Goal: Transaction & Acquisition: Purchase product/service

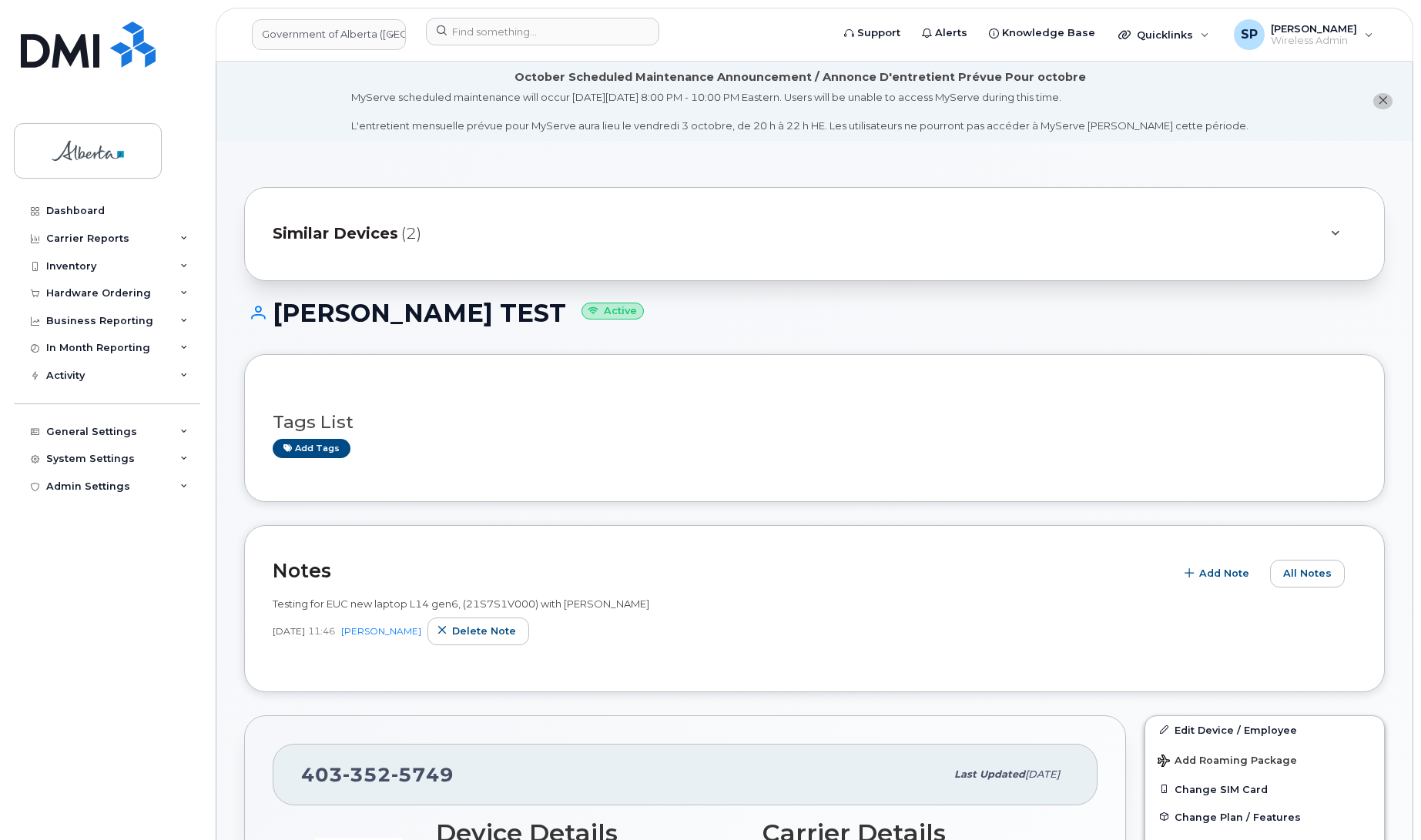
scroll to position [845, 0]
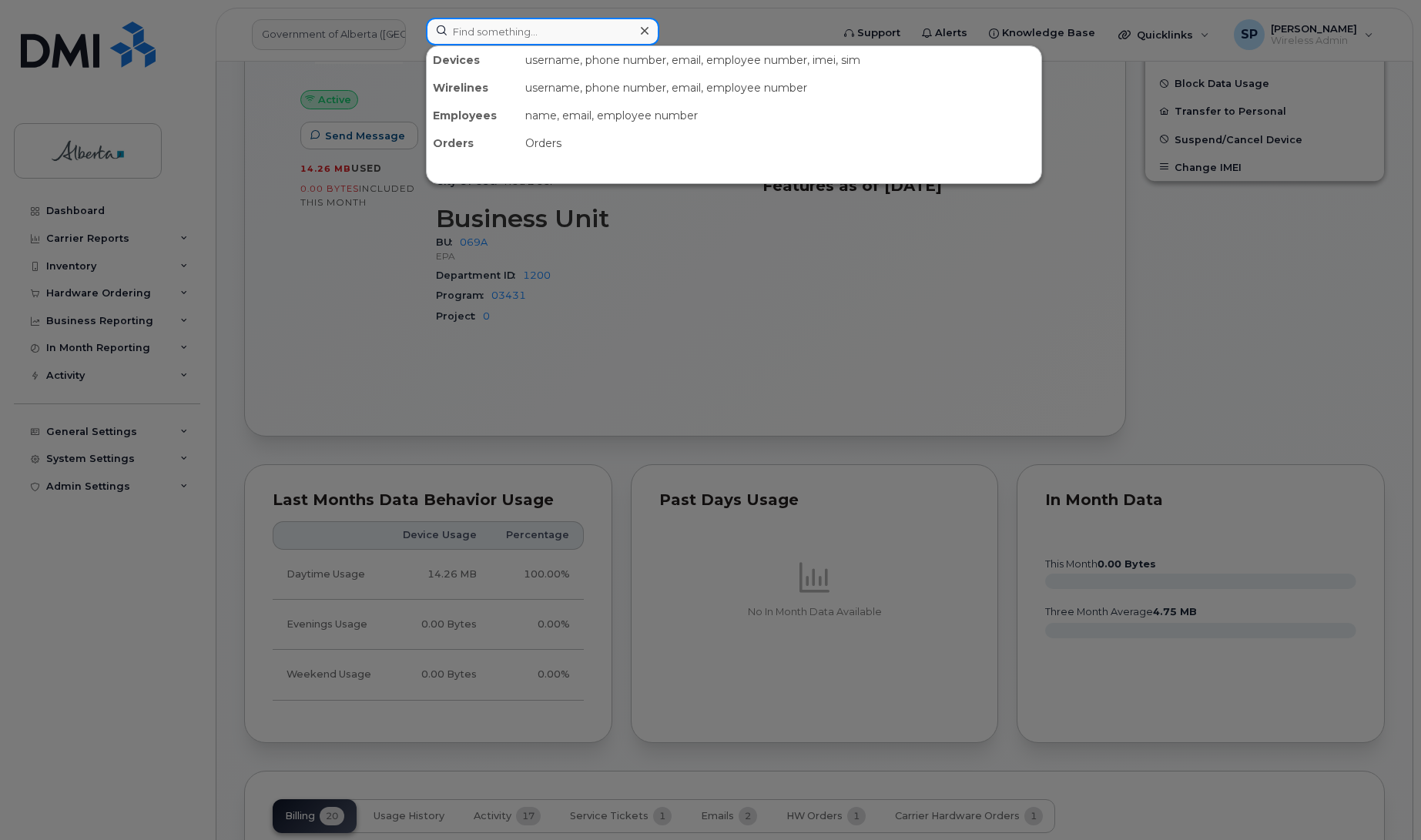
click at [559, 30] on input at bounding box center [542, 31] width 233 height 28
paste input "5878345760"
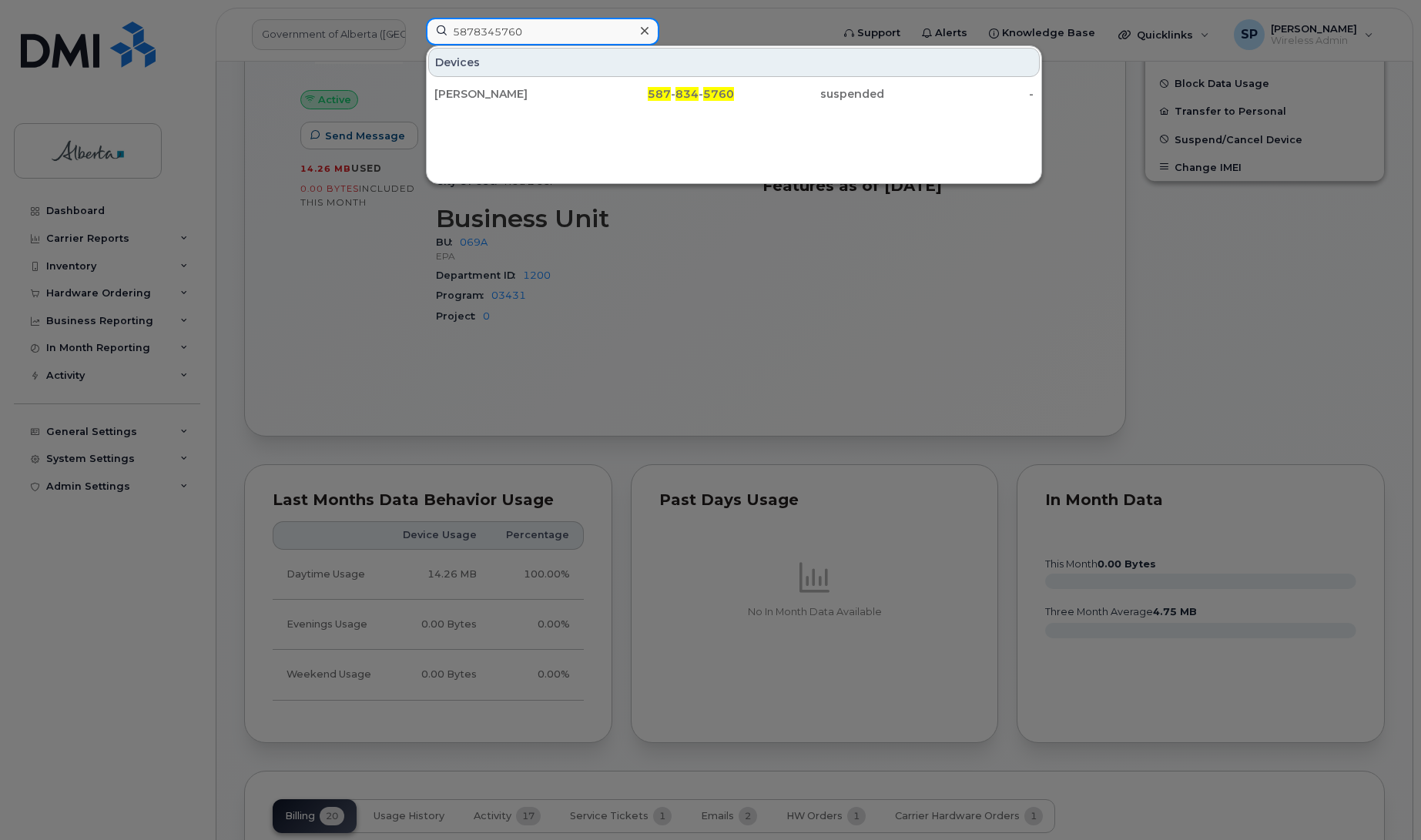
type input "5878345760"
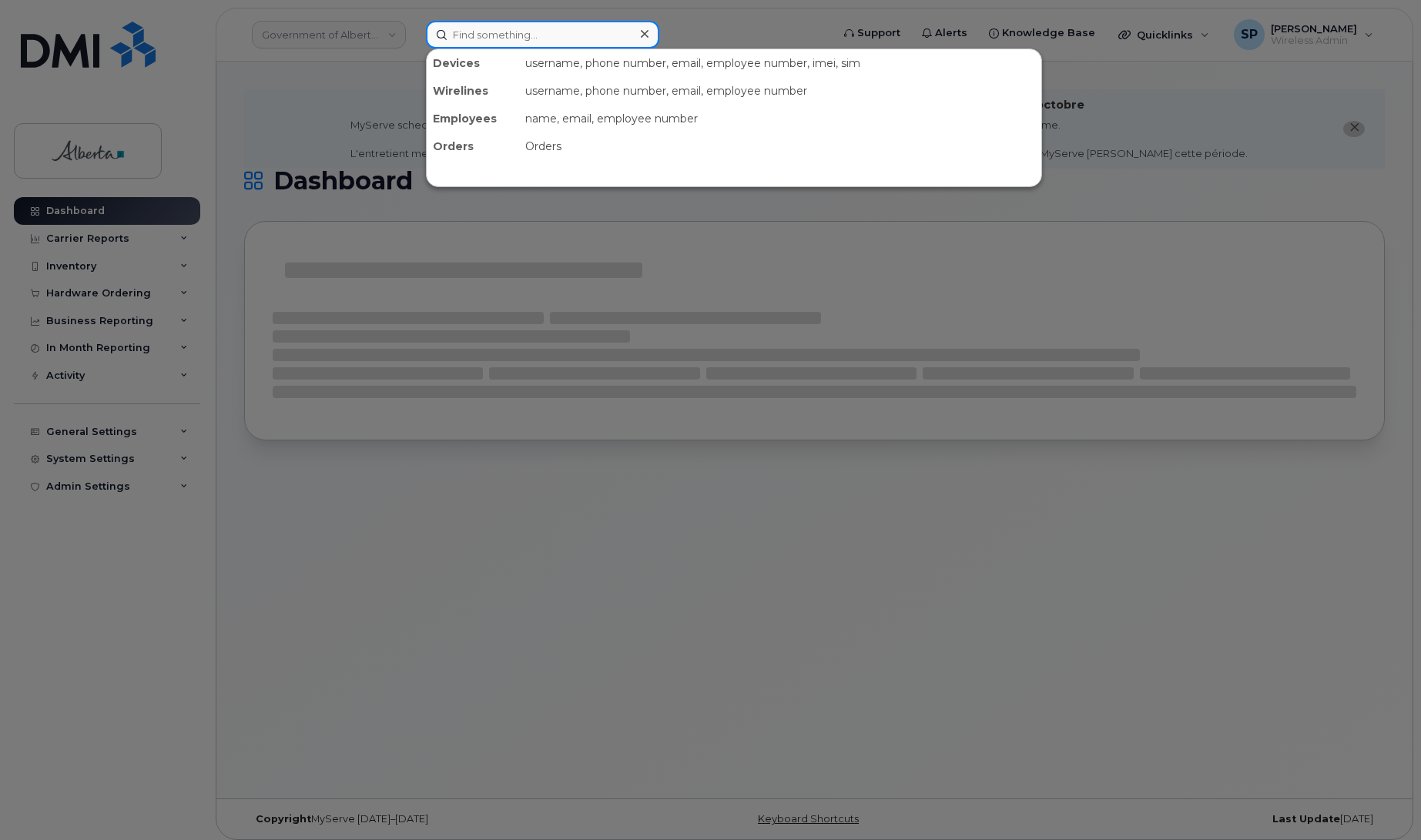
click at [487, 25] on input at bounding box center [542, 35] width 233 height 28
paste input "4037964106"
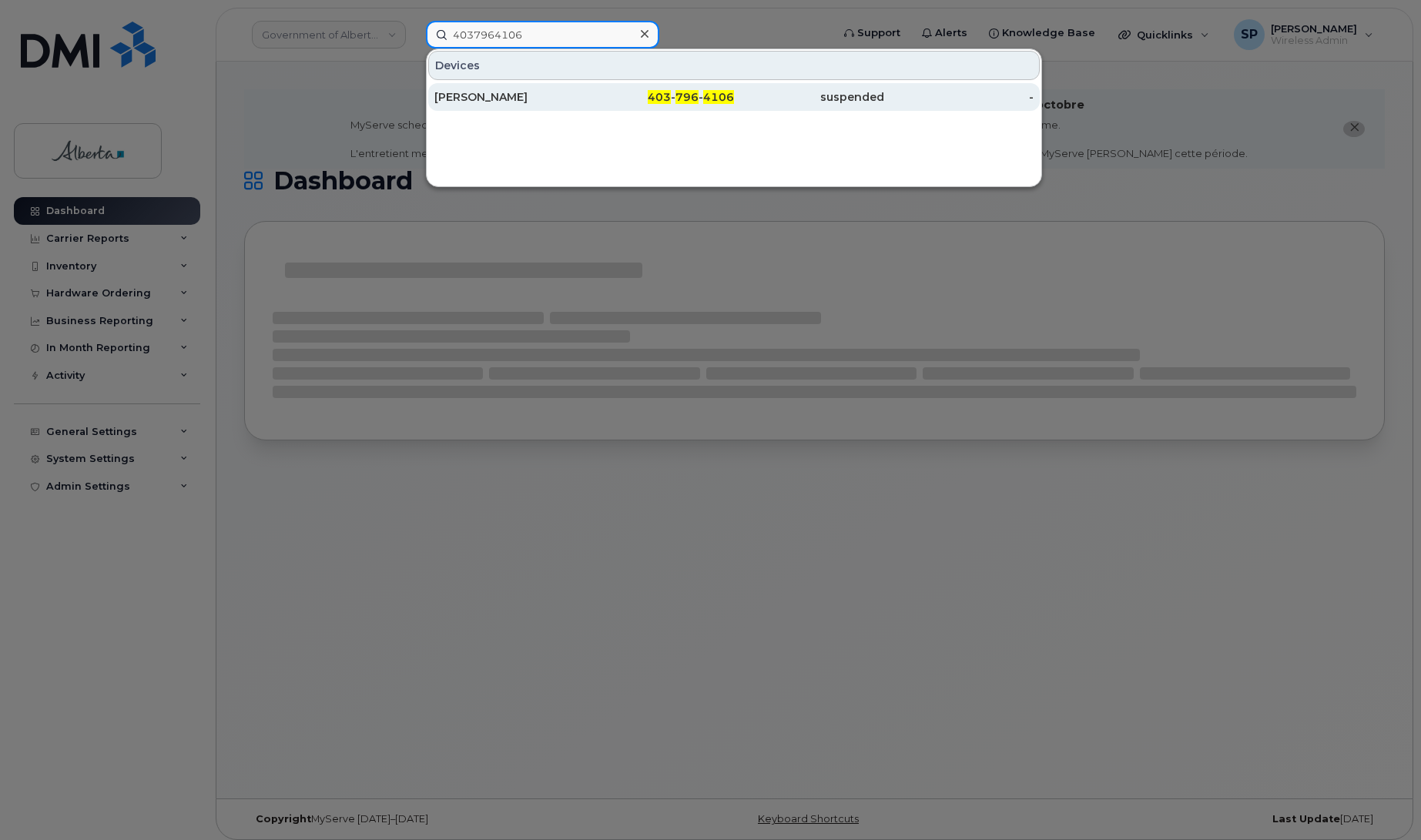
type input "4037964106"
click at [464, 104] on div "Natalie McCaskill" at bounding box center [509, 97] width 151 height 16
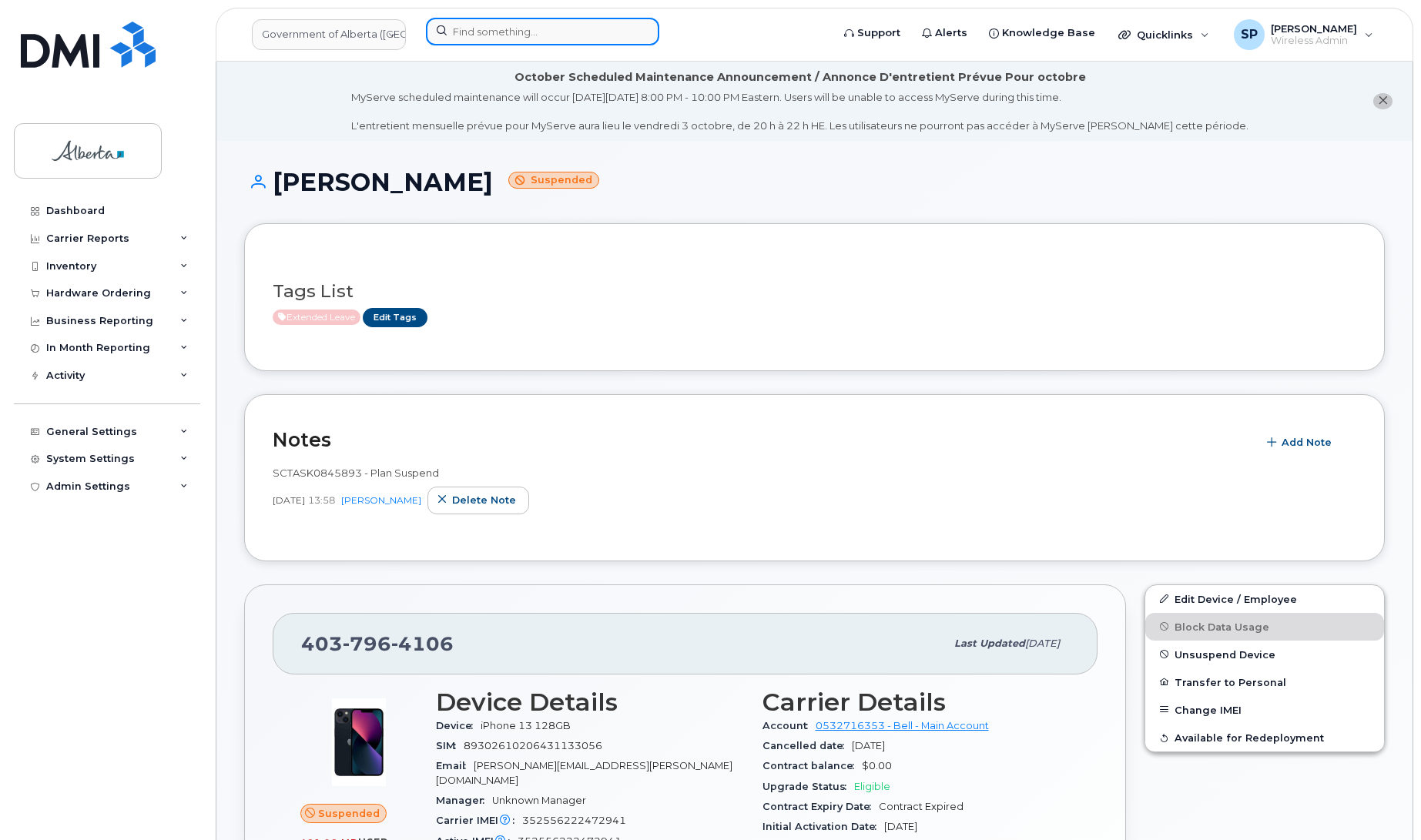
click at [483, 31] on input at bounding box center [542, 31] width 233 height 28
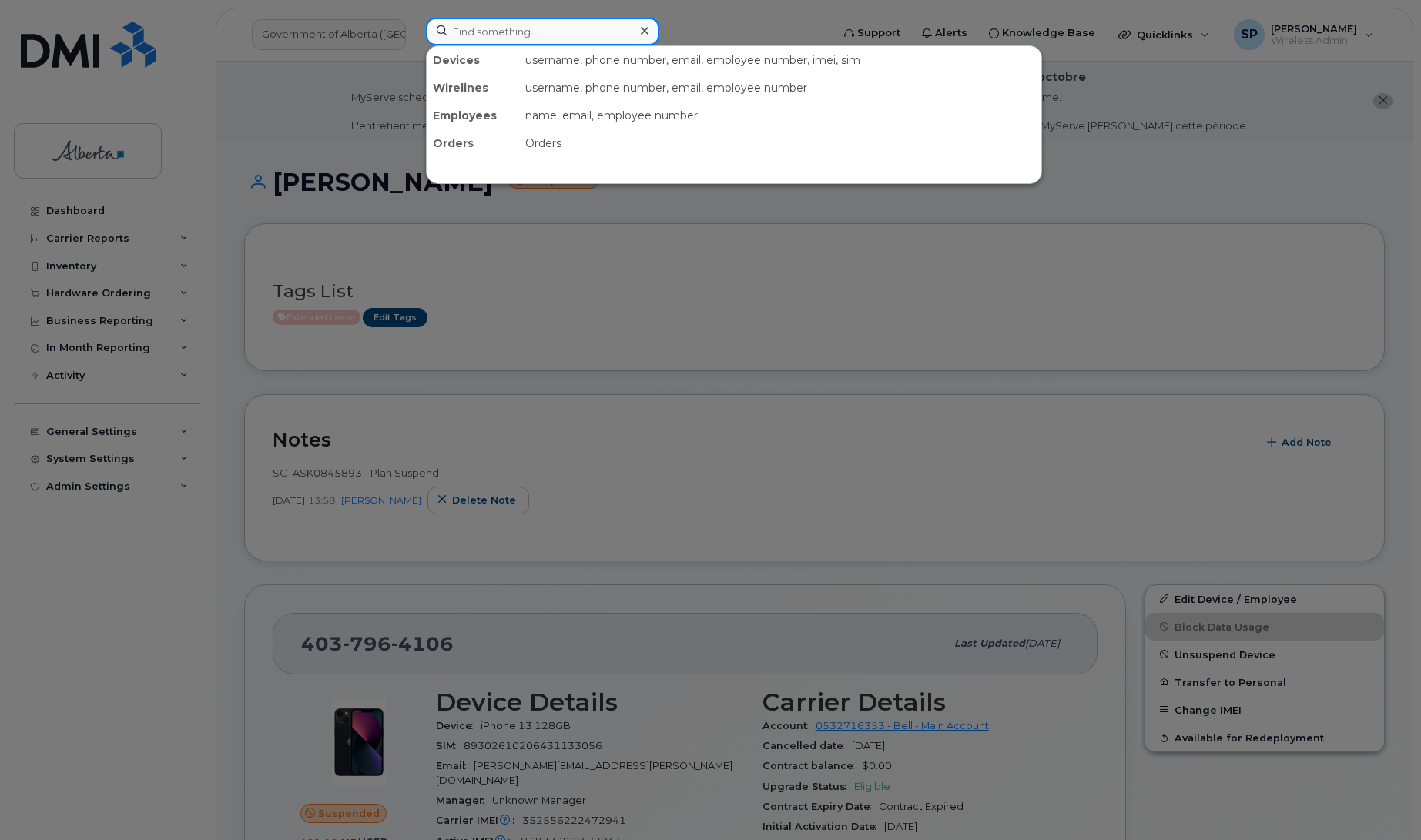
paste input "5873380285"
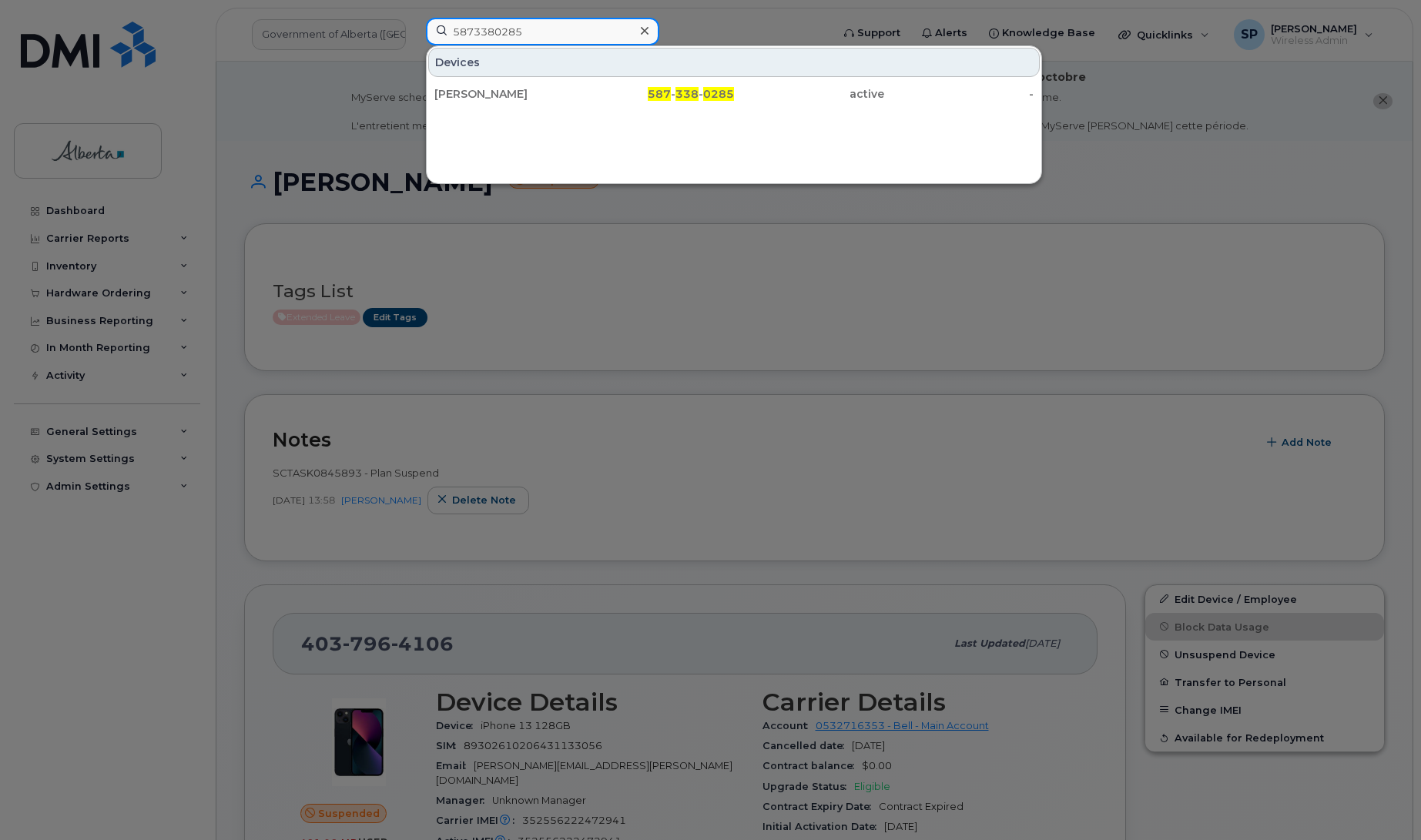
type input "5873380285"
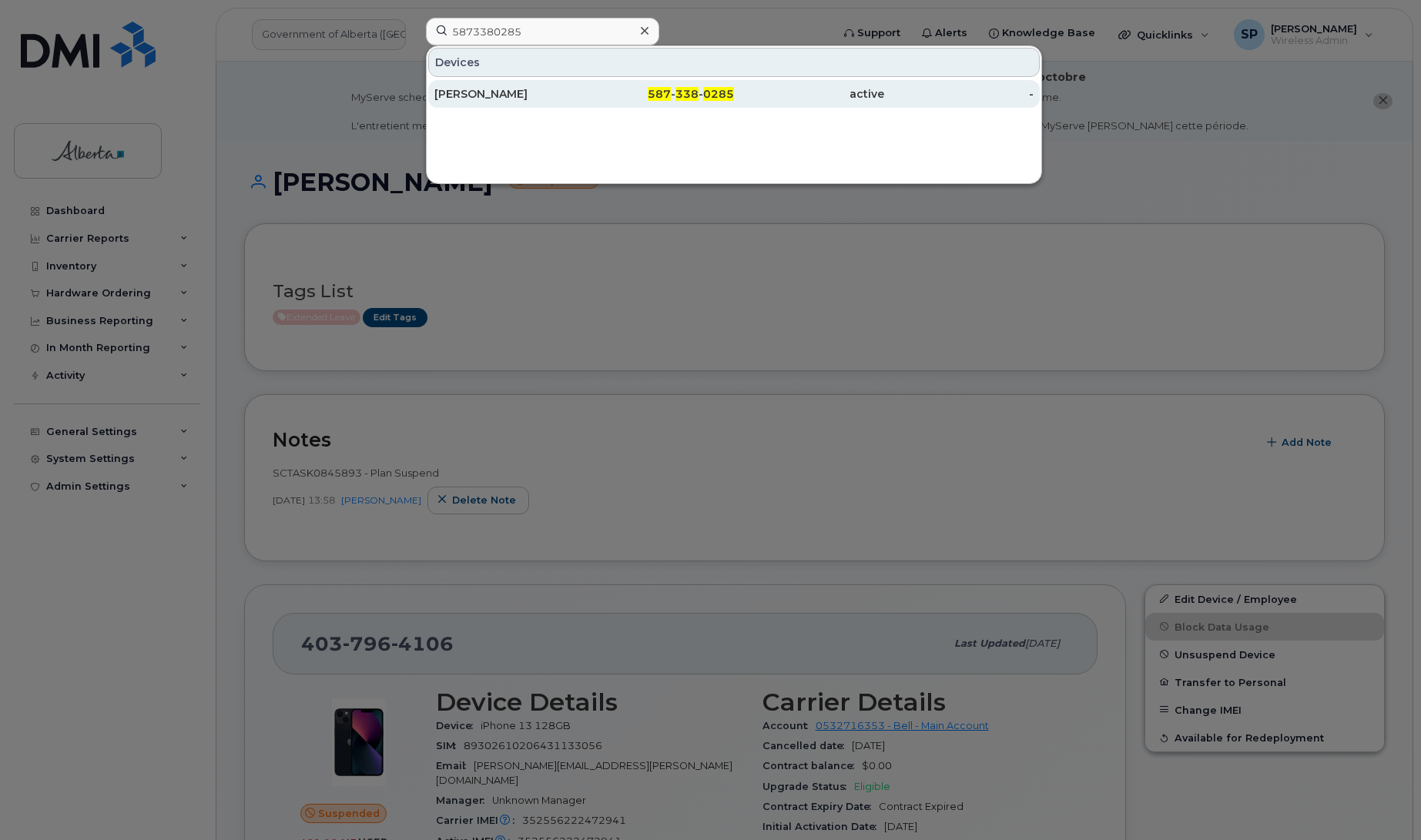
click at [490, 91] on div "Audrey Morton" at bounding box center [509, 94] width 151 height 16
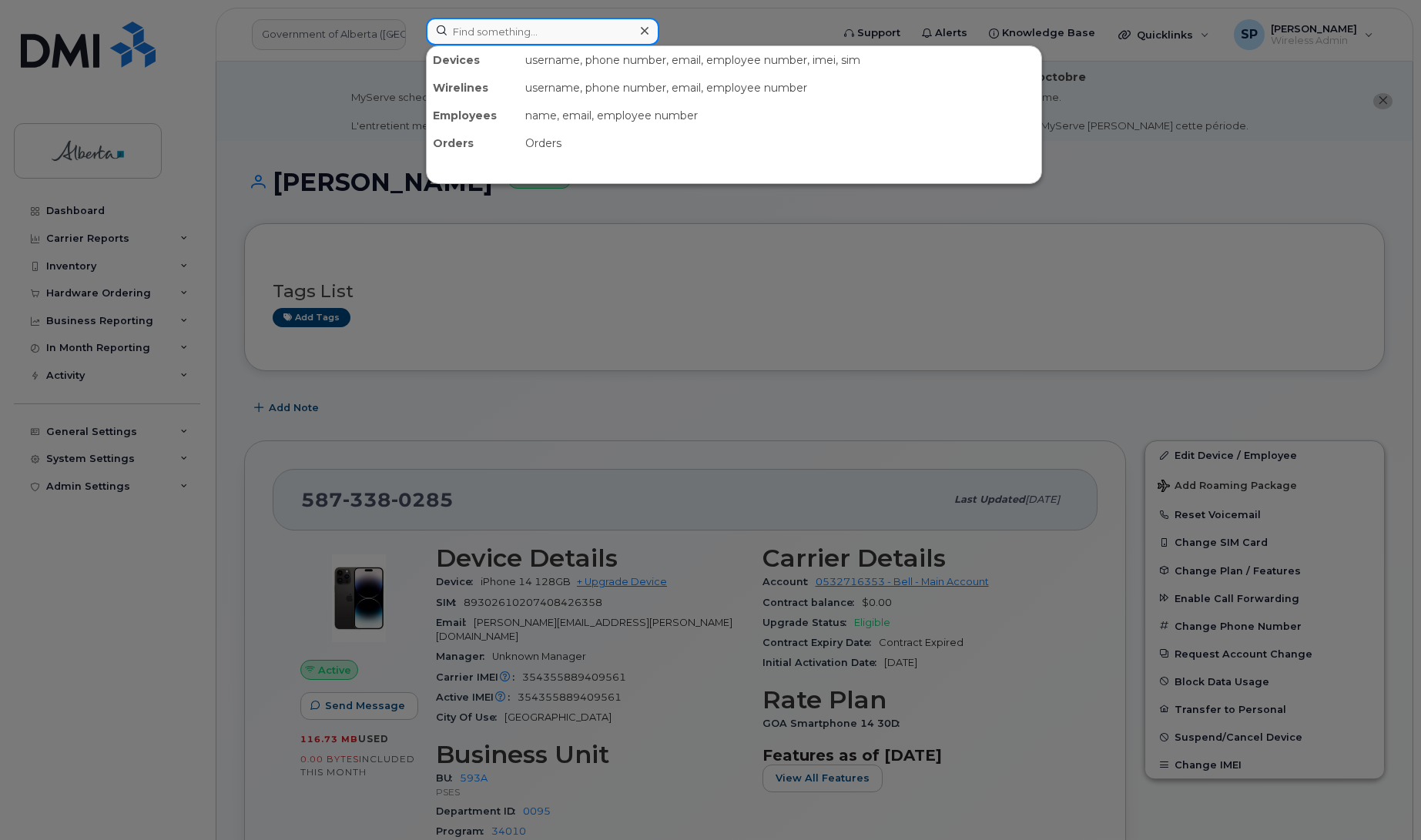
click at [455, 31] on input at bounding box center [542, 31] width 233 height 28
paste input "4035428894"
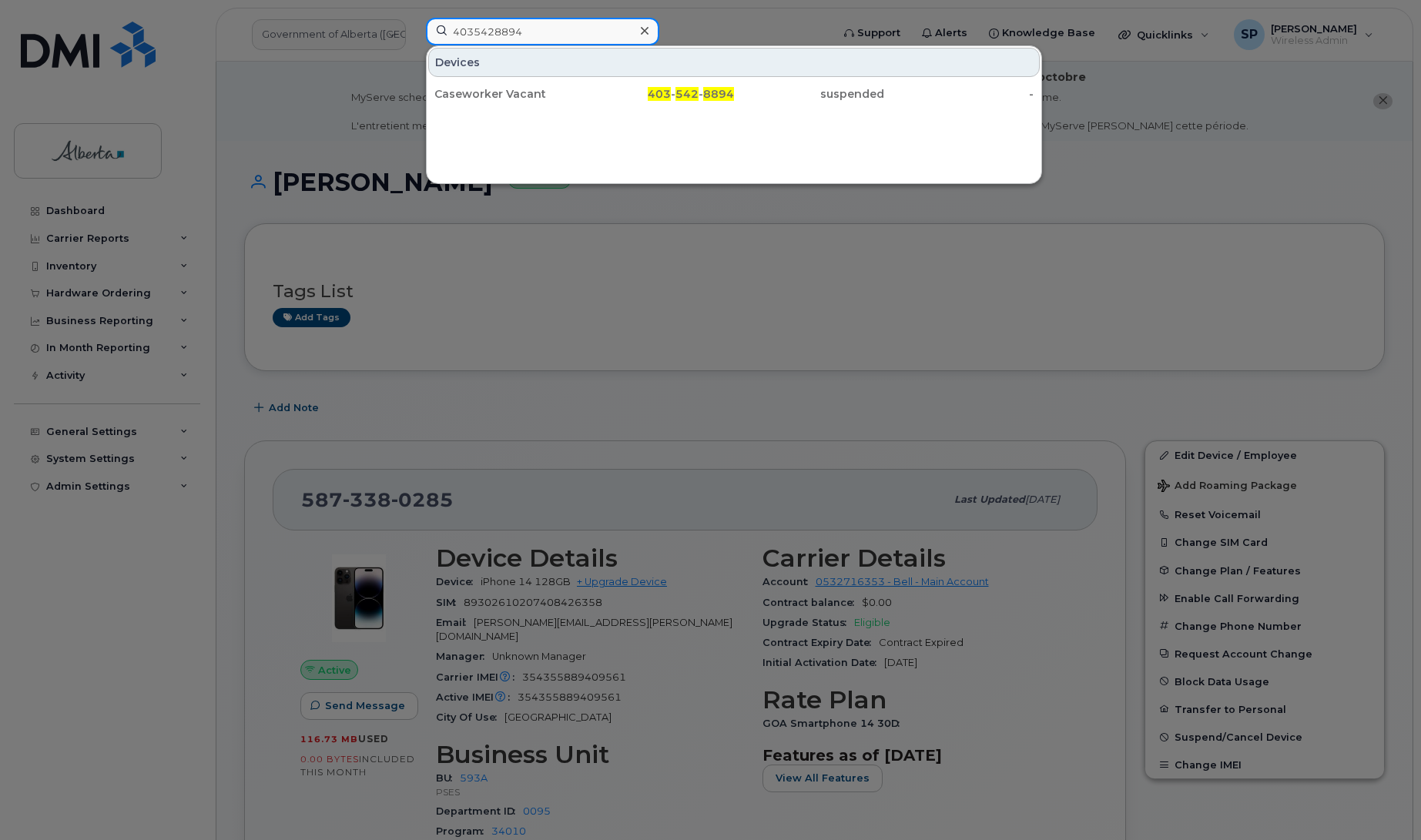
drag, startPoint x: 532, startPoint y: 37, endPoint x: 305, endPoint y: 37, distance: 227.0
click at [414, 37] on div "4035428894 Devices Caseworker Vacant 403 - 542 - 8894 suspended -" at bounding box center [623, 34] width 420 height 34
paste input "3521962"
type input "4033521962"
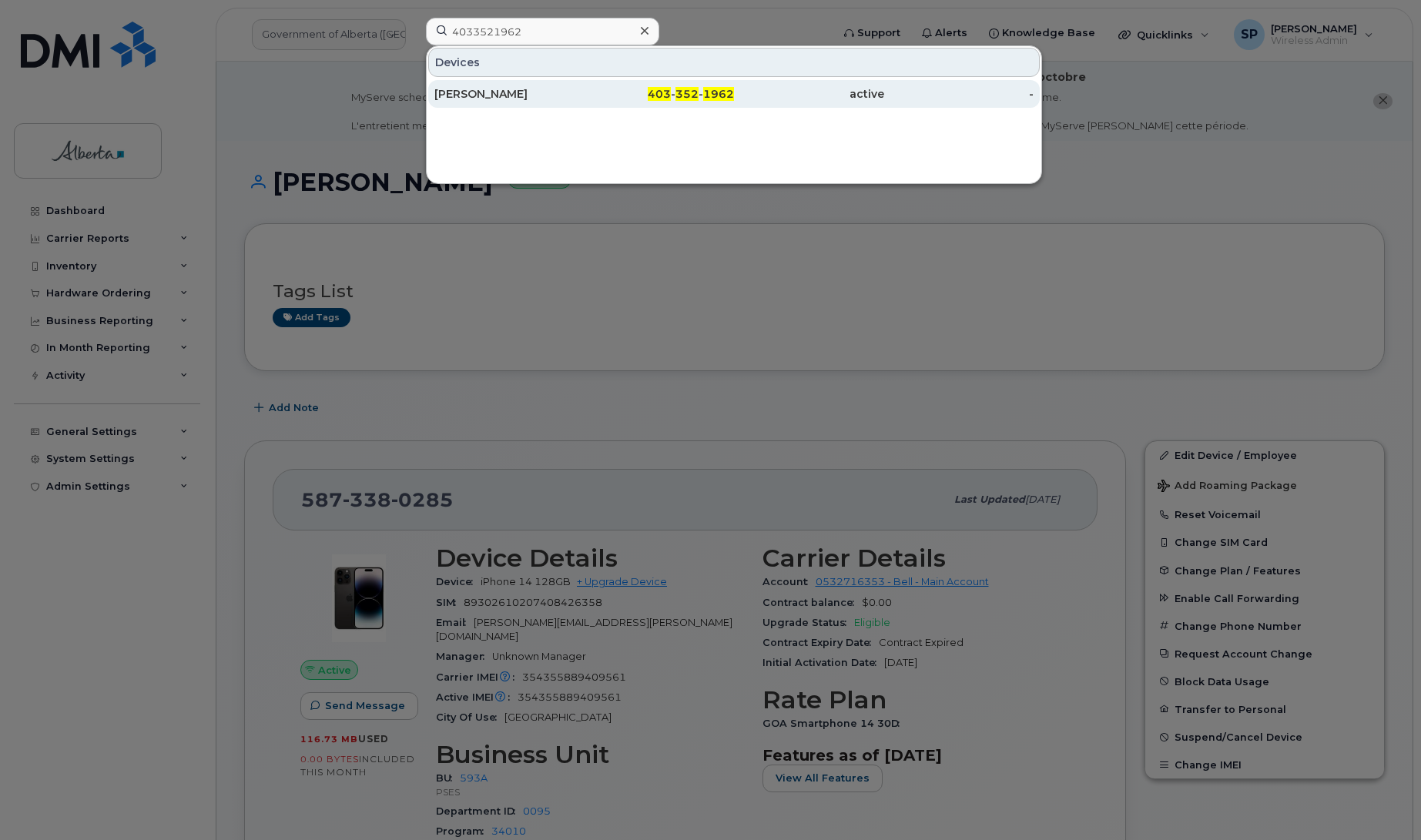
click at [478, 97] on div "Samantha Chanminaraj" at bounding box center [509, 94] width 151 height 16
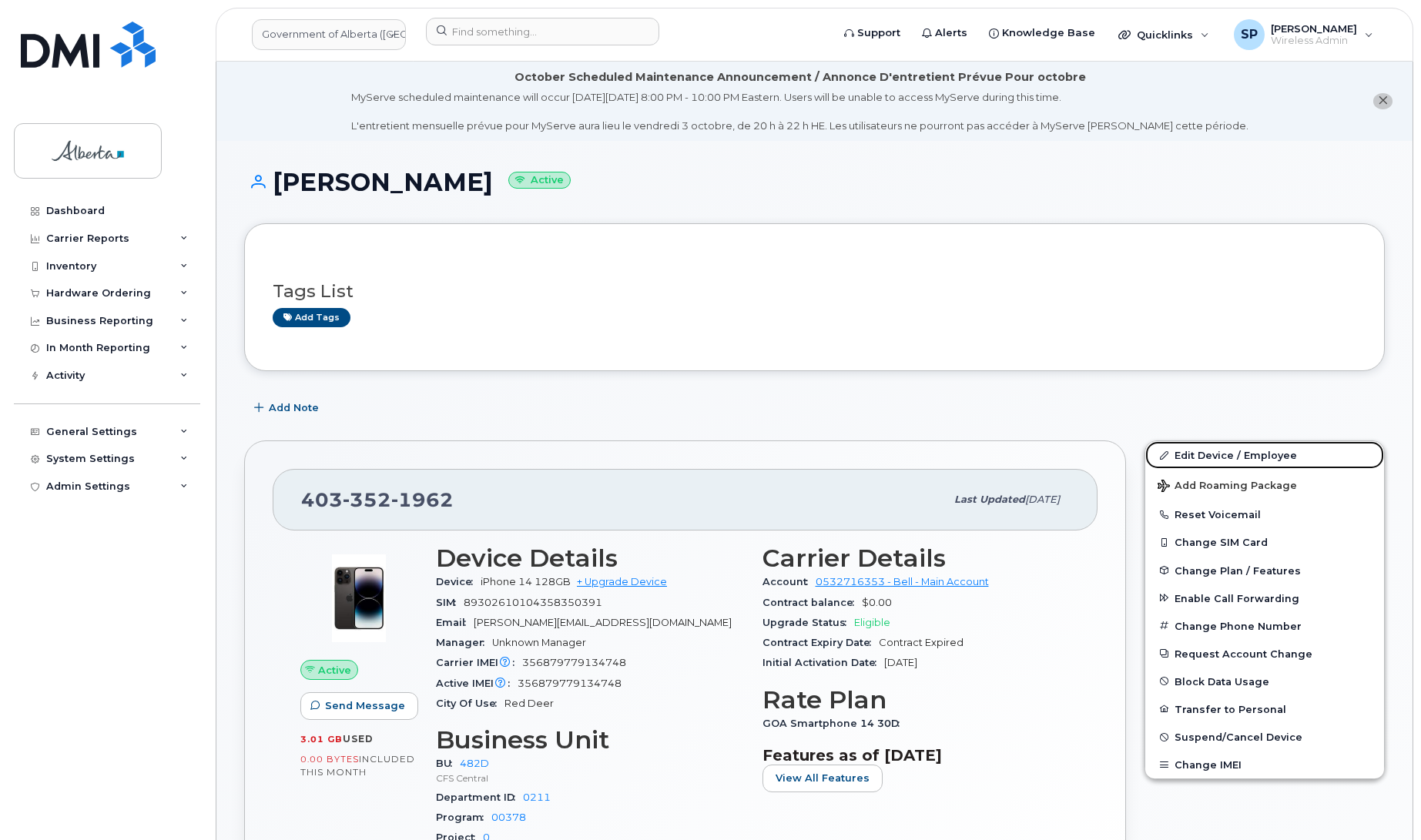
drag, startPoint x: 1191, startPoint y: 453, endPoint x: 549, endPoint y: 456, distance: 642.0
click at [1191, 453] on link "Edit Device / Employee" at bounding box center [1265, 455] width 239 height 28
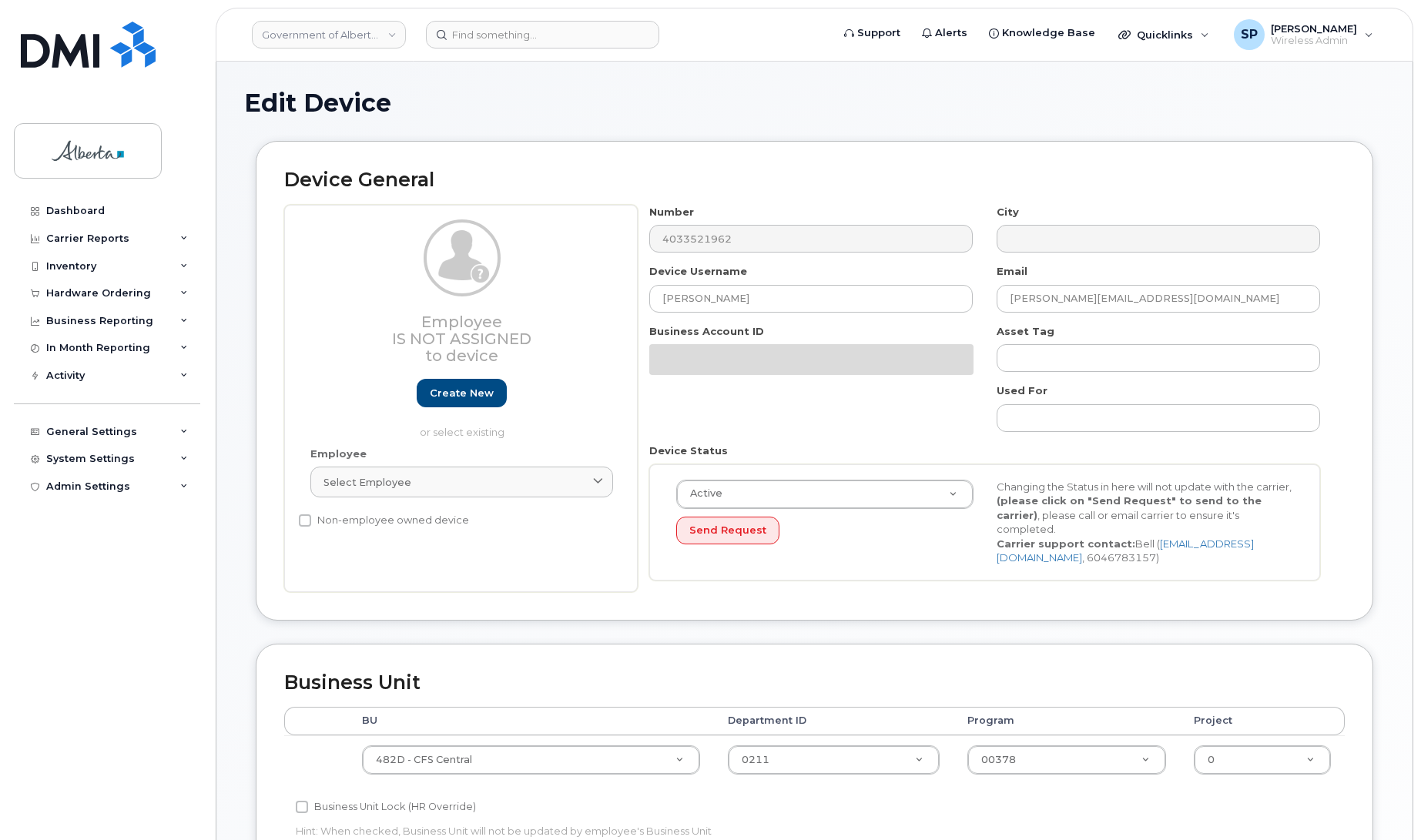
select select "4749742"
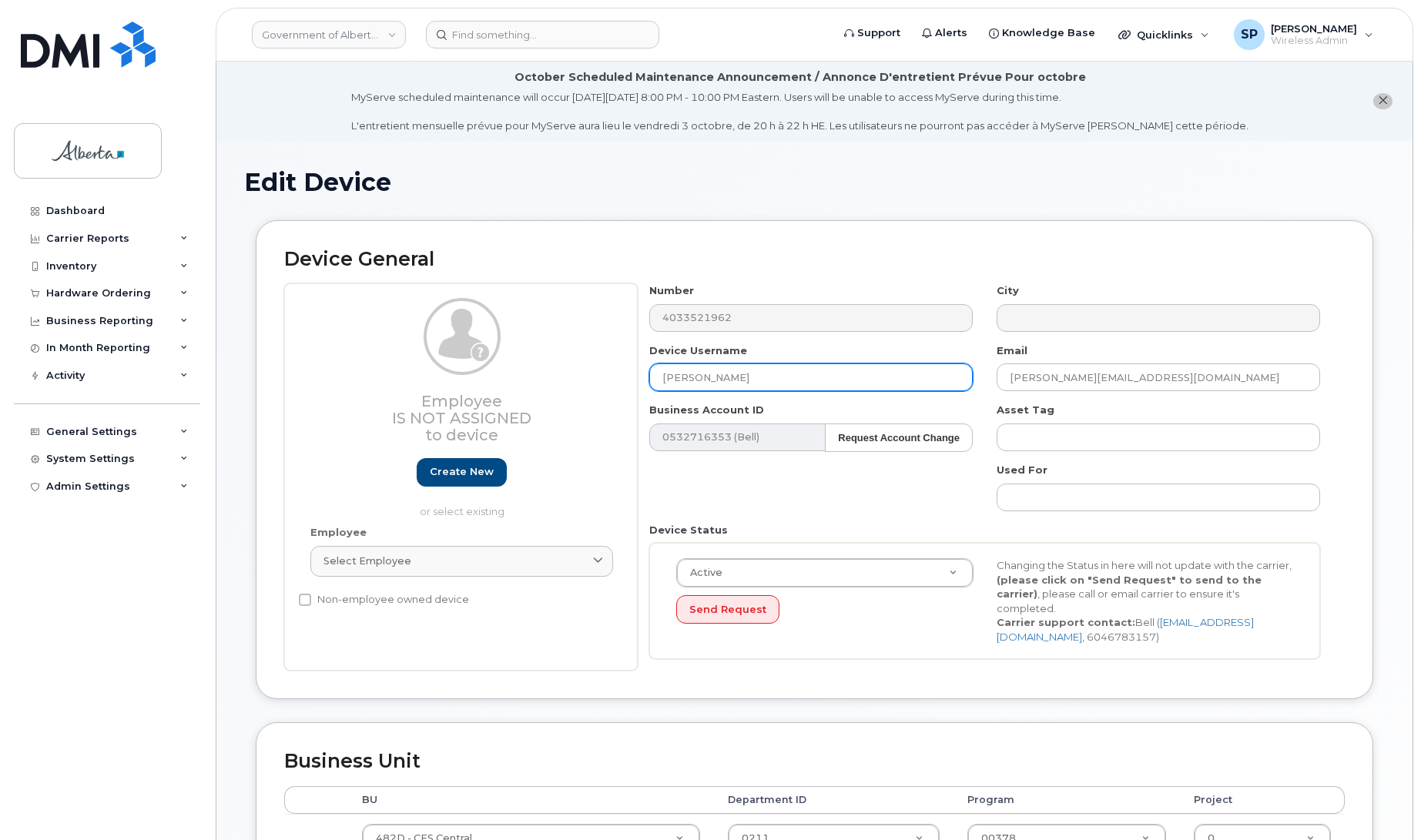
drag, startPoint x: 785, startPoint y: 380, endPoint x: 438, endPoint y: 374, distance: 347.1
click at [438, 374] on div "Employee Is not assigned to device Create new or select existing Employee Selec…" at bounding box center [814, 477] width 1061 height 387
paste input "A"
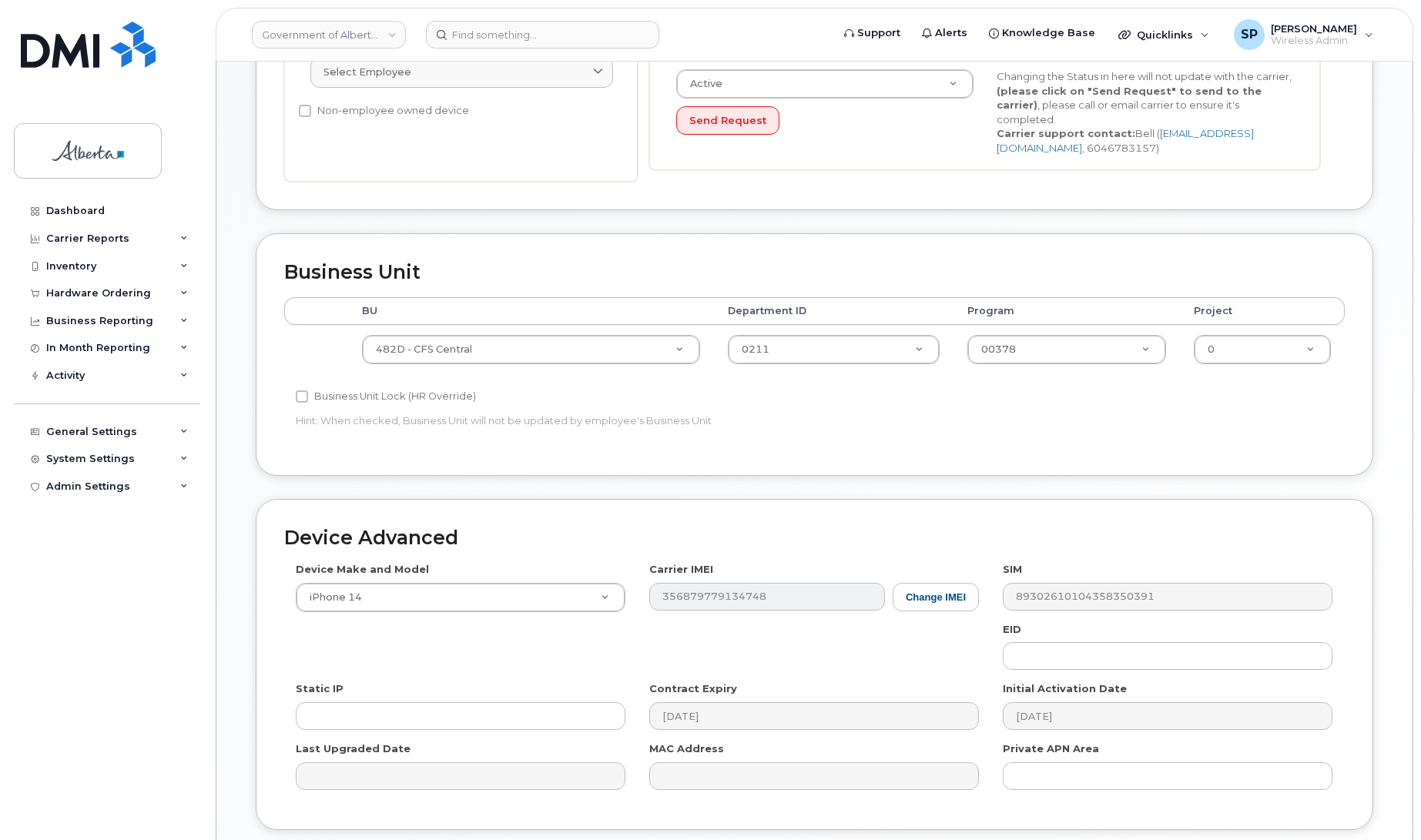
scroll to position [610, 0]
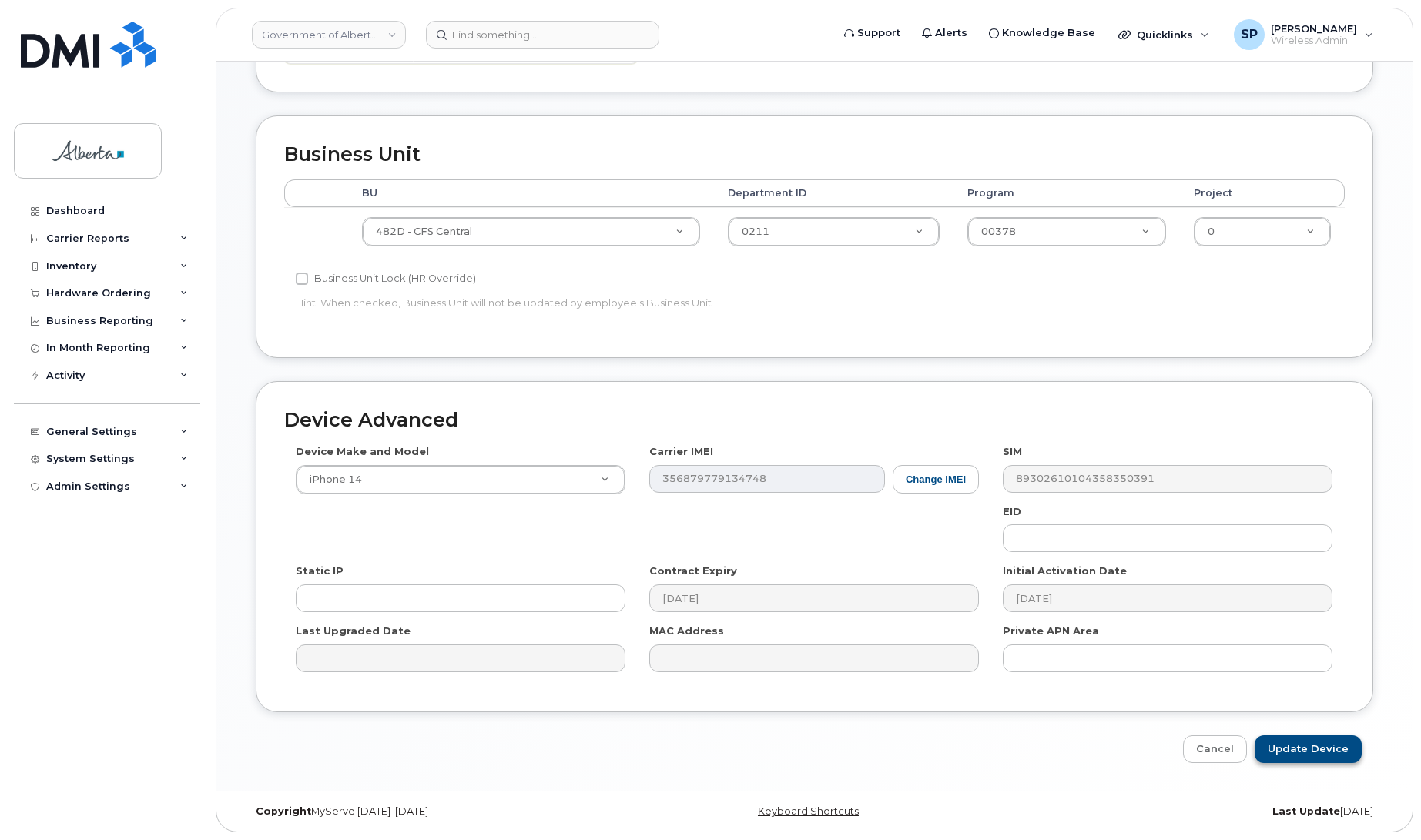
type input "[PERSON_NAME] A Chanminaraj"
click at [1325, 749] on input "Update Device" at bounding box center [1308, 749] width 107 height 29
type input "Saving..."
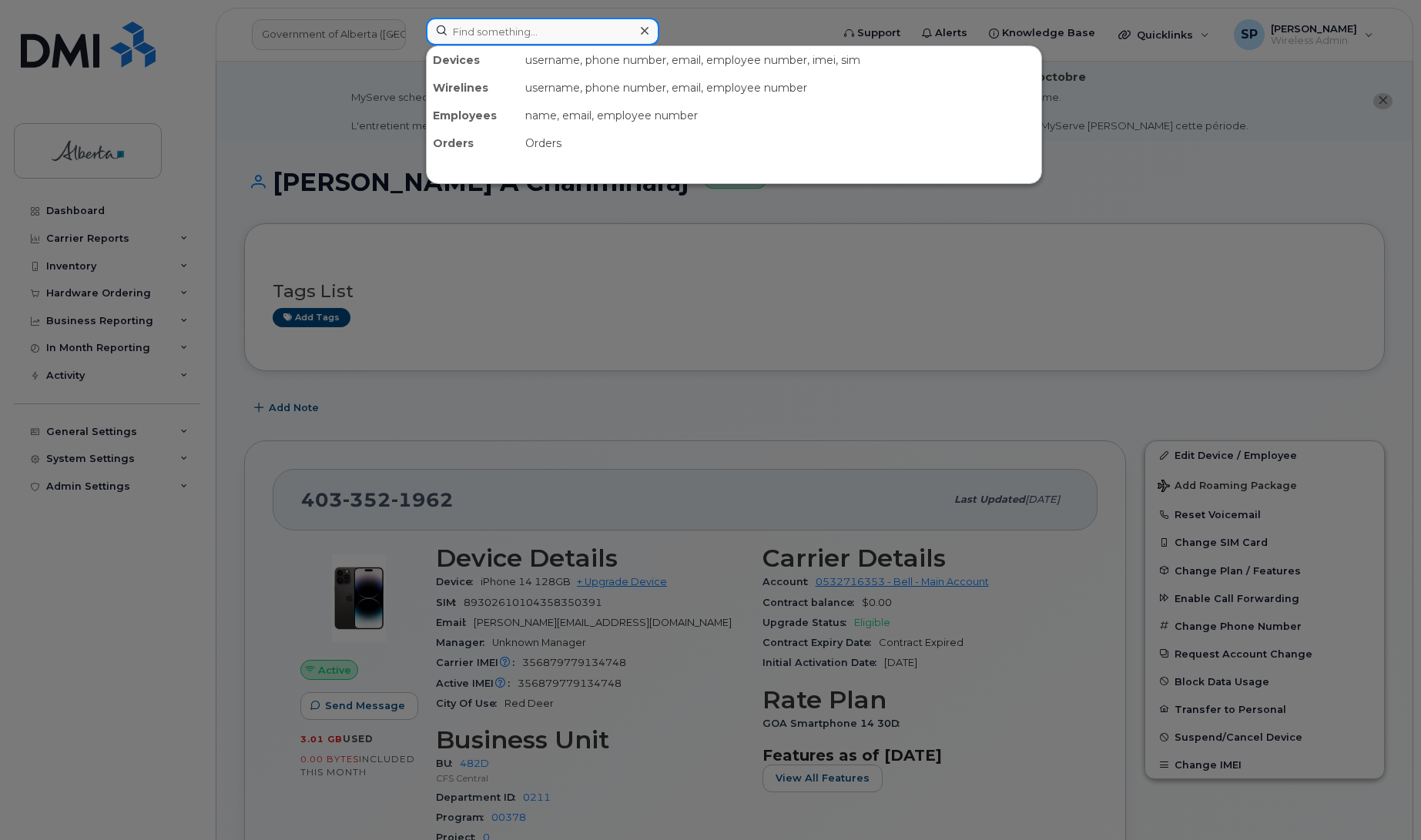
click at [466, 37] on input at bounding box center [542, 31] width 233 height 28
paste input "7809746579"
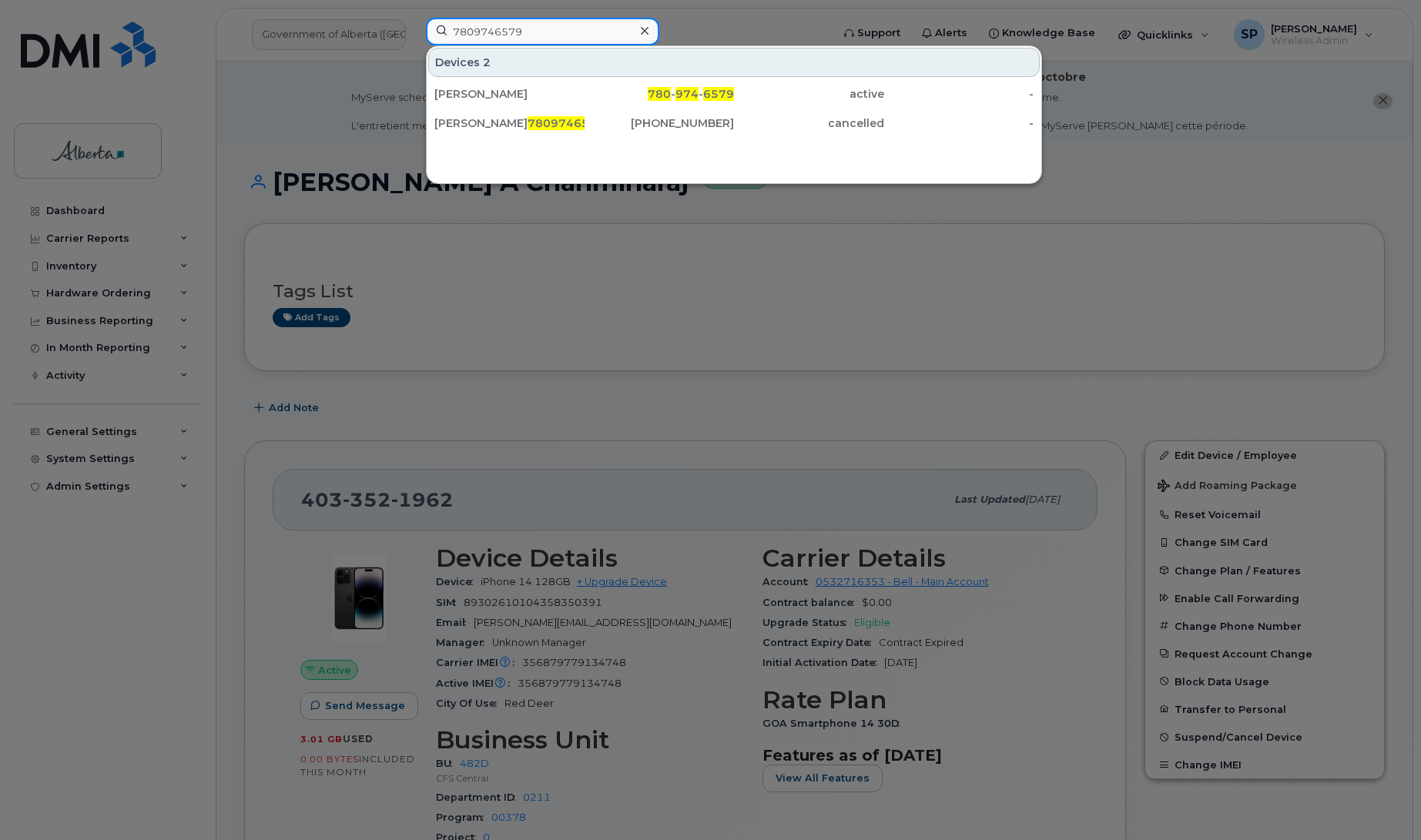
type input "7809746579"
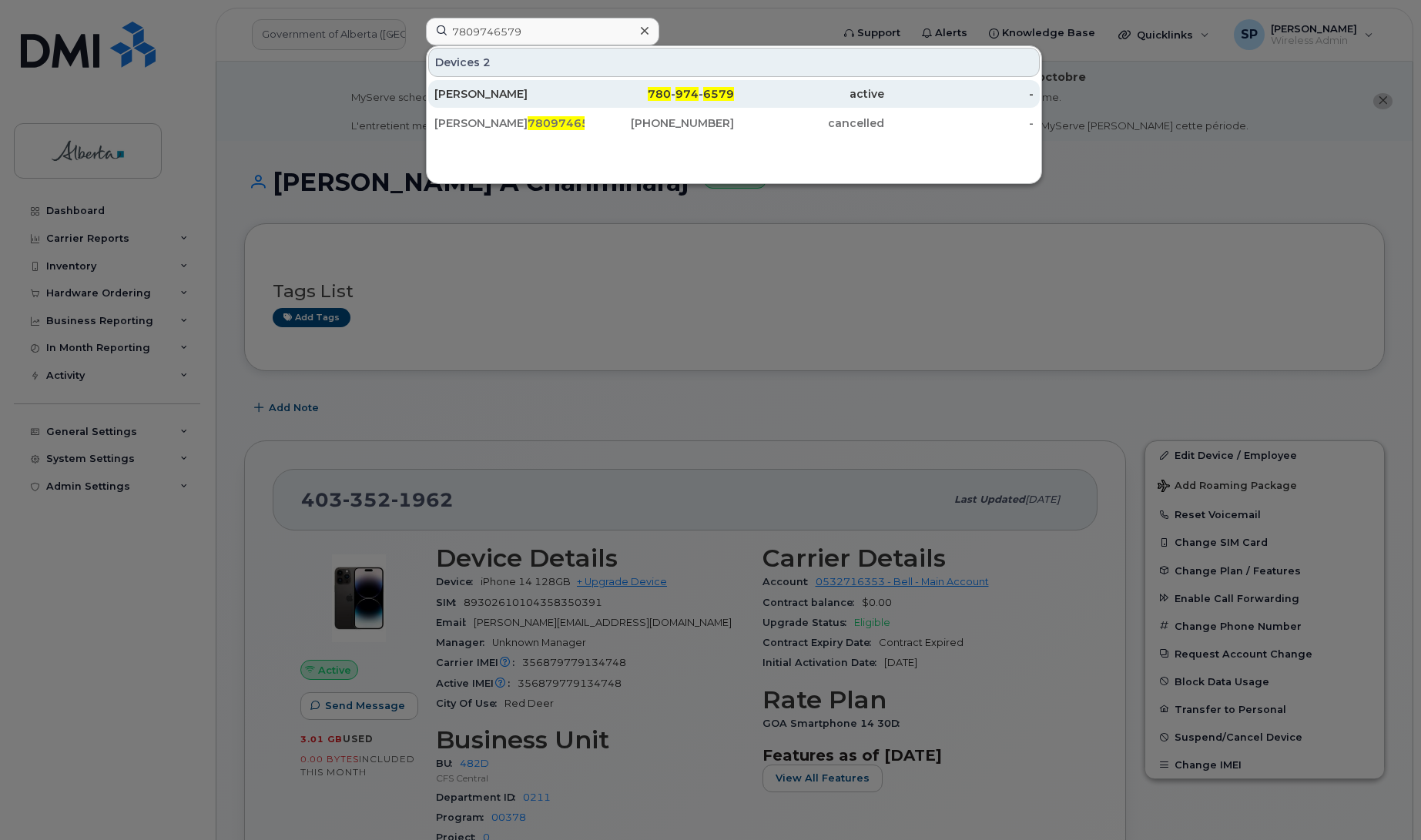
click at [475, 93] on div "[PERSON_NAME]" at bounding box center [509, 94] width 151 height 16
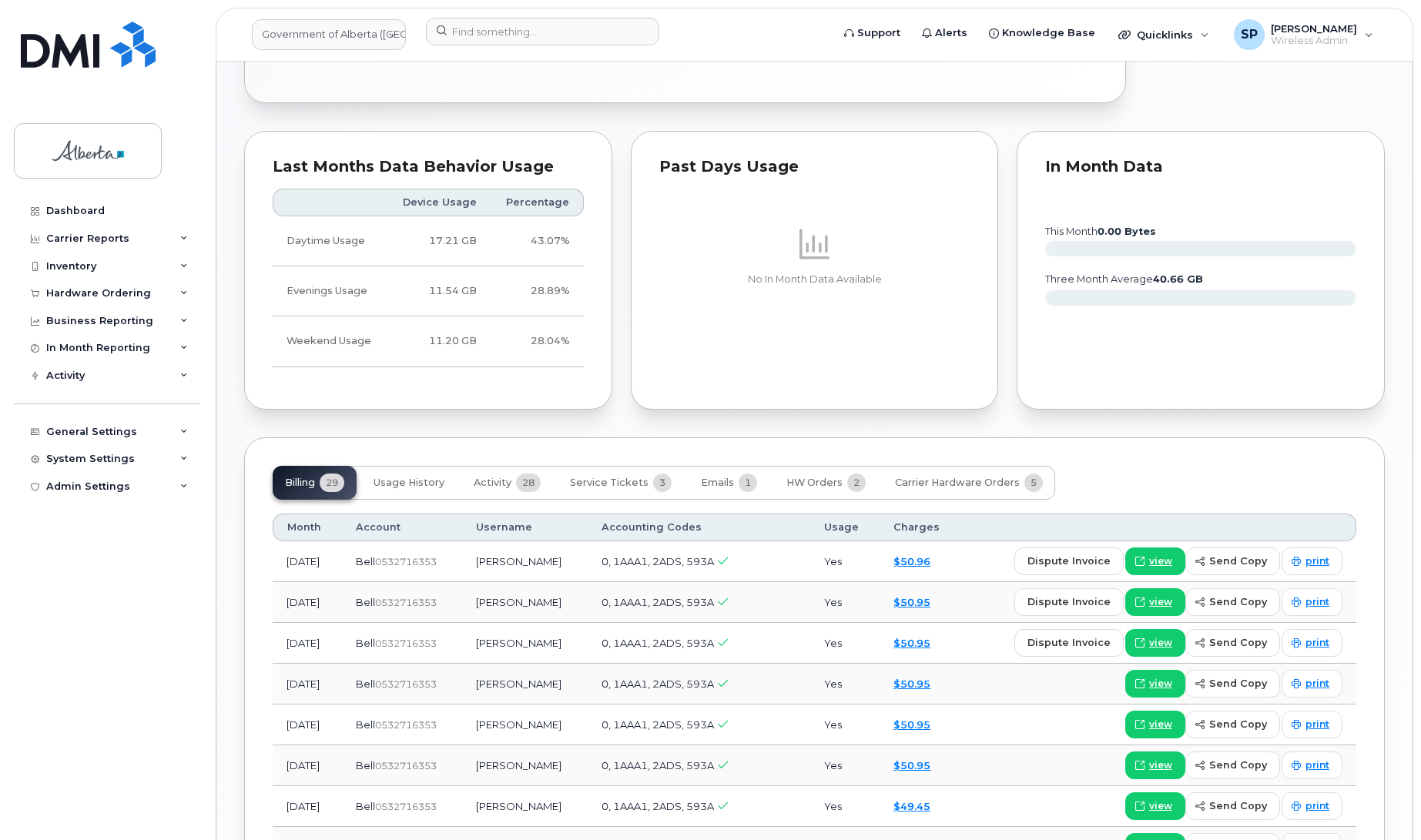
scroll to position [903, 0]
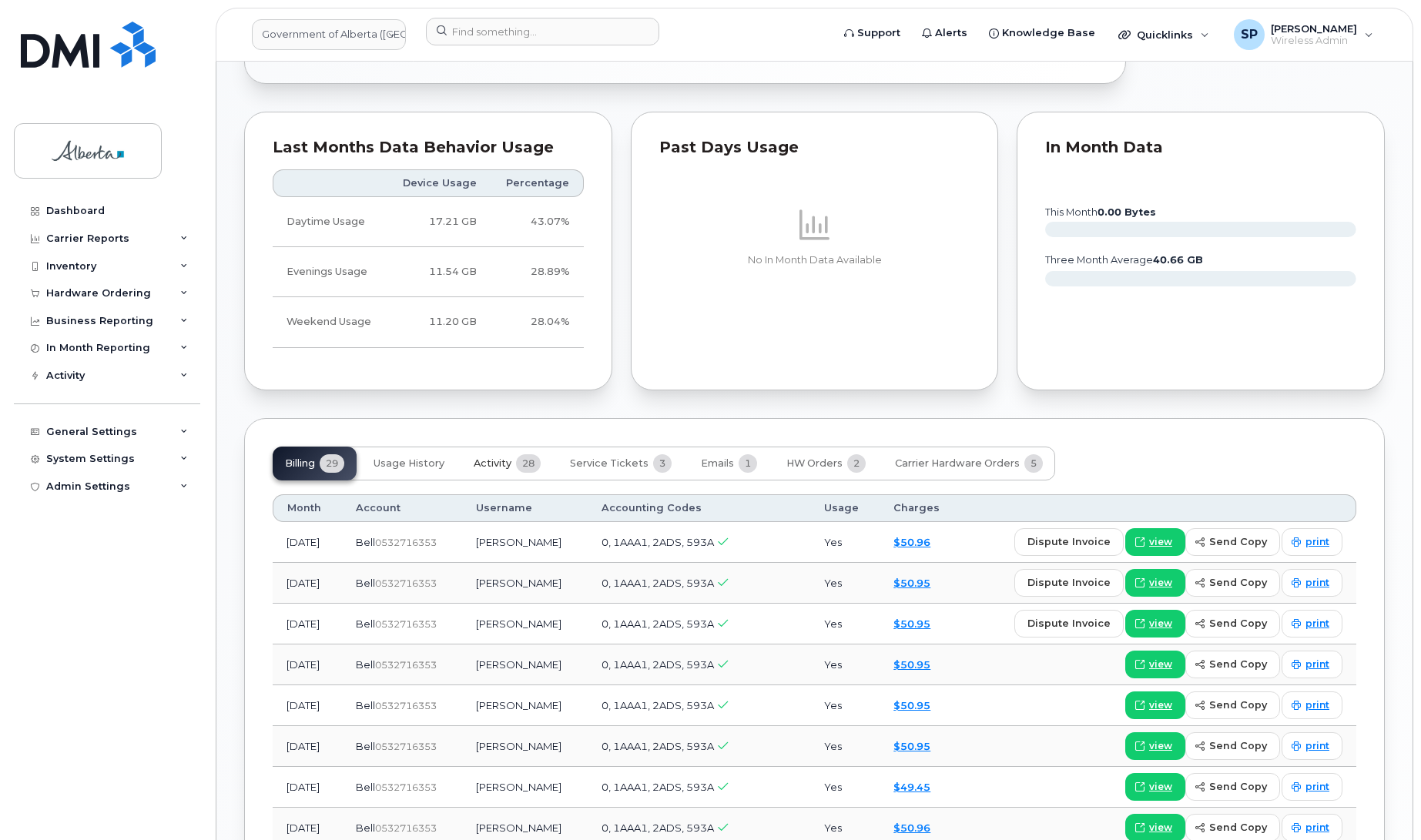
click at [502, 458] on span "Activity" at bounding box center [492, 464] width 37 height 12
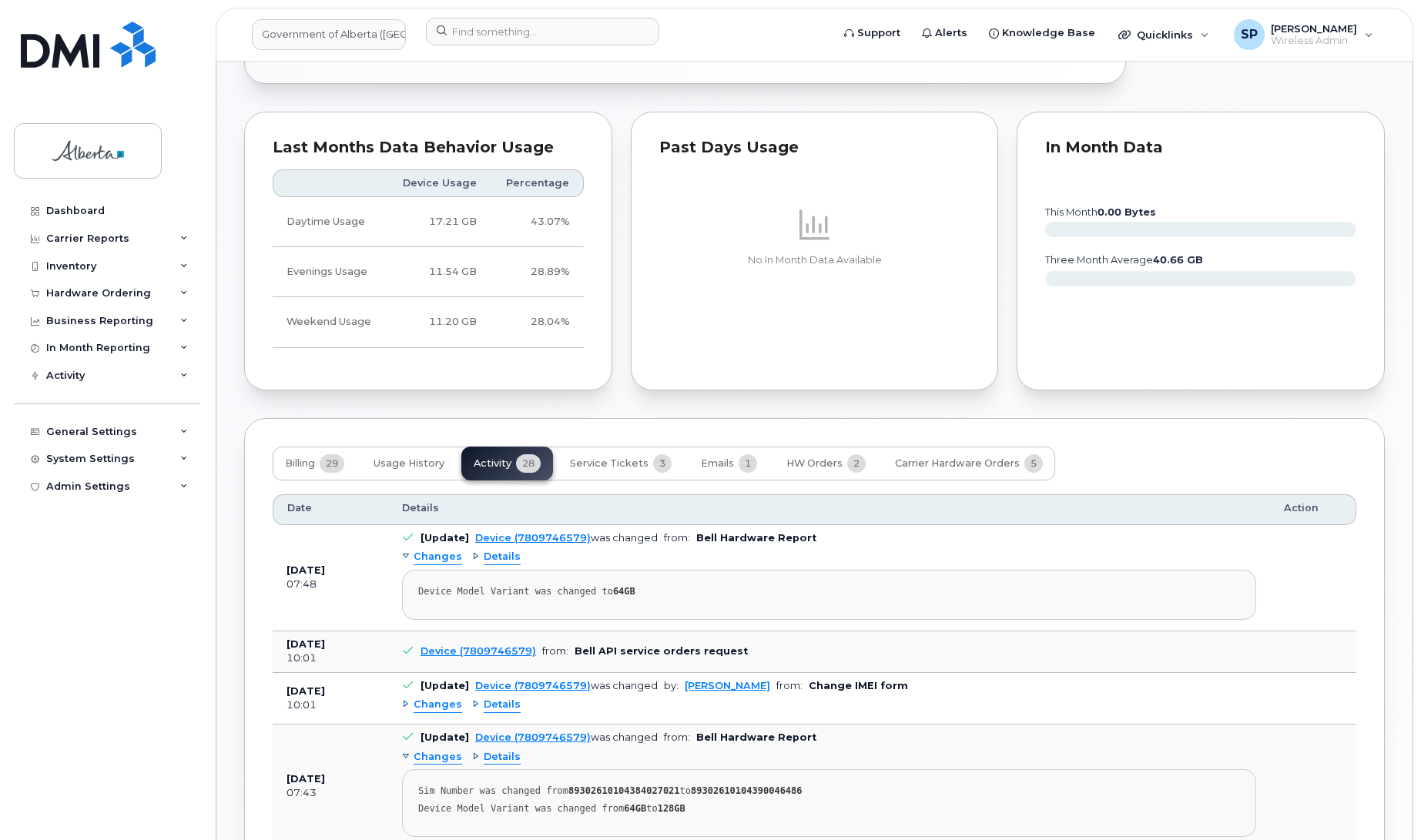
click at [443, 698] on span "Changes" at bounding box center [438, 705] width 49 height 15
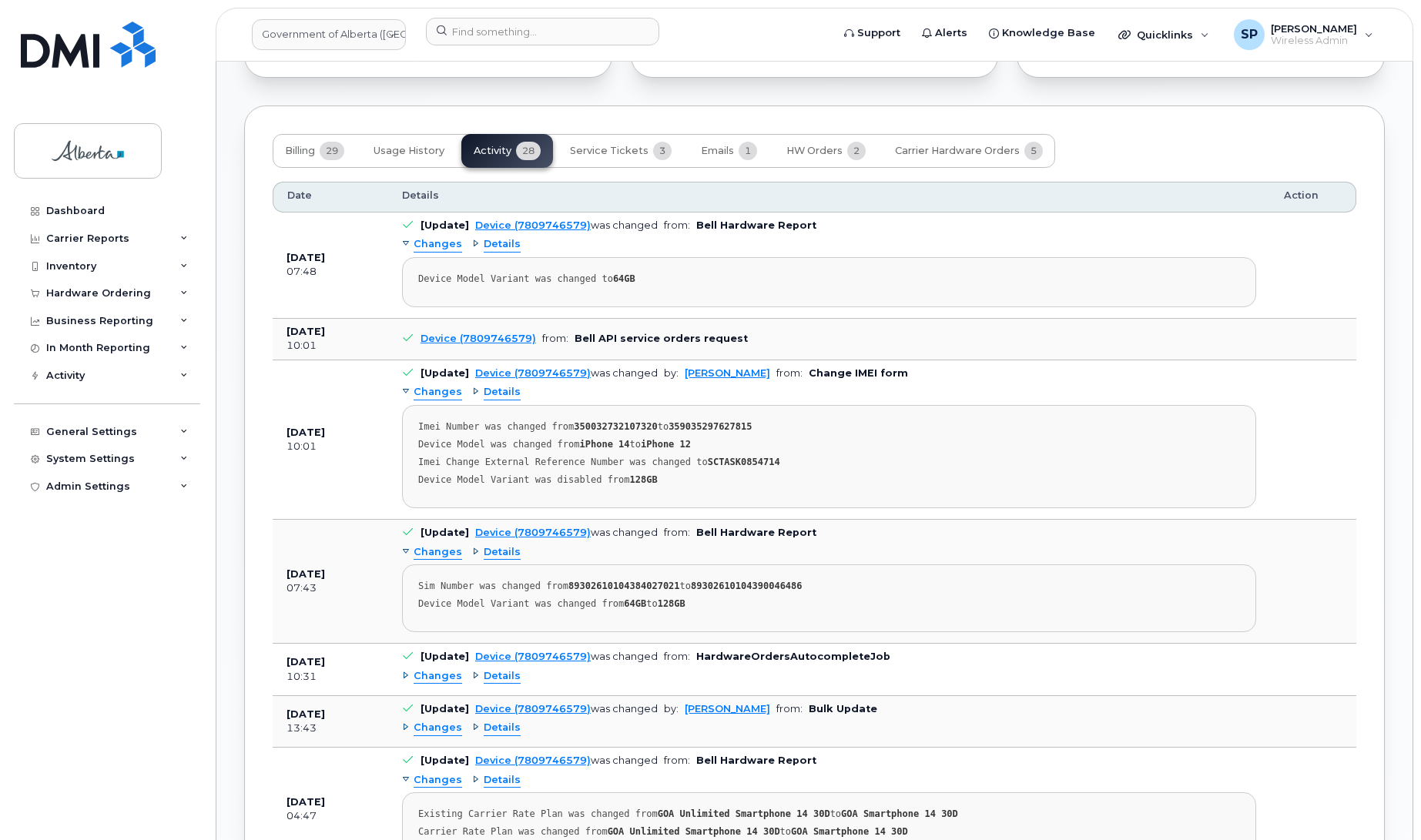
scroll to position [1219, 0]
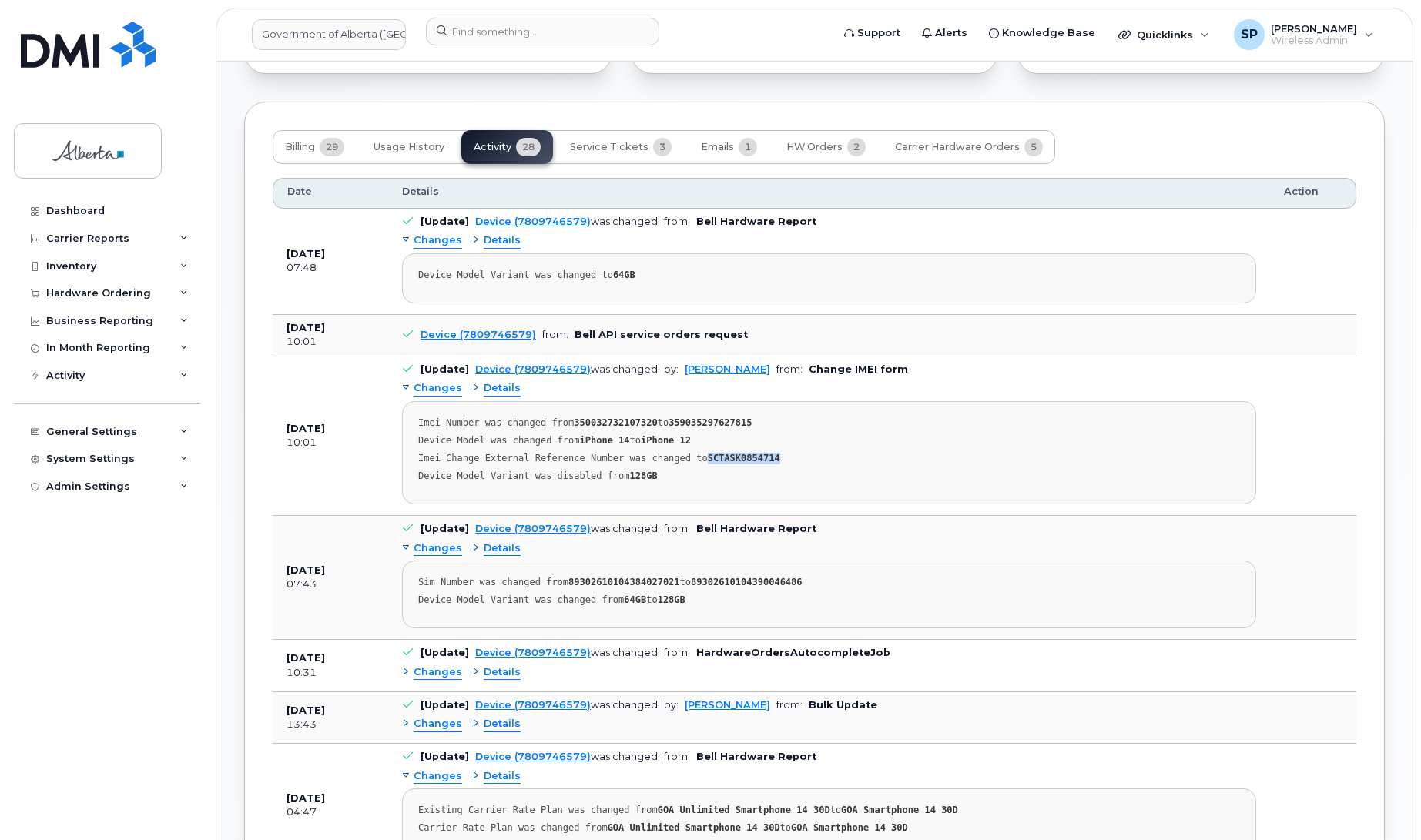
drag, startPoint x: 756, startPoint y: 449, endPoint x: 688, endPoint y: 452, distance: 68.1
click at [688, 453] on div "Imei Change External Reference Number was changed to SCTASK0854714" at bounding box center [829, 458] width 822 height 11
copy strong "SCTASK0854714"
click at [764, 471] on div "Device Model Variant was disabled from 128GB" at bounding box center [829, 476] width 822 height 11
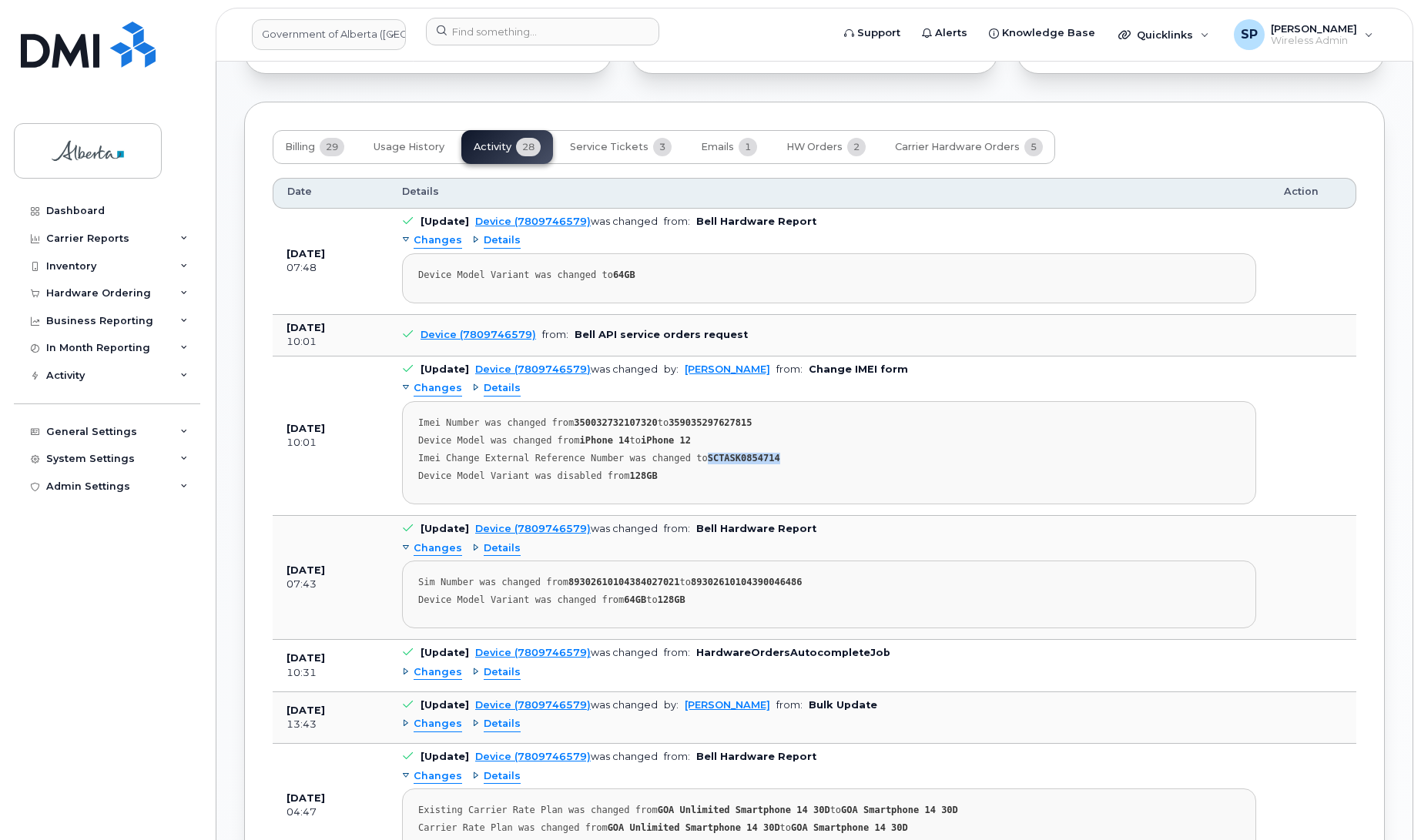
drag, startPoint x: 757, startPoint y: 449, endPoint x: 688, endPoint y: 451, distance: 69.0
click at [688, 453] on div "Imei Change External Reference Number was changed to SCTASK0854714" at bounding box center [829, 458] width 822 height 11
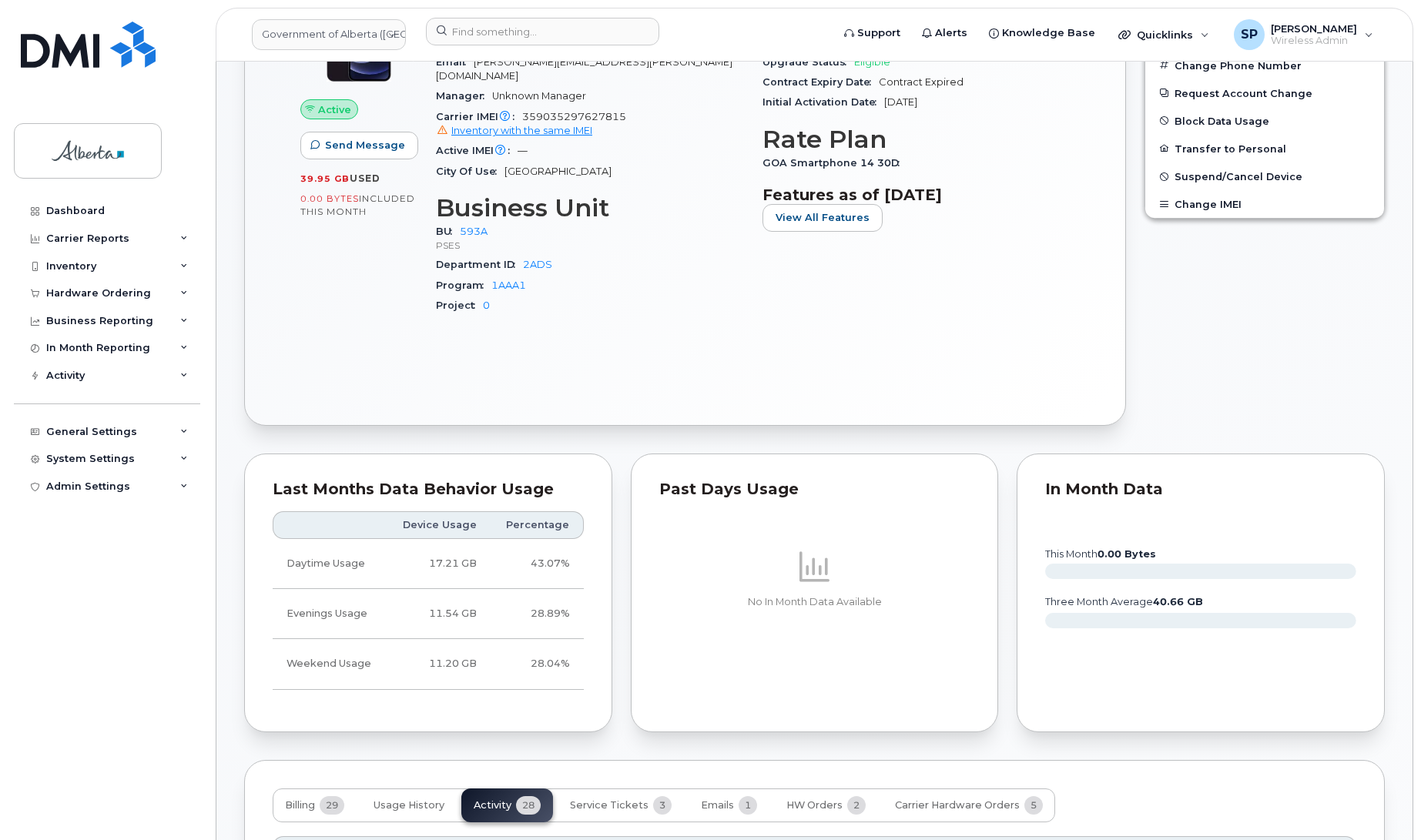
scroll to position [0, 0]
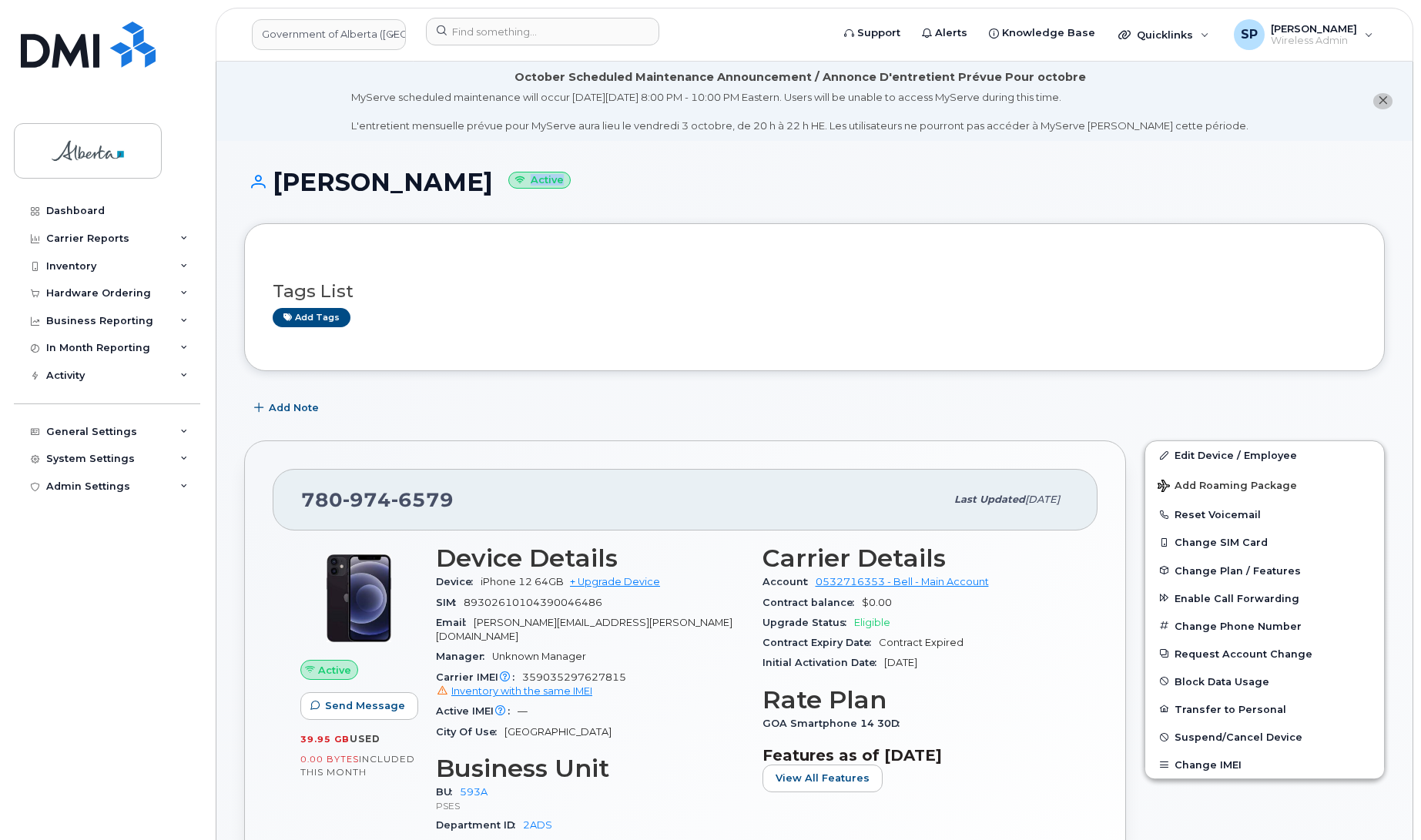
drag, startPoint x: 1419, startPoint y: 171, endPoint x: 1424, endPoint y: 213, distance: 42.3
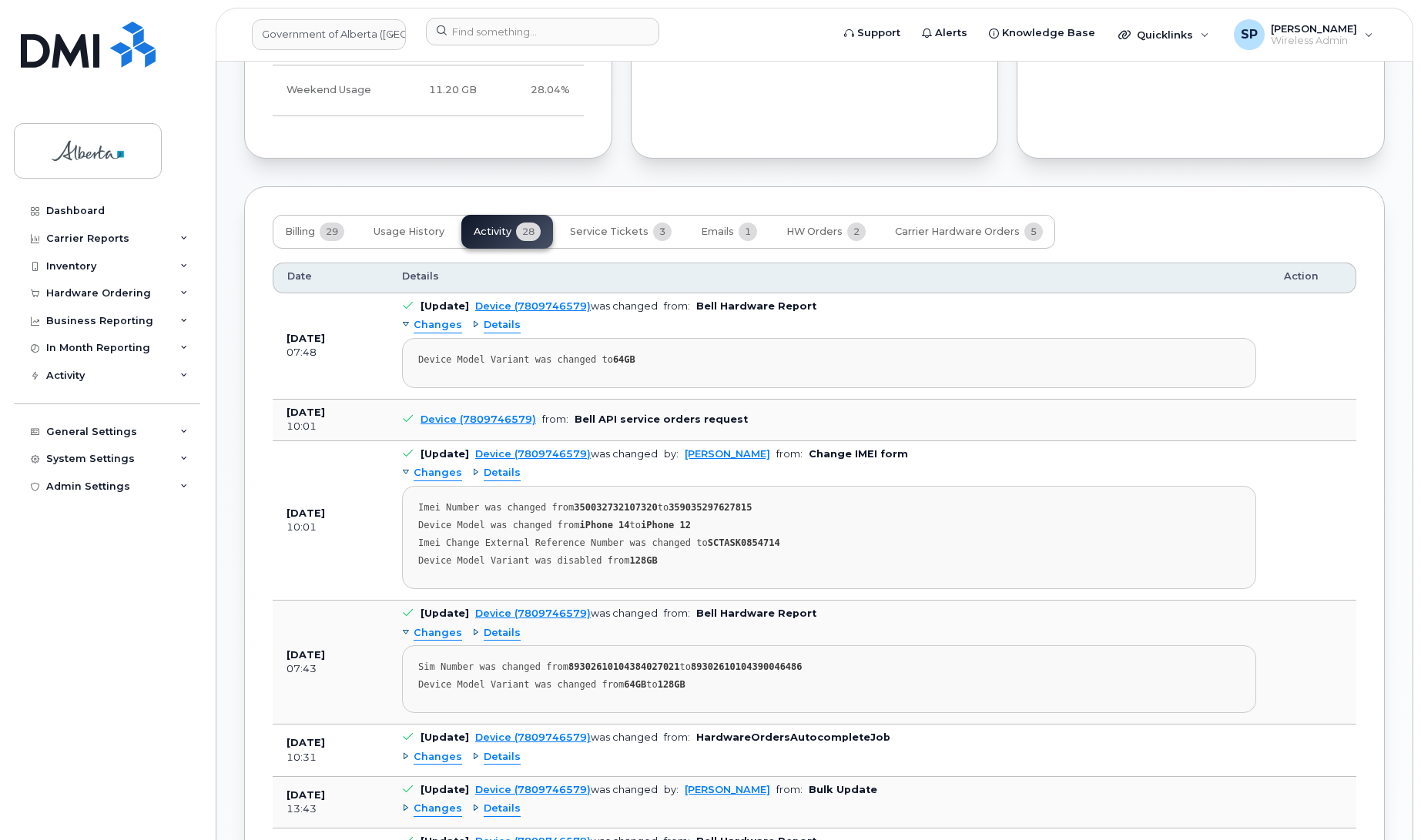
scroll to position [1139, 0]
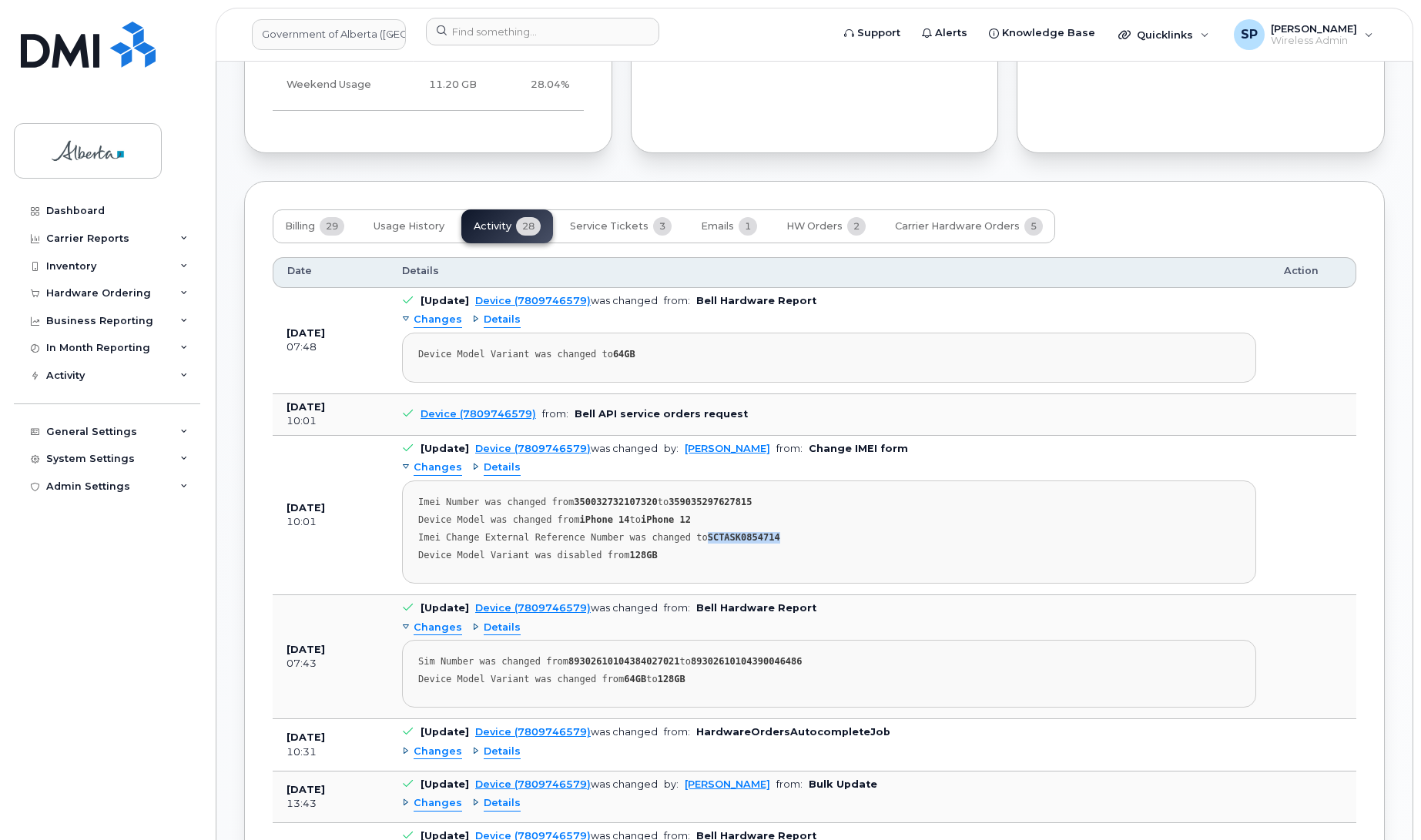
drag, startPoint x: 757, startPoint y: 529, endPoint x: 690, endPoint y: 528, distance: 67.0
click at [690, 532] on div "Imei Change External Reference Number was changed to SCTASK0854714" at bounding box center [829, 537] width 822 height 11
click at [536, 24] on input at bounding box center [542, 31] width 233 height 28
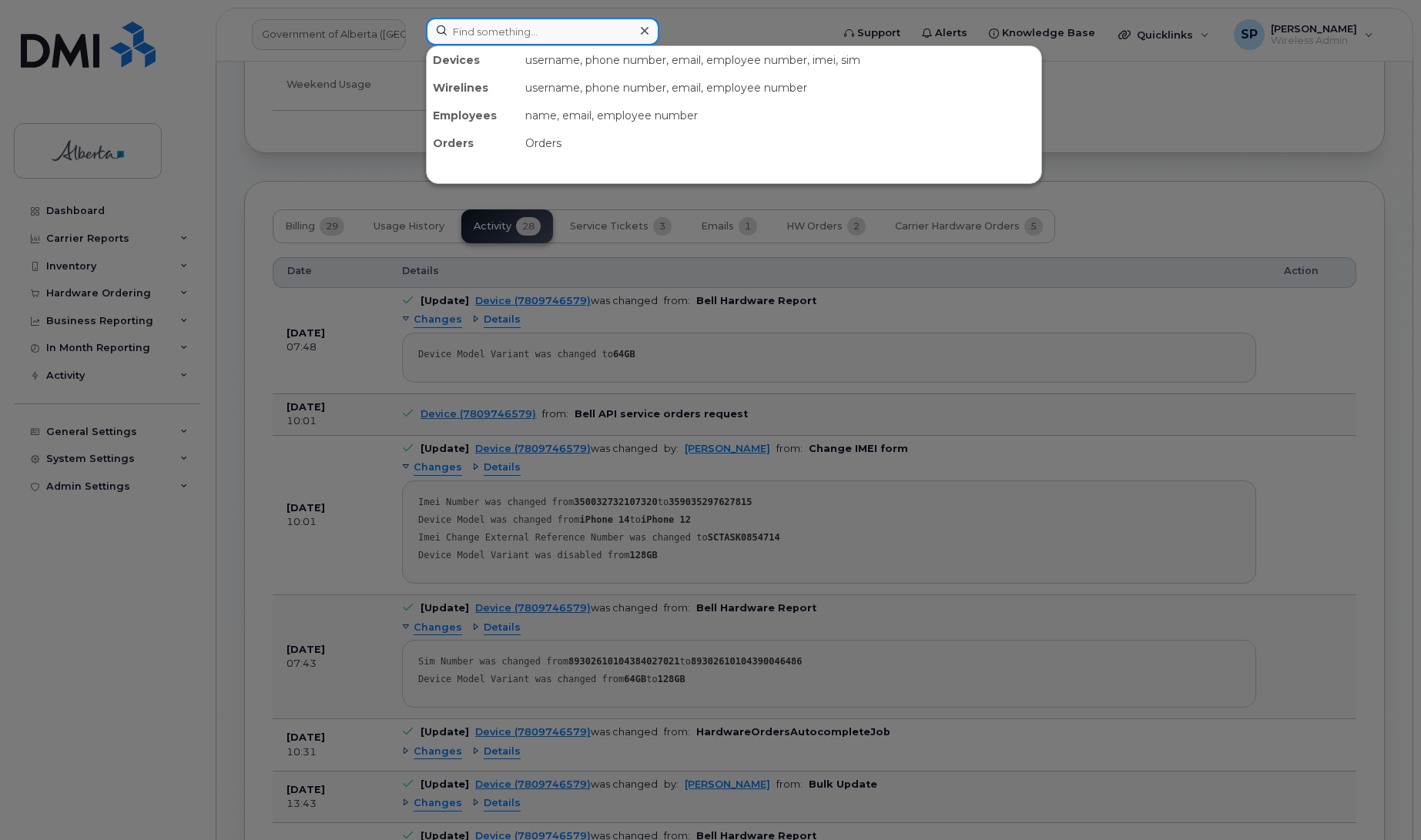
paste input "4038130948"
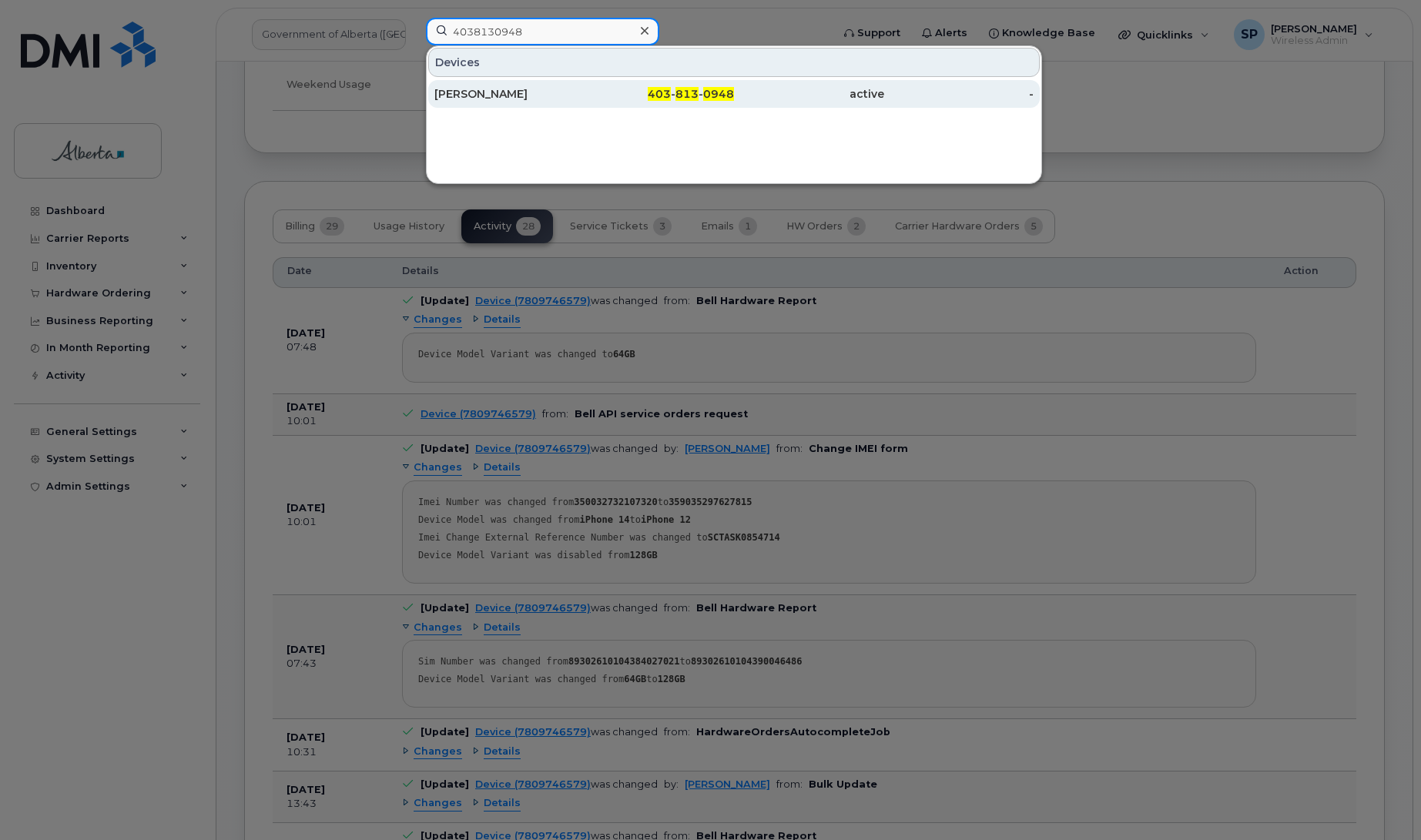
type input "4038130948"
click at [482, 97] on div "Jim Perry" at bounding box center [509, 94] width 151 height 16
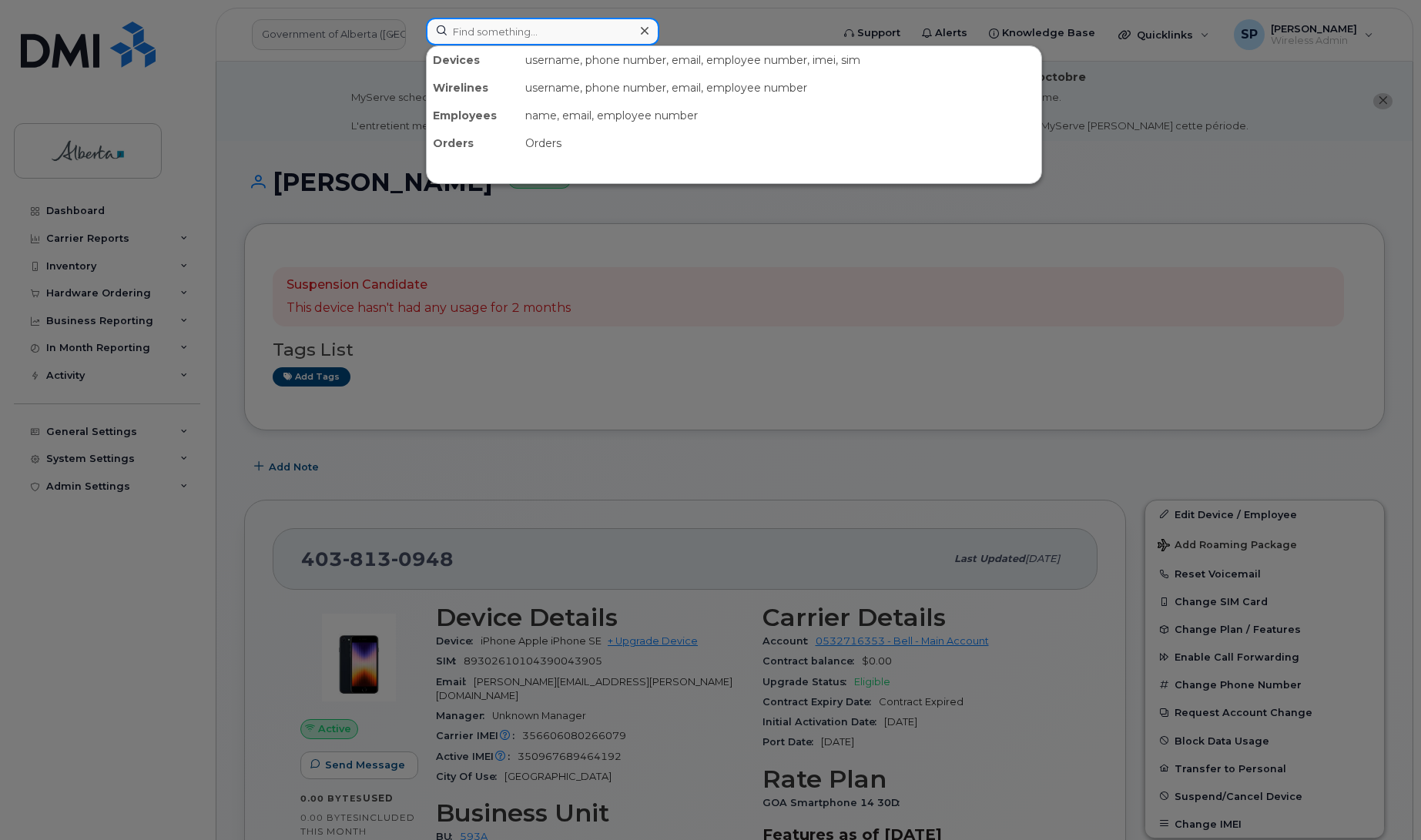
click at [475, 27] on input at bounding box center [542, 31] width 233 height 28
paste input "5875984047"
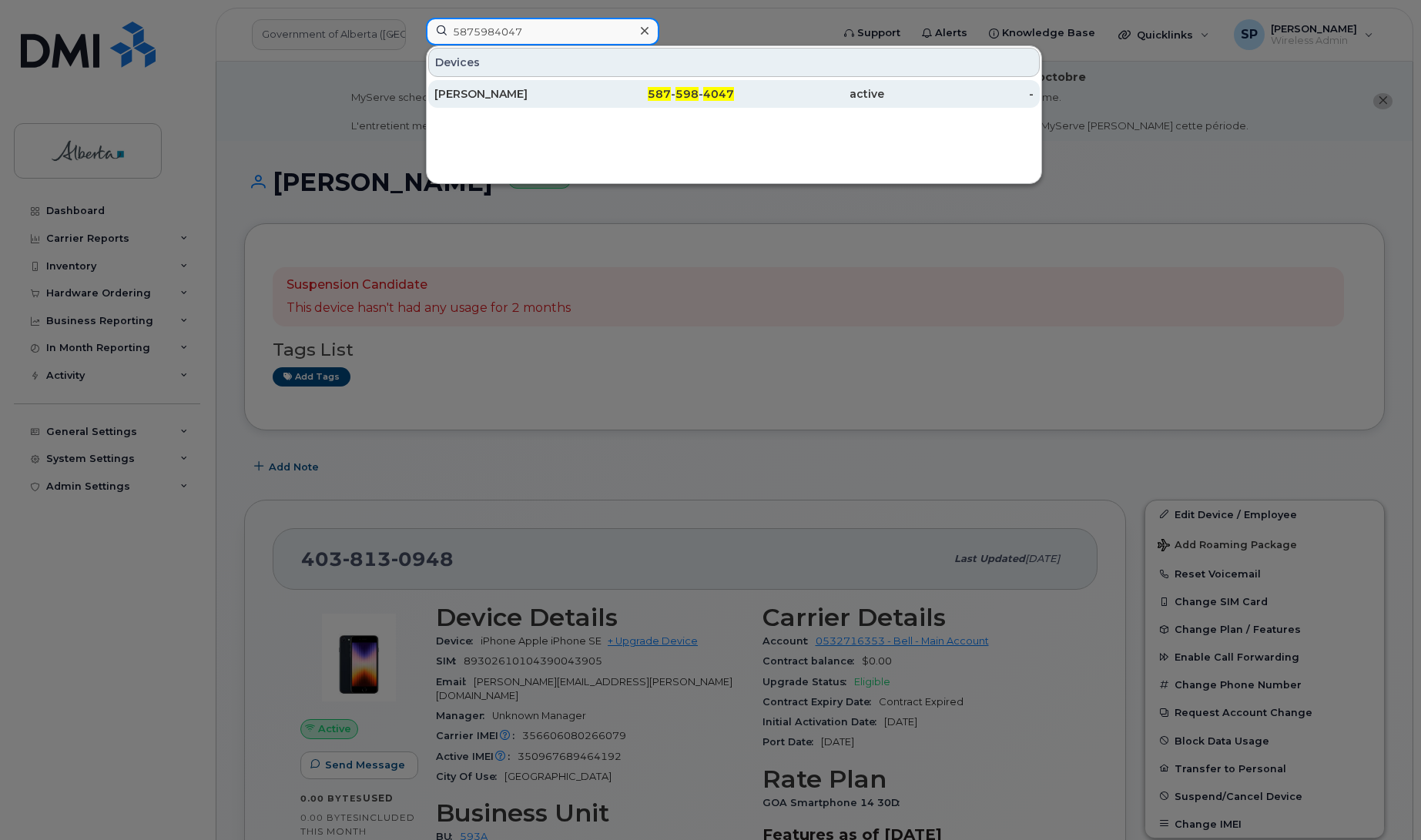
type input "5875984047"
click at [451, 95] on div "[PERSON_NAME]" at bounding box center [509, 94] width 151 height 16
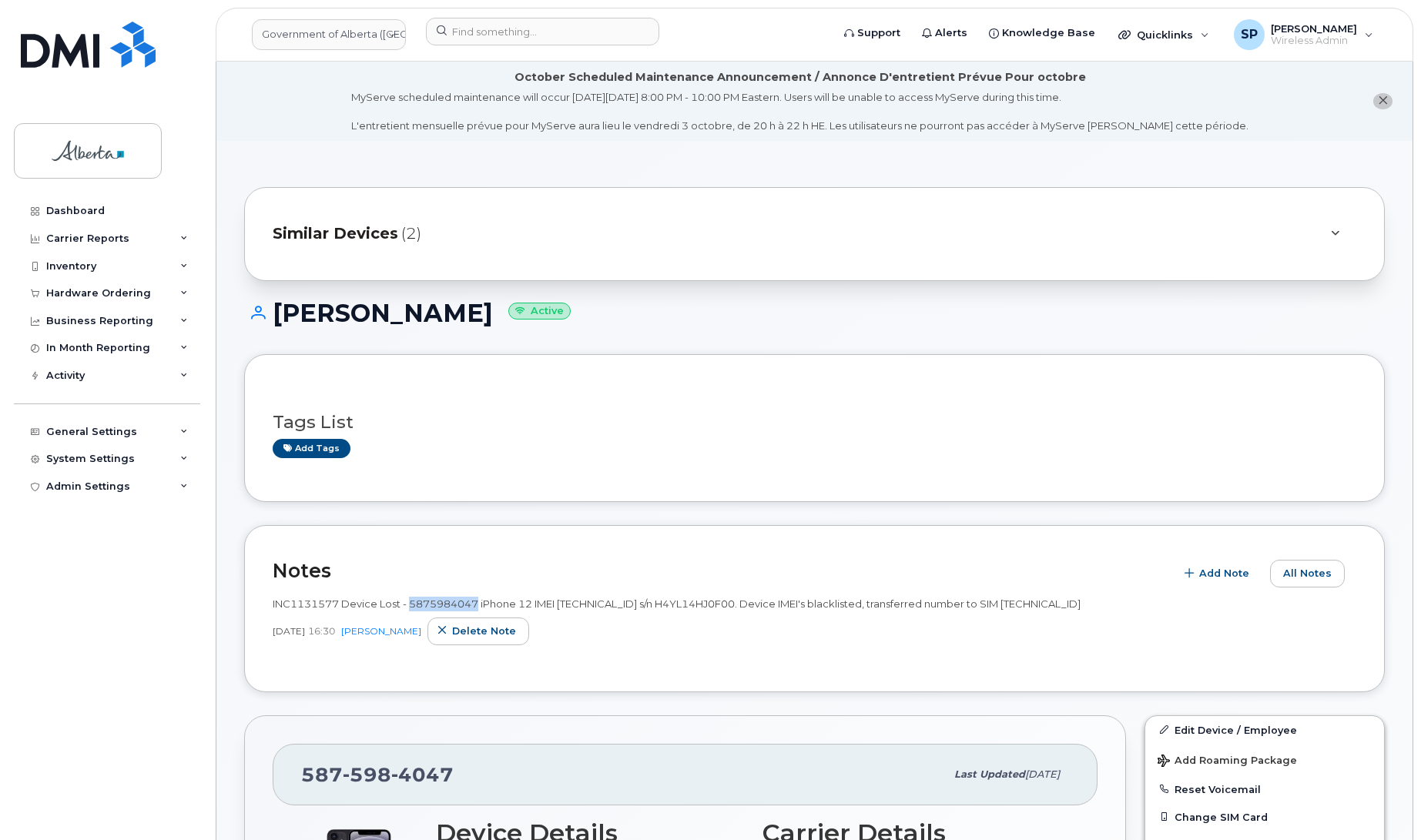
drag, startPoint x: 480, startPoint y: 602, endPoint x: 411, endPoint y: 599, distance: 69.1
click at [411, 599] on span "INC1131577 Device Lost - 5875984047 iPhone 12 IMEI [TECHNICAL_ID] s/n H4YL14HJ0…" at bounding box center [677, 604] width 808 height 12
drag, startPoint x: 340, startPoint y: 603, endPoint x: 259, endPoint y: 602, distance: 81.0
click at [259, 602] on div "Notes Add Note All Notes INC1131577 Device Lost - 5875984047 iPhone 12 IMEI [TE…" at bounding box center [814, 608] width 1141 height 167
copy span "INC1131577"
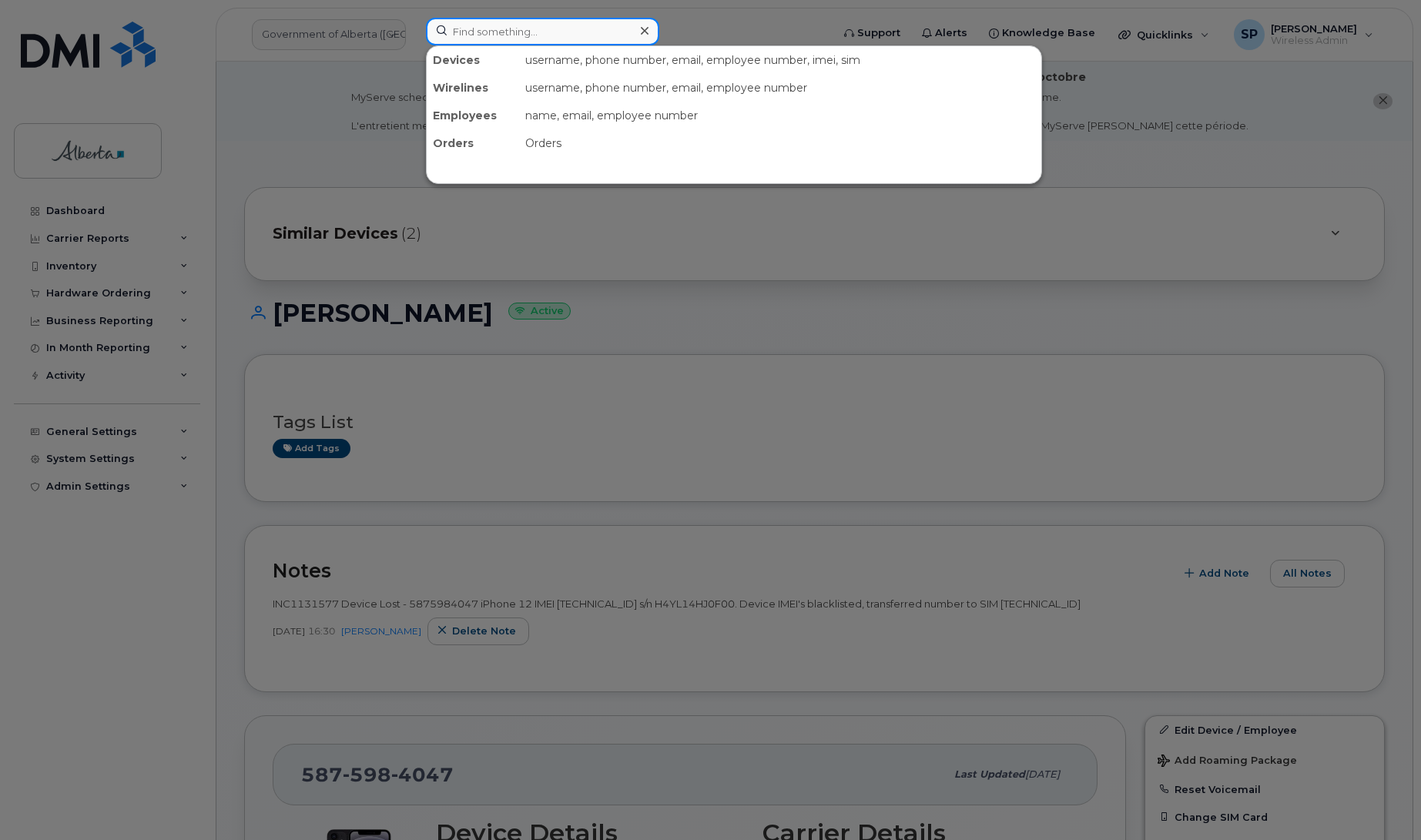
click at [544, 30] on input at bounding box center [542, 31] width 233 height 28
click at [482, 36] on input at bounding box center [542, 31] width 233 height 28
paste input "5874365428"
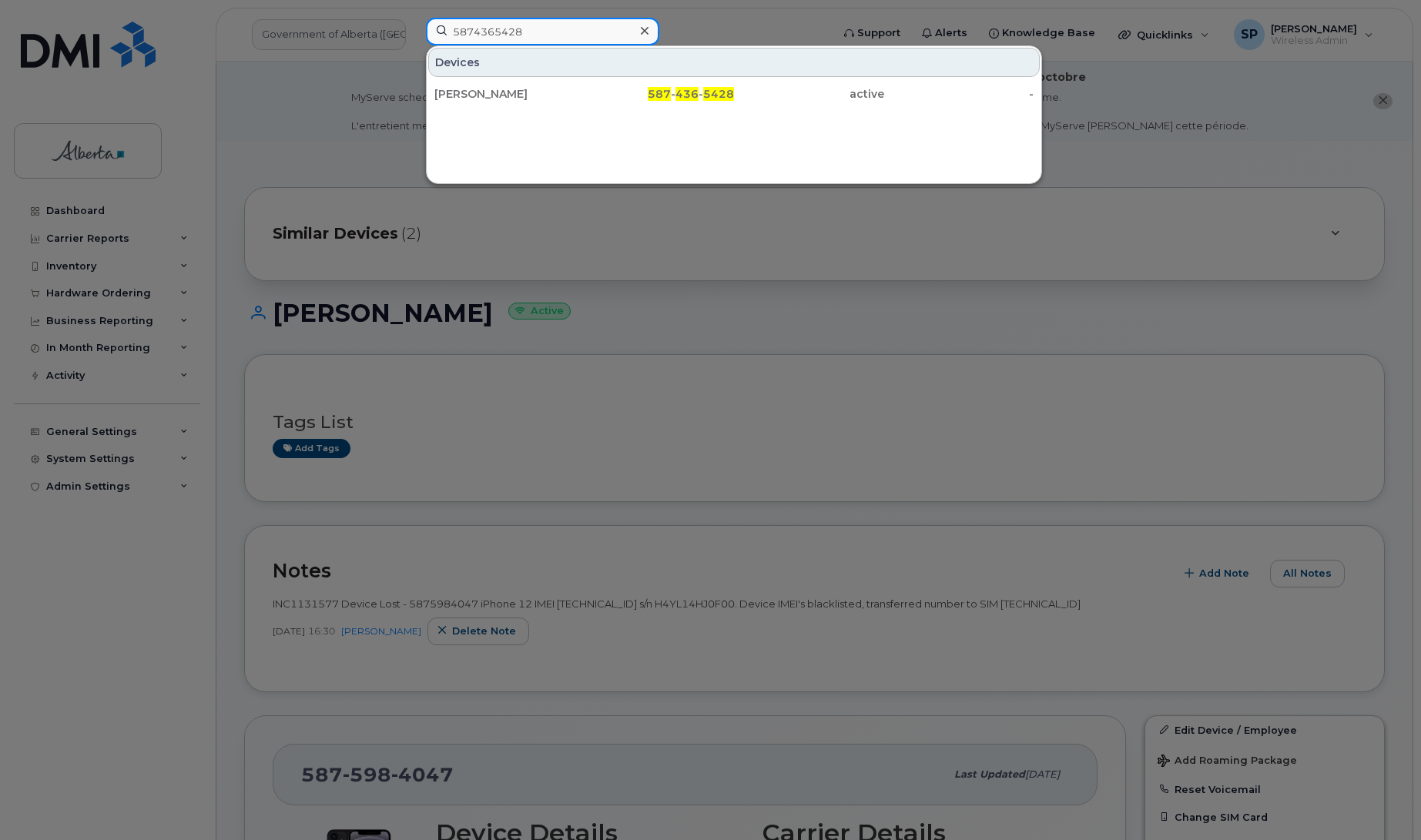
type input "5874365428"
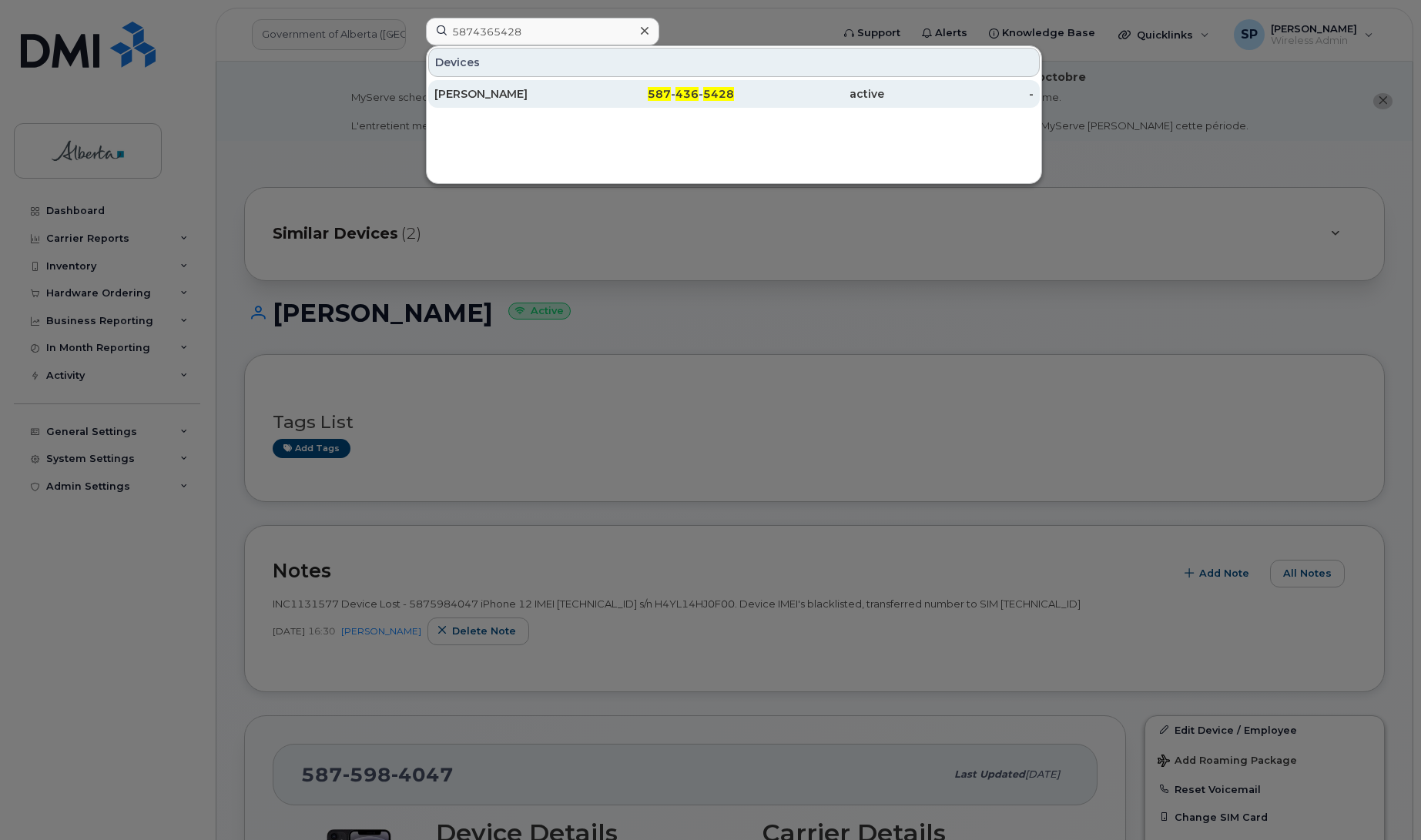
click at [514, 93] on div "[PERSON_NAME]" at bounding box center [509, 94] width 151 height 16
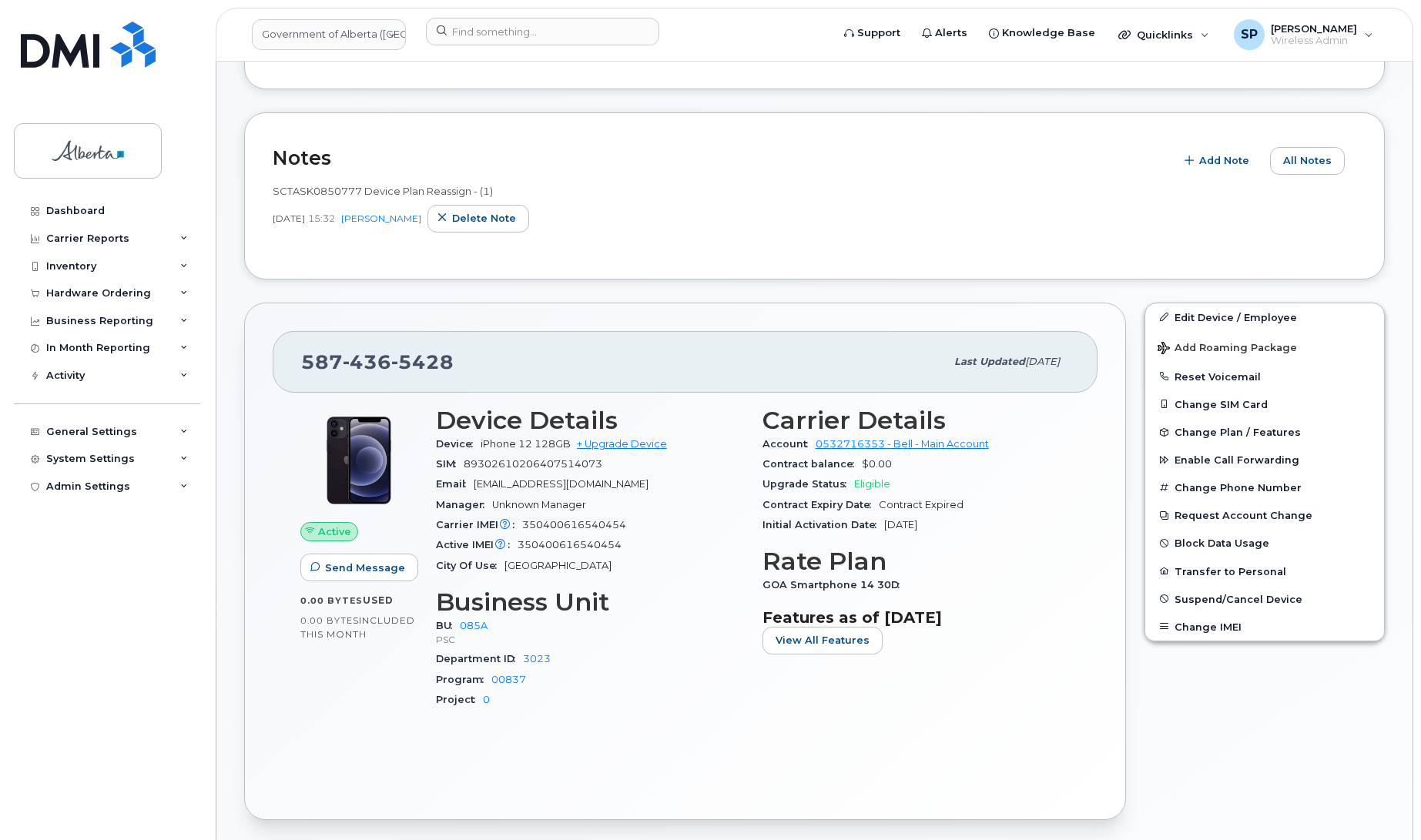
scroll to position [417, 0]
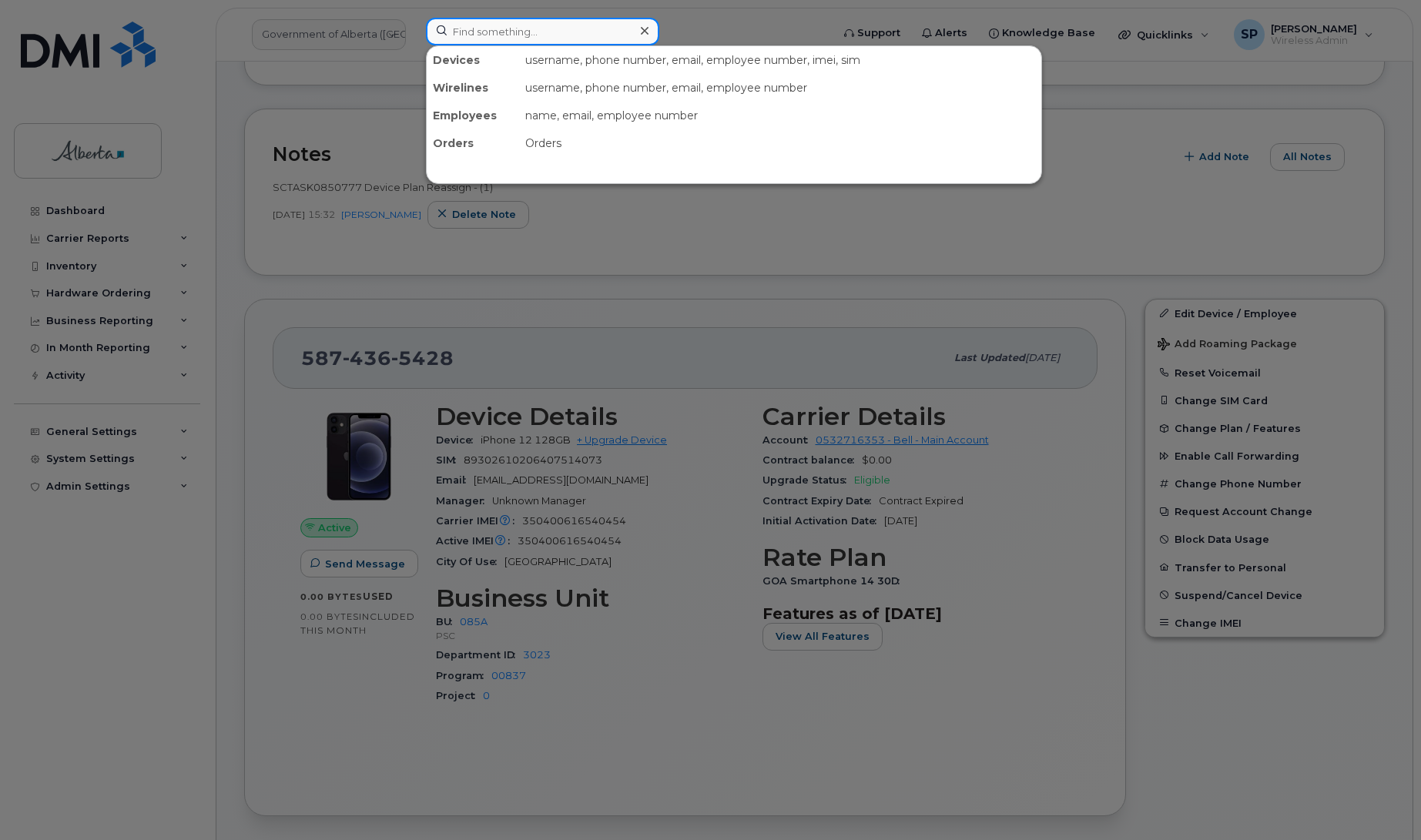
click at [486, 24] on input at bounding box center [542, 31] width 233 height 28
paste input "4037964106"
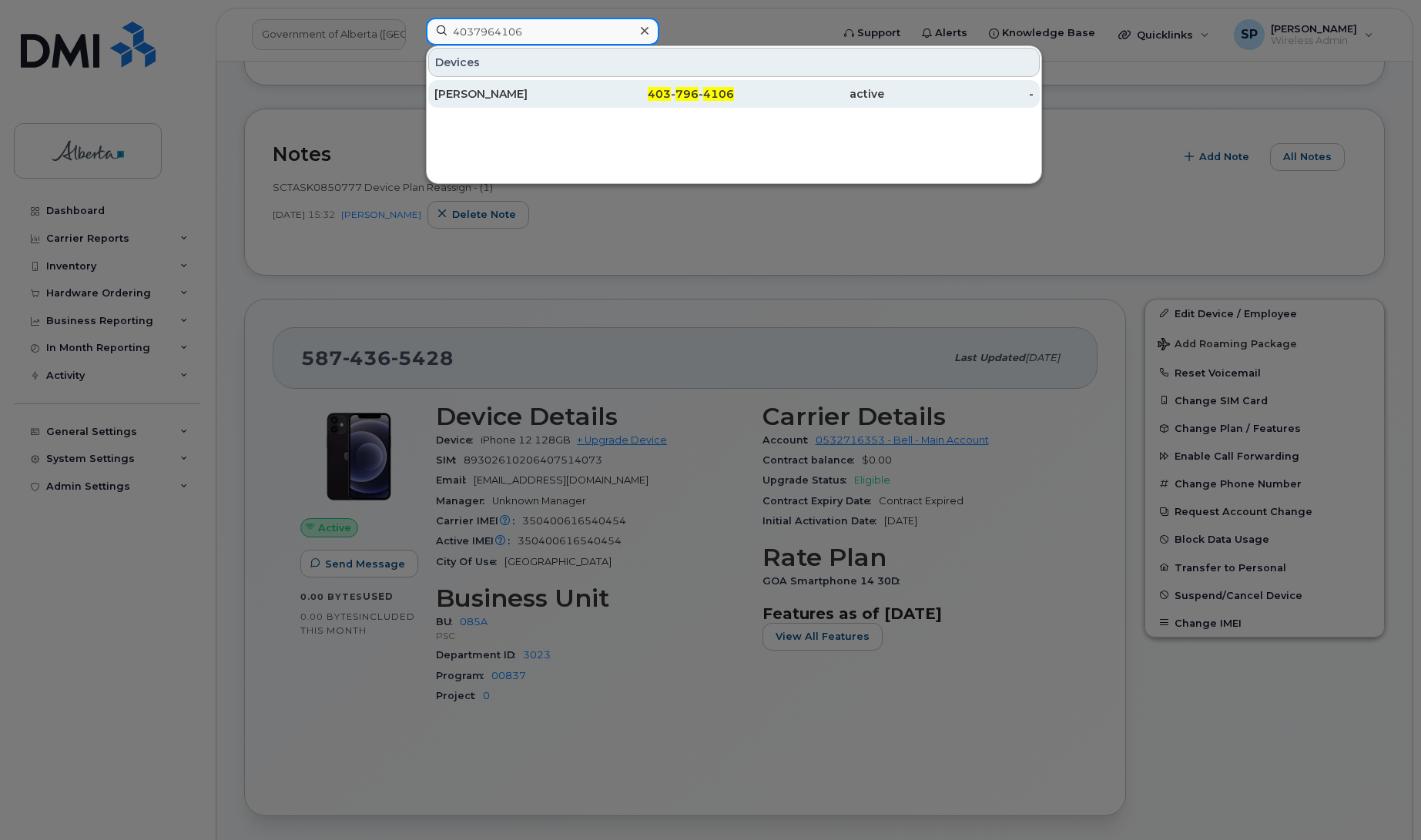
type input "4037964106"
click at [494, 97] on div "[PERSON_NAME]" at bounding box center [509, 94] width 151 height 16
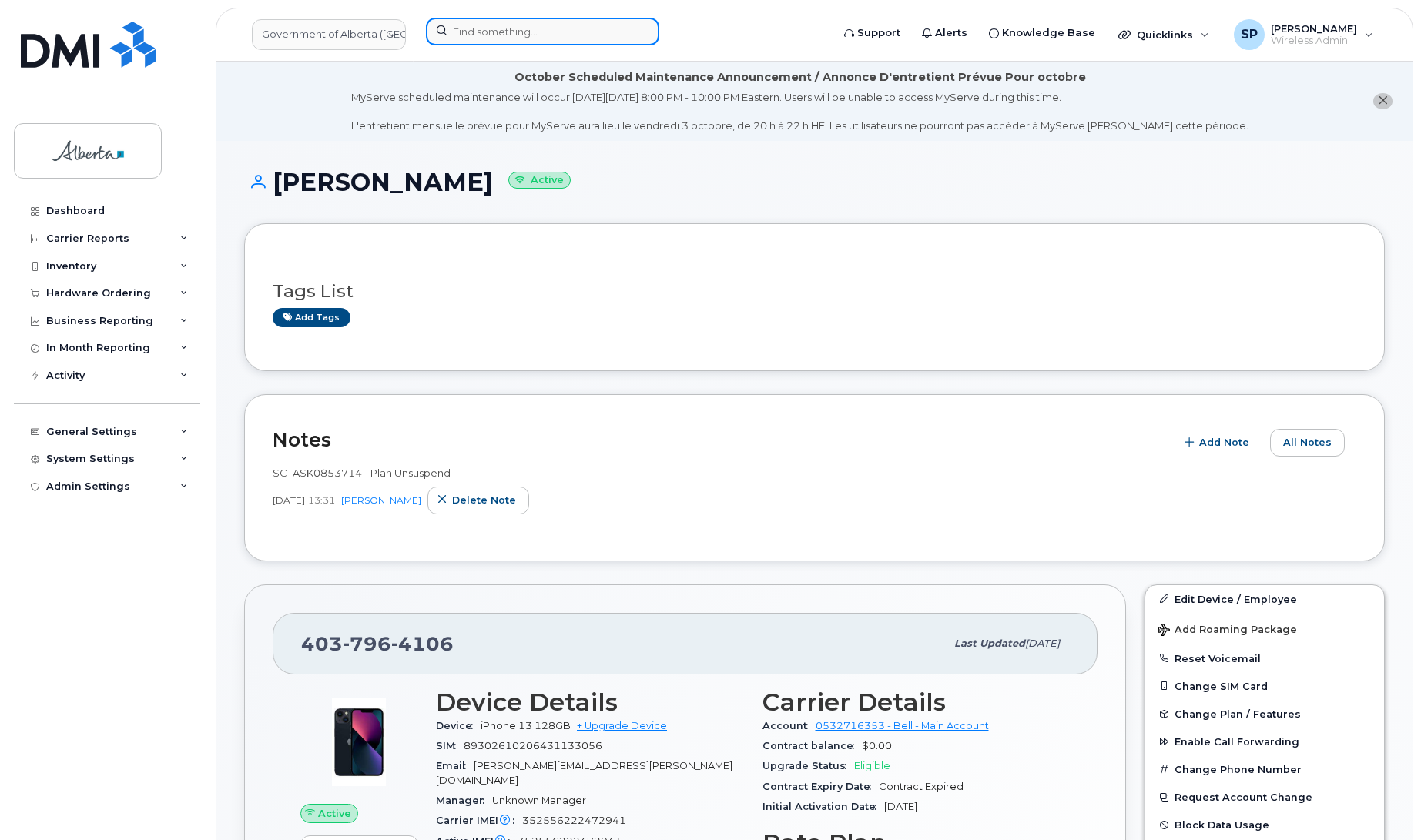
click at [506, 32] on input at bounding box center [542, 31] width 233 height 28
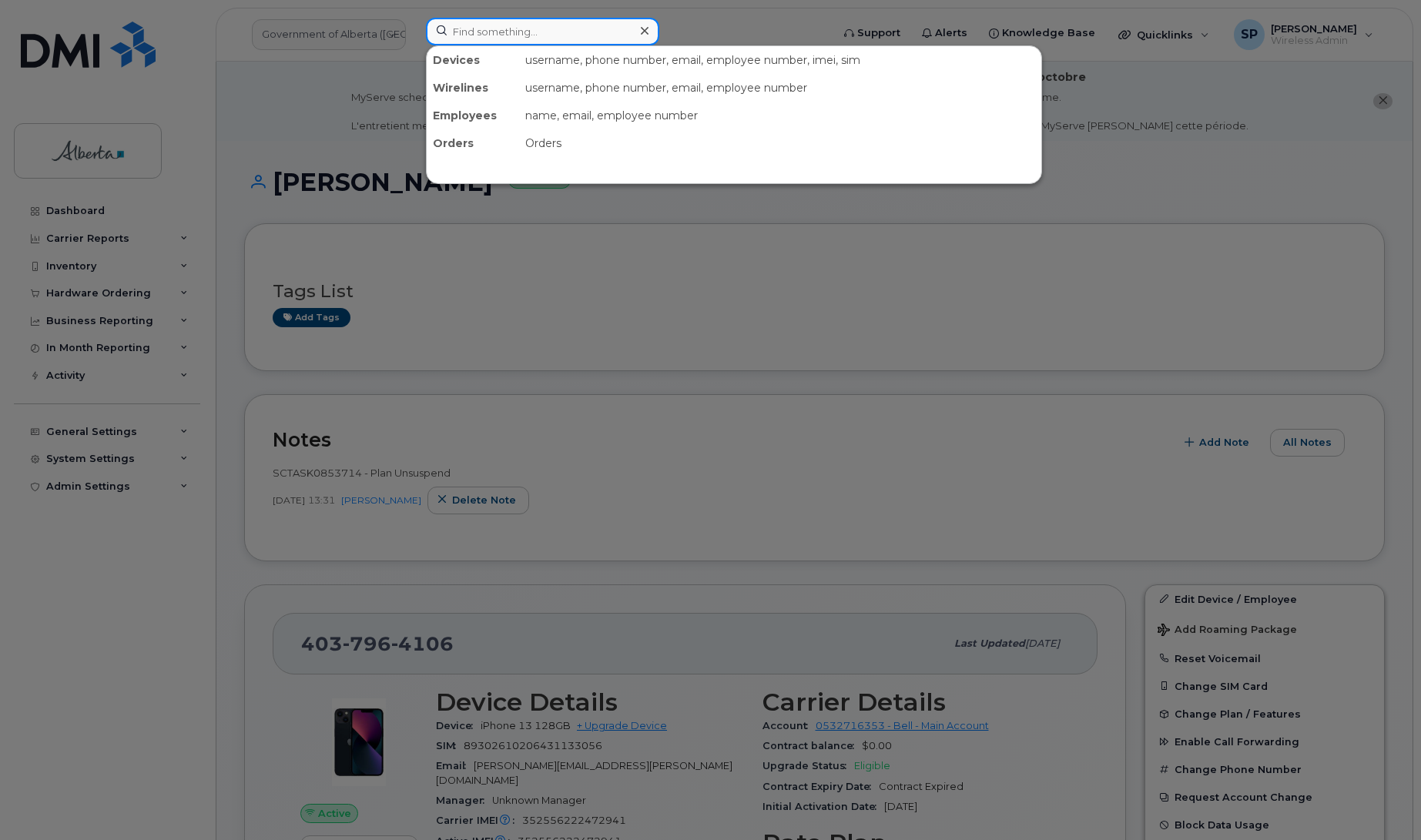
paste input "7802387534"
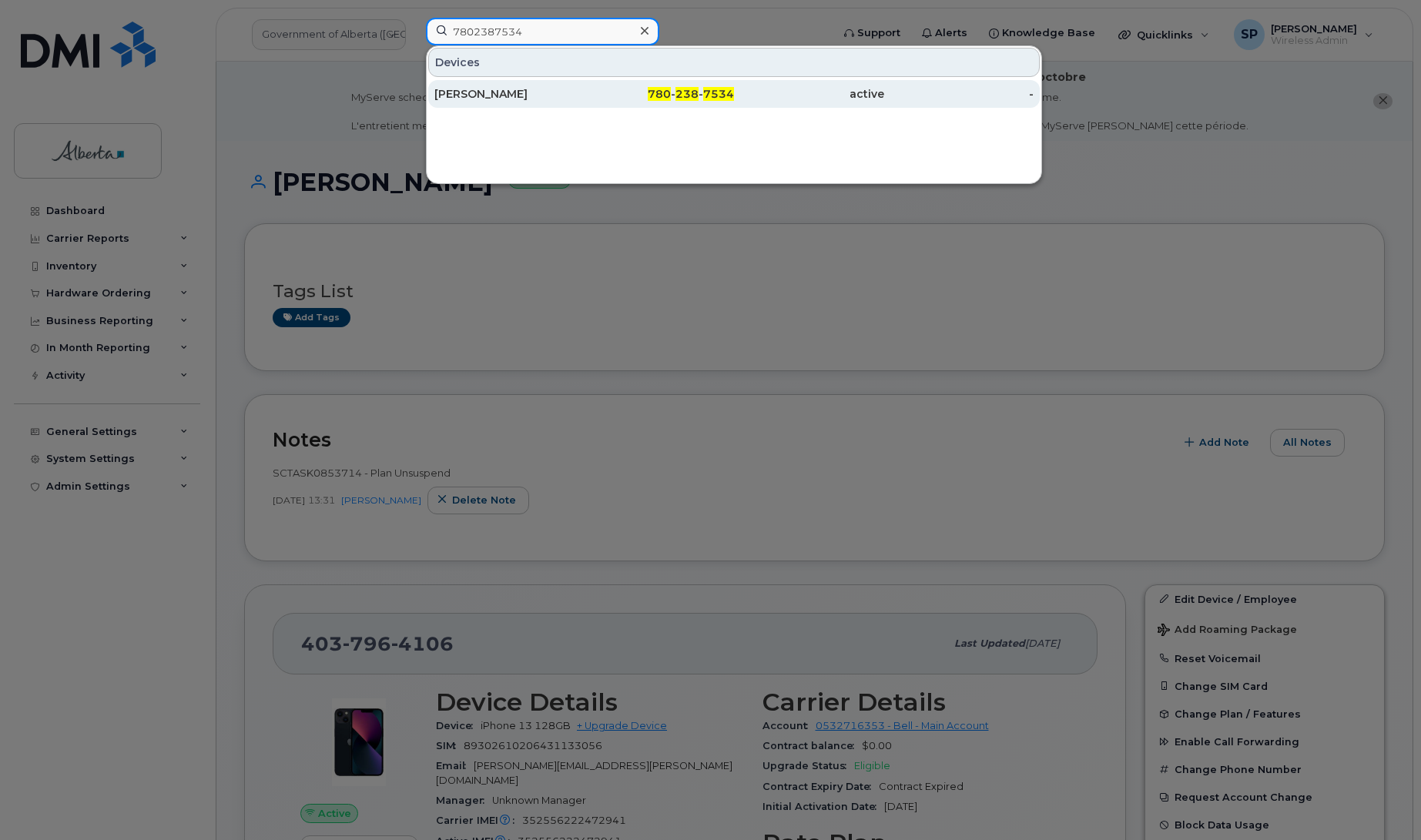
type input "7802387534"
click at [508, 95] on div "Olukayode Shokunbi" at bounding box center [509, 94] width 151 height 16
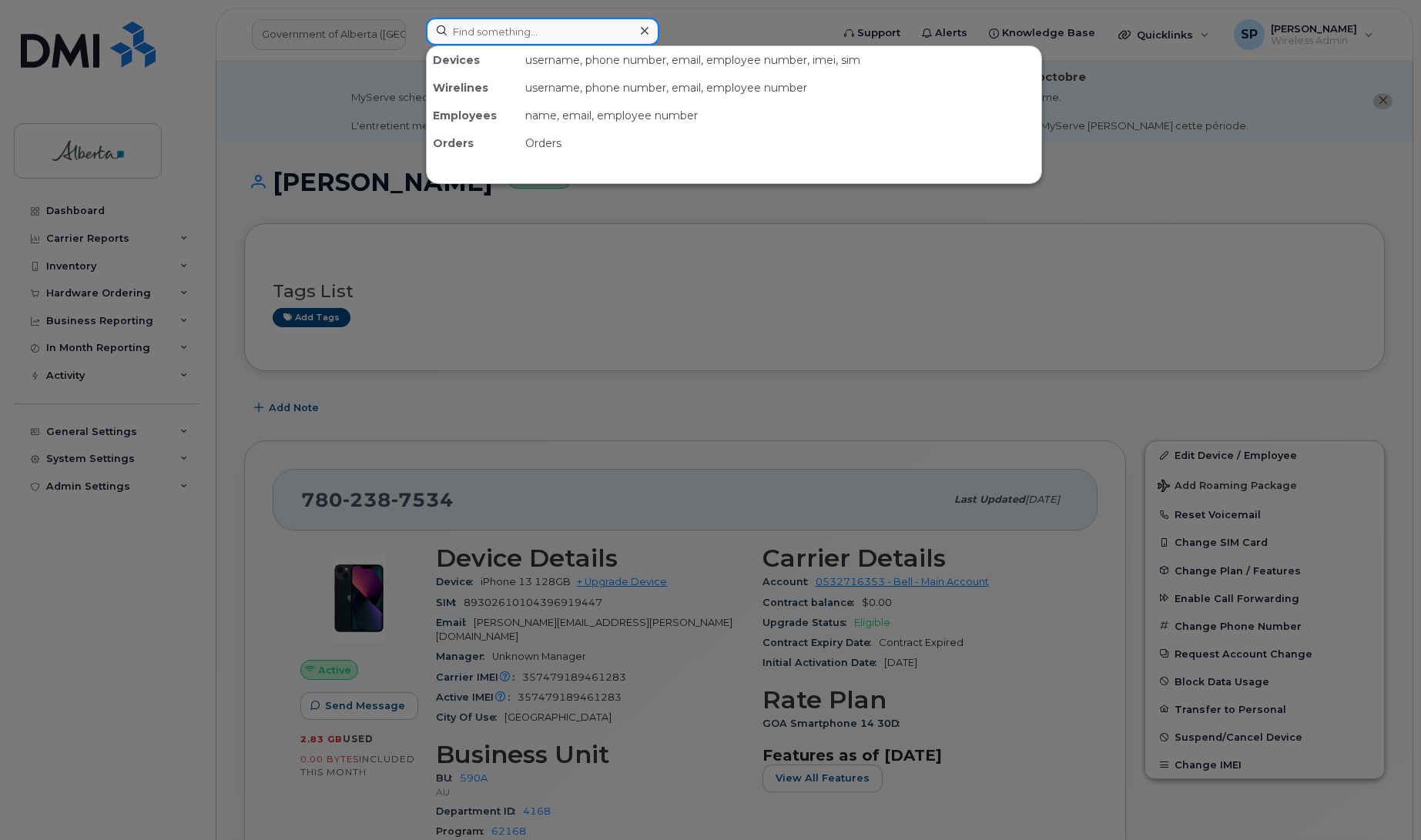
click at [490, 33] on input at bounding box center [542, 31] width 233 height 28
paste input "7802667850"
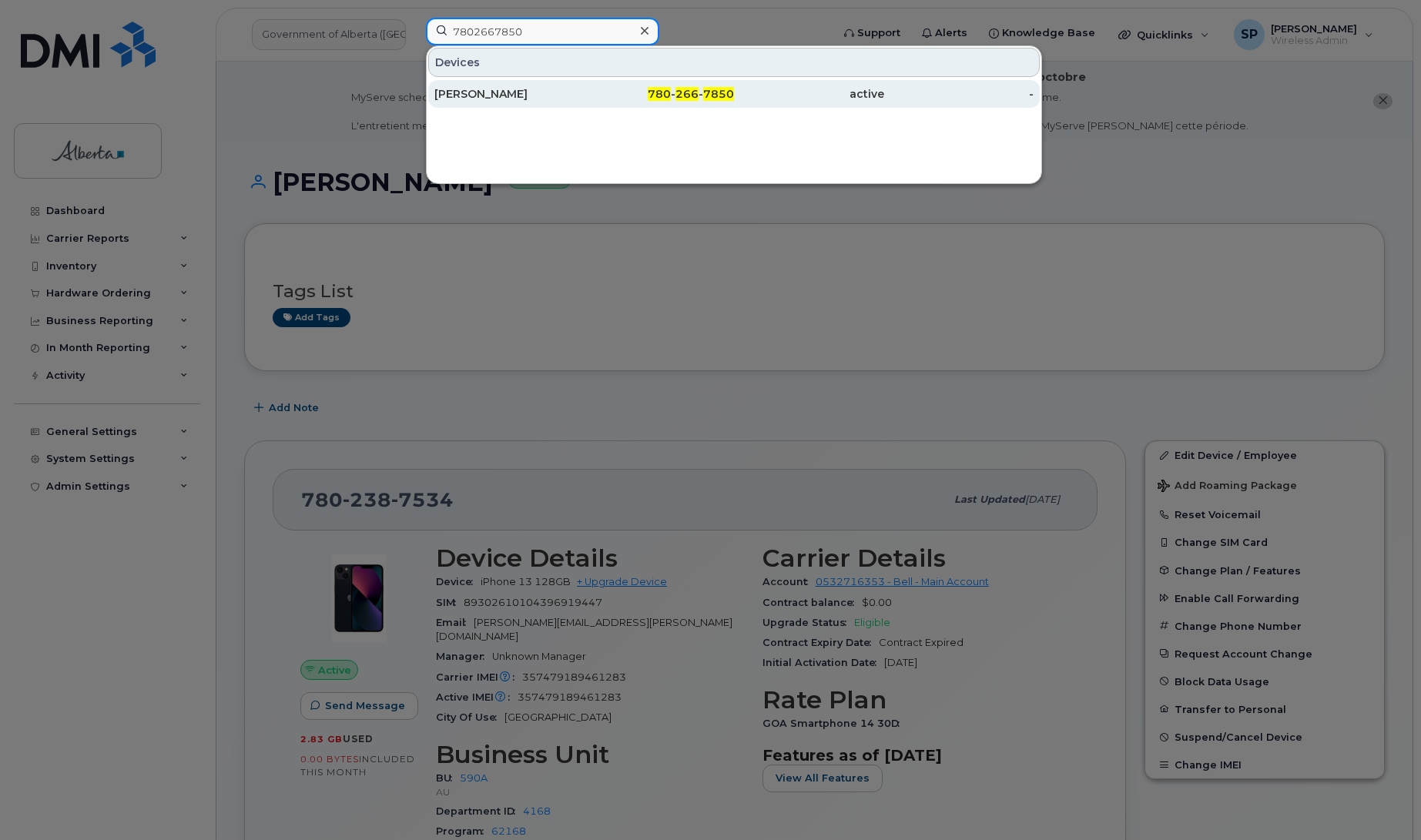
type input "7802667850"
click at [475, 95] on div "[PERSON_NAME]" at bounding box center [509, 94] width 151 height 16
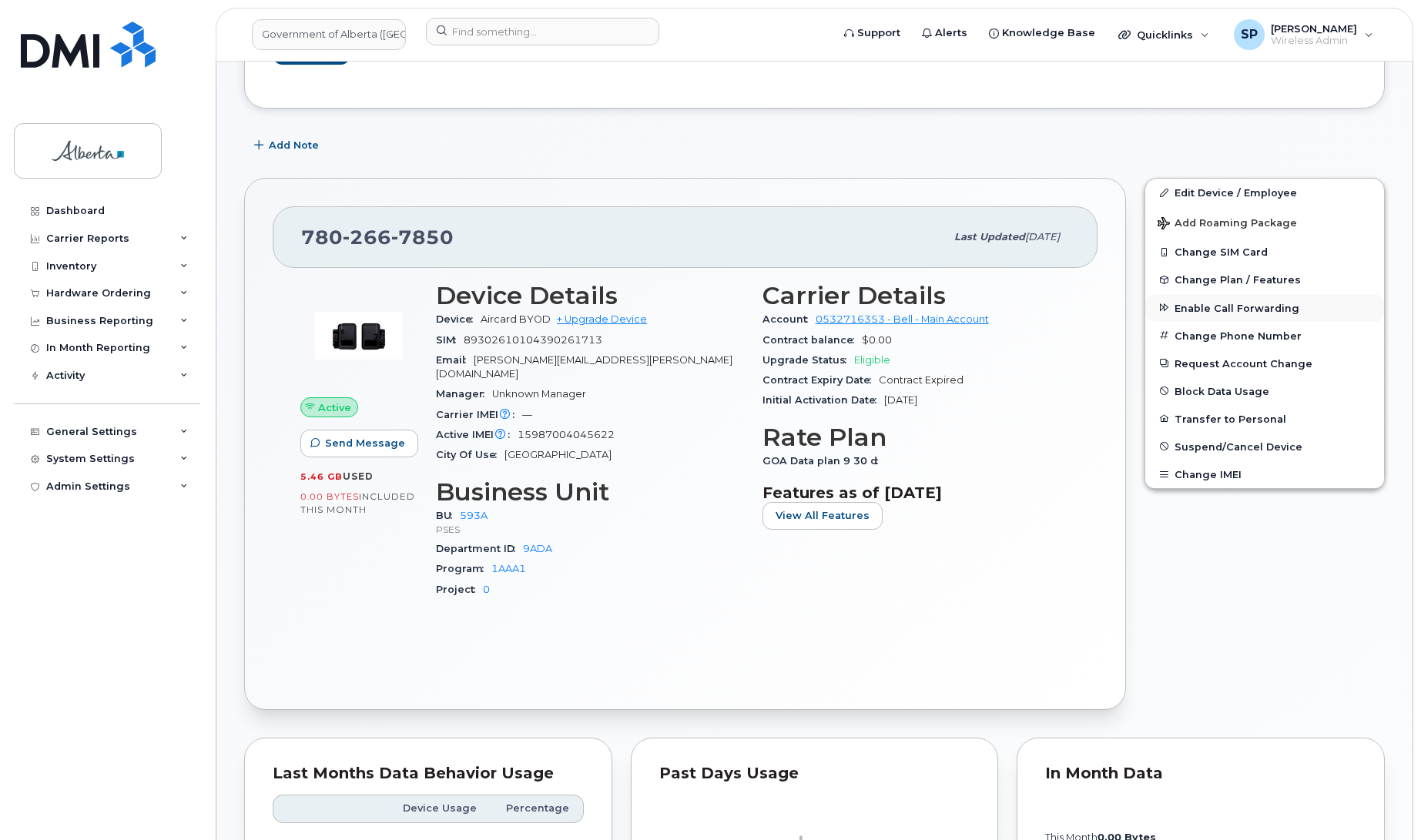
scroll to position [400, 0]
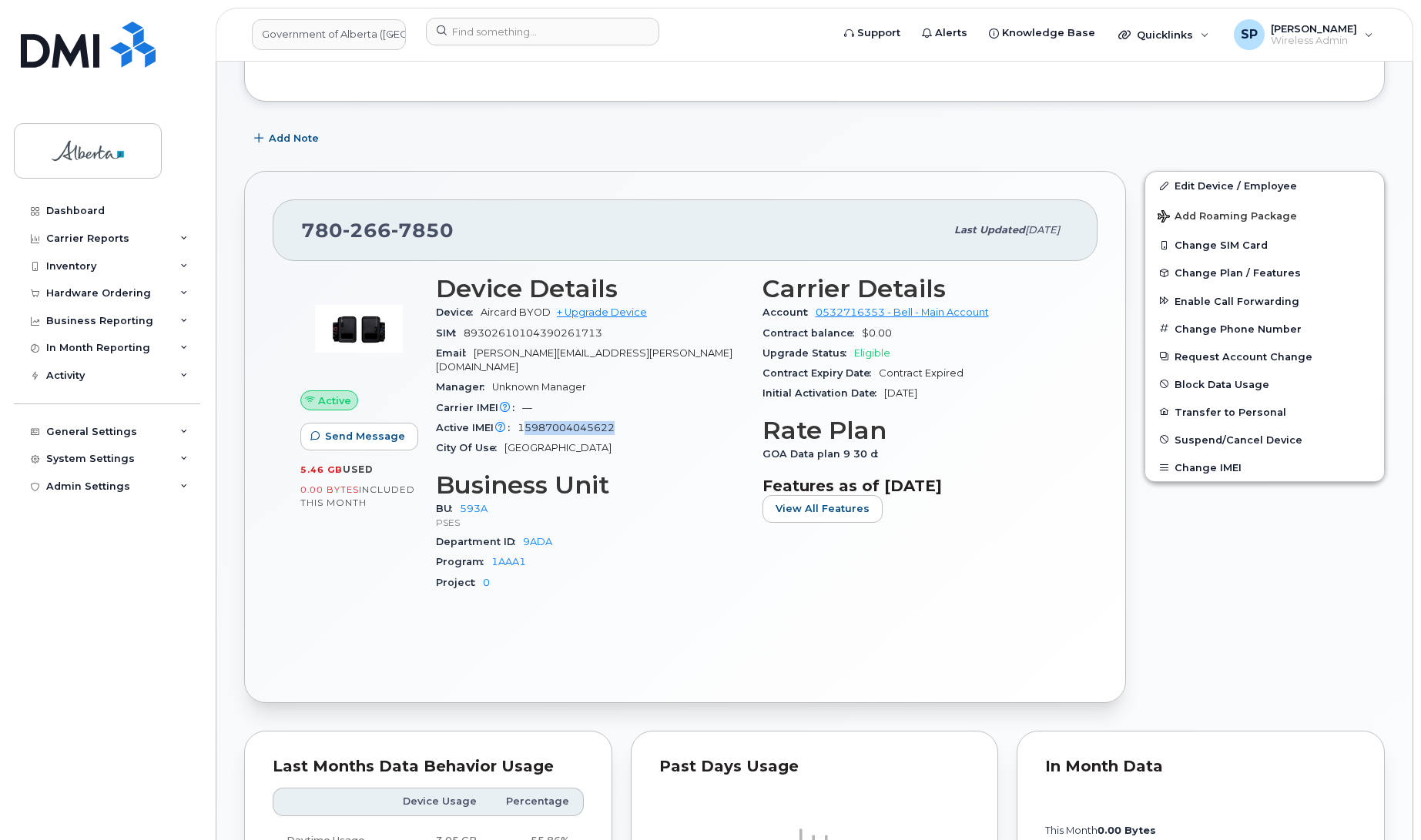
drag, startPoint x: 614, startPoint y: 413, endPoint x: 530, endPoint y: 413, distance: 84.0
click at [526, 422] on span "15987004045622" at bounding box center [566, 427] width 97 height 11
click at [522, 422] on span "15987004045622" at bounding box center [566, 427] width 97 height 11
copy span "15987004045622"
click at [1187, 184] on link "Edit Device / Employee" at bounding box center [1265, 185] width 239 height 28
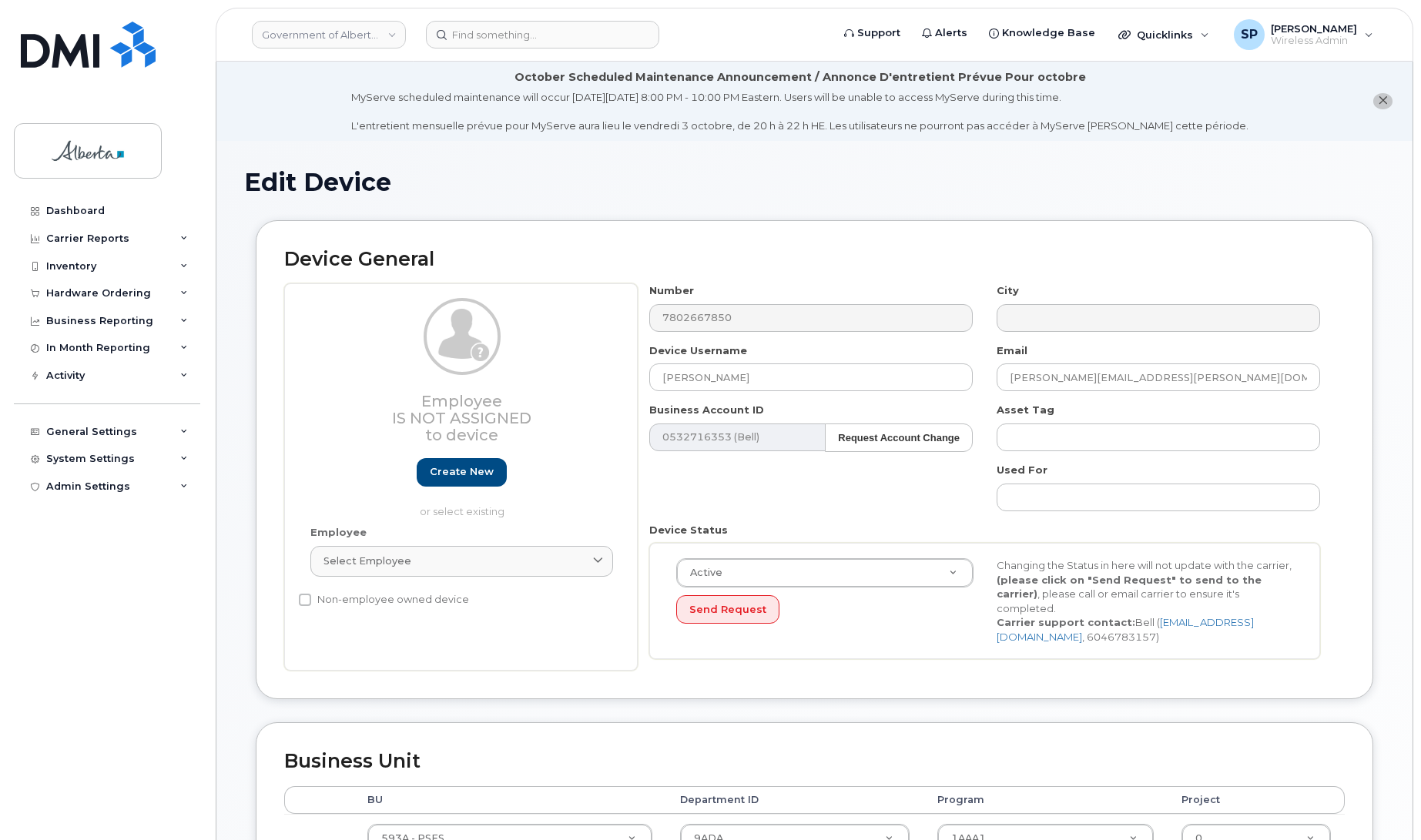
select select "4797682"
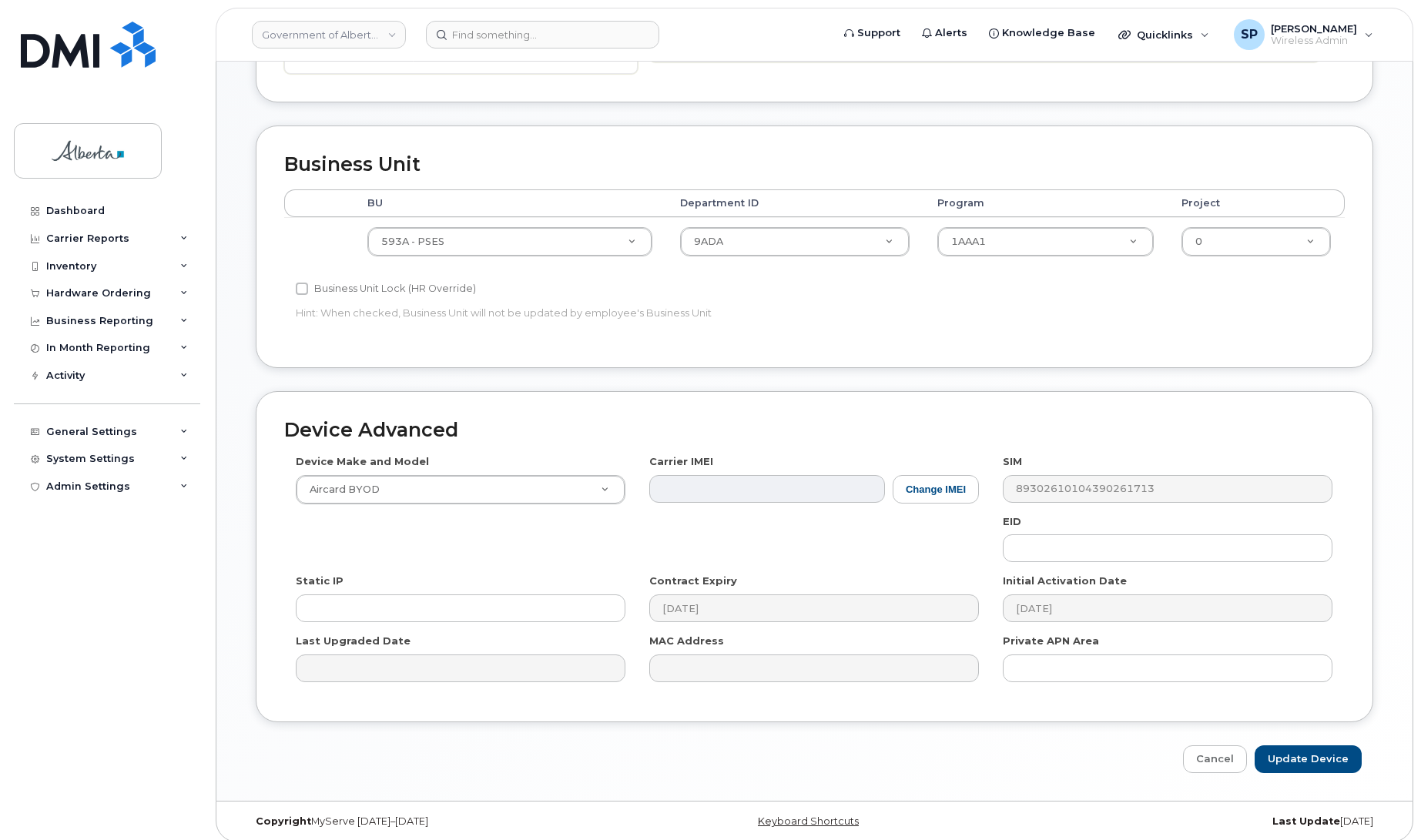
scroll to position [610, 0]
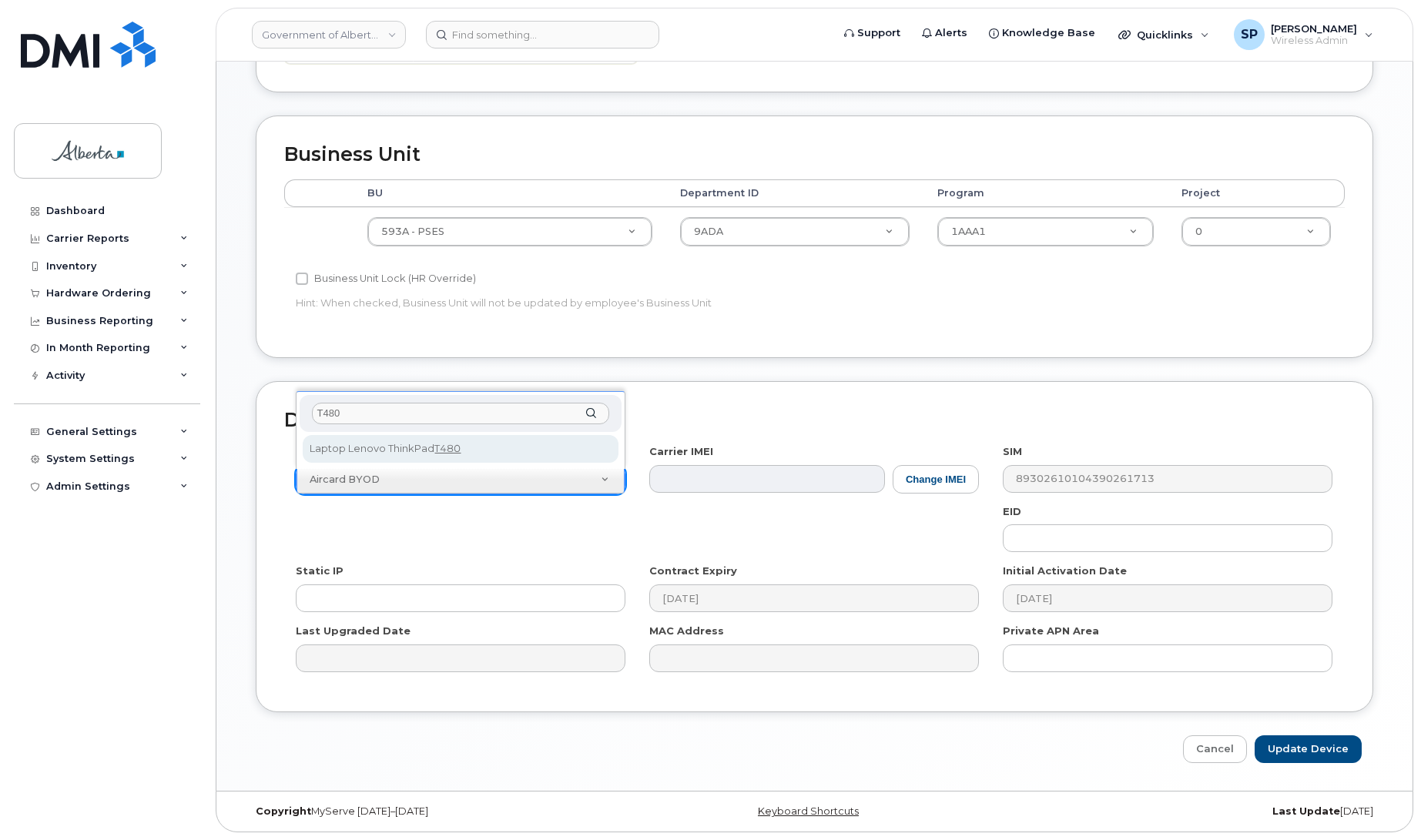
type input "T480"
select select "2946"
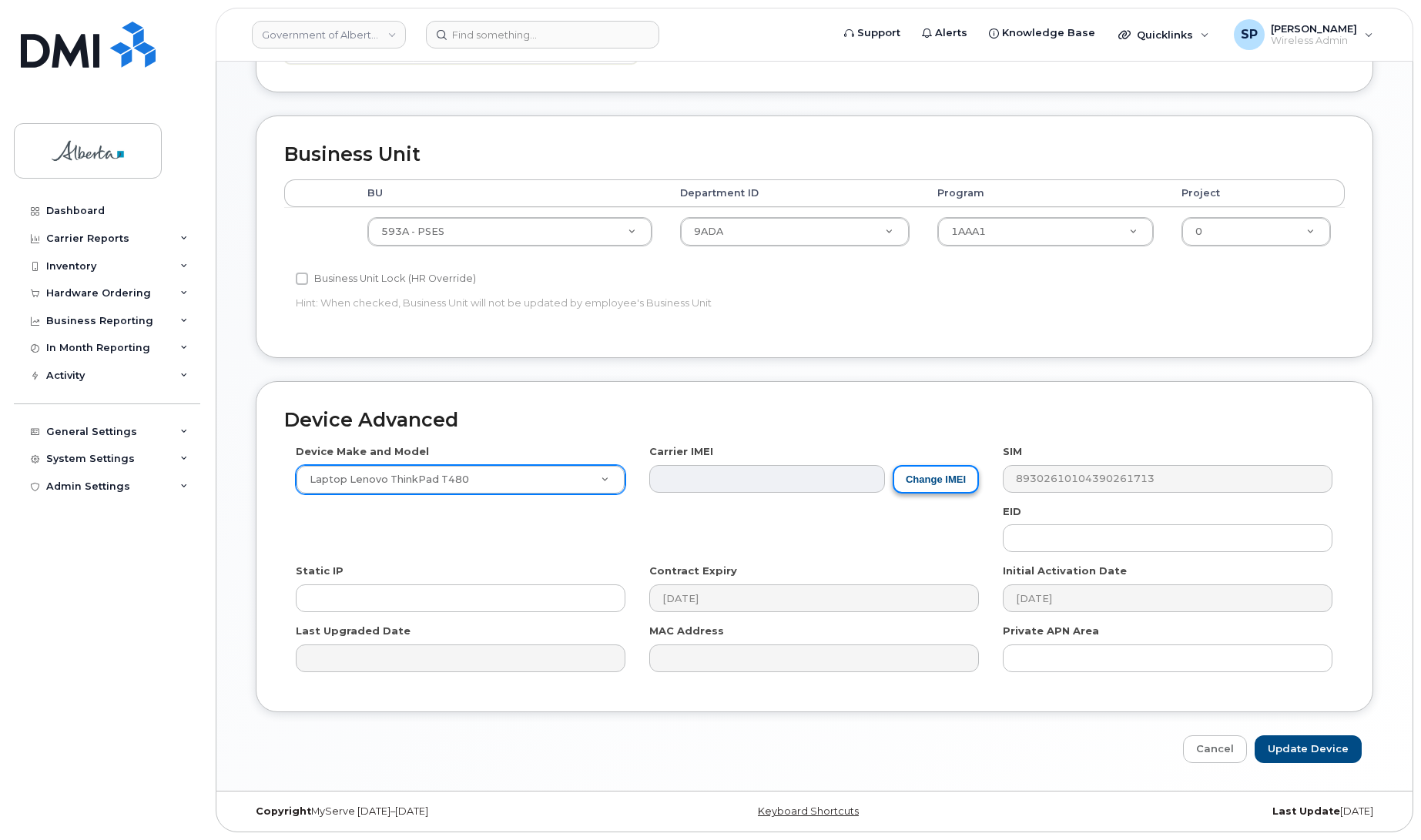
click at [936, 485] on button "Change IMEI" at bounding box center [935, 479] width 86 height 29
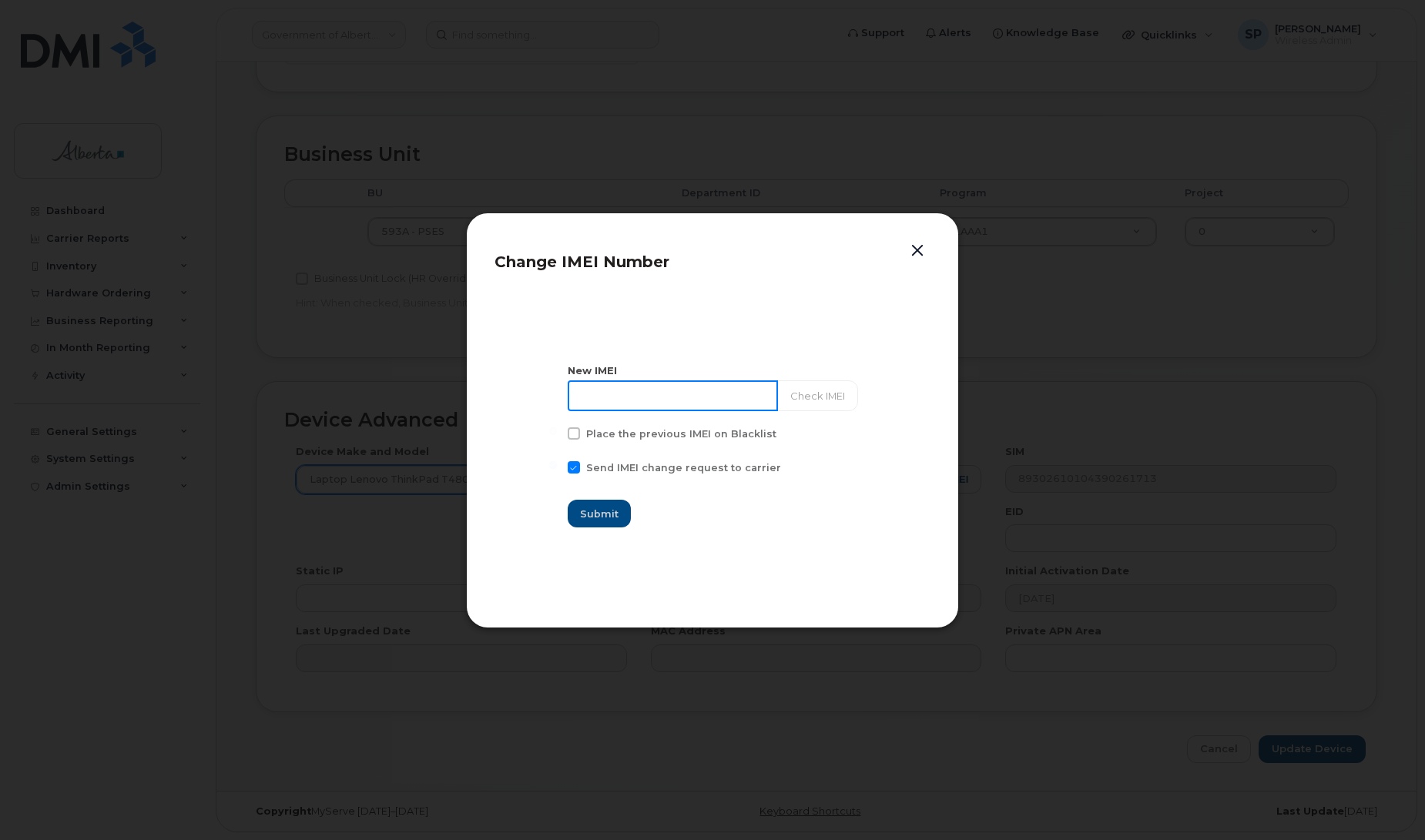
click at [702, 393] on input at bounding box center [673, 395] width 211 height 30
paste input "015987004045622"
type input "015987004045622"
click at [817, 395] on button "Check IMEI" at bounding box center [817, 395] width 81 height 30
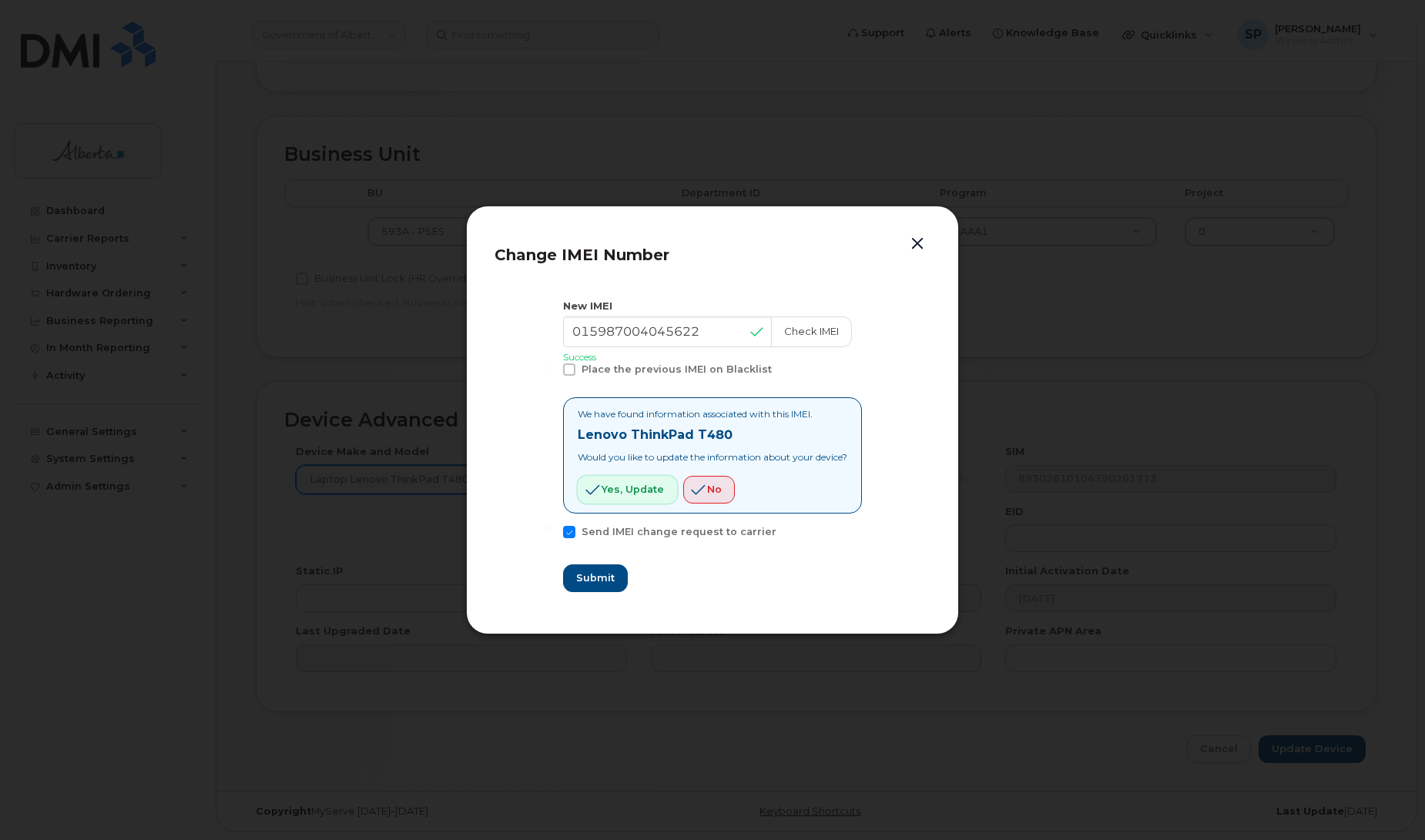
click at [621, 494] on span "Yes, update" at bounding box center [633, 489] width 63 height 15
click at [593, 579] on span "Submit" at bounding box center [595, 578] width 38 height 15
type input "015987004045622"
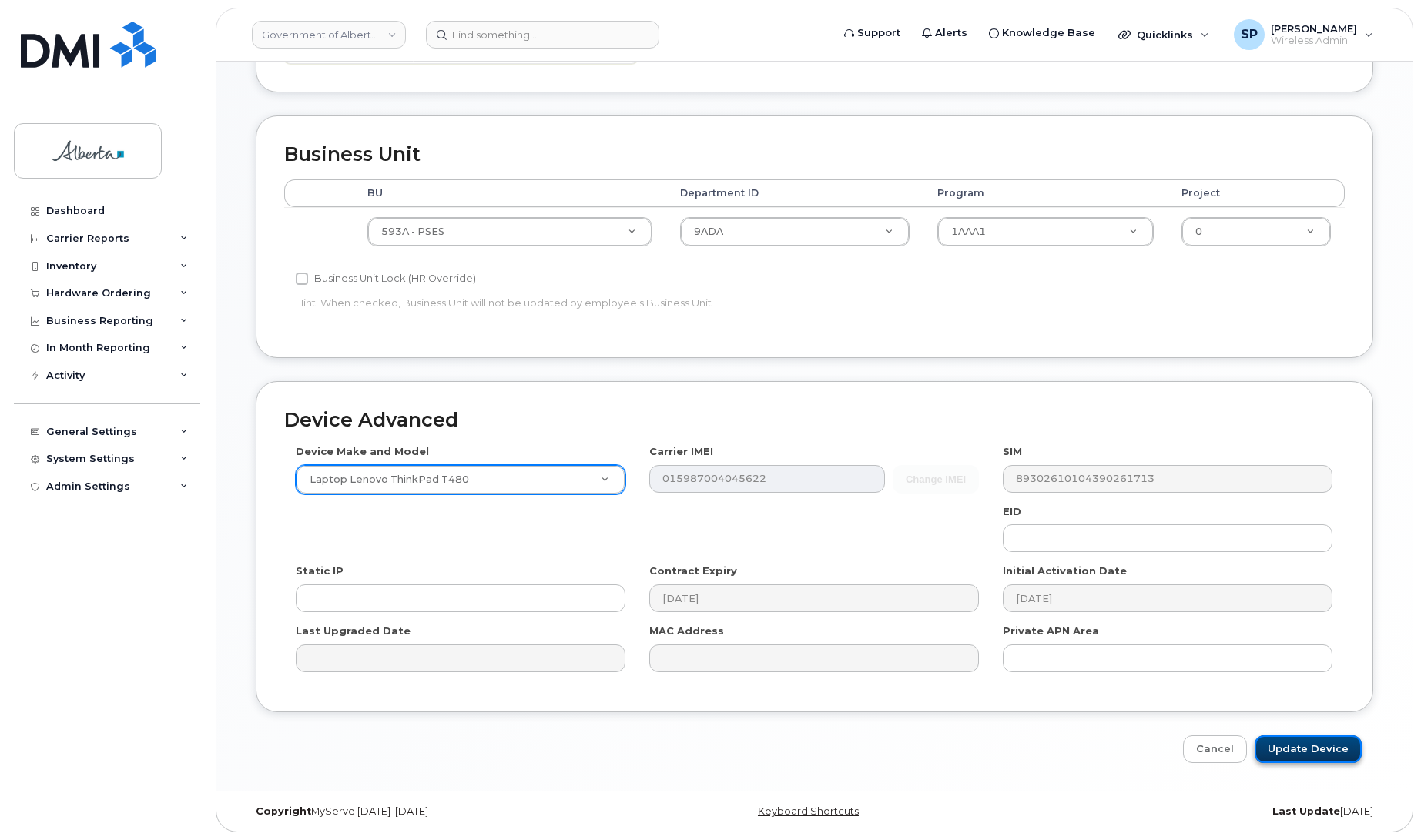
click at [1322, 749] on input "Update Device" at bounding box center [1308, 749] width 107 height 29
type input "Saving..."
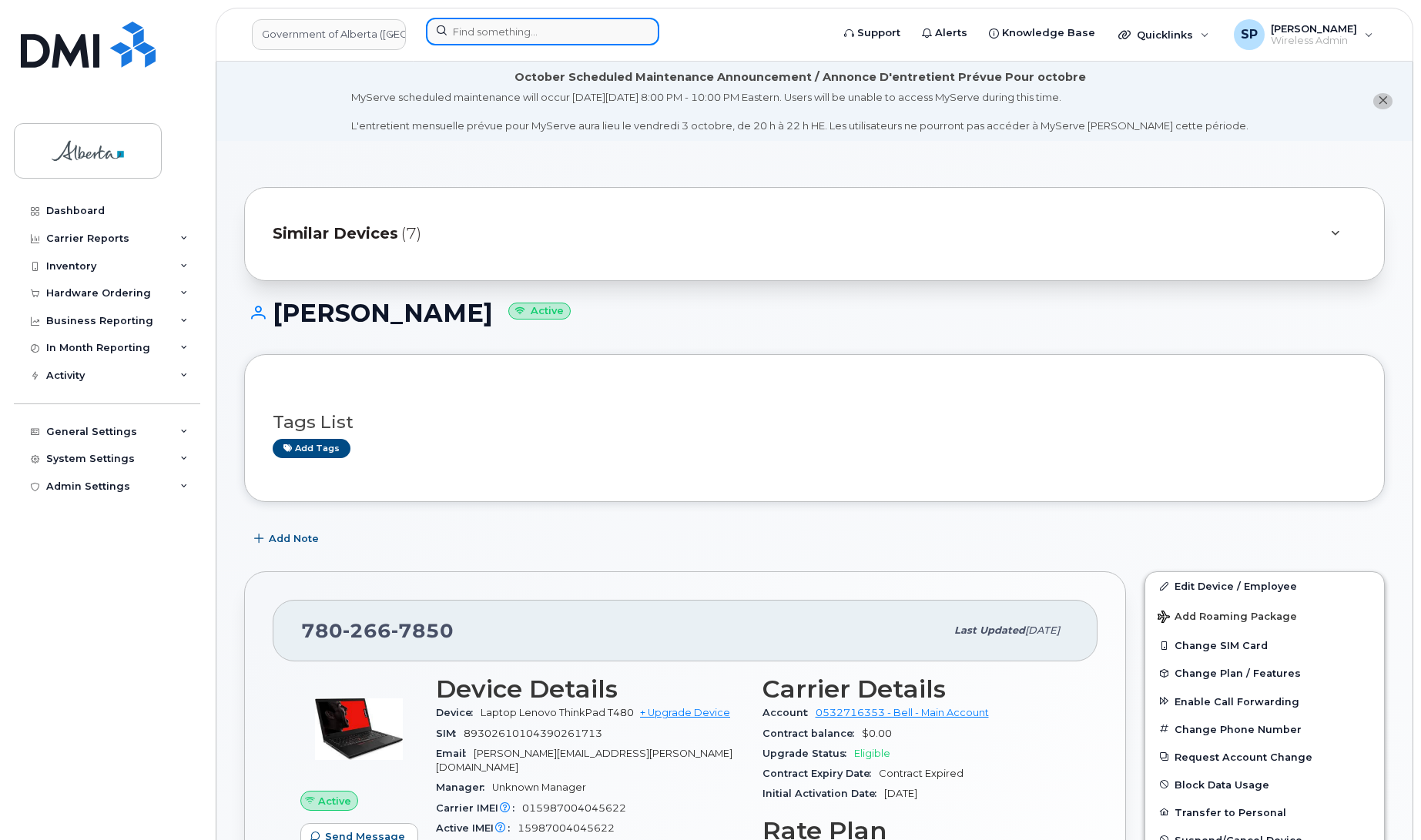
click at [502, 37] on input at bounding box center [542, 31] width 233 height 28
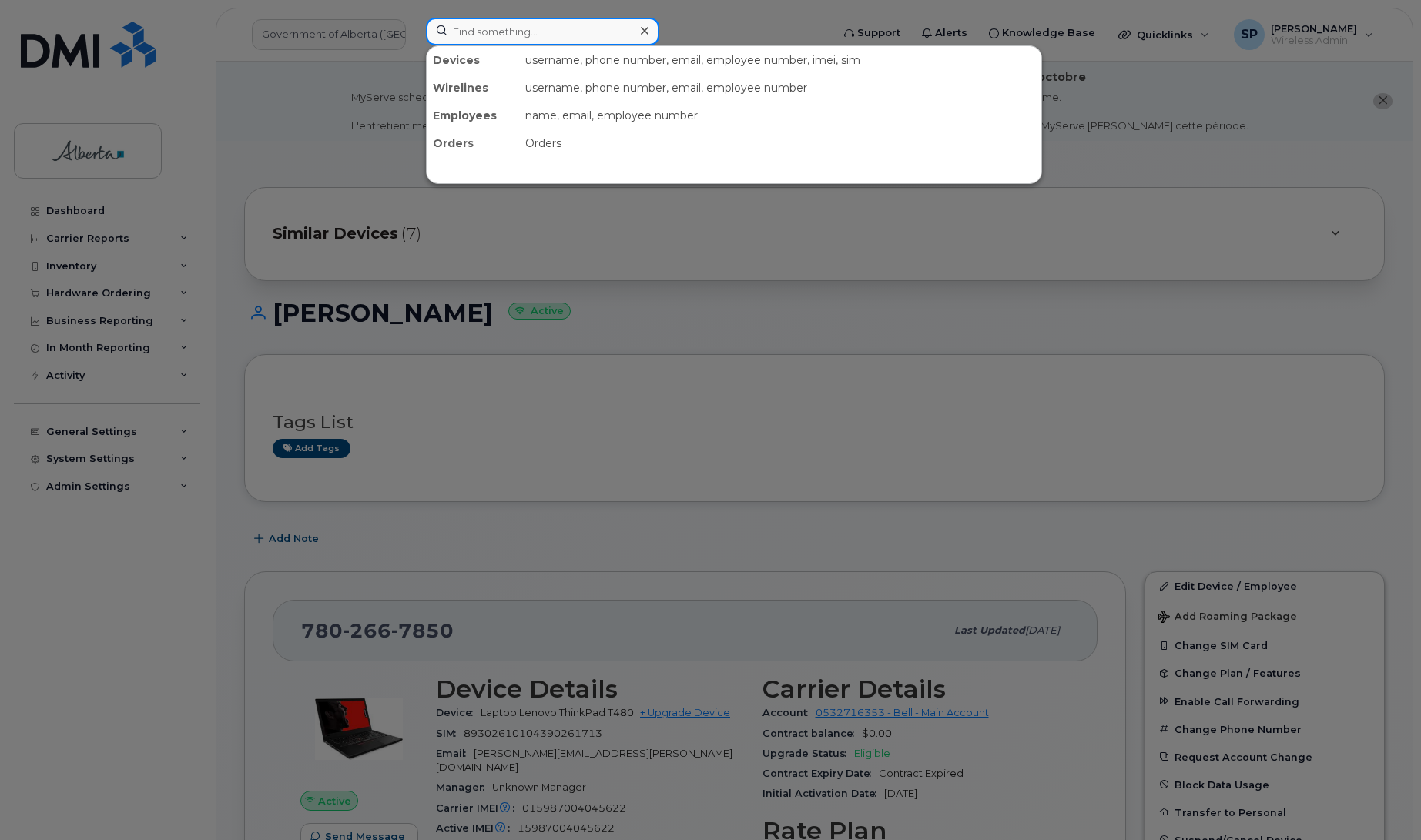
paste input "4035547053"
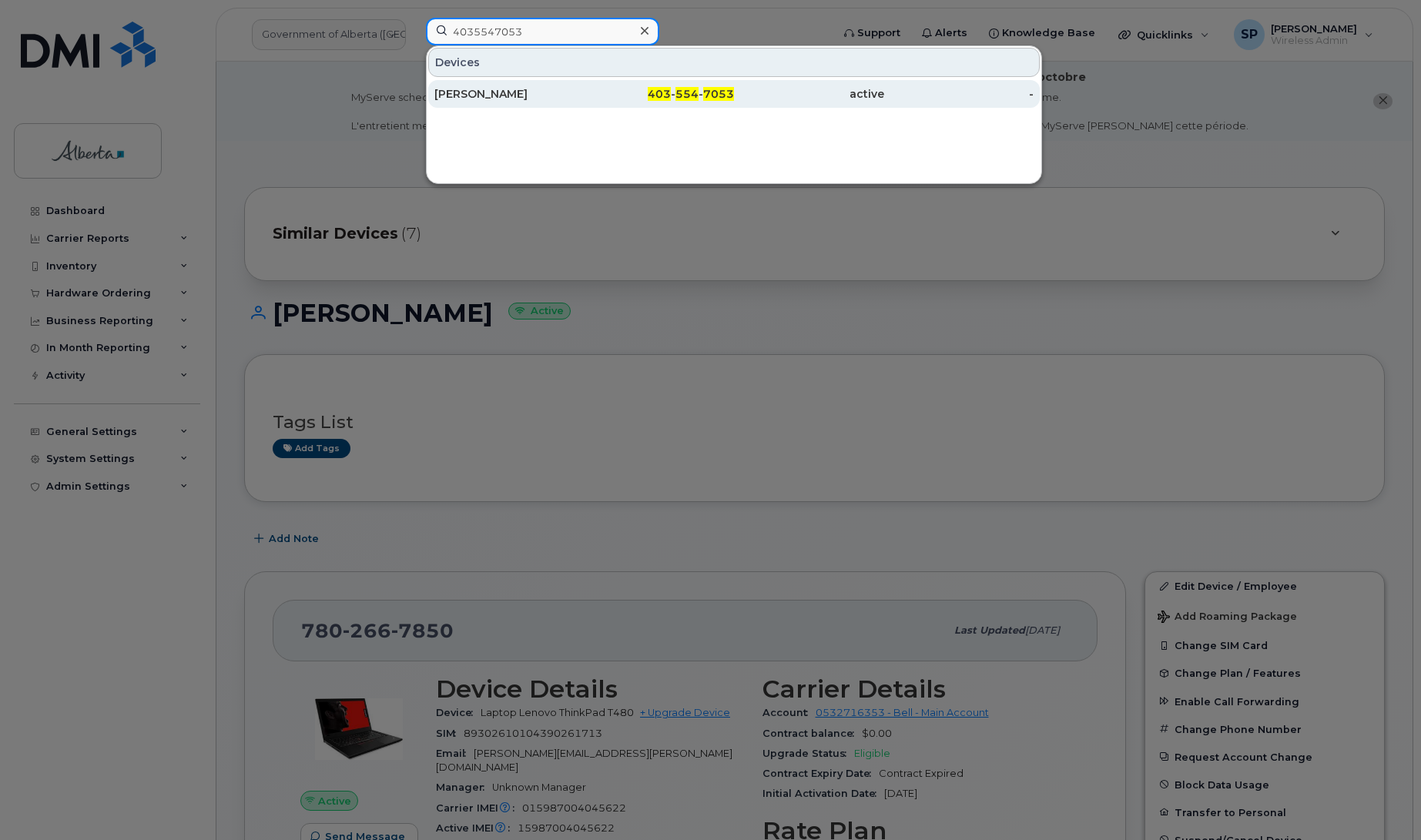
type input "4035547053"
click at [495, 97] on div "[PERSON_NAME]" at bounding box center [509, 94] width 151 height 16
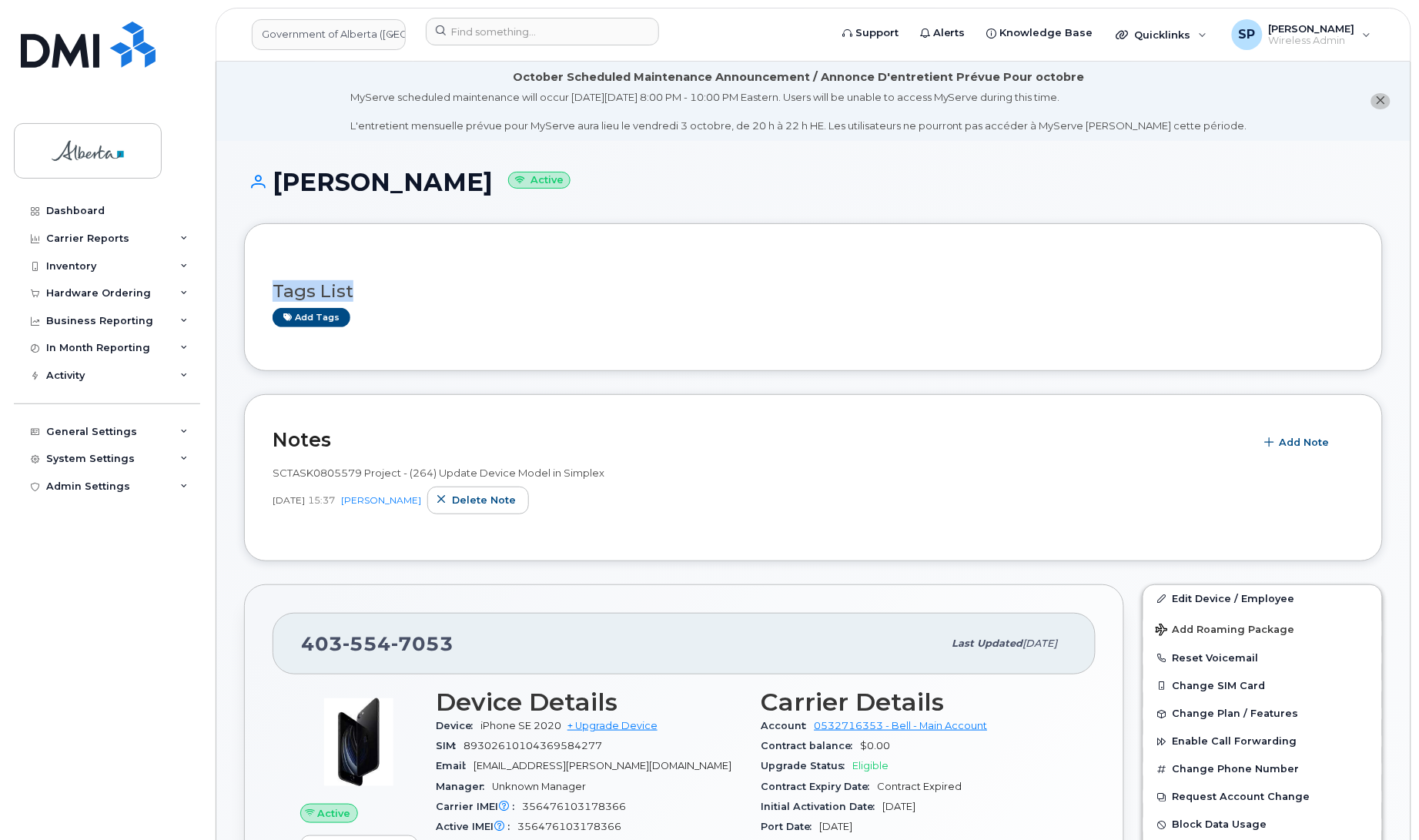
drag, startPoint x: 1417, startPoint y: 239, endPoint x: 1407, endPoint y: 297, distance: 58.9
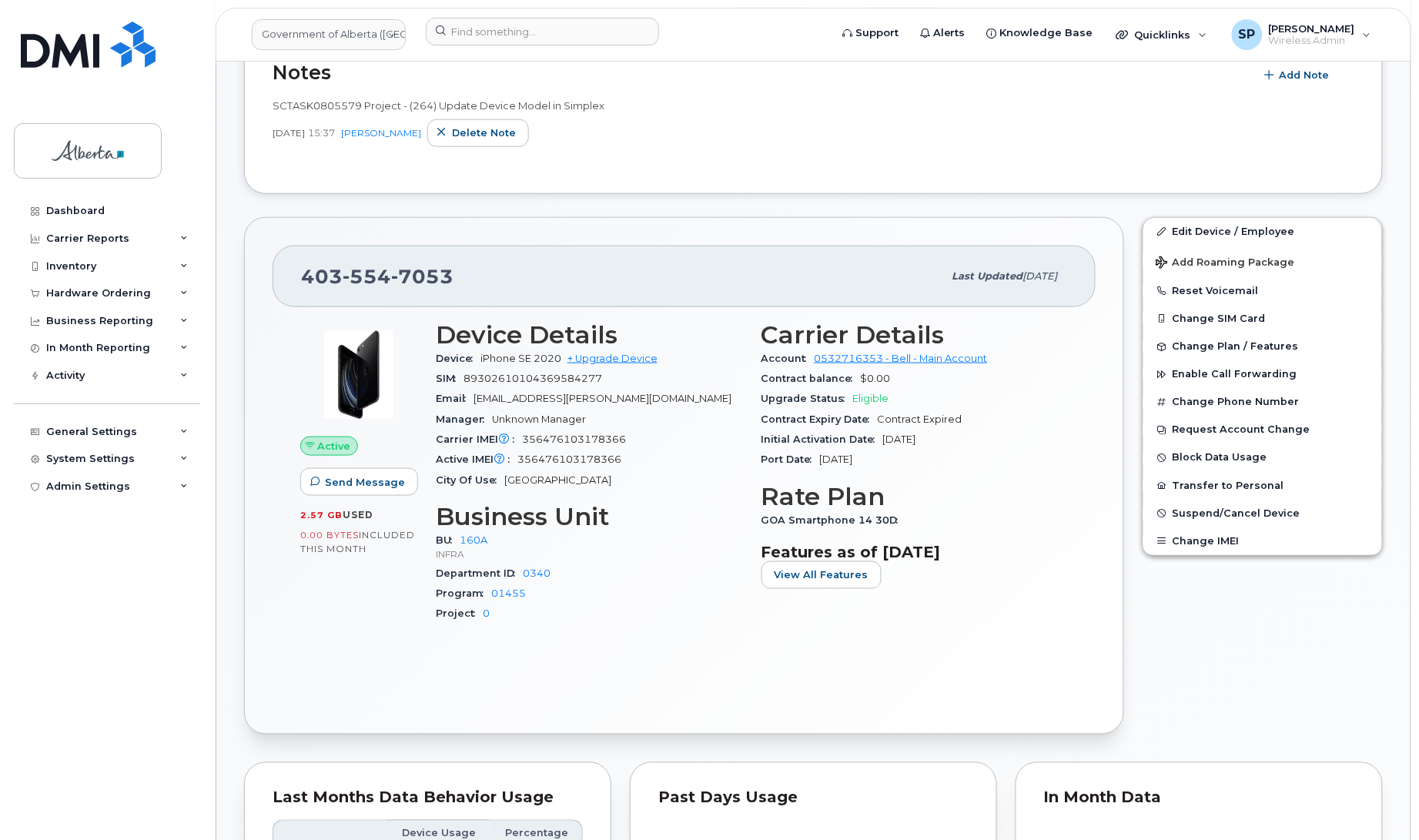
scroll to position [432, 0]
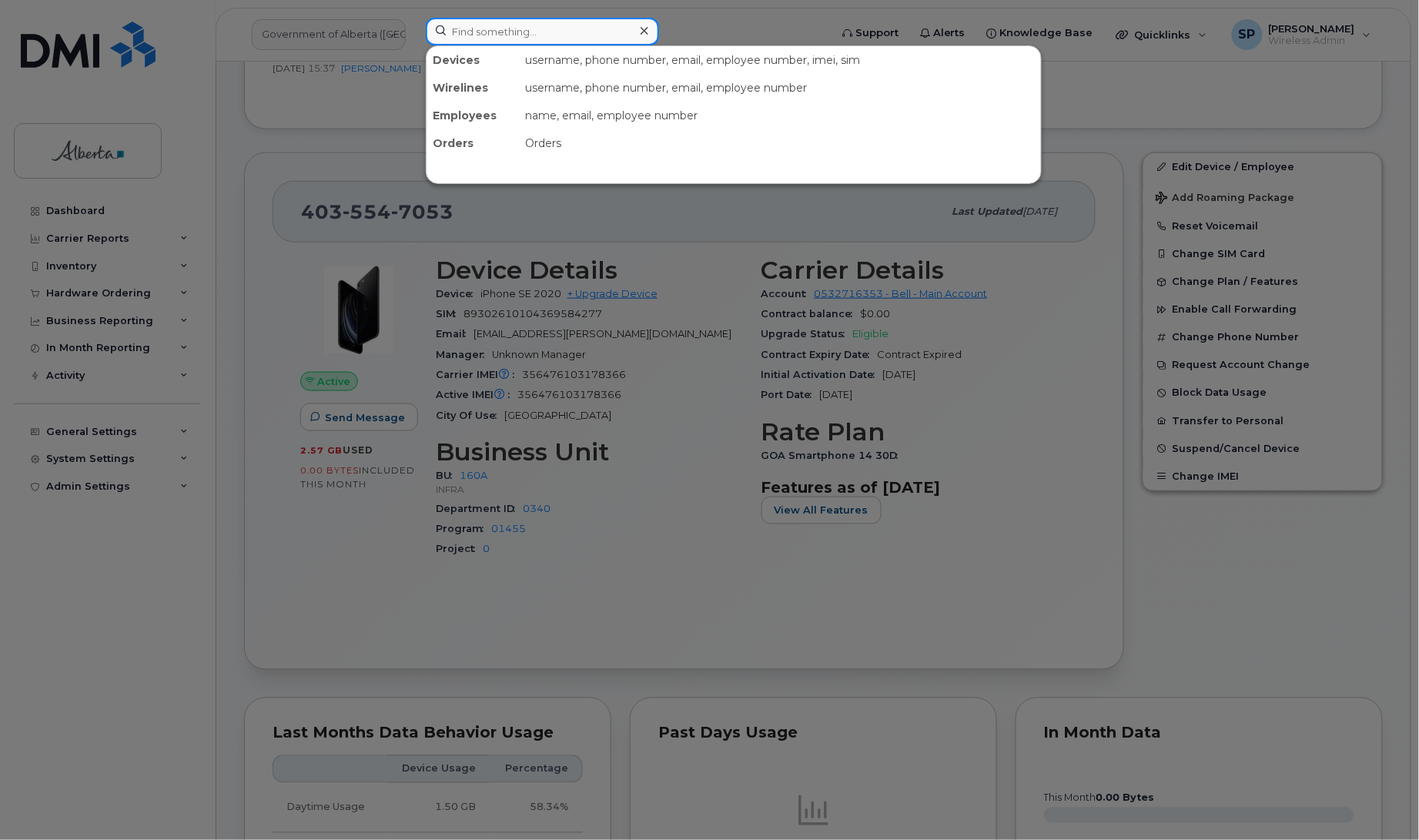
click at [511, 28] on input at bounding box center [542, 31] width 233 height 28
paste input "7805128520"
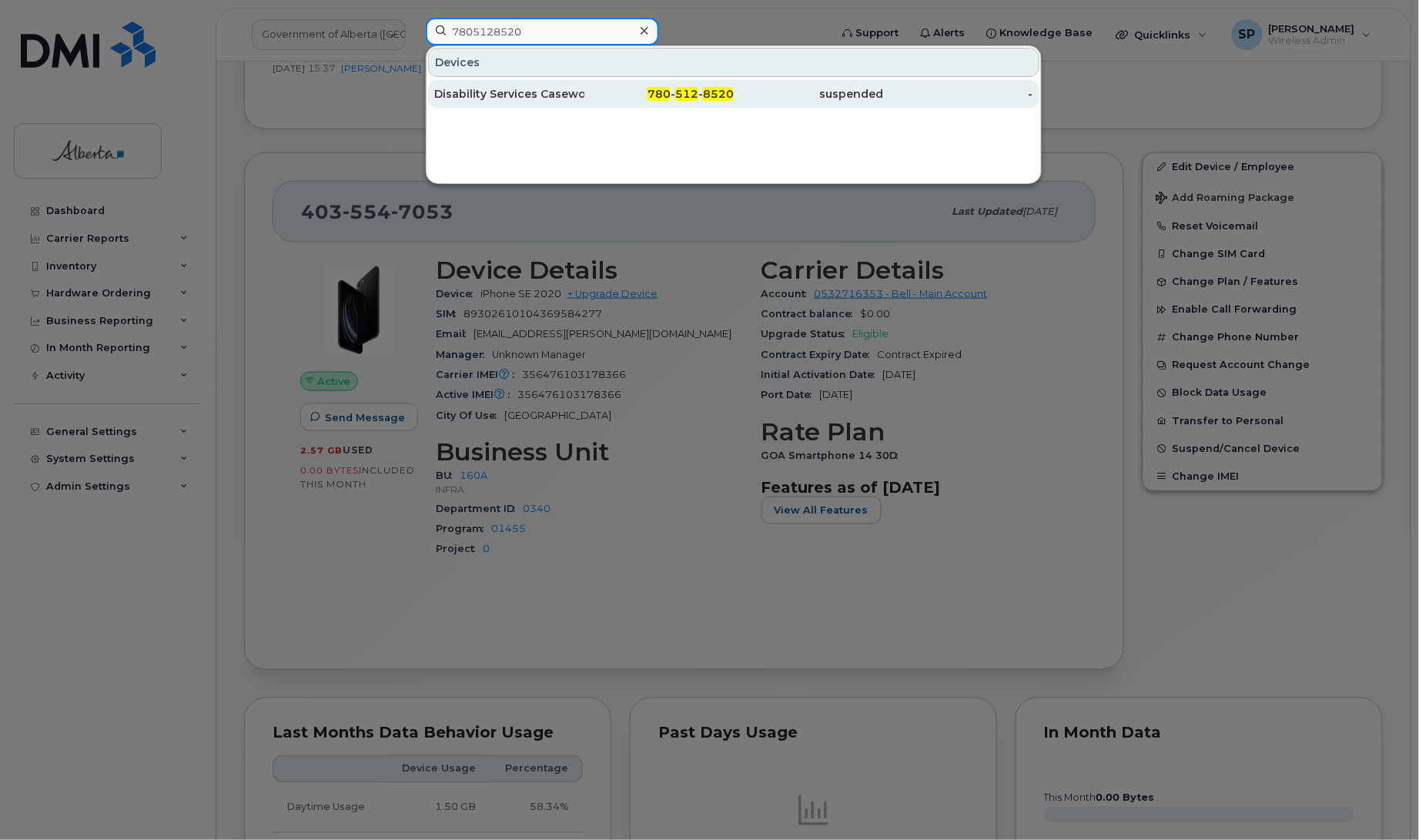
type input "7805128520"
click at [478, 100] on div "Disability Services Caseworker 03 Vacant" at bounding box center [509, 94] width 151 height 16
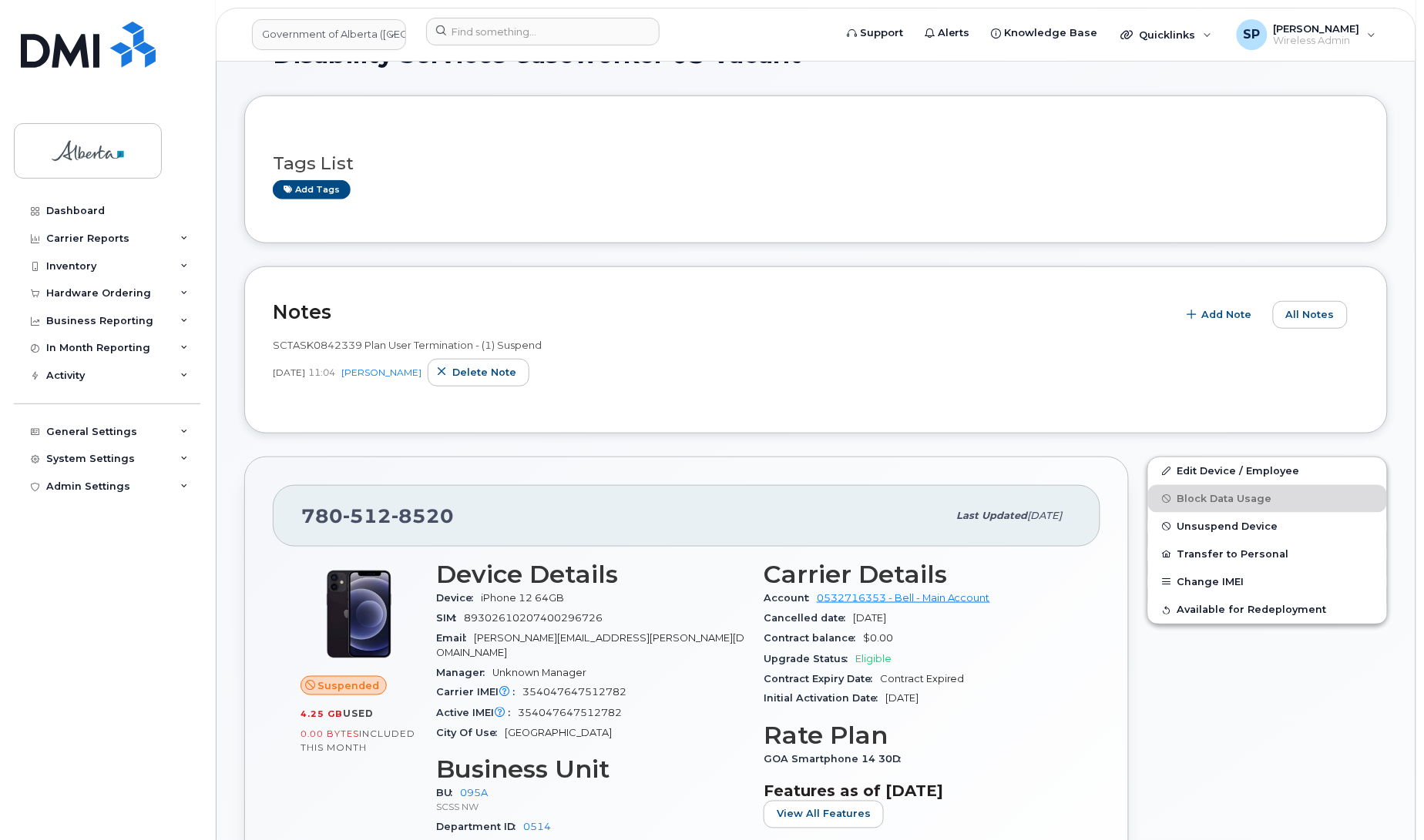
scroll to position [237, 0]
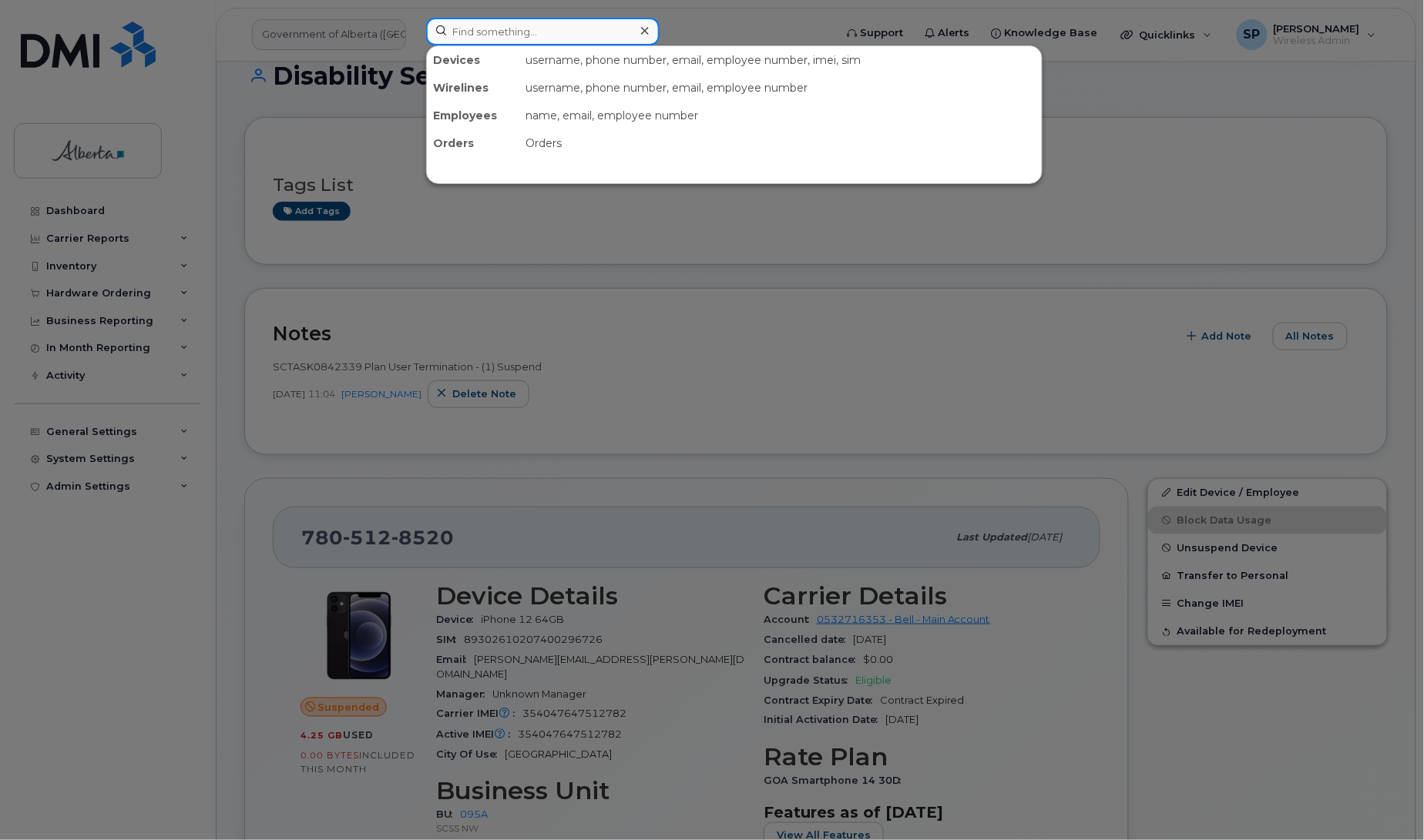
click at [471, 24] on input at bounding box center [543, 31] width 233 height 28
paste input "[PERSON_NAME]"
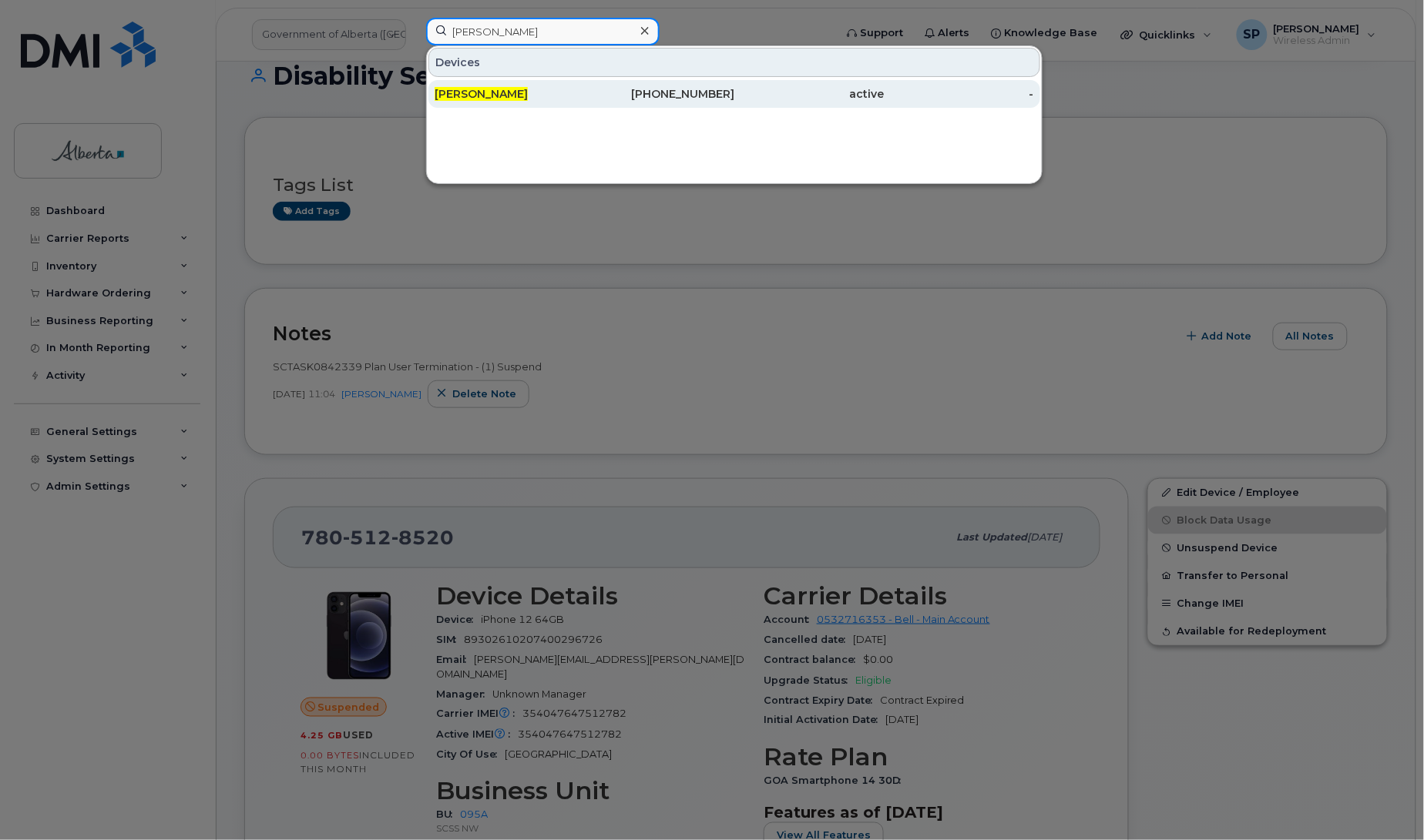
type input "[PERSON_NAME]"
click at [501, 95] on span "[PERSON_NAME]" at bounding box center [481, 94] width 93 height 14
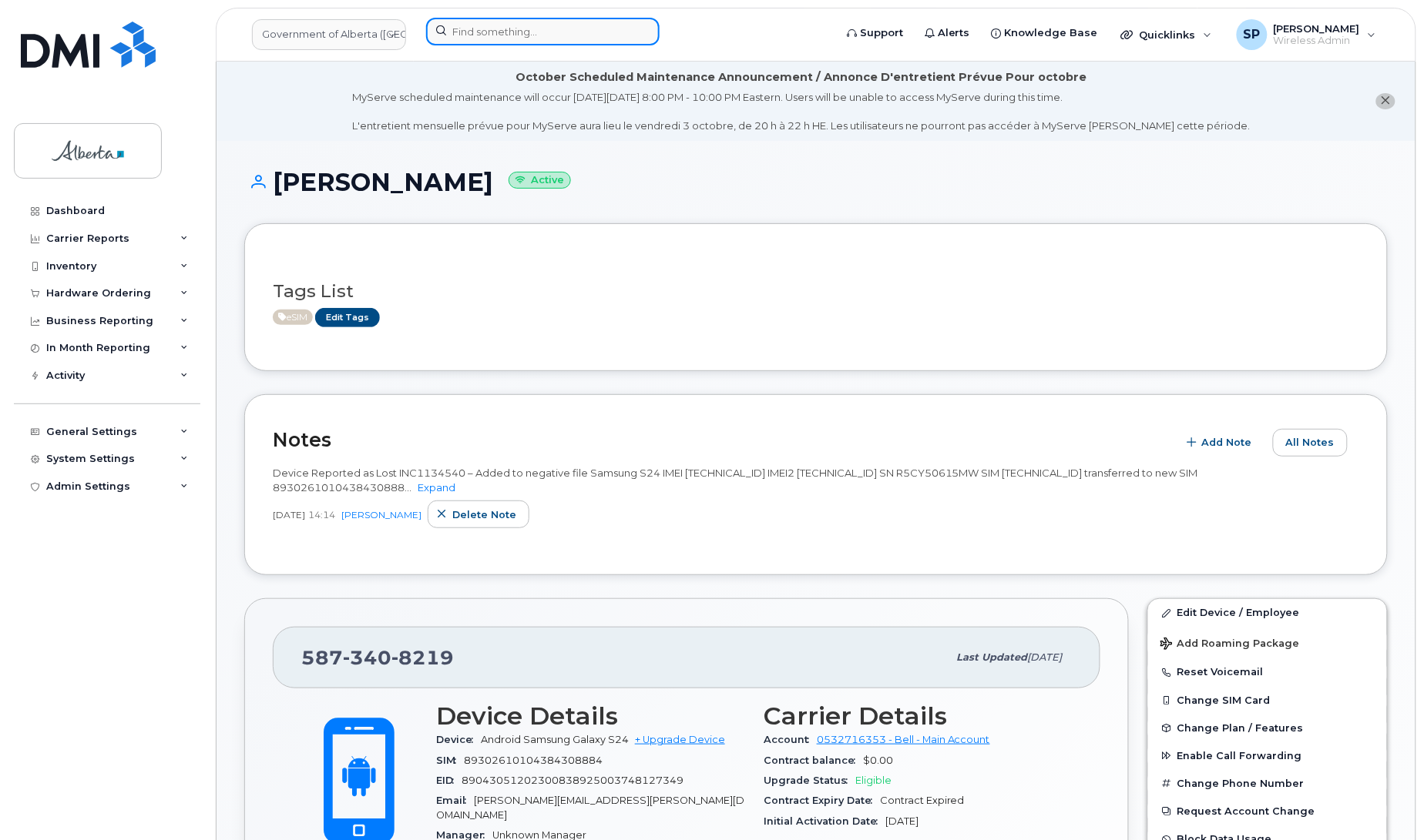
click at [498, 27] on input at bounding box center [543, 31] width 233 height 28
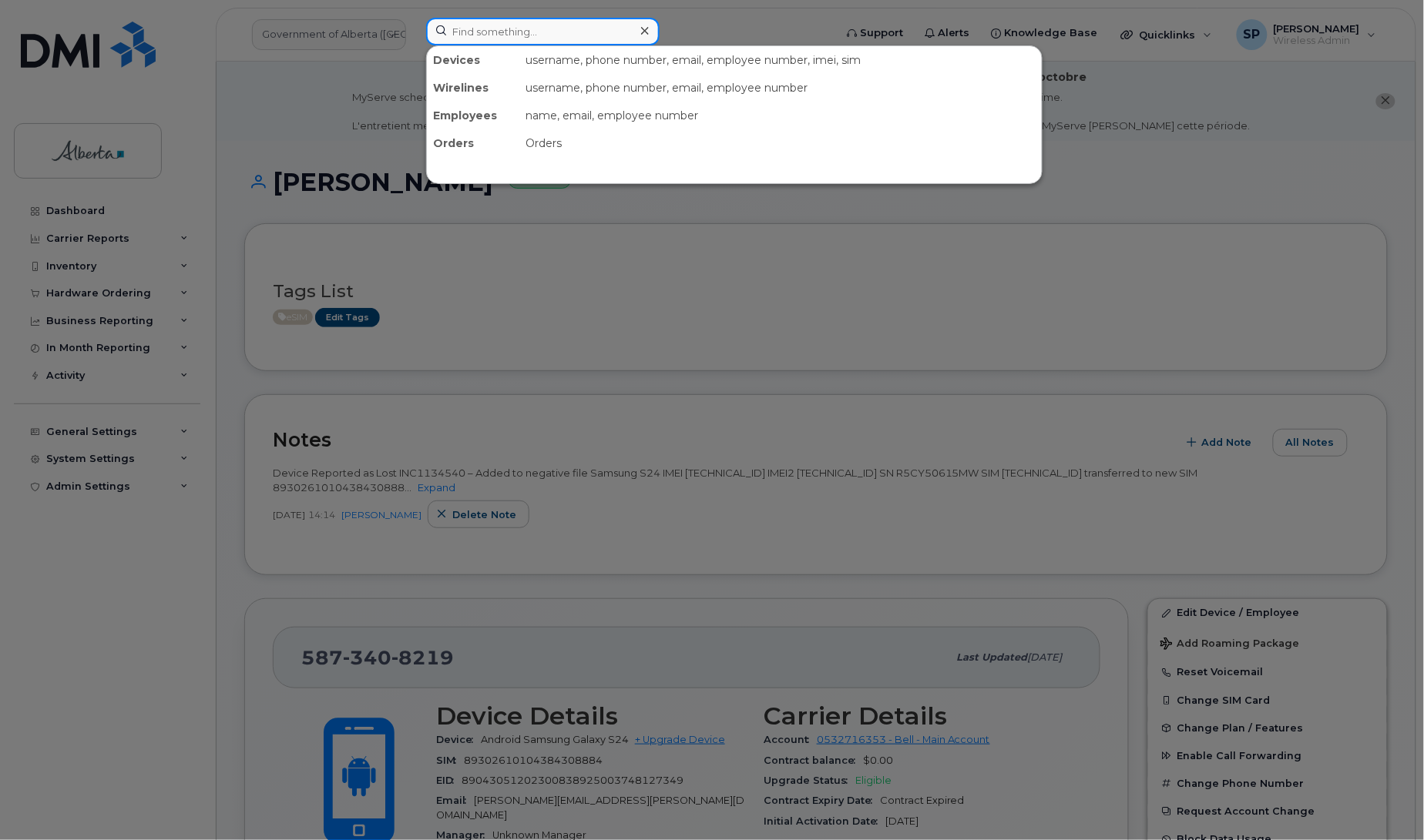
paste input "5873858799"
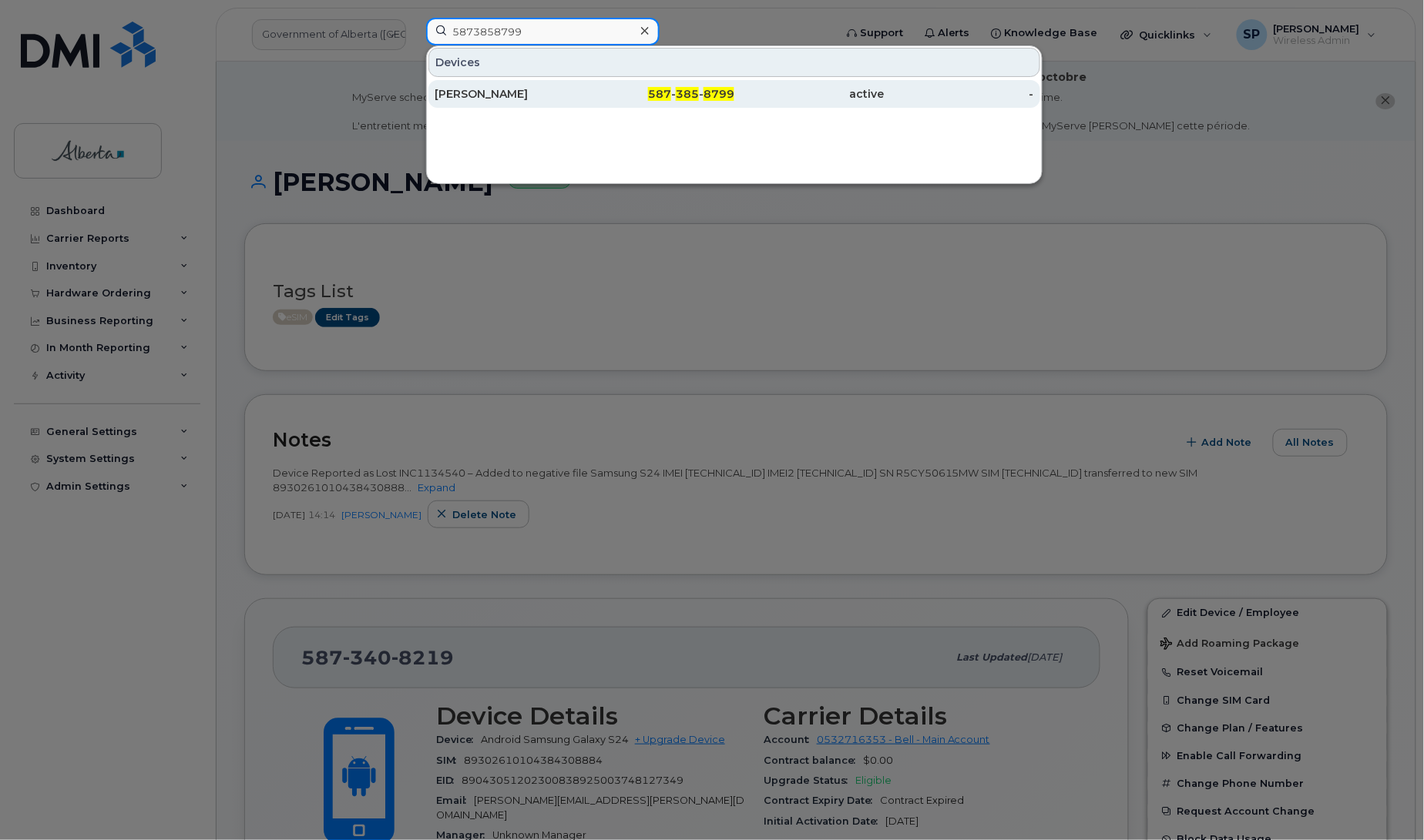
type input "5873858799"
click at [479, 97] on div "Merlyn Fortune-Browne" at bounding box center [510, 94] width 151 height 16
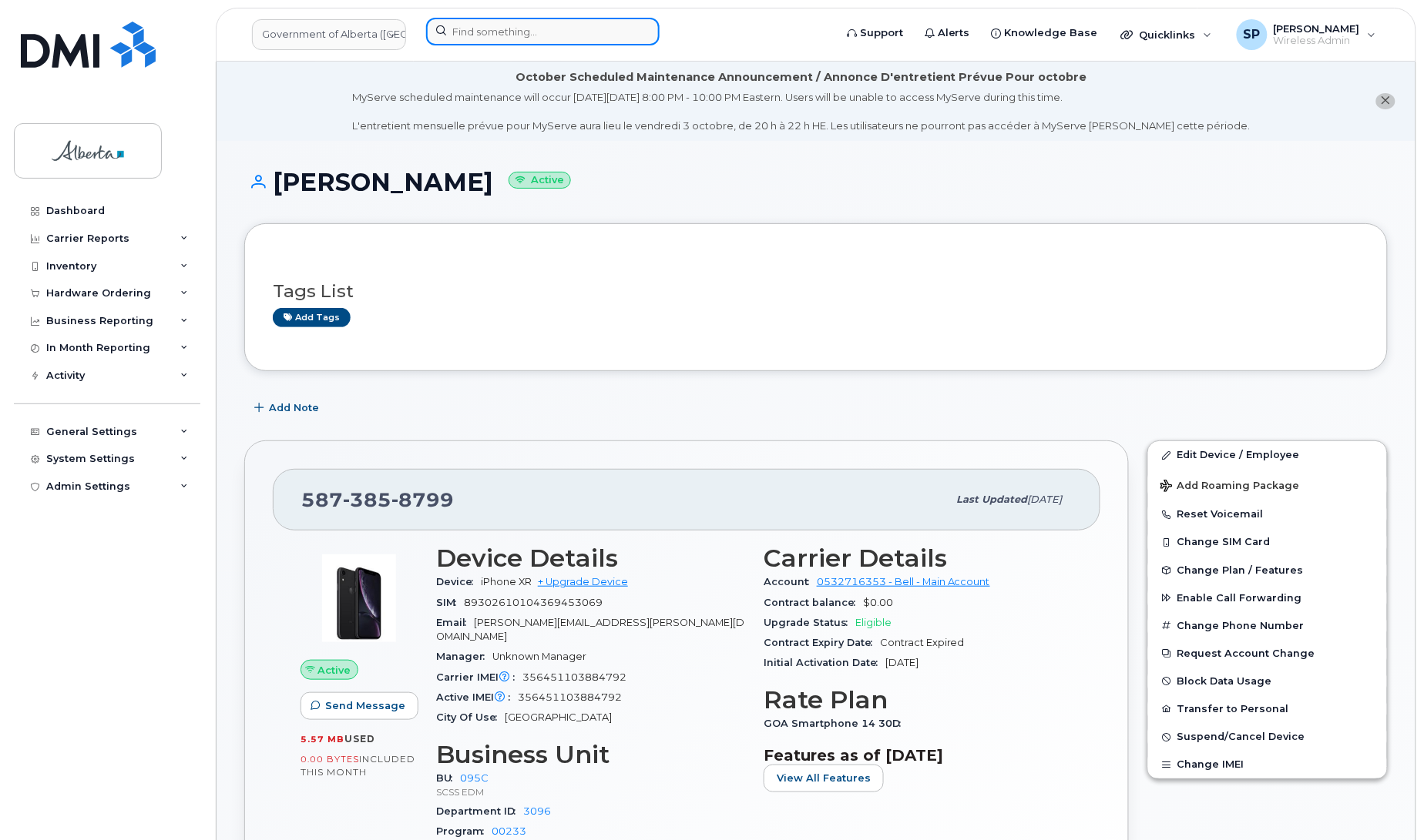
click at [499, 35] on input at bounding box center [543, 31] width 233 height 28
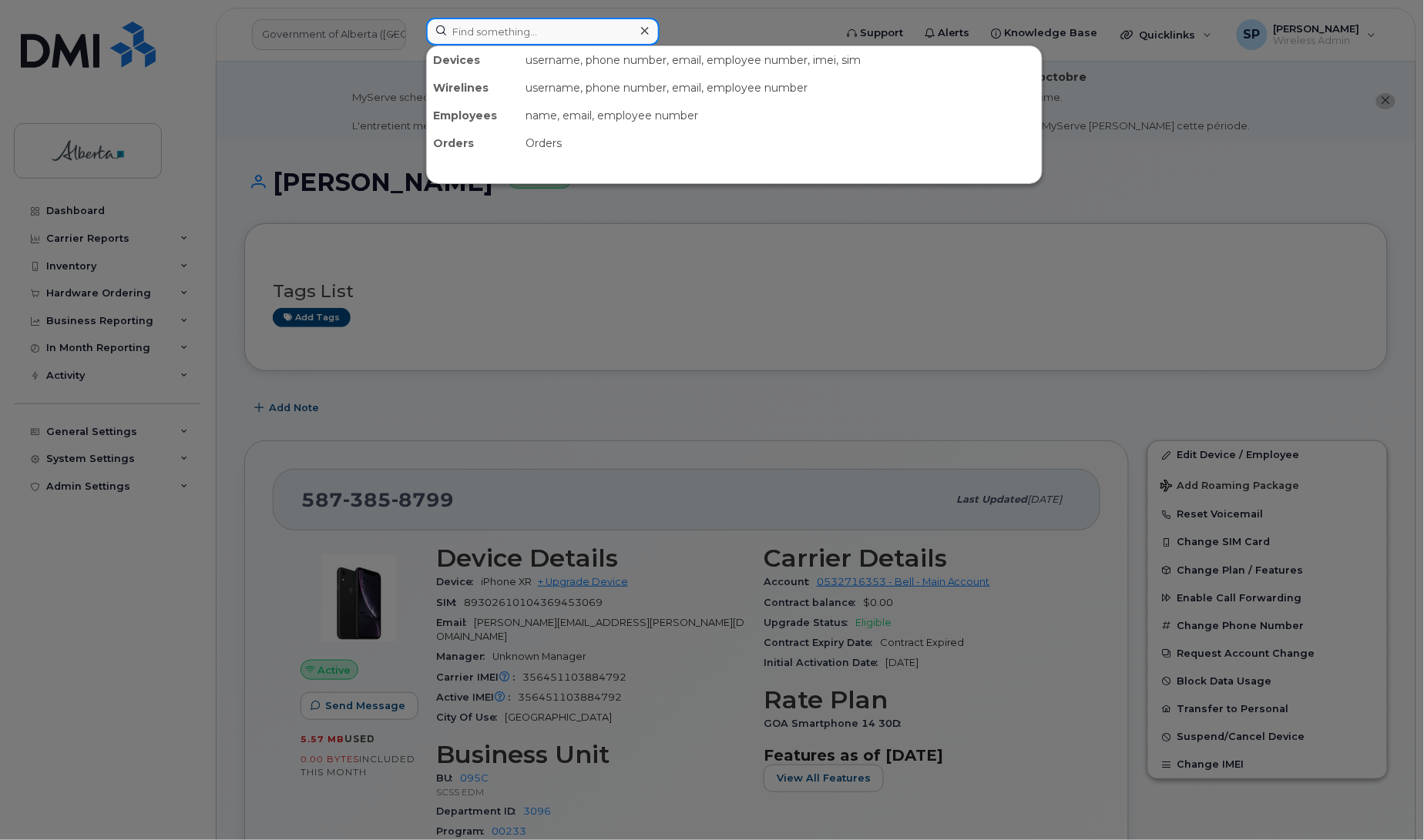
paste input "7802234690"
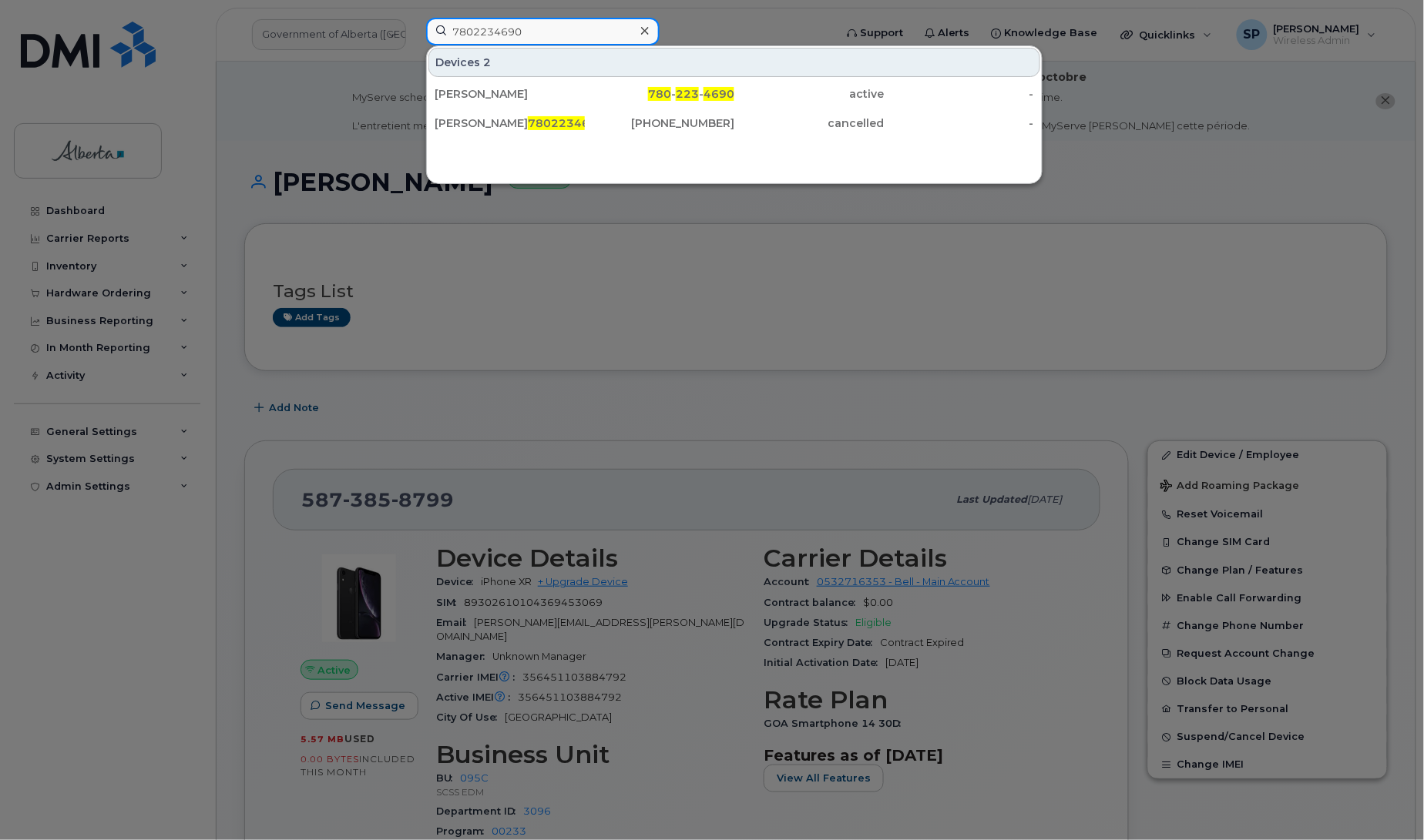
type input "7802234690"
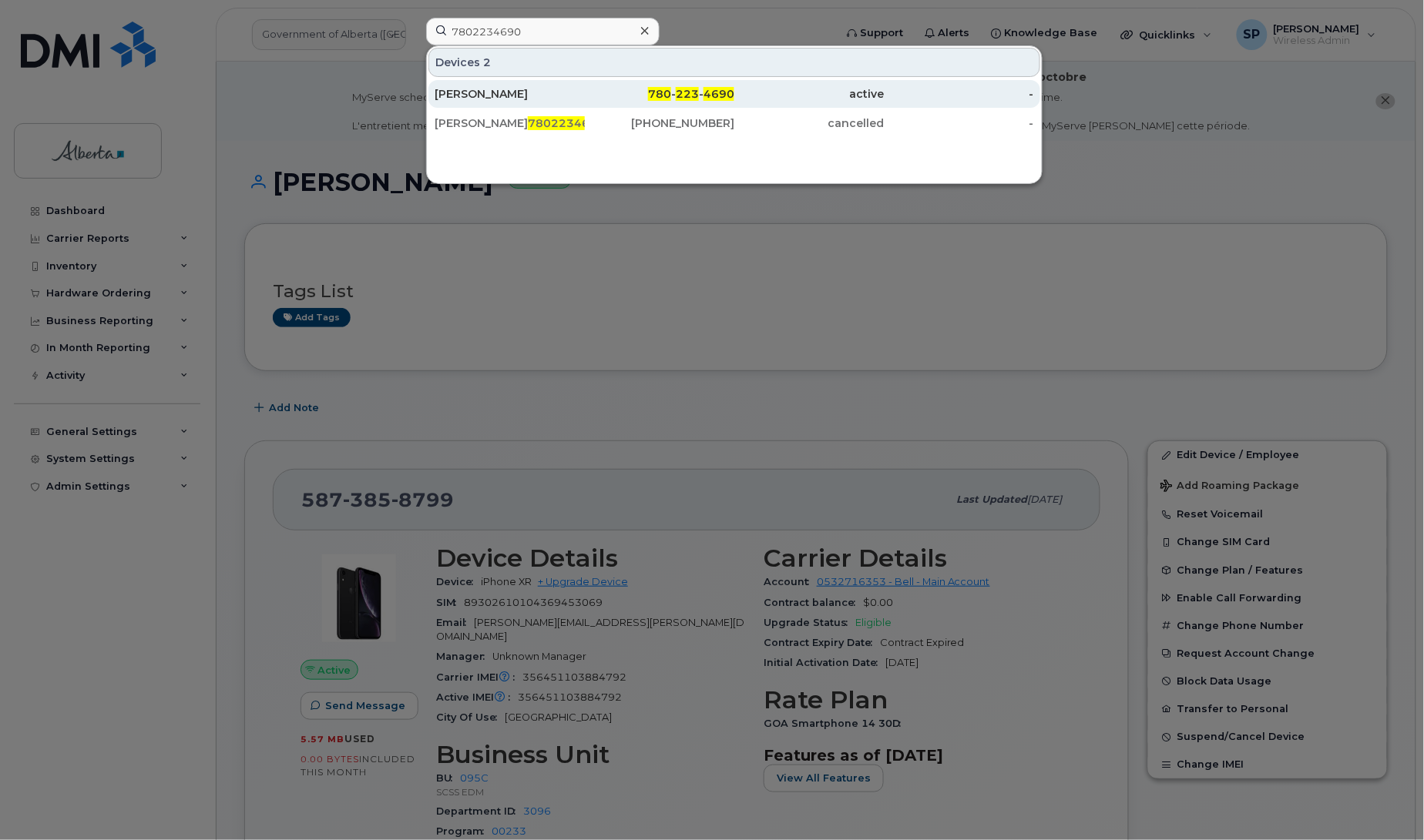
click at [491, 100] on div "[PERSON_NAME]" at bounding box center [510, 94] width 151 height 16
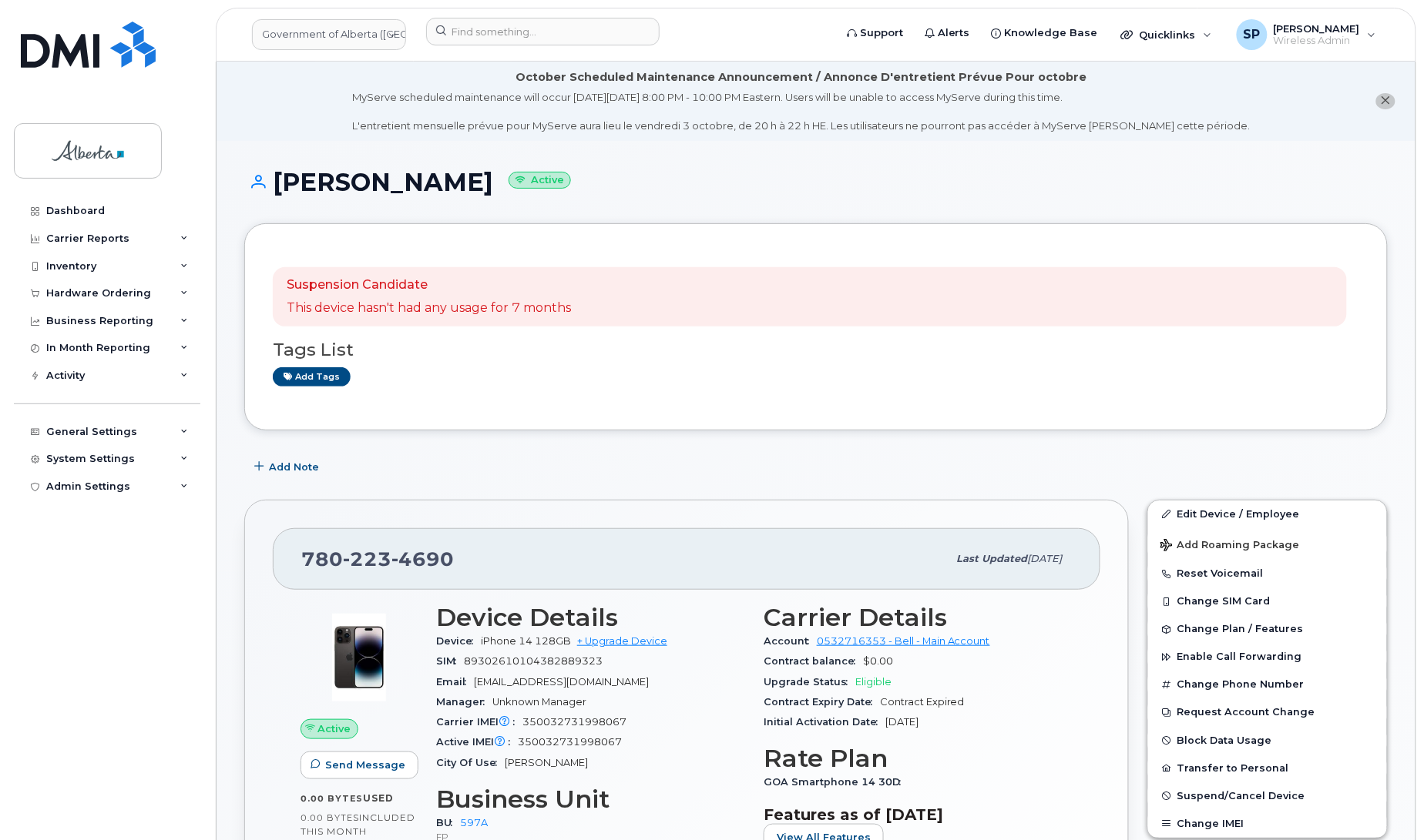
click at [485, 373] on div "Add tags" at bounding box center [809, 377] width 1074 height 19
click at [532, 31] on input at bounding box center [543, 31] width 233 height 28
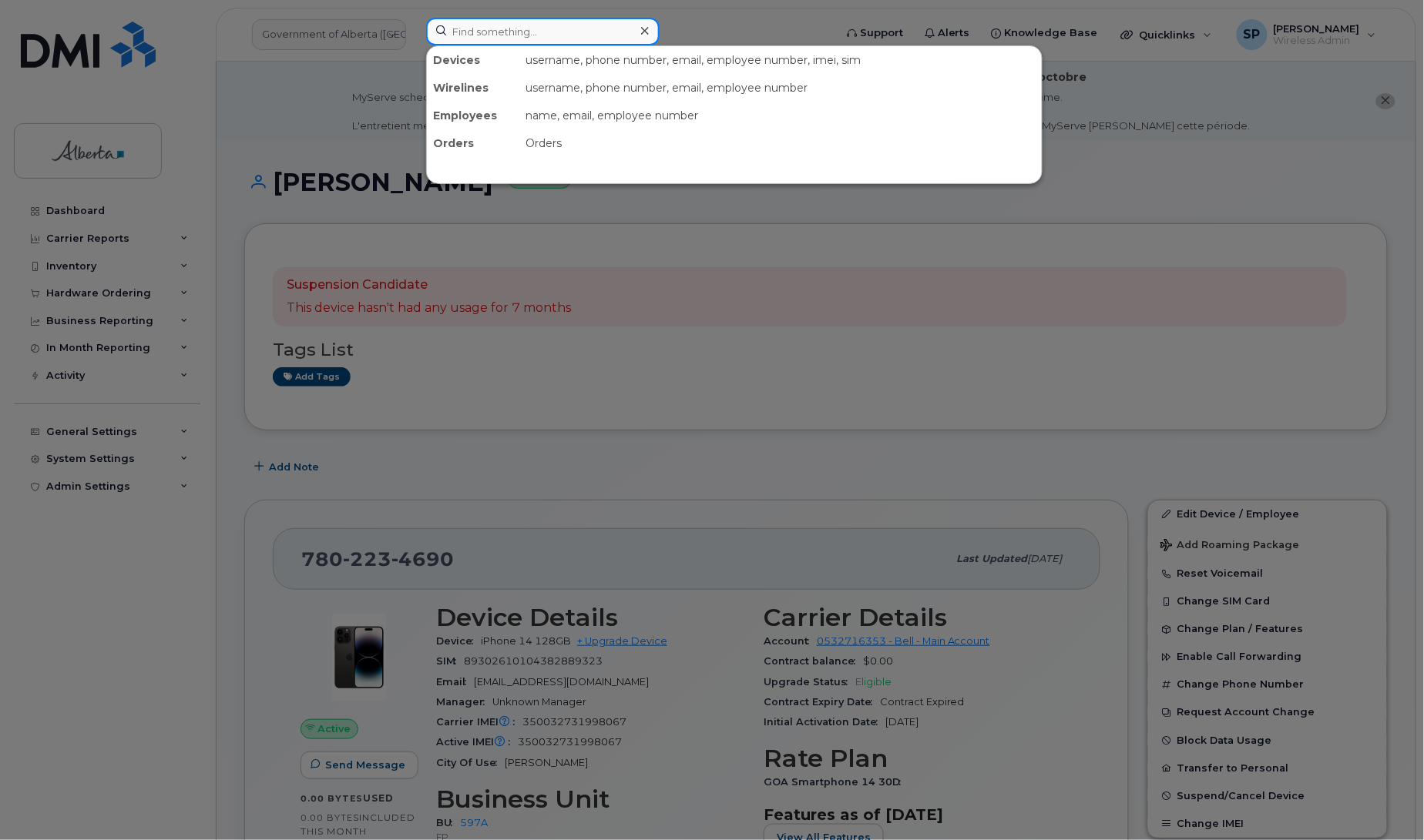
paste input "7805046876"
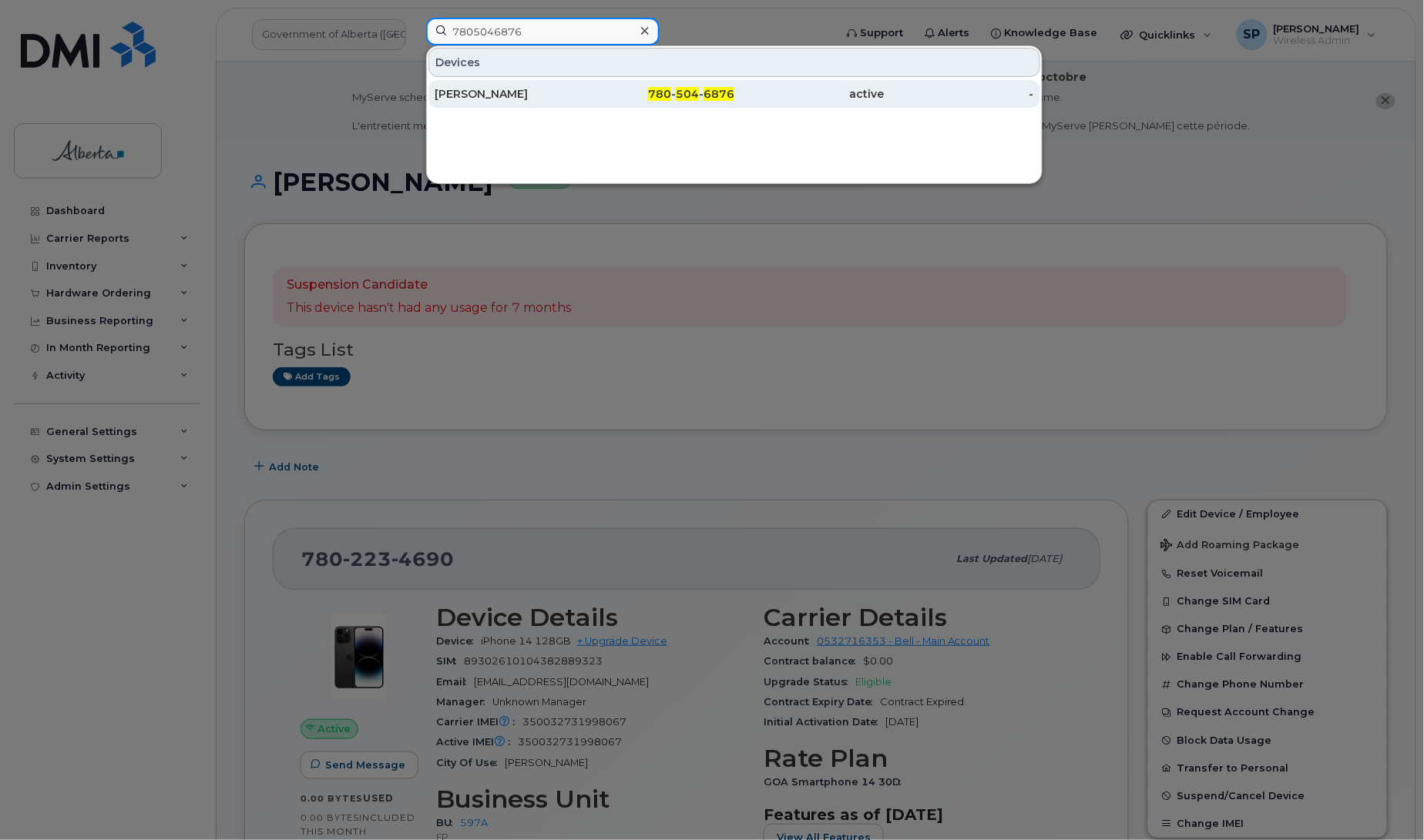
type input "7805046876"
click at [458, 97] on div "[PERSON_NAME]" at bounding box center [510, 94] width 151 height 16
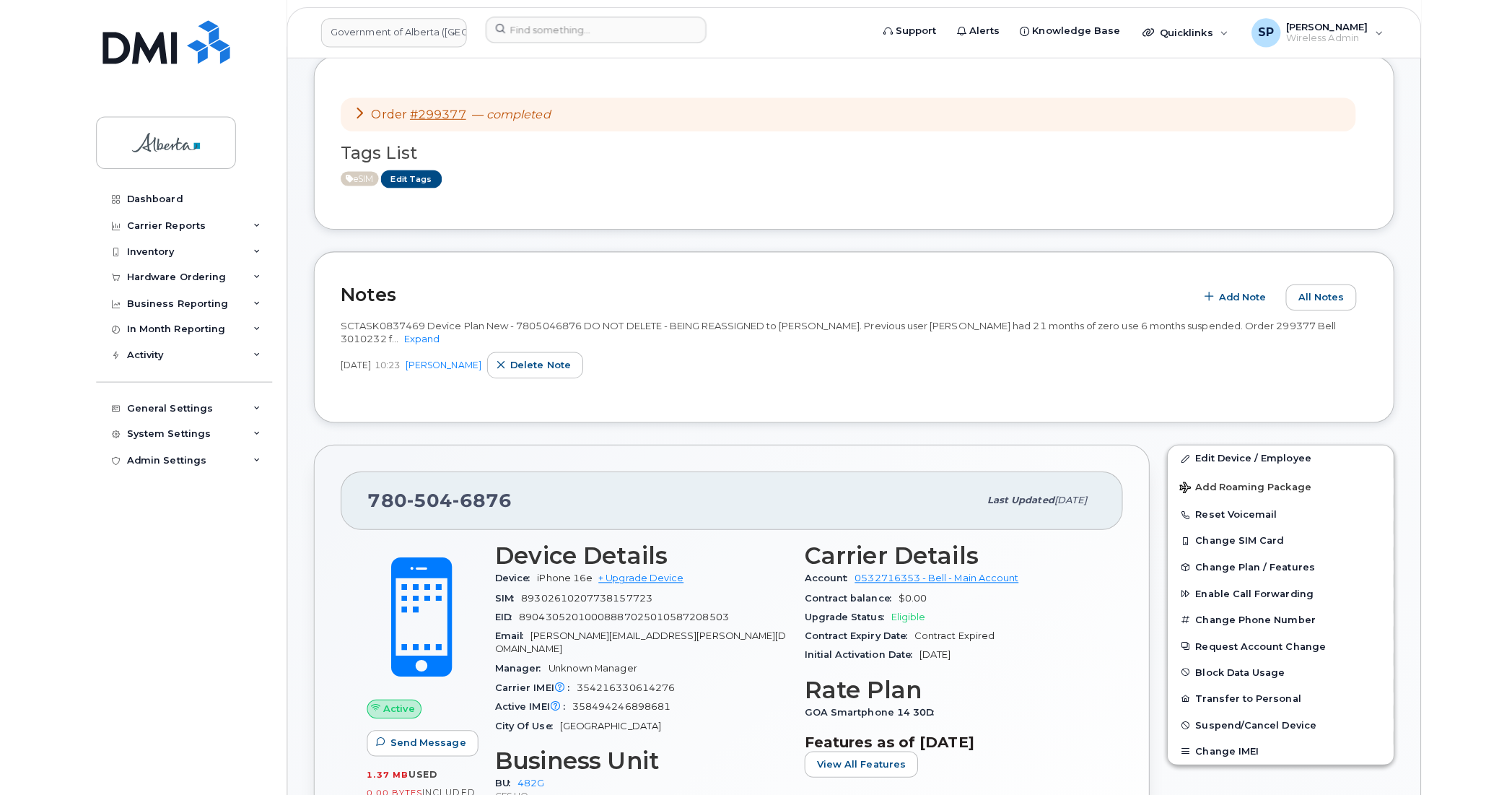
scroll to position [316, 0]
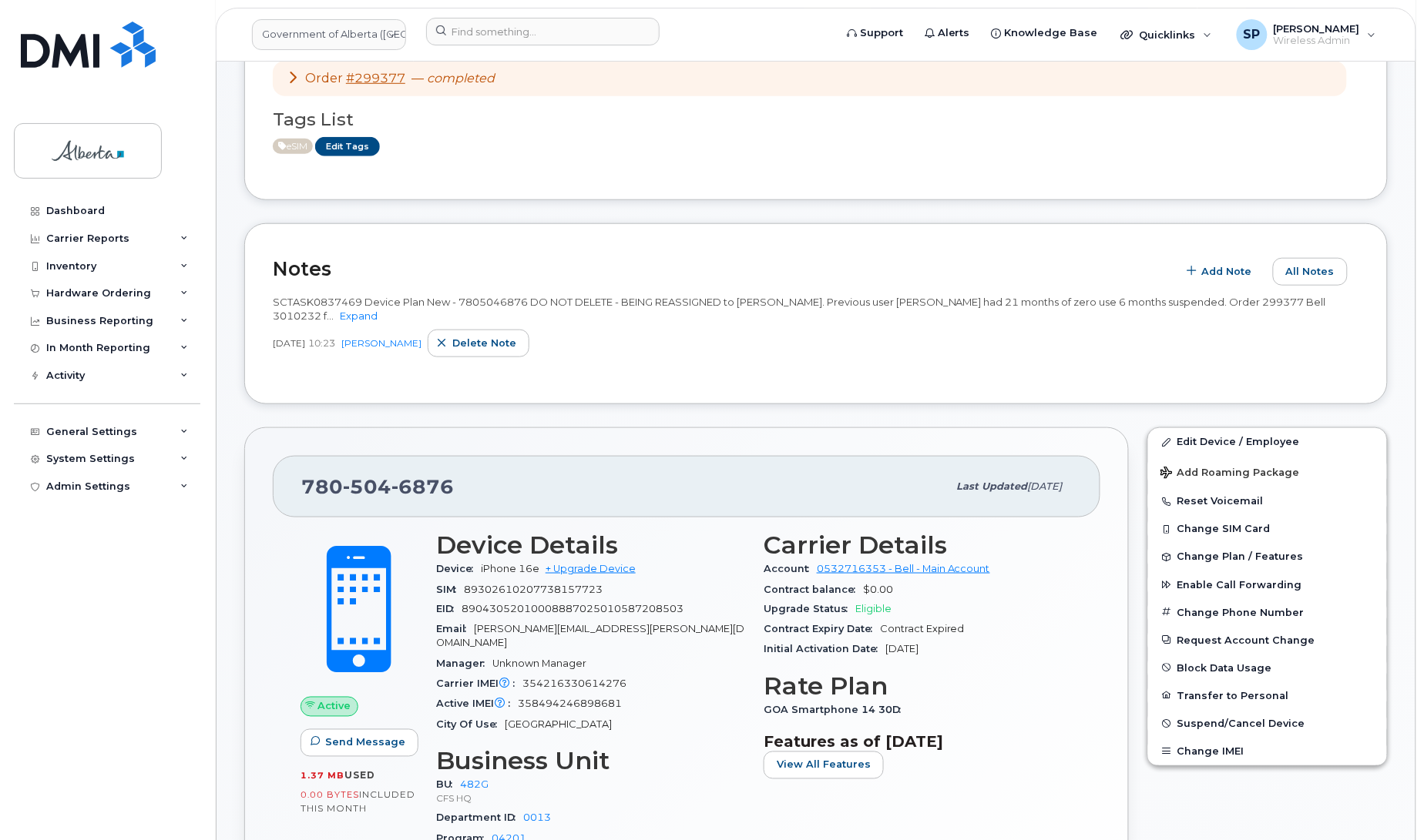
click at [451, 484] on span "6876" at bounding box center [422, 487] width 63 height 24
drag, startPoint x: 451, startPoint y: 484, endPoint x: 303, endPoint y: 493, distance: 148.3
click at [303, 493] on span "780 504 6876" at bounding box center [377, 487] width 152 height 24
copy span "780 504 6876"
click at [658, 809] on div "Department ID 0013" at bounding box center [591, 818] width 309 height 20
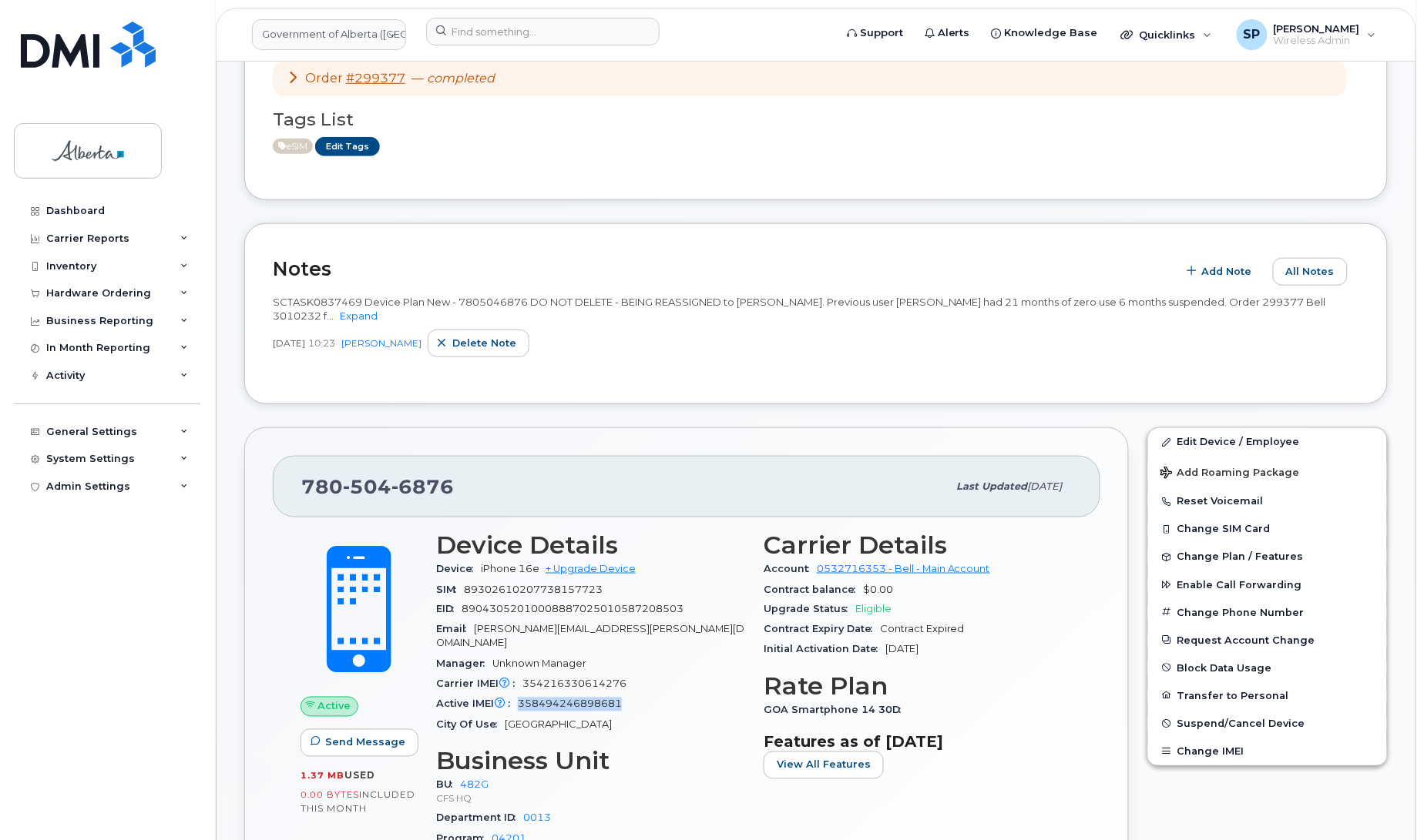
drag, startPoint x: 623, startPoint y: 691, endPoint x: 522, endPoint y: 691, distance: 101.0
click at [522, 698] on span "358494246898681" at bounding box center [570, 703] width 104 height 11
copy span "358494246898681"
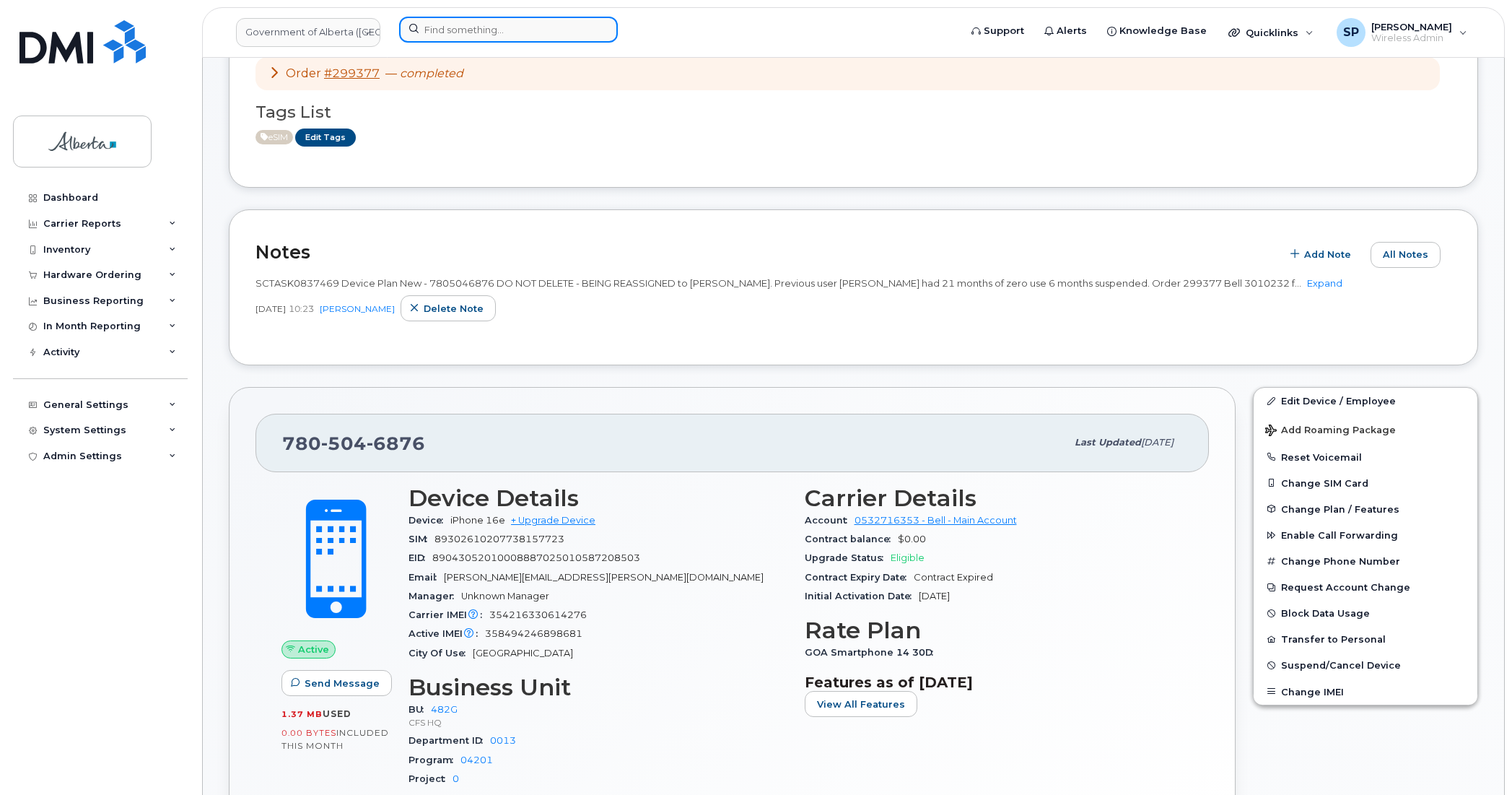
click at [505, 29] on input at bounding box center [508, 29] width 219 height 26
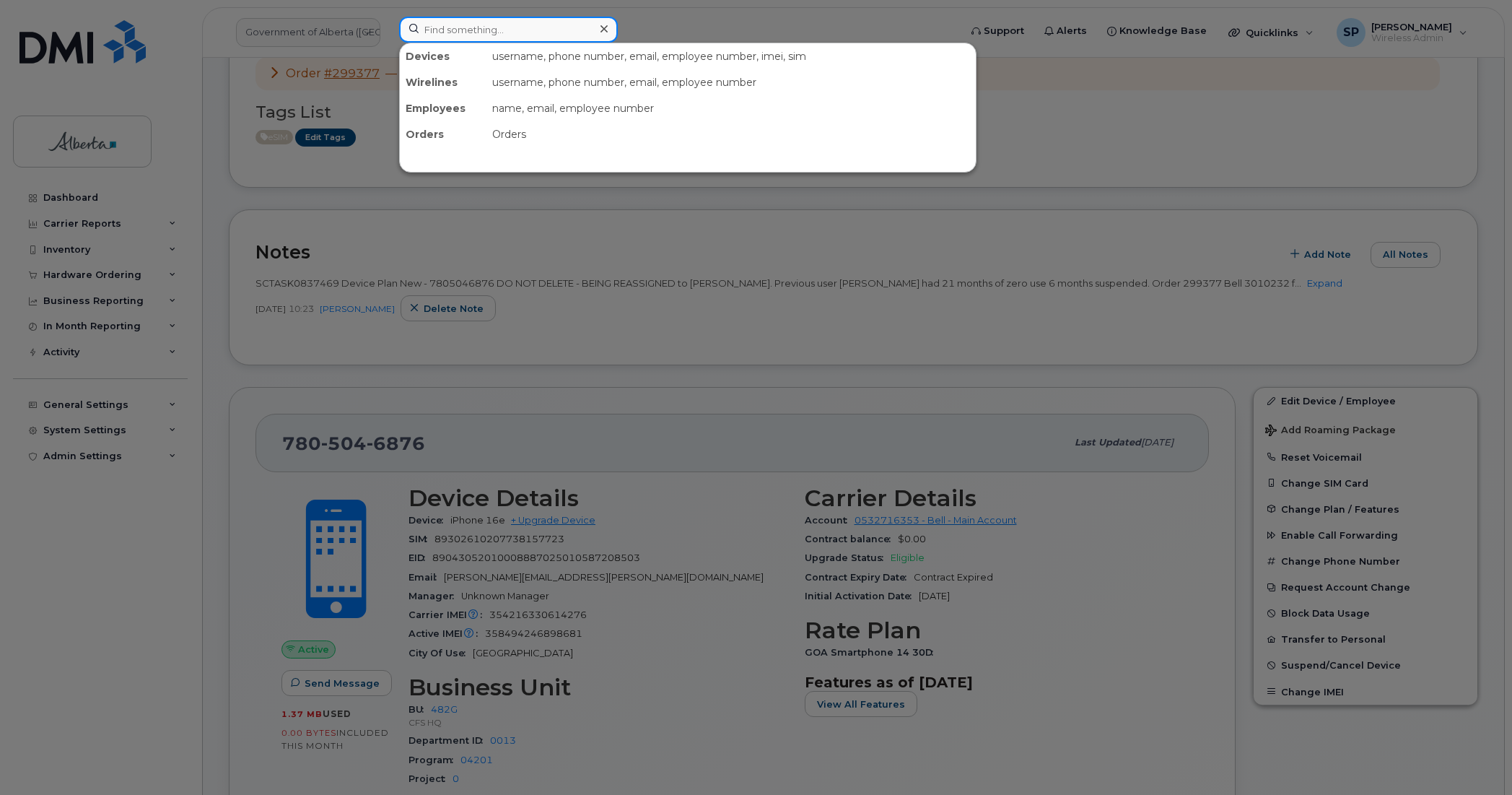
paste input "7802335549"
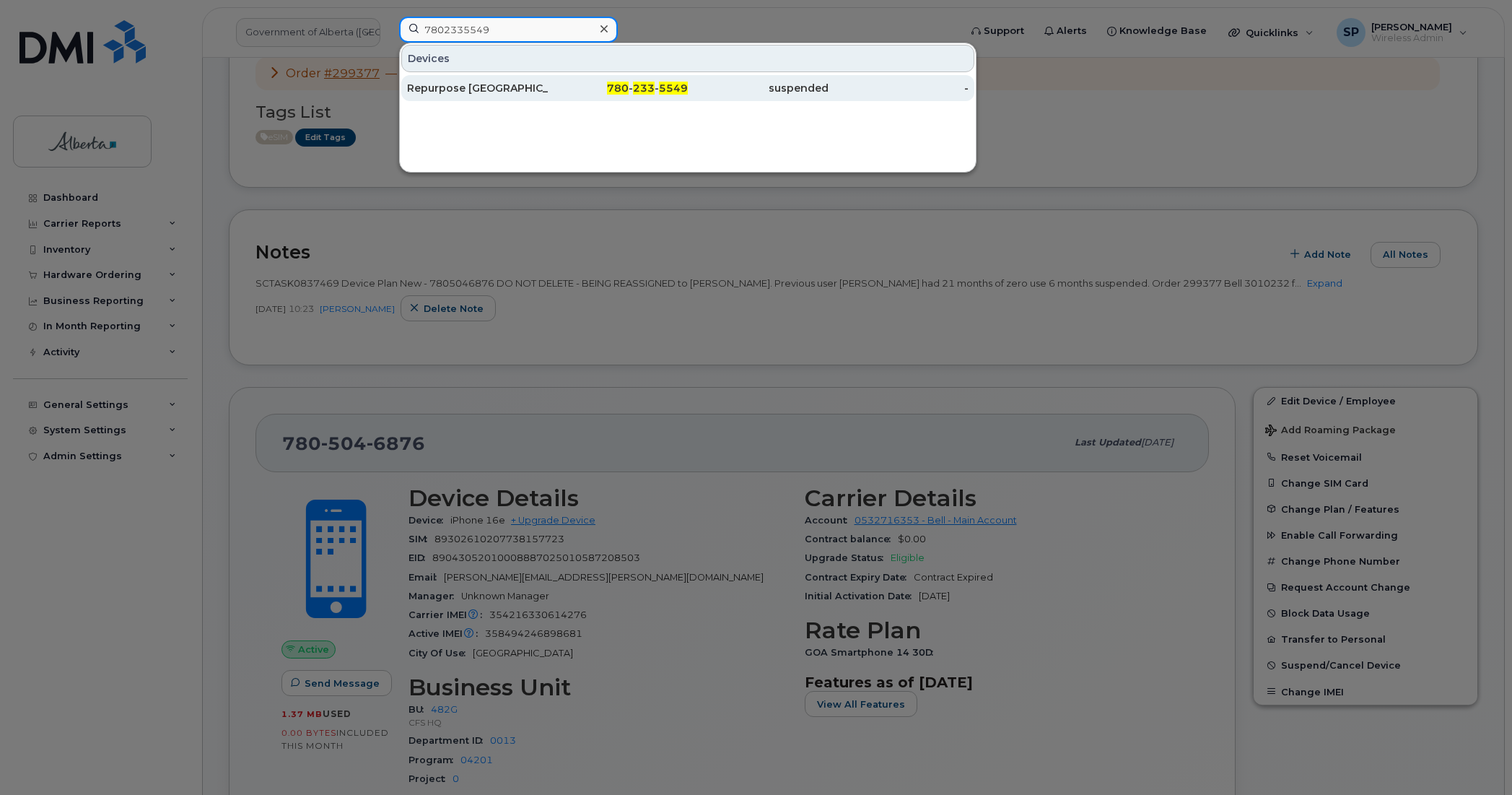
type input "7802335549"
click at [441, 91] on div "Repurpose [GEOGRAPHIC_DATA]" at bounding box center [477, 88] width 141 height 15
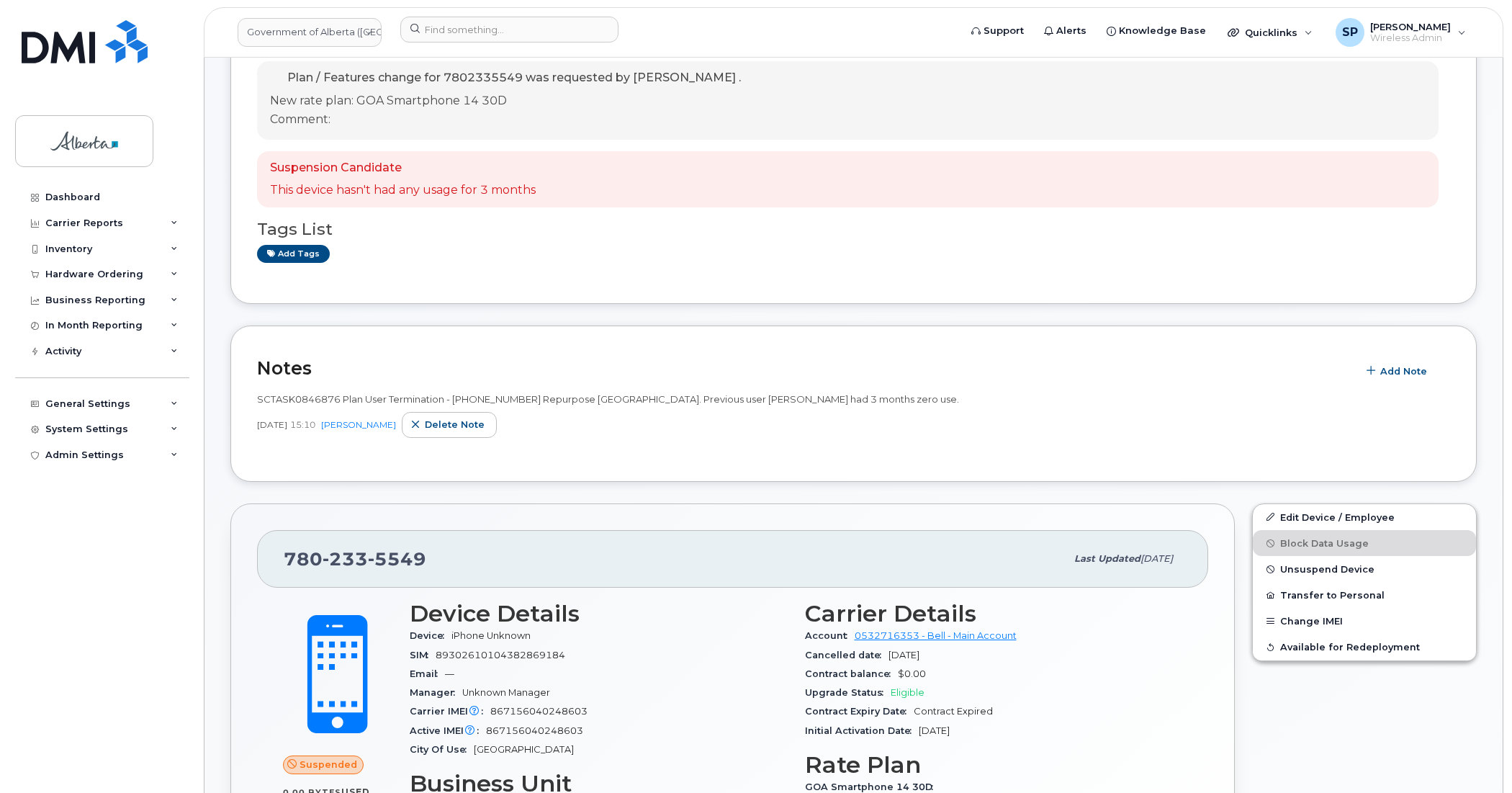
scroll to position [231, 0]
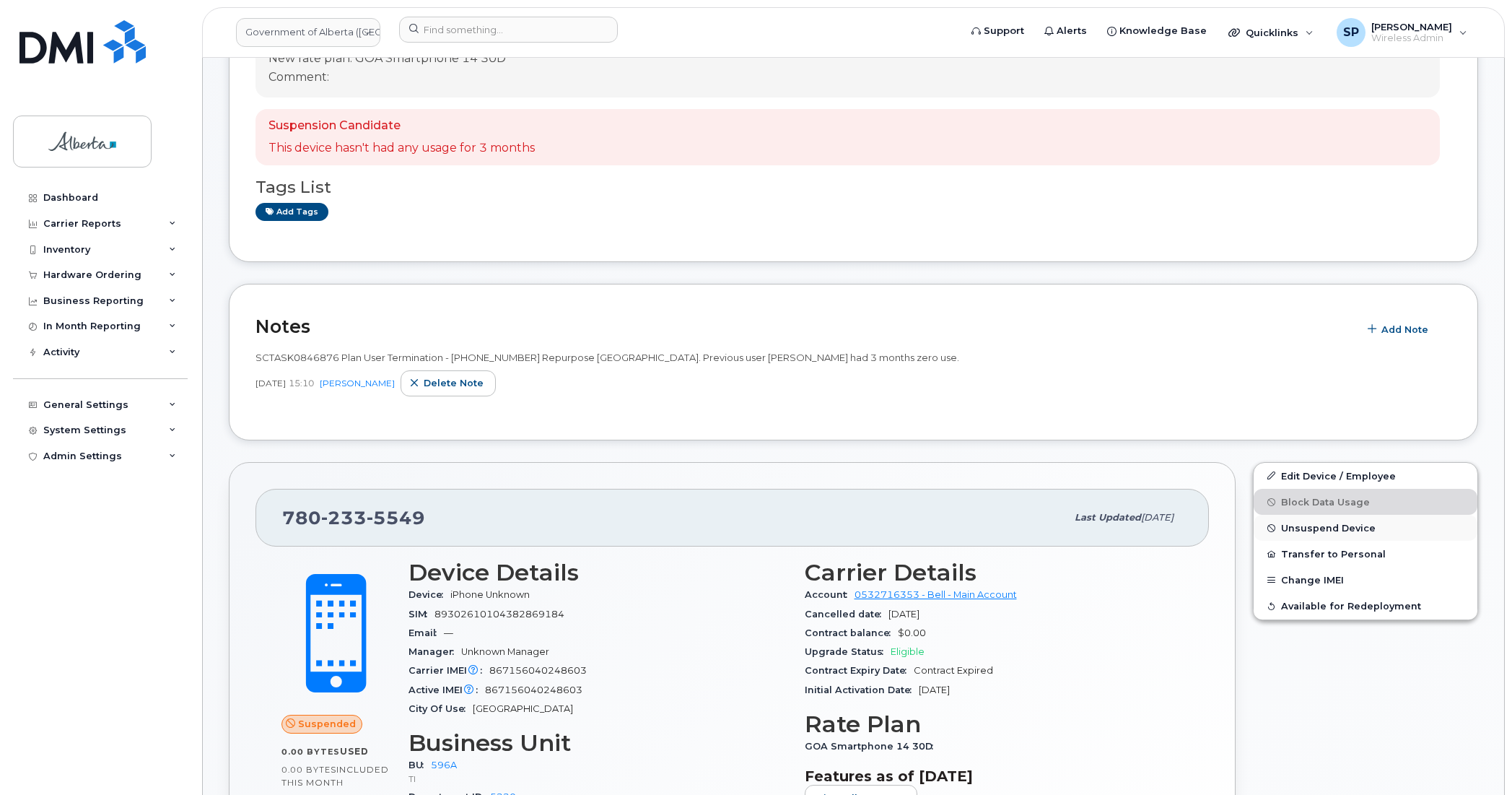
click at [1296, 532] on span "Unsuspend Device" at bounding box center [1328, 528] width 95 height 11
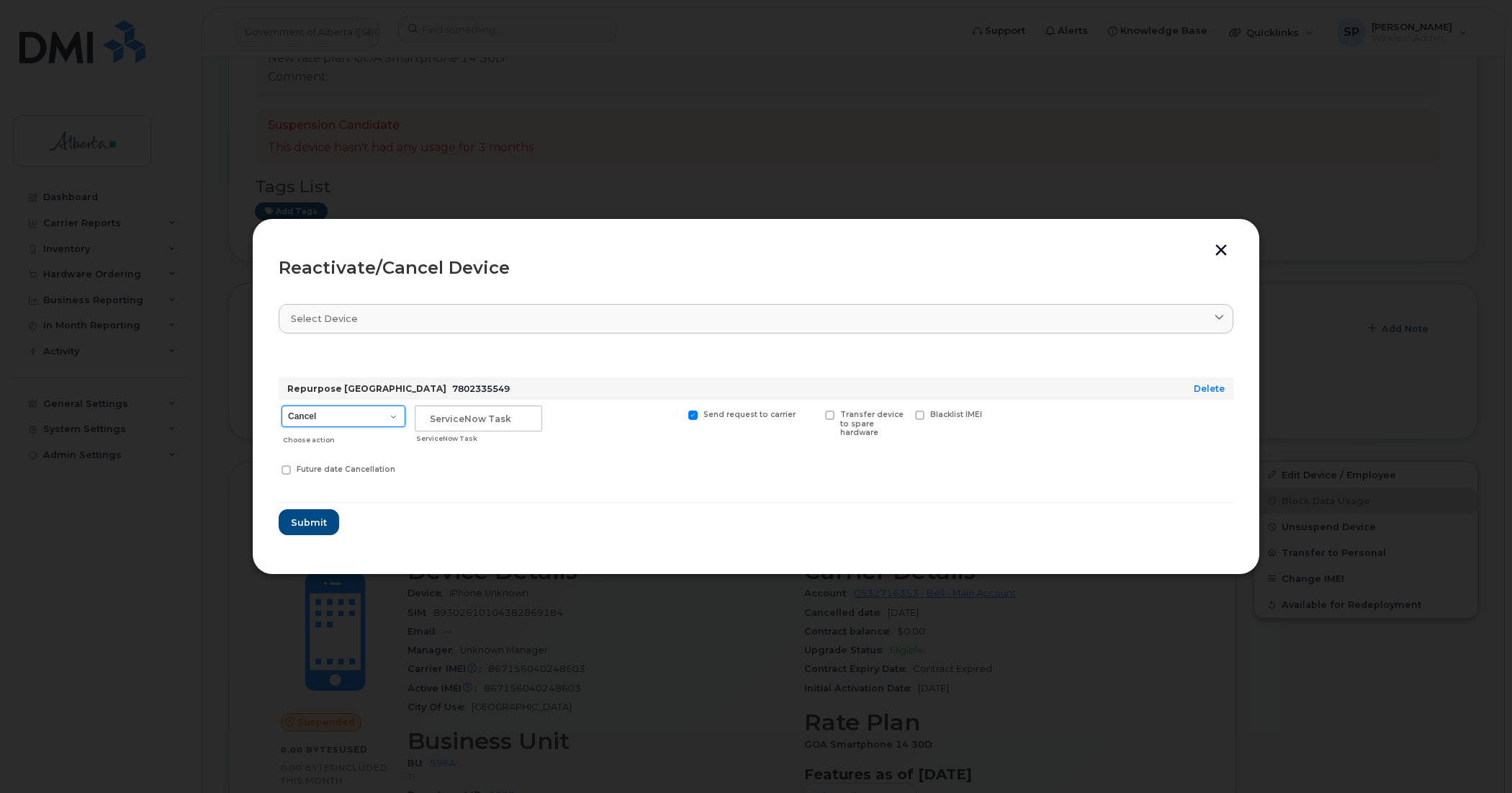
click at [357, 411] on select "Cancel Suspend - Extend Suspension Reactivate" at bounding box center [343, 416] width 124 height 22
select select "[object Object]"
click at [282, 405] on select "Cancel Suspend - Extend Suspension Reactivate" at bounding box center [343, 416] width 124 height 22
click at [469, 418] on input "text" at bounding box center [479, 418] width 128 height 26
paste input "SCTASK0855573"
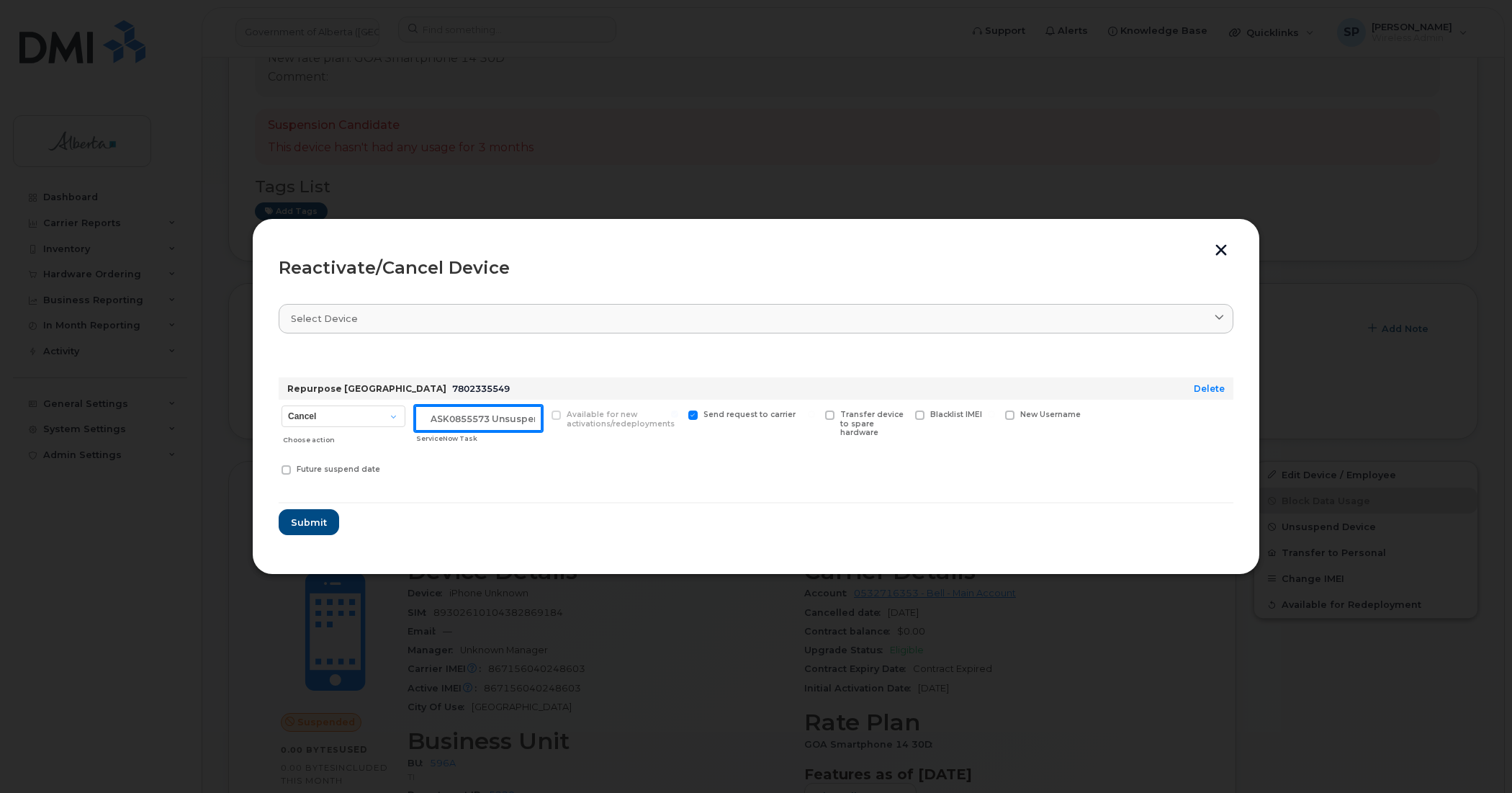
scroll to position [0, 24]
type input "SCTASK0855573 Unsuspend"
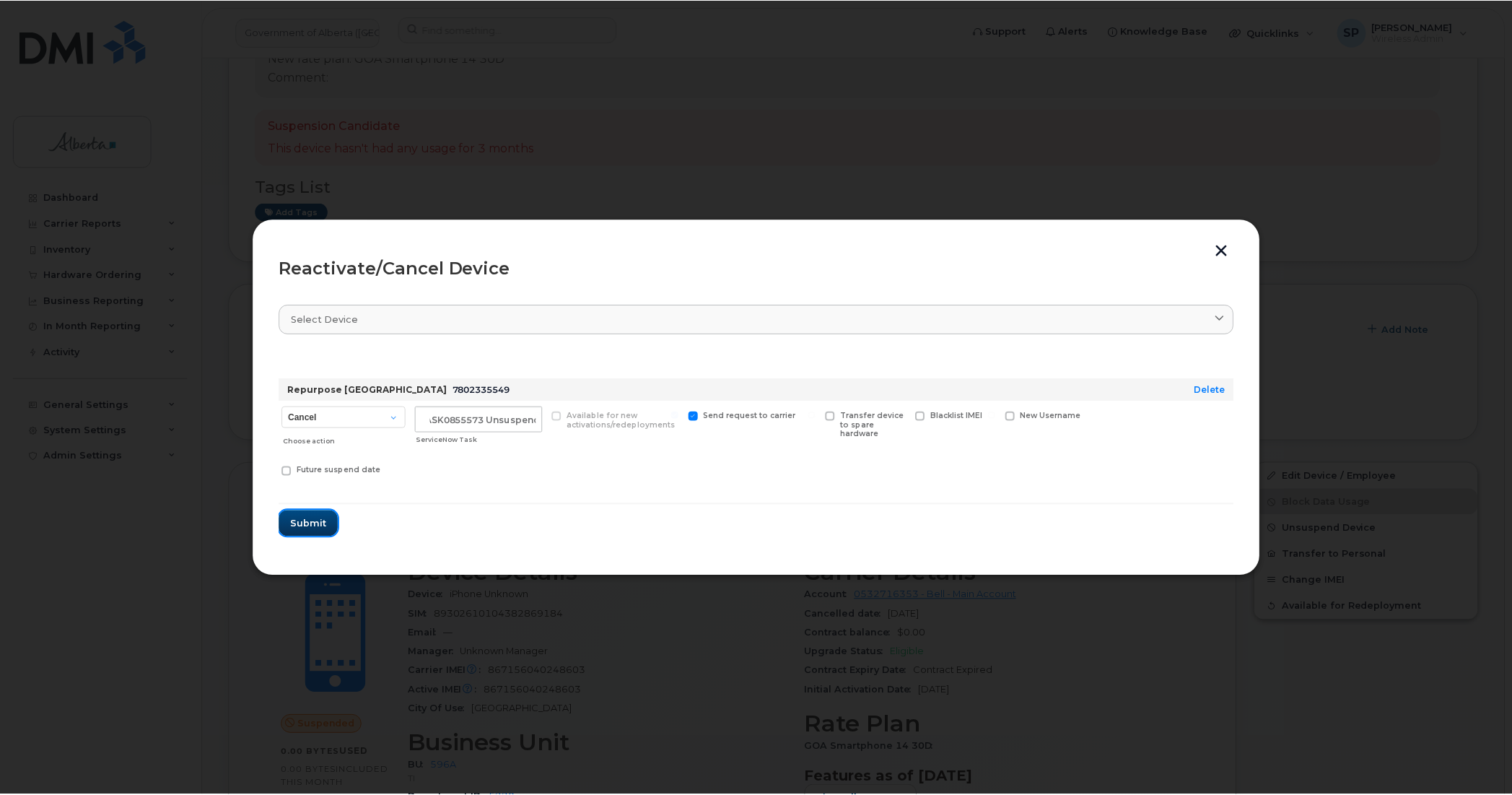
scroll to position [0, 0]
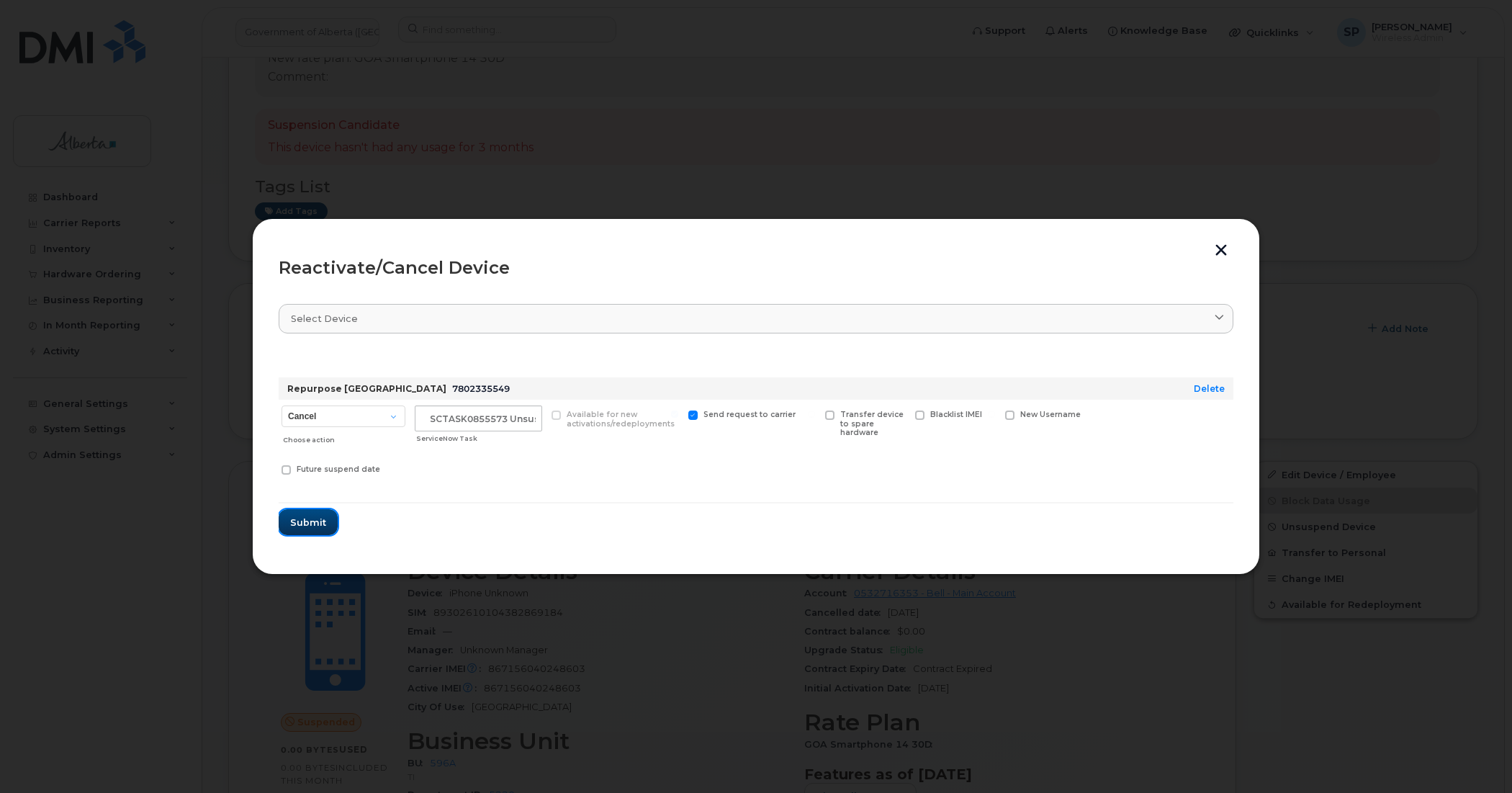
click at [311, 519] on span "Submit" at bounding box center [308, 522] width 36 height 14
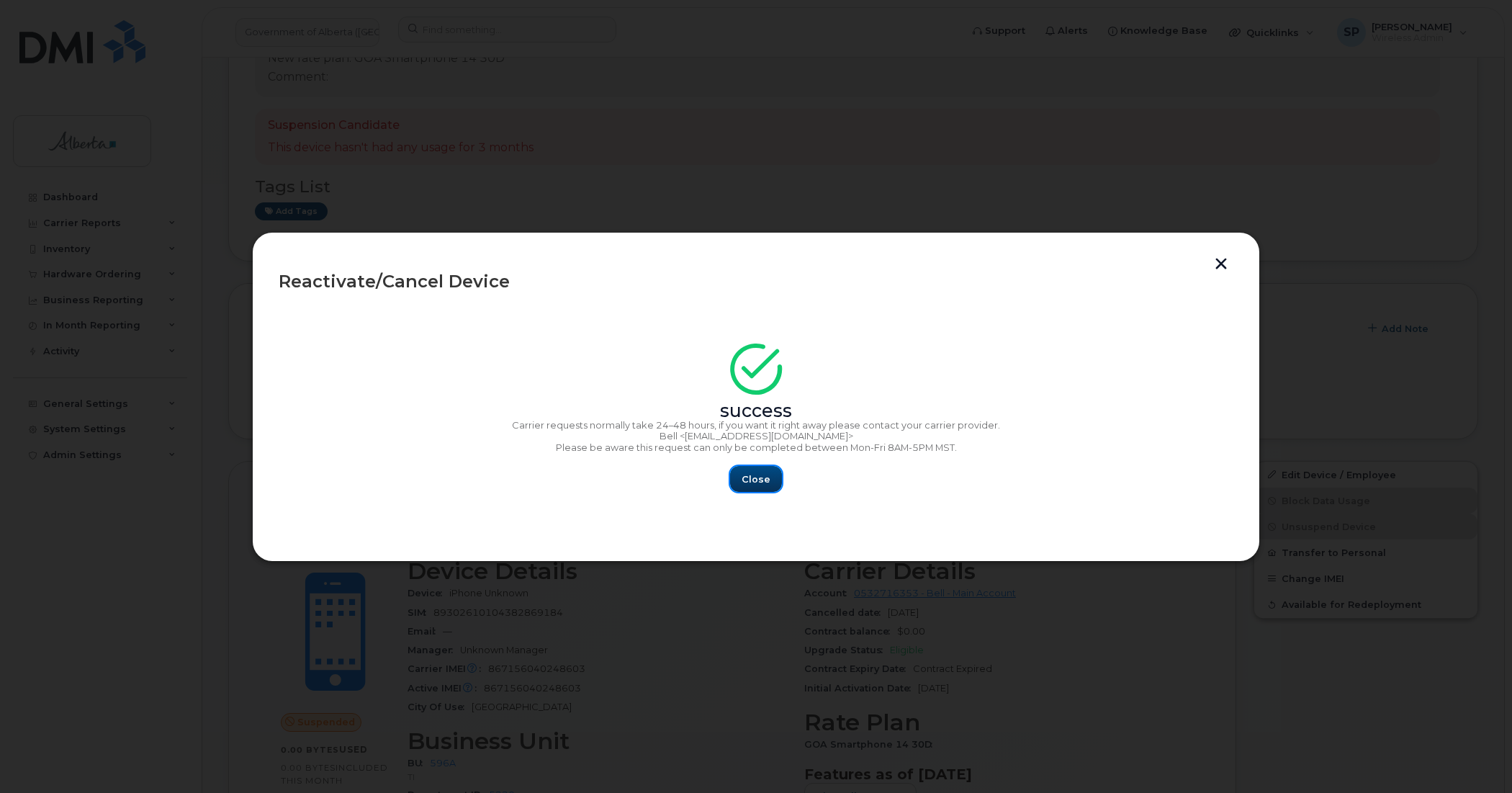
click at [761, 480] on span "Close" at bounding box center [755, 479] width 28 height 14
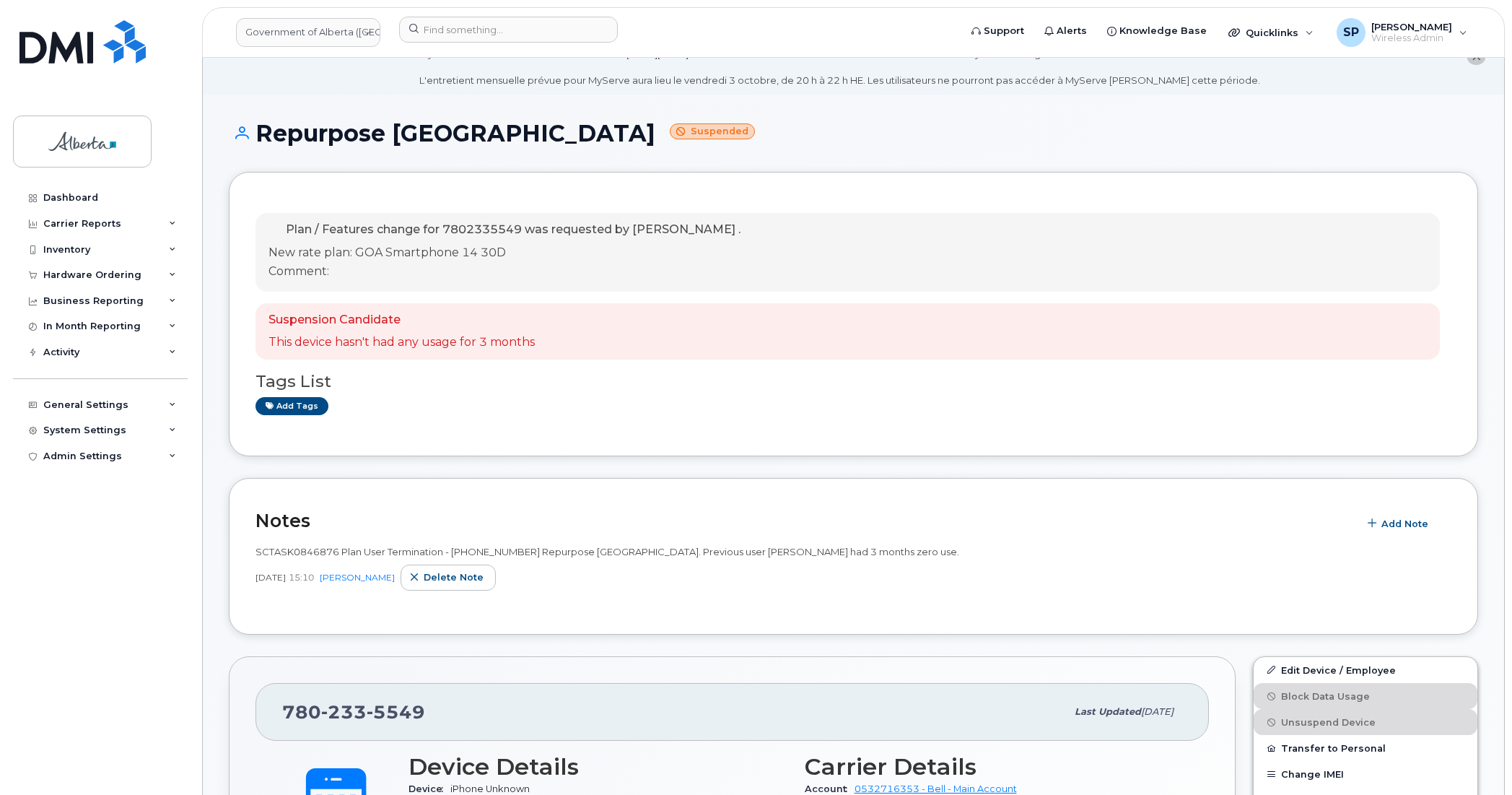
scroll to position [13, 0]
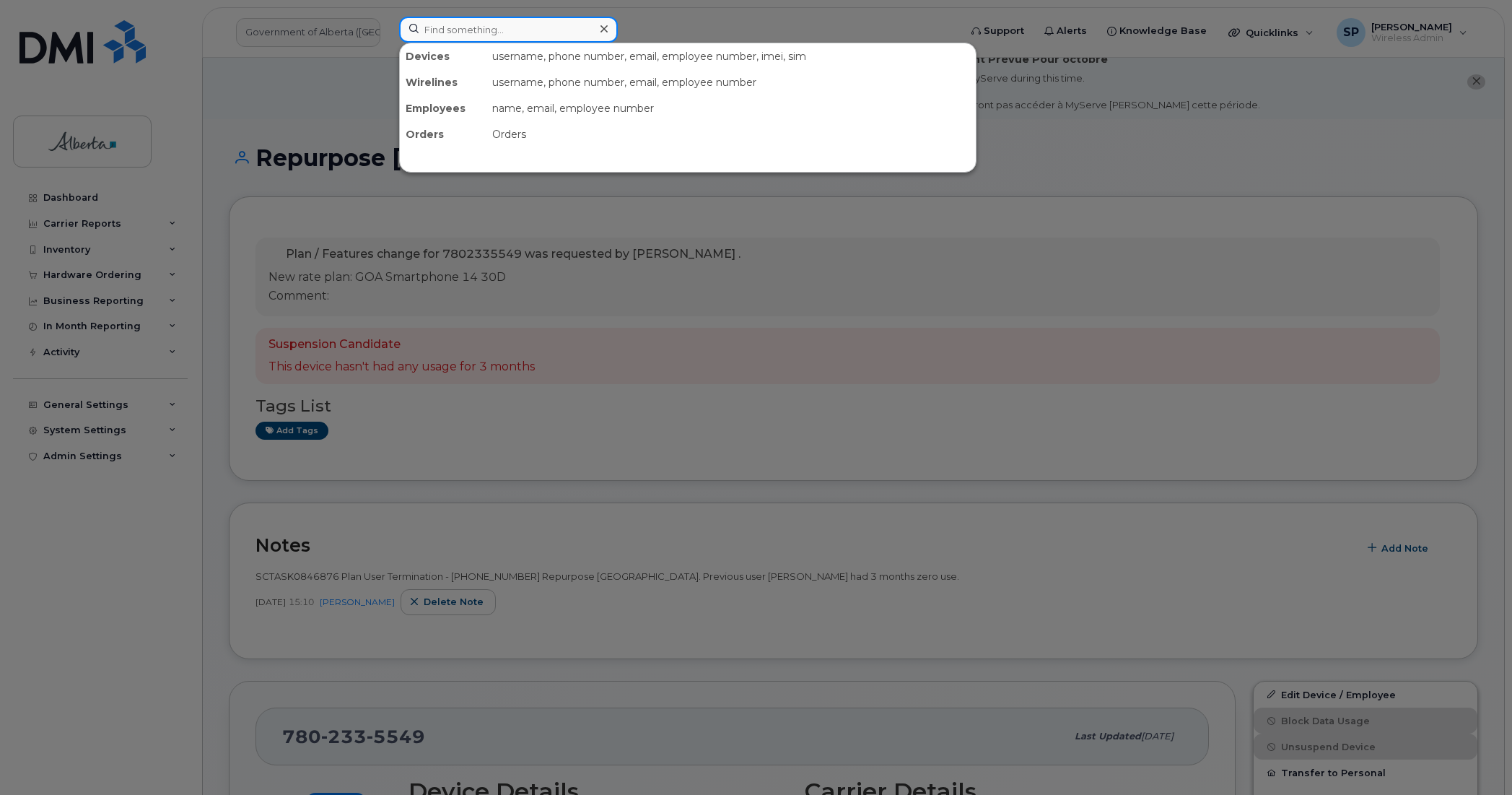
click at [484, 28] on input at bounding box center [508, 29] width 219 height 26
paste input "7802039751"
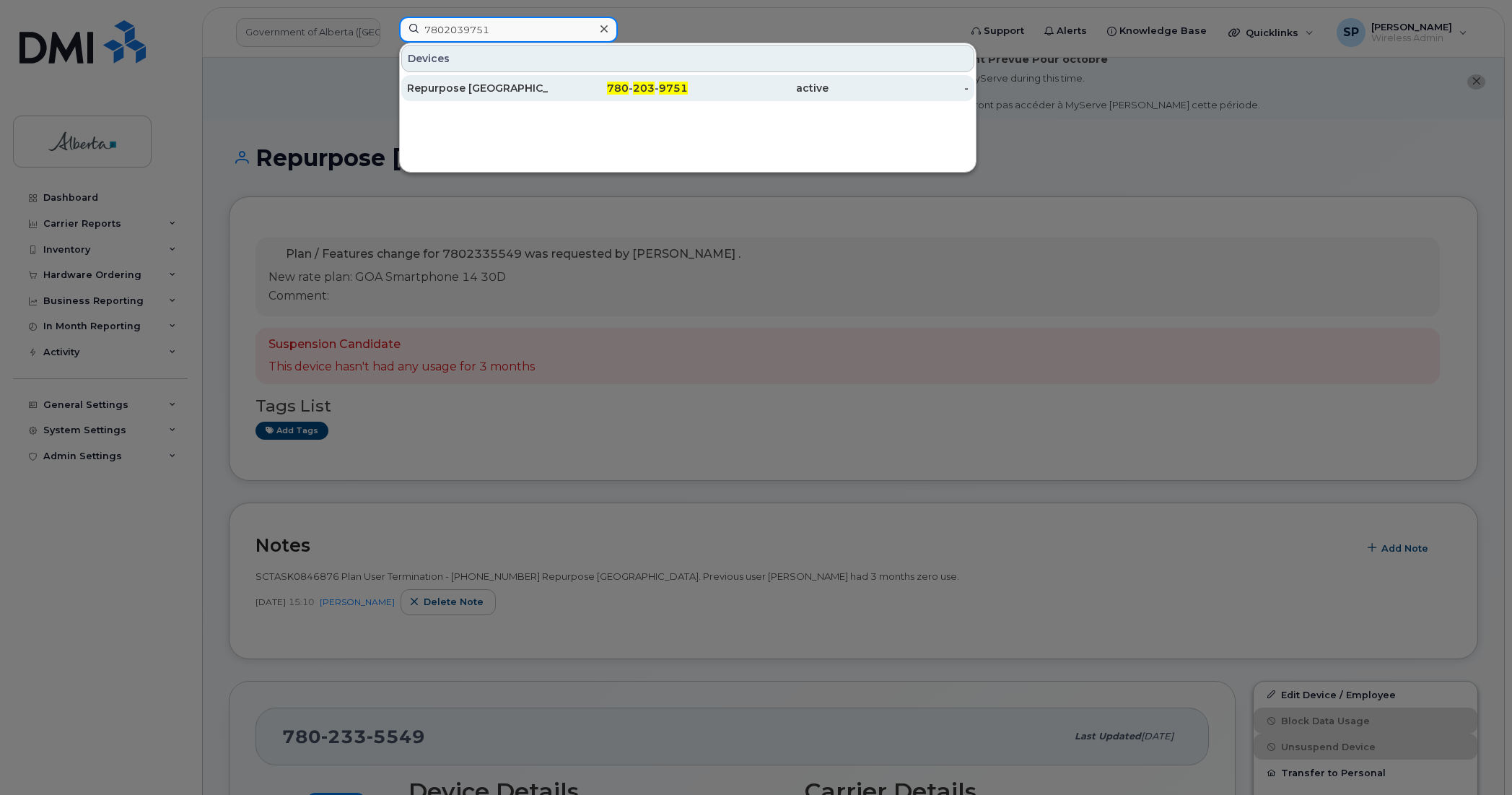
type input "7802039751"
click at [478, 88] on div "Repurpose [GEOGRAPHIC_DATA]" at bounding box center [477, 88] width 141 height 15
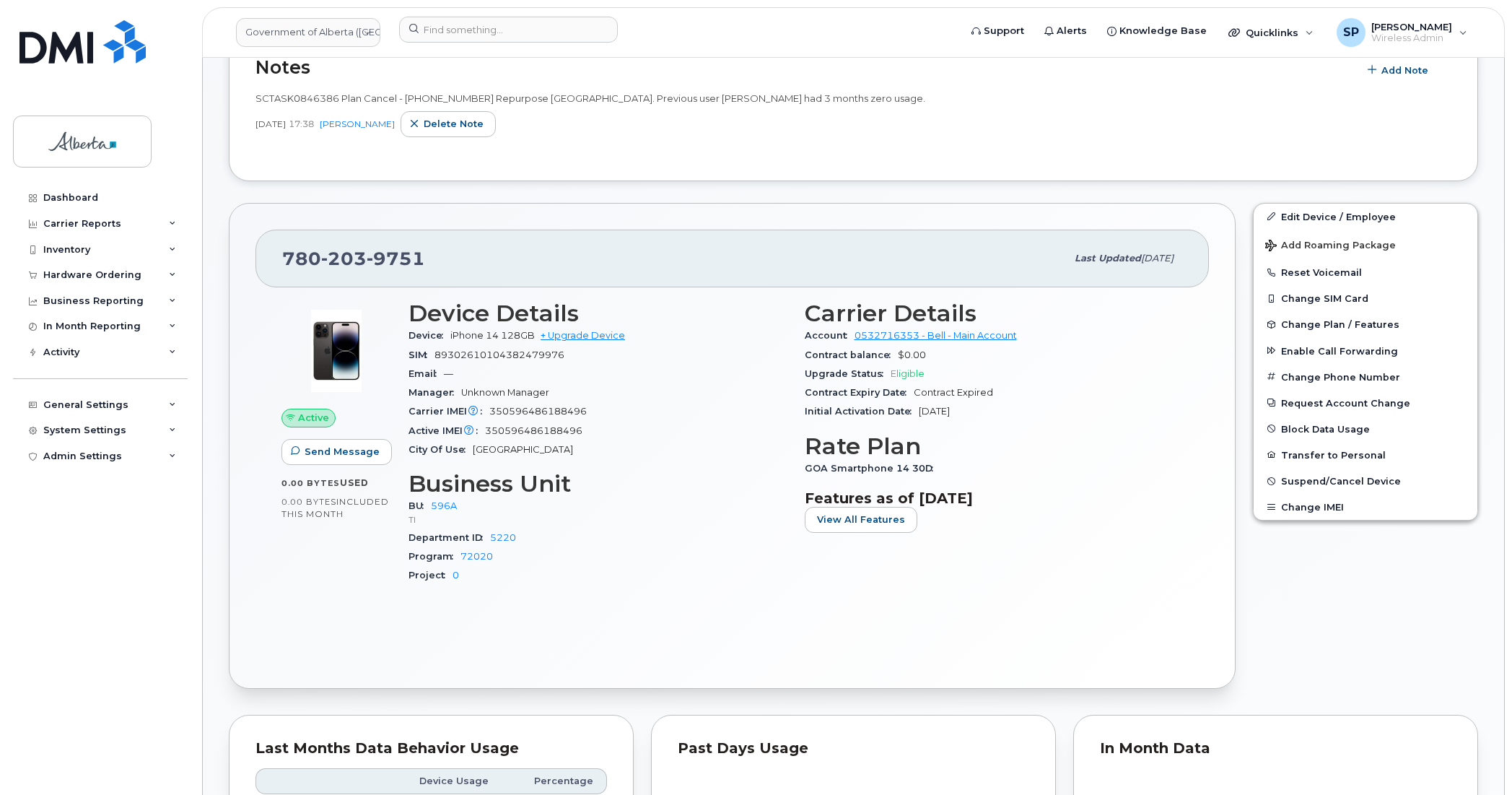
scroll to position [615, 0]
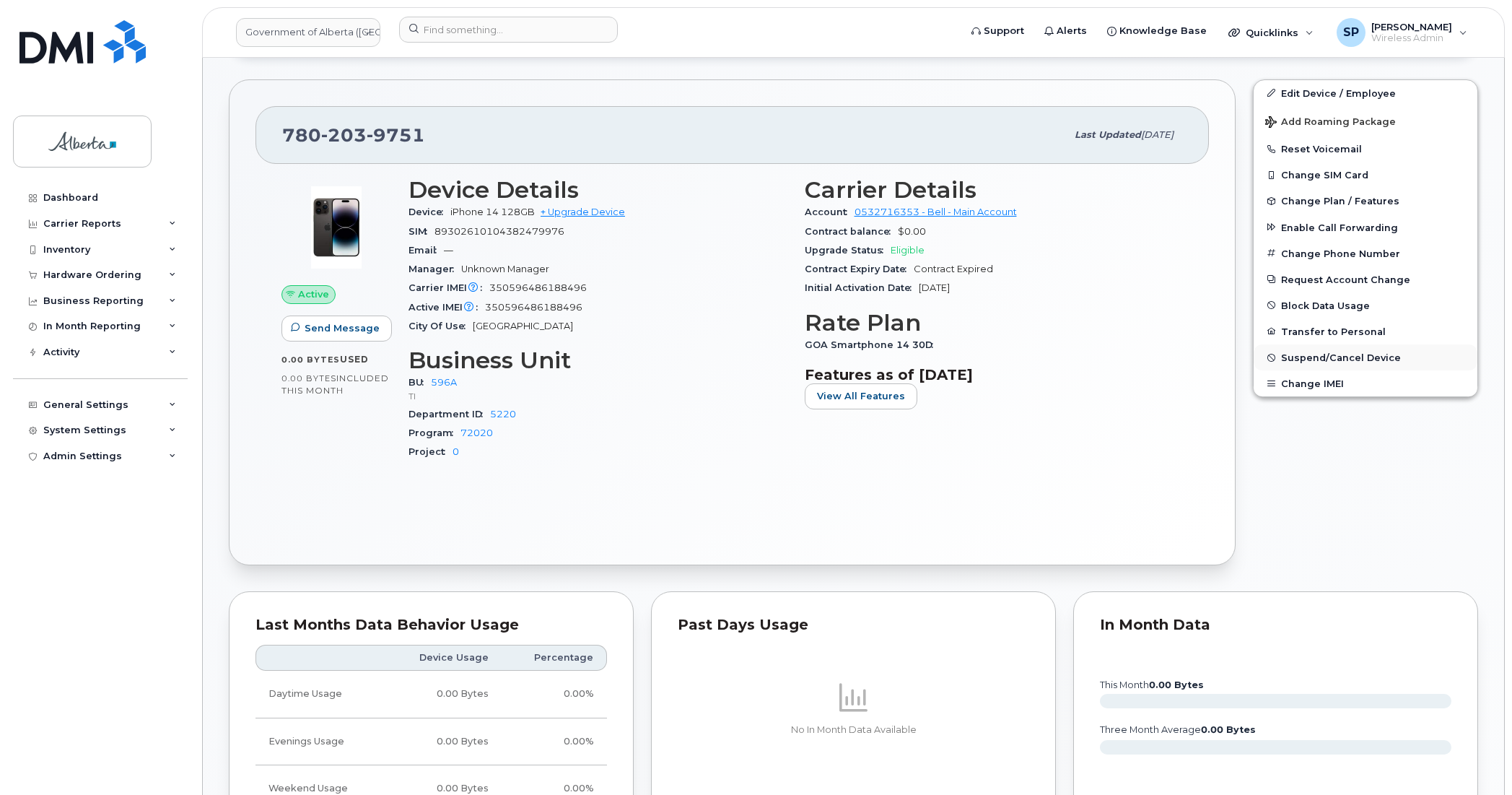
click at [1304, 354] on span "Suspend/Cancel Device" at bounding box center [1341, 358] width 120 height 11
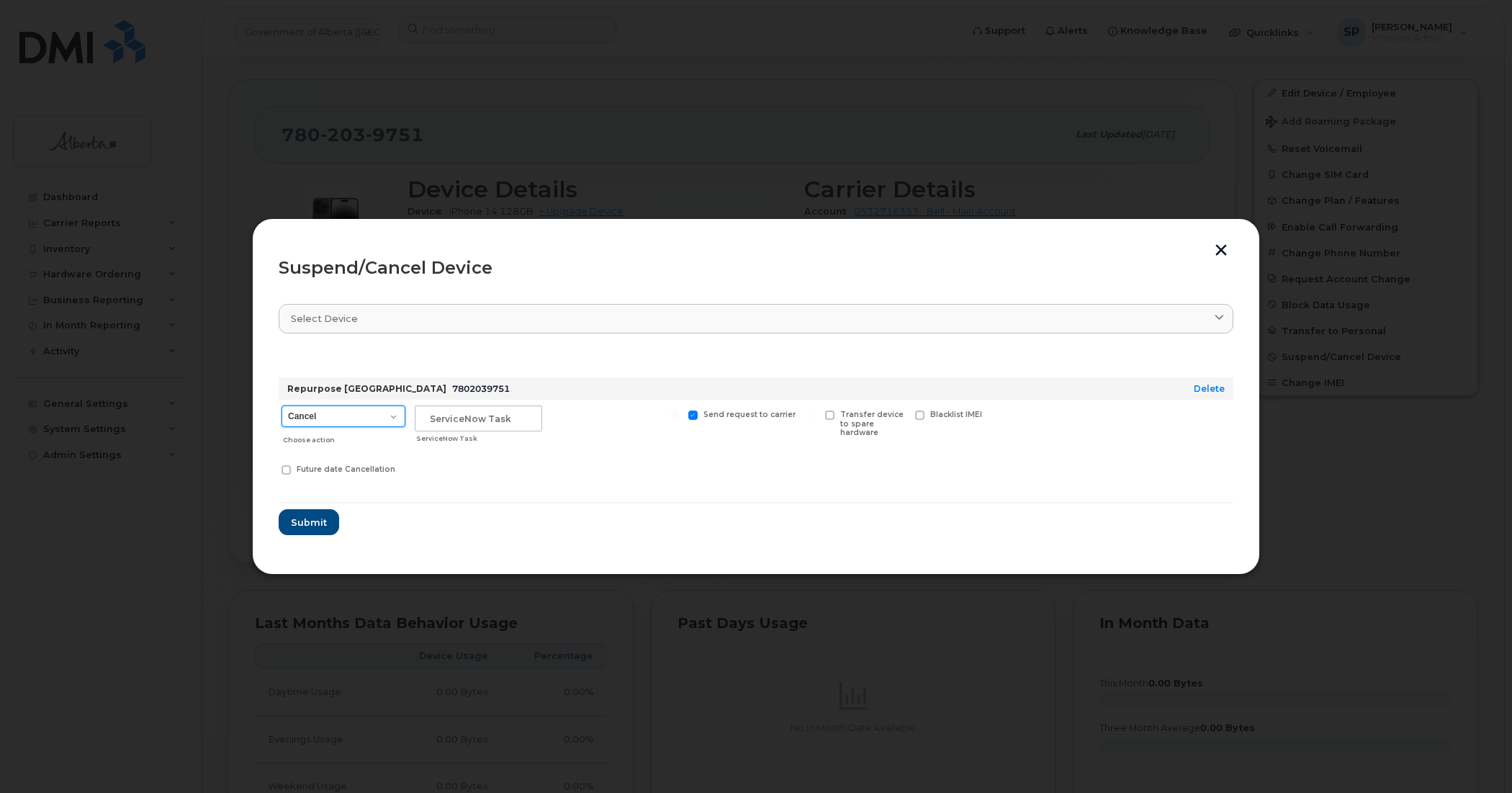
click at [317, 414] on select "Cancel Suspend - Extend Suspension Suspend - Reduced Rate Suspend - Lost Device…" at bounding box center [343, 416] width 124 height 22
click at [1218, 245] on button "button" at bounding box center [1221, 252] width 22 height 15
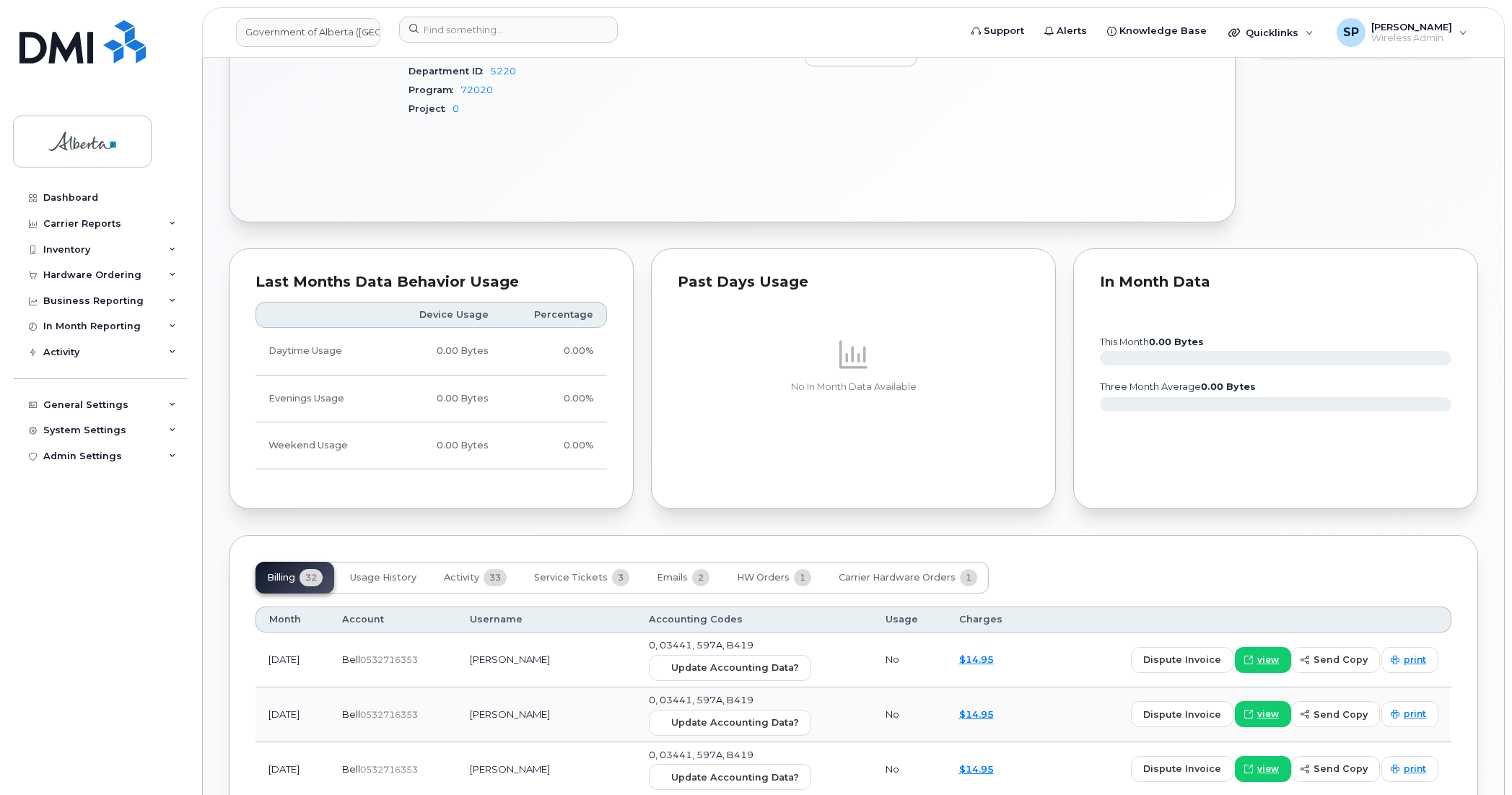
scroll to position [1175, 0]
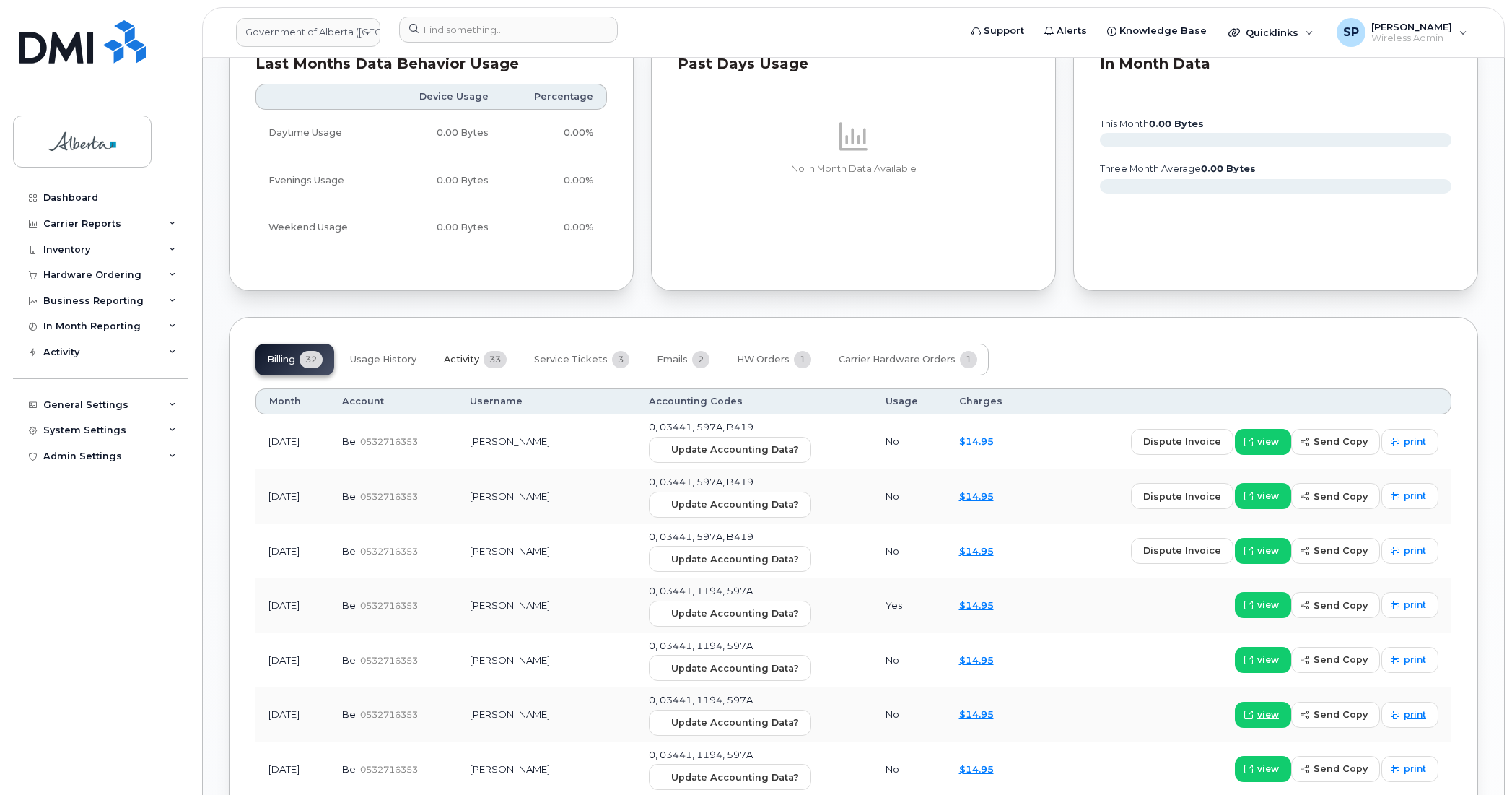
click at [469, 360] on span "Activity" at bounding box center [461, 360] width 35 height 11
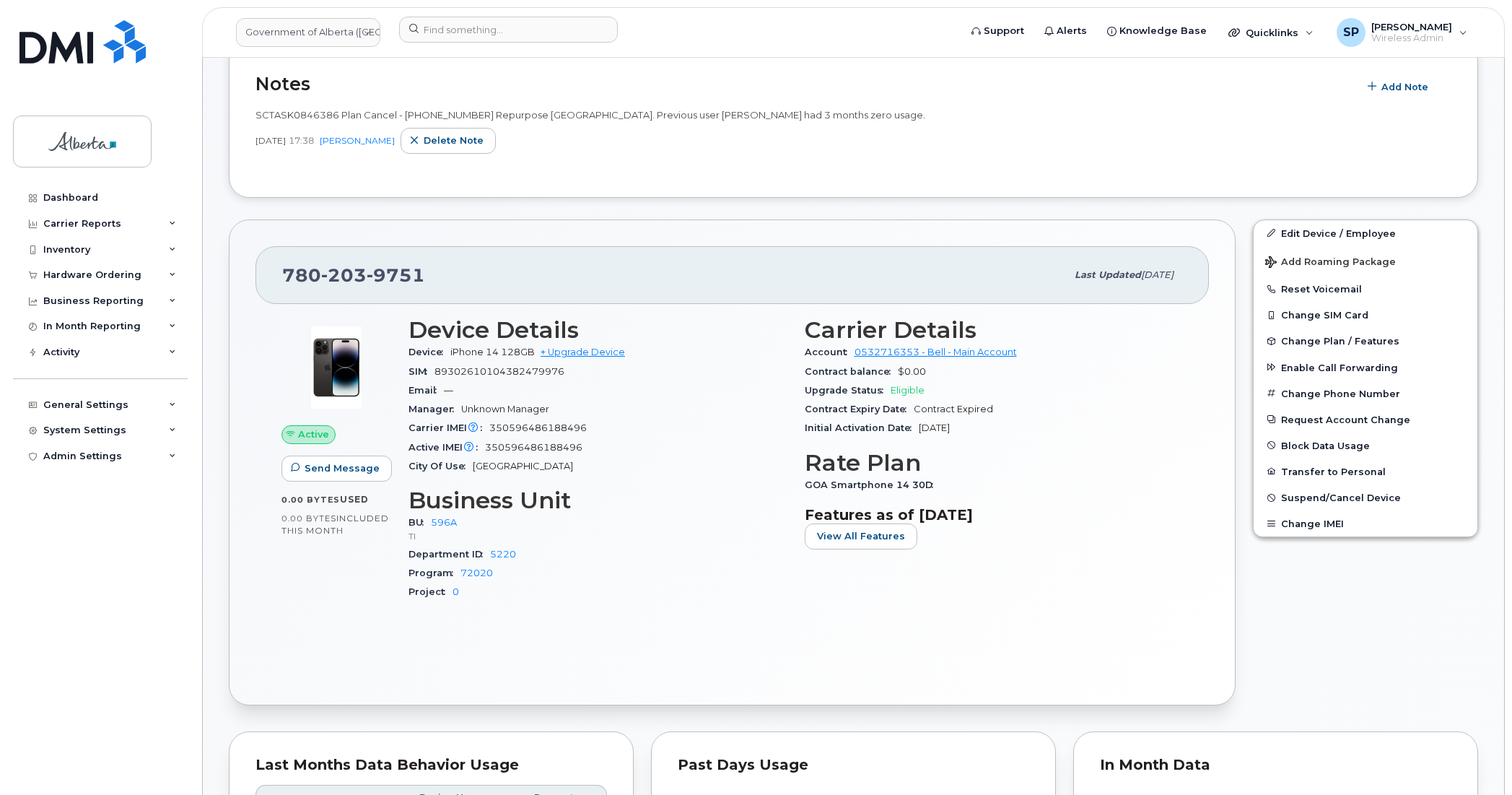
scroll to position [462, 0]
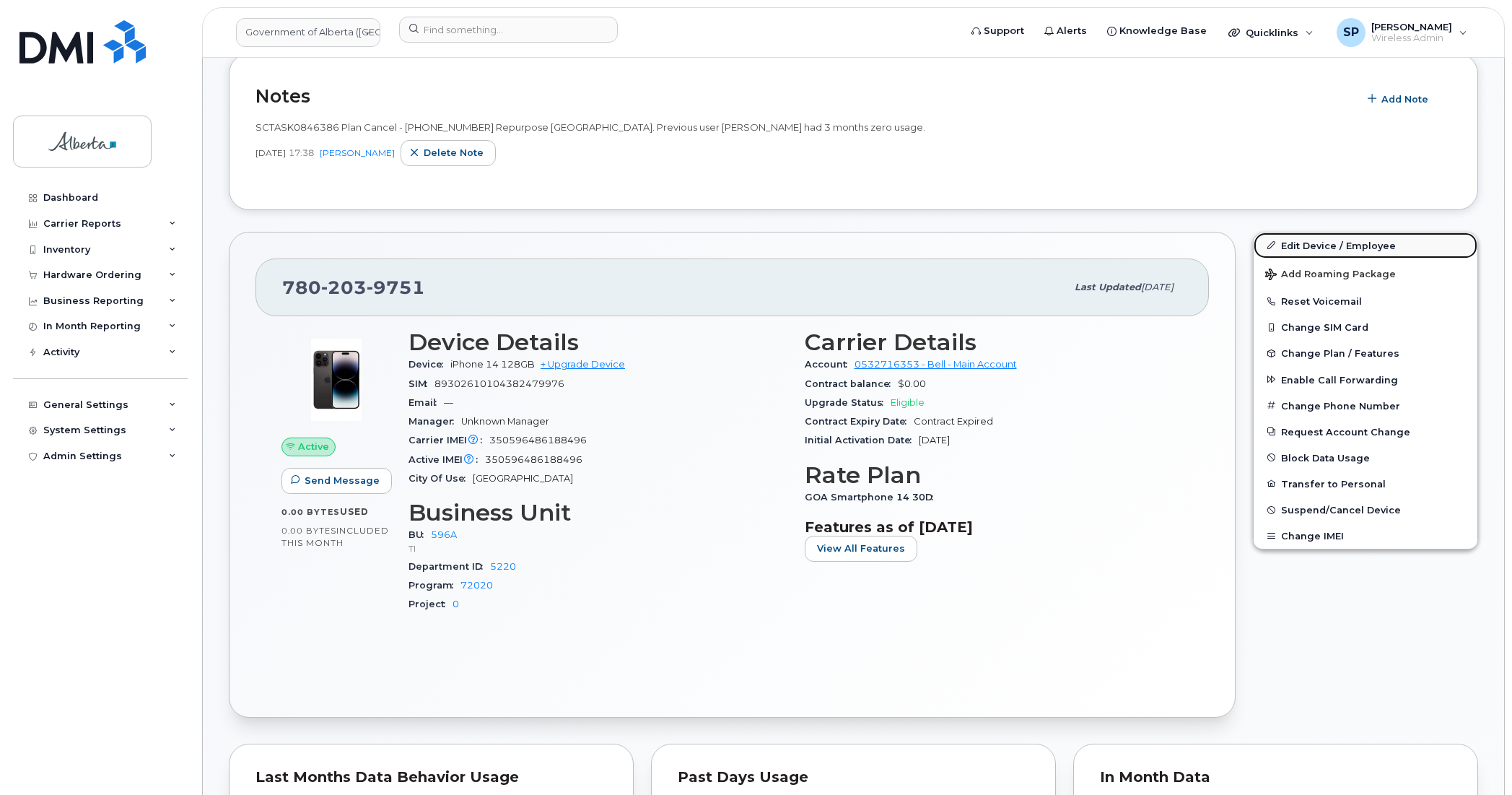
click at [1304, 244] on link "Edit Device / Employee" at bounding box center [1366, 246] width 224 height 26
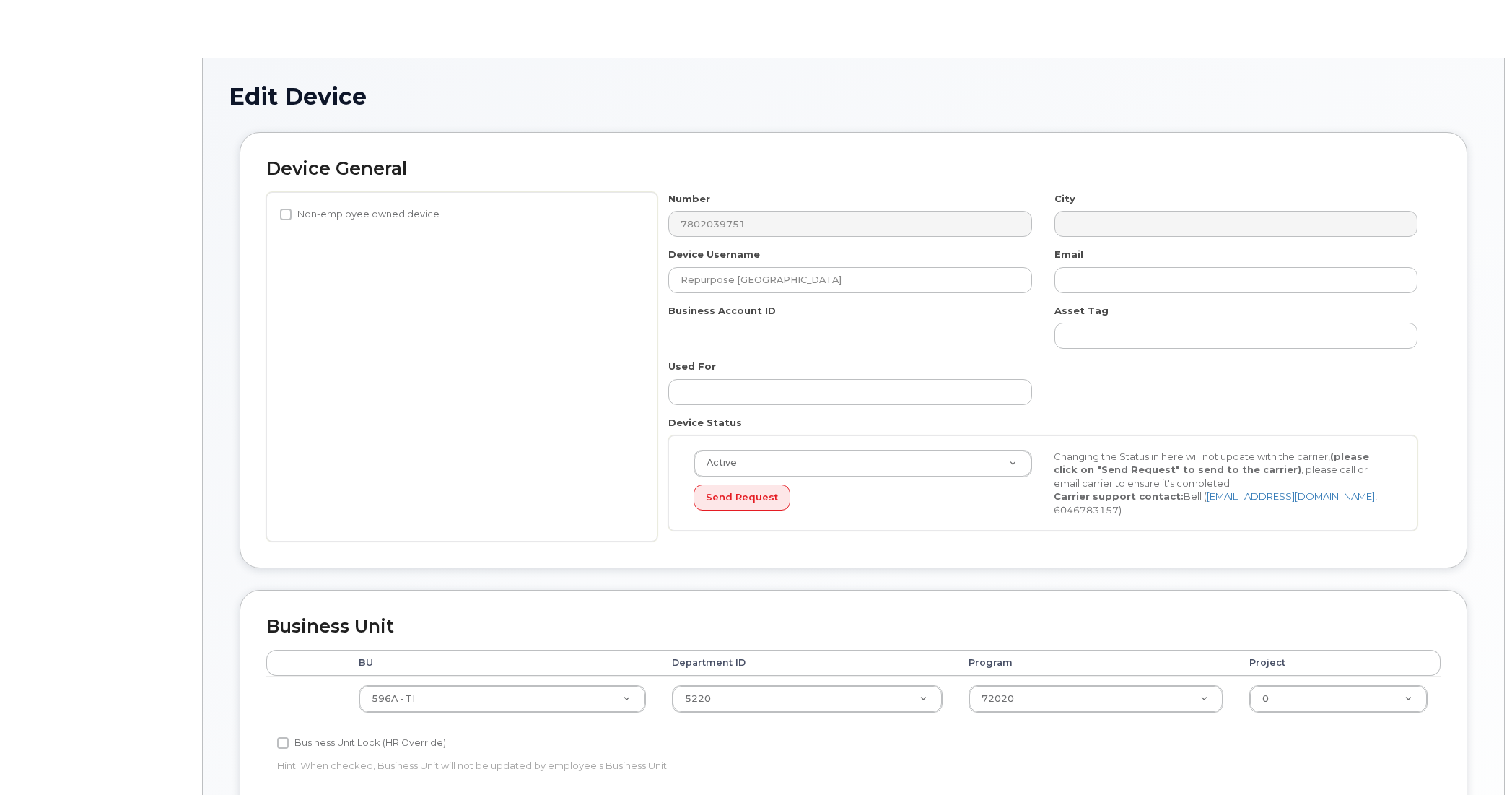
select select "4797729"
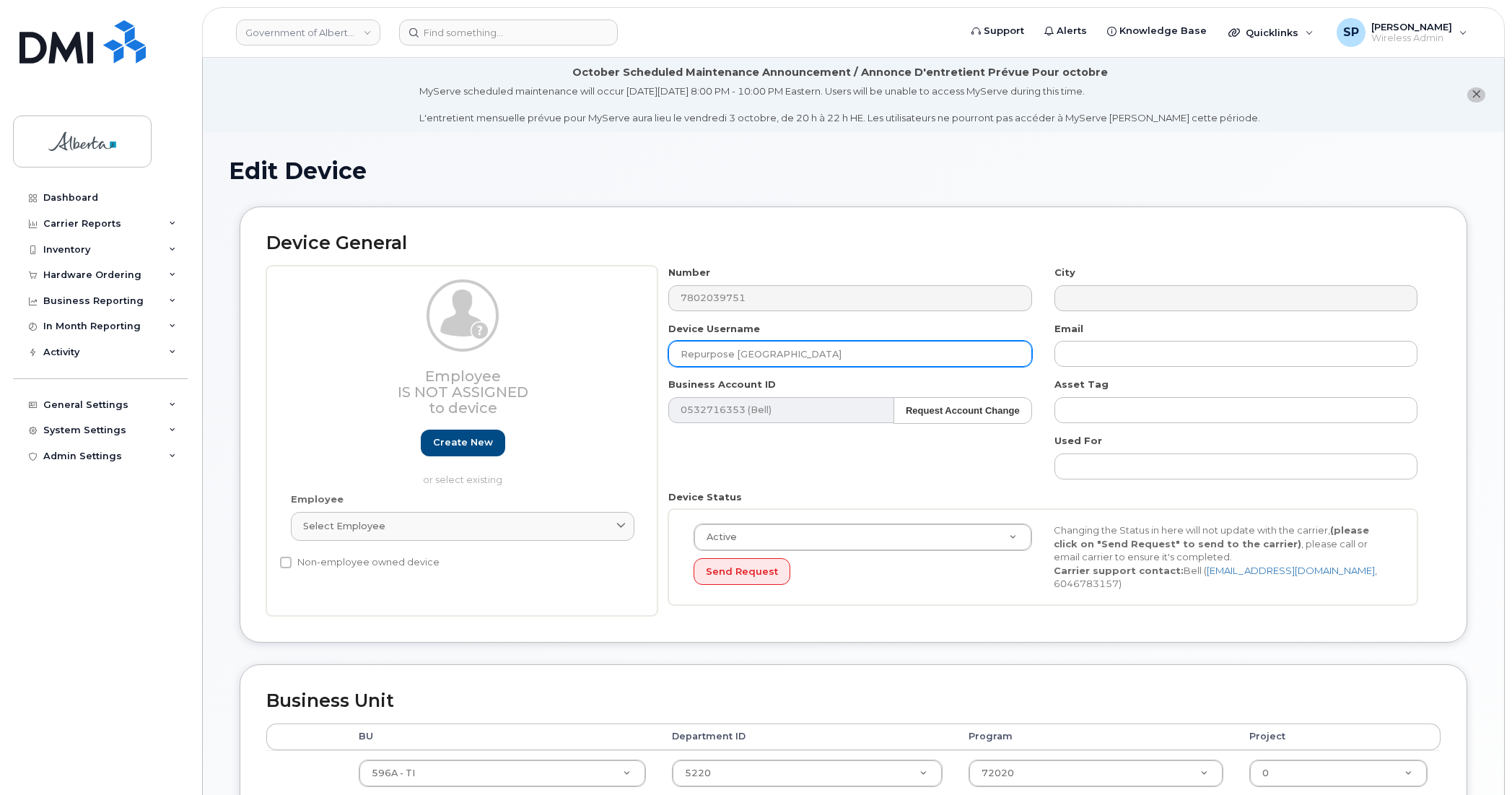
drag, startPoint x: 785, startPoint y: 352, endPoint x: 578, endPoint y: 362, distance: 207.2
click at [578, 362] on div "Employee Is not assigned to device Create new or select existing Employee Selec…" at bounding box center [853, 441] width 1174 height 350
paste input "Erin Kelly"
type input "Erin Kelly"
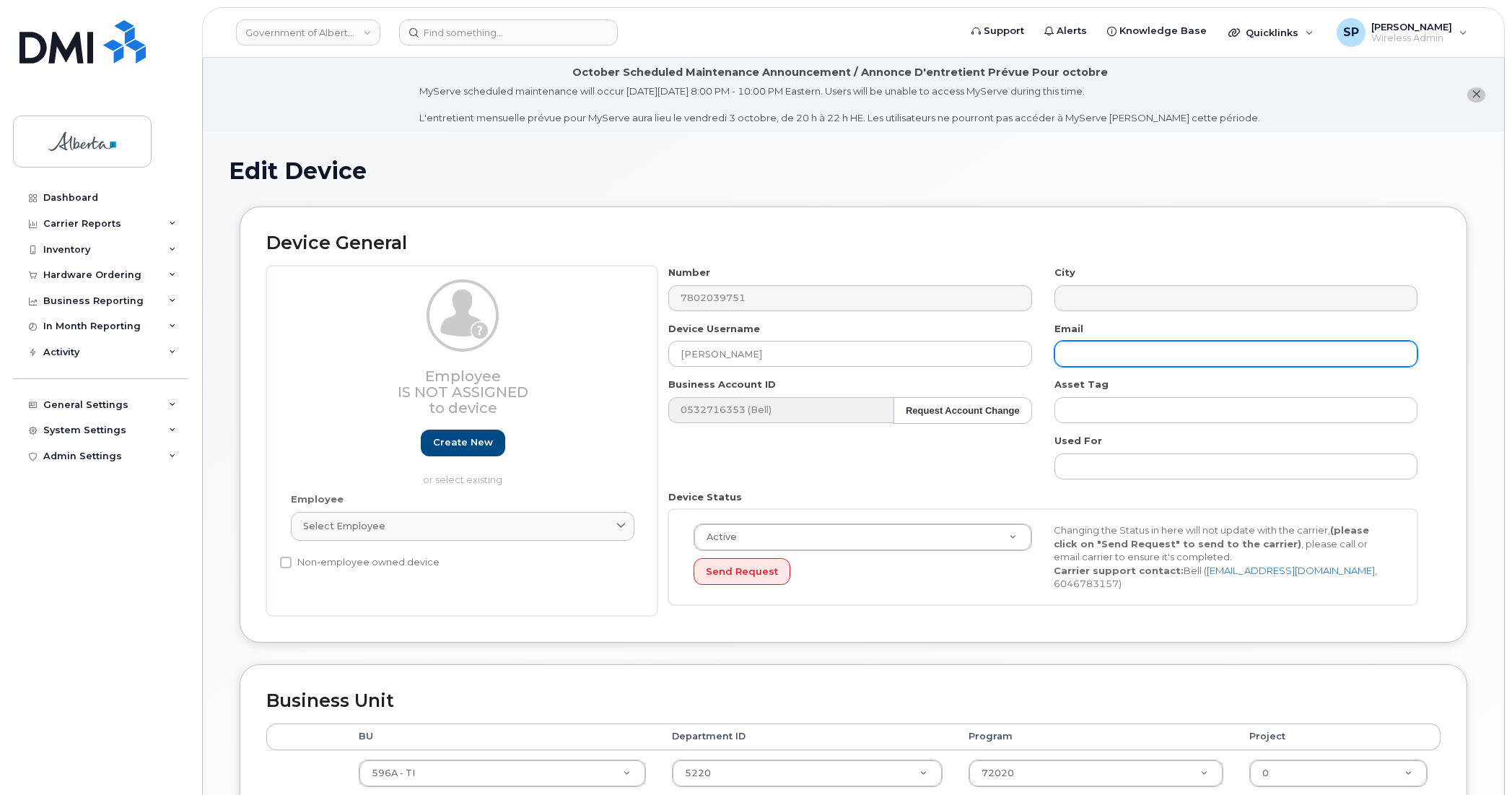
drag, startPoint x: 1092, startPoint y: 350, endPoint x: 1102, endPoint y: 348, distance: 10.2
click at [1093, 350] on input "text" at bounding box center [1236, 354] width 363 height 26
paste input "erin.kelly@gov.ab.ca"
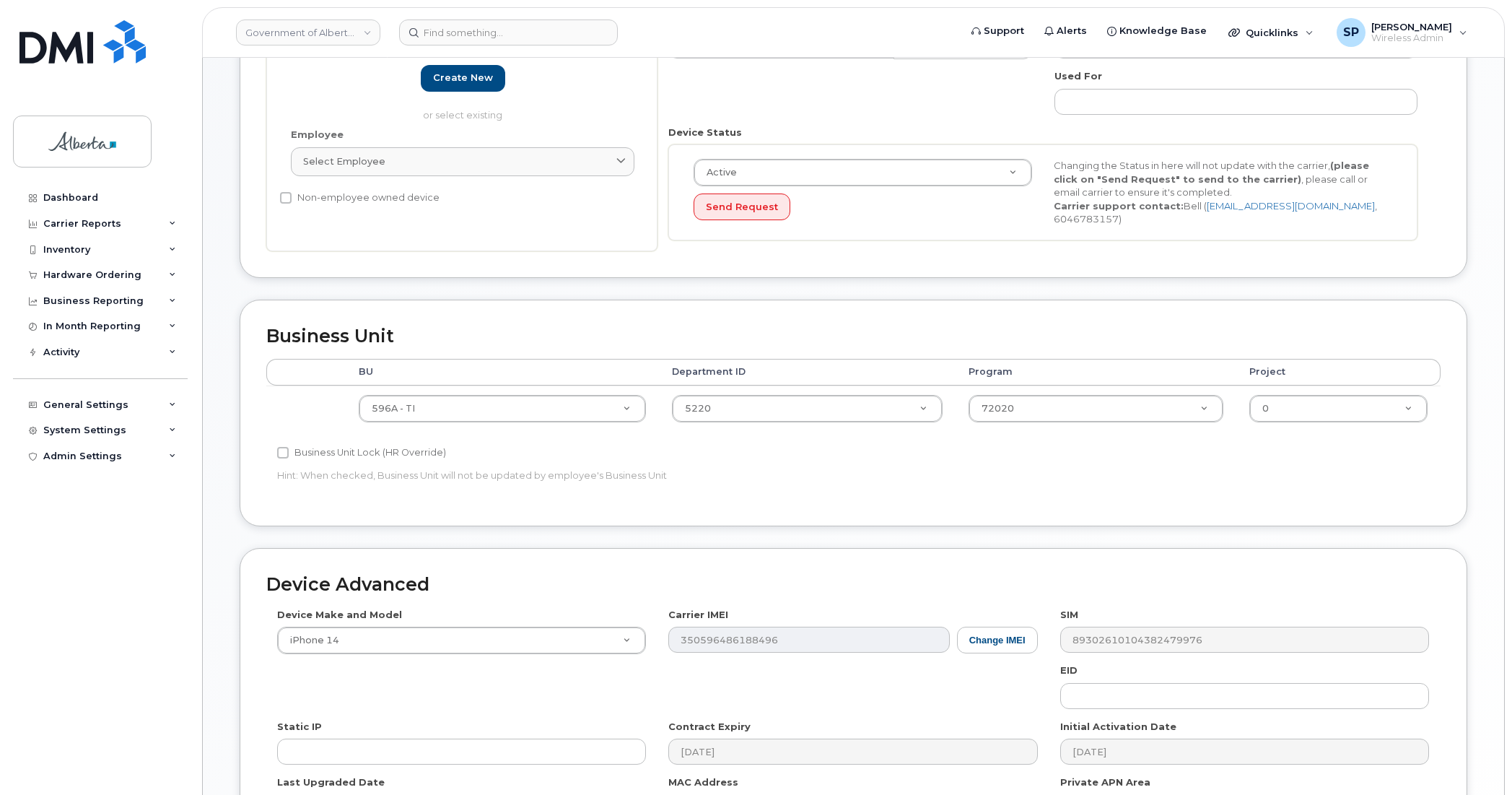
scroll to position [366, 0]
type input "erin.kelly@gov.ab.ca"
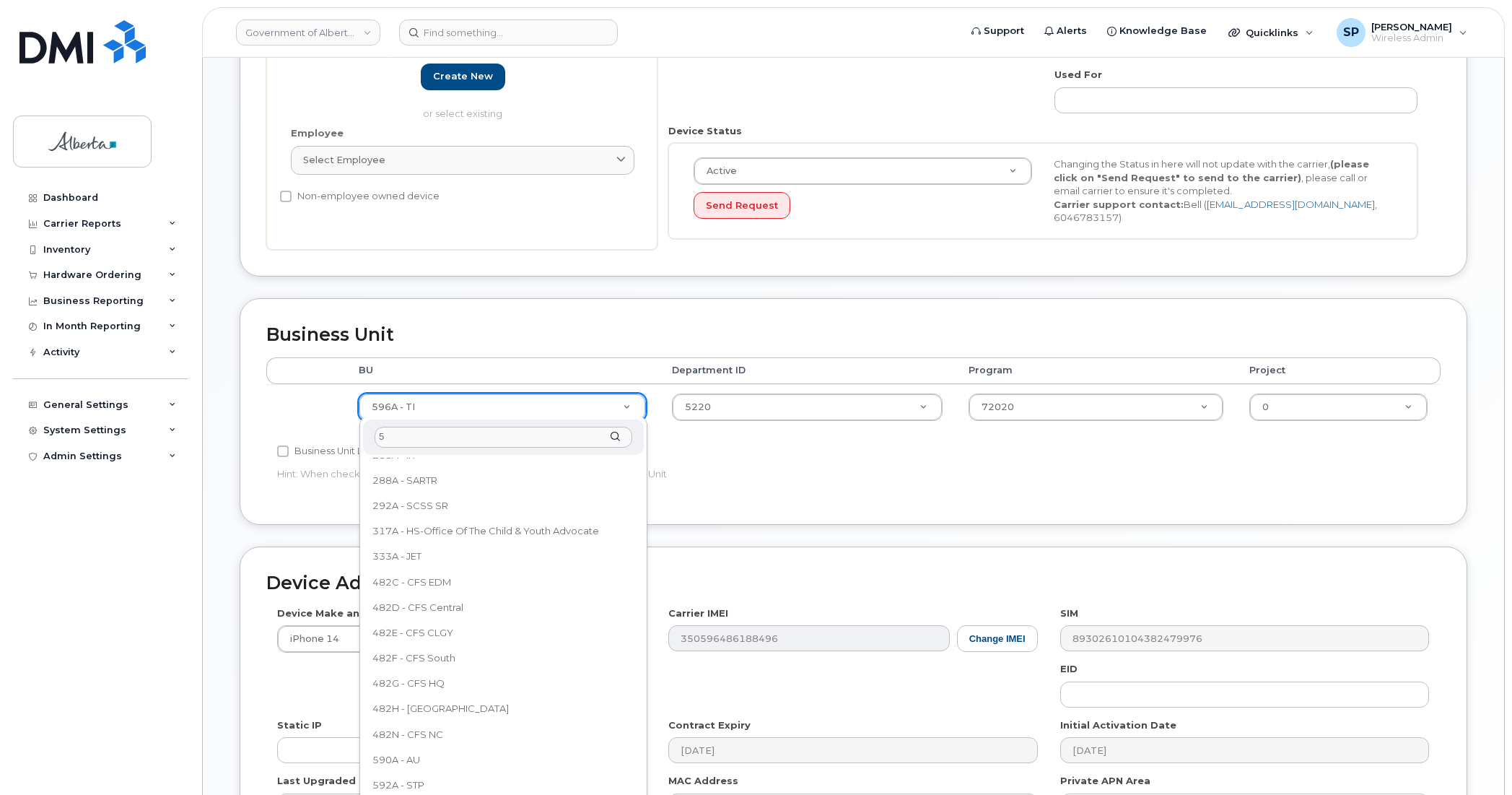
scroll to position [0, 0]
type input "593"
select select "4797682"
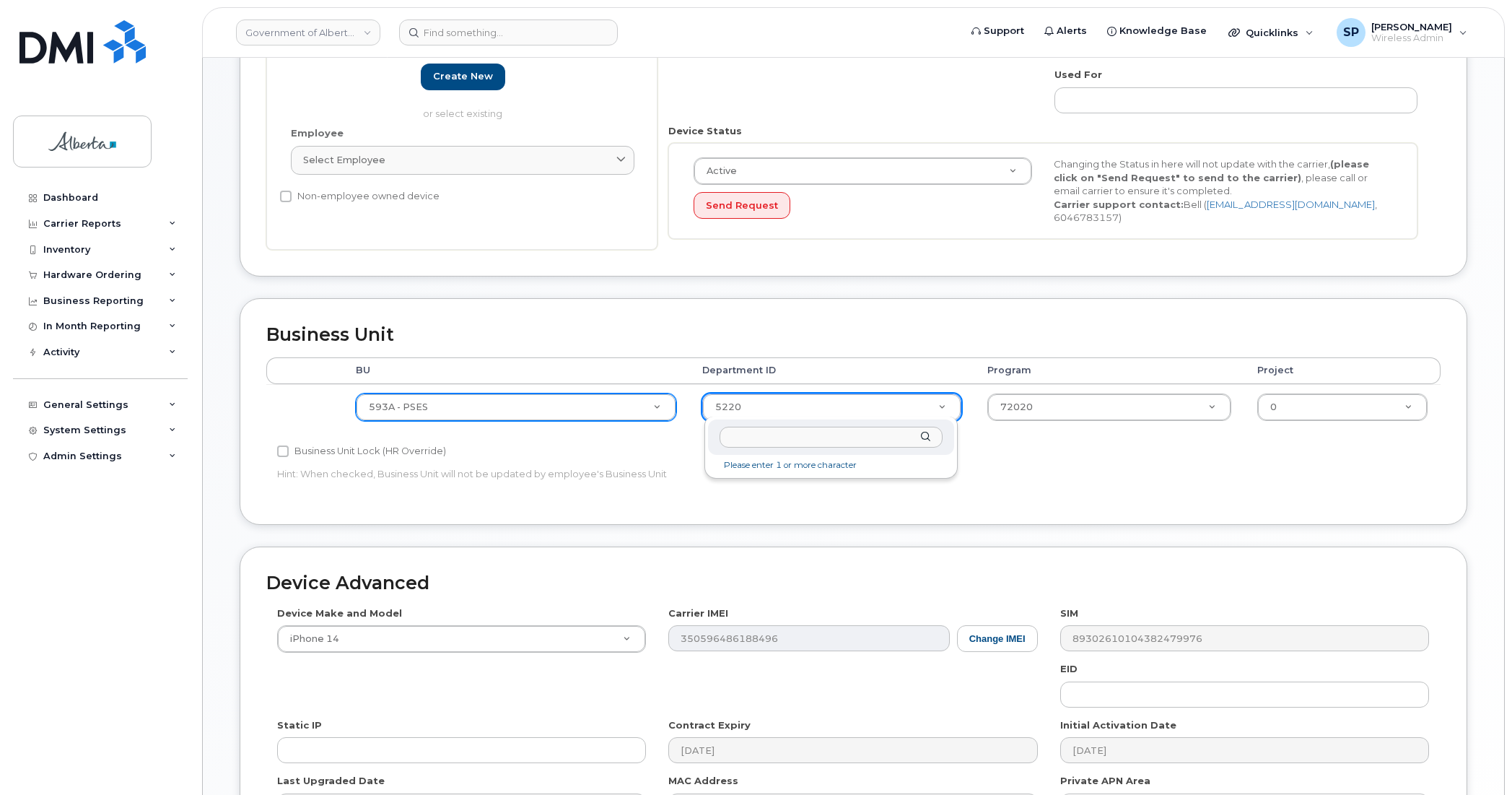
click at [755, 438] on input "text" at bounding box center [831, 437] width 224 height 21
type input "0091"
type input "4752025"
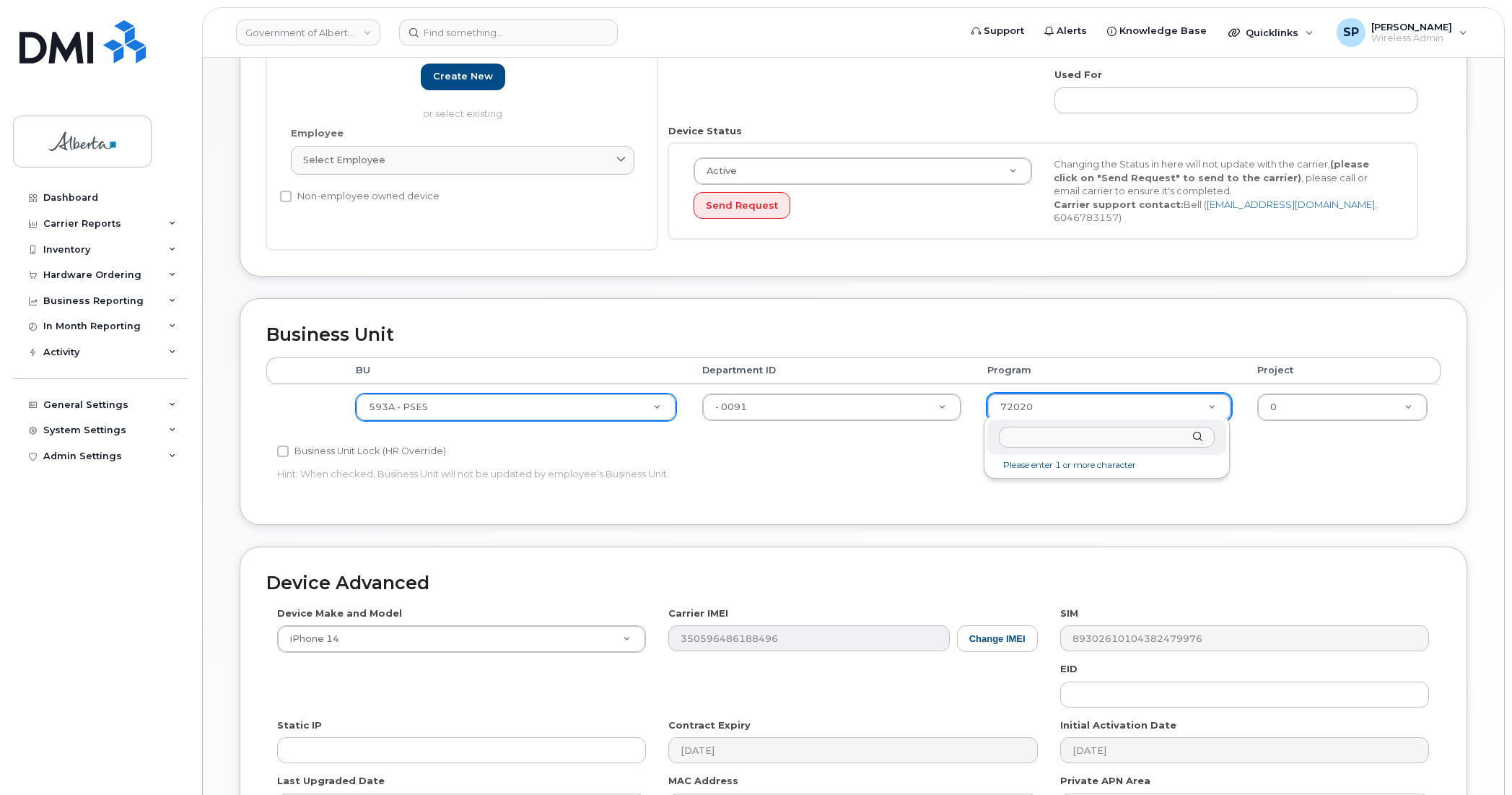
drag, startPoint x: 1030, startPoint y: 404, endPoint x: 1042, endPoint y: 405, distance: 12.0
type input "34010"
type input "4254278"
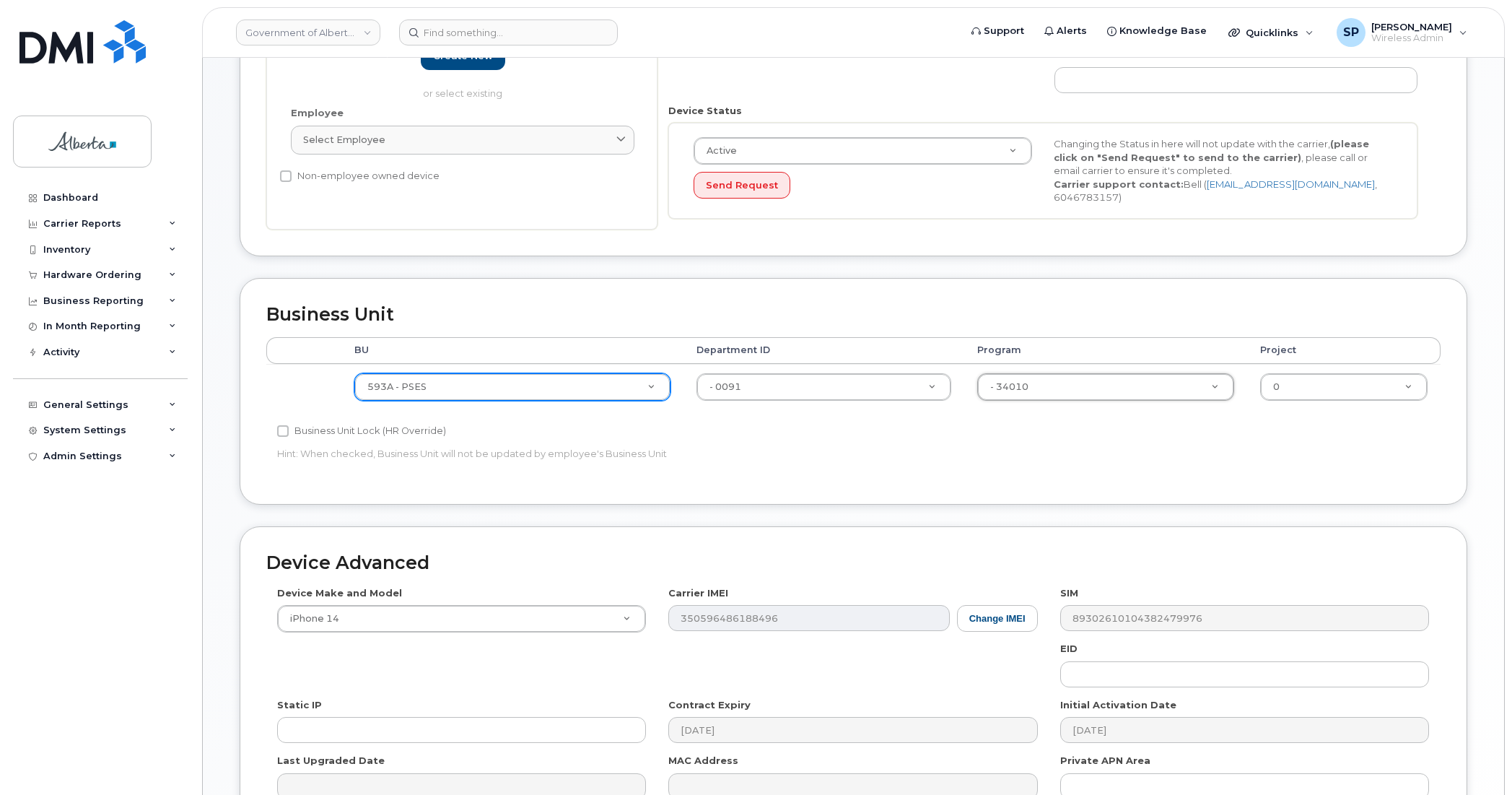
scroll to position [546, 0]
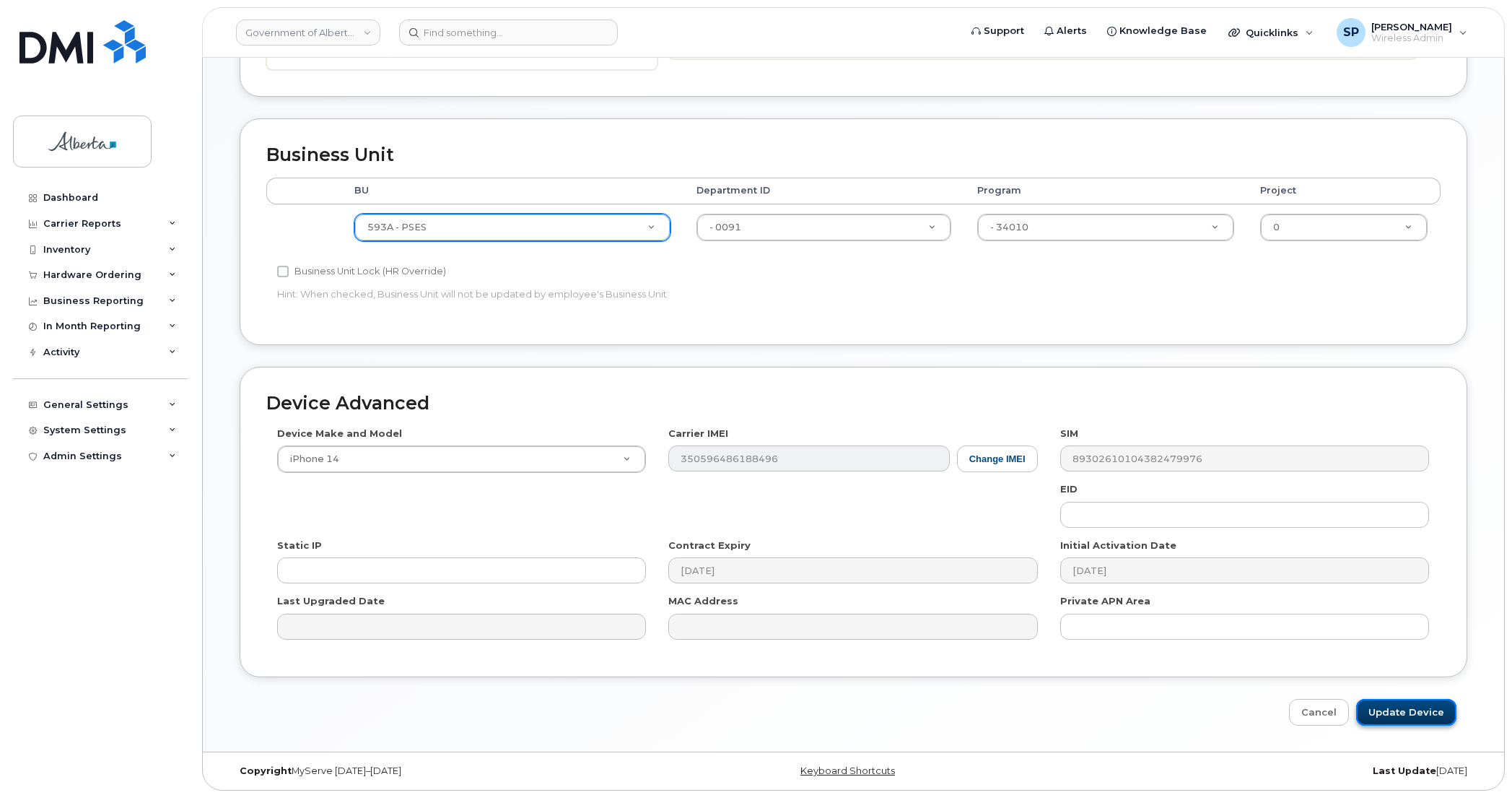
click at [1424, 713] on input "Update Device" at bounding box center [1406, 712] width 100 height 27
type input "Saving..."
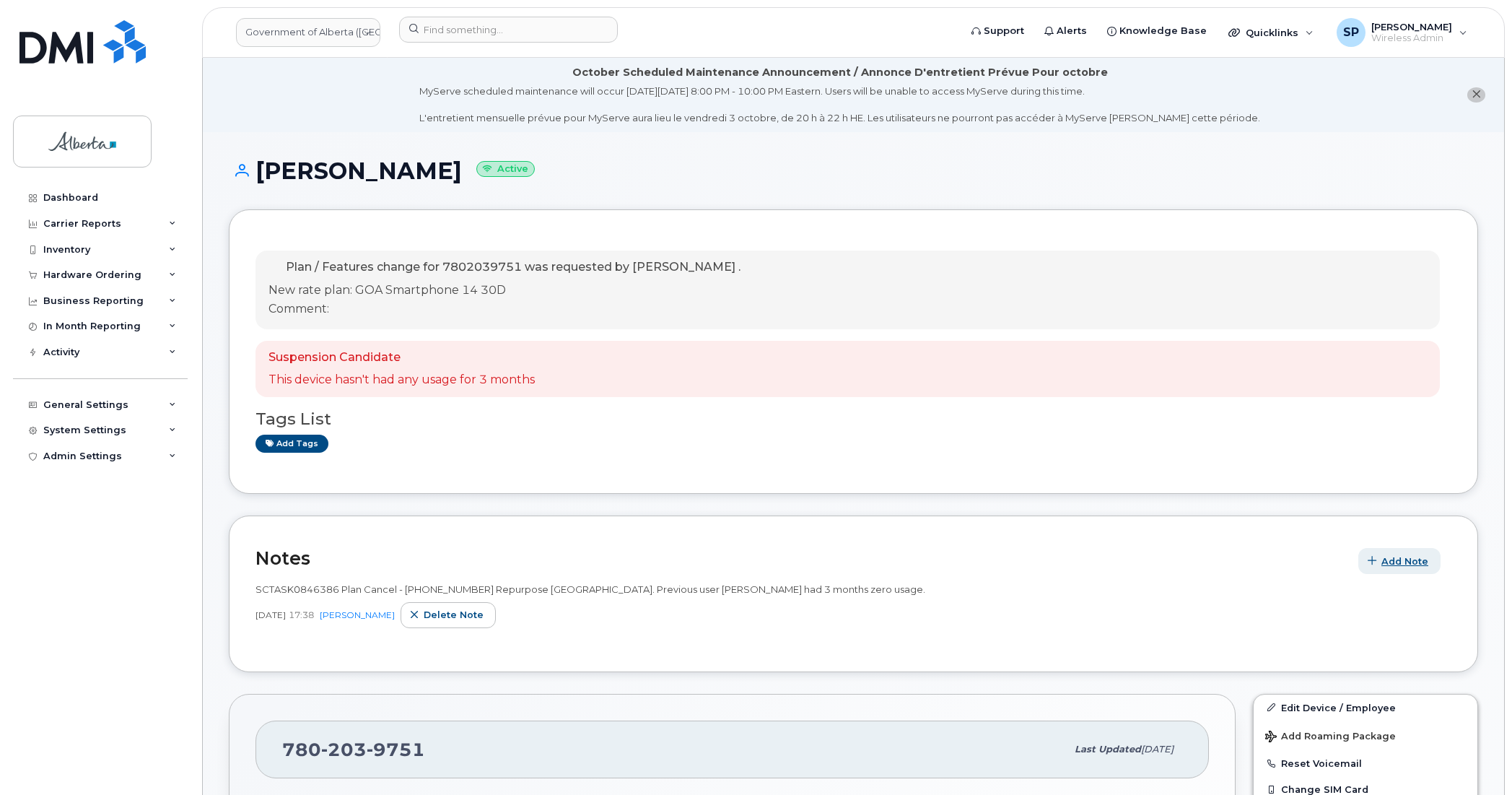
click at [1390, 560] on span "Add Note" at bounding box center [1405, 561] width 47 height 14
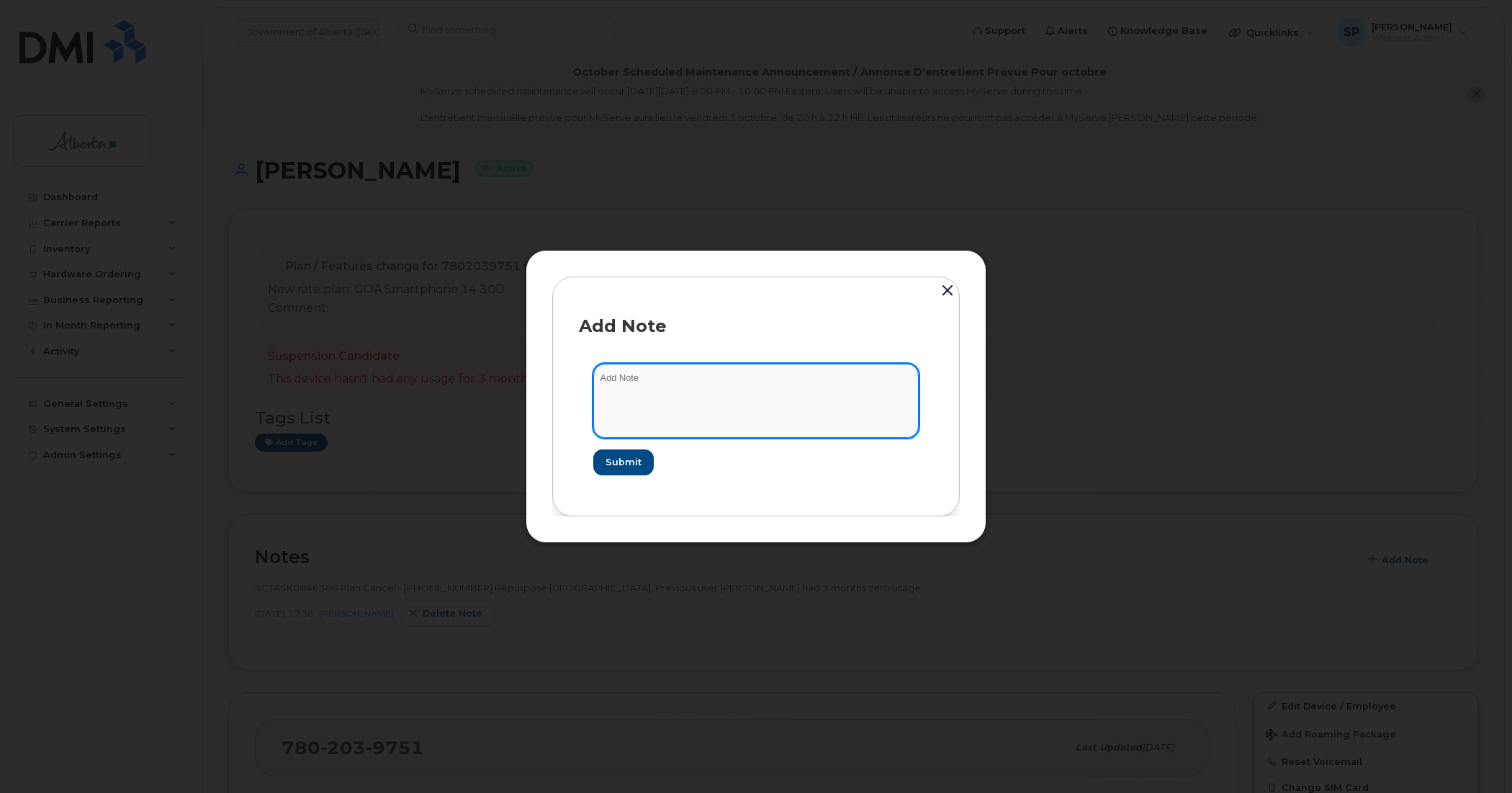
click at [702, 387] on textarea at bounding box center [756, 401] width 326 height 73
paste textarea "SCTASK0855573 7802039751 DO NOT DELETE - BEING REASSIGNED to [PERSON_NAME]. Pla…"
type textarea "SCTASK0855573 7802039751 DO NOT DELETE - BEING REASSIGNED to [PERSON_NAME]. Pla…"
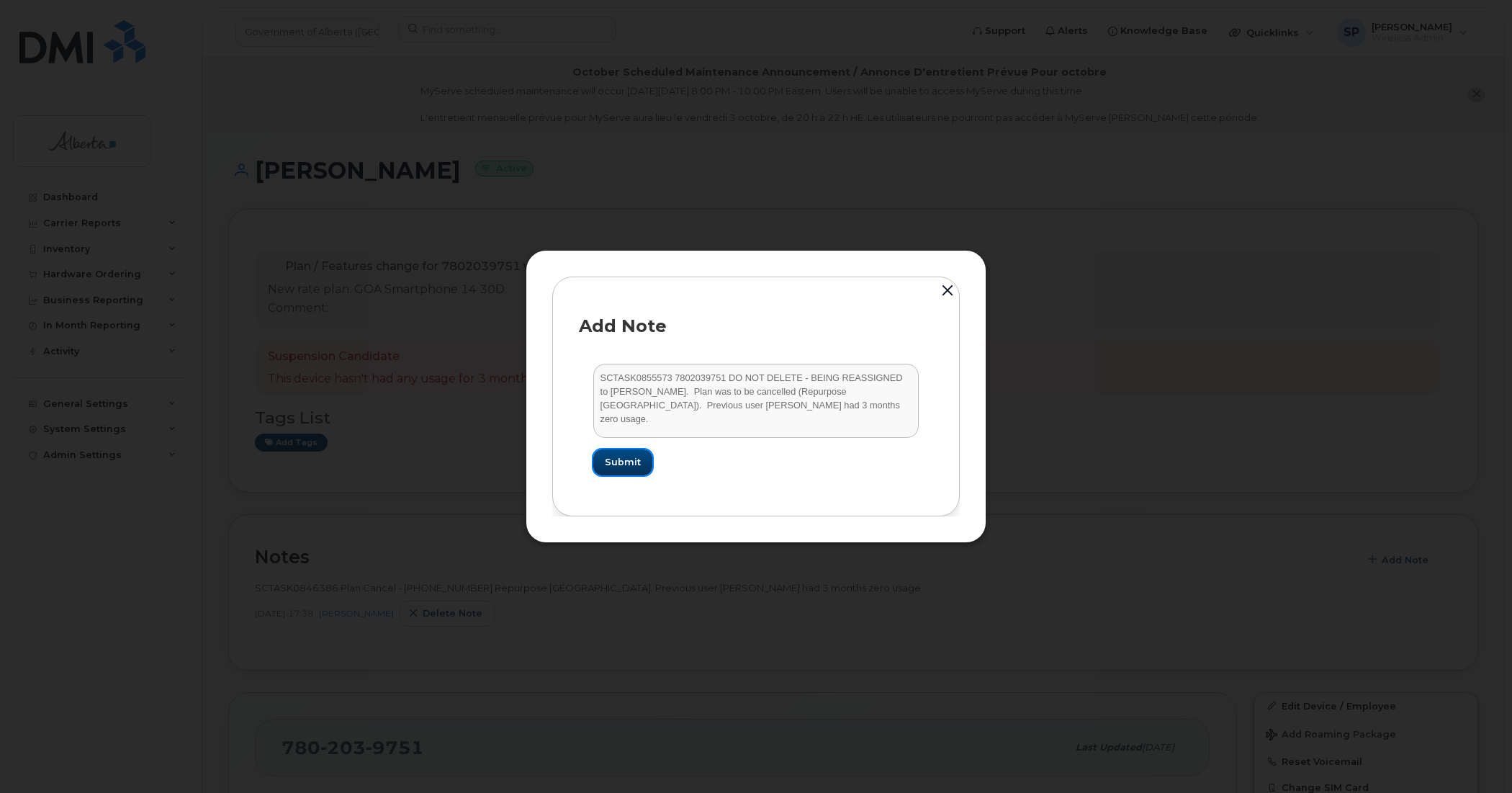
click at [630, 466] on span "Submit" at bounding box center [623, 462] width 36 height 14
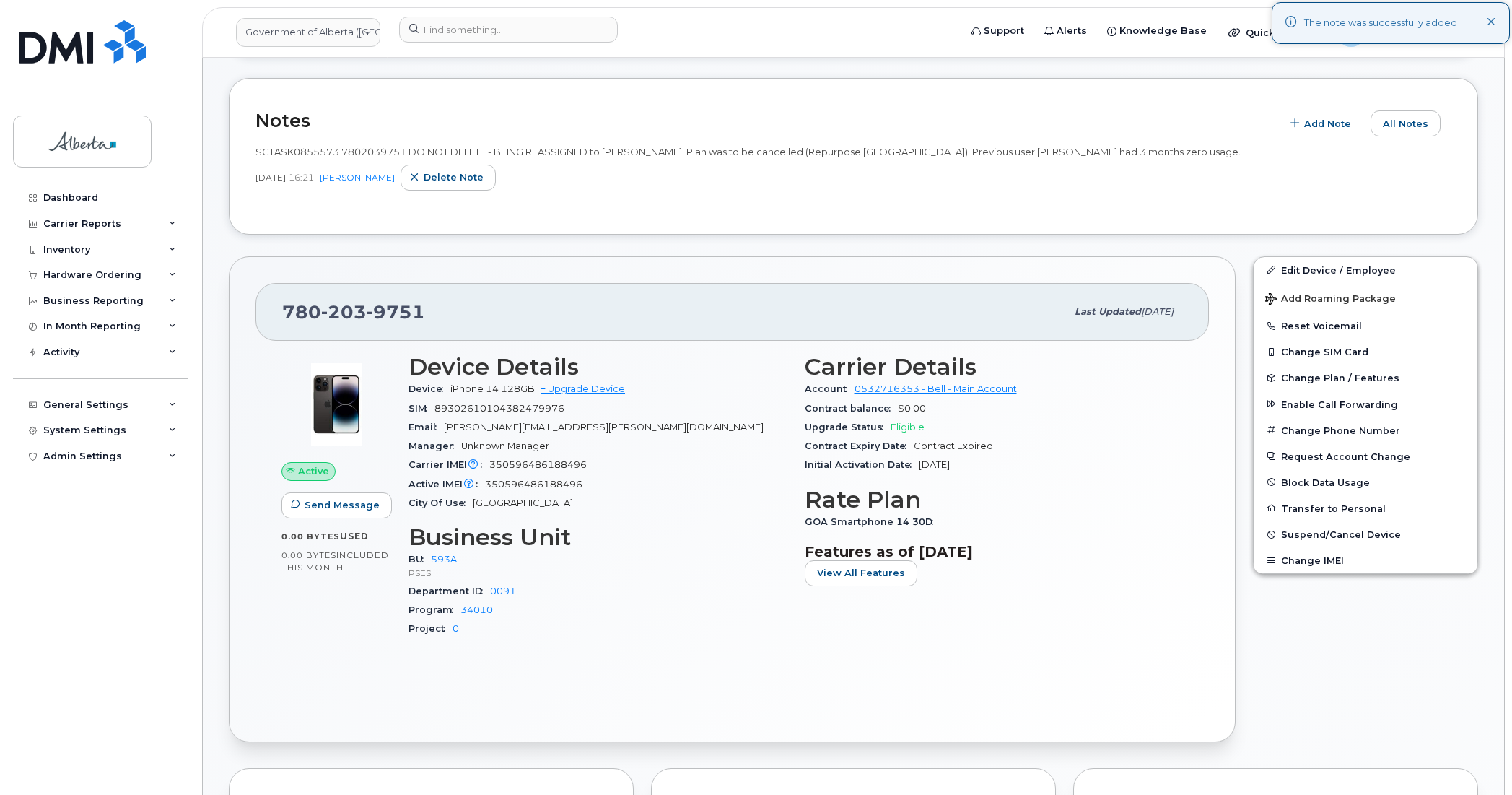
scroll to position [452, 0]
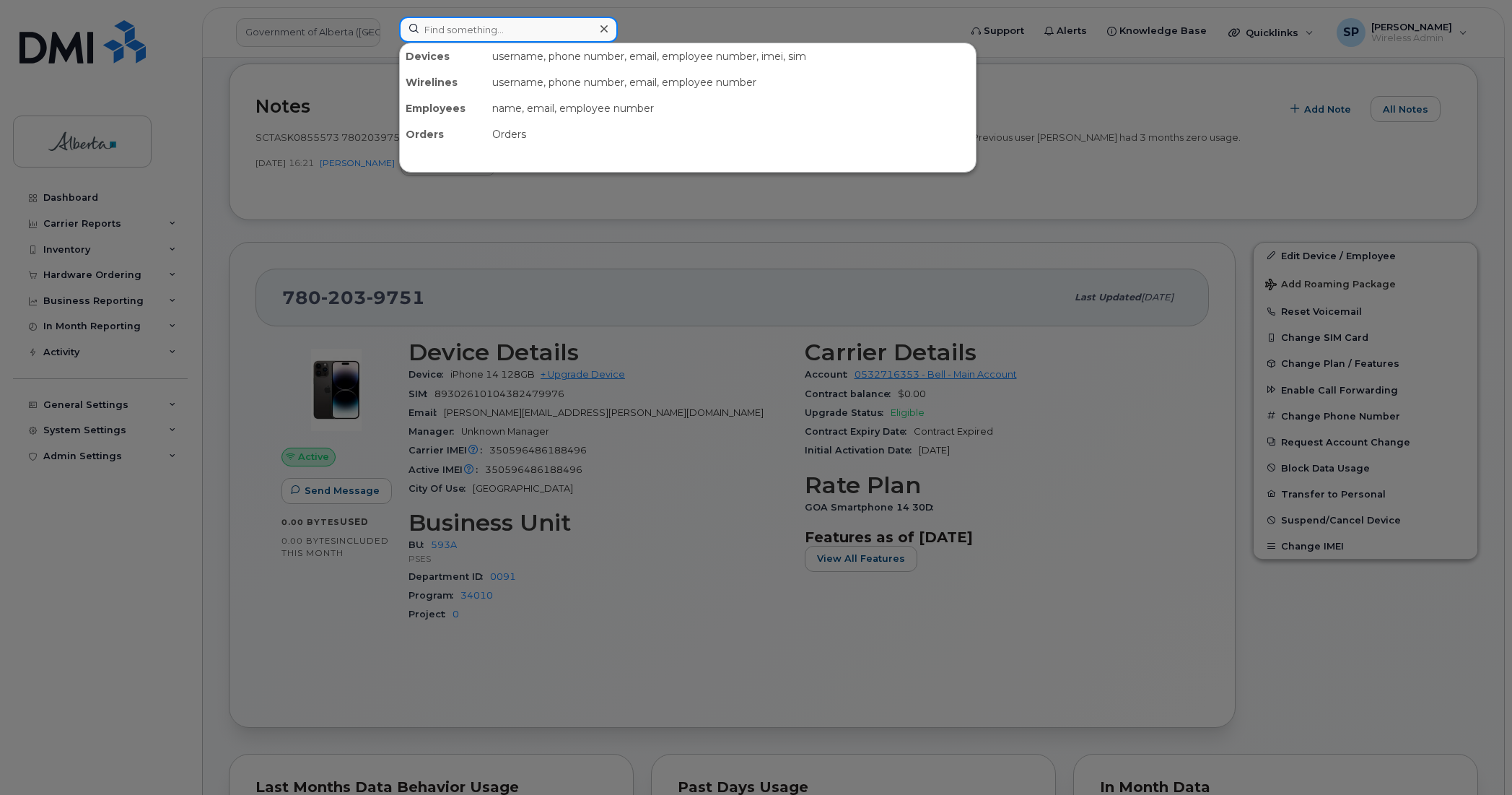
click at [481, 23] on input at bounding box center [508, 29] width 219 height 26
paste input "5873856314"
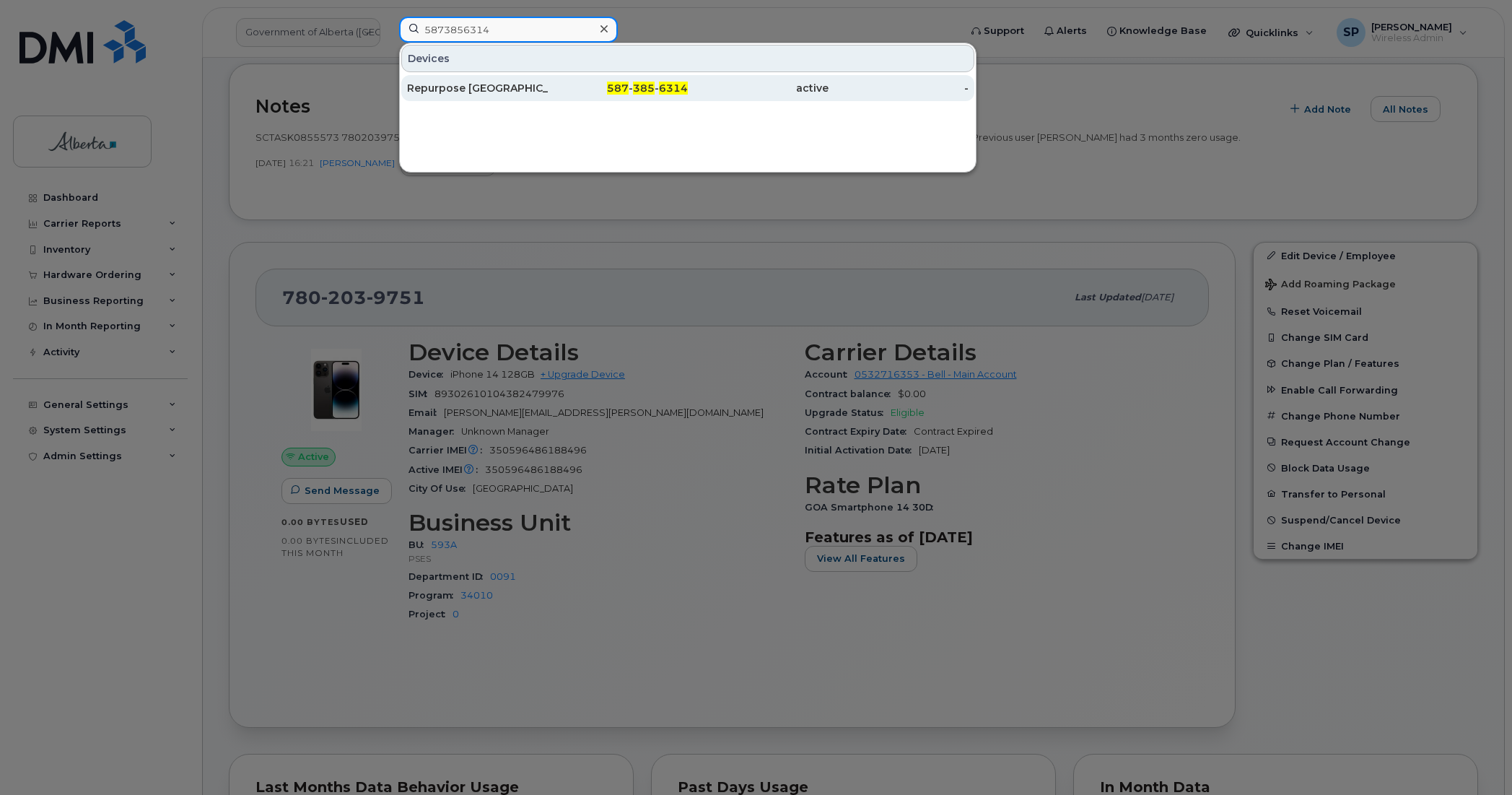
type input "5873856314"
click at [454, 92] on div "Repurpose [GEOGRAPHIC_DATA]" at bounding box center [477, 88] width 141 height 15
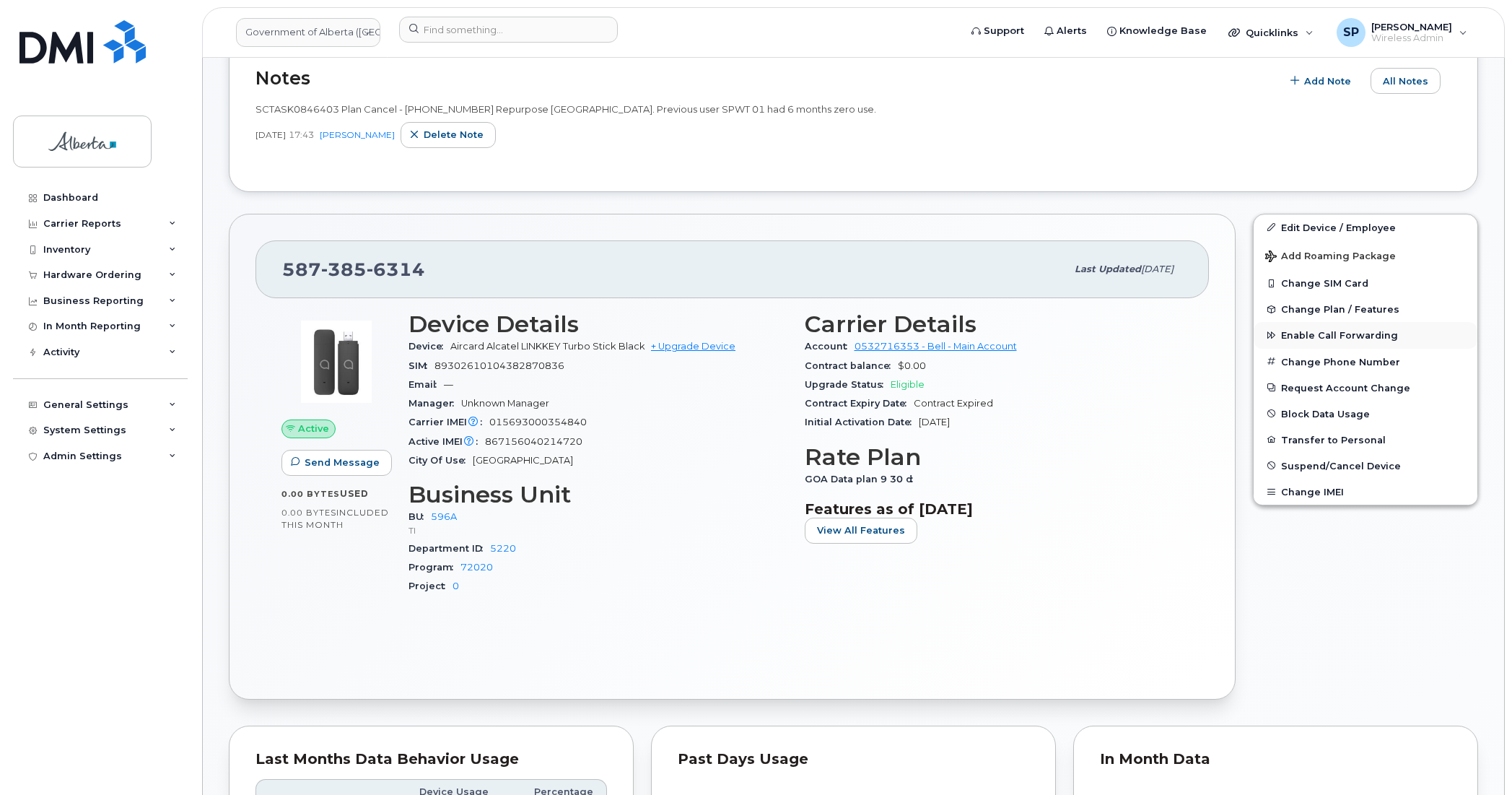
scroll to position [495, 0]
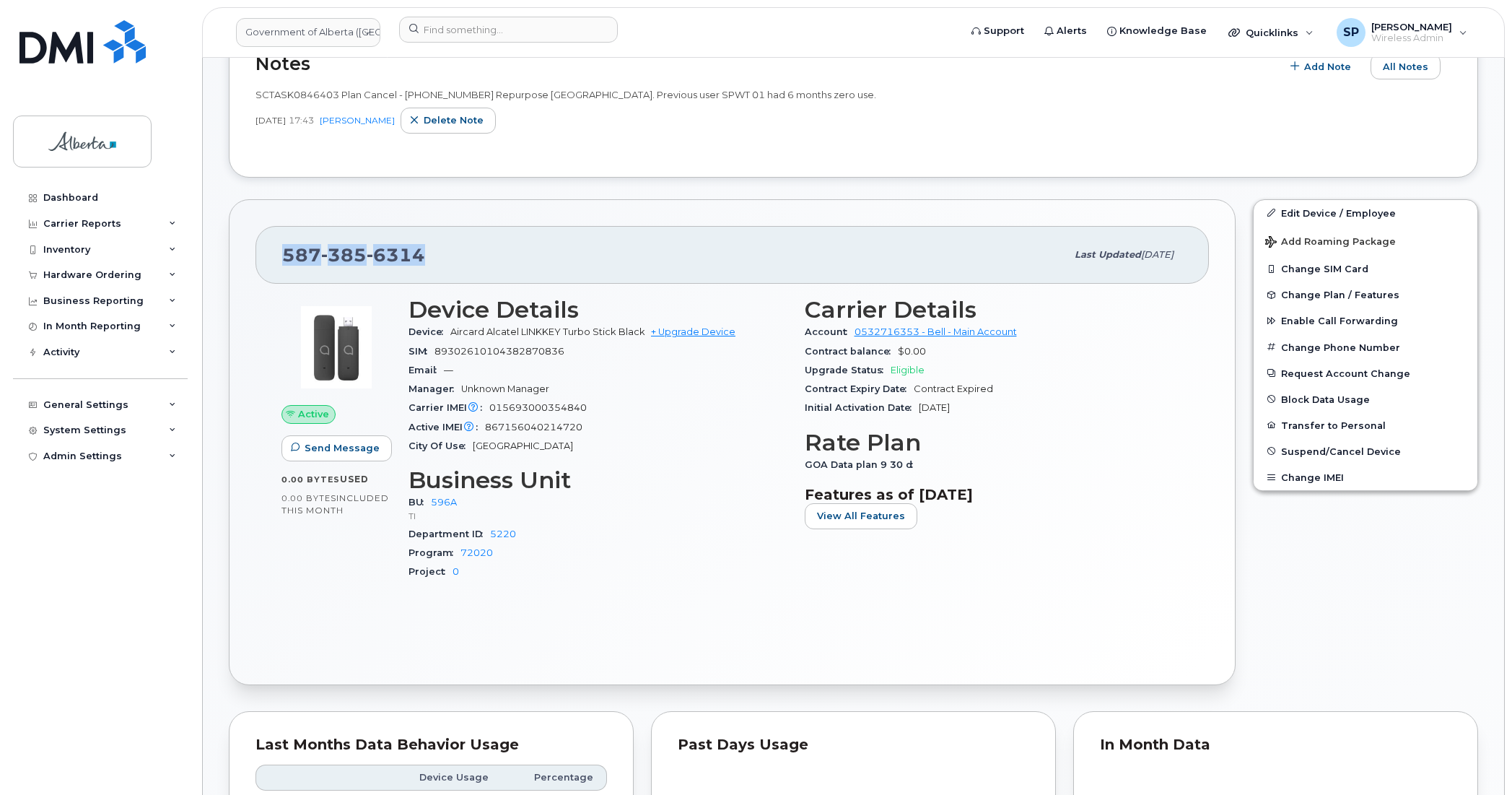
drag, startPoint x: 423, startPoint y: 258, endPoint x: 284, endPoint y: 256, distance: 139.0
click at [284, 256] on span "[PHONE_NUMBER]" at bounding box center [353, 255] width 143 height 22
copy span "[PHONE_NUMBER]"
click at [1301, 210] on link "Edit Device / Employee" at bounding box center [1366, 213] width 224 height 26
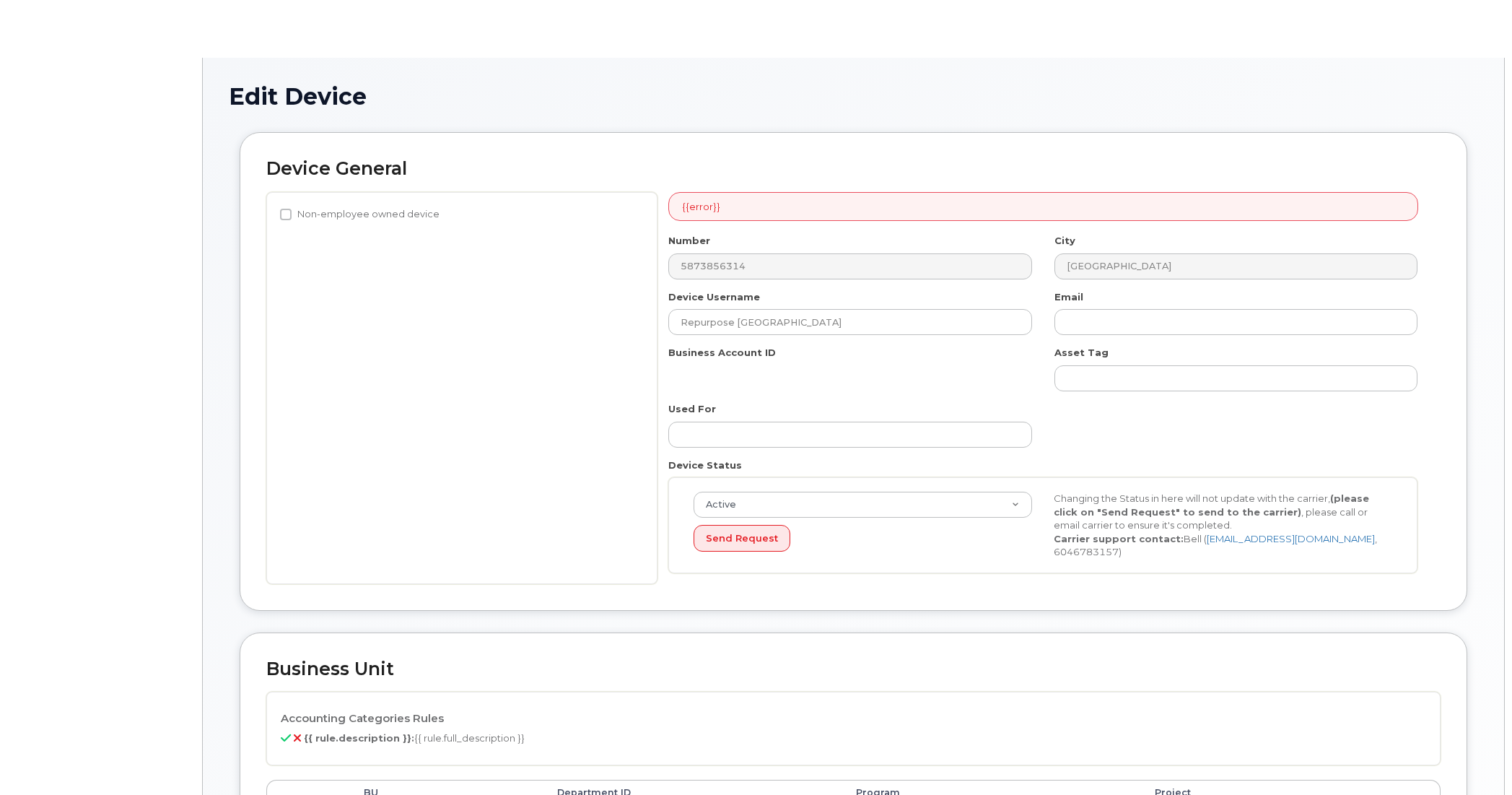
select select "4797729"
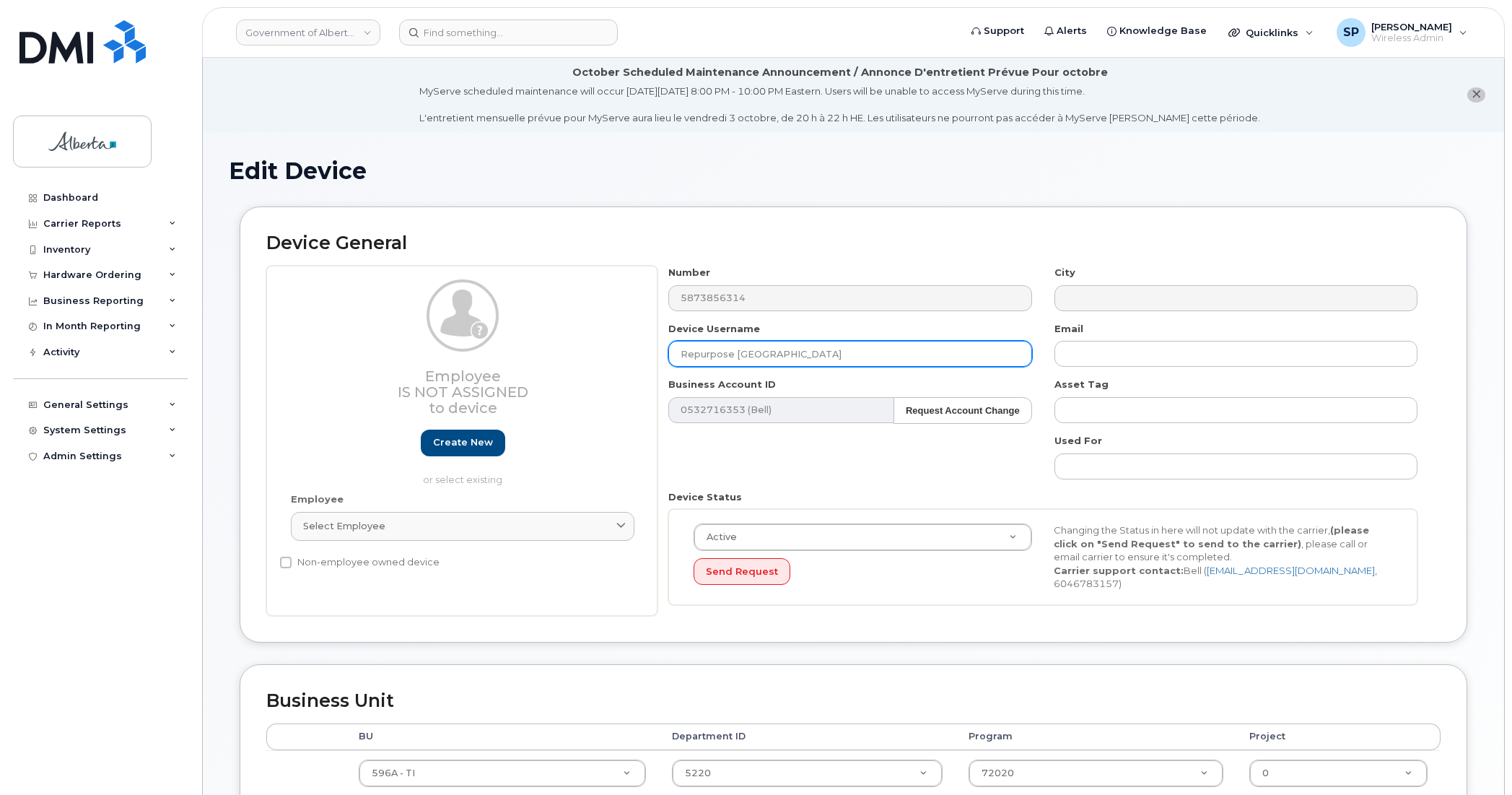
drag, startPoint x: 796, startPoint y: 353, endPoint x: 579, endPoint y: 359, distance: 217.1
click at [579, 361] on div "Employee Is not assigned to device Create new or select existing Employee Selec…" at bounding box center [853, 441] width 1174 height 350
paste input "Gillian MacMin"
type input "Gillian MacMinn"
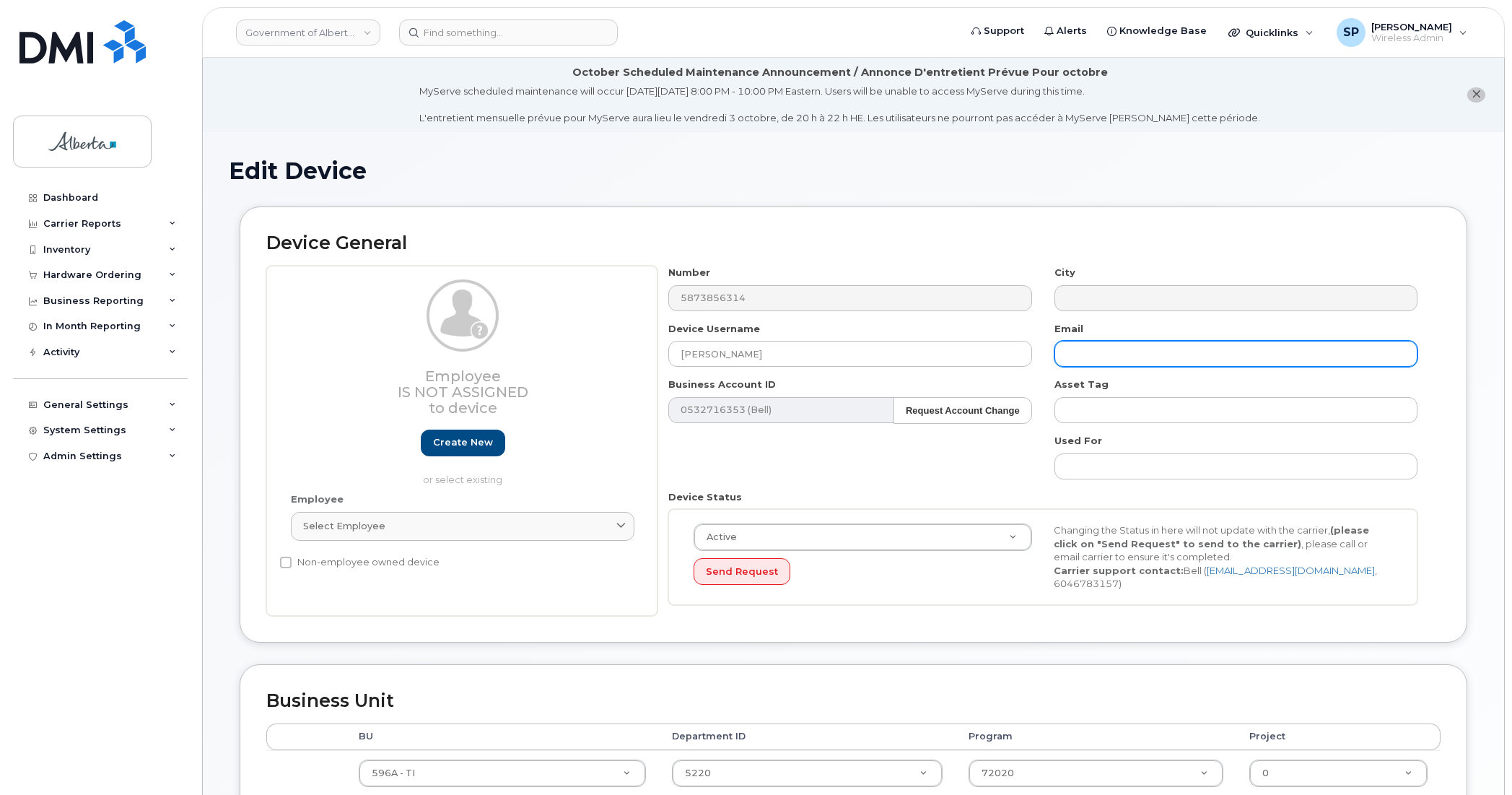
click at [1106, 358] on input "text" at bounding box center [1236, 354] width 363 height 26
paste input "Gillian.MacMinn@gov.ab.ca"
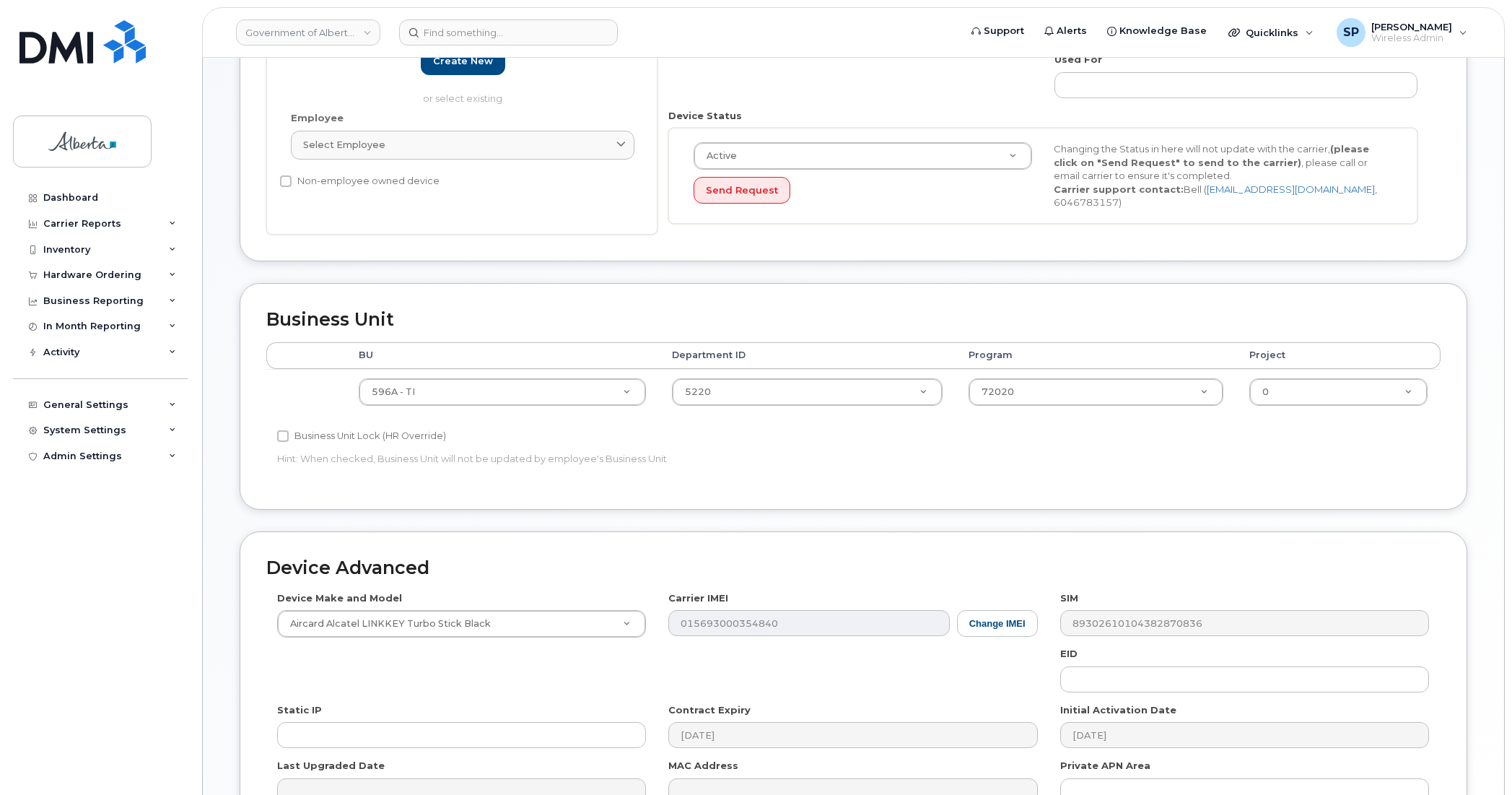
scroll to position [386, 0]
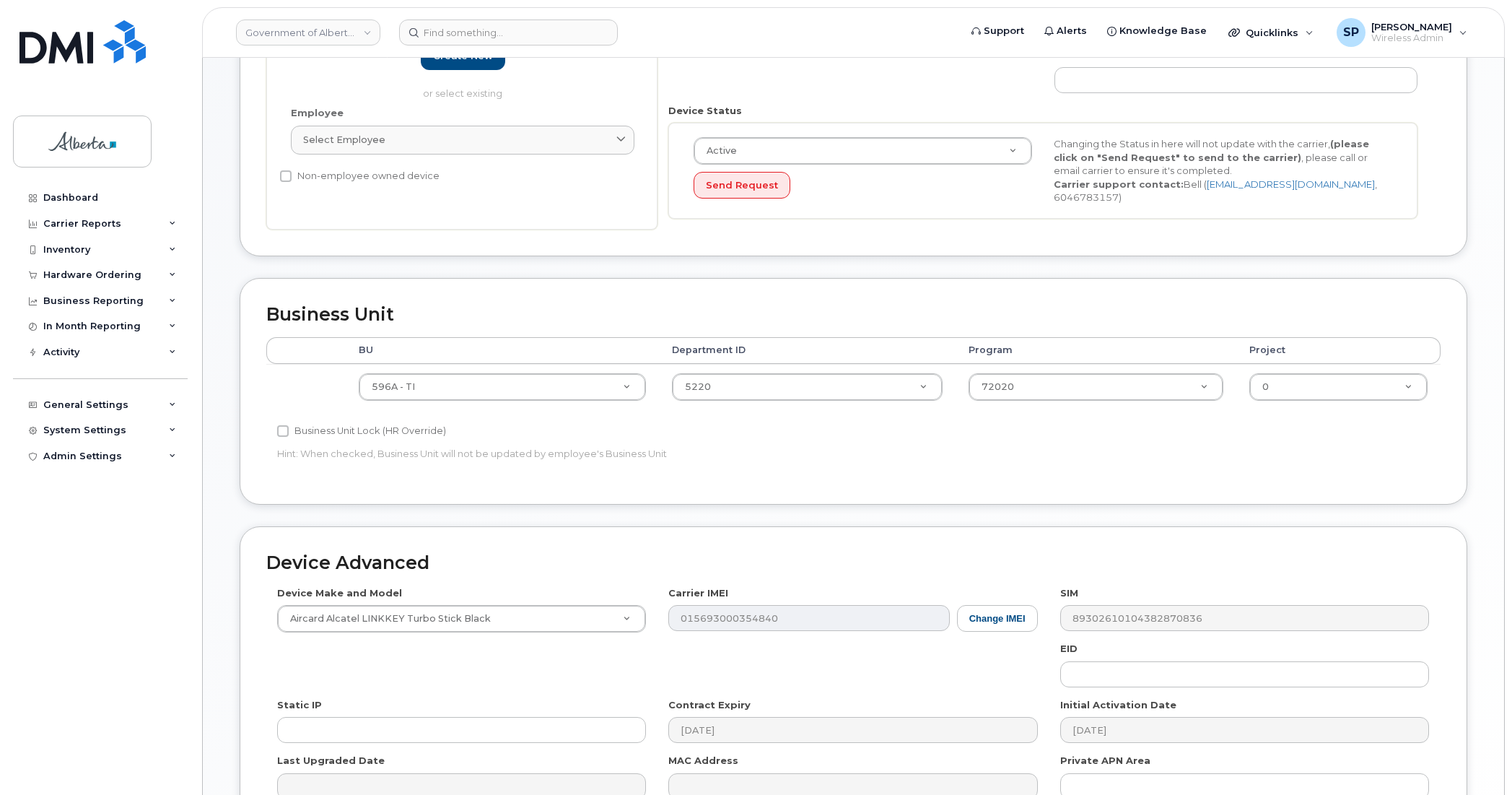
type input "Gillian.MacMinn@gov.ab.ca"
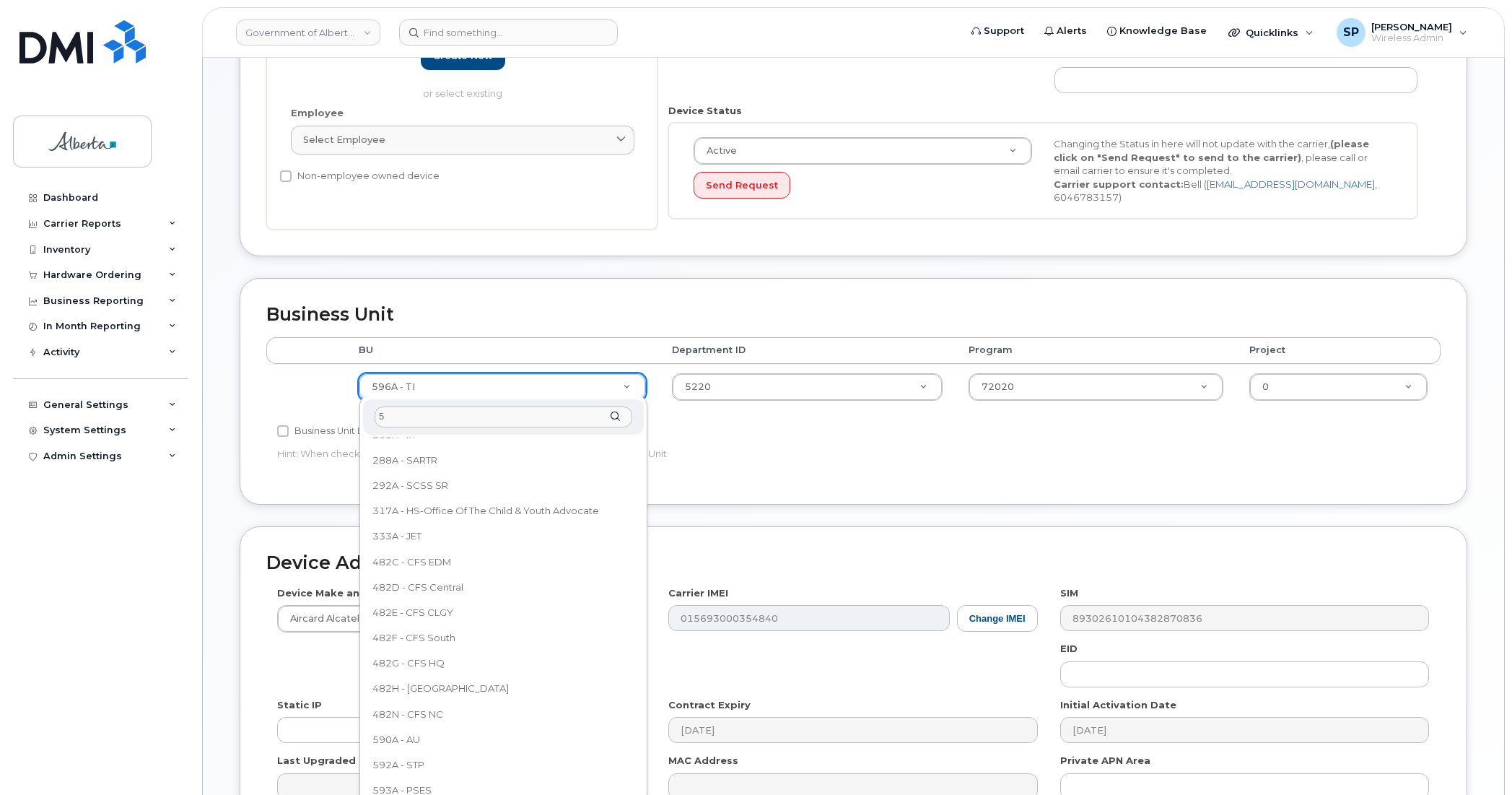
scroll to position [0, 0]
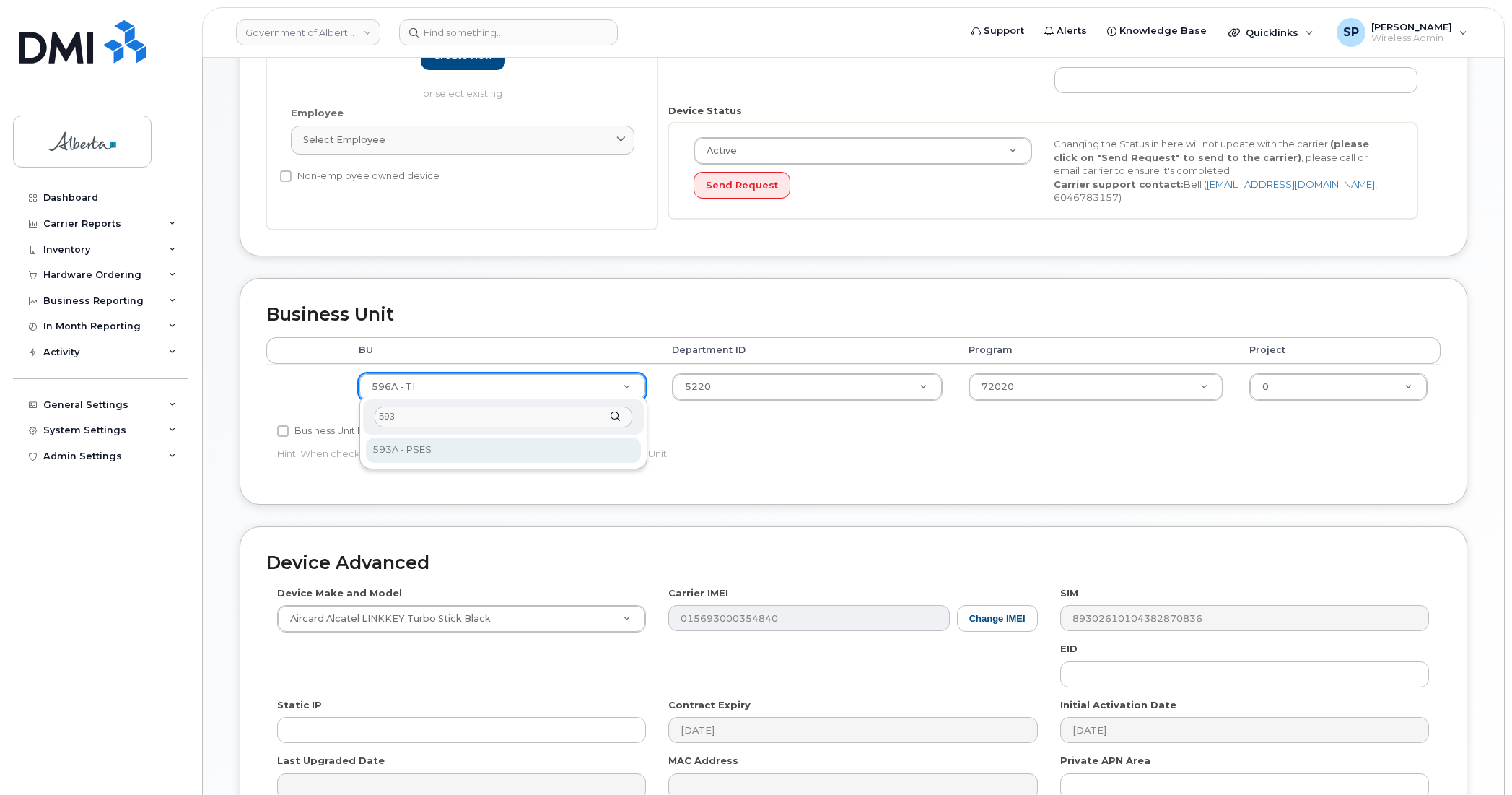
type input "593"
drag, startPoint x: 423, startPoint y: 456, endPoint x: 521, endPoint y: 431, distance: 101.1
select select "4797682"
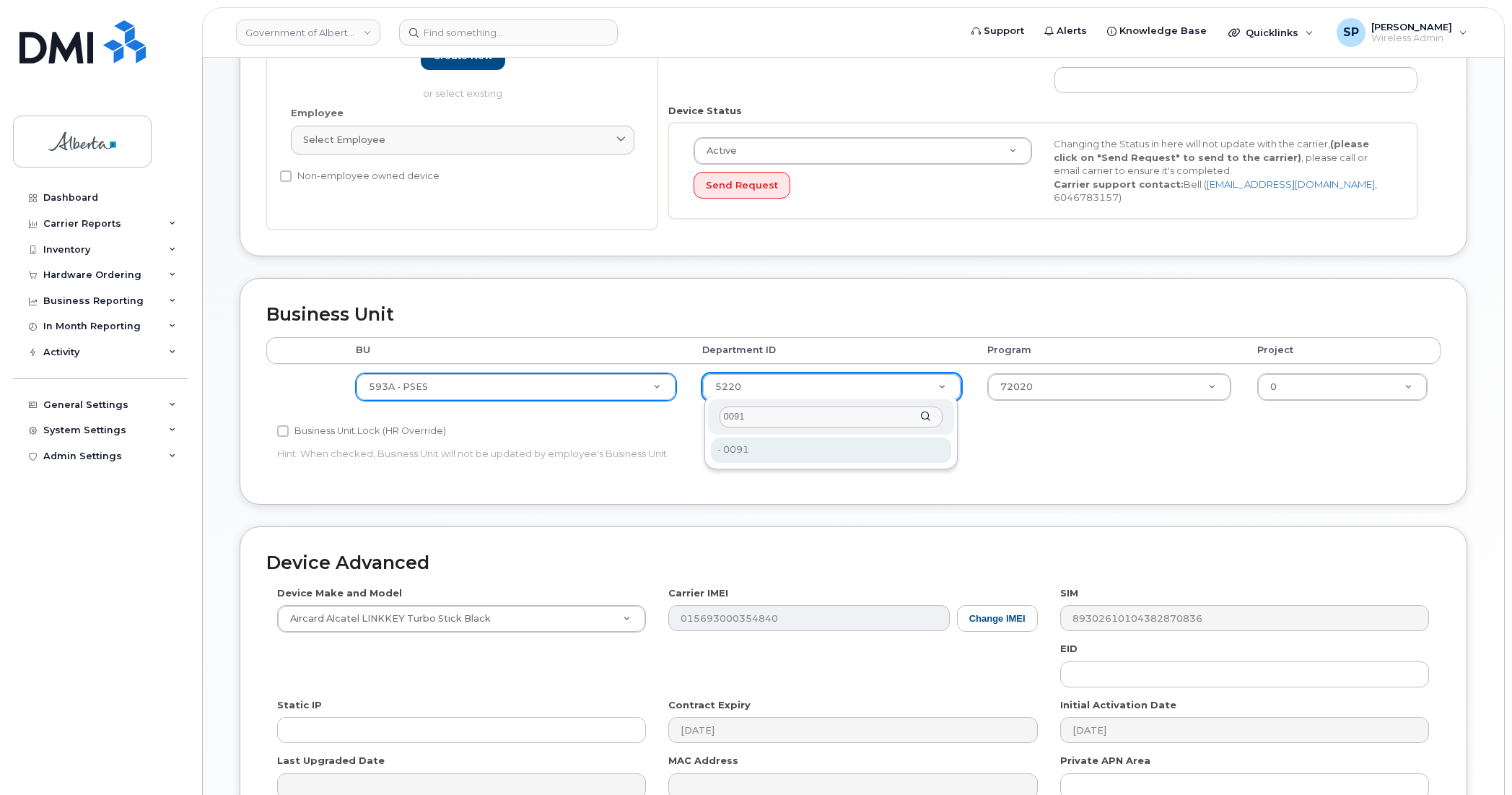
type input "0091"
click at [742, 462] on div "0091 - 0091 - 0091" at bounding box center [831, 433] width 254 height 73
type input "4752025"
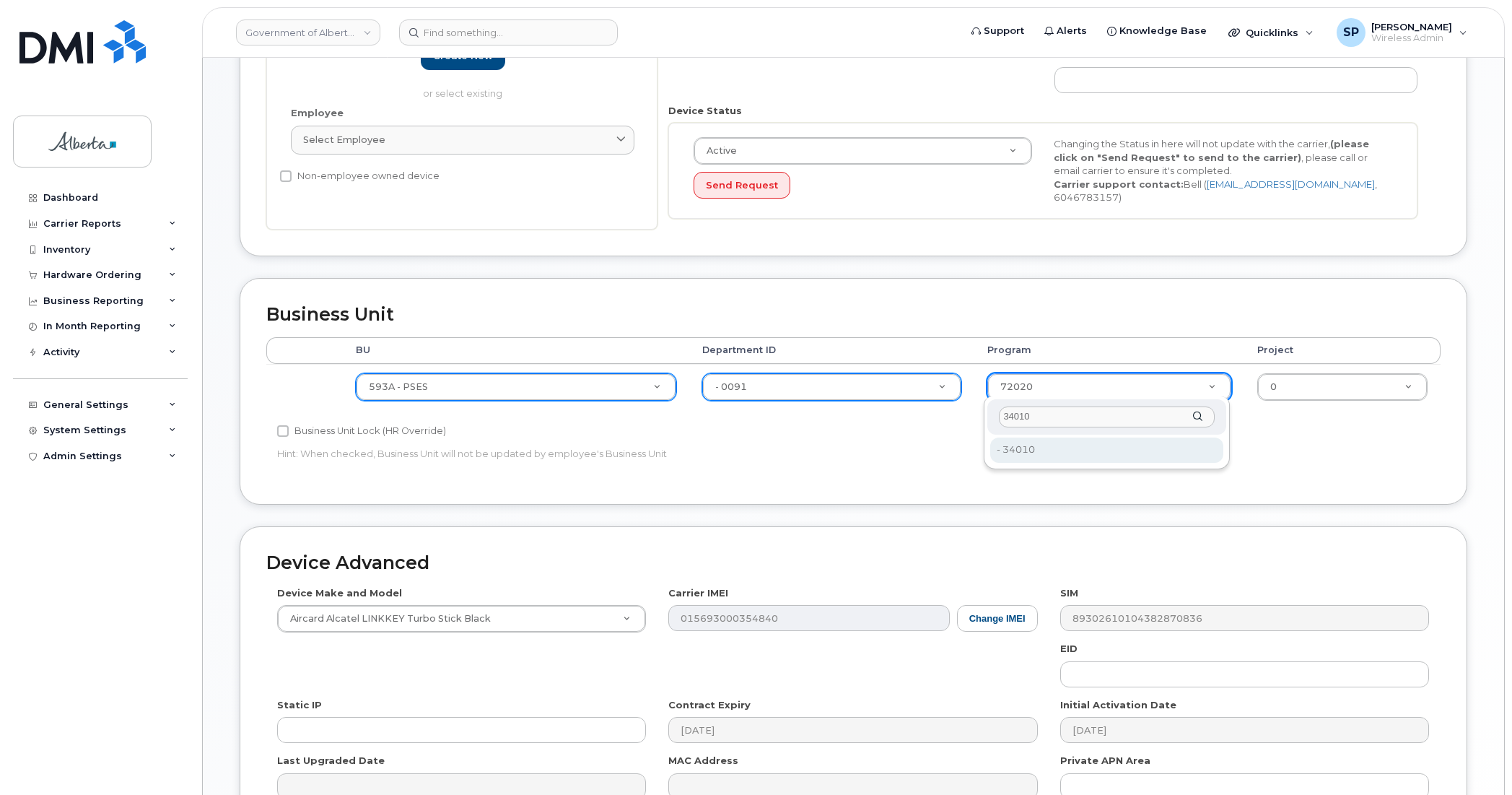
type input "34010"
type input "4254278"
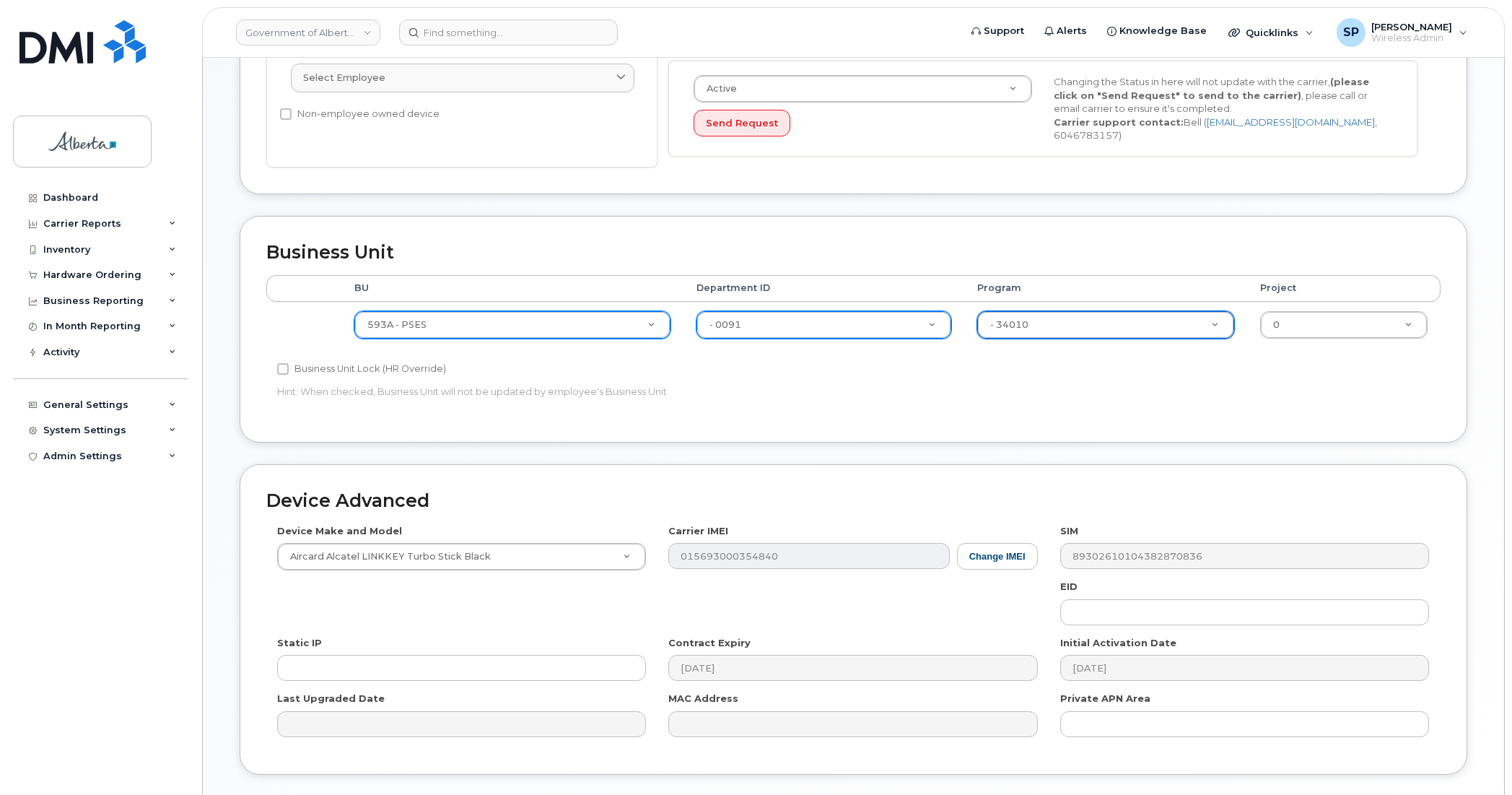
scroll to position [546, 0]
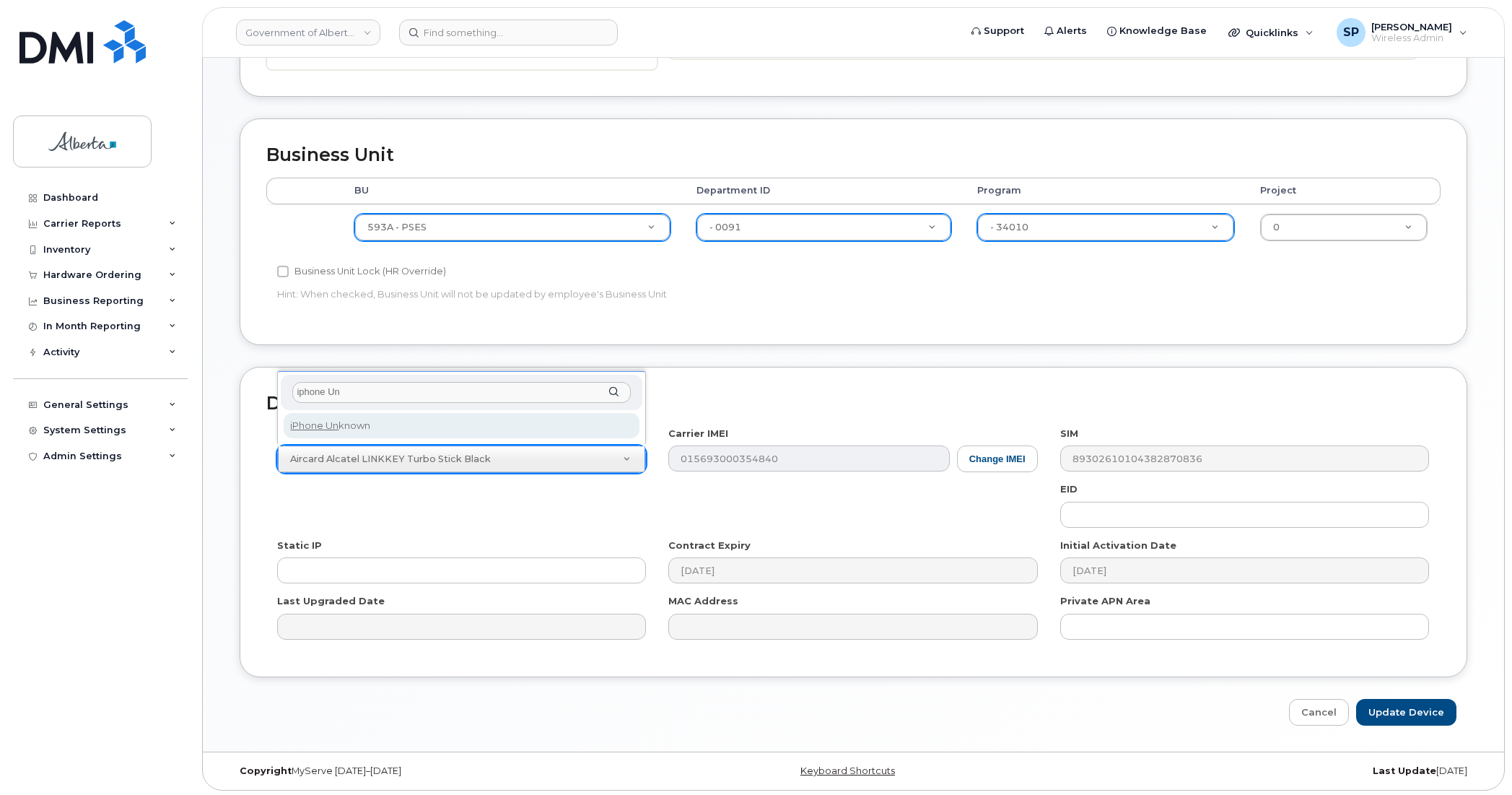
type input "iphone Un"
select select "185"
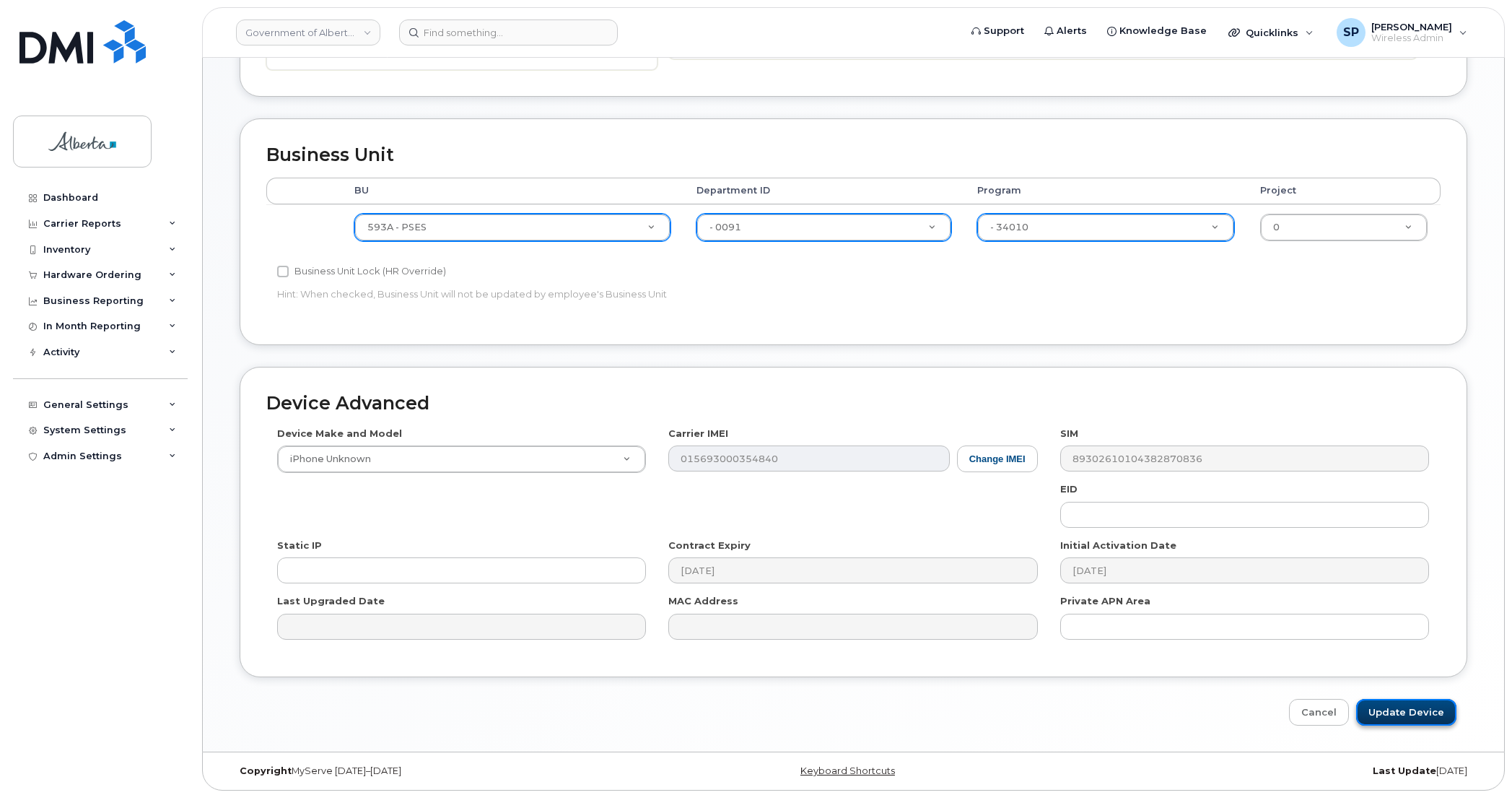
click at [1417, 719] on input "Update Device" at bounding box center [1406, 712] width 100 height 27
type input "Saving..."
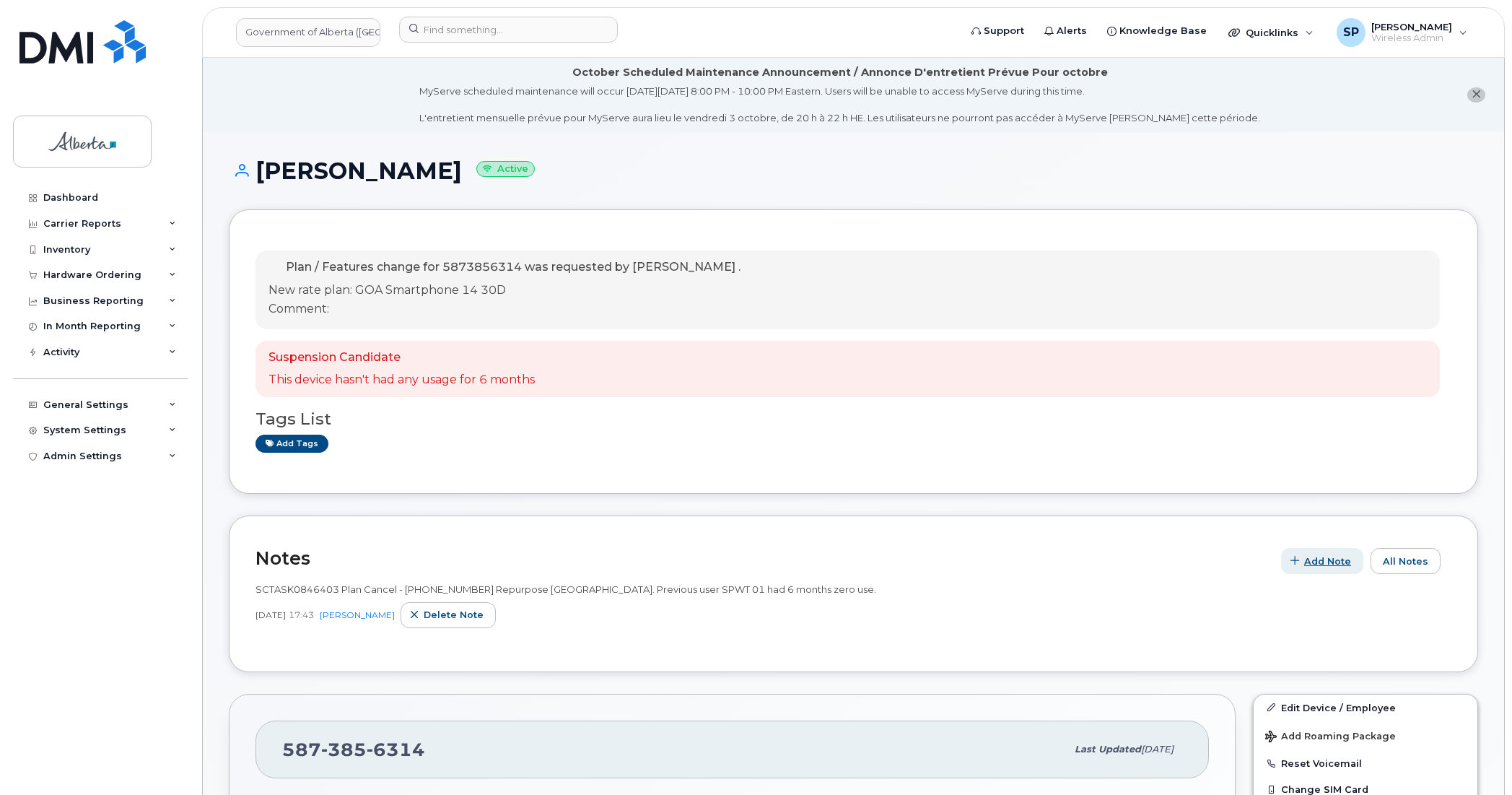
click at [1330, 562] on span "Add Note" at bounding box center [1328, 561] width 47 height 14
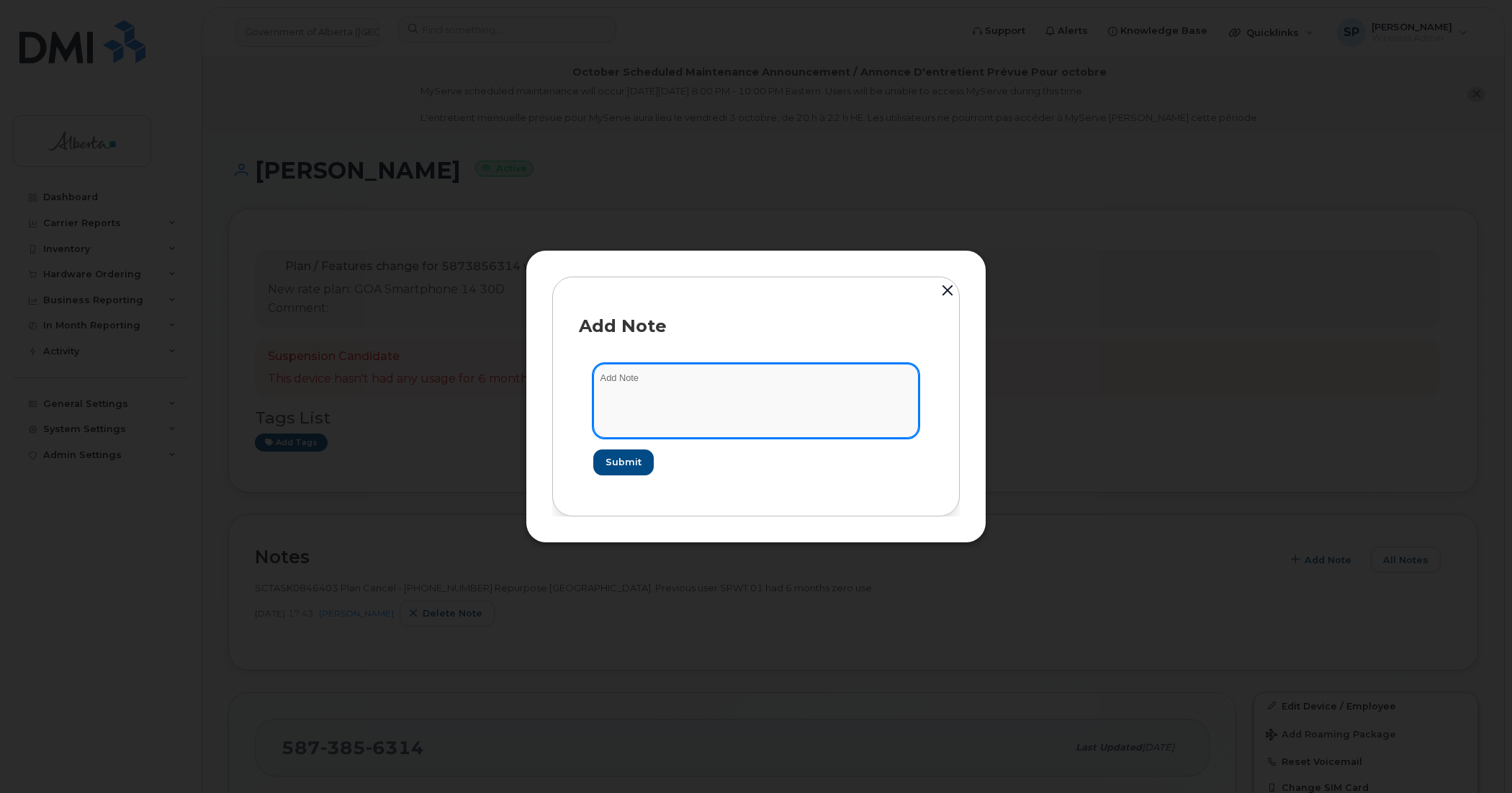
click at [811, 402] on textarea at bounding box center [756, 401] width 326 height 73
paste textarea "SCTASK0855573 5873856314 DO NOT DELETE - BEING REASSIGNED to [PERSON_NAME]. Pla…"
type textarea "SCTASK0855573 5873856314 DO NOT DELETE - BEING REASSIGNED to [PERSON_NAME]. Pla…"
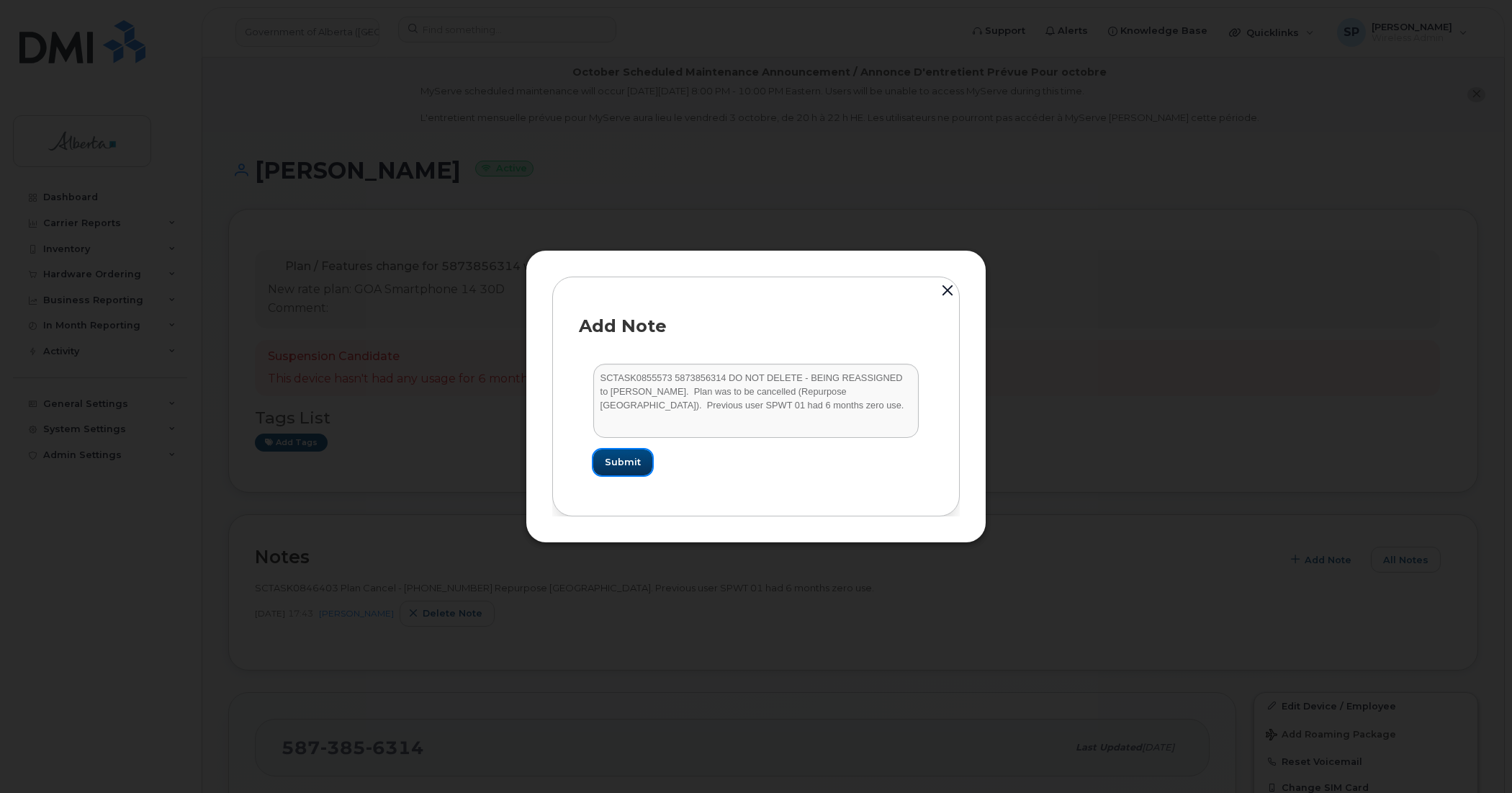
click at [625, 465] on span "Submit" at bounding box center [623, 462] width 36 height 14
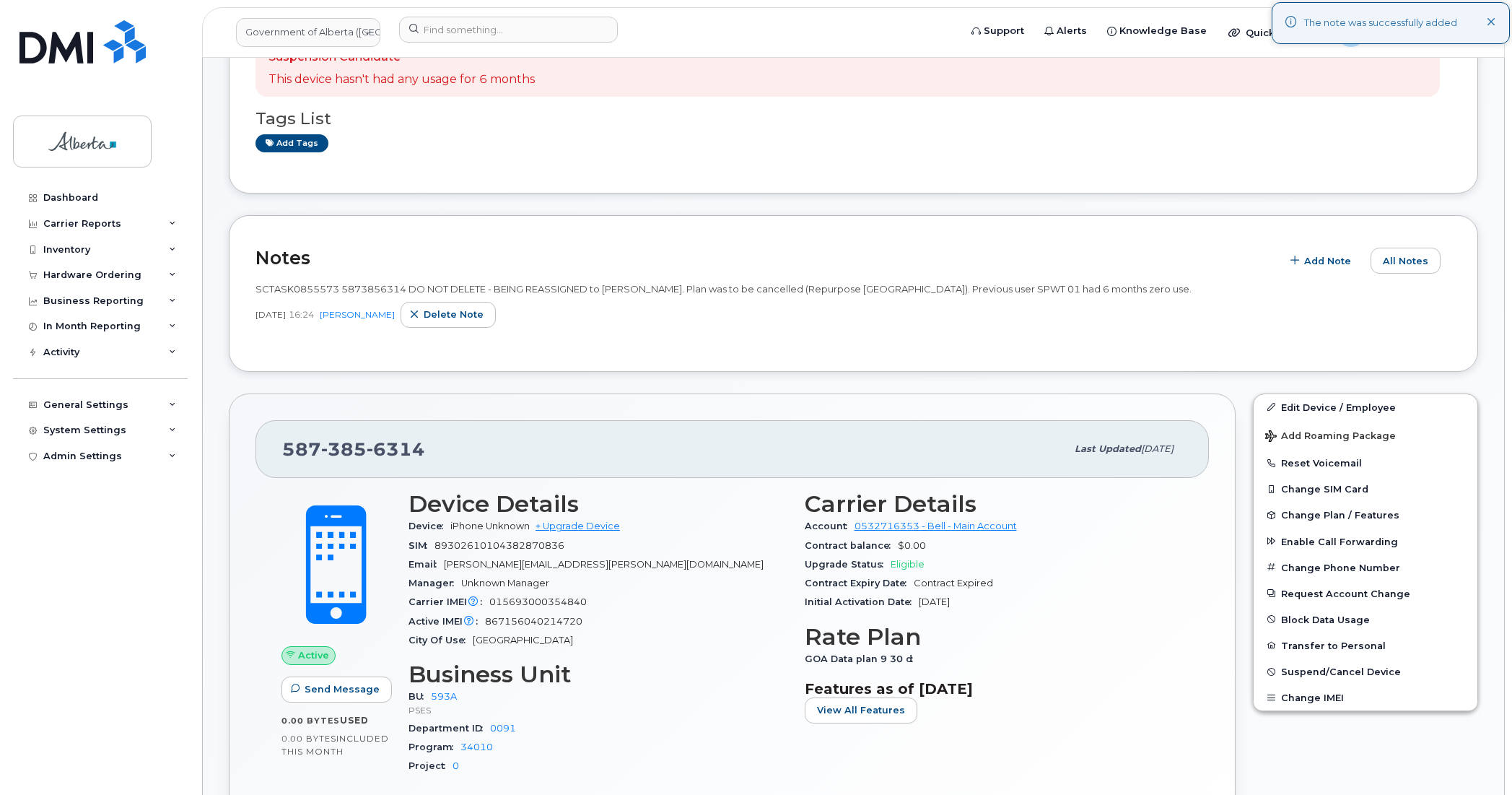
scroll to position [307, 0]
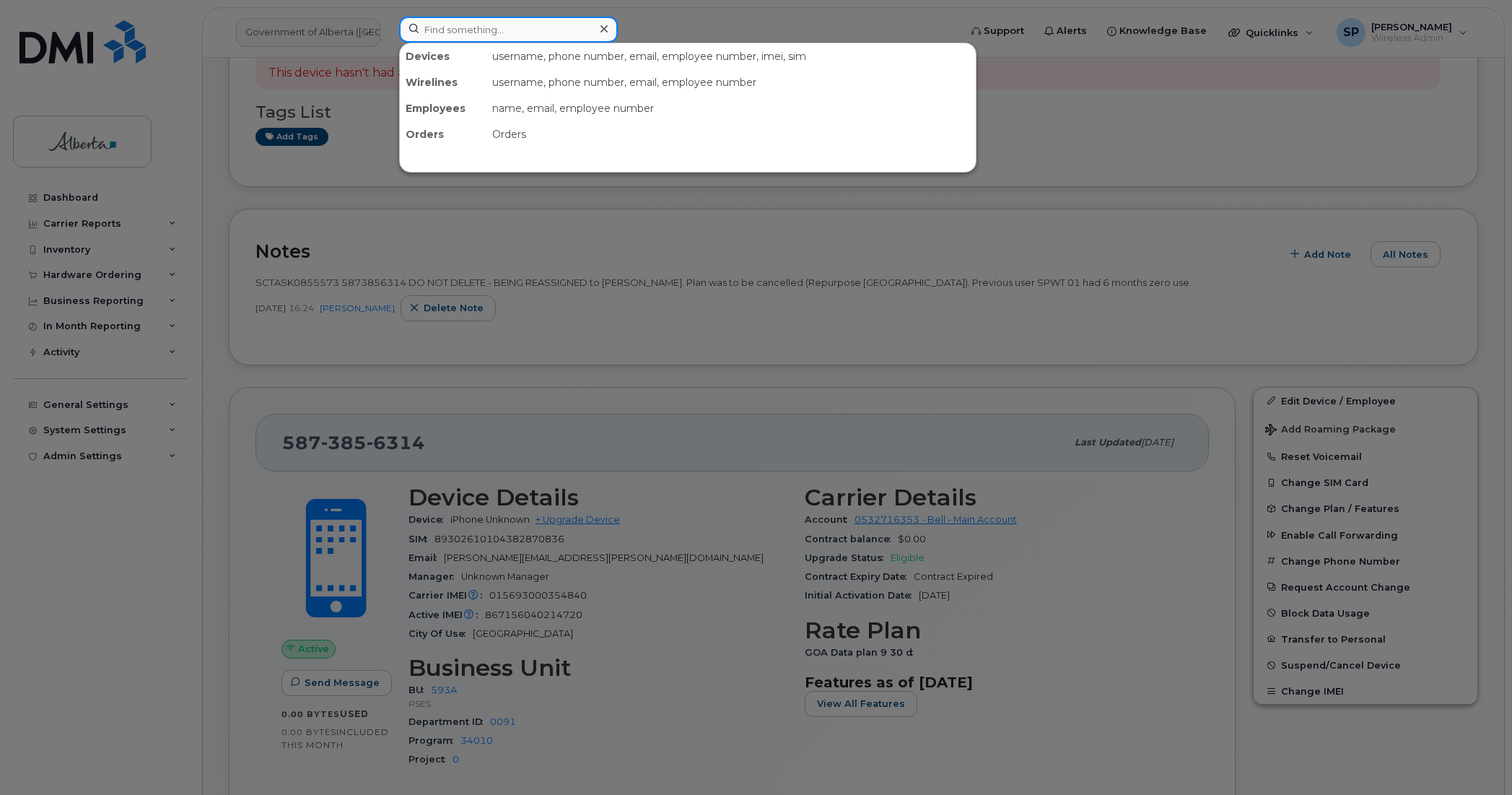
click at [472, 33] on input at bounding box center [508, 29] width 219 height 26
paste input "5873856184"
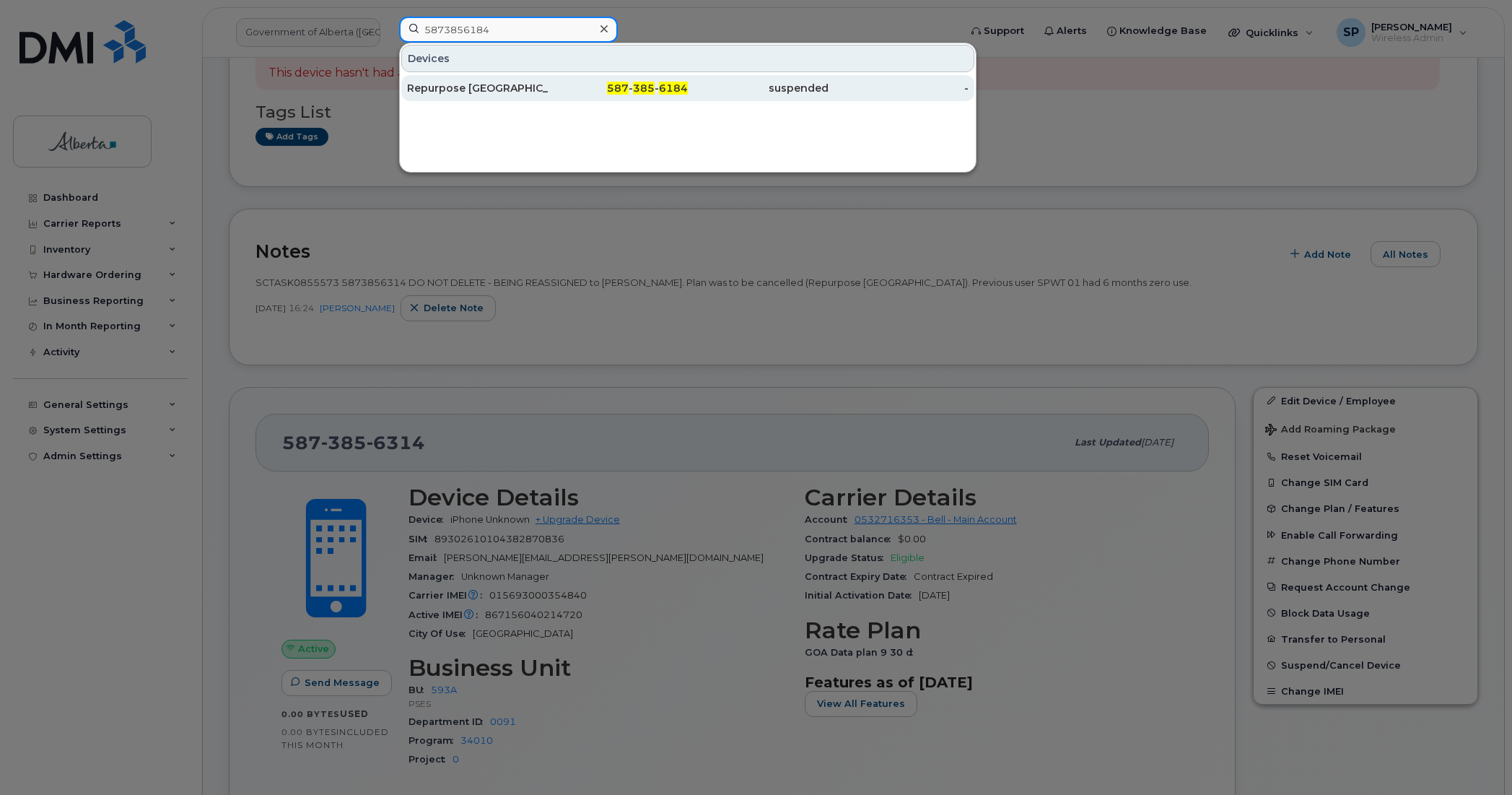
type input "5873856184"
click at [456, 89] on div "Repurpose [GEOGRAPHIC_DATA]" at bounding box center [477, 88] width 141 height 15
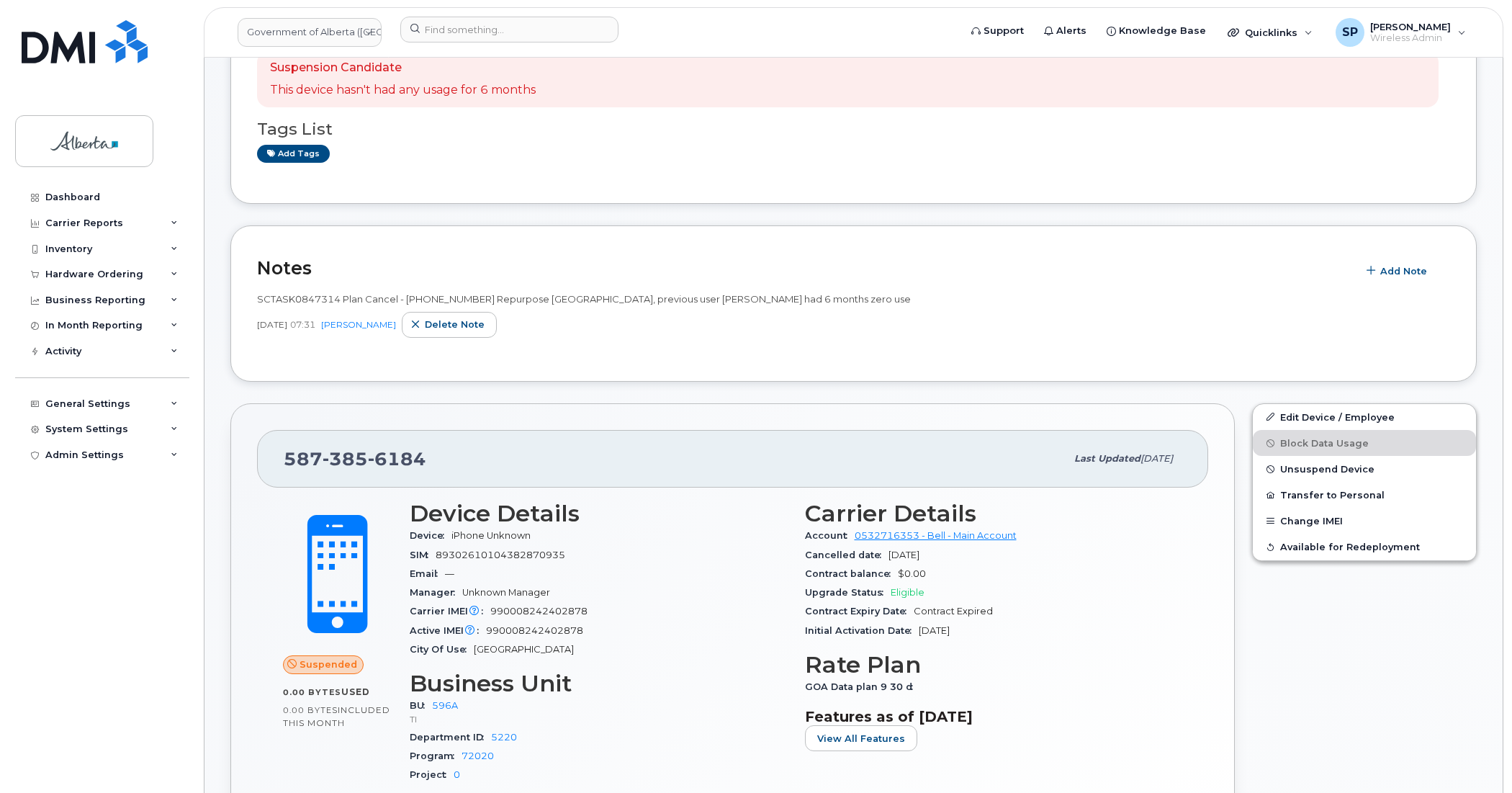
scroll to position [303, 0]
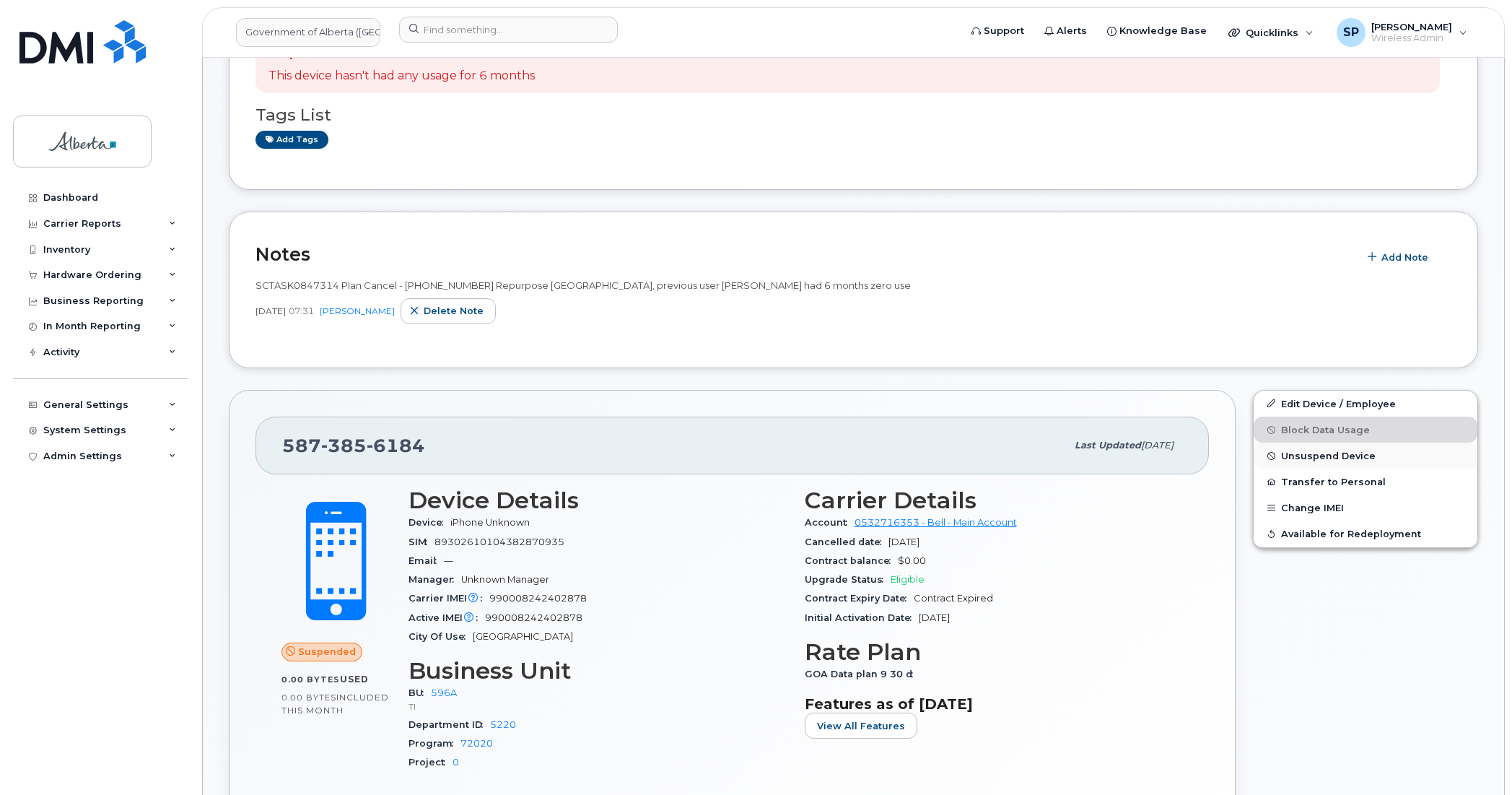
click at [1309, 456] on span "Unsuspend Device" at bounding box center [1328, 455] width 95 height 11
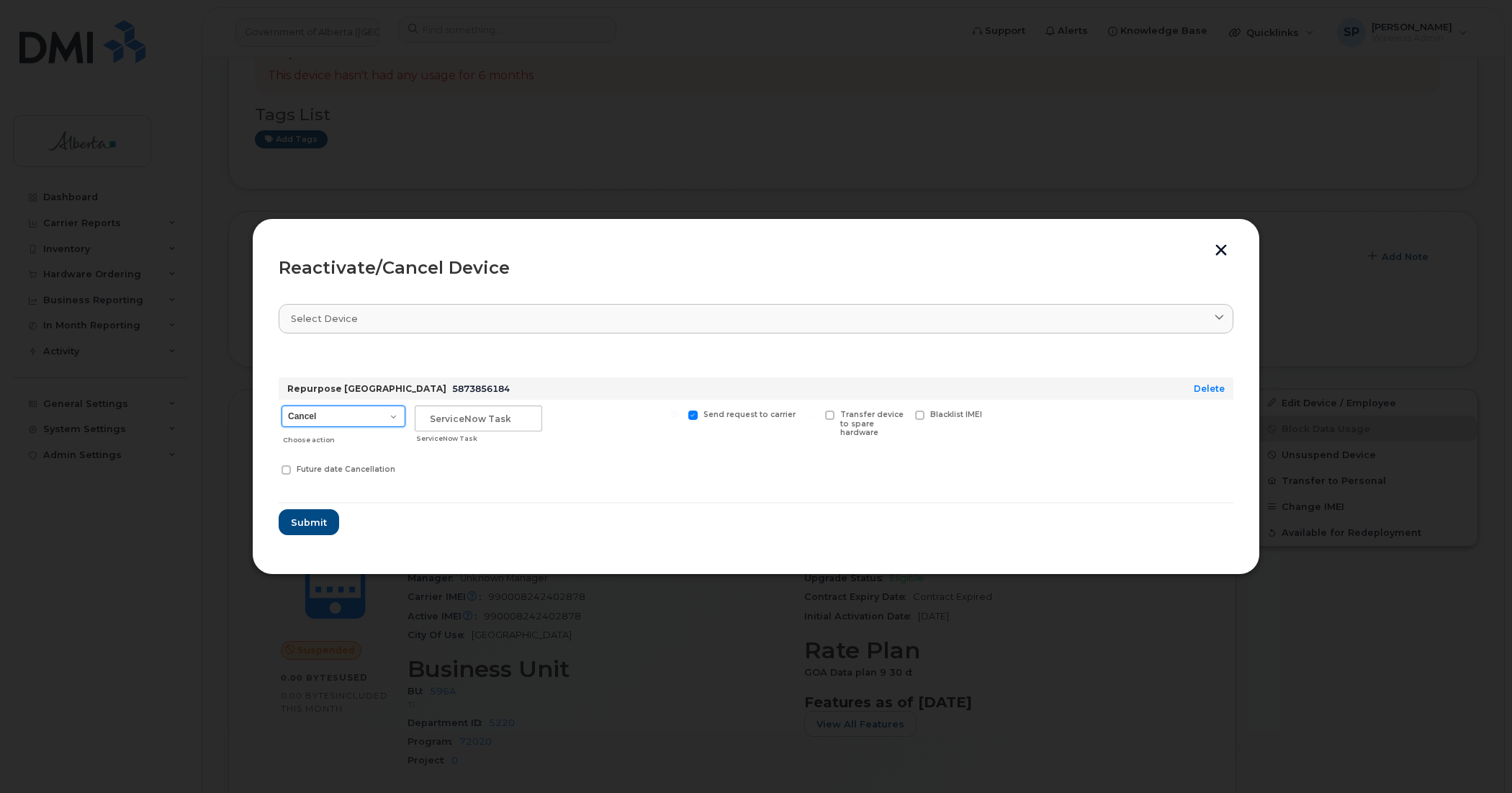
click at [331, 416] on select "Cancel Suspend - Extend Suspension Reactivate" at bounding box center [343, 416] width 124 height 22
select select "[object Object]"
click at [282, 405] on select "Cancel Suspend - Extend Suspension Reactivate" at bounding box center [343, 416] width 124 height 22
click at [492, 419] on input "text" at bounding box center [479, 418] width 128 height 26
paste input "SCTASK0855573"
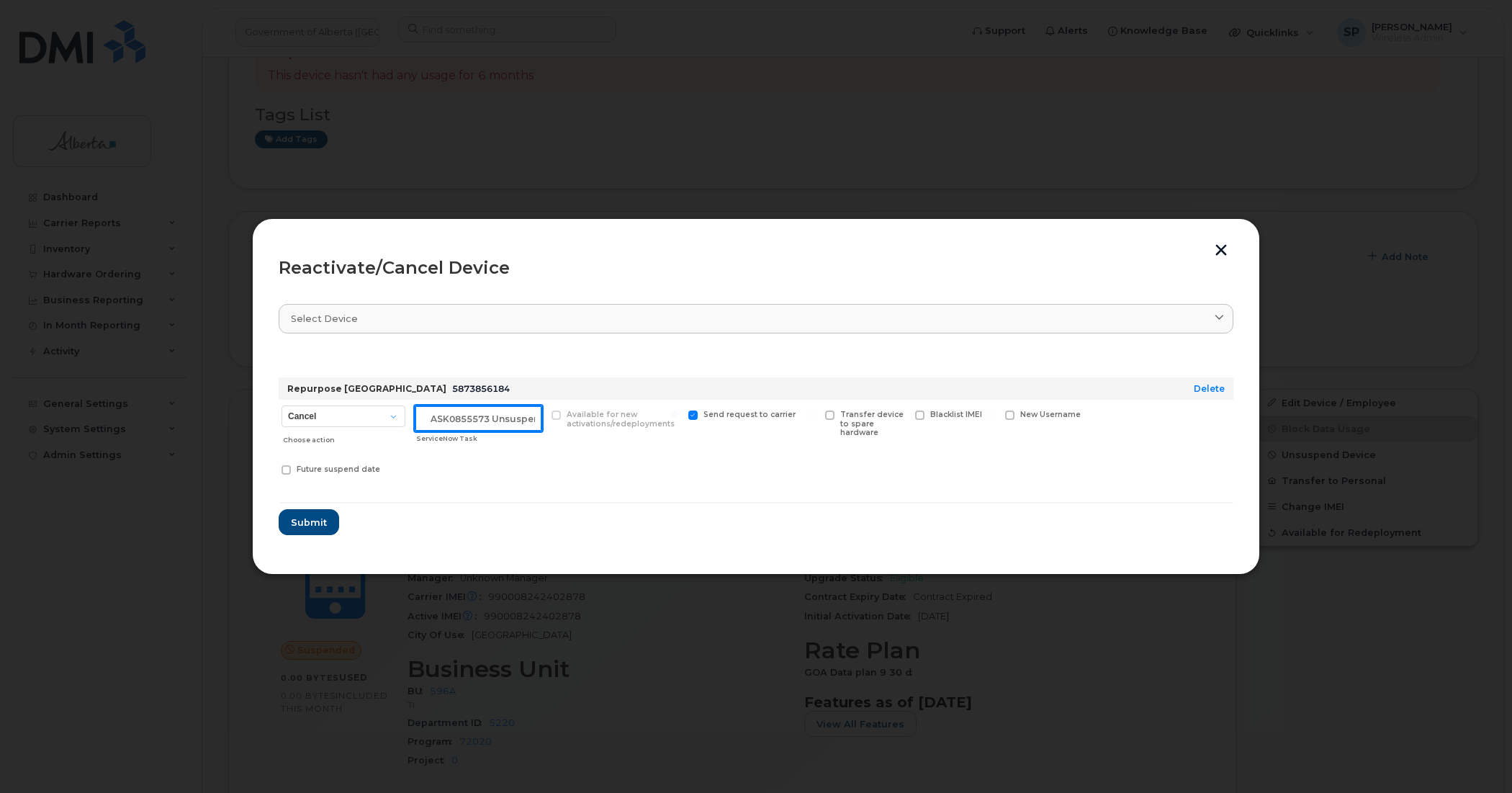
scroll to position [0, 24]
type input "SCTASK0855573 Unsuspend"
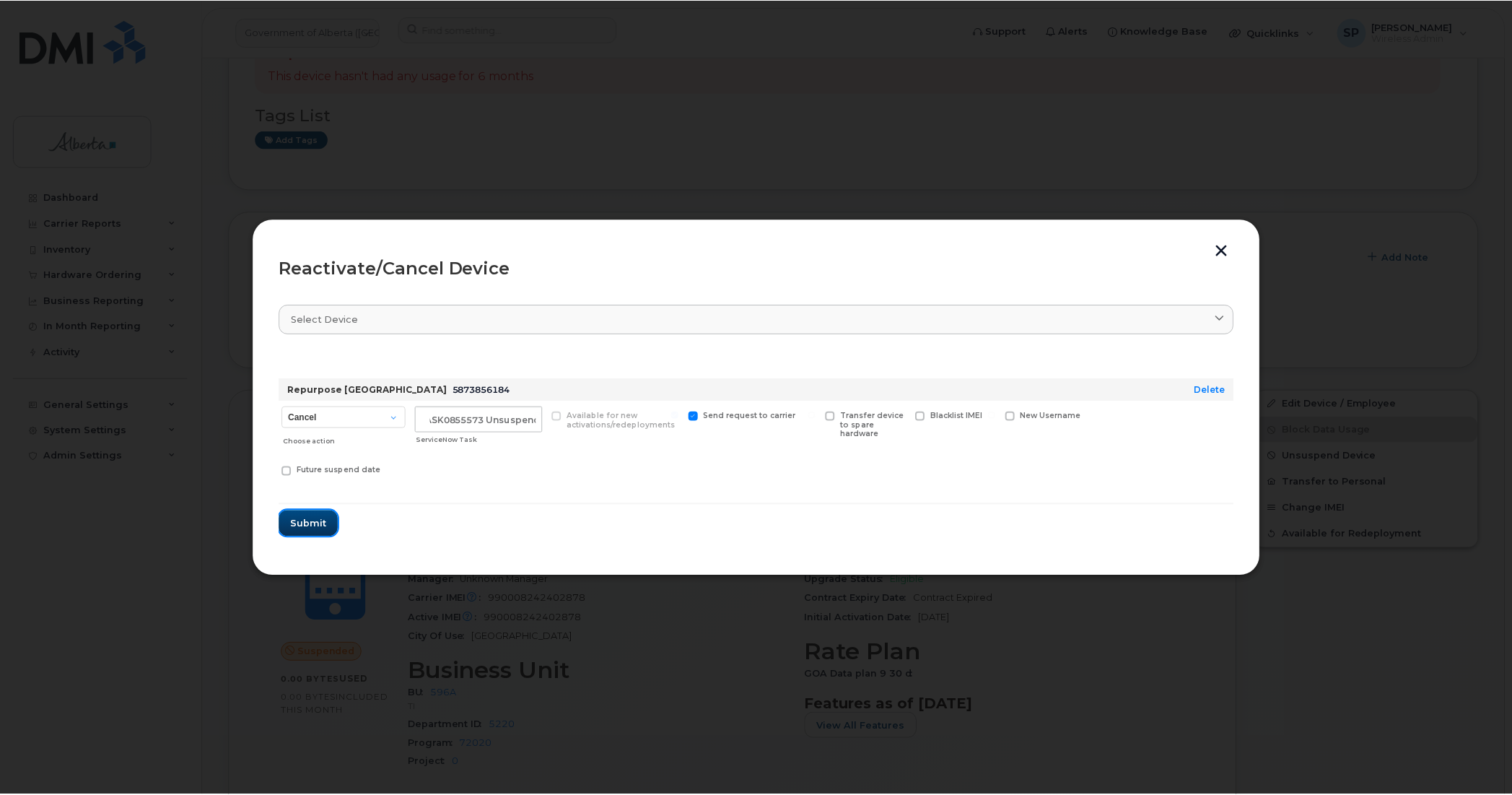
scroll to position [0, 0]
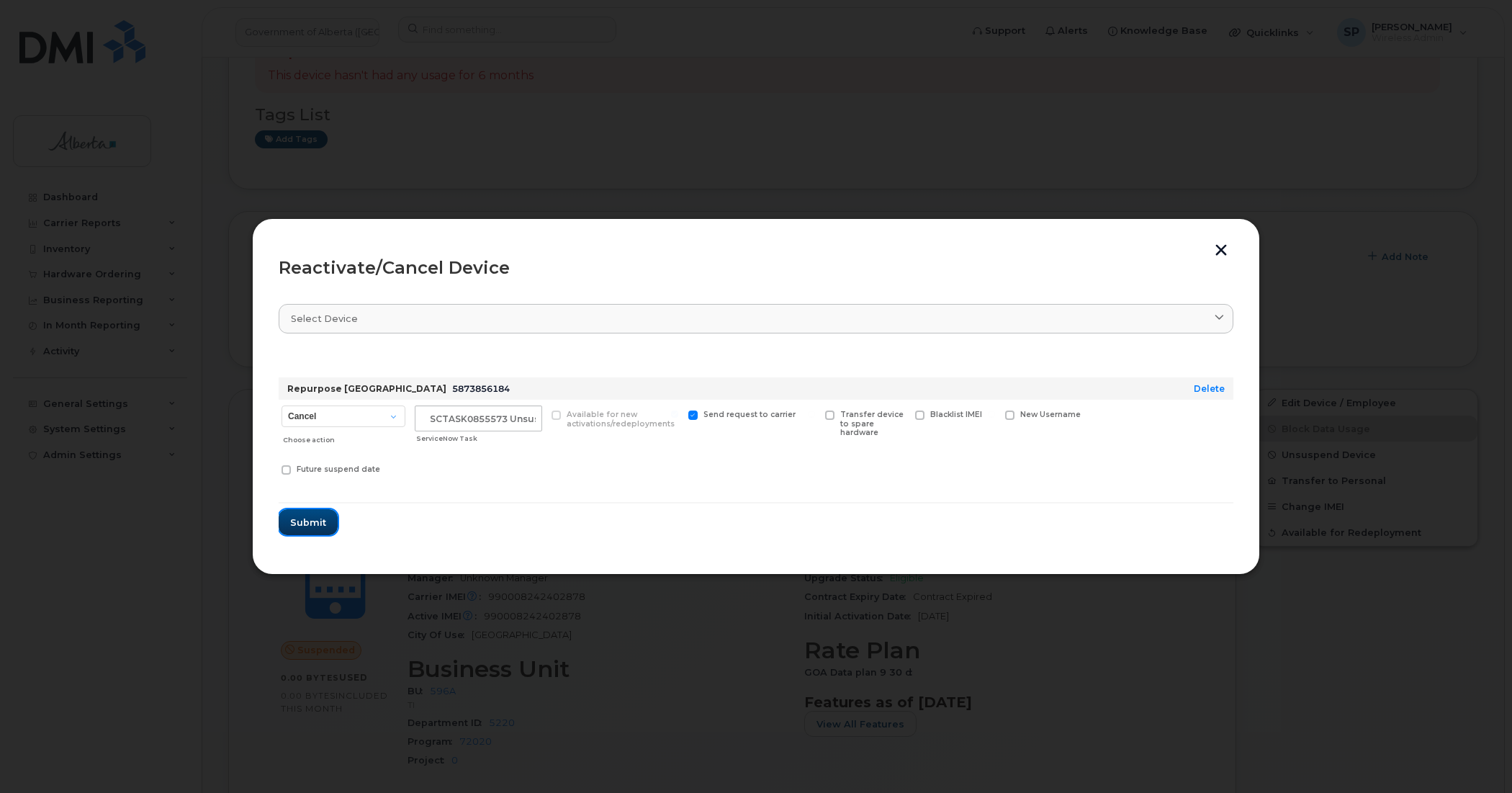
click at [303, 521] on span "Submit" at bounding box center [308, 522] width 36 height 14
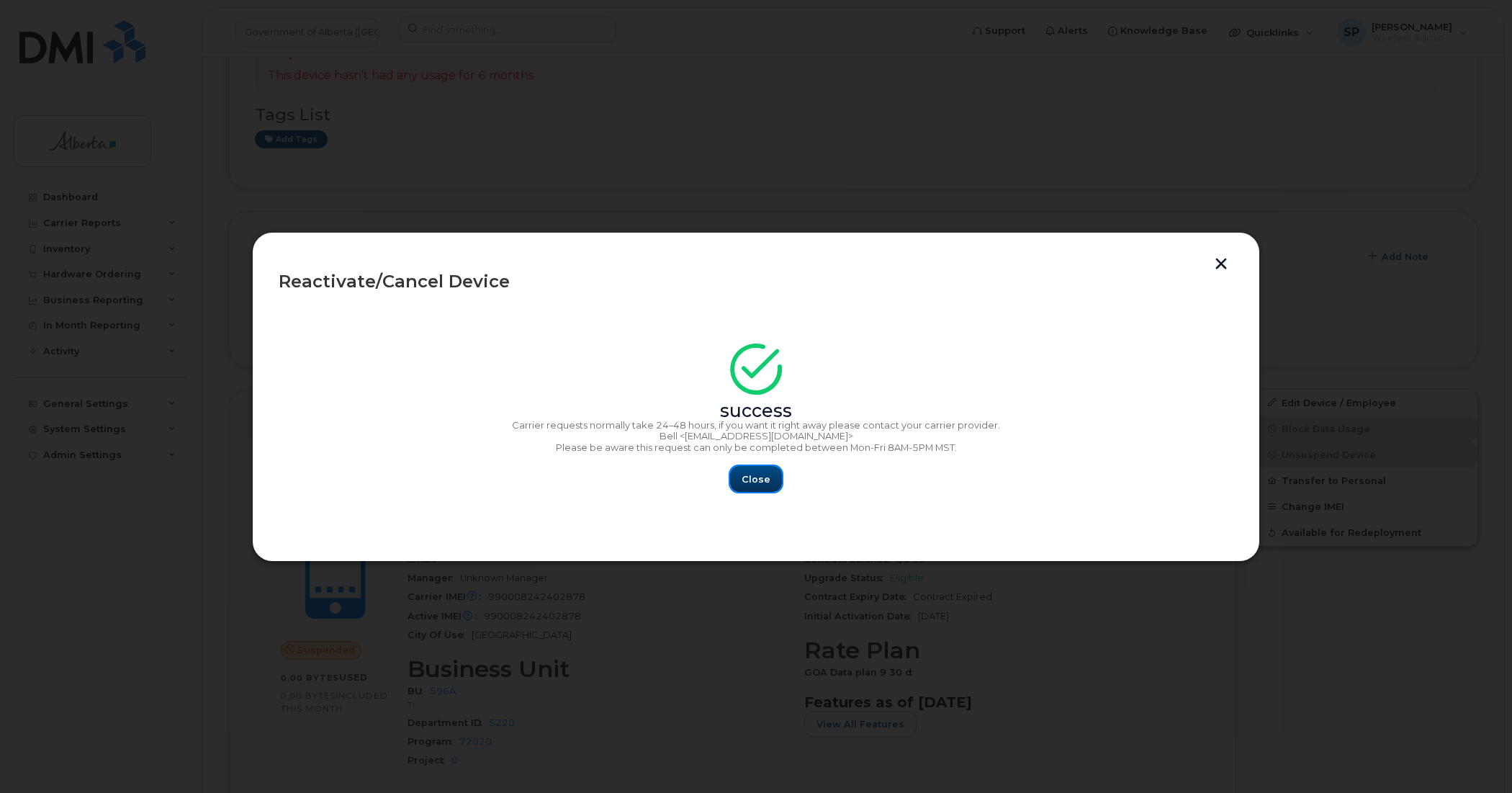
click at [767, 480] on span "Close" at bounding box center [755, 479] width 28 height 14
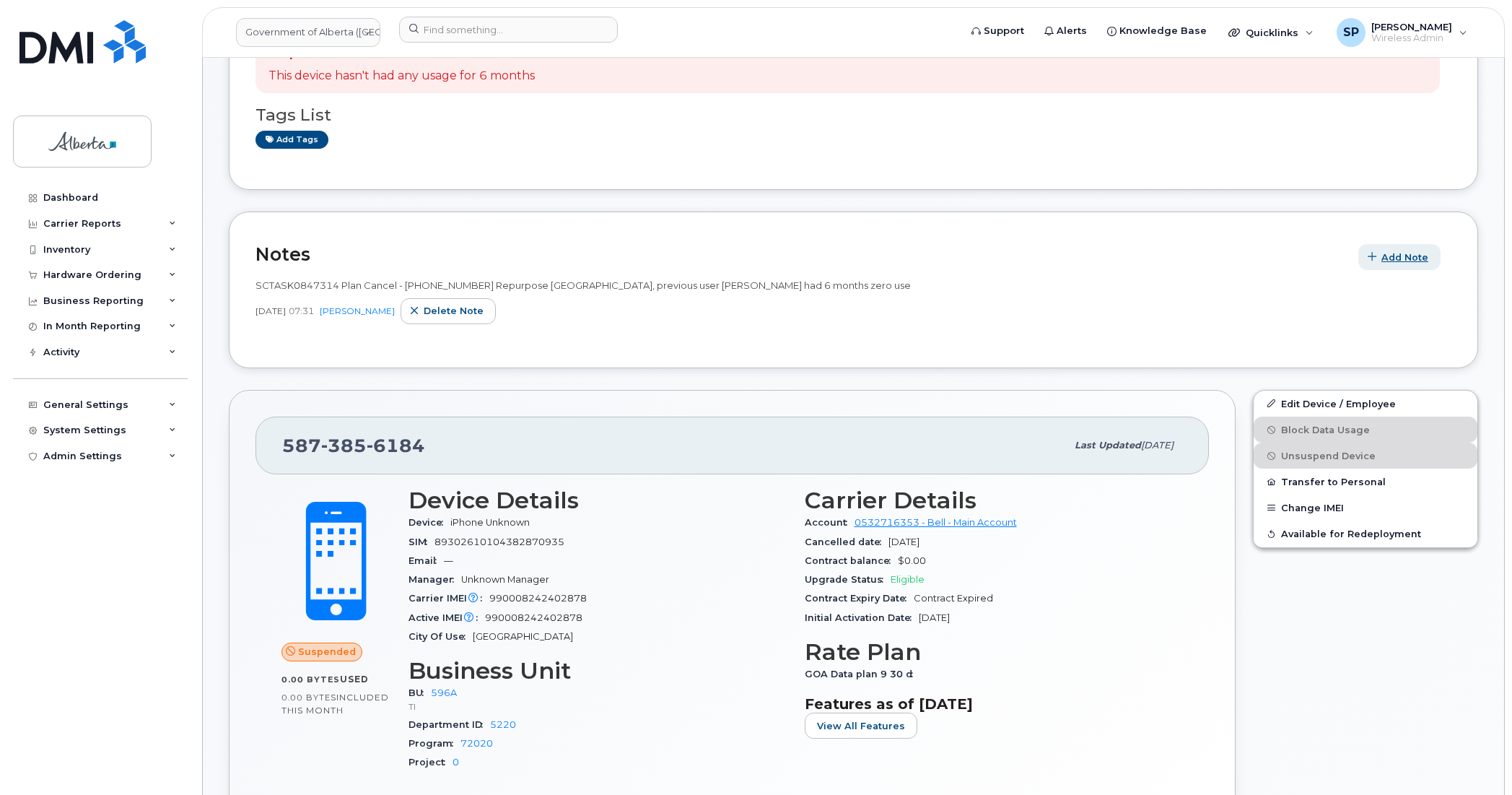
click at [1382, 257] on span "Add Note" at bounding box center [1405, 257] width 47 height 14
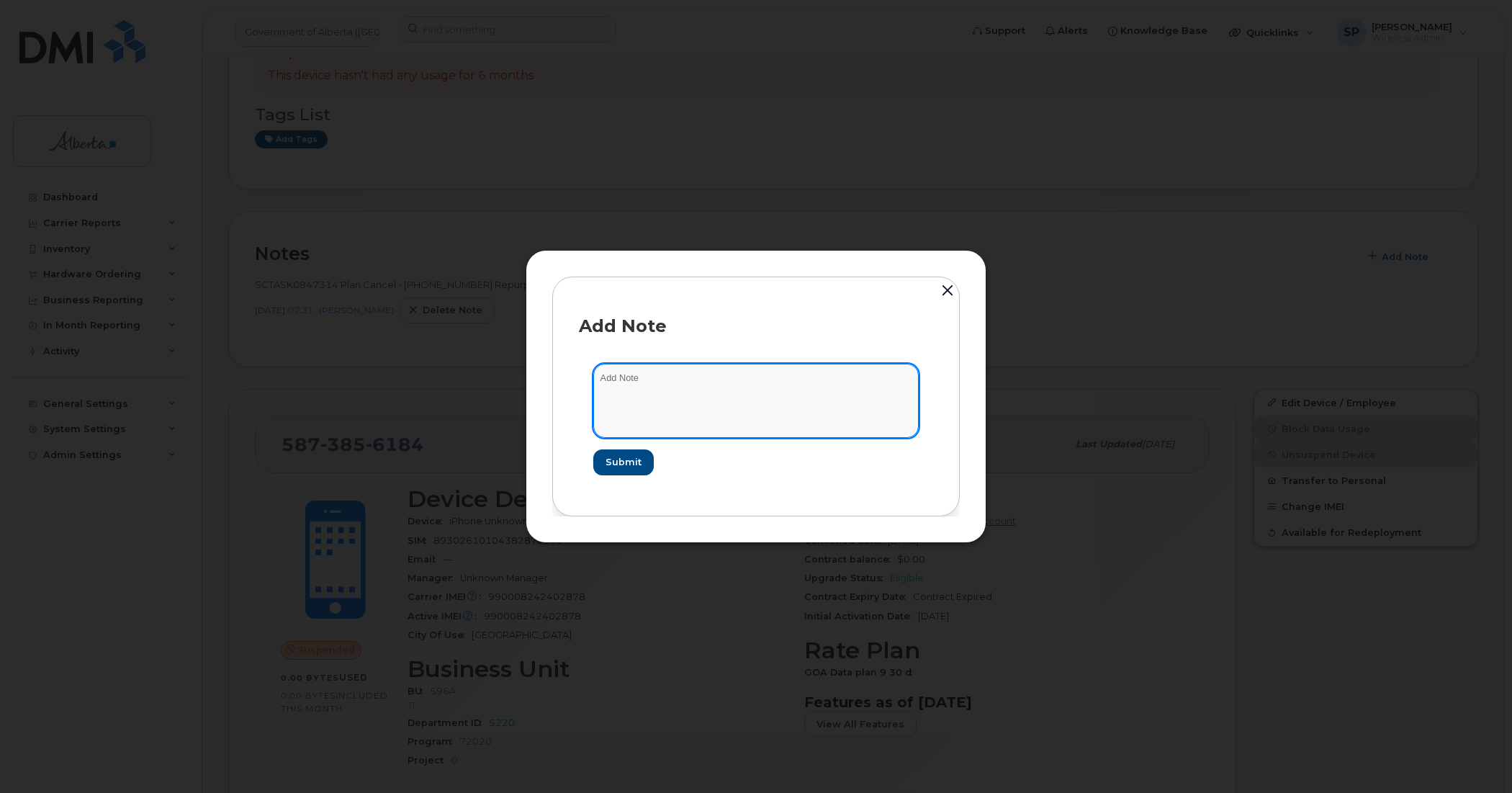
click at [674, 383] on textarea at bounding box center [756, 401] width 326 height 73
paste textarea "SCTASK0855573 5873856184 DO NOT DELETE - BEING REASSIGNED to Jensen Barss. Plan…"
type textarea "SCTASK0855573 5873856184 DO NOT DELETE - BEING REASSIGNED to Jensen Barss. Plan…"
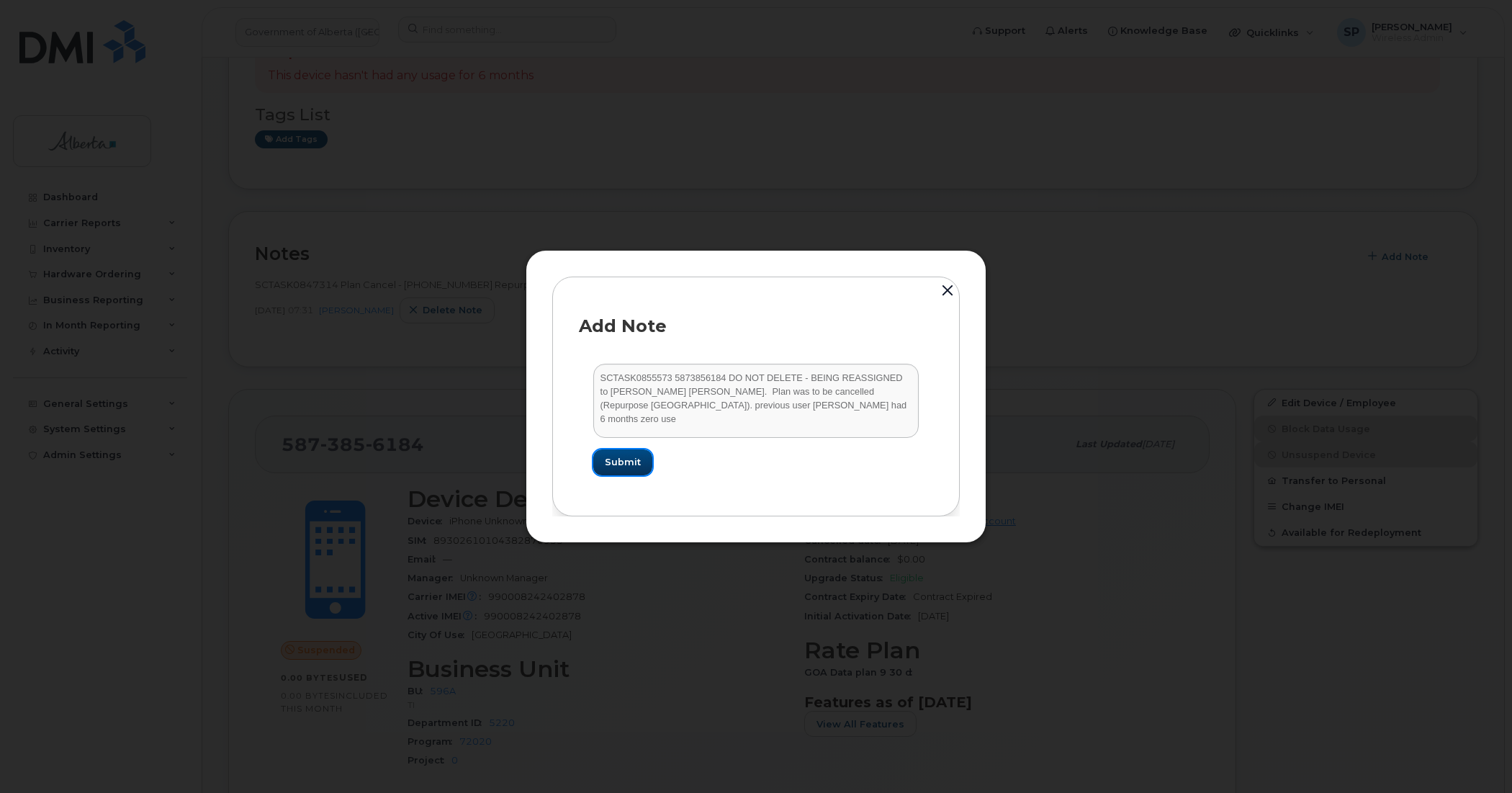
click at [627, 463] on span "Submit" at bounding box center [623, 462] width 36 height 14
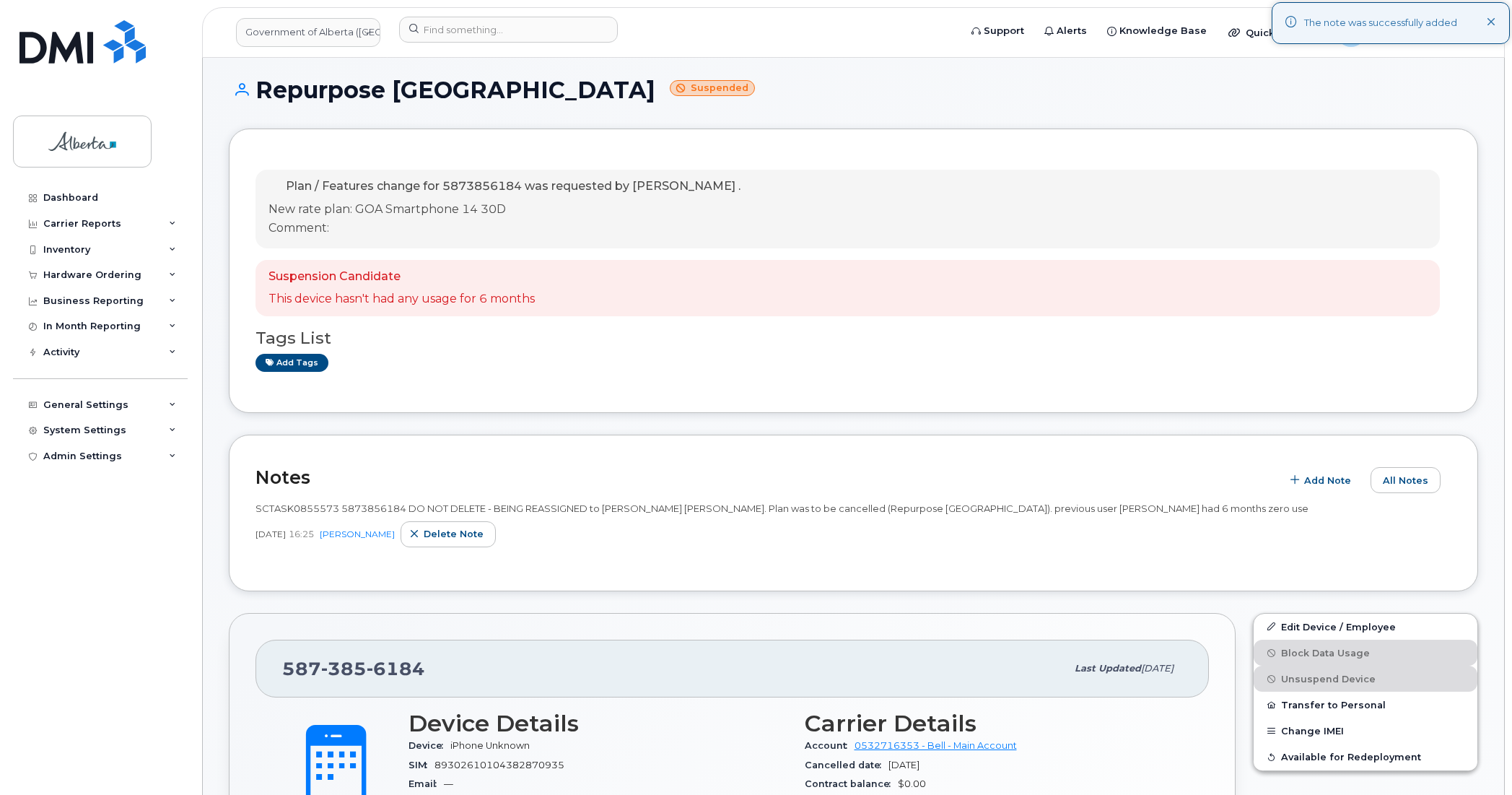
scroll to position [53, 0]
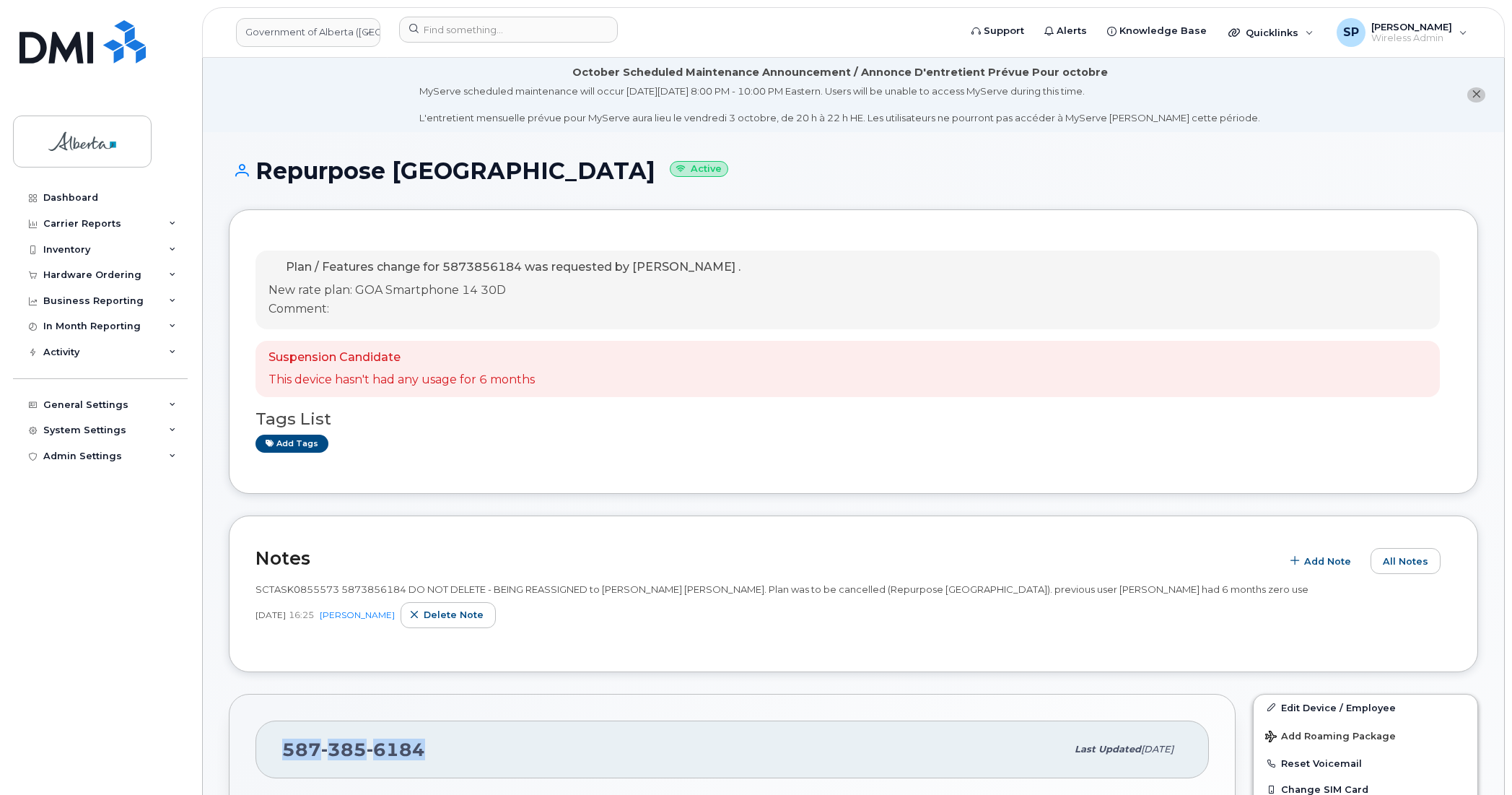
drag, startPoint x: 423, startPoint y: 744, endPoint x: 283, endPoint y: 751, distance: 140.2
click at [283, 751] on span "[PHONE_NUMBER]" at bounding box center [353, 749] width 143 height 22
copy span "[PHONE_NUMBER]"
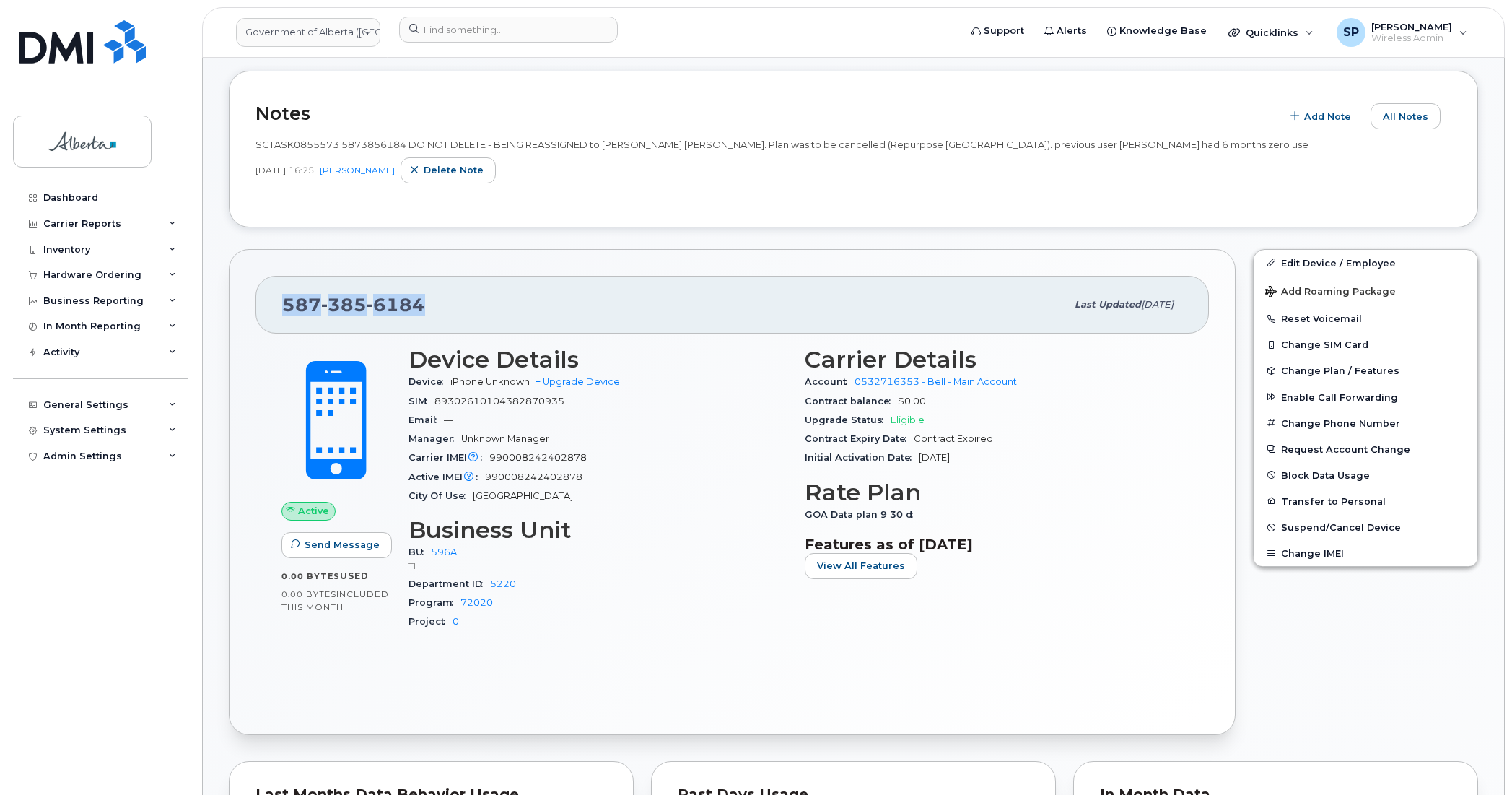
scroll to position [455, 0]
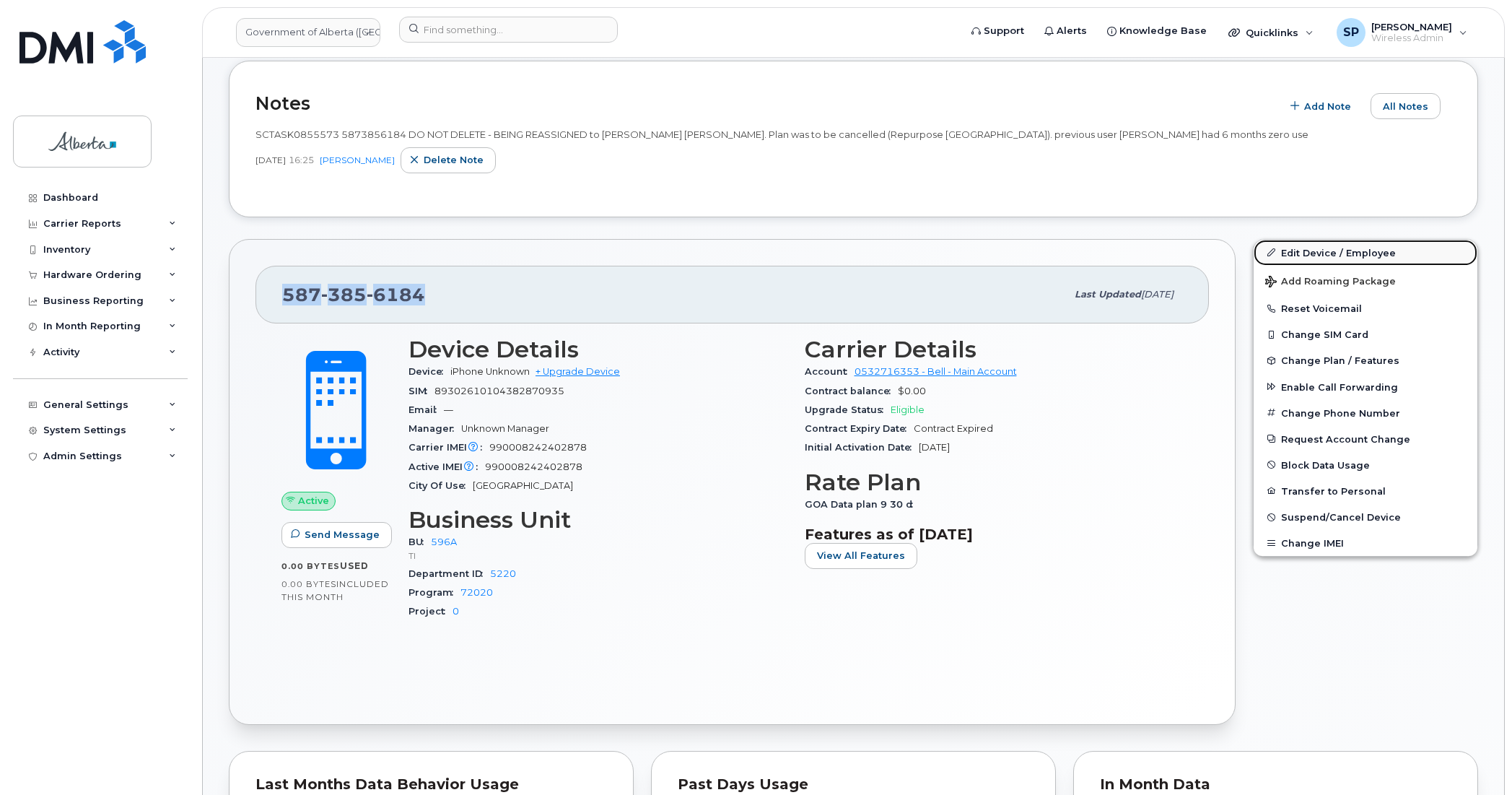
click at [1304, 249] on link "Edit Device / Employee" at bounding box center [1366, 253] width 224 height 26
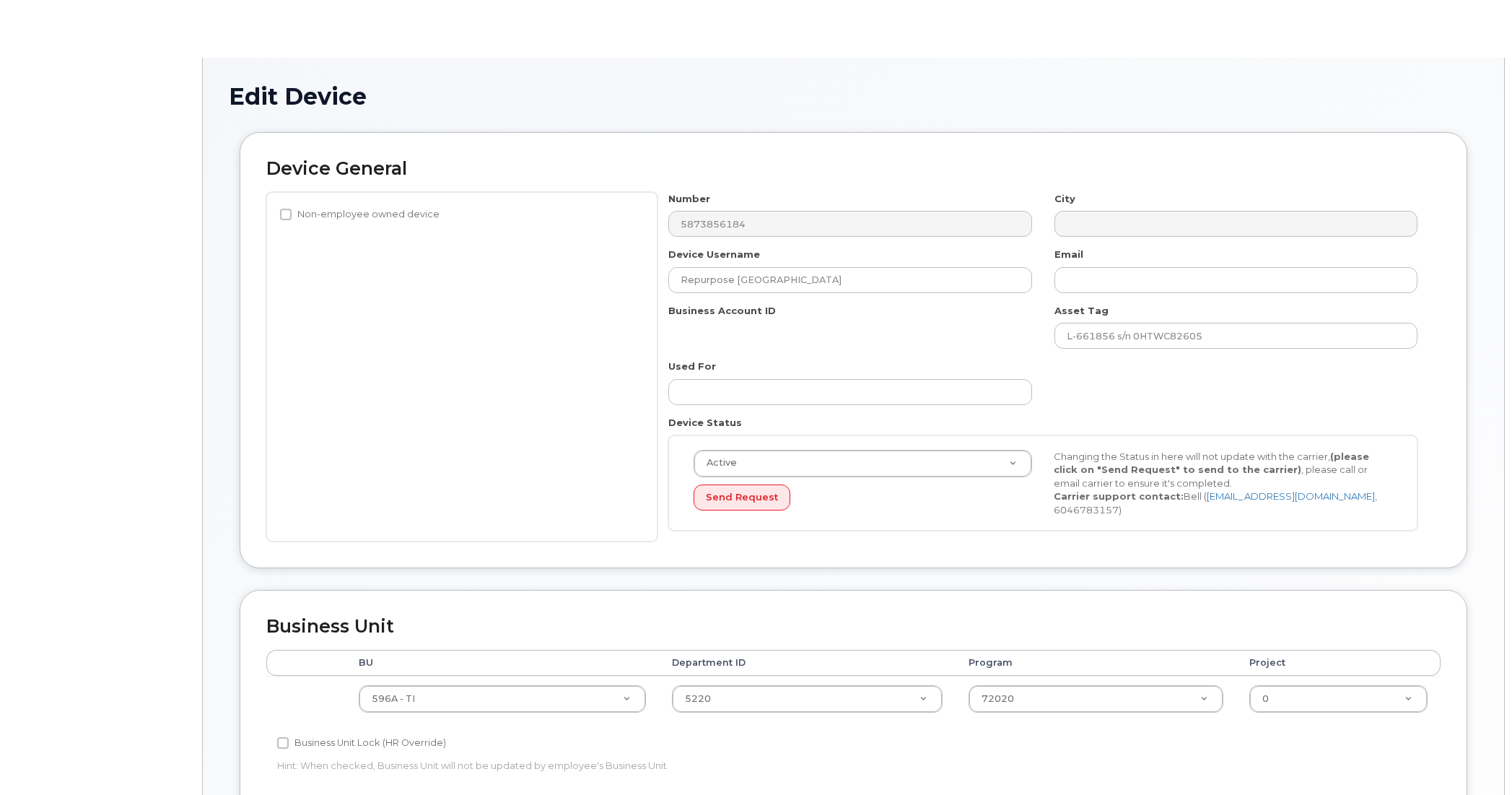
select select "4797729"
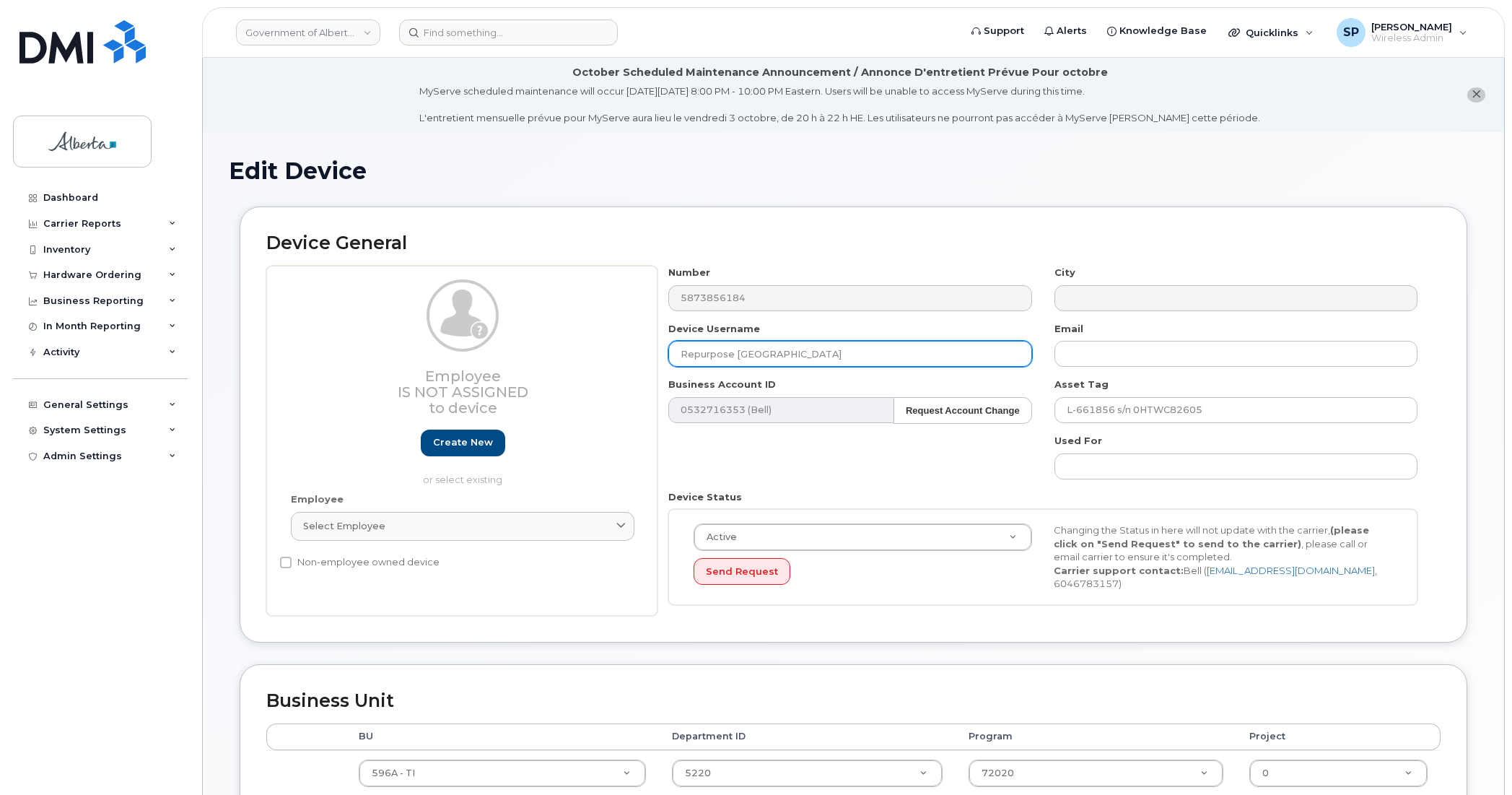
drag, startPoint x: 794, startPoint y: 361, endPoint x: 597, endPoint y: 358, distance: 197.0
click at [598, 358] on div "Employee Is not assigned to device Create new or select existing Employee Selec…" at bounding box center [853, 441] width 1174 height 350
paste input "[PERSON_NAME] [PERSON_NAME]"
type input "[PERSON_NAME] [PERSON_NAME]"
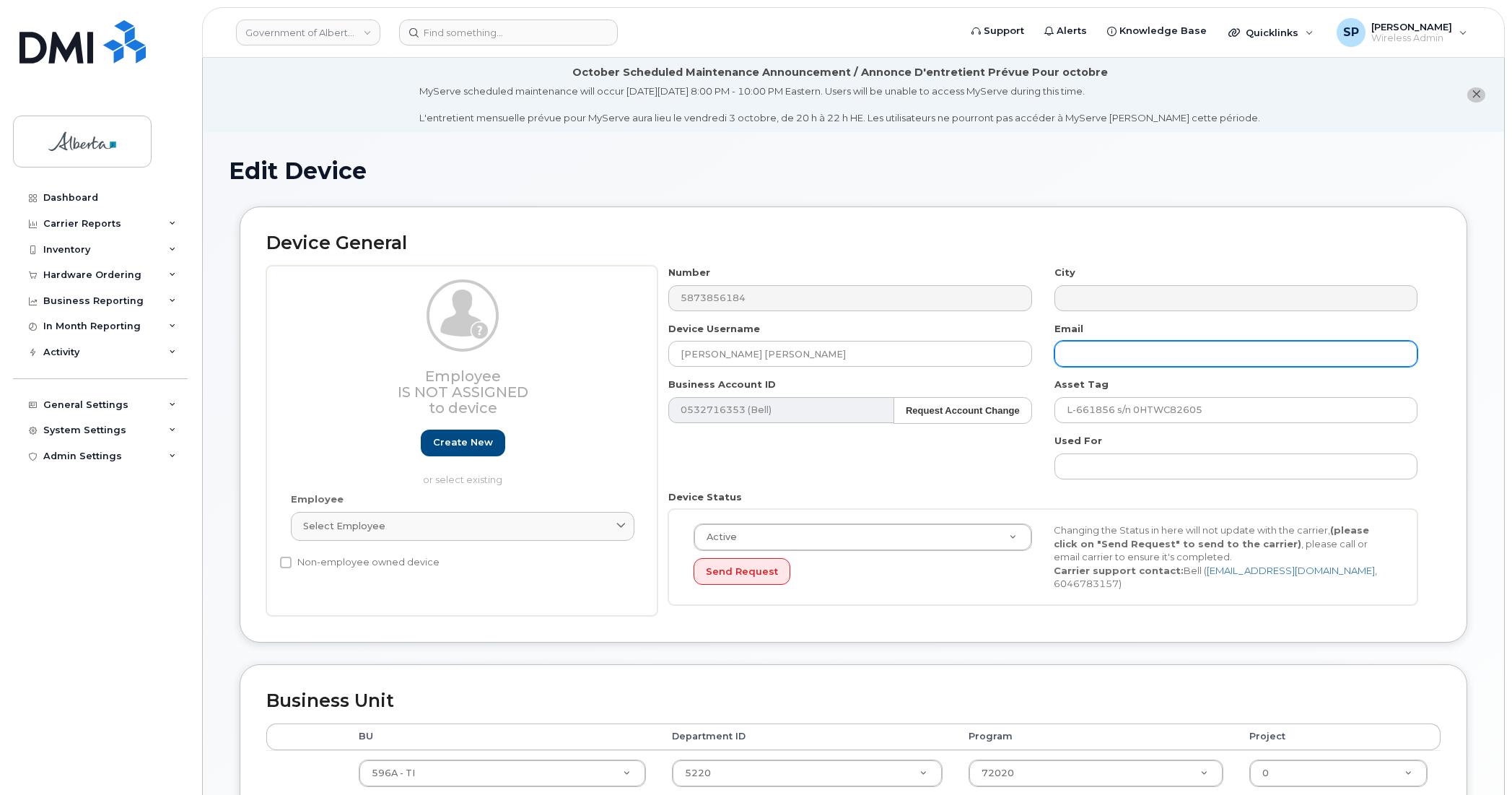
click at [1167, 348] on input "text" at bounding box center [1236, 354] width 363 height 26
paste input "[PERSON_NAME][EMAIL_ADDRESS][PERSON_NAME][DOMAIN_NAME]"
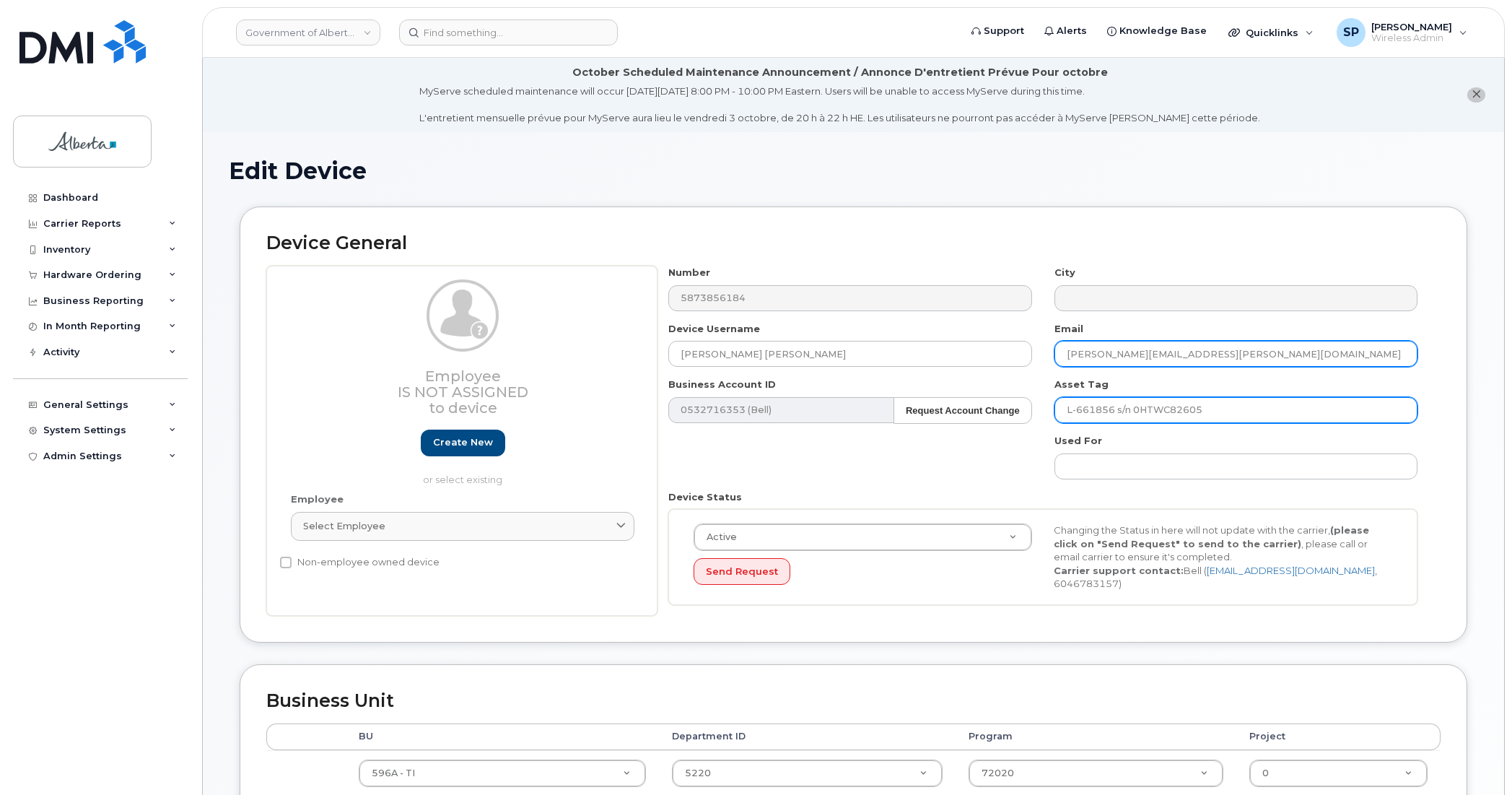
type input "[PERSON_NAME][EMAIL_ADDRESS][PERSON_NAME][DOMAIN_NAME]"
drag, startPoint x: 1224, startPoint y: 404, endPoint x: 1050, endPoint y: 421, distance: 174.8
click at [1050, 421] on div "Asset Tag L-661856 s/n 0HTWC82605" at bounding box center [1236, 401] width 385 height 46
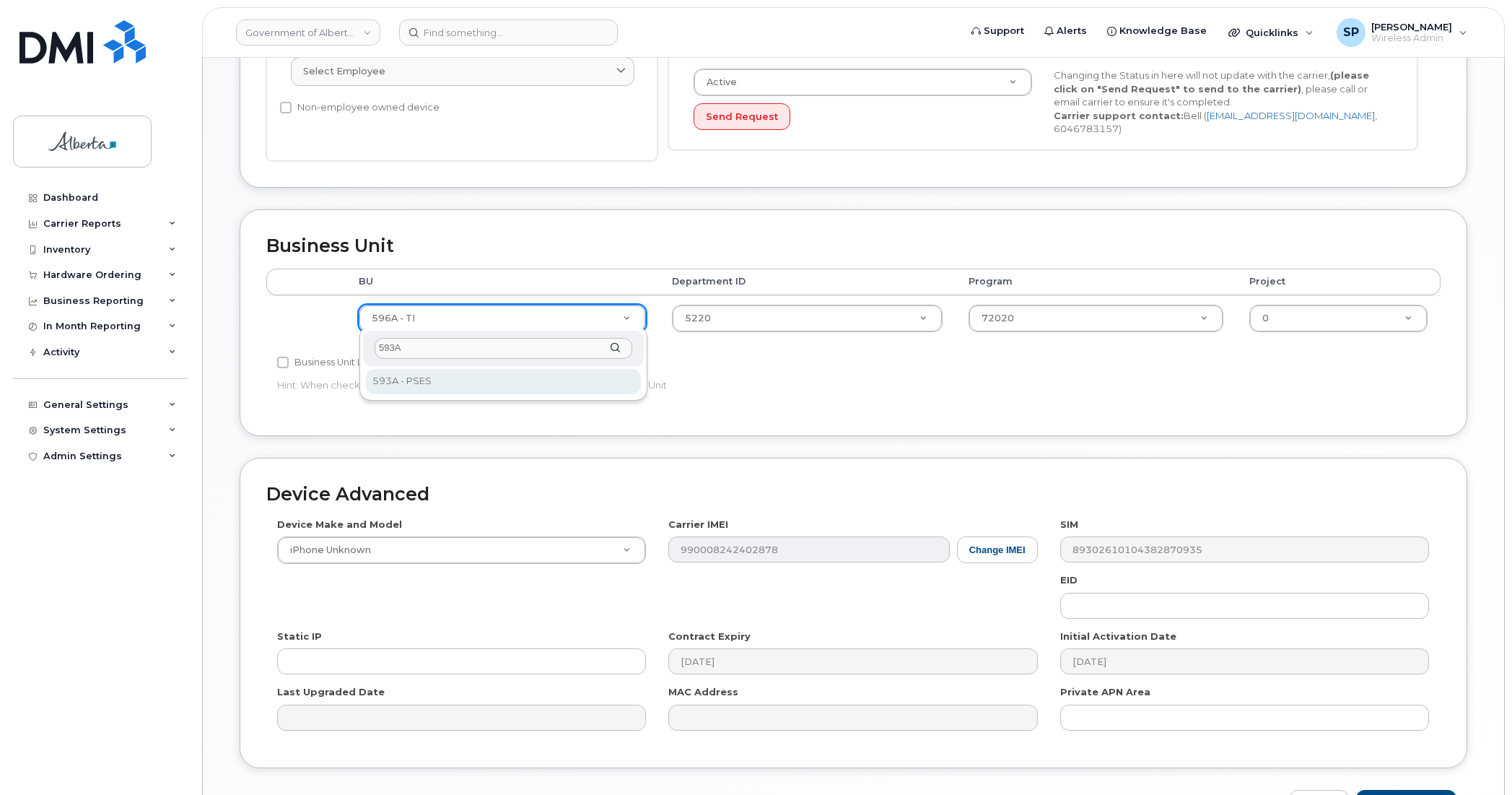
type input "593A"
select select "4797682"
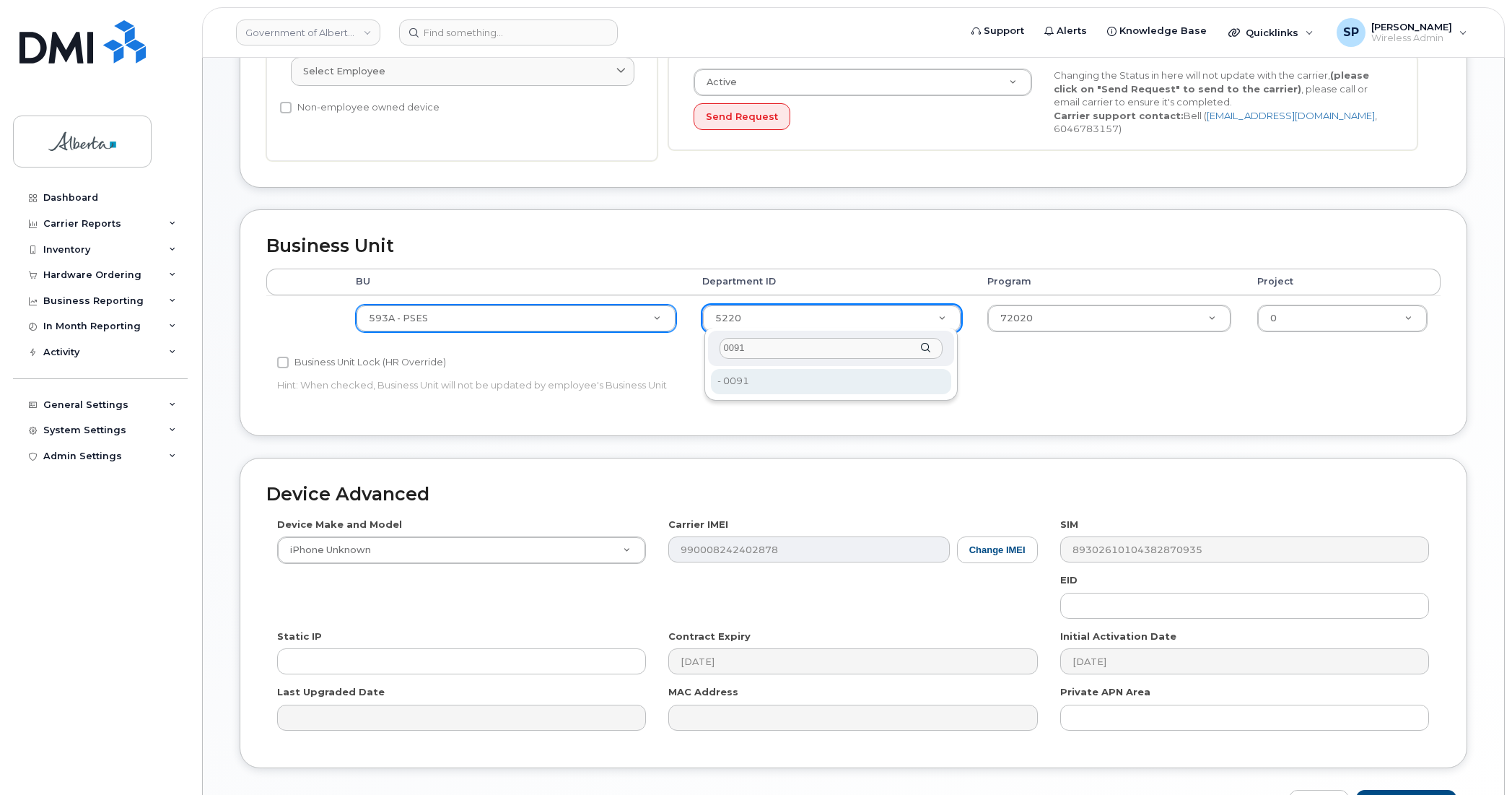
type input "0091"
type input "4752025"
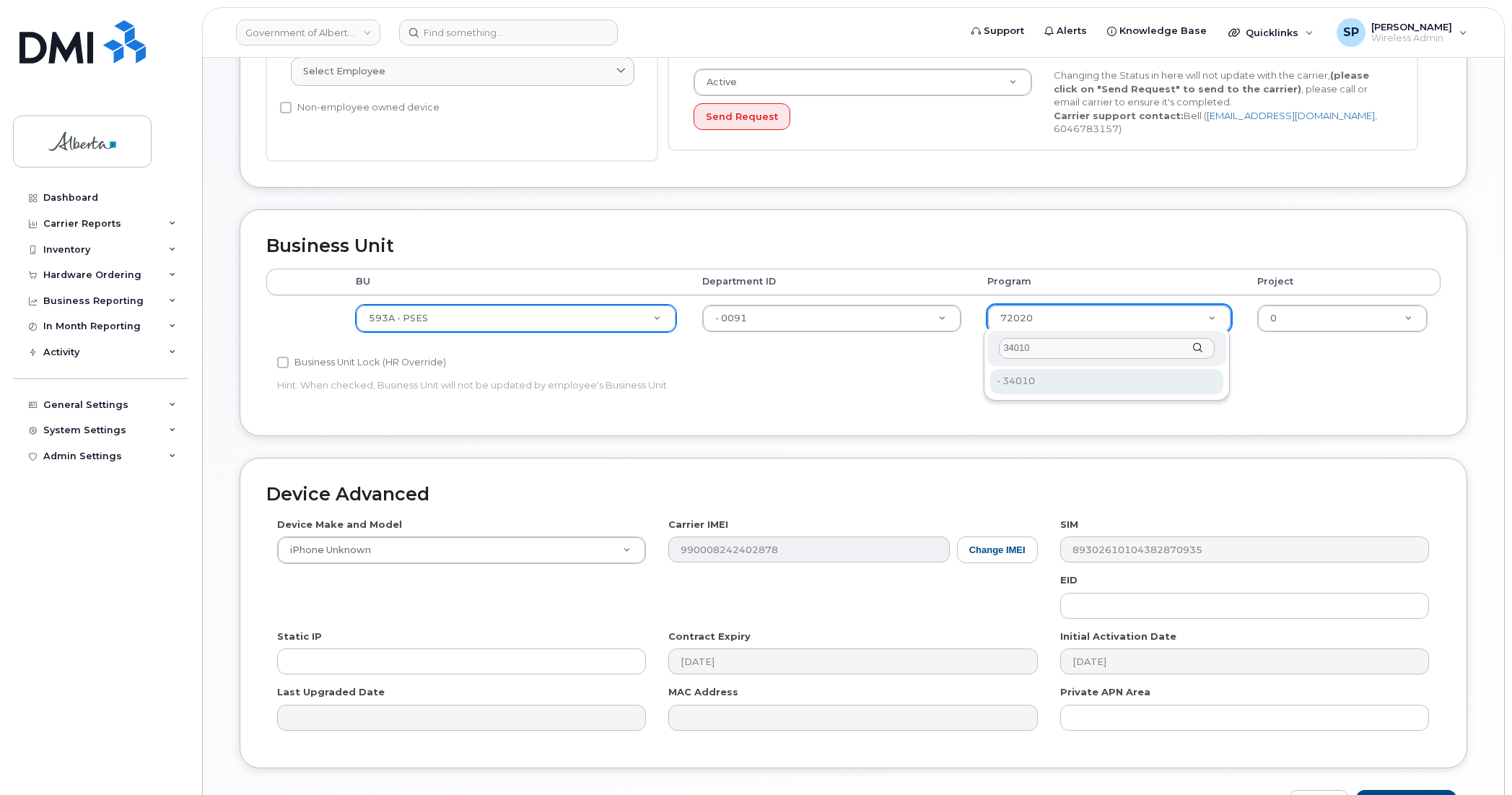
type input "34010"
type input "4254278"
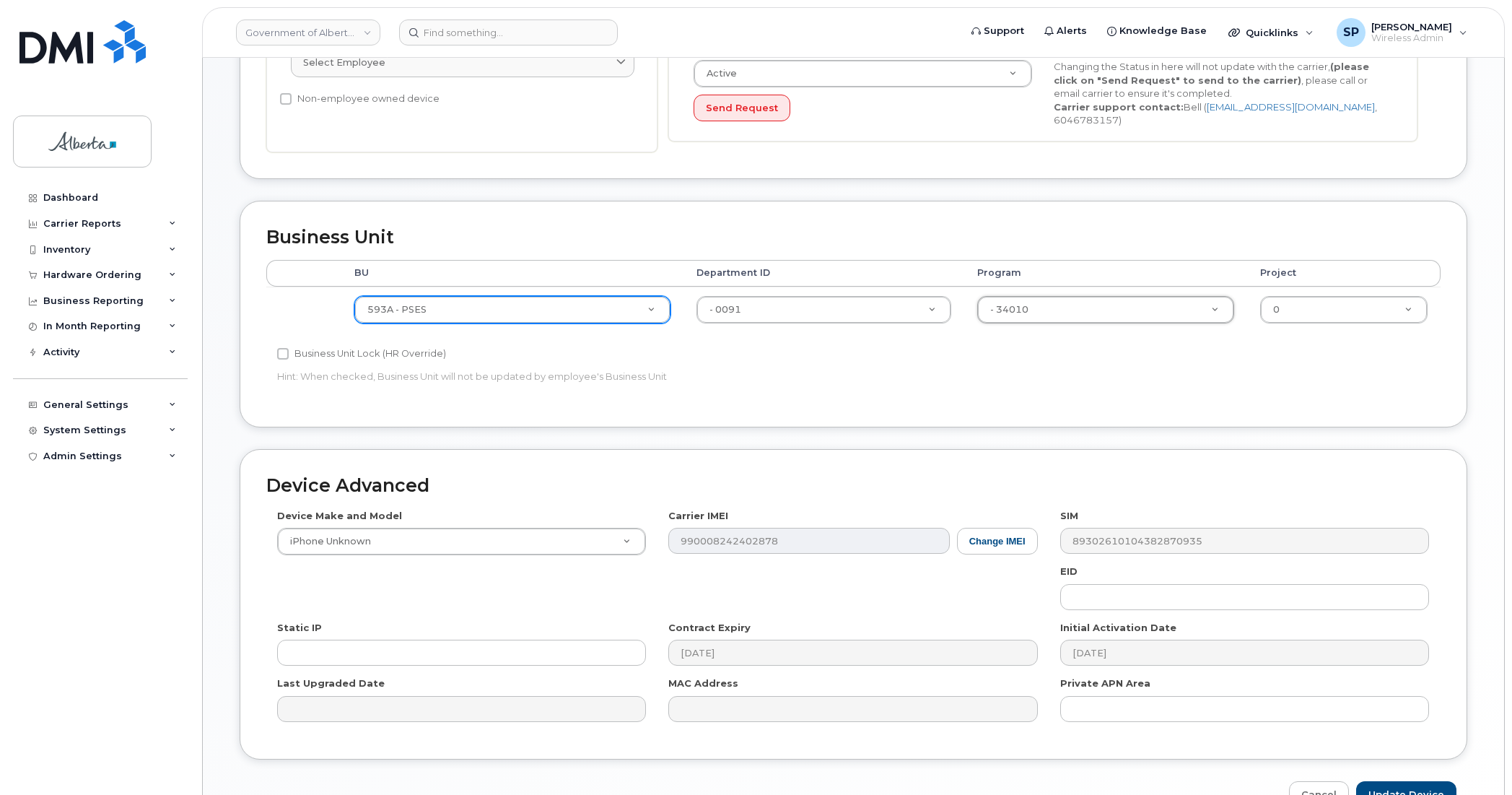
scroll to position [546, 0]
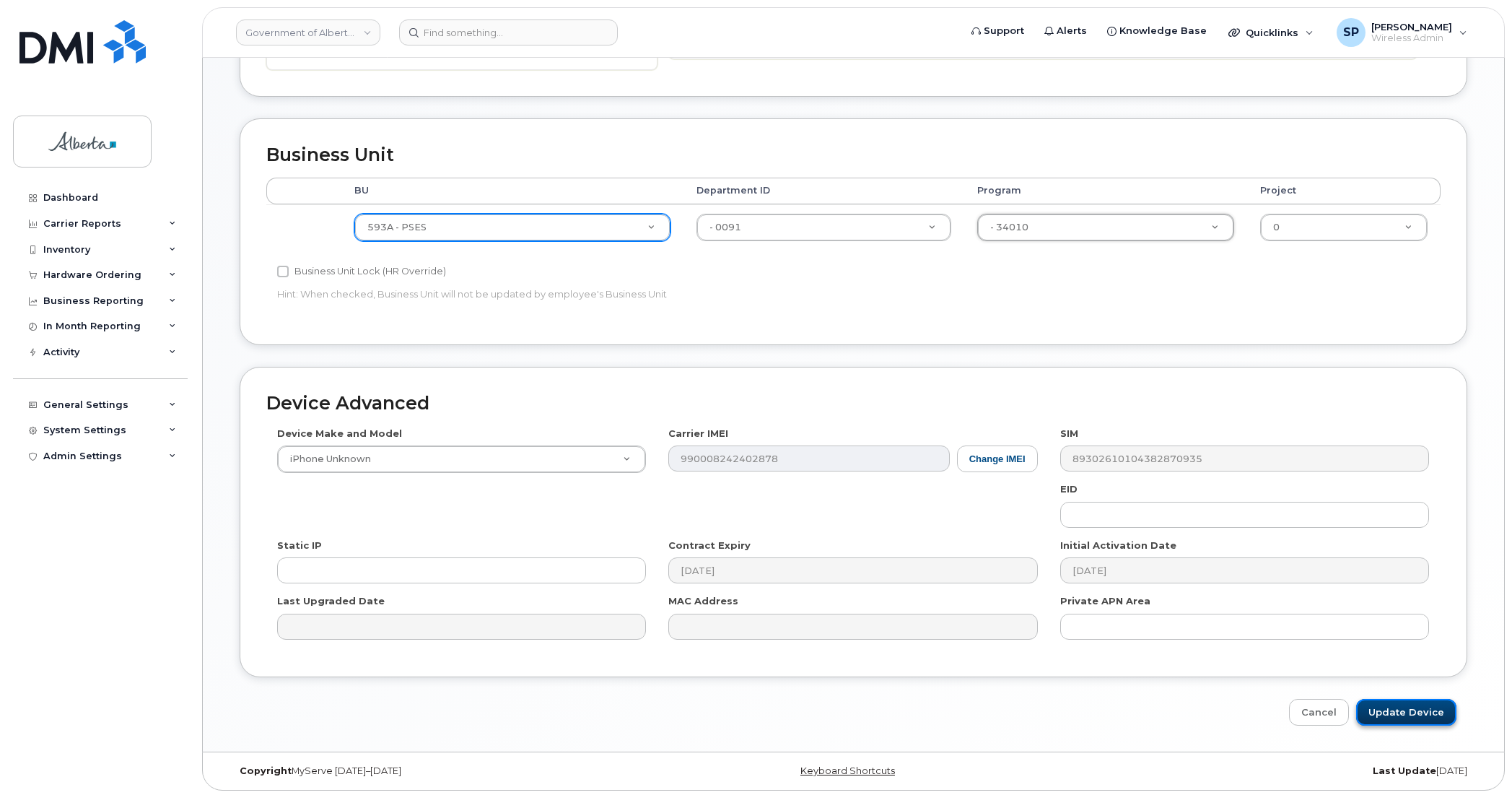
click at [1412, 708] on input "Update Device" at bounding box center [1406, 712] width 100 height 27
type input "Saving..."
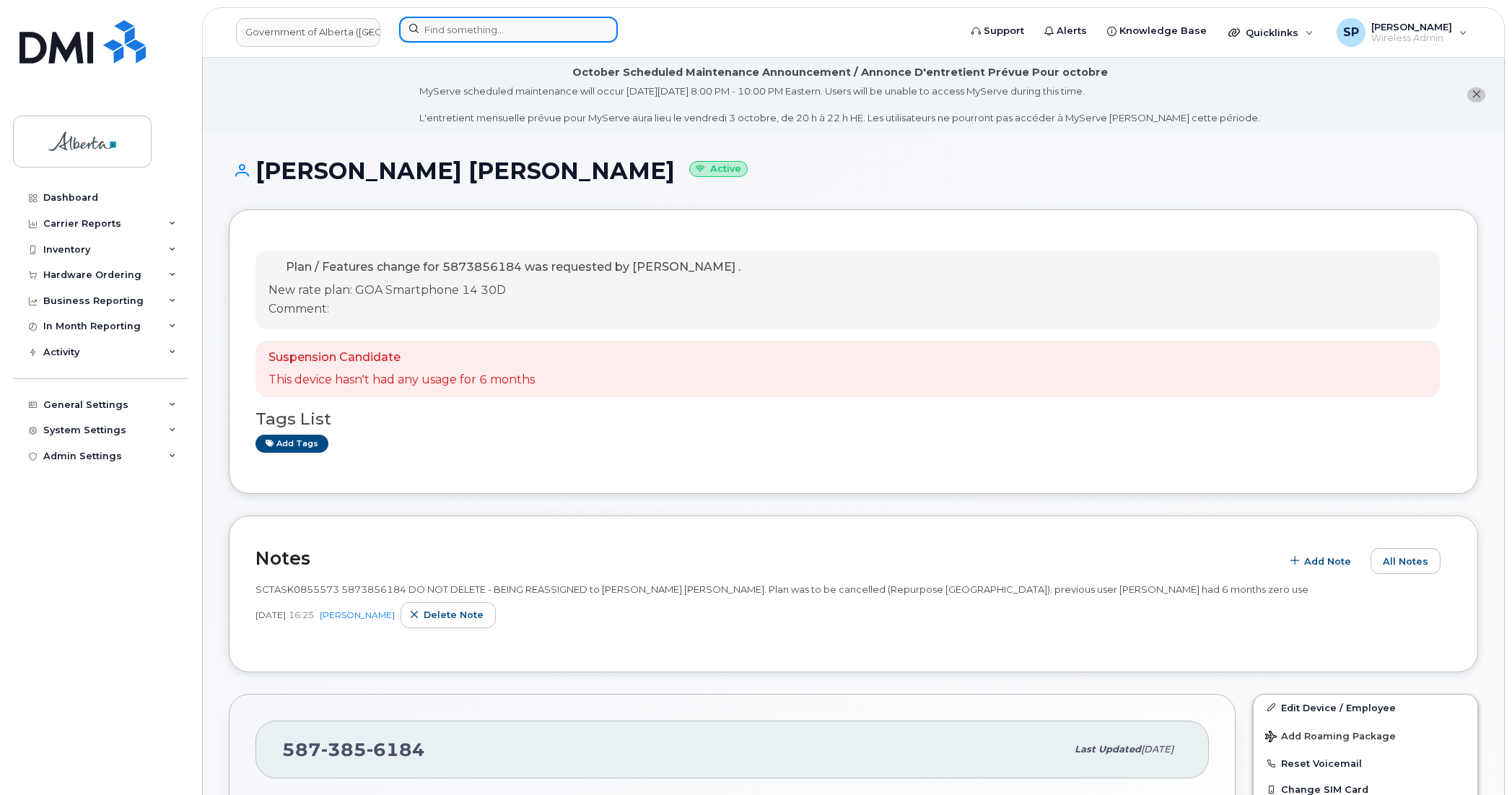
click at [472, 27] on input at bounding box center [508, 29] width 219 height 26
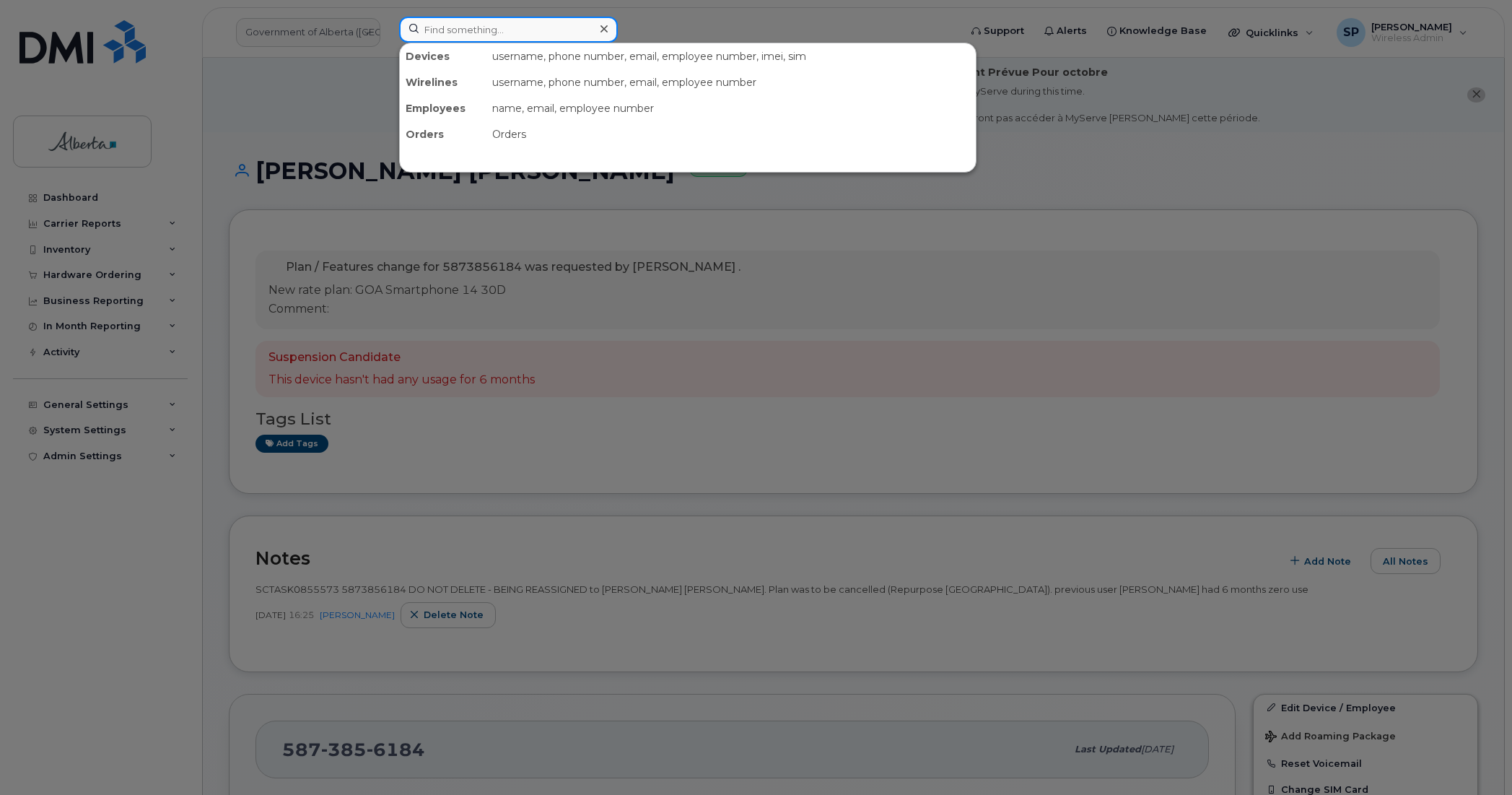
paste input "5873858520"
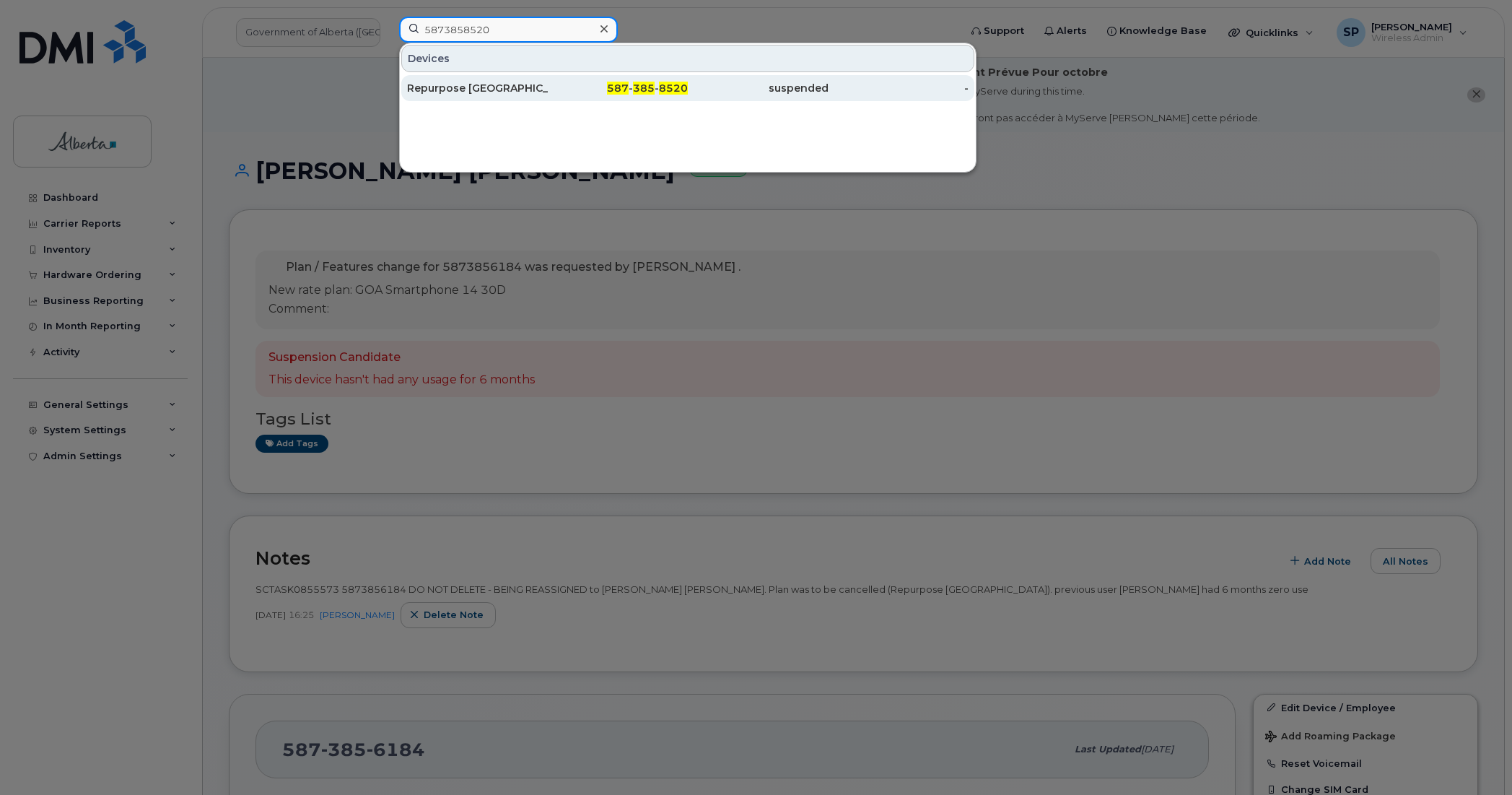
type input "5873858520"
click at [507, 87] on div "Repurpose [GEOGRAPHIC_DATA]" at bounding box center [477, 88] width 141 height 15
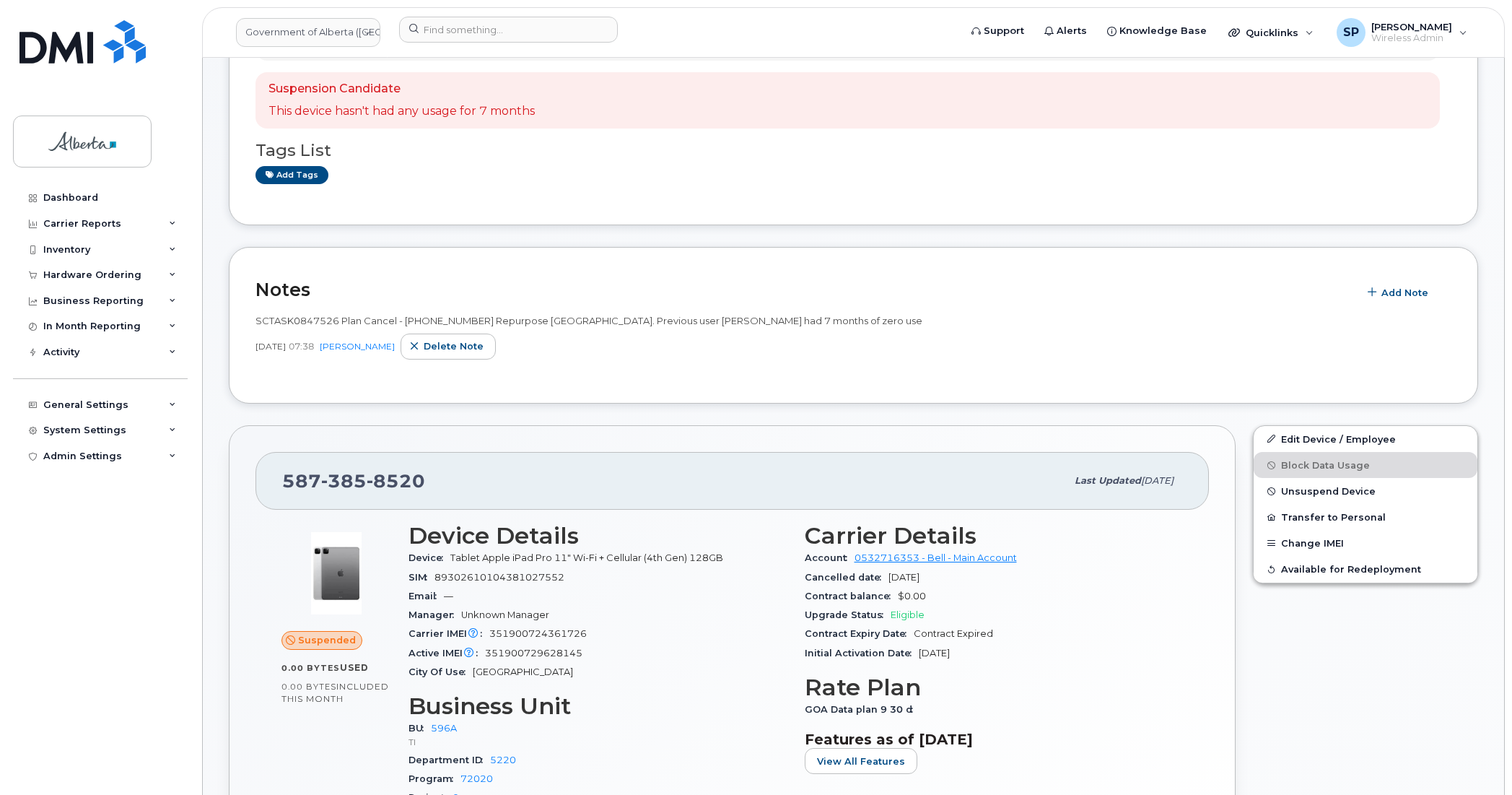
scroll to position [275, 0]
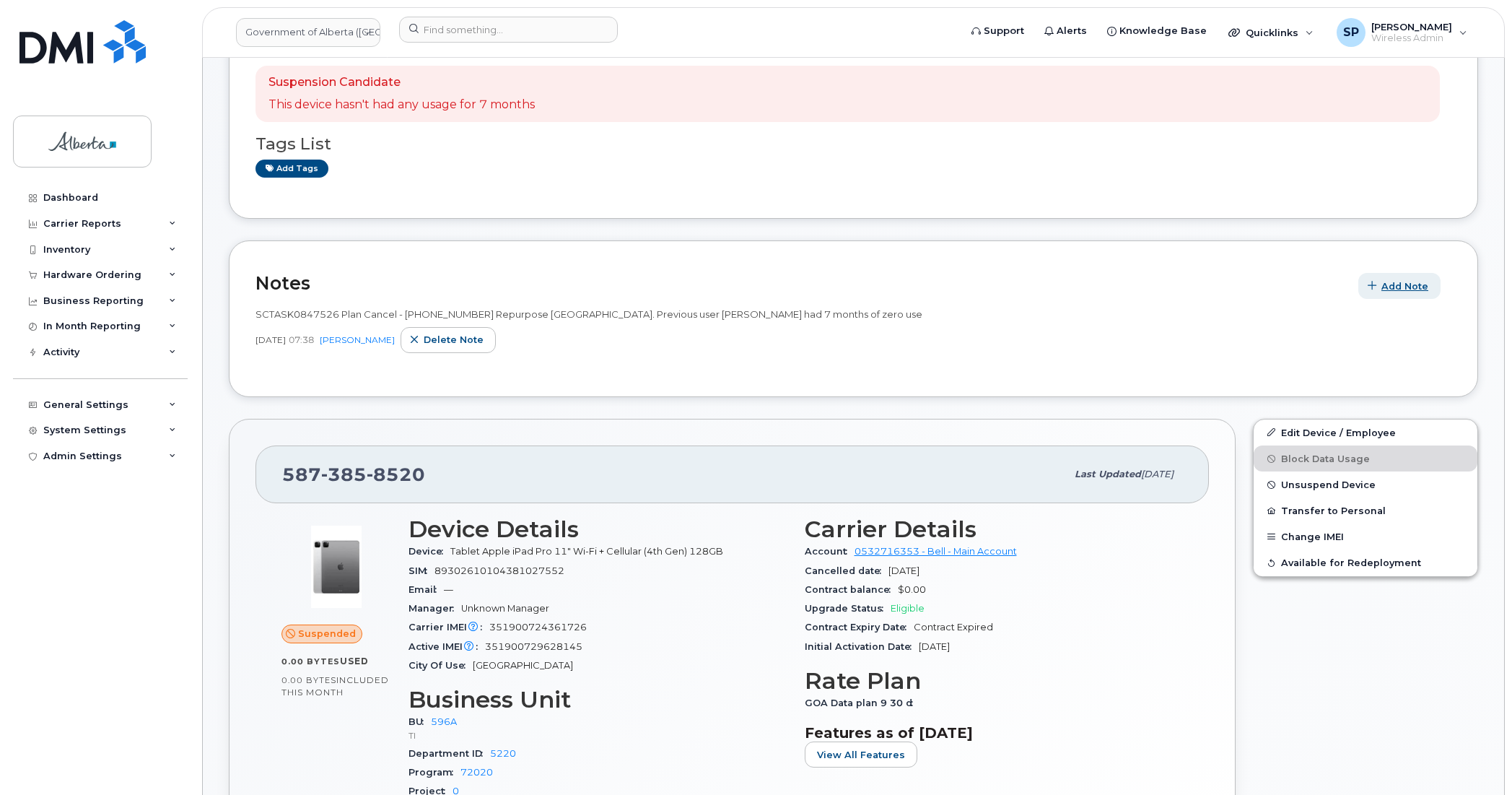
click at [1387, 289] on span "Add Note" at bounding box center [1405, 286] width 47 height 14
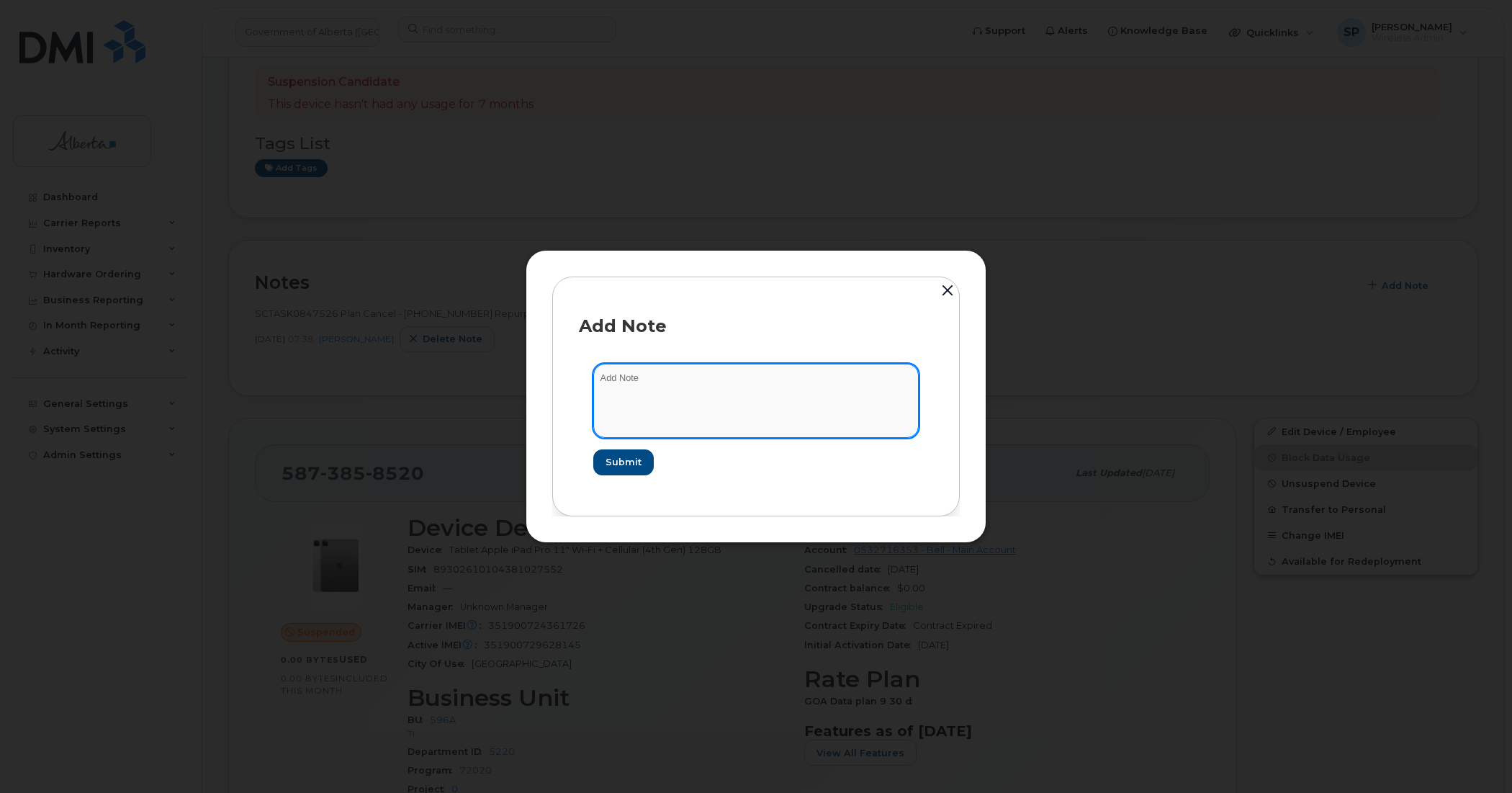
click at [743, 376] on textarea at bounding box center [756, 401] width 326 height 73
paste textarea "SCTASK0855573 5873858520 DO NOT DELETE - BEING REASSIGNED to [PERSON_NAME]. Pla…"
type textarea "SCTASK0855573 5873858520 DO NOT DELETE - BEING REASSIGNED to [PERSON_NAME]. Pla…"
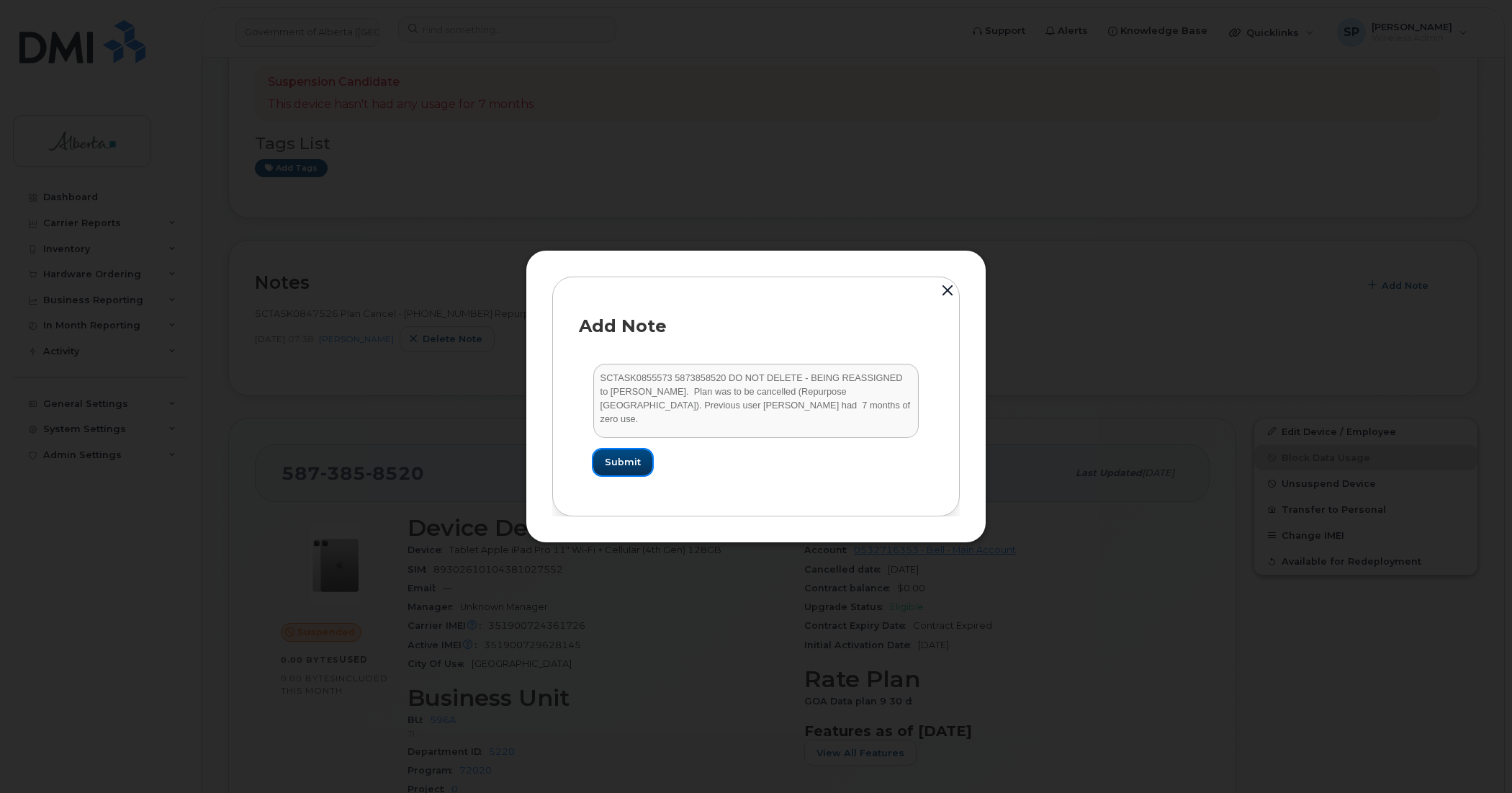
click at [631, 459] on span "Submit" at bounding box center [623, 462] width 36 height 14
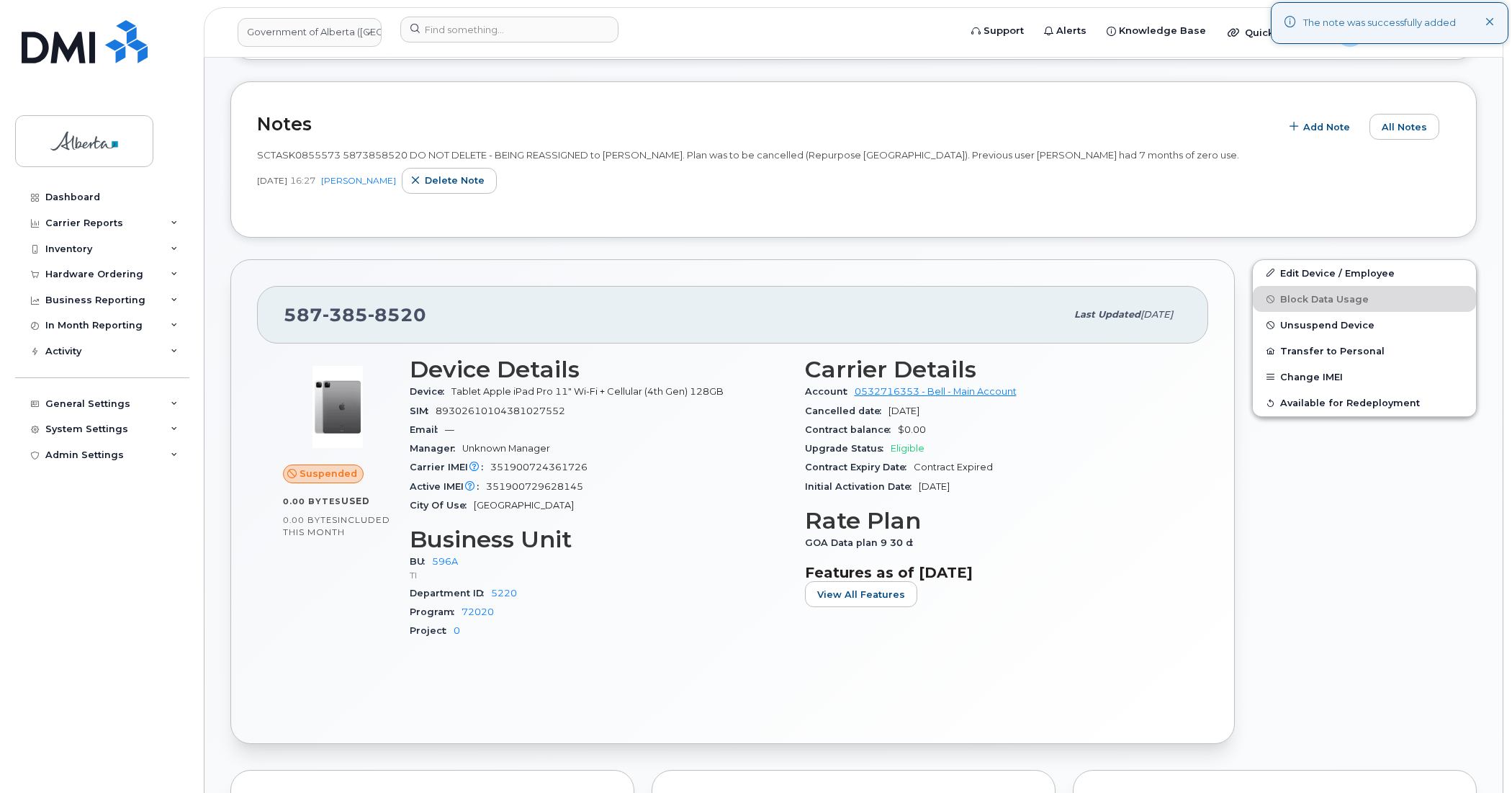
scroll to position [466, 0]
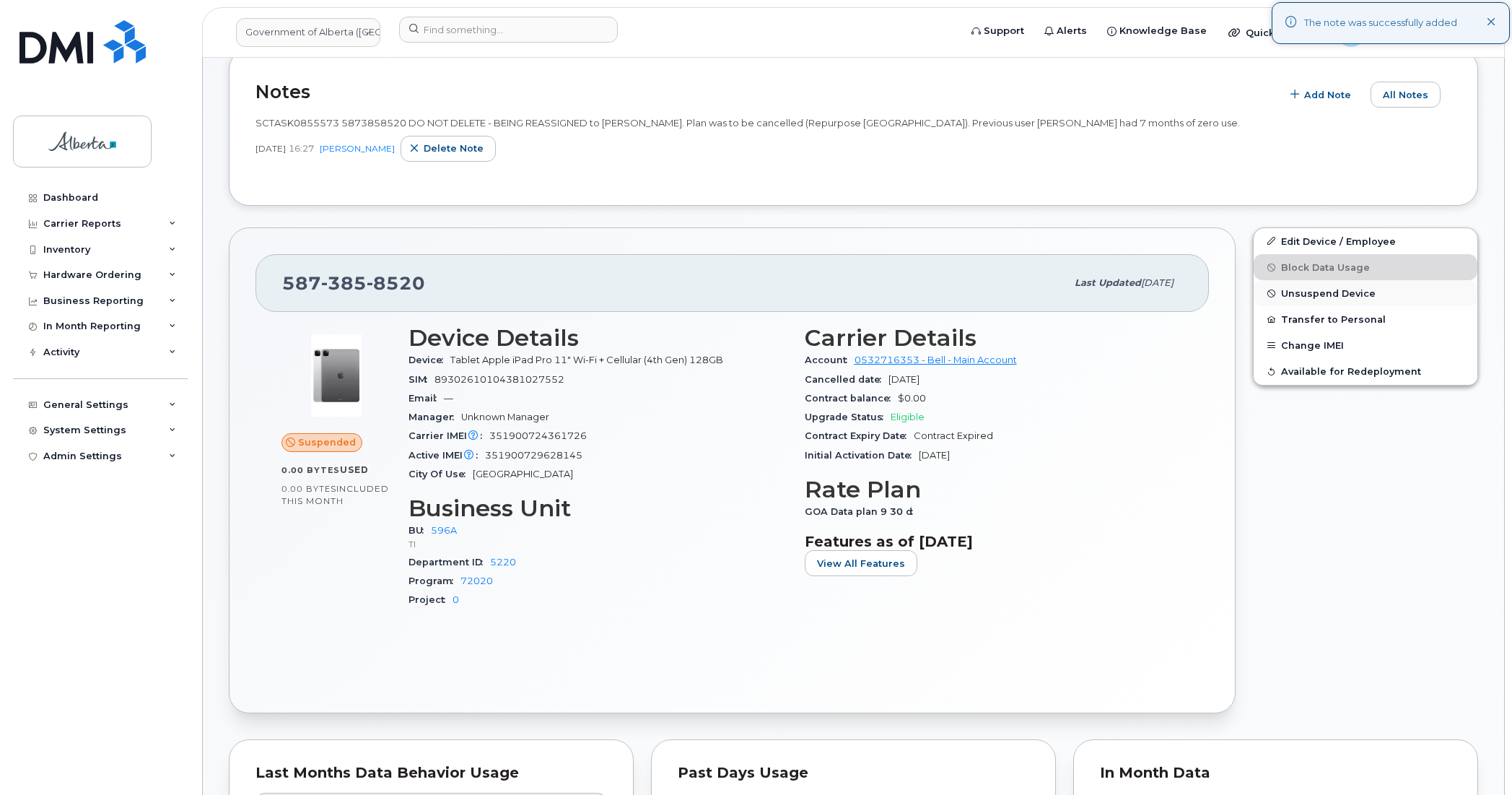
click at [1307, 292] on span "Unsuspend Device" at bounding box center [1328, 293] width 95 height 11
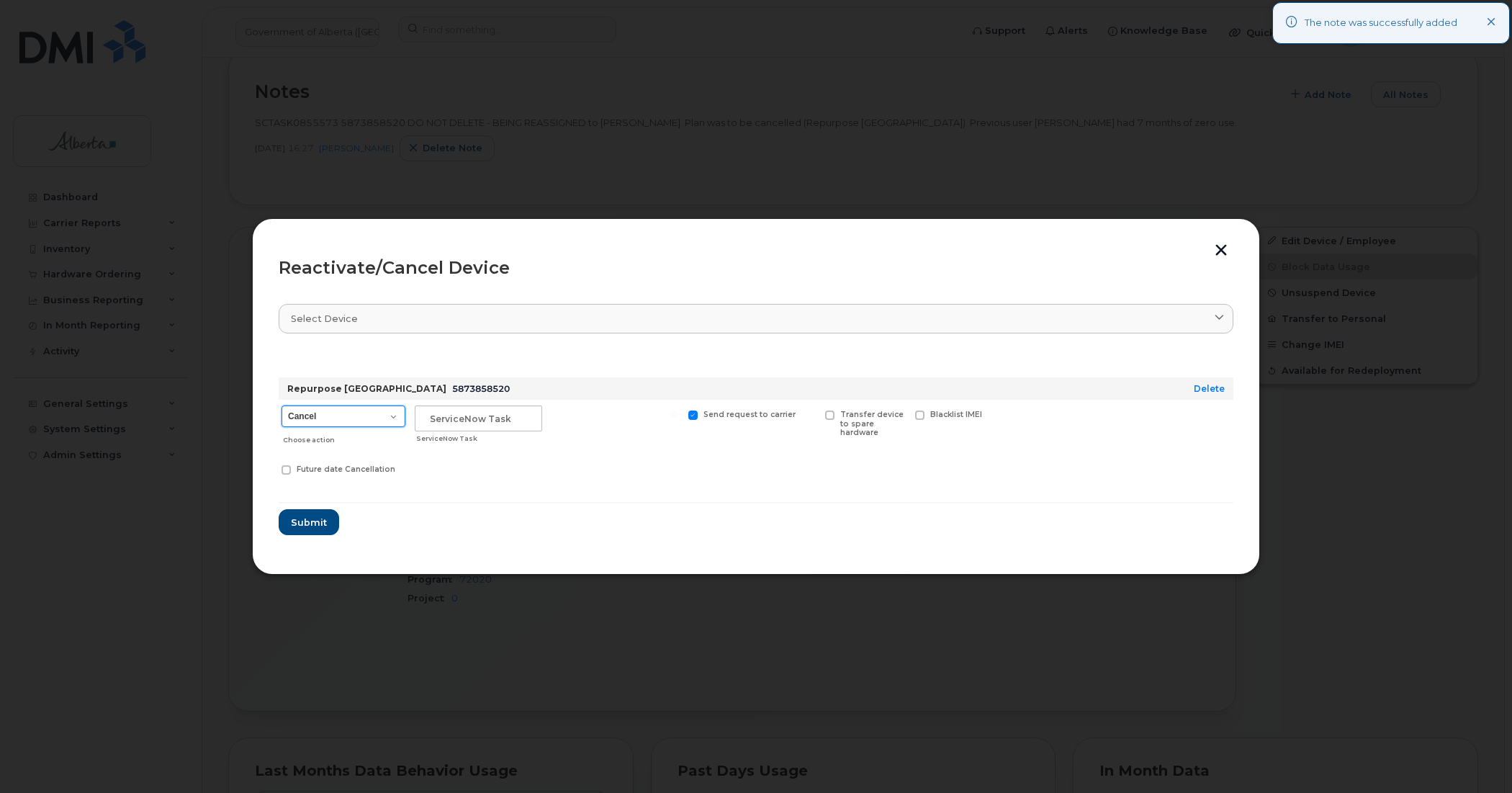
click at [333, 415] on select "Cancel Suspend - Extend Suspension Reactivate" at bounding box center [343, 416] width 124 height 22
select select "[object Object]"
click at [282, 405] on select "Cancel Suspend - Extend Suspension Reactivate" at bounding box center [343, 416] width 124 height 22
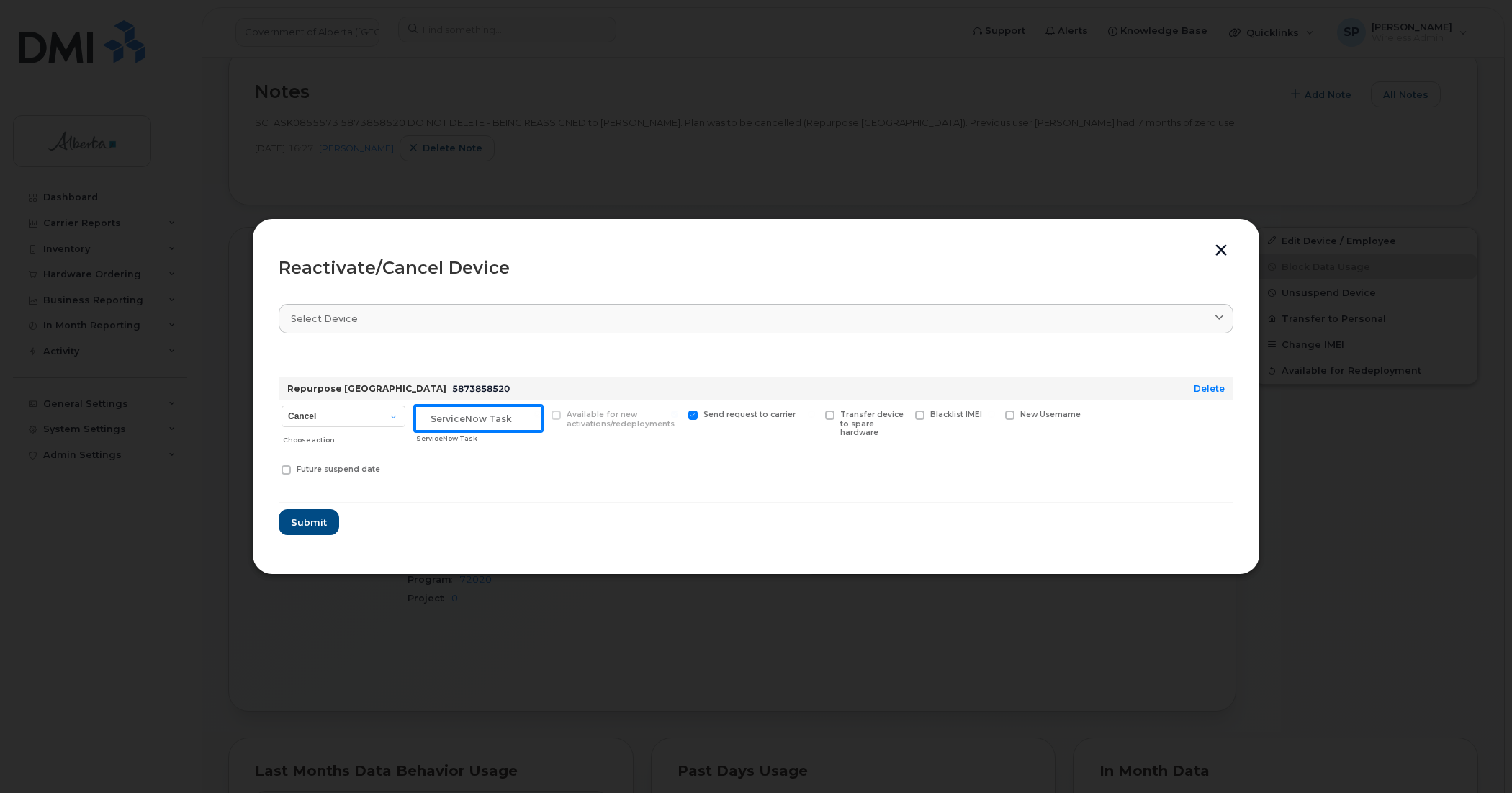
click at [457, 415] on input "text" at bounding box center [479, 418] width 128 height 26
paste input "SCTASK0855573"
type input "SCTASK0855573 Unsuspend"
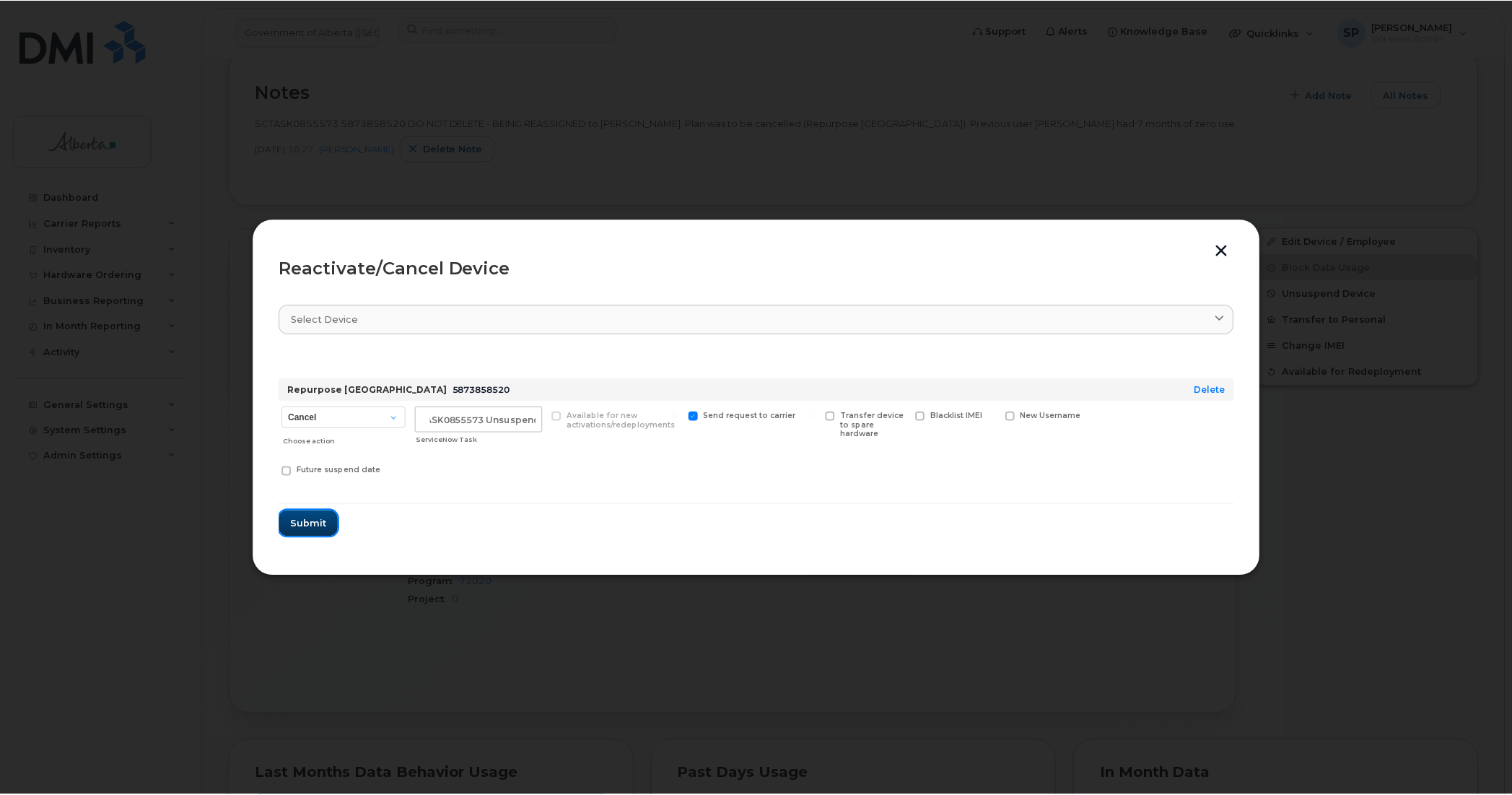
scroll to position [0, 0]
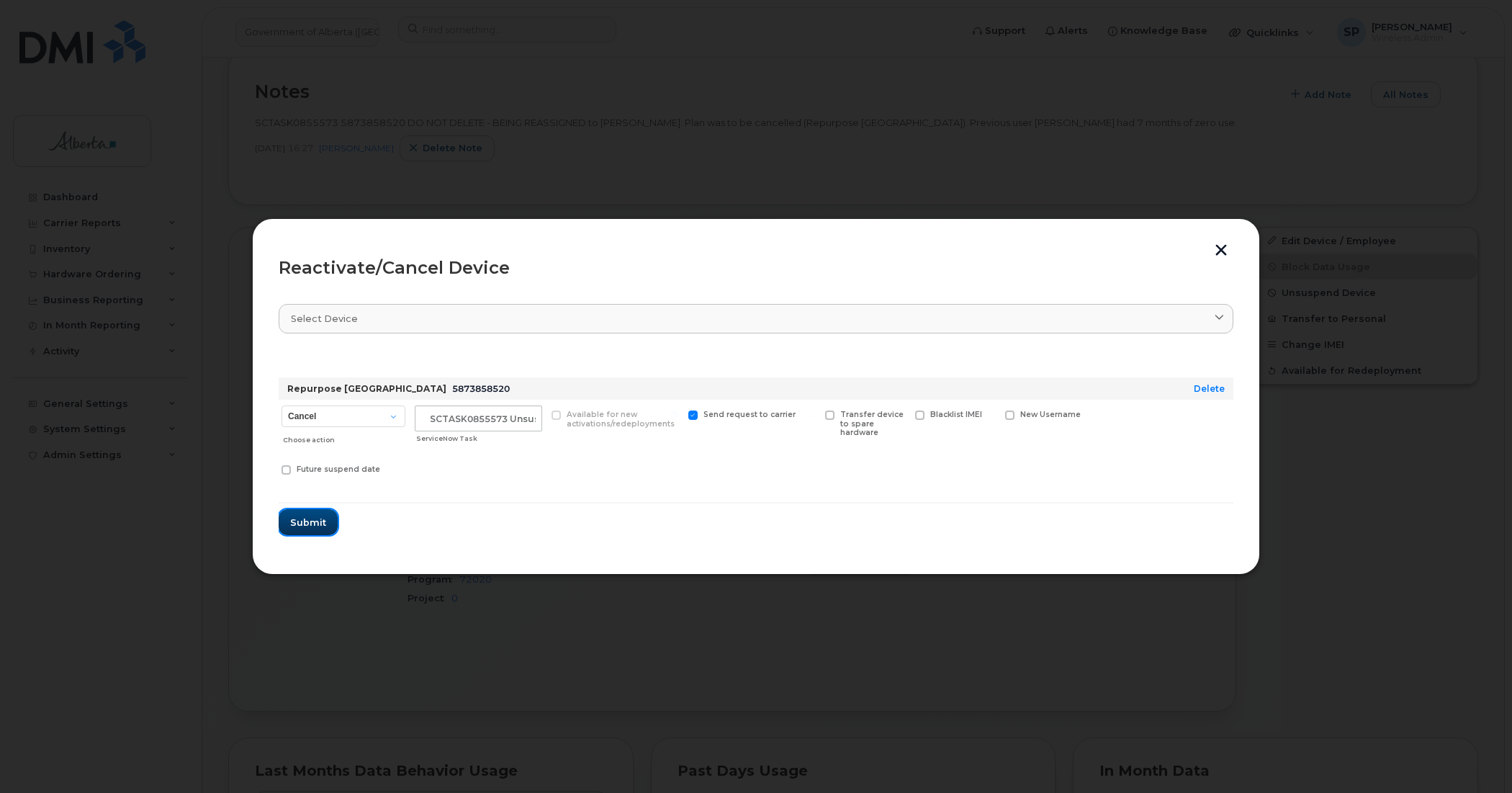
click at [306, 522] on span "Submit" at bounding box center [308, 522] width 36 height 14
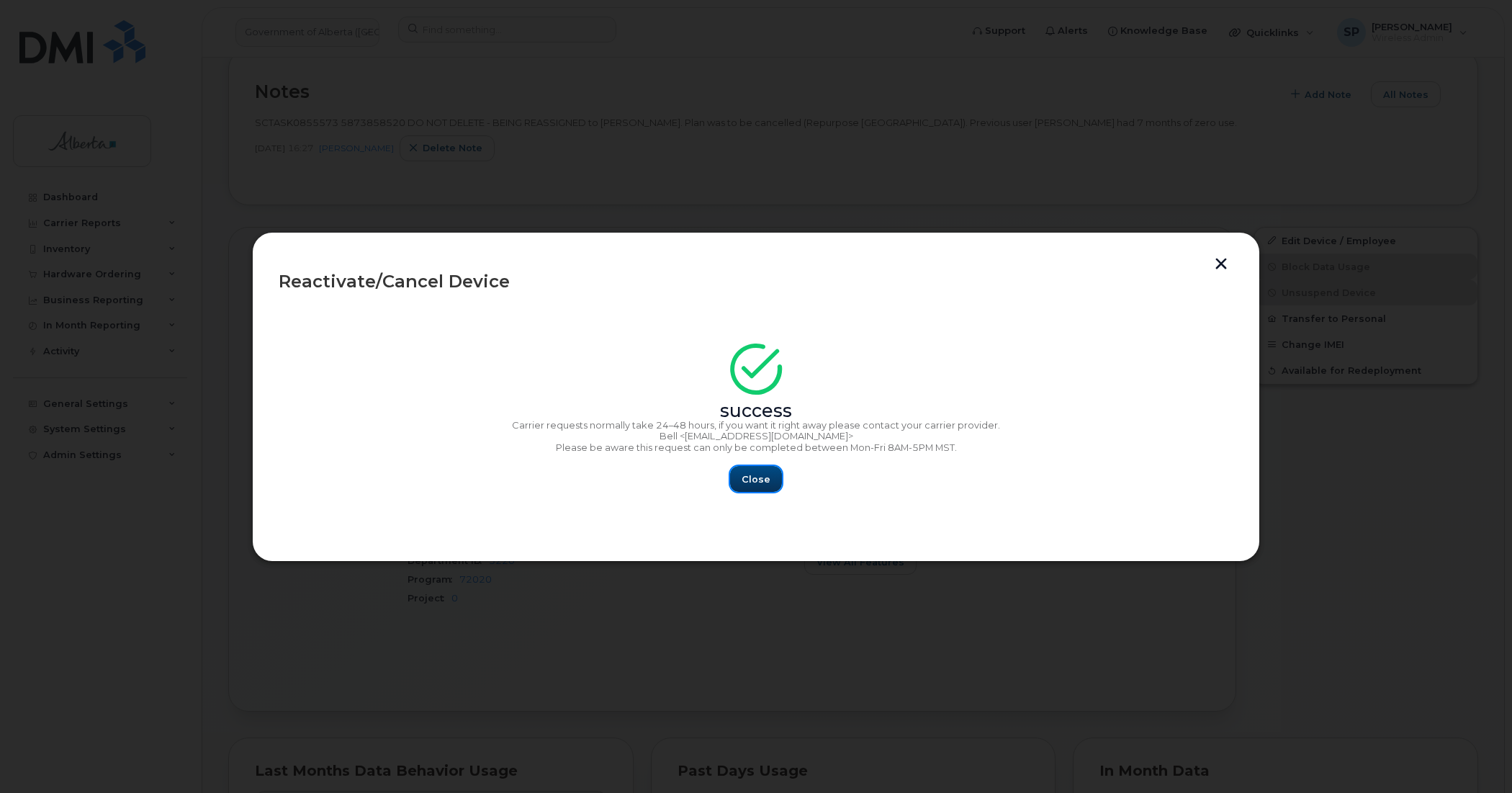
click at [751, 484] on span "Close" at bounding box center [755, 479] width 28 height 14
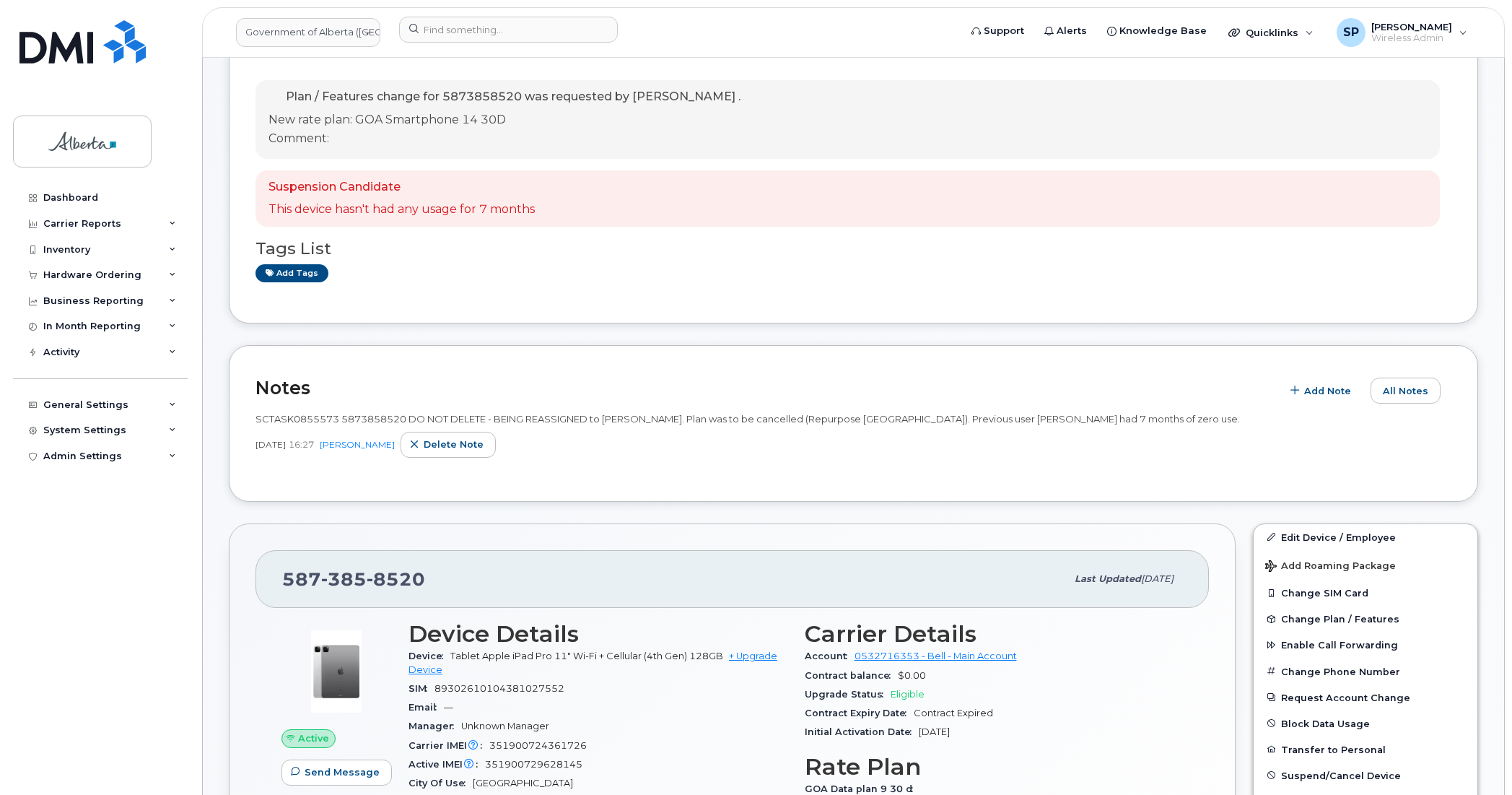
scroll to position [210, 0]
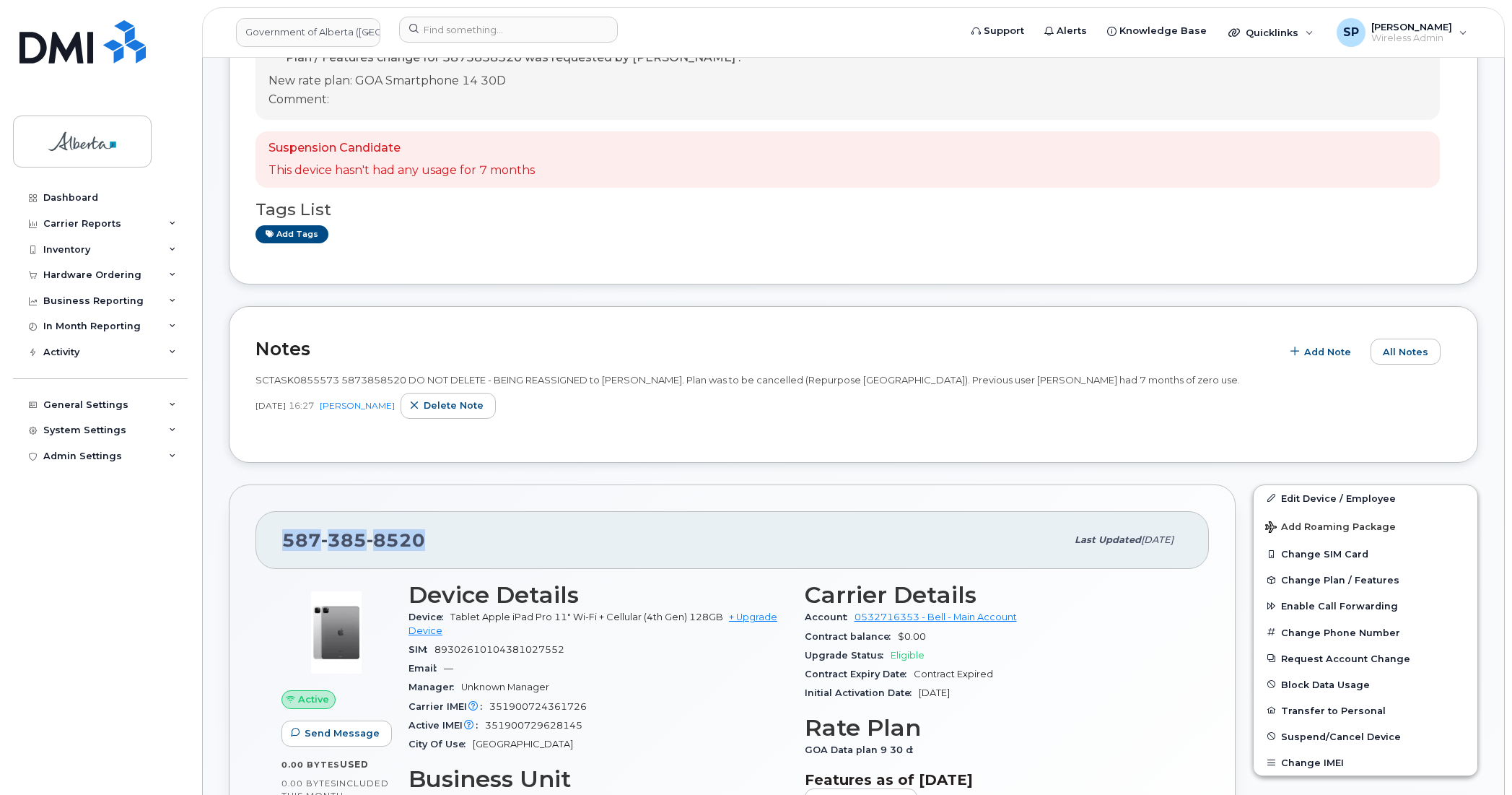
drag, startPoint x: 420, startPoint y: 540, endPoint x: 253, endPoint y: 542, distance: 167.0
click at [253, 542] on div "[PHONE_NUMBER] Last updated [DATE] Active Send Message 0.00 Bytes  used 0.00 By…" at bounding box center [732, 734] width 1007 height 499
copy span "[PHONE_NUMBER]"
drag, startPoint x: 1304, startPoint y: 498, endPoint x: 1254, endPoint y: 504, distance: 50.4
click at [1304, 498] on link "Edit Device / Employee" at bounding box center [1366, 499] width 224 height 26
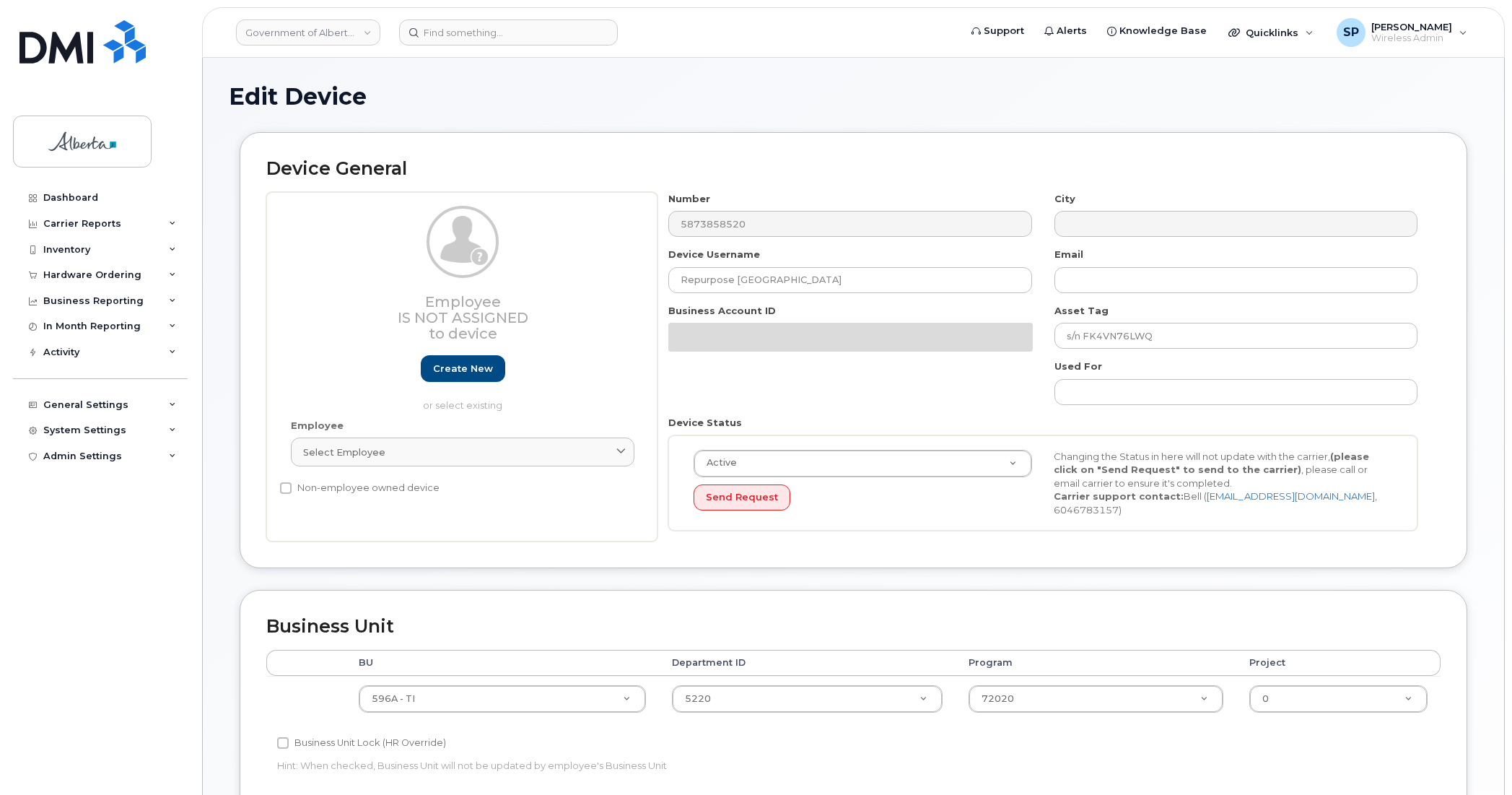
select select "4797729"
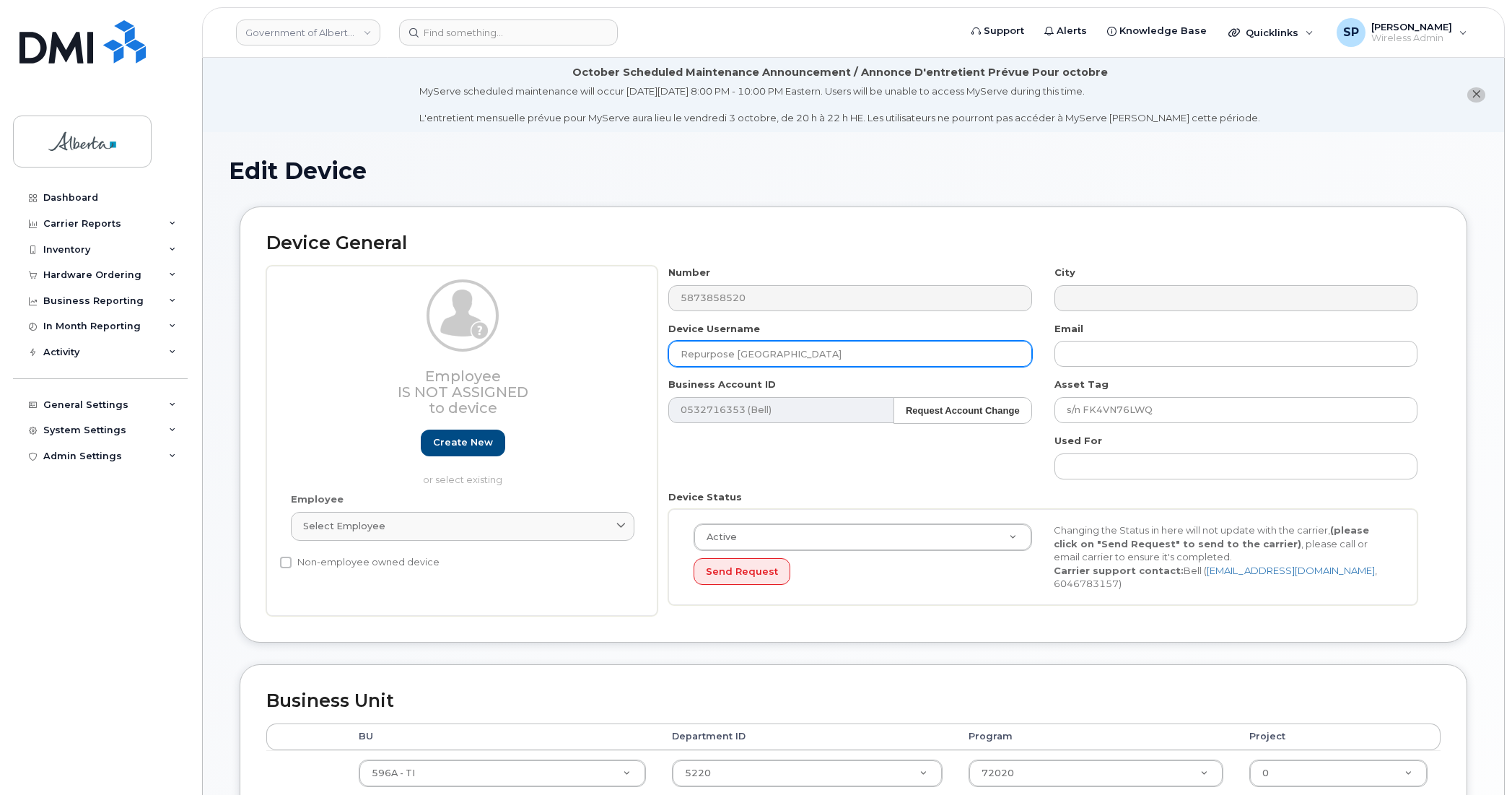
drag, startPoint x: 812, startPoint y: 347, endPoint x: 548, endPoint y: 362, distance: 264.4
click at [548, 362] on div "Employee Is not assigned to device Create new or select existing Employee Selec…" at bounding box center [853, 441] width 1174 height 350
paste input "[PERSON_NAME]"
type input "[PERSON_NAME]"
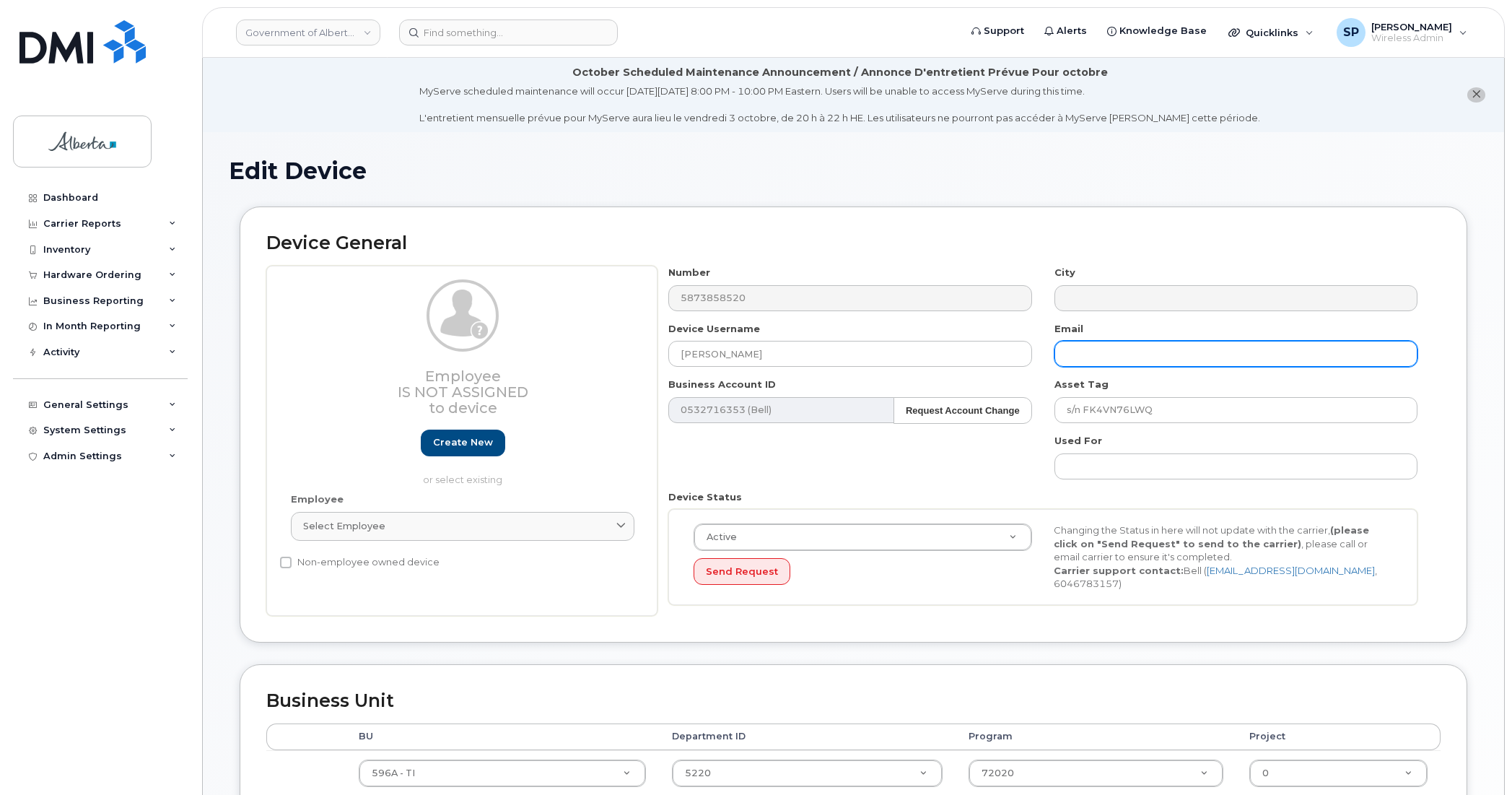
click at [1078, 356] on input "text" at bounding box center [1236, 354] width 363 height 26
paste input "[PERSON_NAME][EMAIL_ADDRESS][PERSON_NAME][DOMAIN_NAME]"
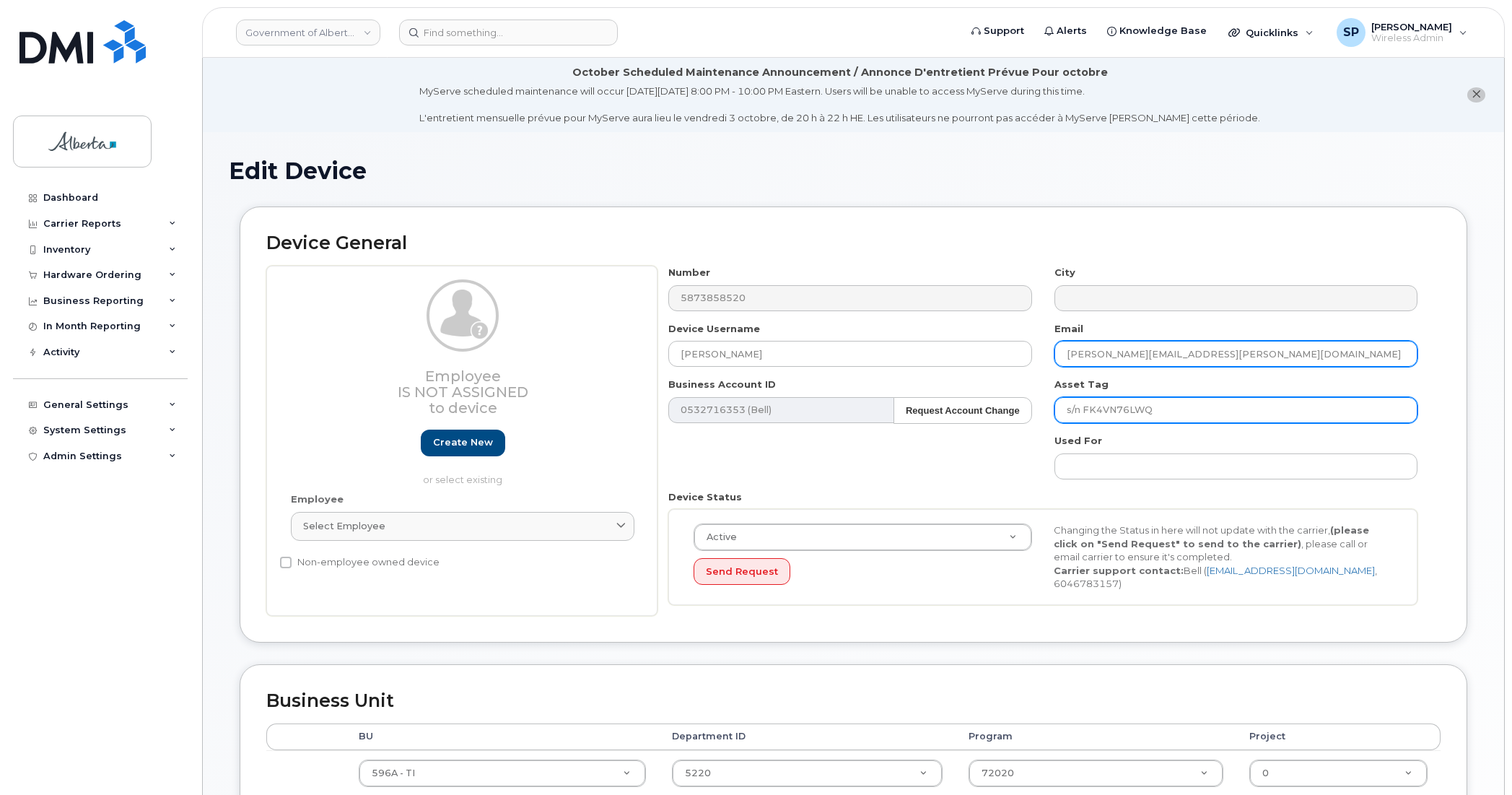
type input "[PERSON_NAME][EMAIL_ADDRESS][PERSON_NAME][DOMAIN_NAME]"
drag, startPoint x: 1174, startPoint y: 411, endPoint x: 980, endPoint y: 420, distance: 194.2
click at [980, 420] on div "Number 5873858520 City Device Username [PERSON_NAME] Email [PERSON_NAME][EMAIL_…" at bounding box center [1044, 441] width 772 height 350
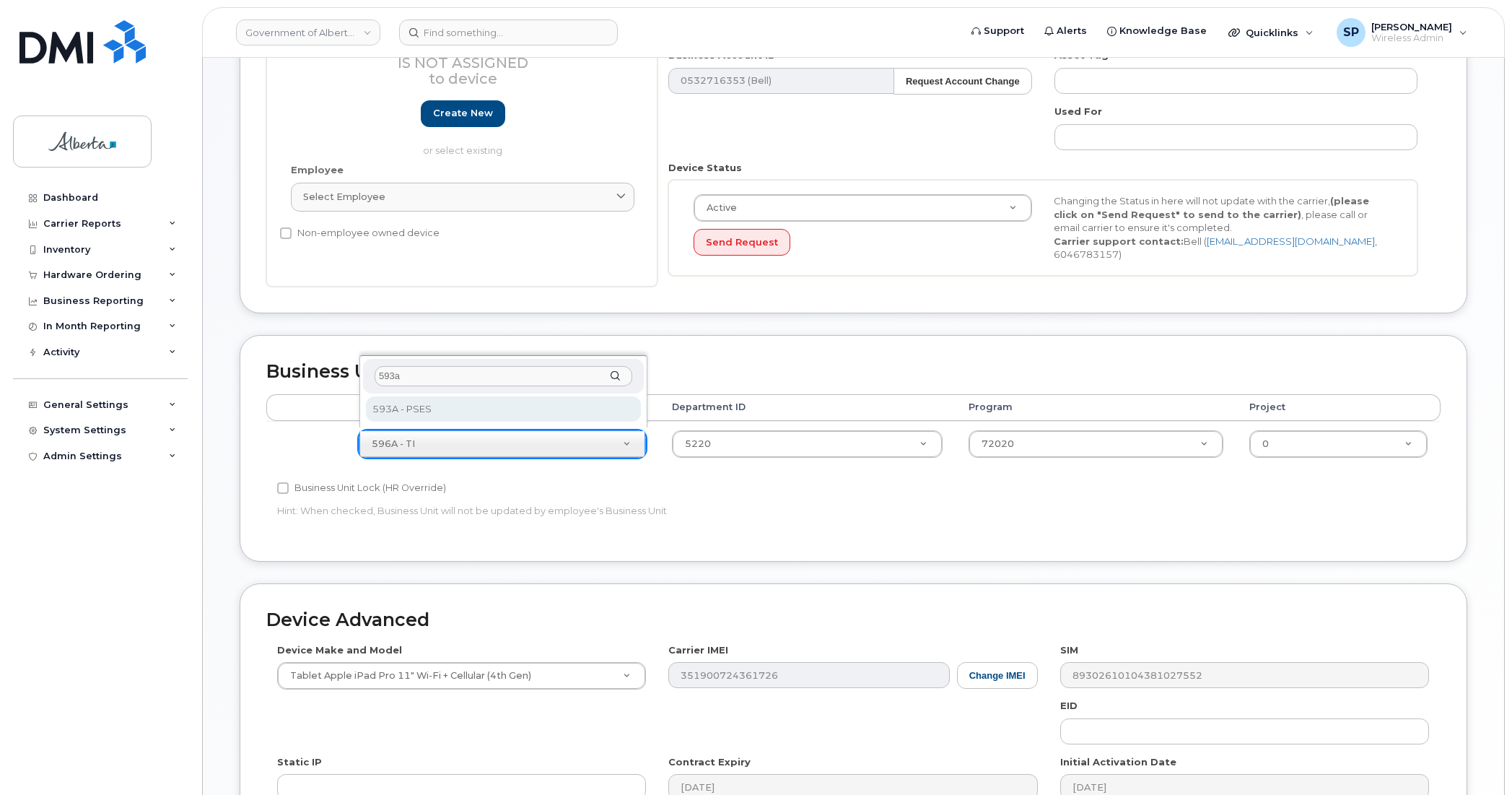
type input "593a"
select select "4797682"
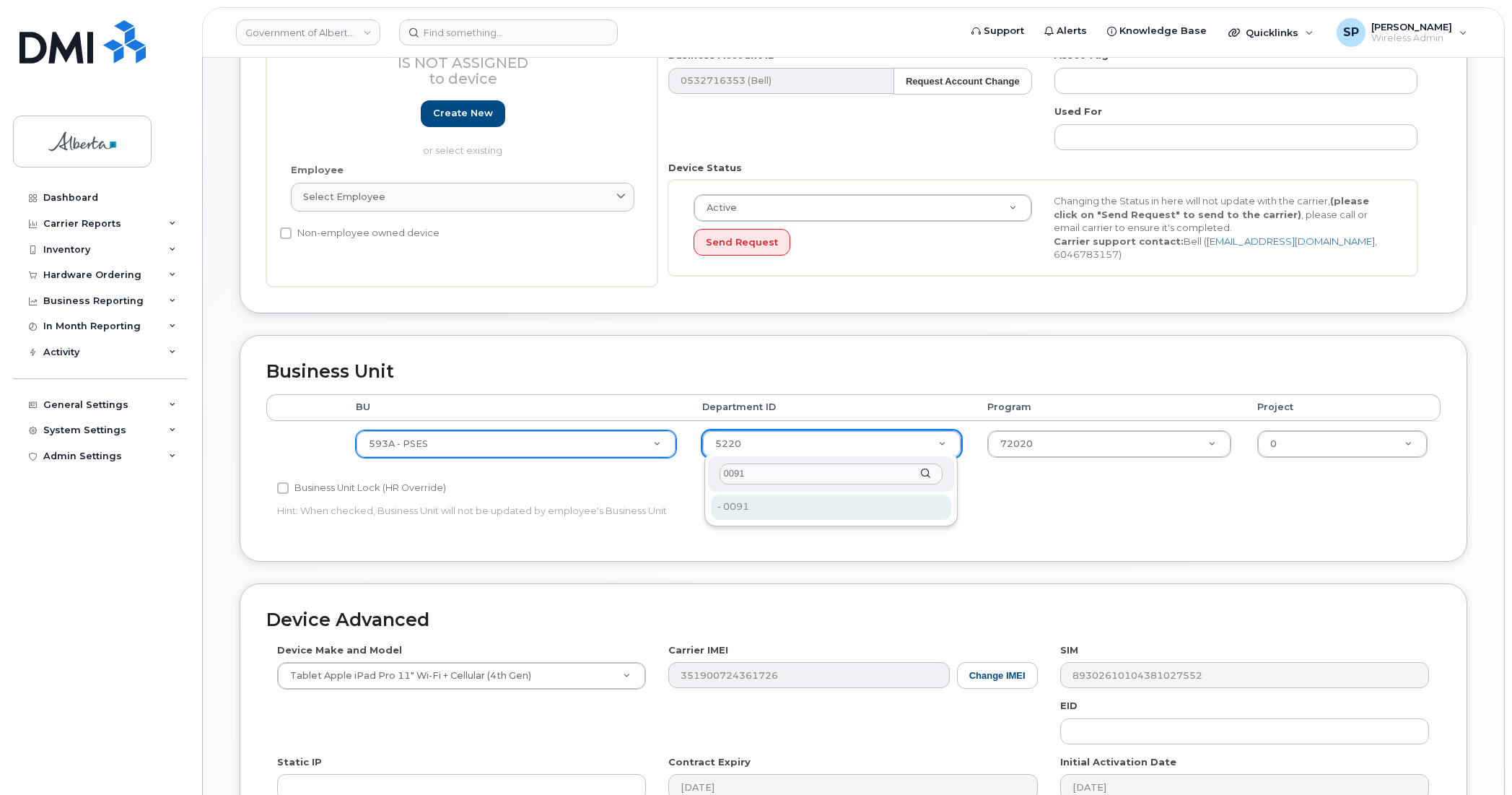
type input "0091"
type input "4752025"
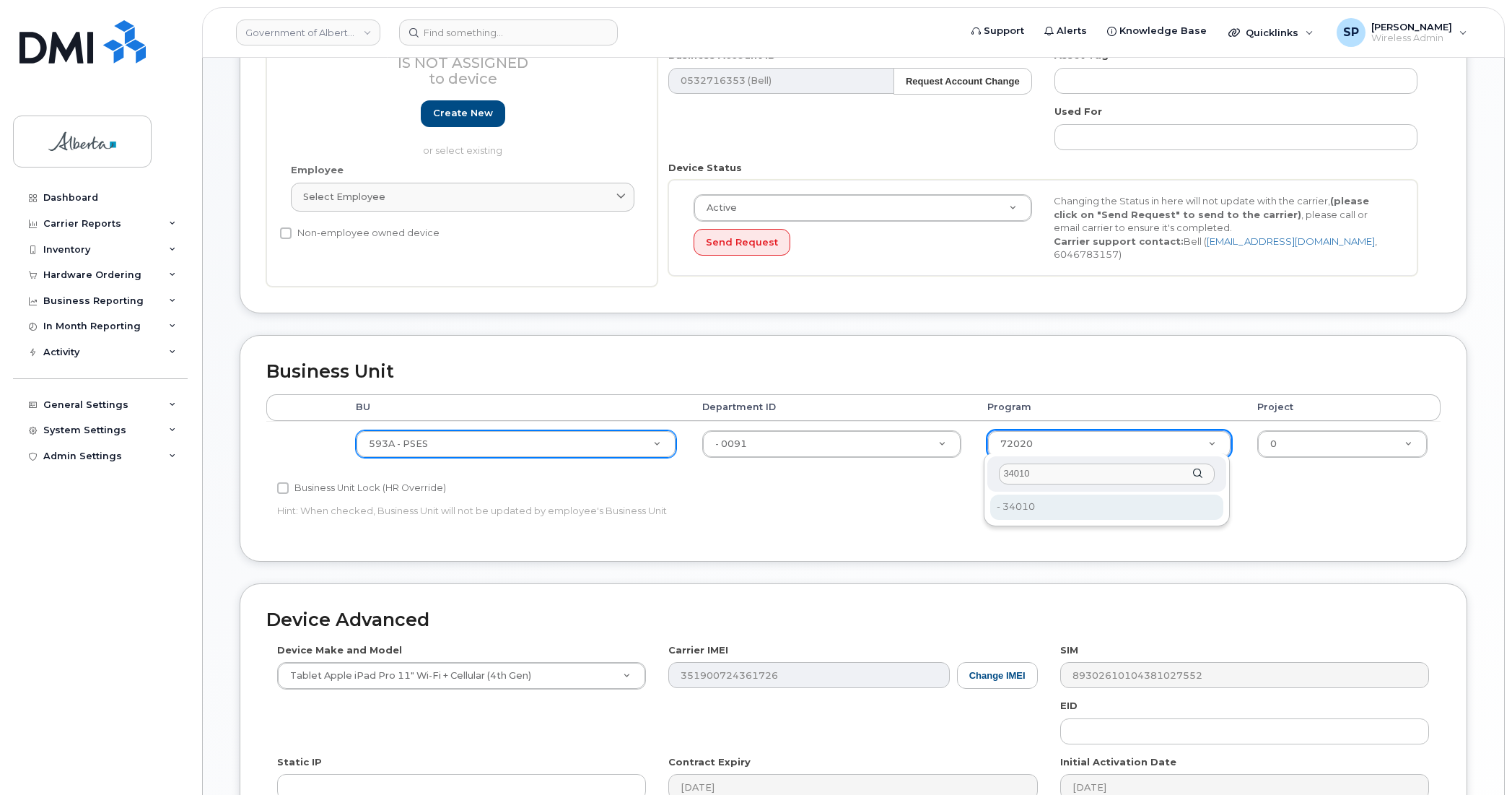
type input "34010"
type input "4254278"
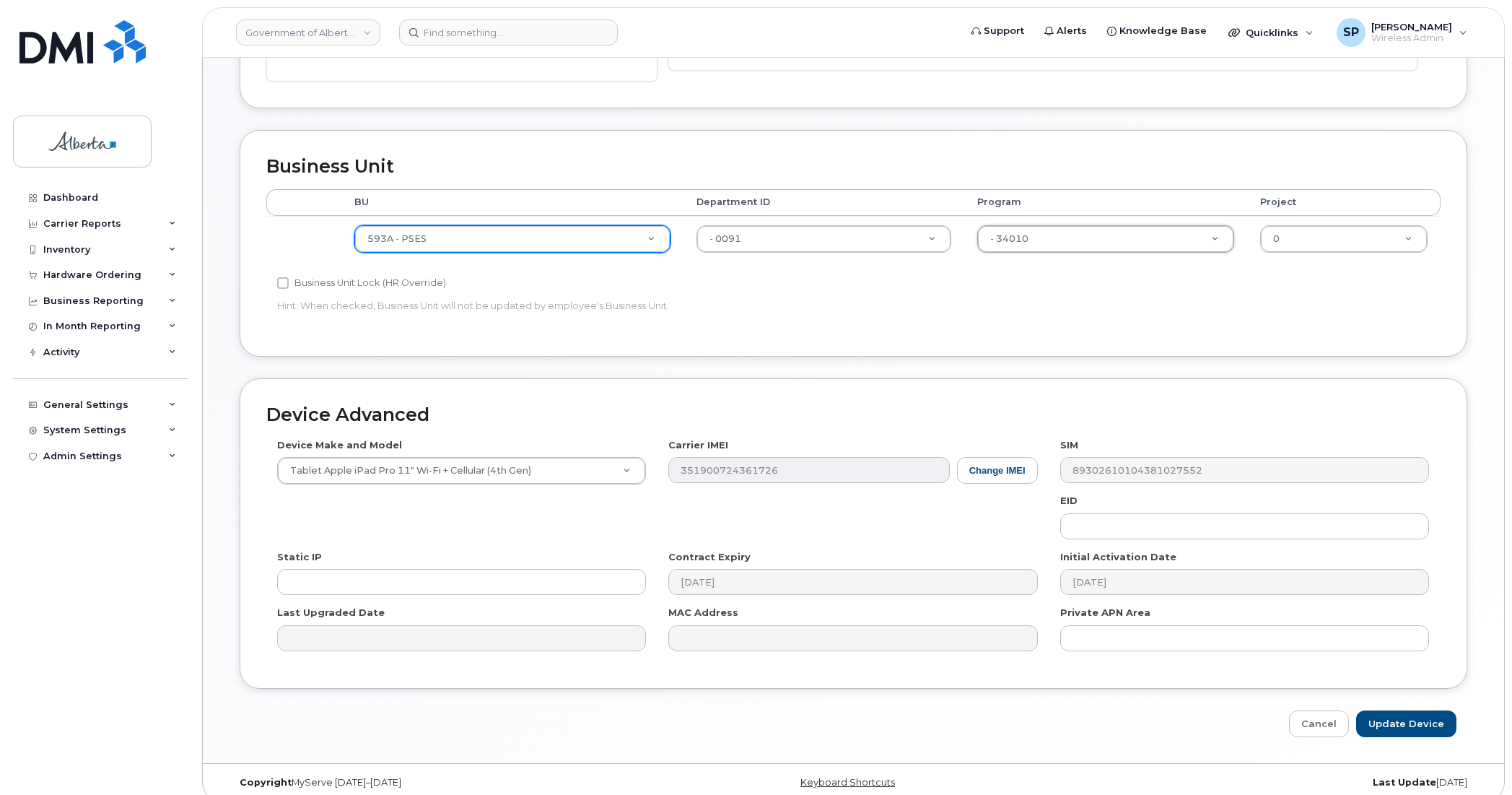
scroll to position [546, 0]
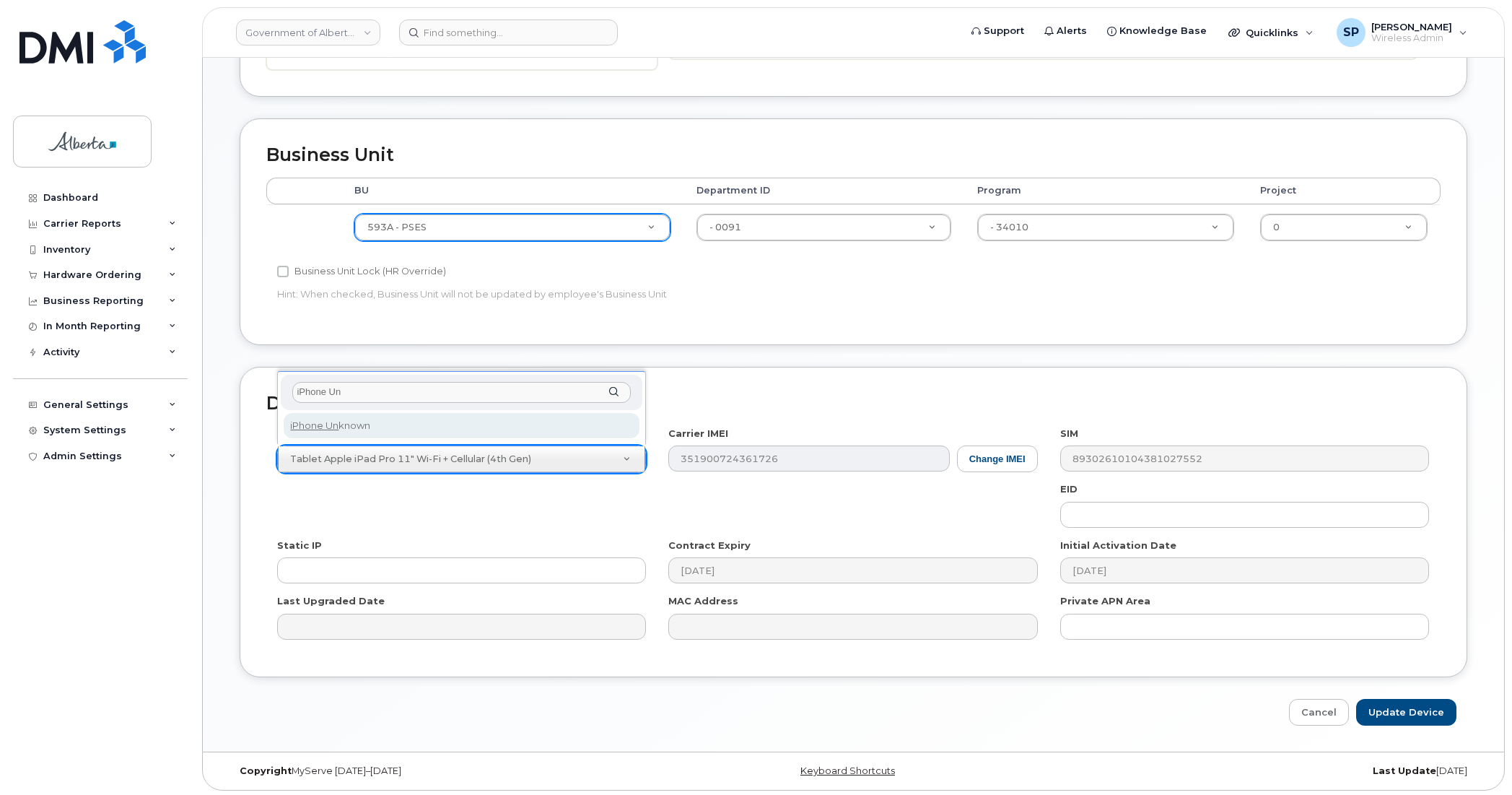
type input "iPhone Un"
select select "185"
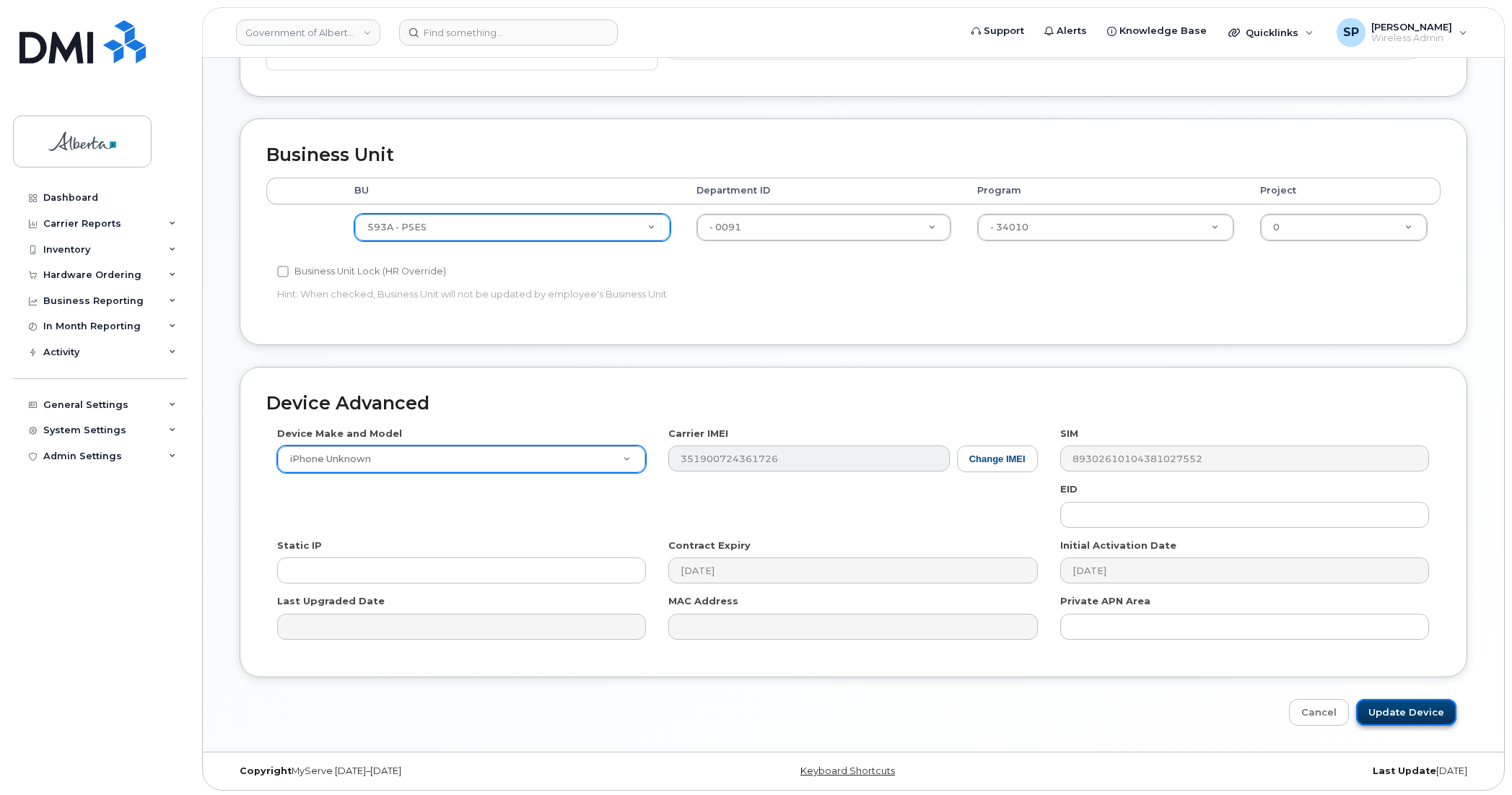
click at [1384, 708] on input "Update Device" at bounding box center [1406, 712] width 100 height 27
type input "Saving..."
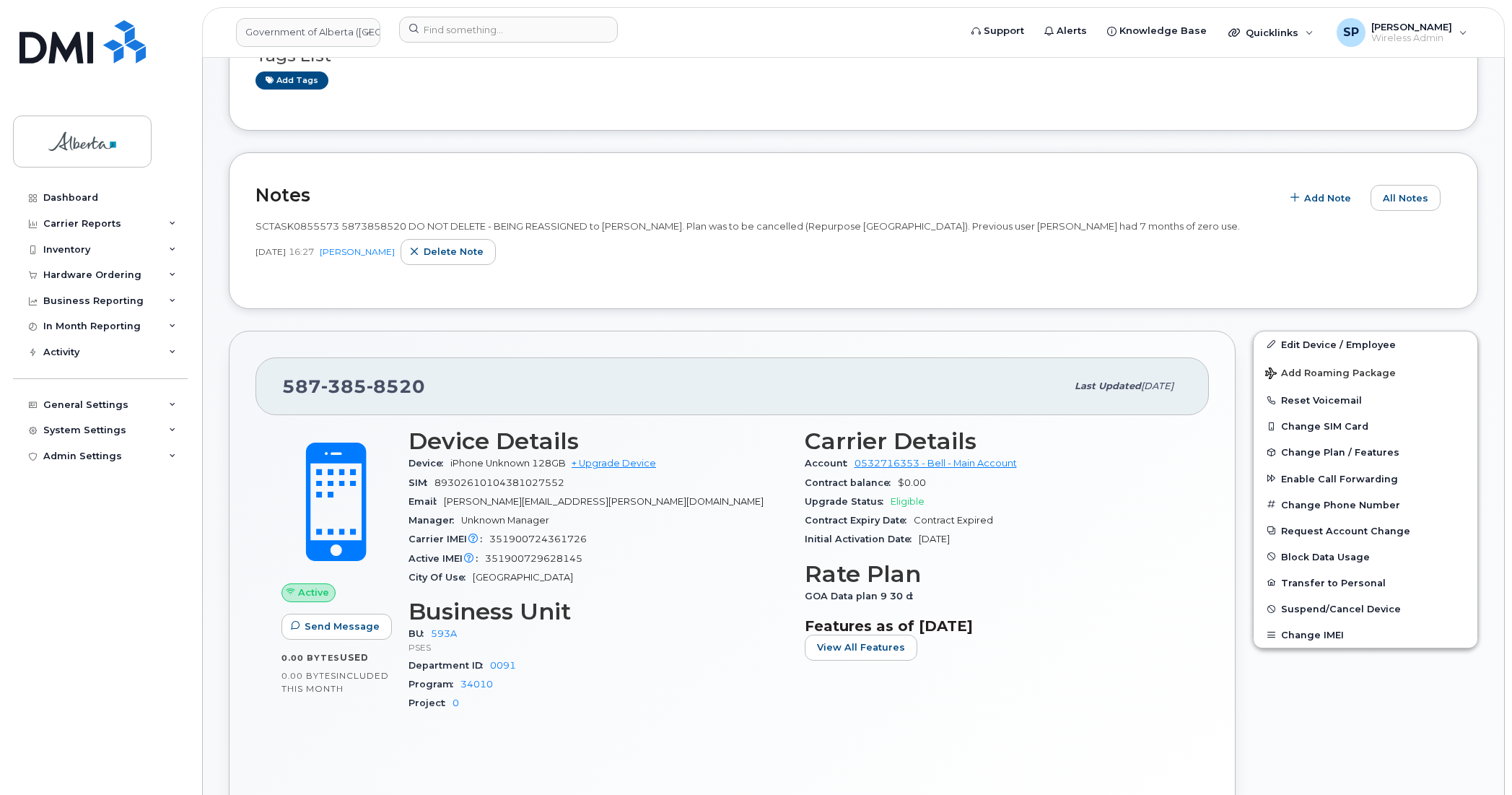
scroll to position [374, 0]
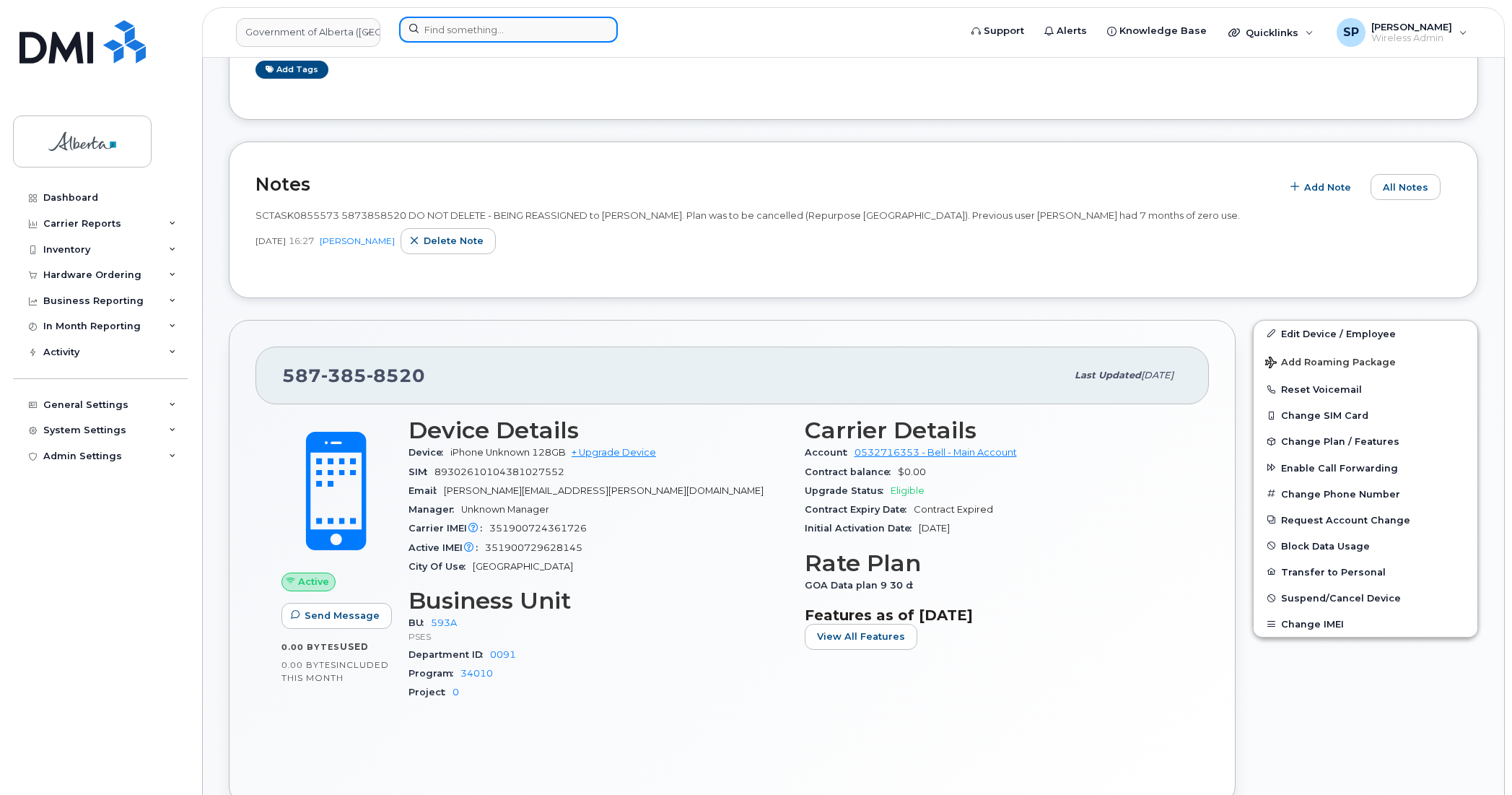
click at [433, 29] on input at bounding box center [508, 29] width 219 height 26
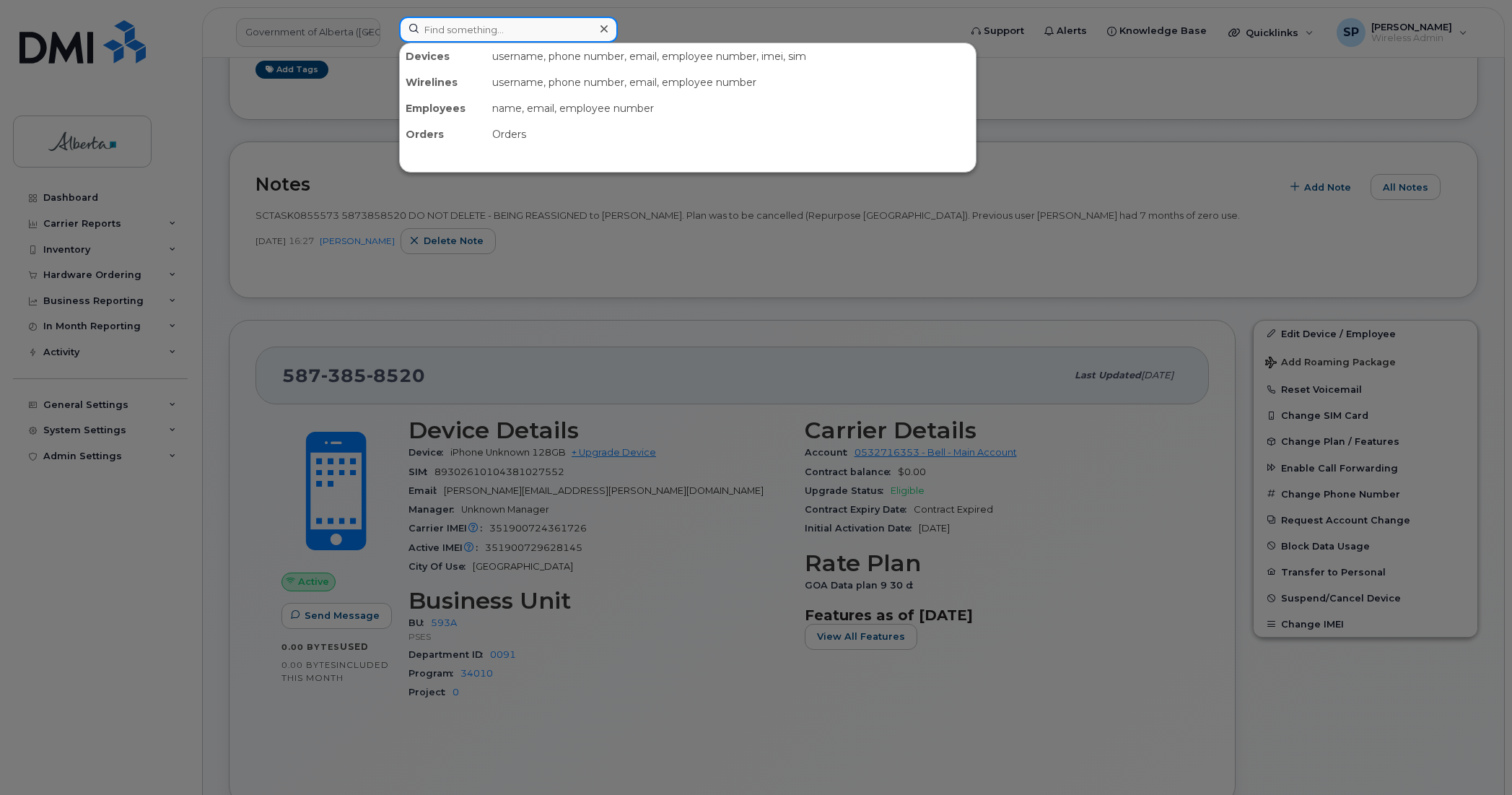
paste input "5873404061"
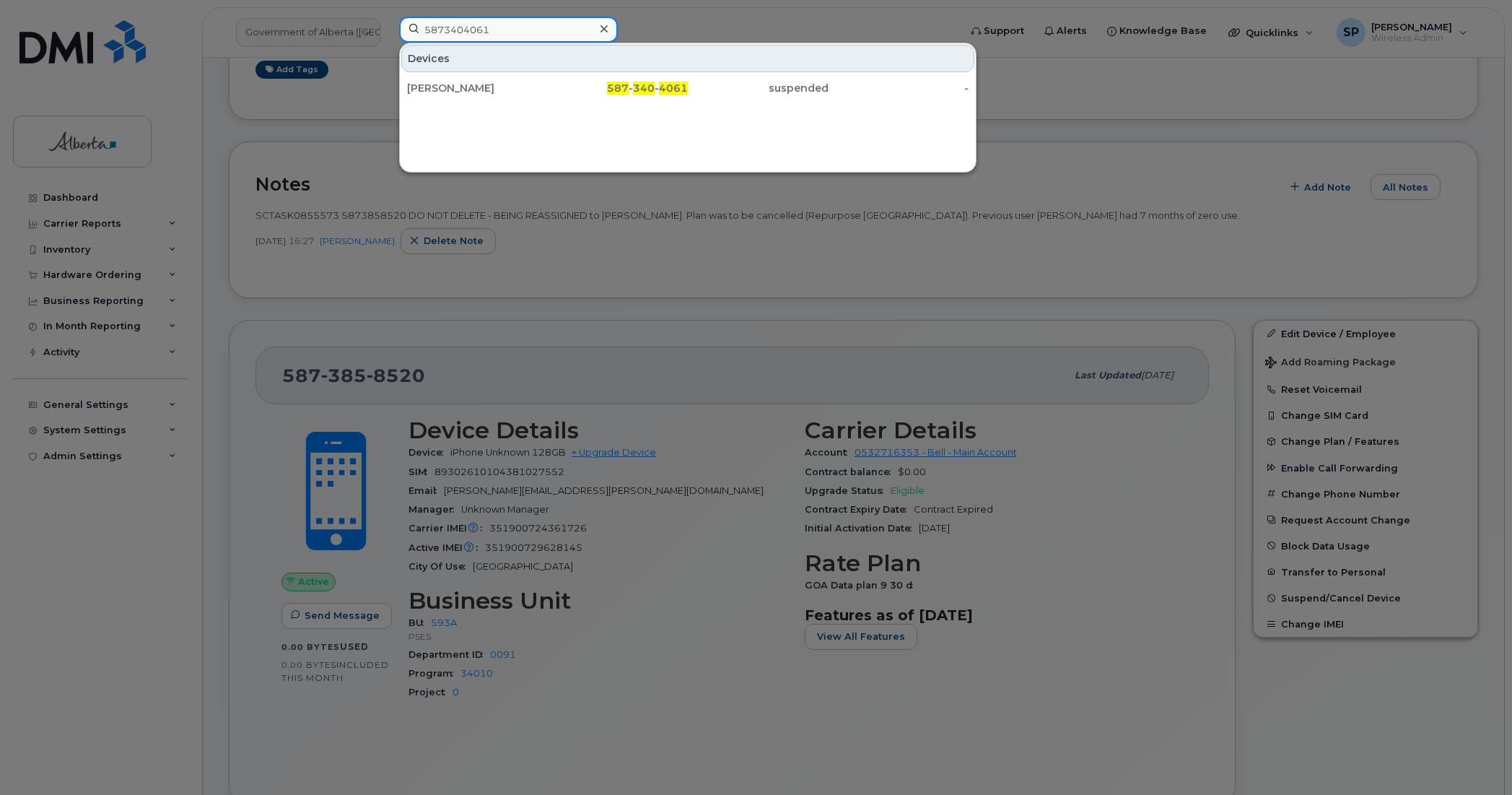
type input "5873404061"
click at [470, 92] on div "[PERSON_NAME]" at bounding box center [477, 88] width 141 height 15
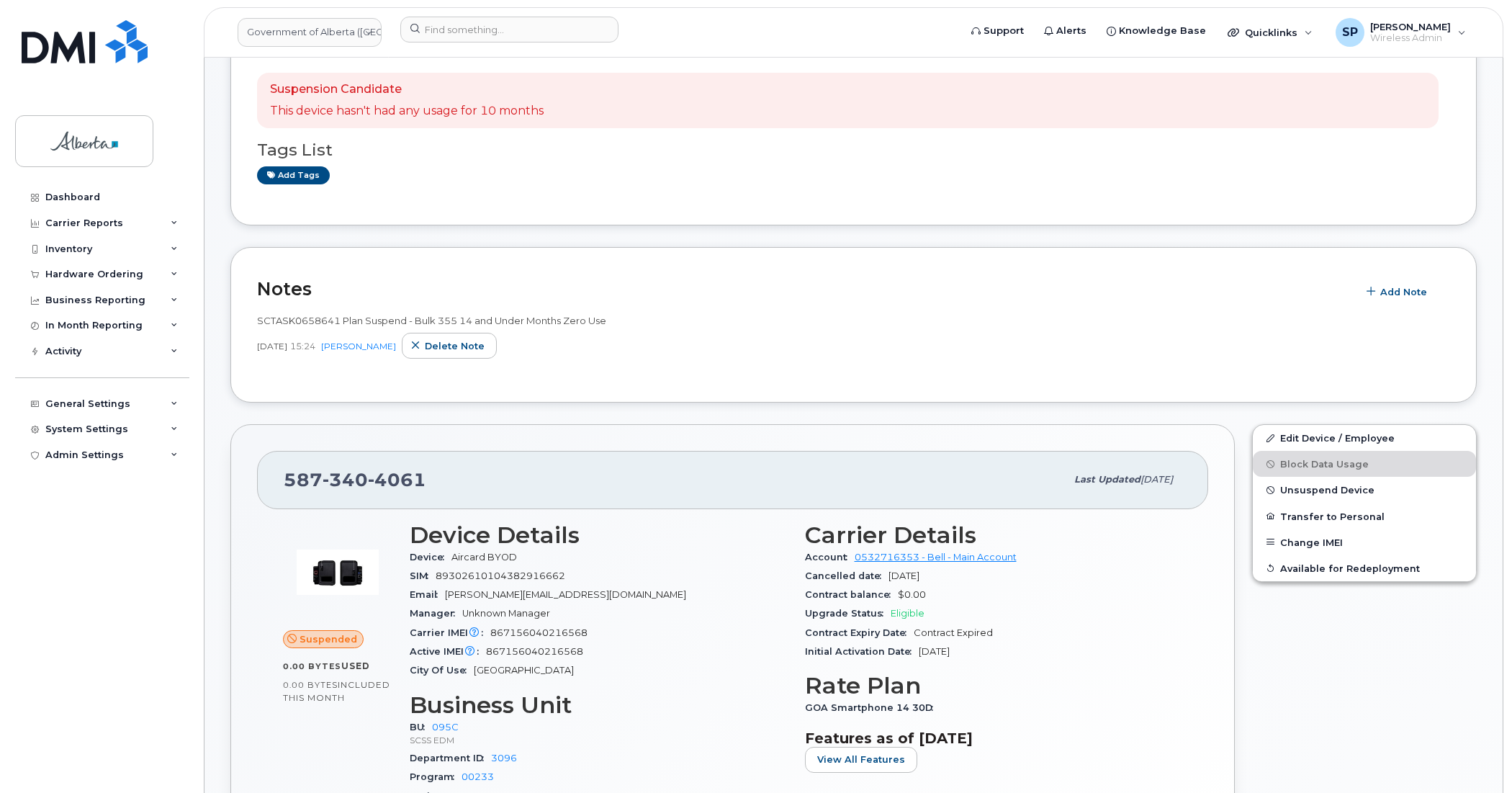
scroll to position [304, 0]
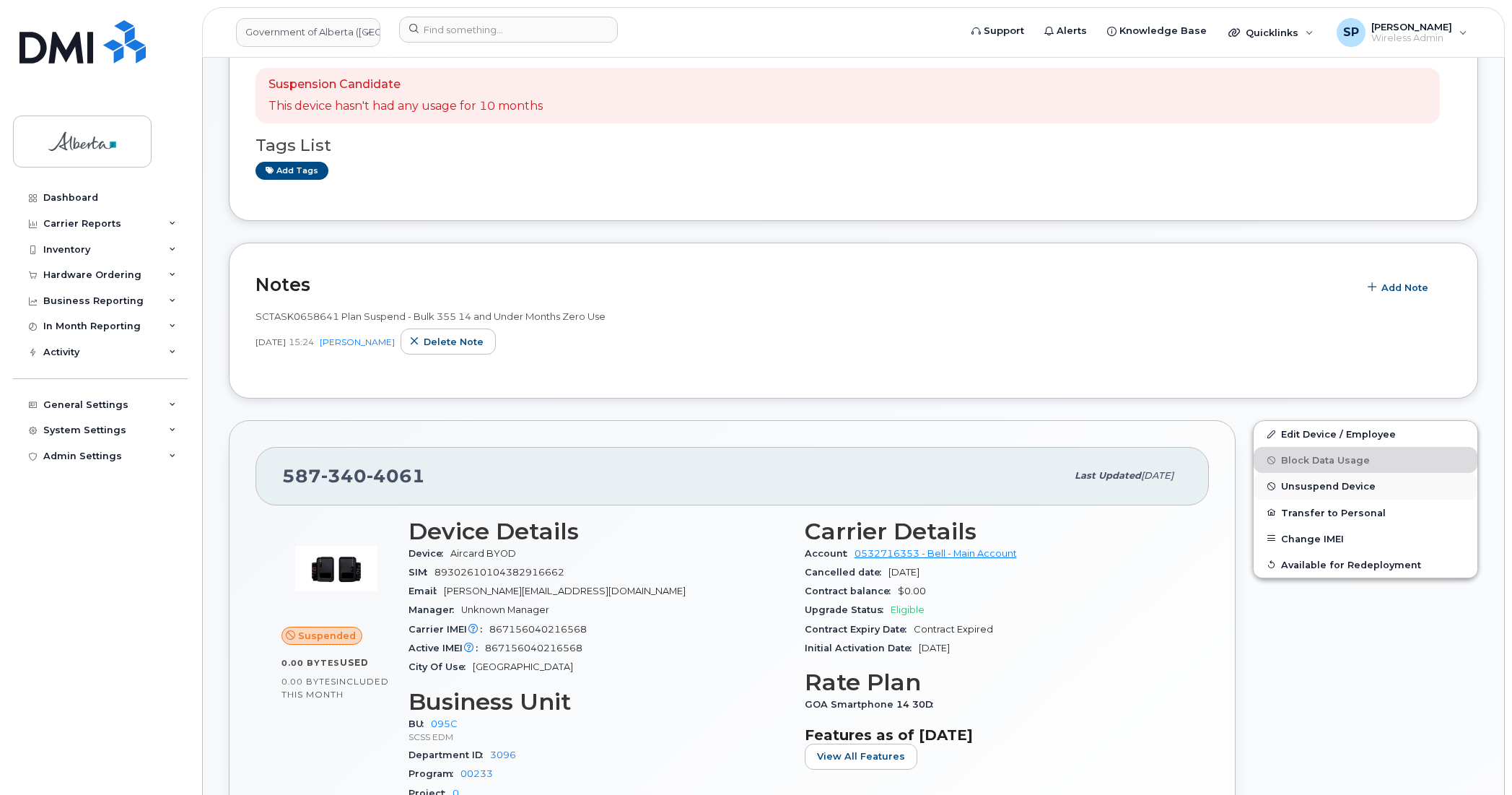
click at [1323, 489] on span "Unsuspend Device" at bounding box center [1328, 486] width 95 height 11
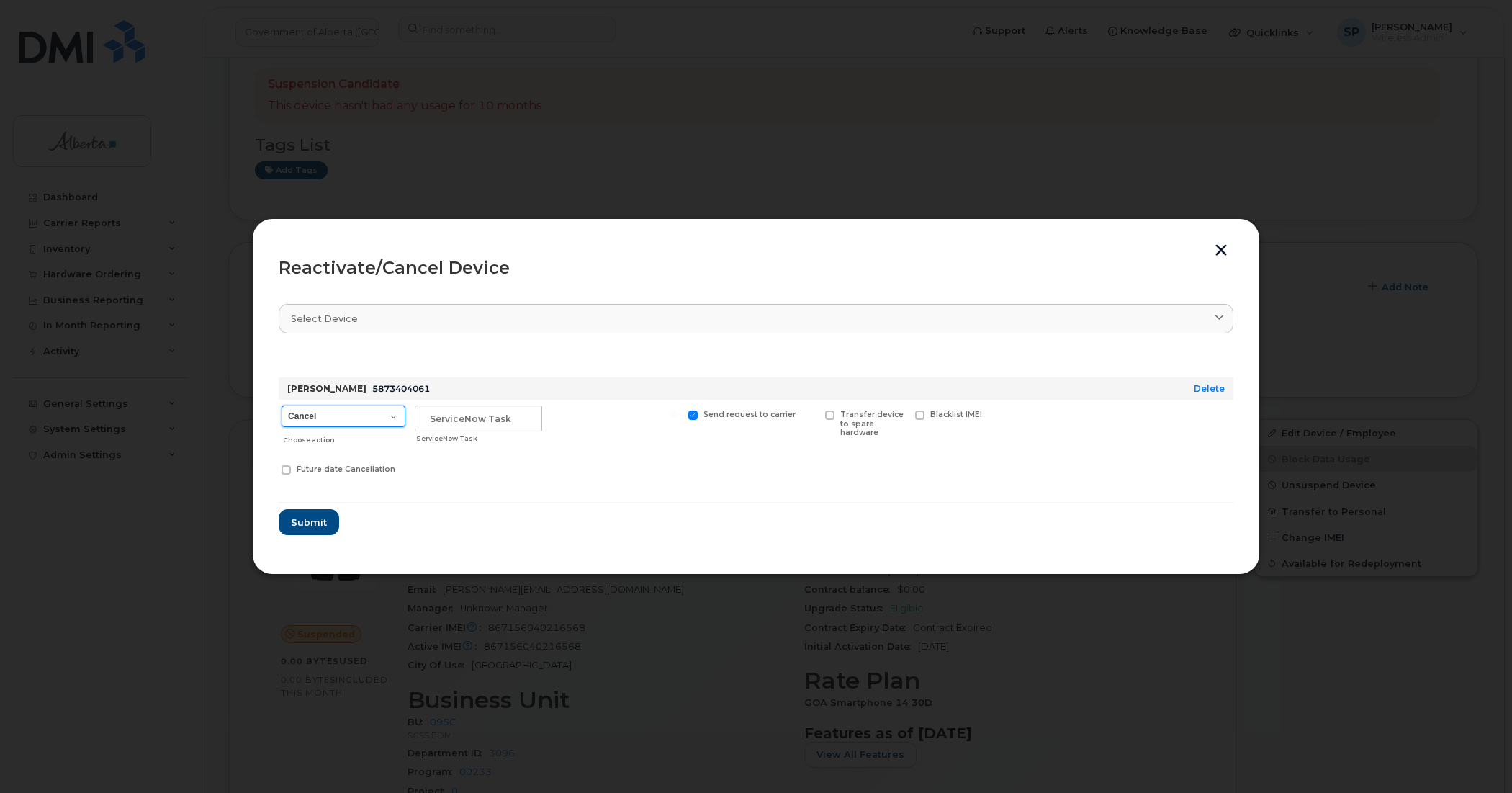
click at [326, 418] on select "Cancel Suspend - Extend Suspension Reactivate" at bounding box center [343, 416] width 124 height 22
select select "[object Object]"
click at [282, 405] on select "Cancel Suspend - Extend Suspension Reactivate" at bounding box center [343, 416] width 124 height 22
click at [466, 415] on input "text" at bounding box center [479, 418] width 128 height 26
paste input "SCTASK0855573"
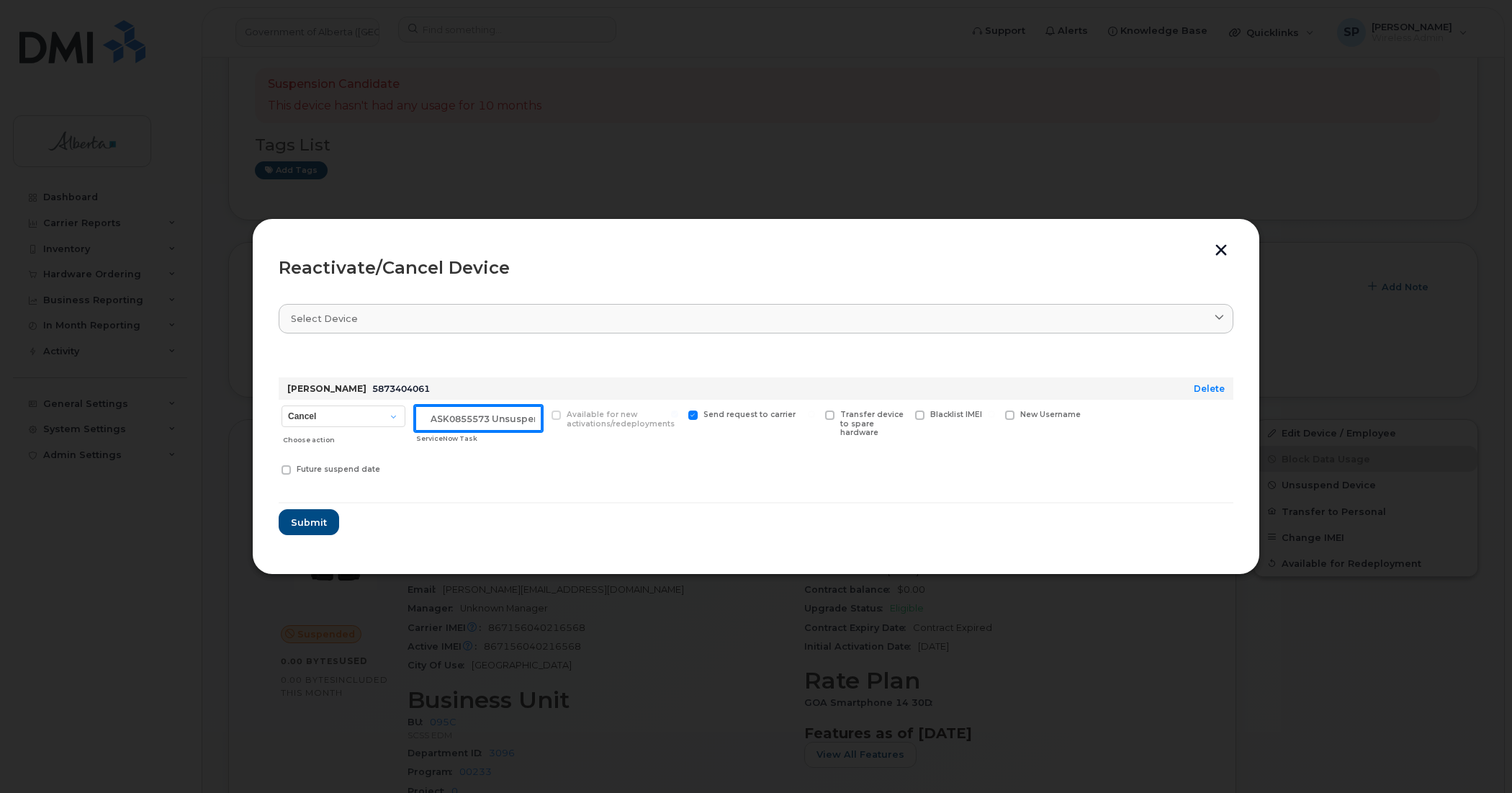
scroll to position [0, 24]
type input "SCTASK0855573 Unsuspend"
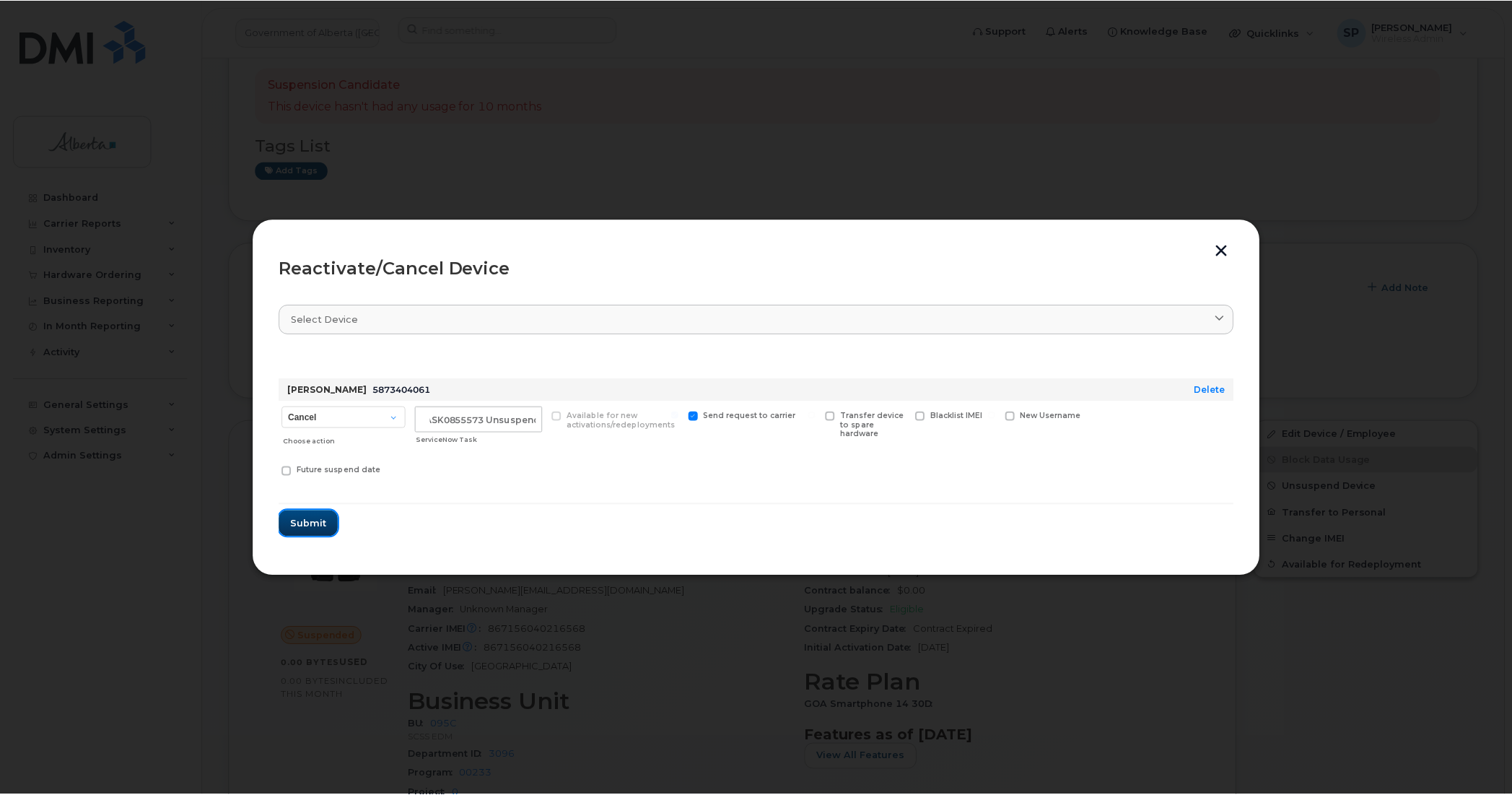
scroll to position [0, 0]
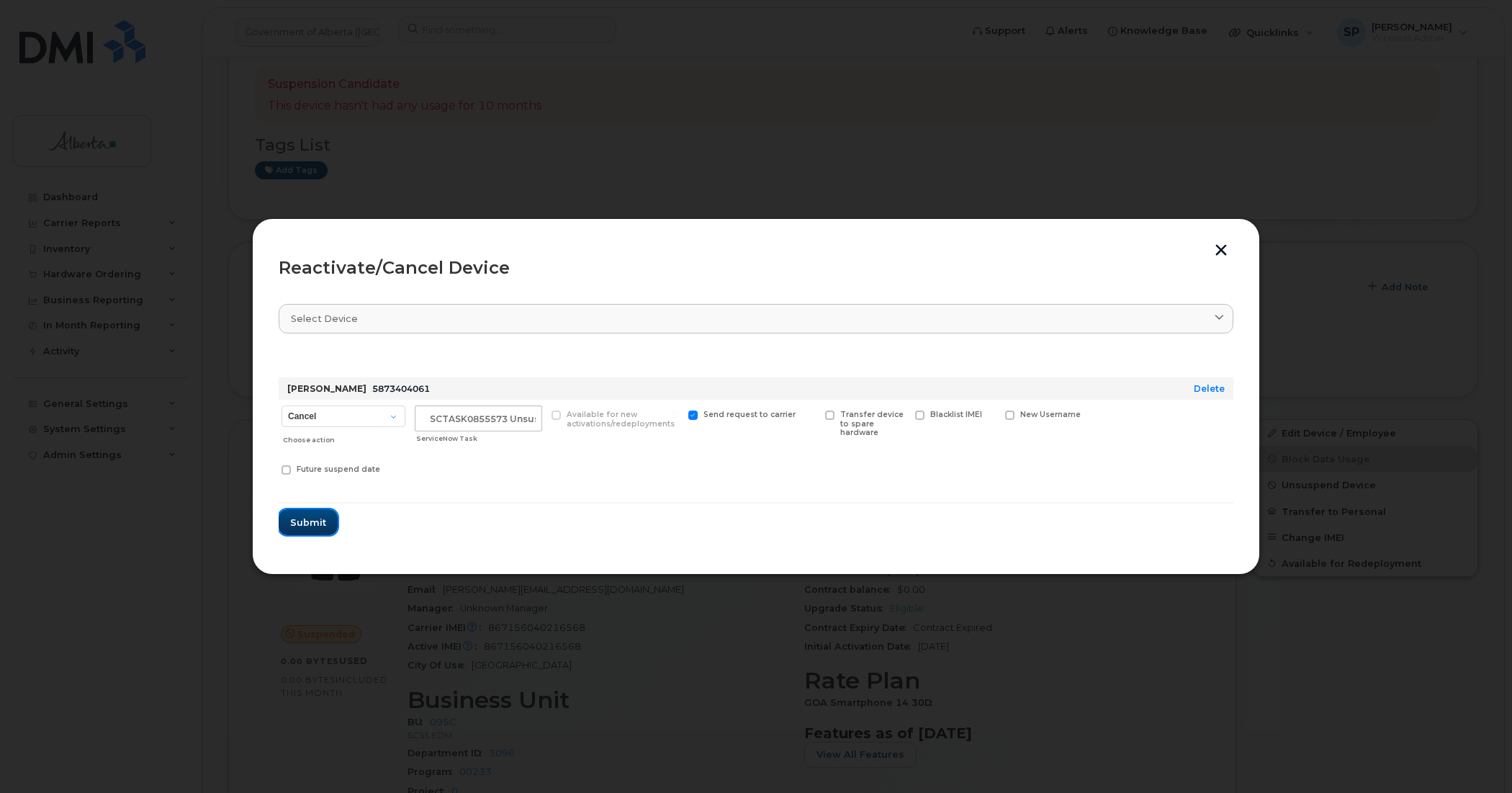
click at [307, 524] on span "Submit" at bounding box center [308, 522] width 36 height 14
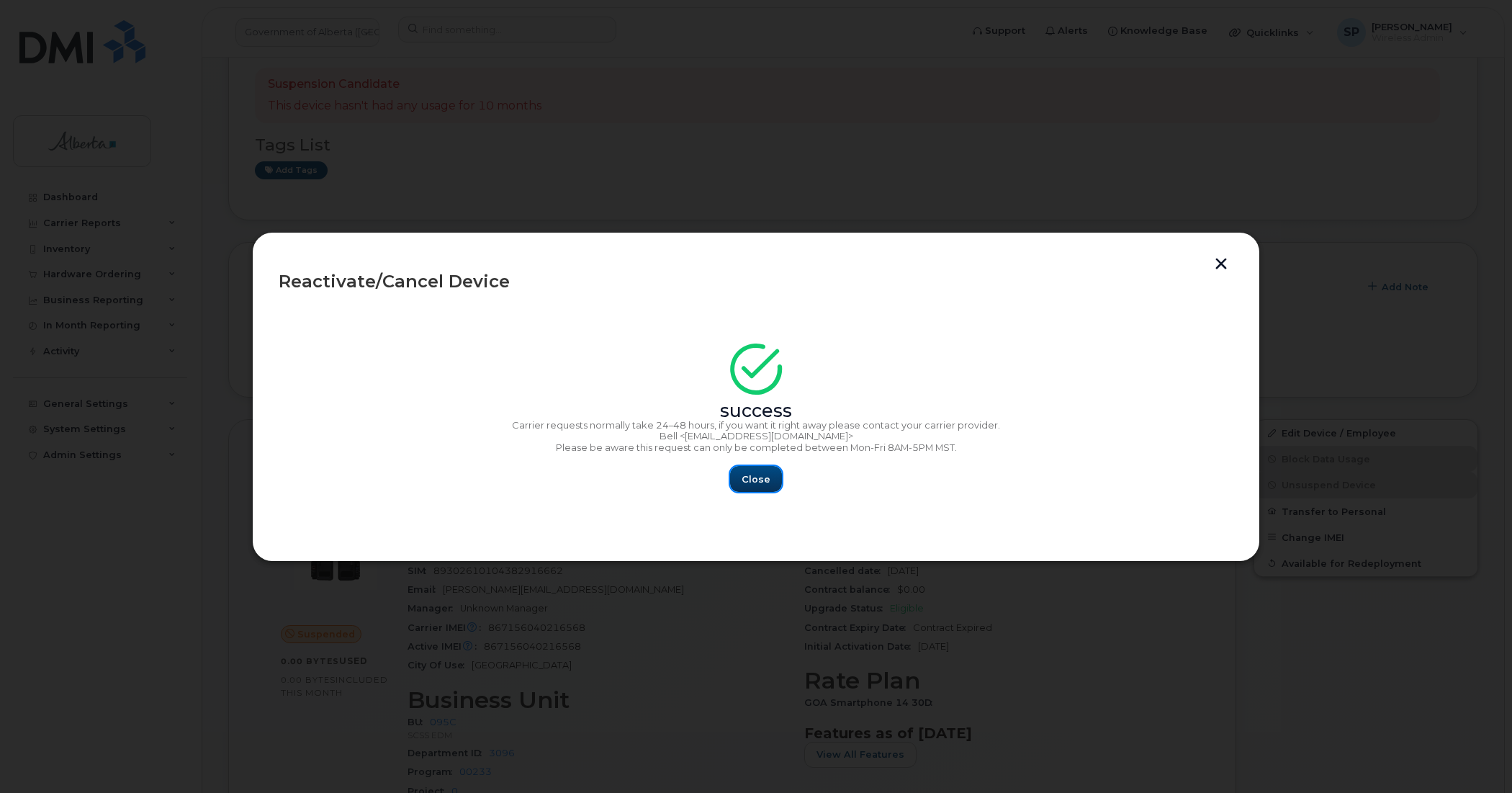
click at [759, 480] on span "Close" at bounding box center [755, 479] width 28 height 14
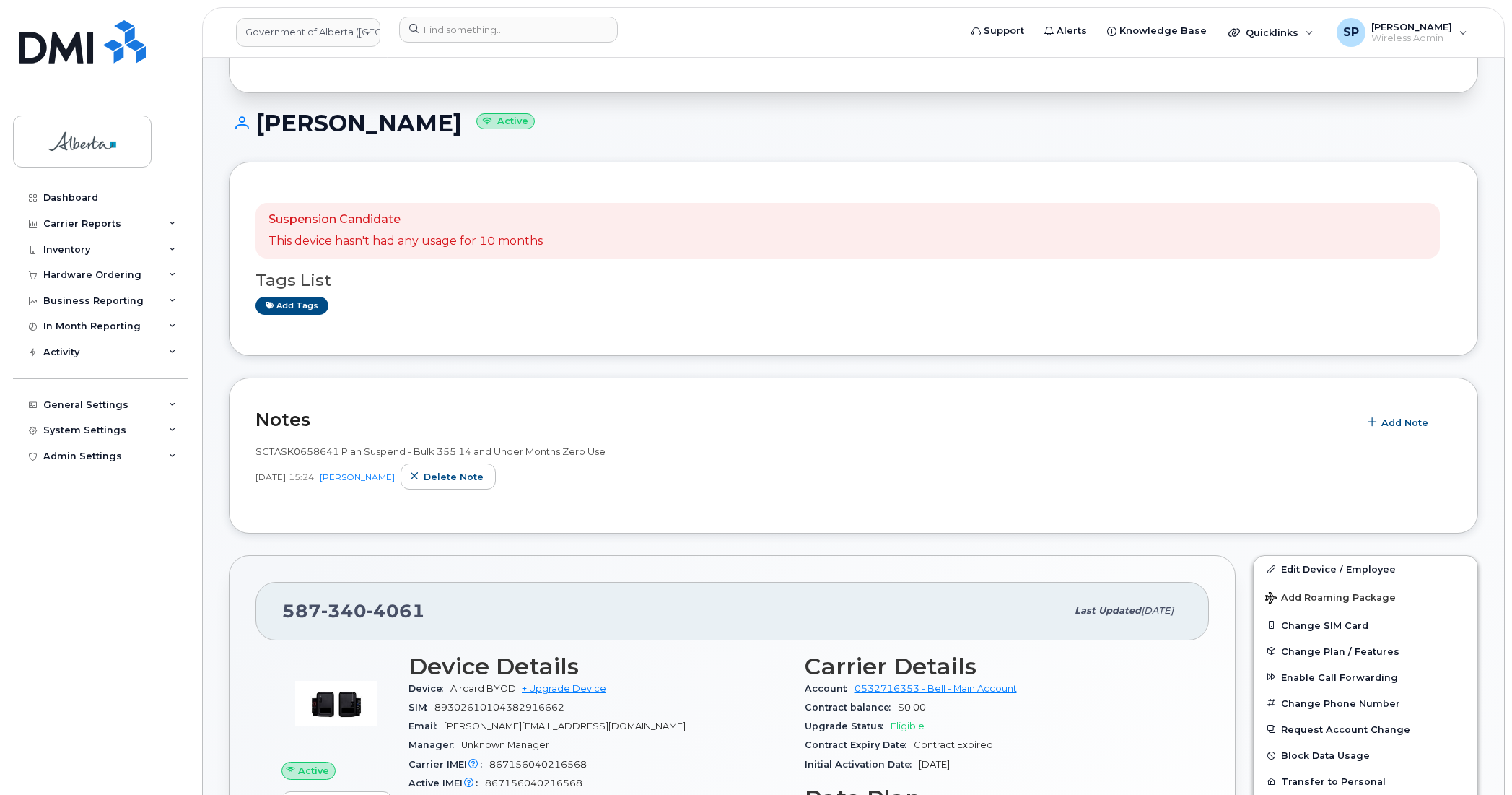
scroll to position [420, 0]
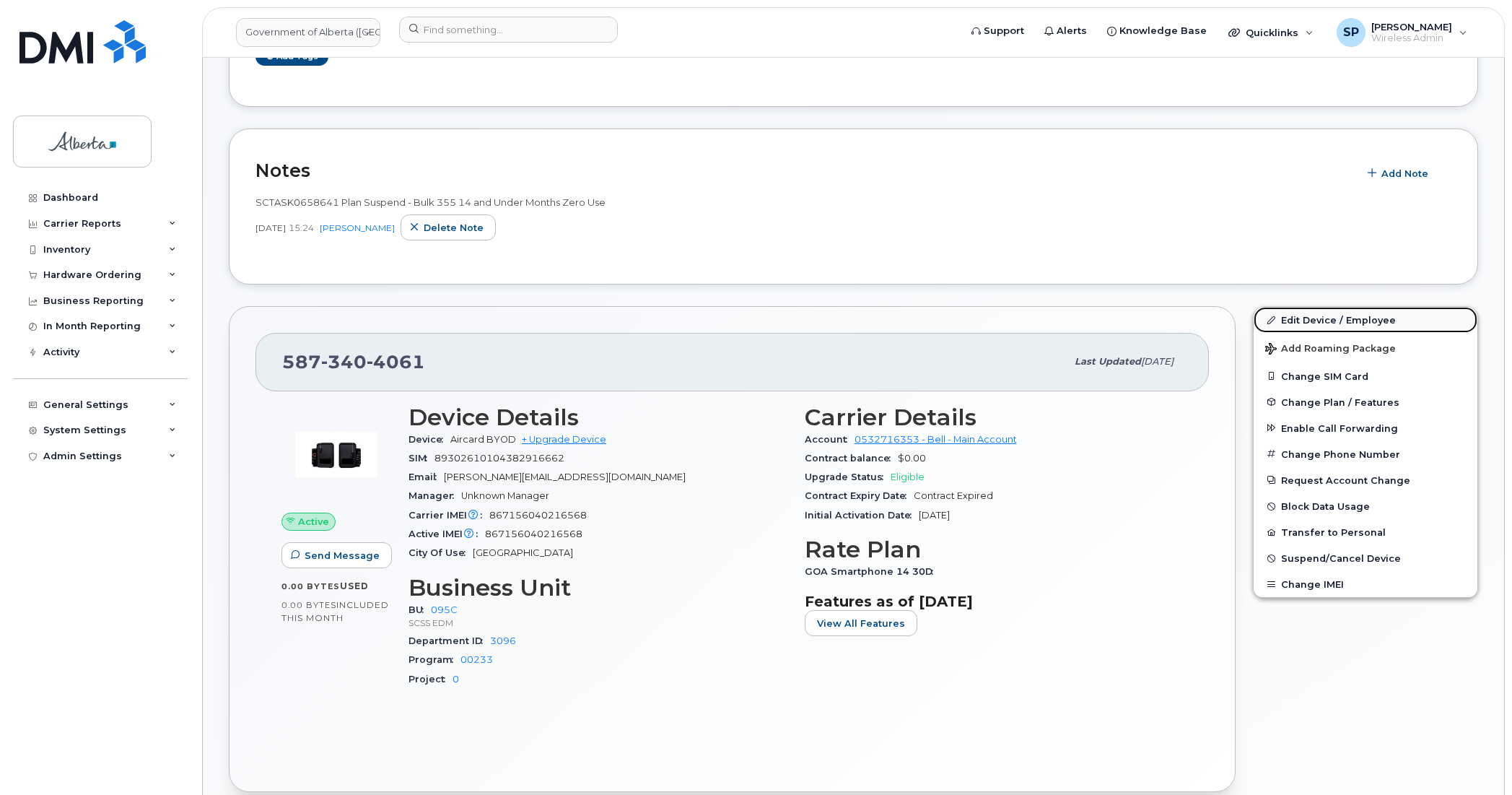
click at [1293, 318] on link "Edit Device / Employee" at bounding box center [1366, 320] width 224 height 26
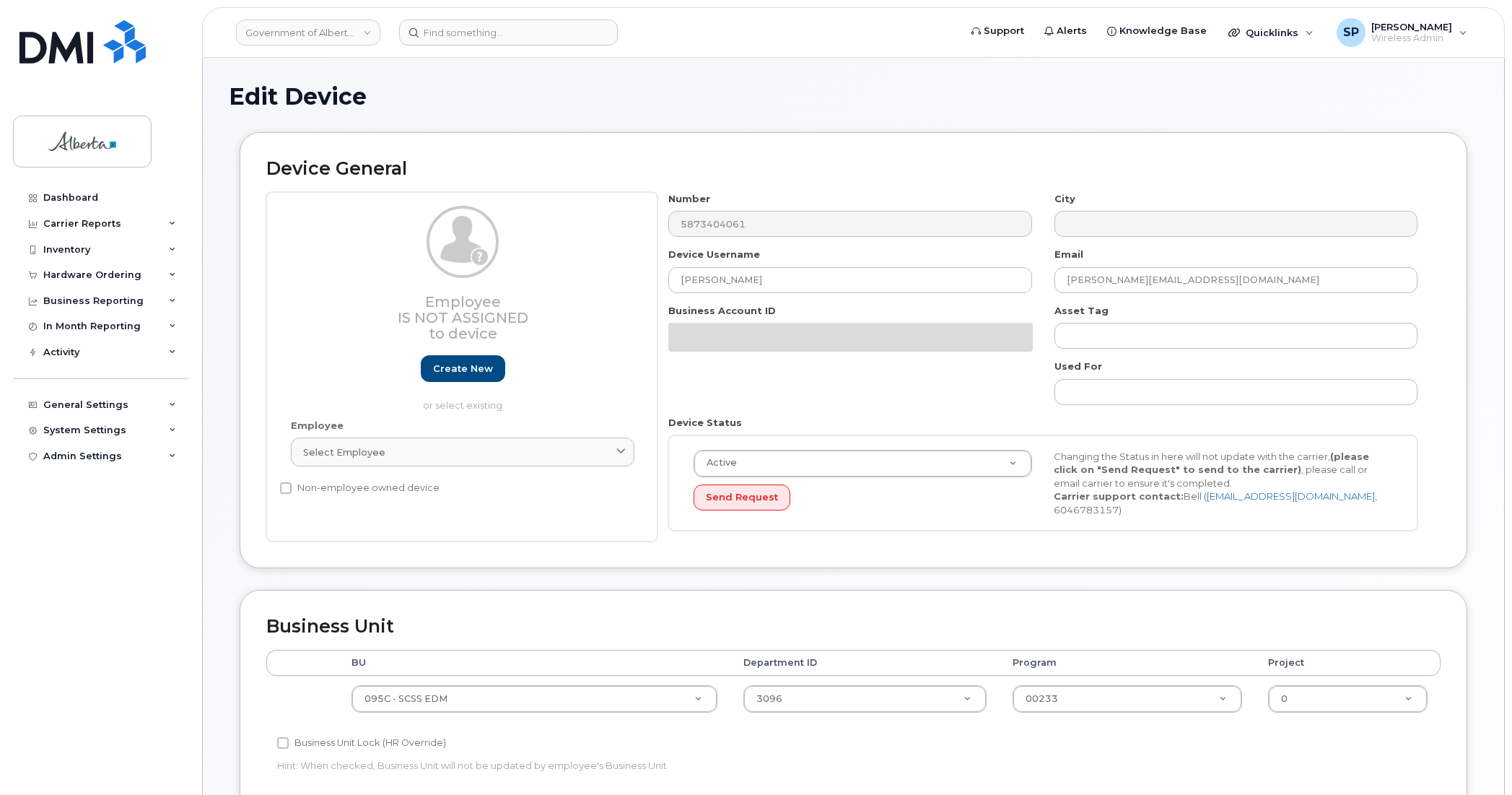
select select "4749748"
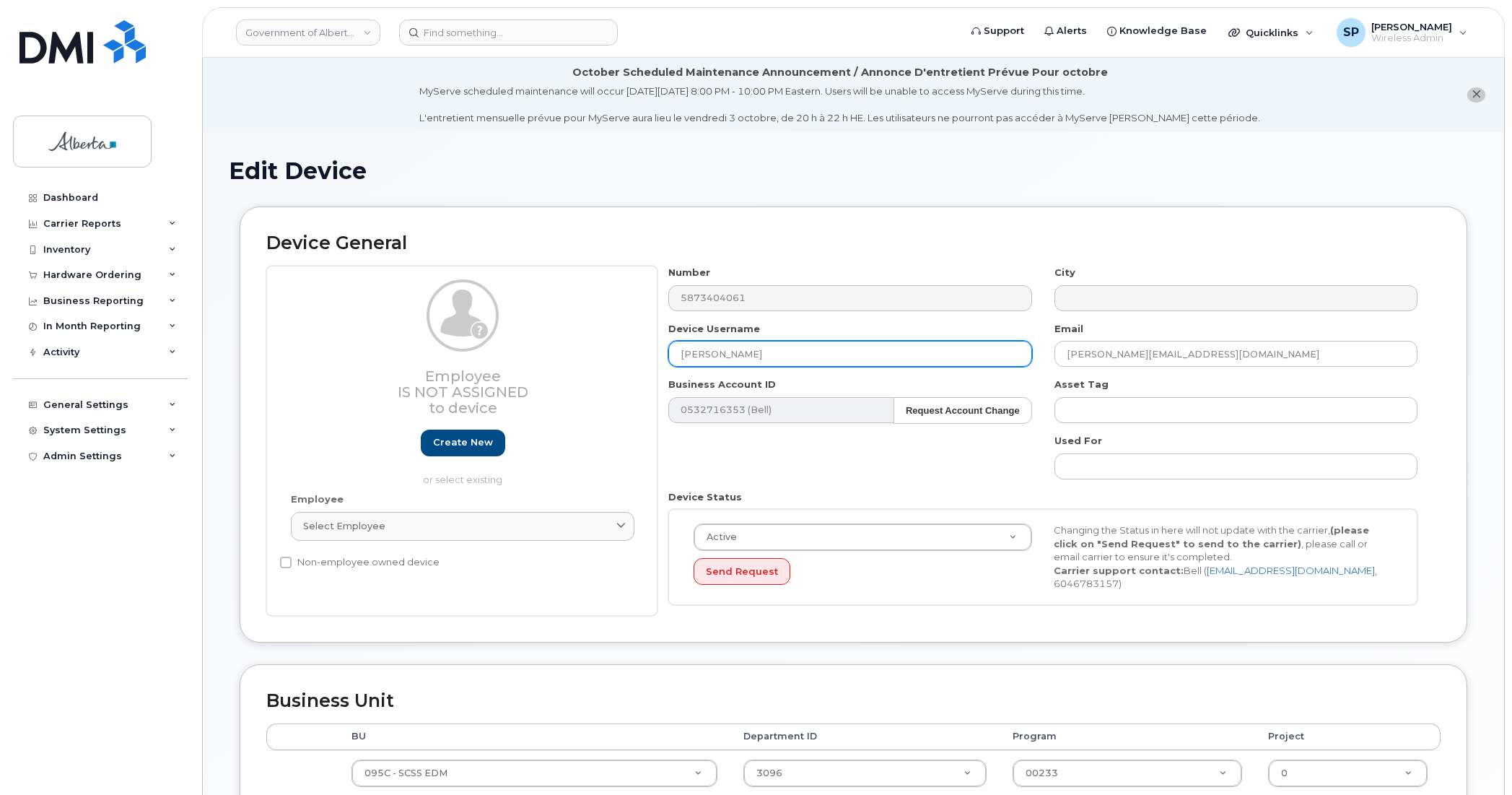
drag, startPoint x: 735, startPoint y: 353, endPoint x: 603, endPoint y: 352, distance: 132.0
click at [603, 352] on div "Employee Is not assigned to device Create new or select existing Employee Selec…" at bounding box center [853, 441] width 1174 height 350
paste input "[PERSON_NAME]"
type input "[PERSON_NAME]"
drag, startPoint x: 1180, startPoint y: 354, endPoint x: 1009, endPoint y: 362, distance: 171.2
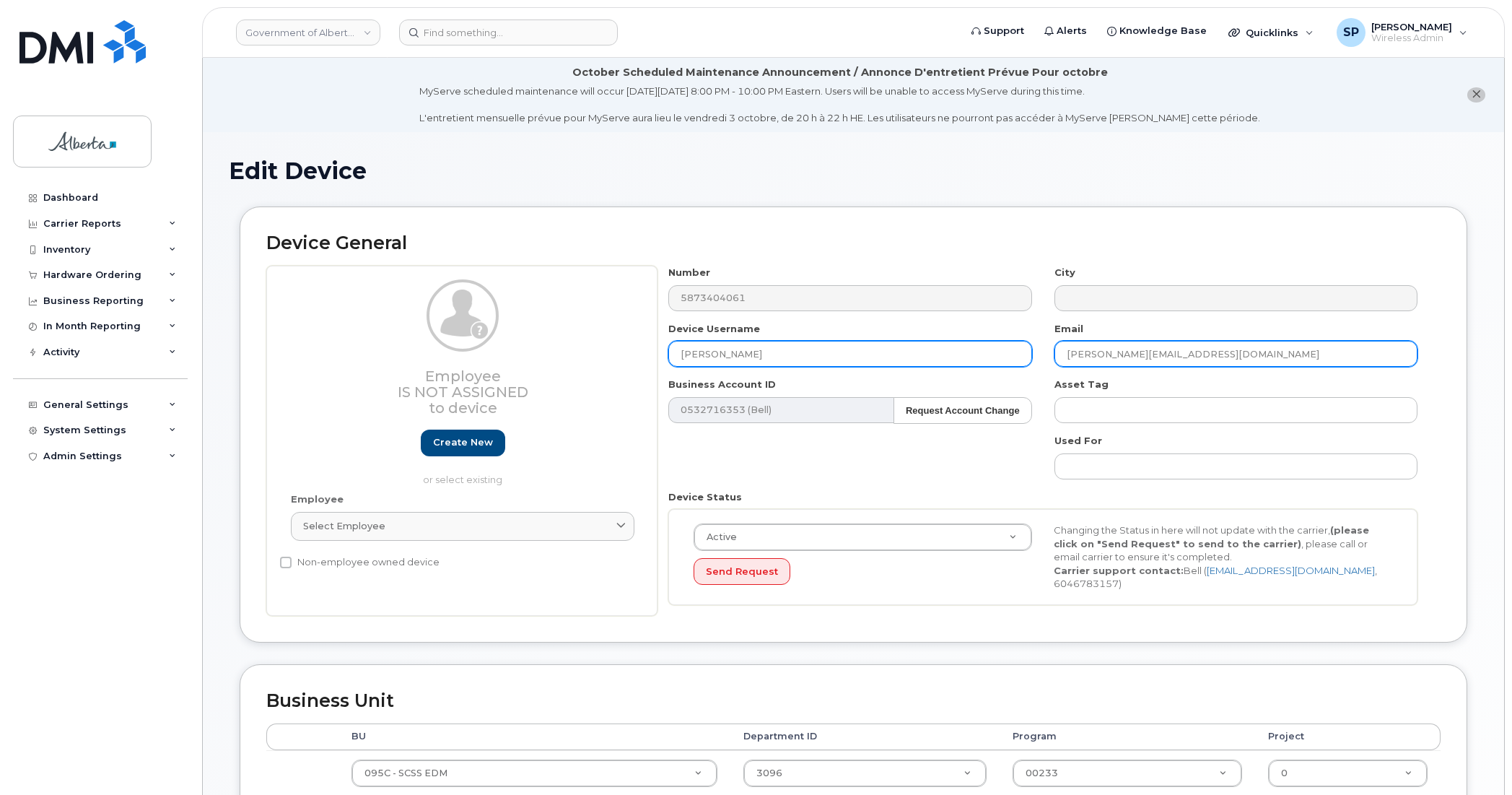
click at [1009, 362] on div "Number 5873404061 City Device Username [PERSON_NAME] Email [PERSON_NAME][EMAIL_…" at bounding box center [1044, 441] width 772 height 350
paste input "Priya.[PERSON_NAME]"
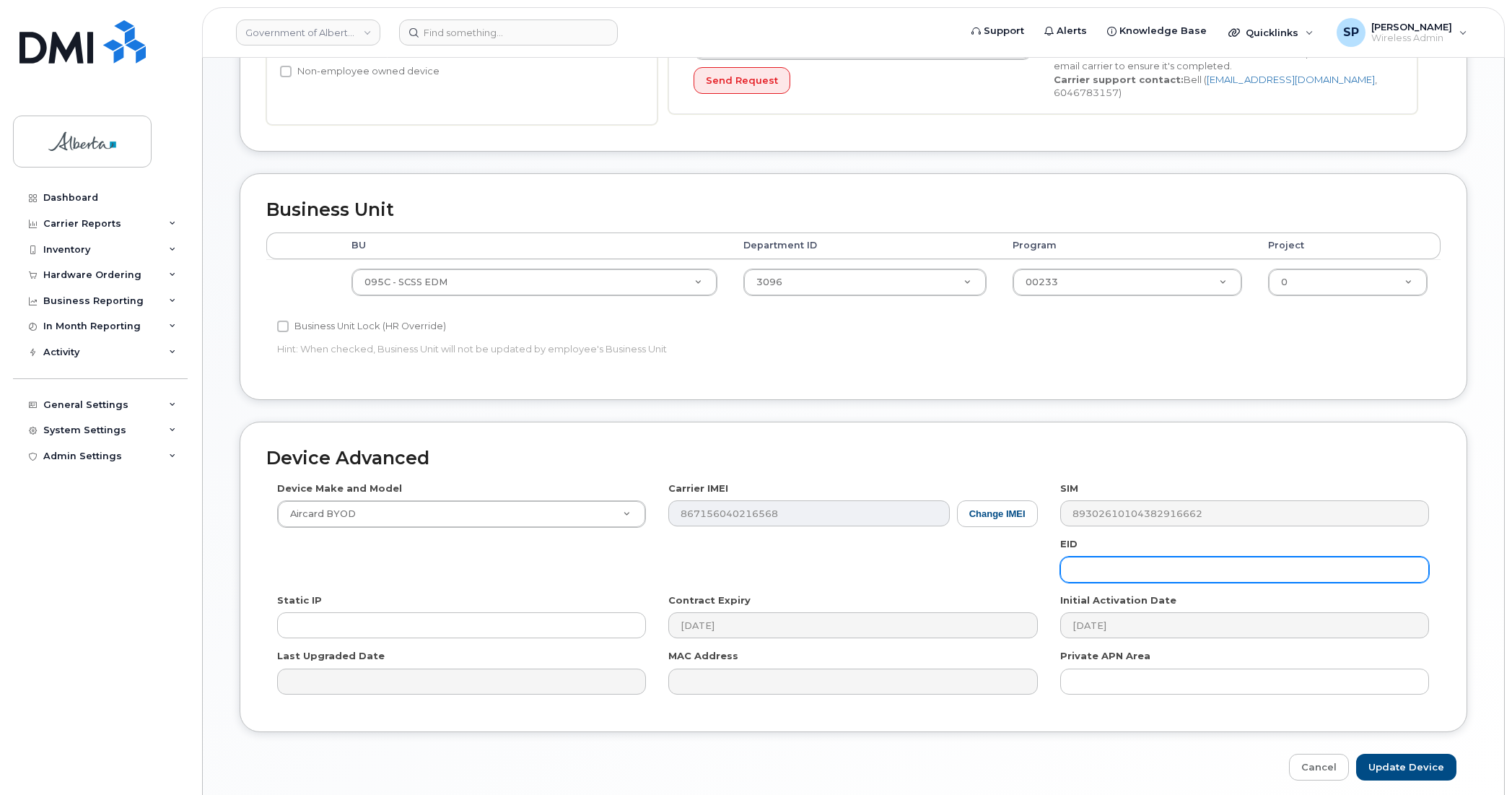
scroll to position [500, 0]
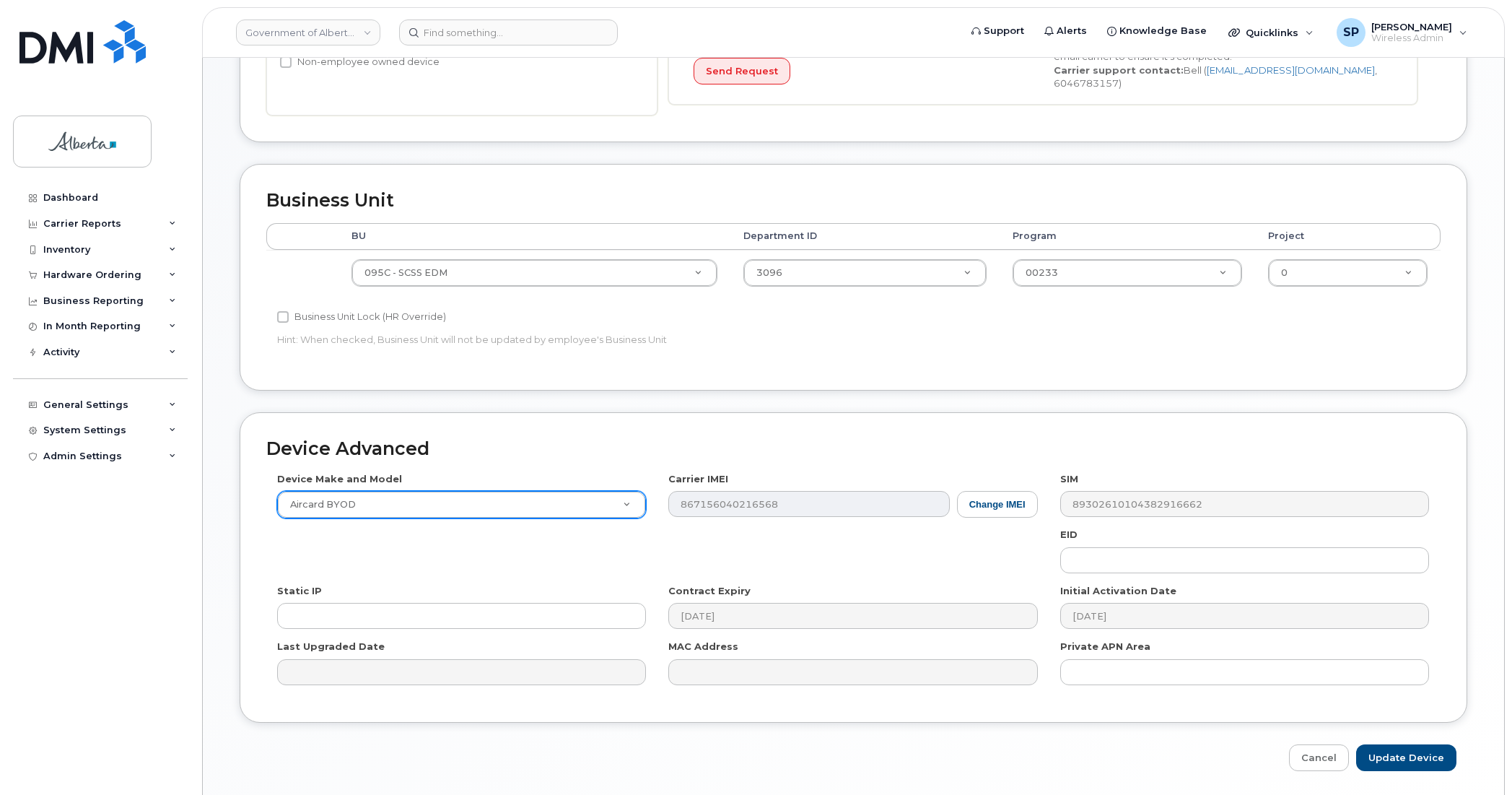
type input "[EMAIL_ADDRESS][PERSON_NAME][DOMAIN_NAME]"
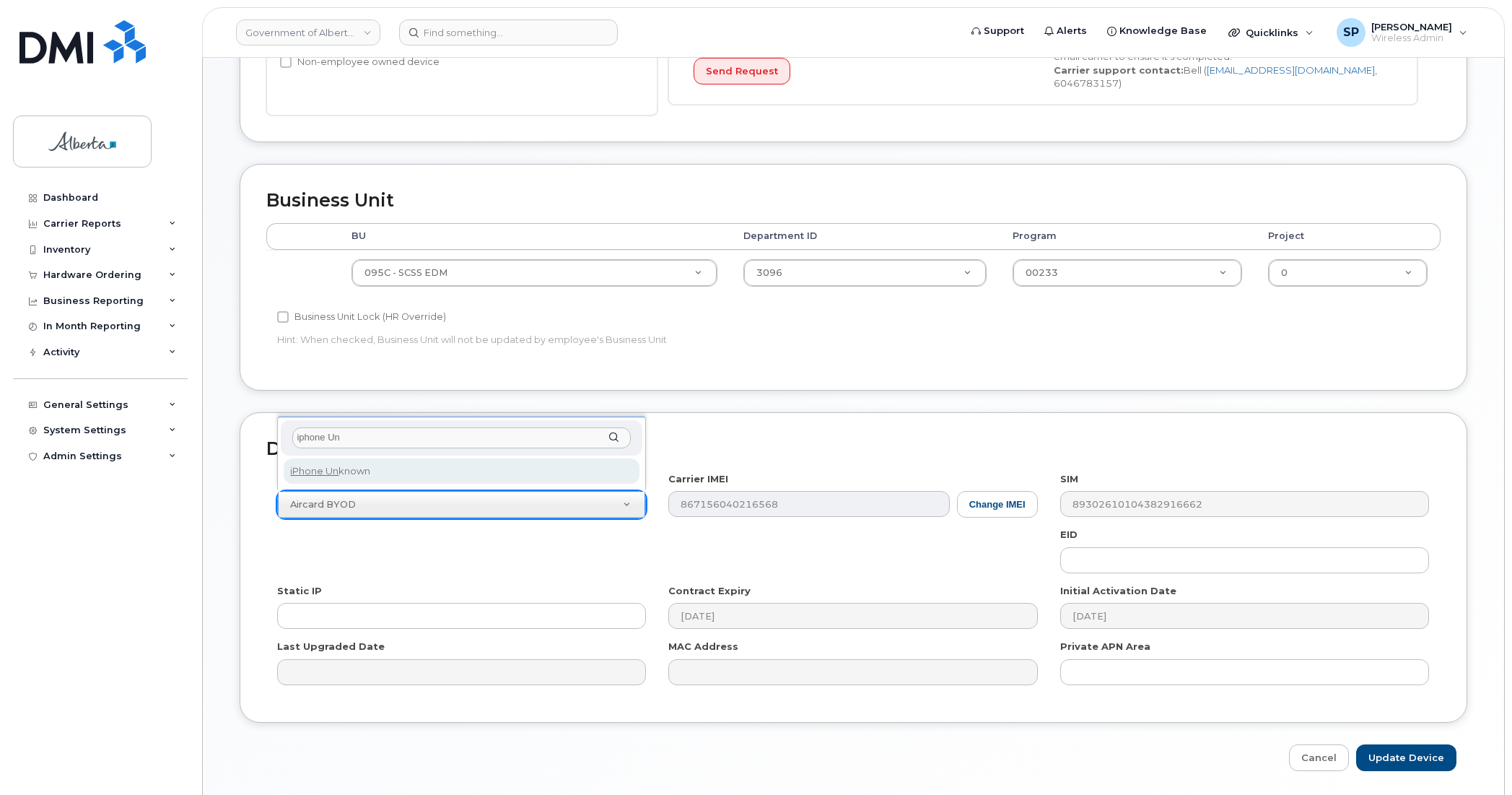
type input "iphone Un"
select select "185"
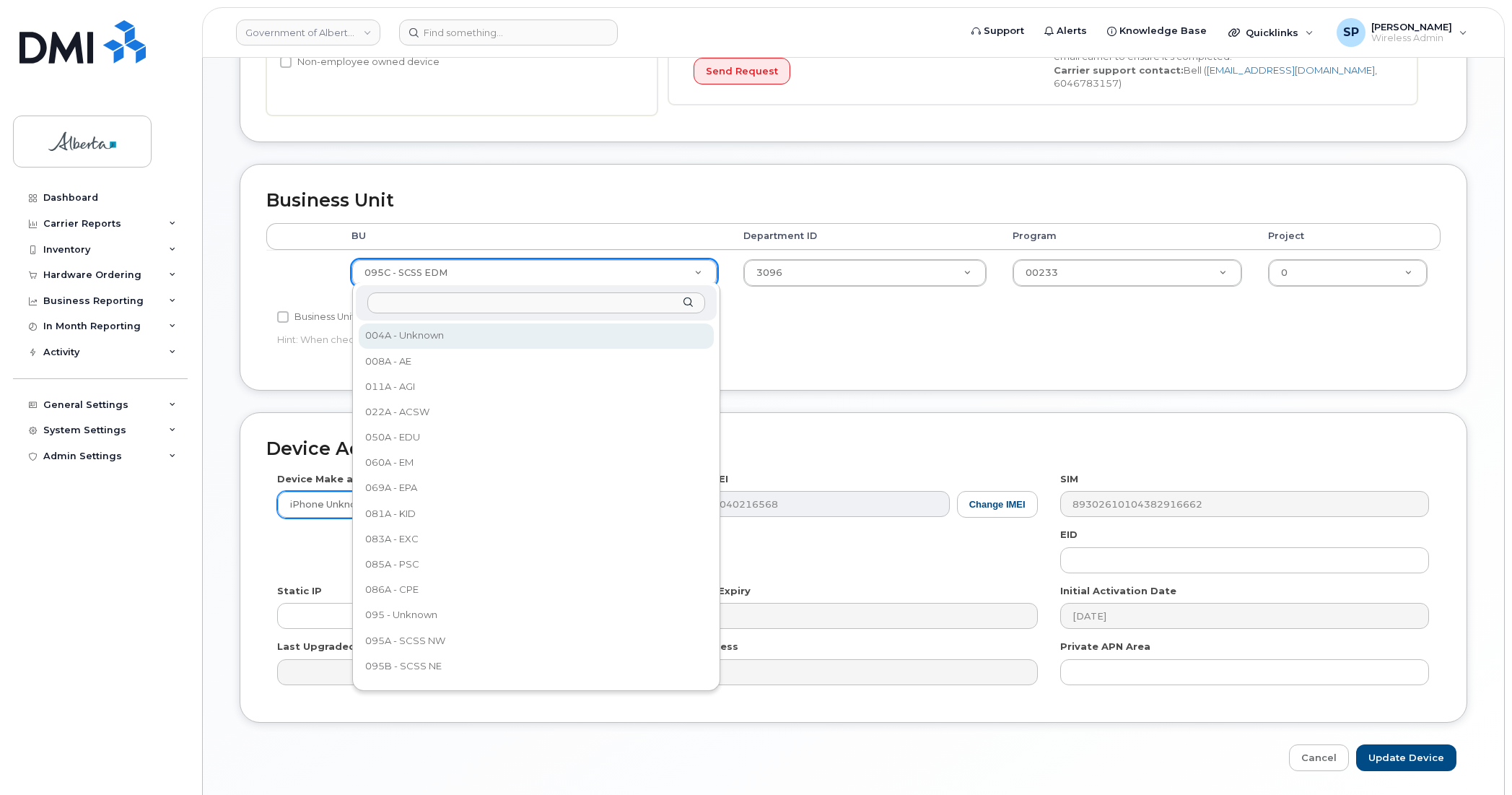
click at [428, 301] on input "text" at bounding box center [536, 303] width 338 height 21
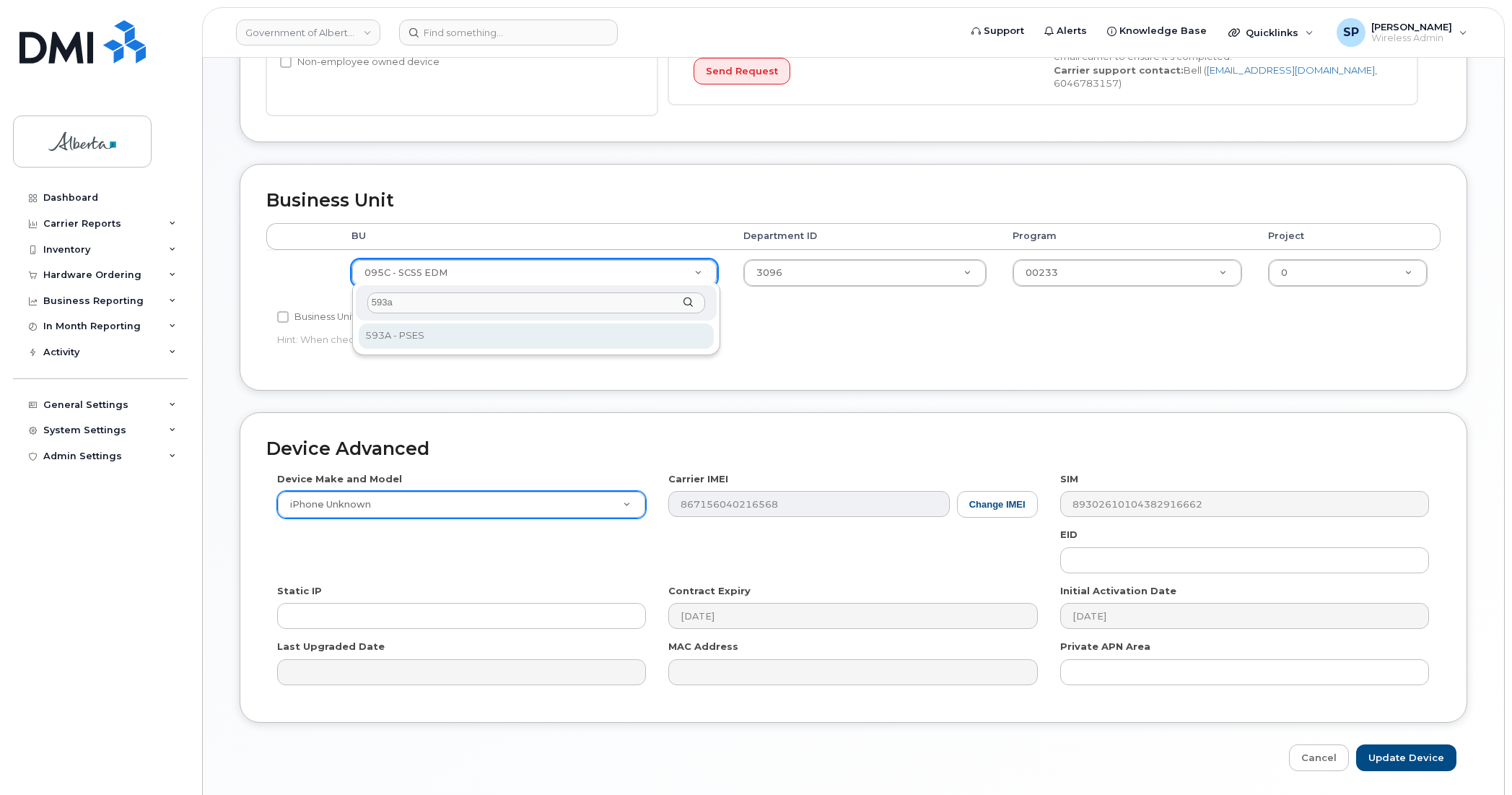
type input "593a"
drag, startPoint x: 428, startPoint y: 336, endPoint x: 435, endPoint y: 337, distance: 7.1
select select "4797682"
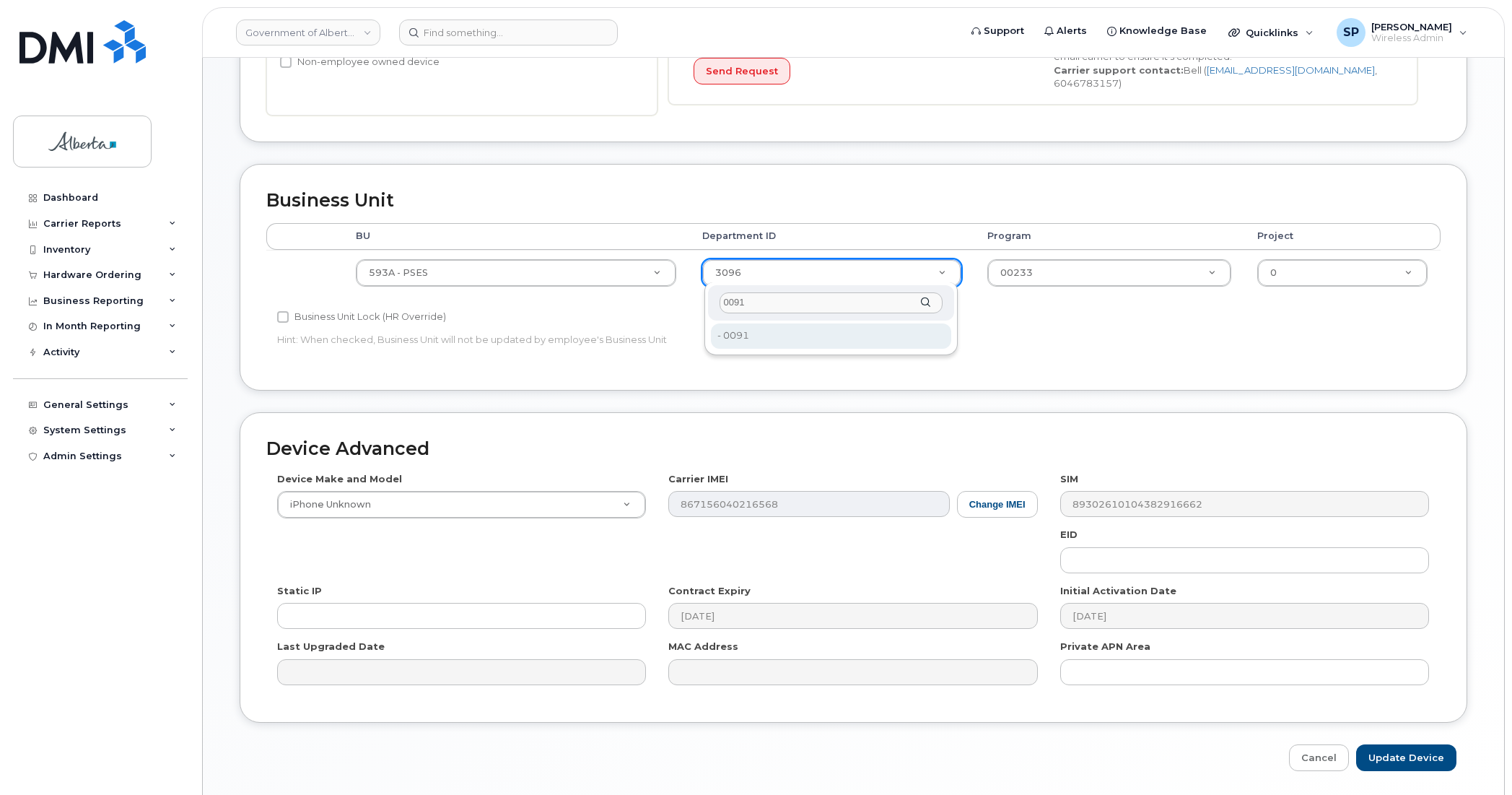
type input "0091"
type input "4752025"
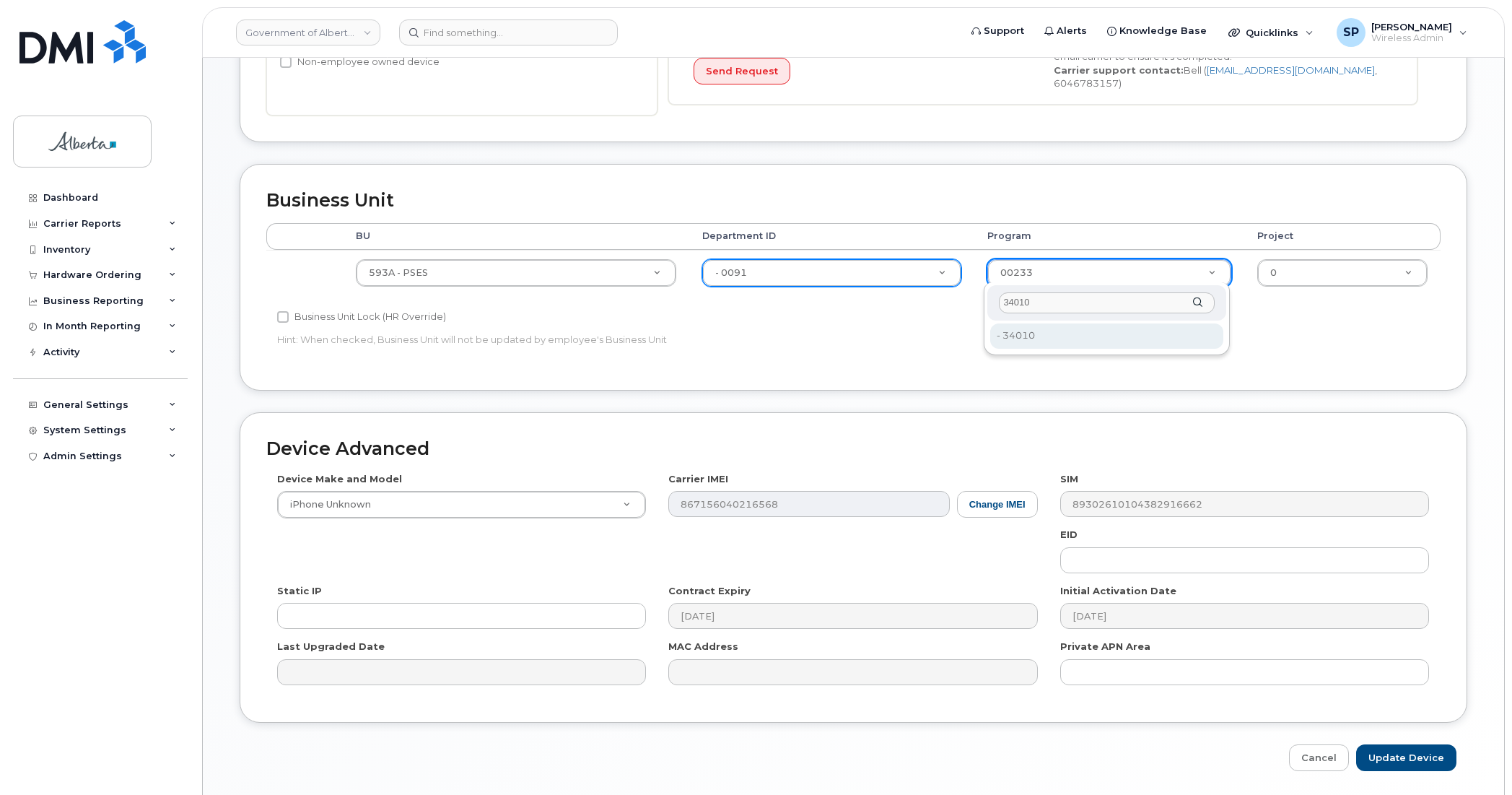
type input "34010"
type input "4254278"
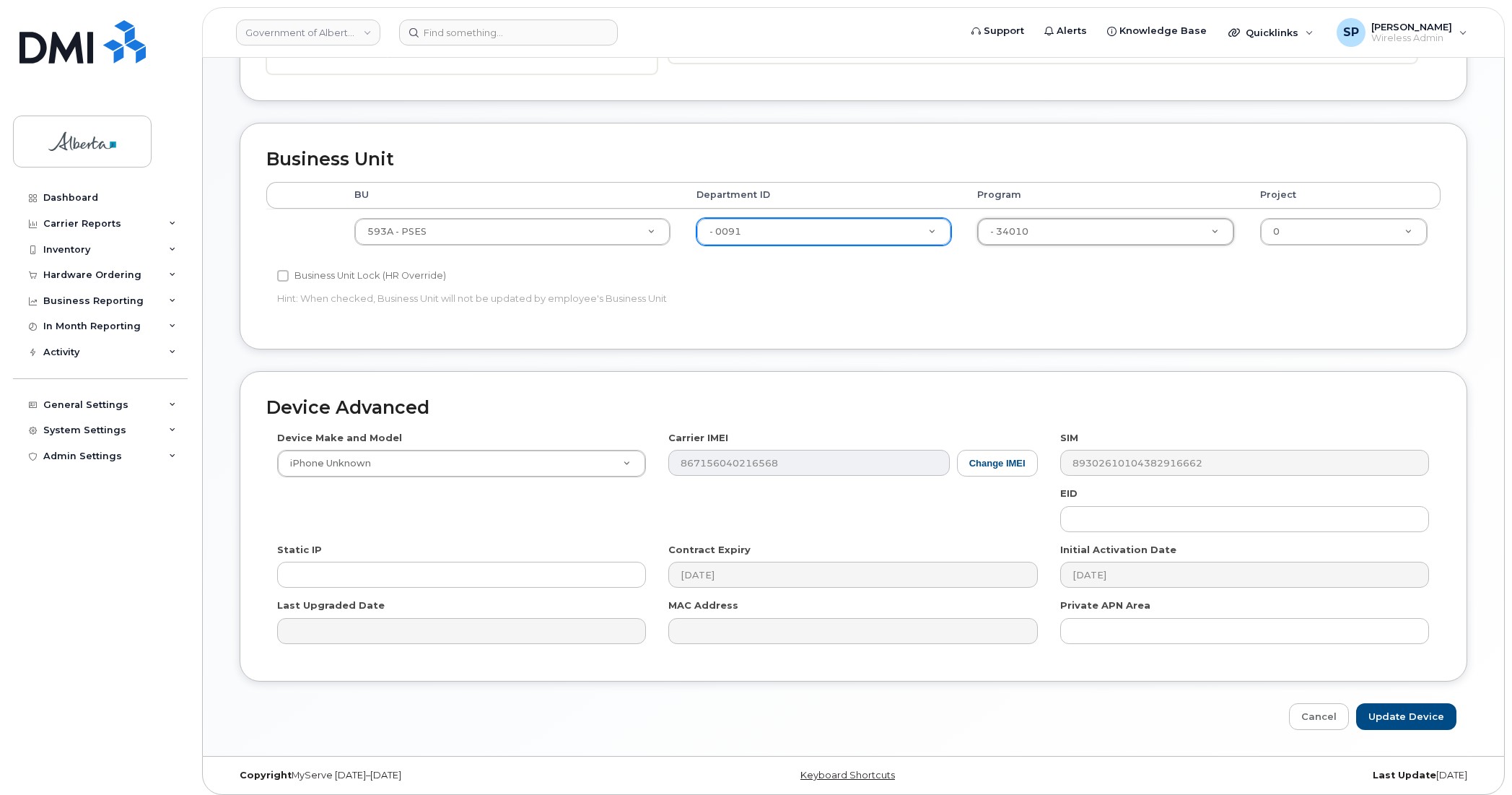
scroll to position [546, 0]
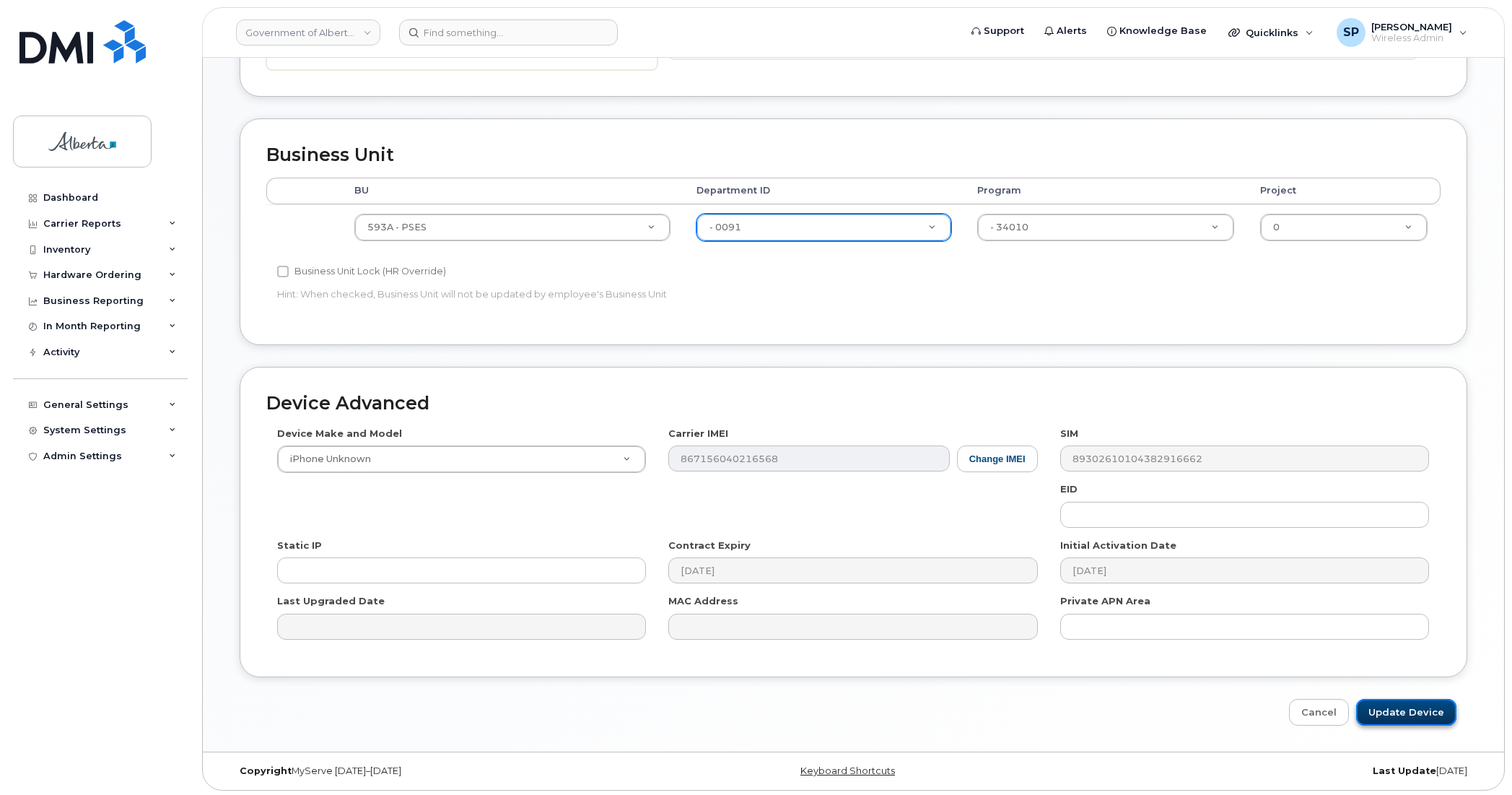
click at [1434, 717] on input "Update Device" at bounding box center [1406, 712] width 100 height 27
type input "Saving..."
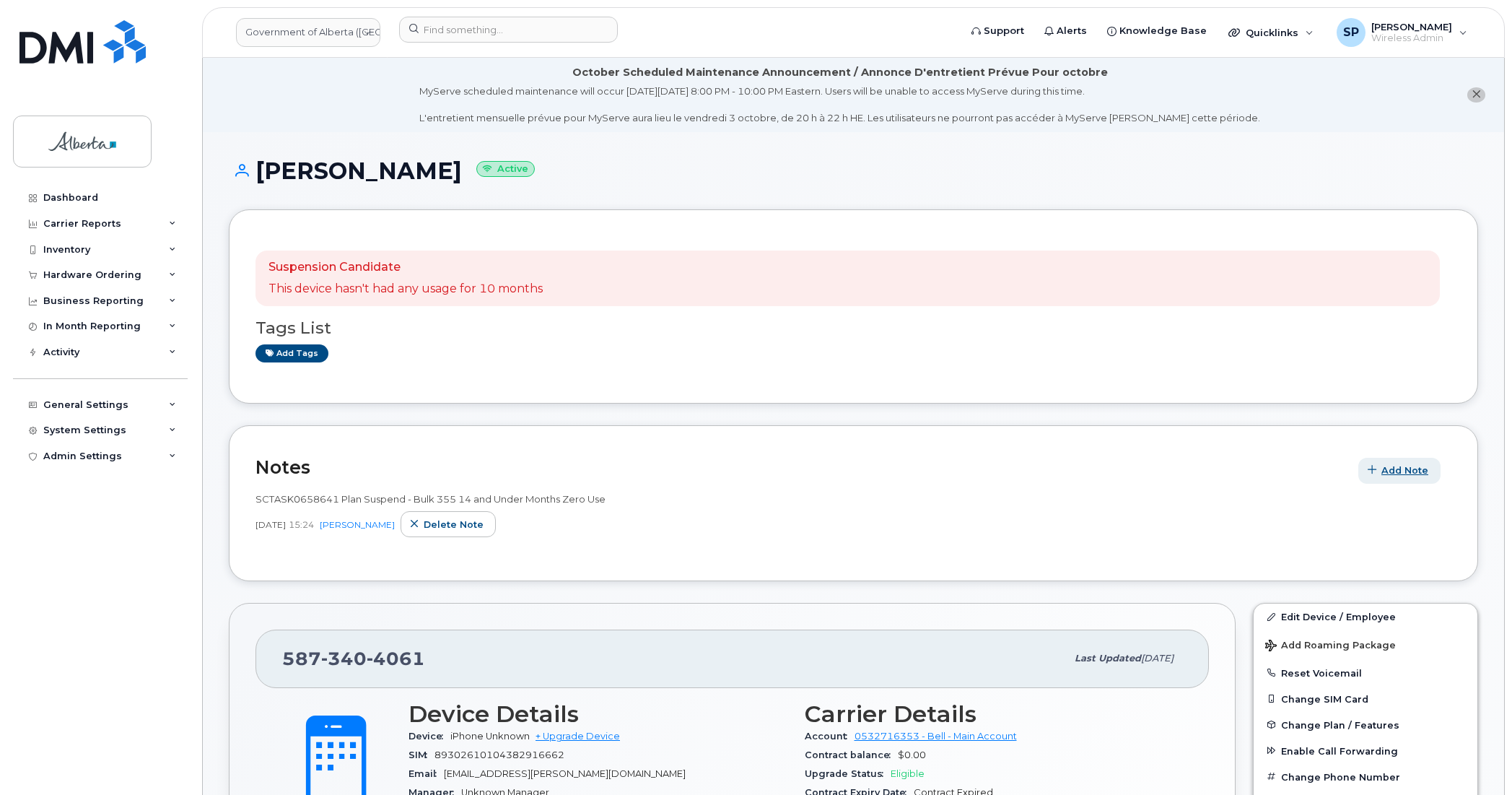
click at [1383, 473] on span "Add Note" at bounding box center [1405, 470] width 47 height 14
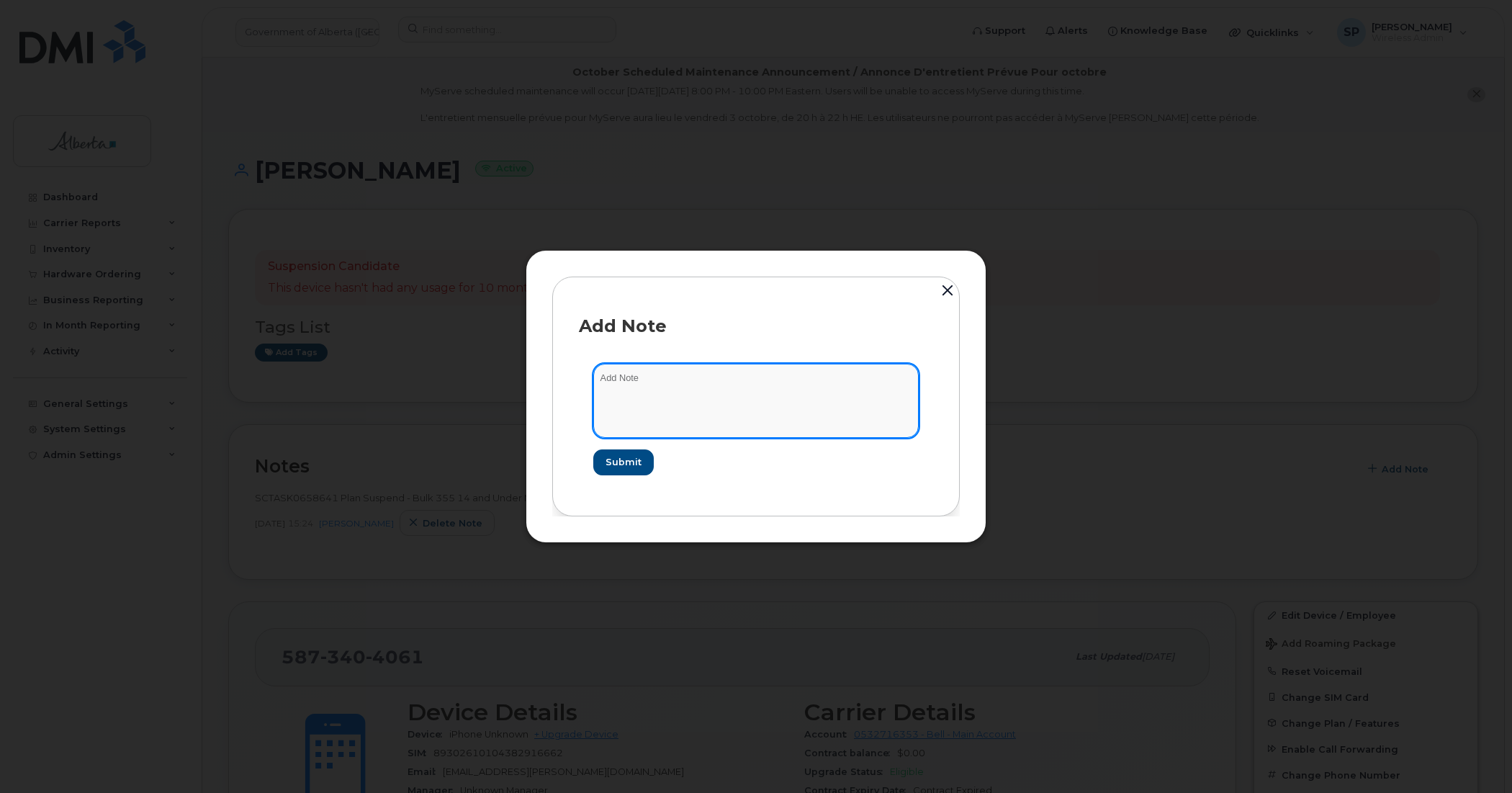
click at [689, 382] on textarea at bounding box center [756, 401] width 326 height 73
paste textarea "SCTASK0855573 5873404061 DO NOT DELETE - BEING REASSIGNED to [PERSON_NAME]. Pre…"
type textarea "SCTASK0855573 5873404061 DO NOT DELETE - BEING REASSIGNED to [PERSON_NAME]. Pre…"
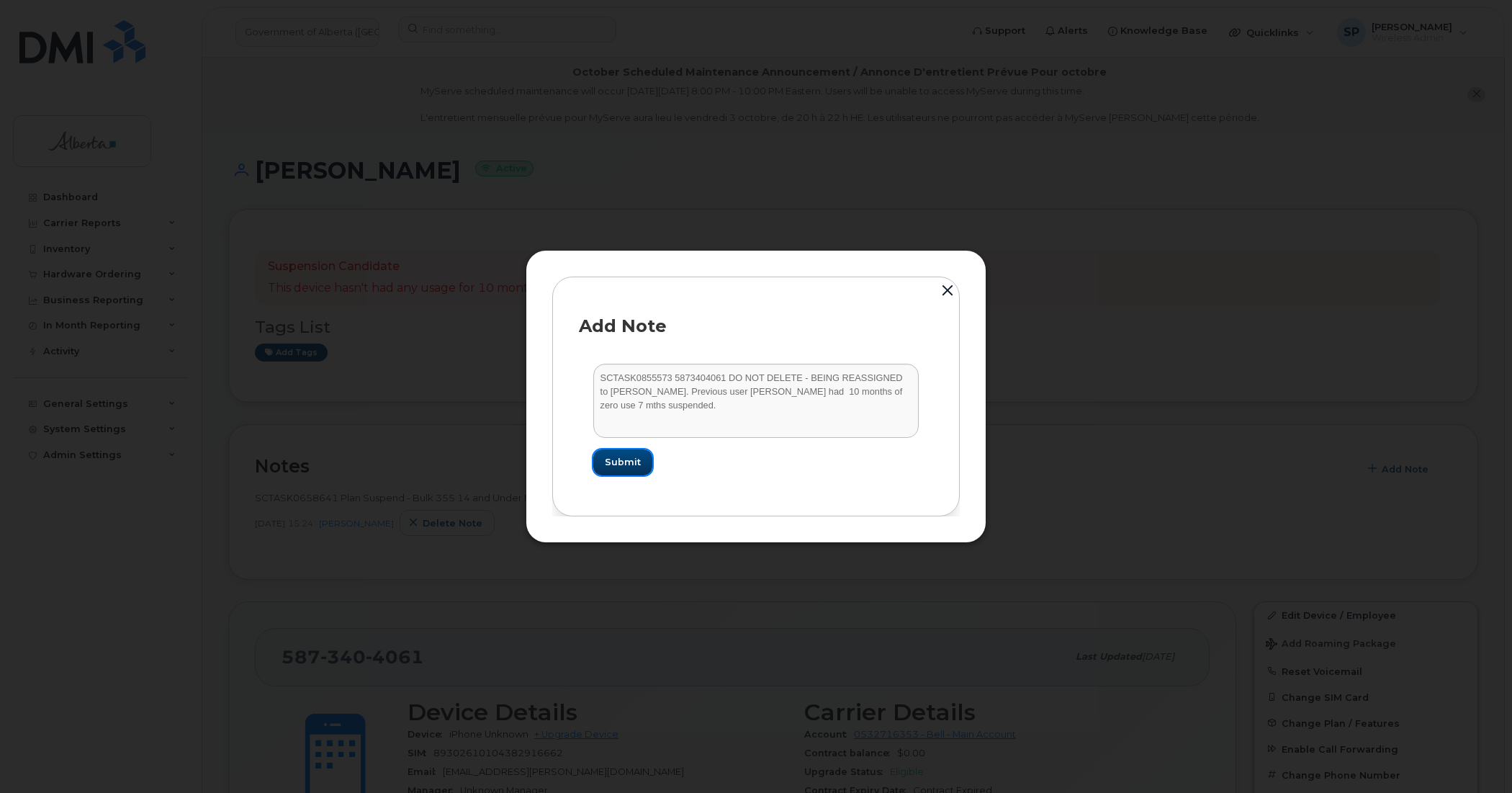
click at [628, 459] on span "Submit" at bounding box center [623, 462] width 36 height 14
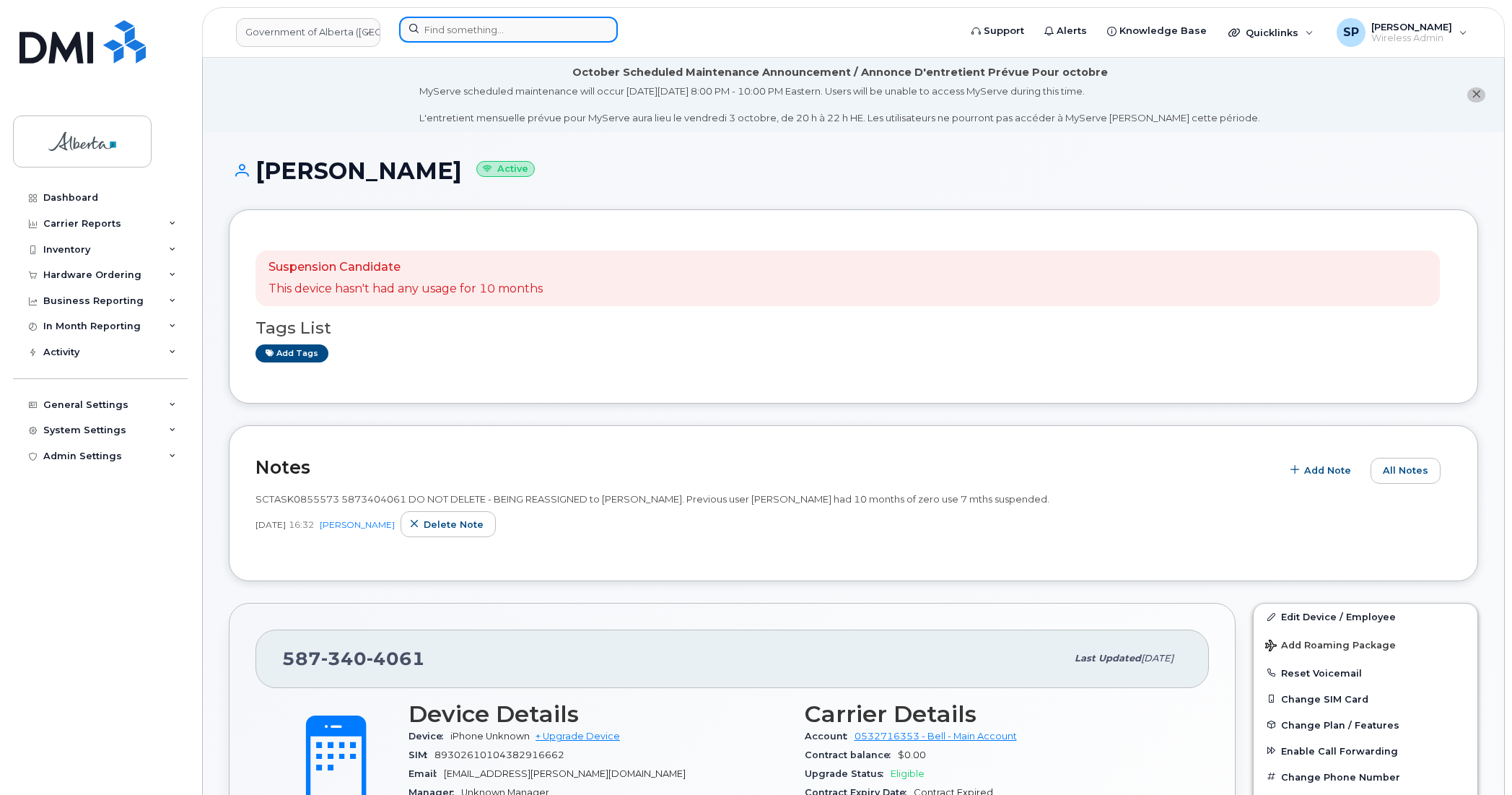
click at [530, 34] on input at bounding box center [508, 29] width 219 height 26
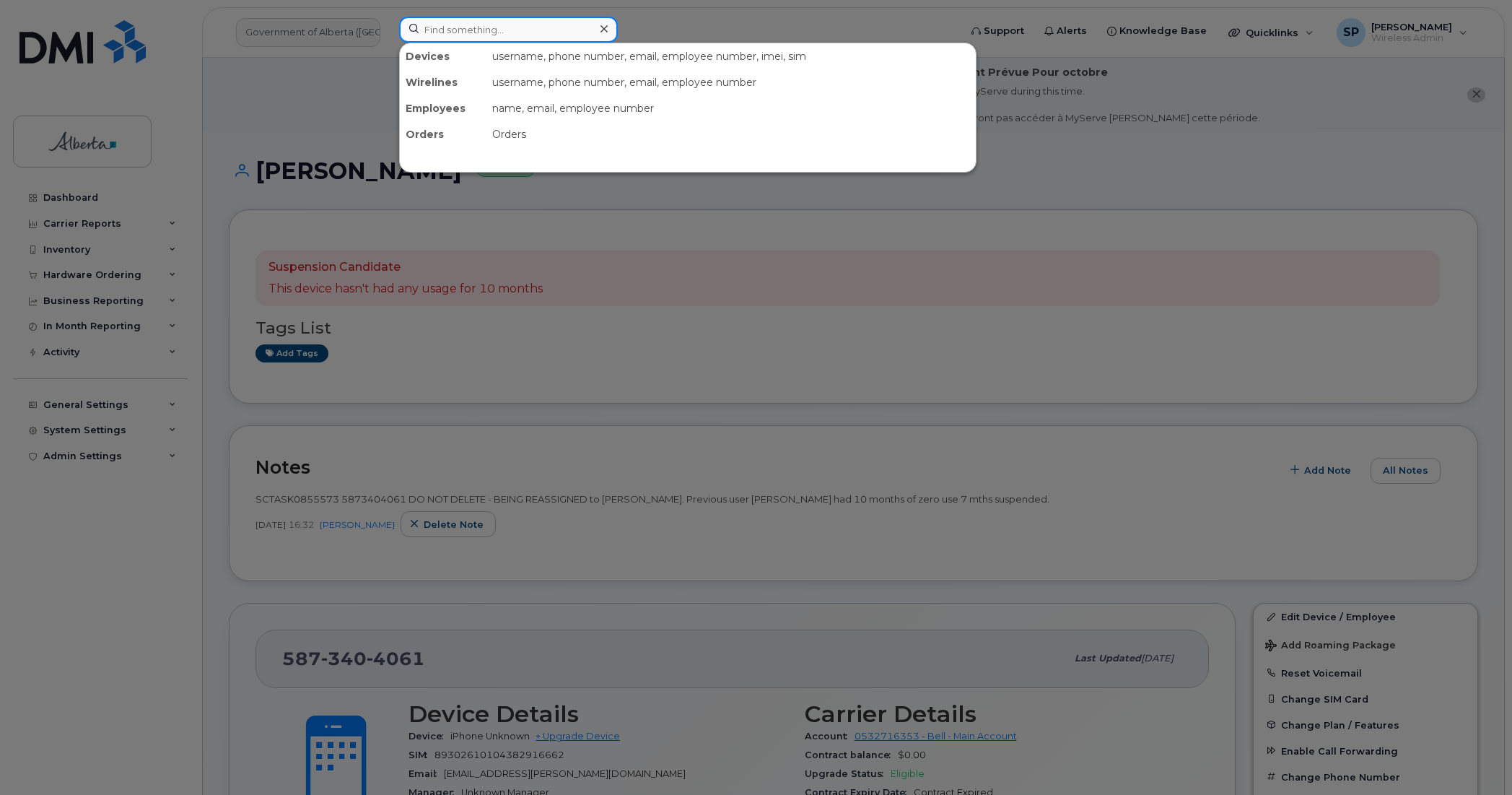
paste input "7802354140"
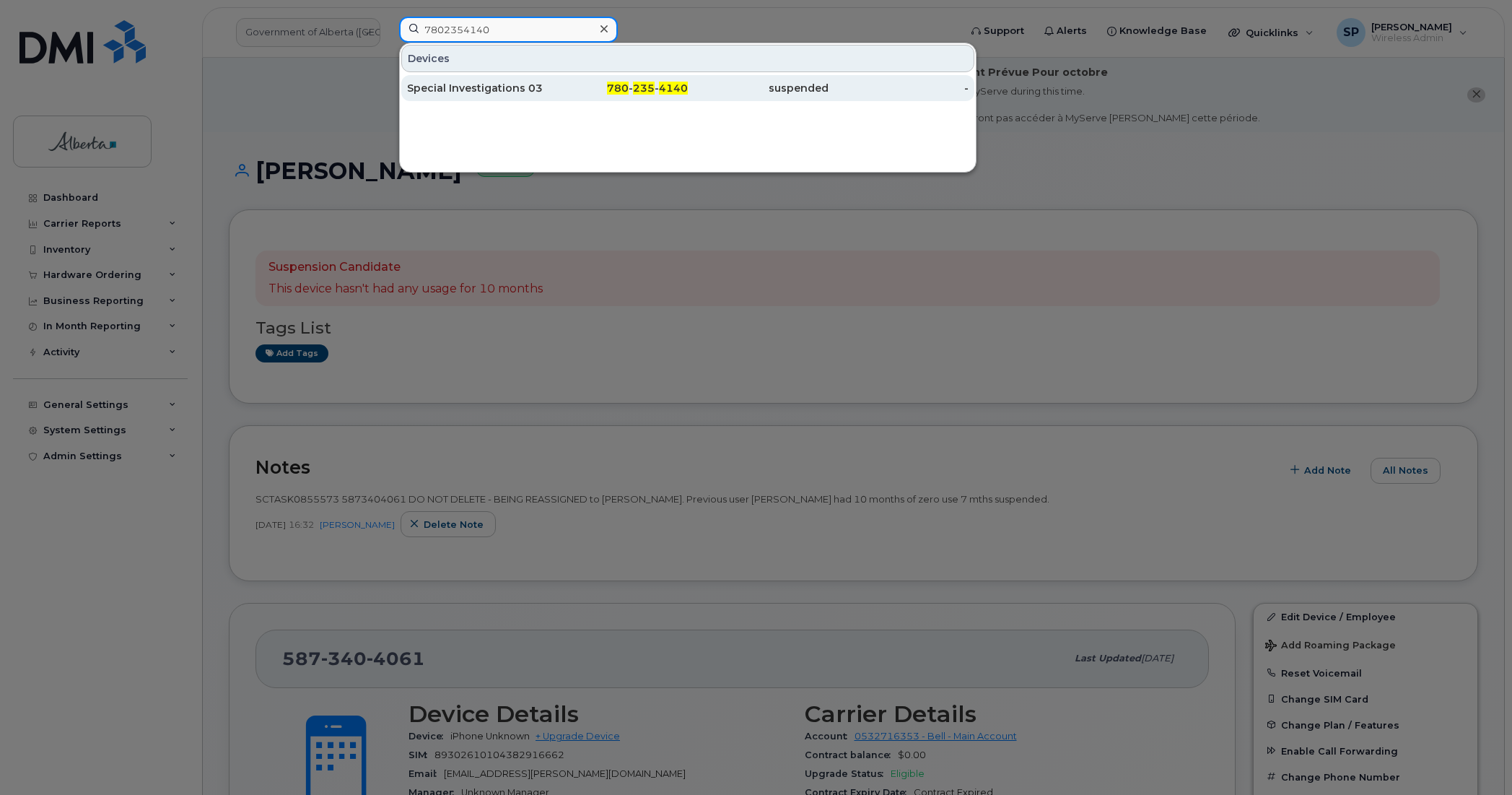
type input "7802354140"
click at [471, 91] on div "Special Investigations 03" at bounding box center [477, 88] width 141 height 15
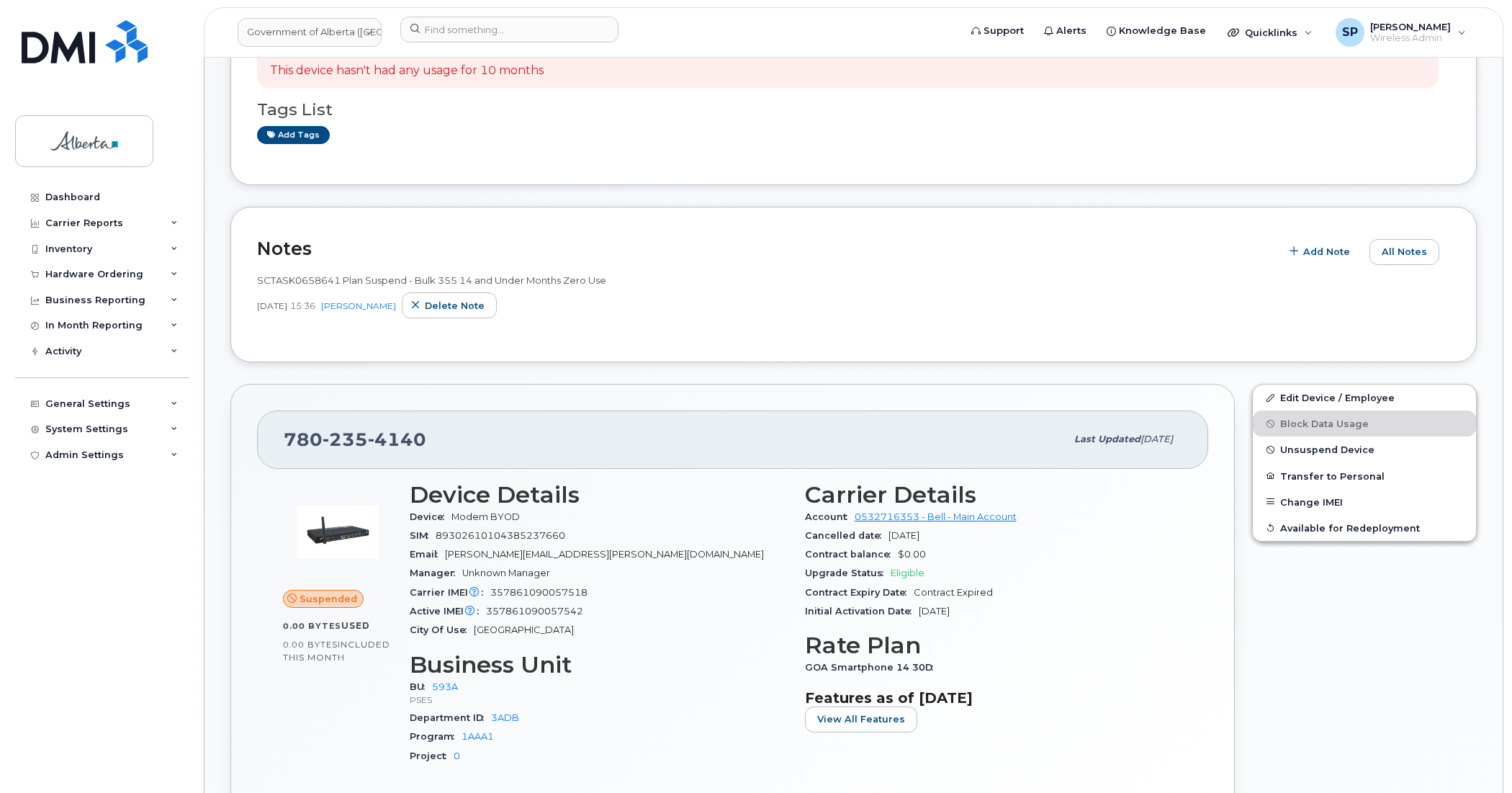
scroll to position [384, 0]
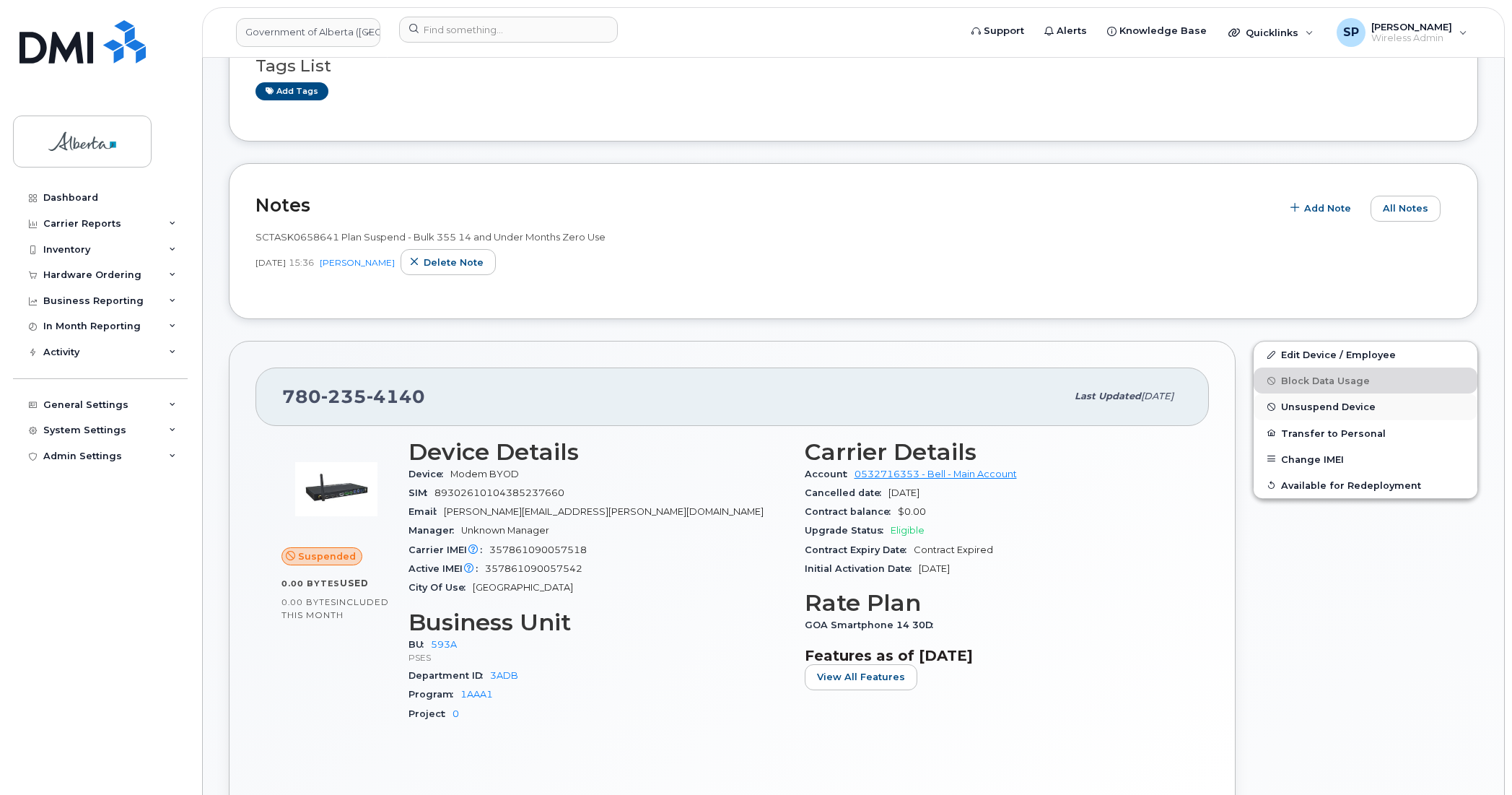
click at [1301, 406] on span "Unsuspend Device" at bounding box center [1328, 406] width 95 height 11
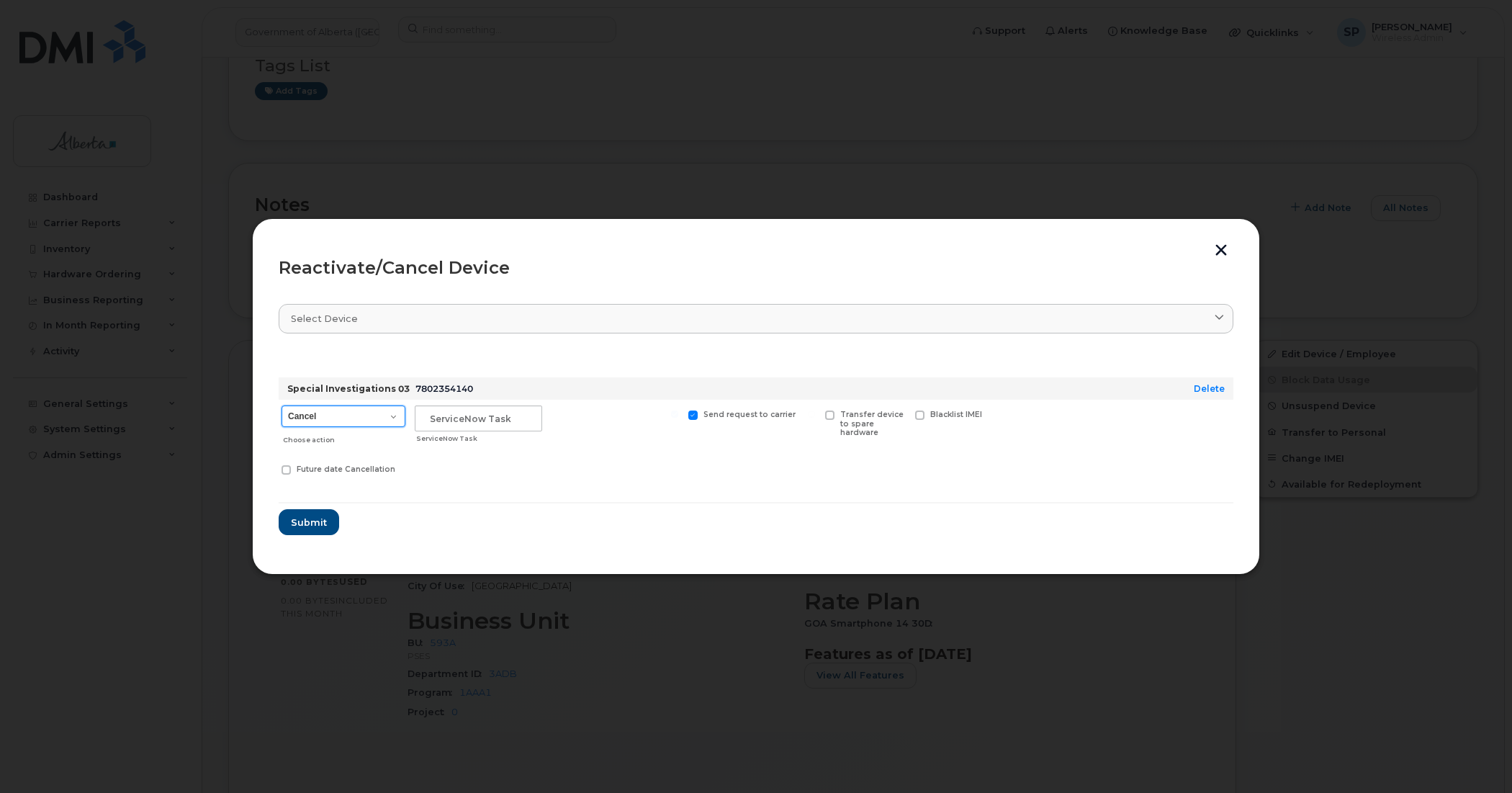
click at [326, 416] on select "Cancel Suspend - Extend Suspension Reactivate" at bounding box center [343, 416] width 124 height 22
select select "[object Object]"
click at [282, 405] on select "Cancel Suspend - Extend Suspension Reactivate" at bounding box center [343, 416] width 124 height 22
click at [461, 410] on input "text" at bounding box center [479, 418] width 128 height 26
paste input "SCTASK0855573"
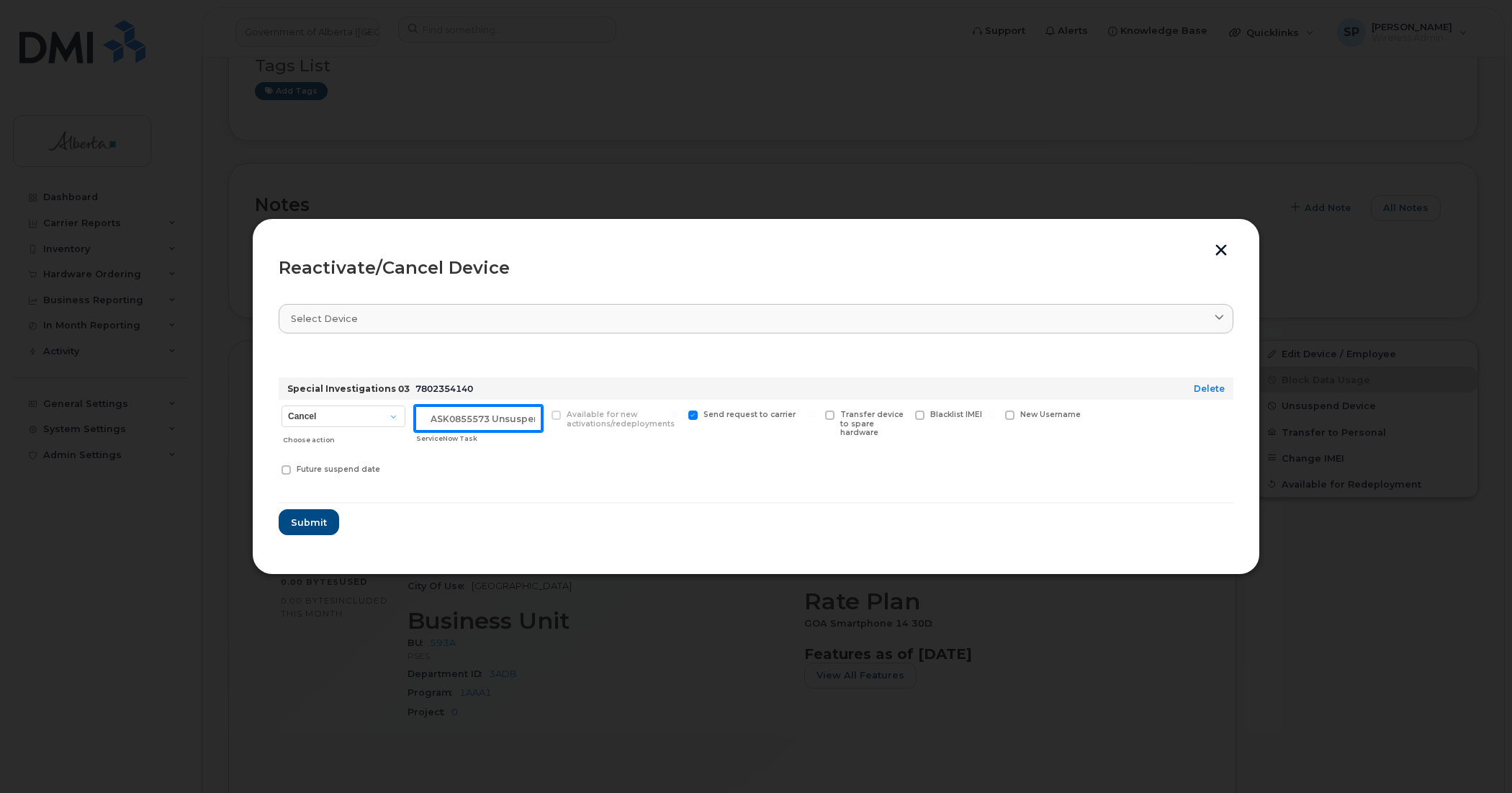
scroll to position [0, 24]
type input "SCTASK0855573 Unsuspend"
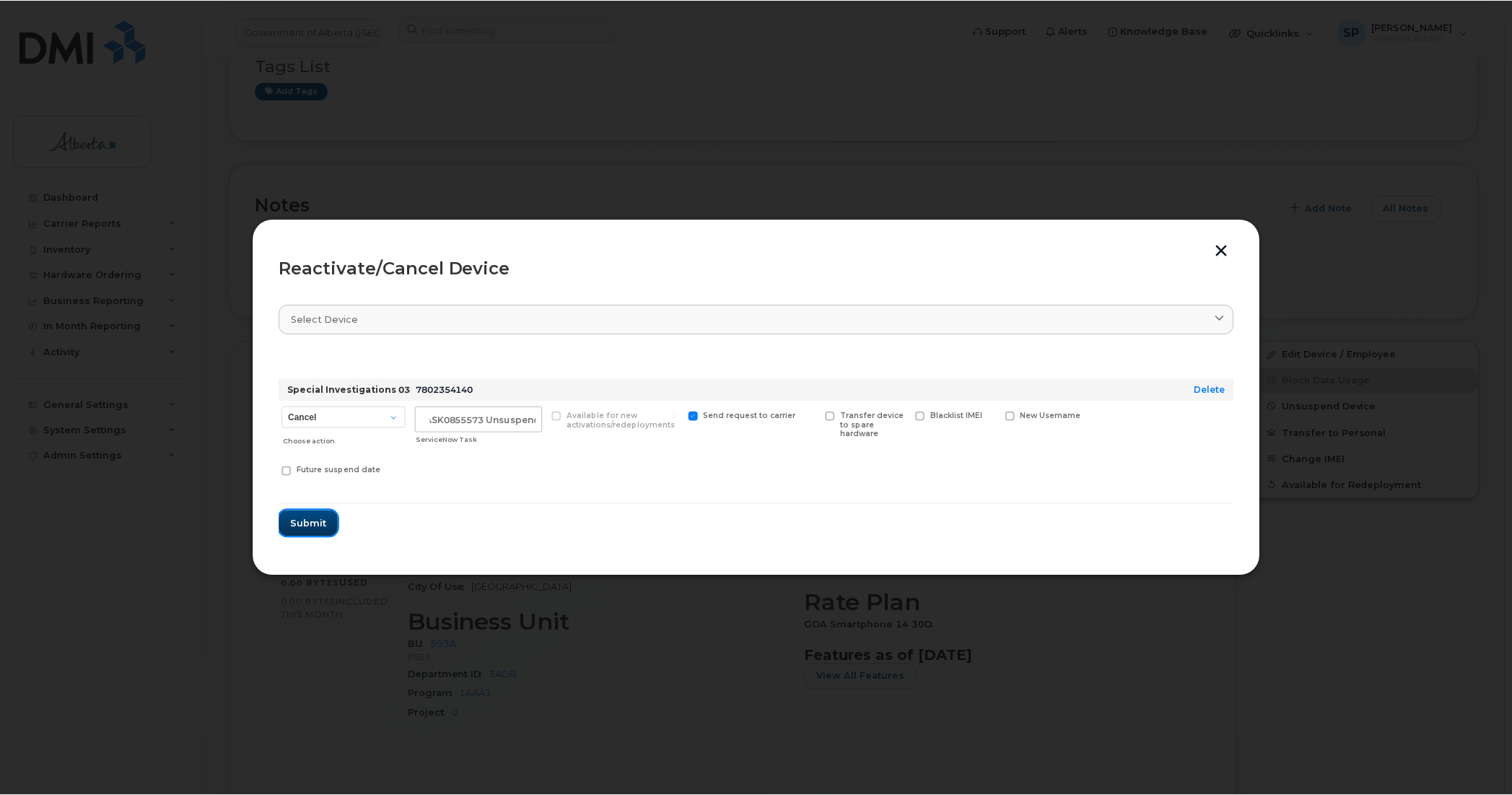
scroll to position [0, 0]
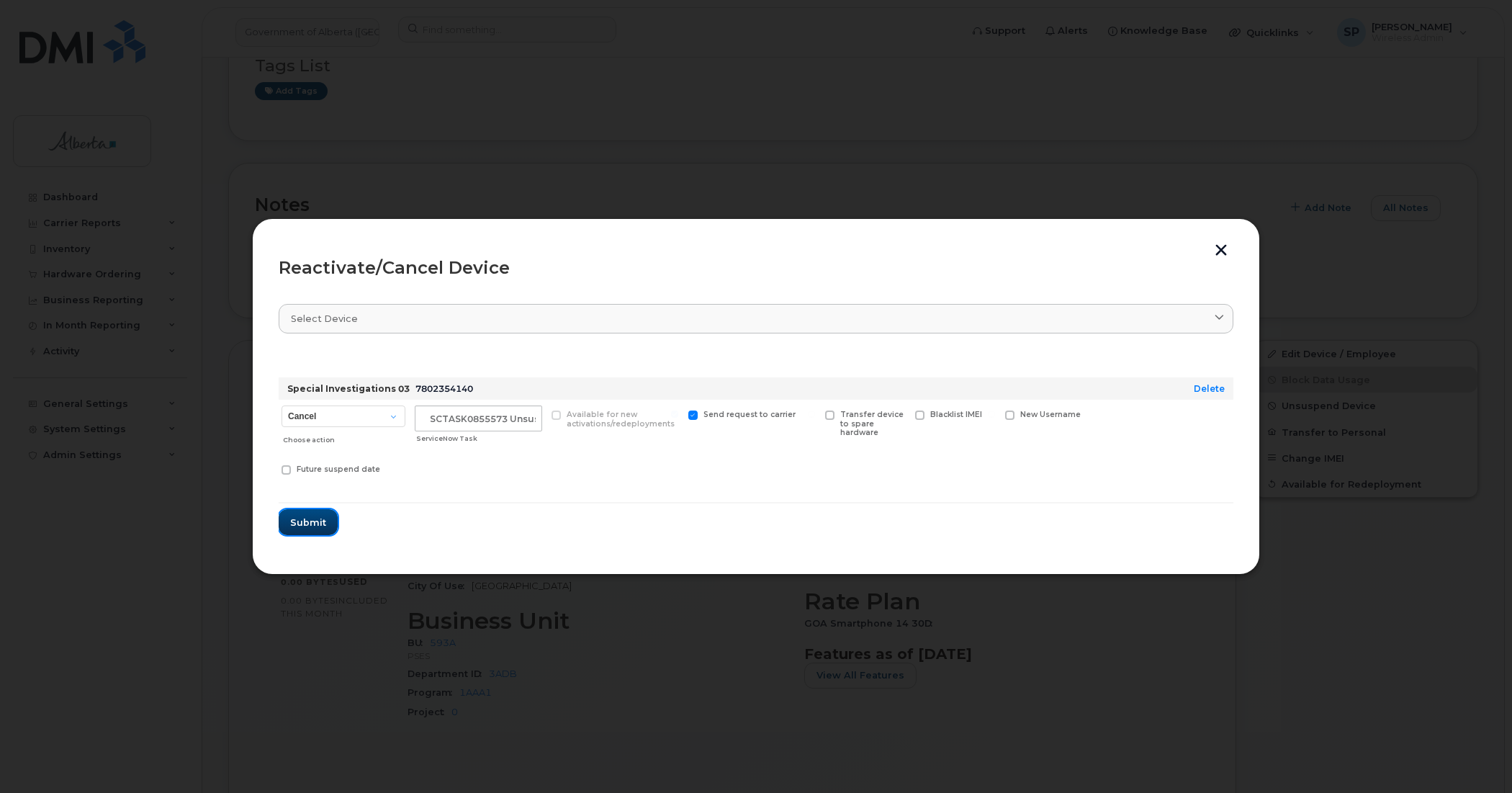
click at [310, 524] on span "Submit" at bounding box center [308, 522] width 36 height 14
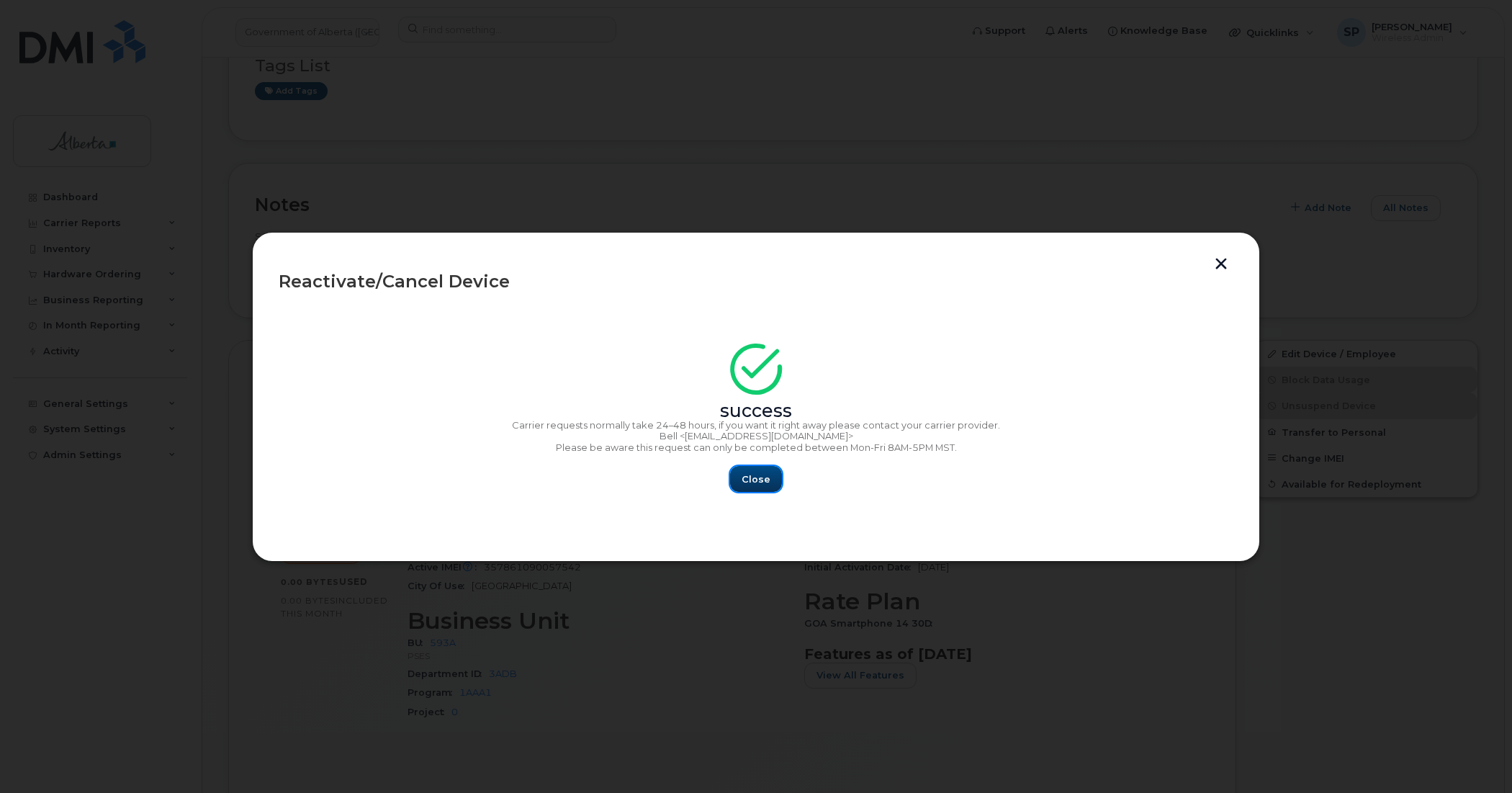
click at [771, 480] on button "Close" at bounding box center [756, 479] width 52 height 26
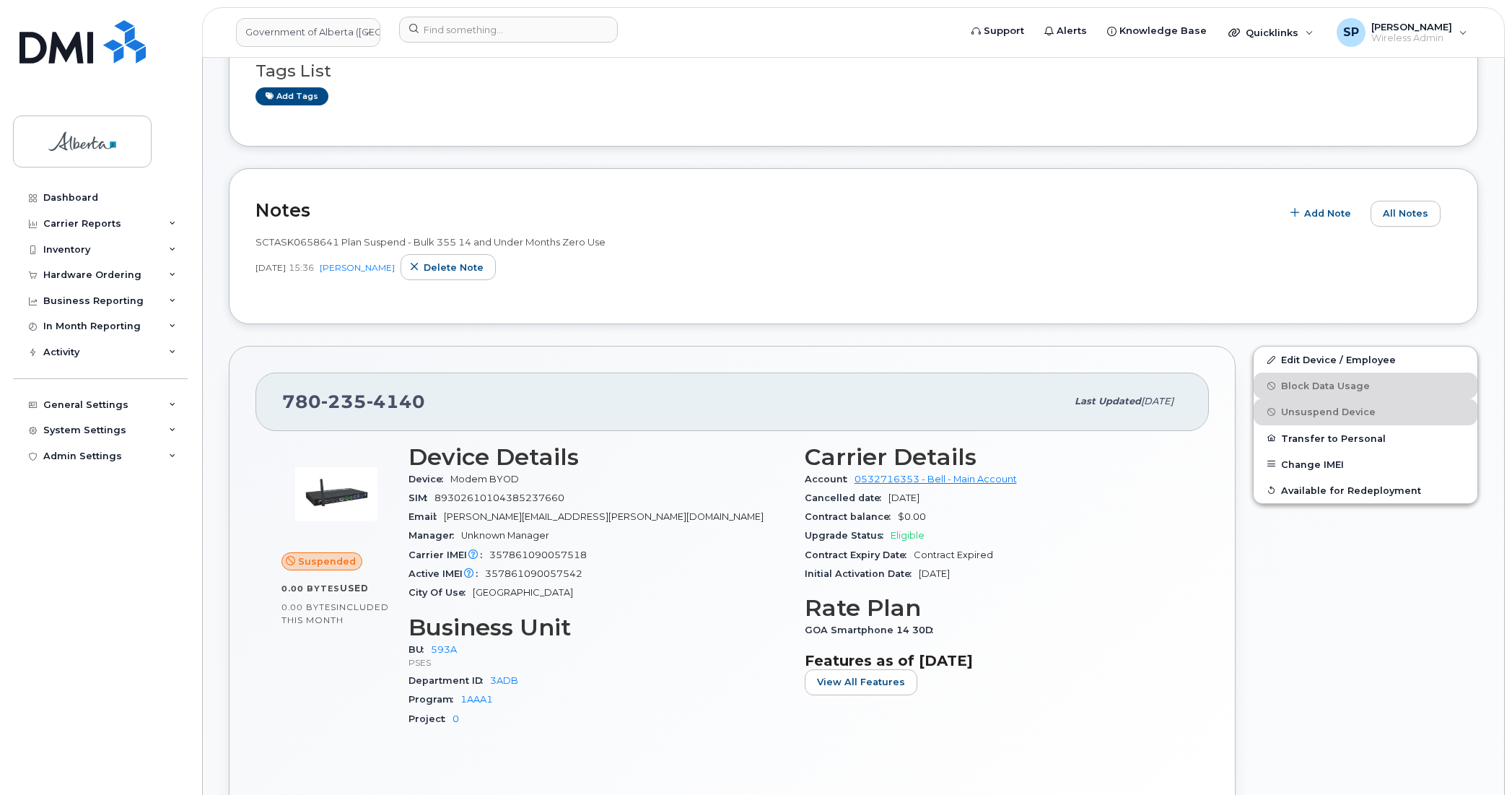
scroll to position [350, 0]
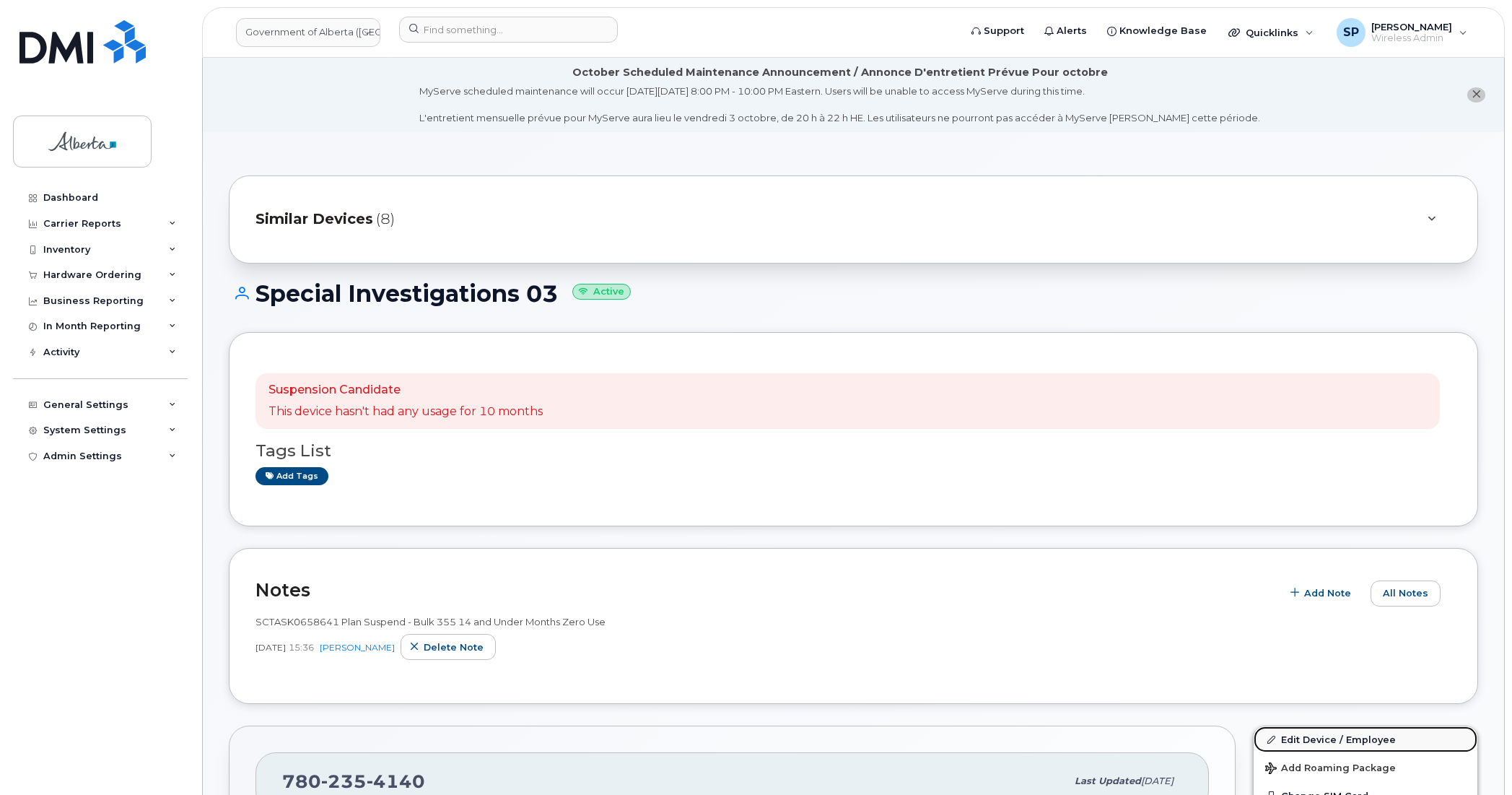
click at [1307, 740] on link "Edit Device / Employee" at bounding box center [1366, 739] width 224 height 26
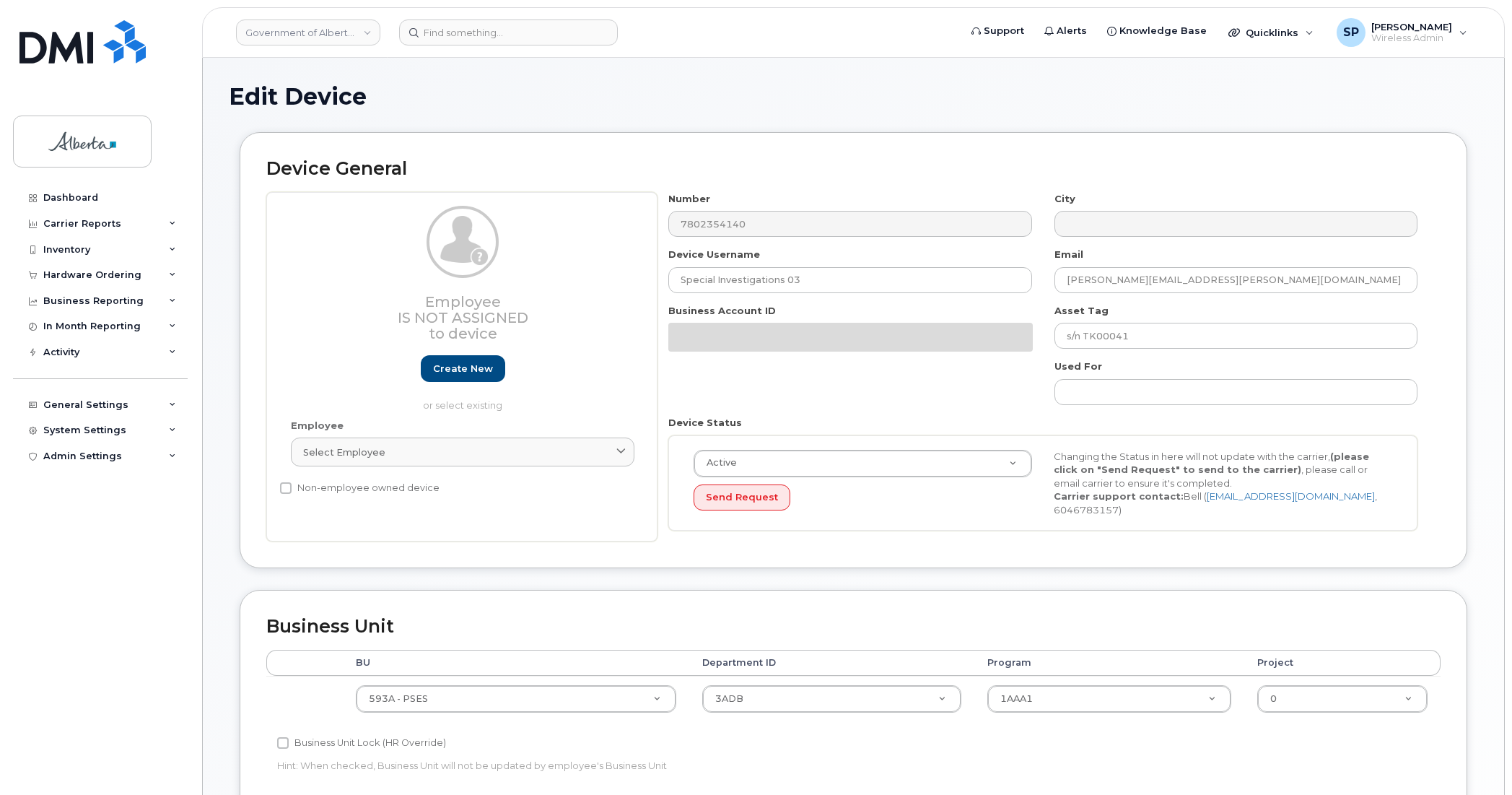
select select "4797682"
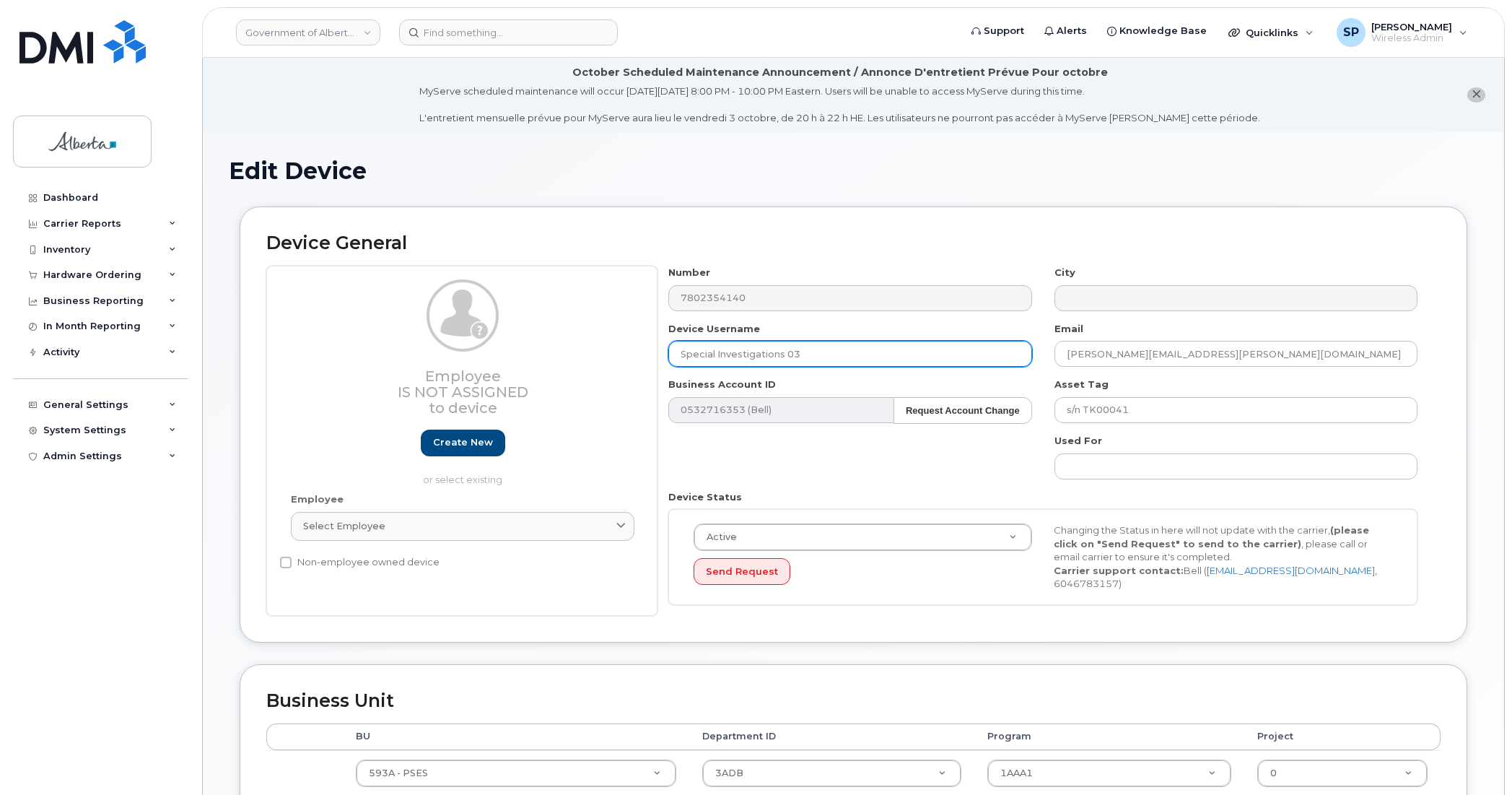
drag, startPoint x: 824, startPoint y: 359, endPoint x: 543, endPoint y: 354, distance: 281.0
click at [545, 354] on div "Employee Is not assigned to device Create new or select existing Employee Selec…" at bounding box center [853, 441] width 1174 height 350
paste input "[PERSON_NAME]"
type input "[PERSON_NAME]"
drag, startPoint x: 1217, startPoint y: 354, endPoint x: 942, endPoint y: 366, distance: 275.3
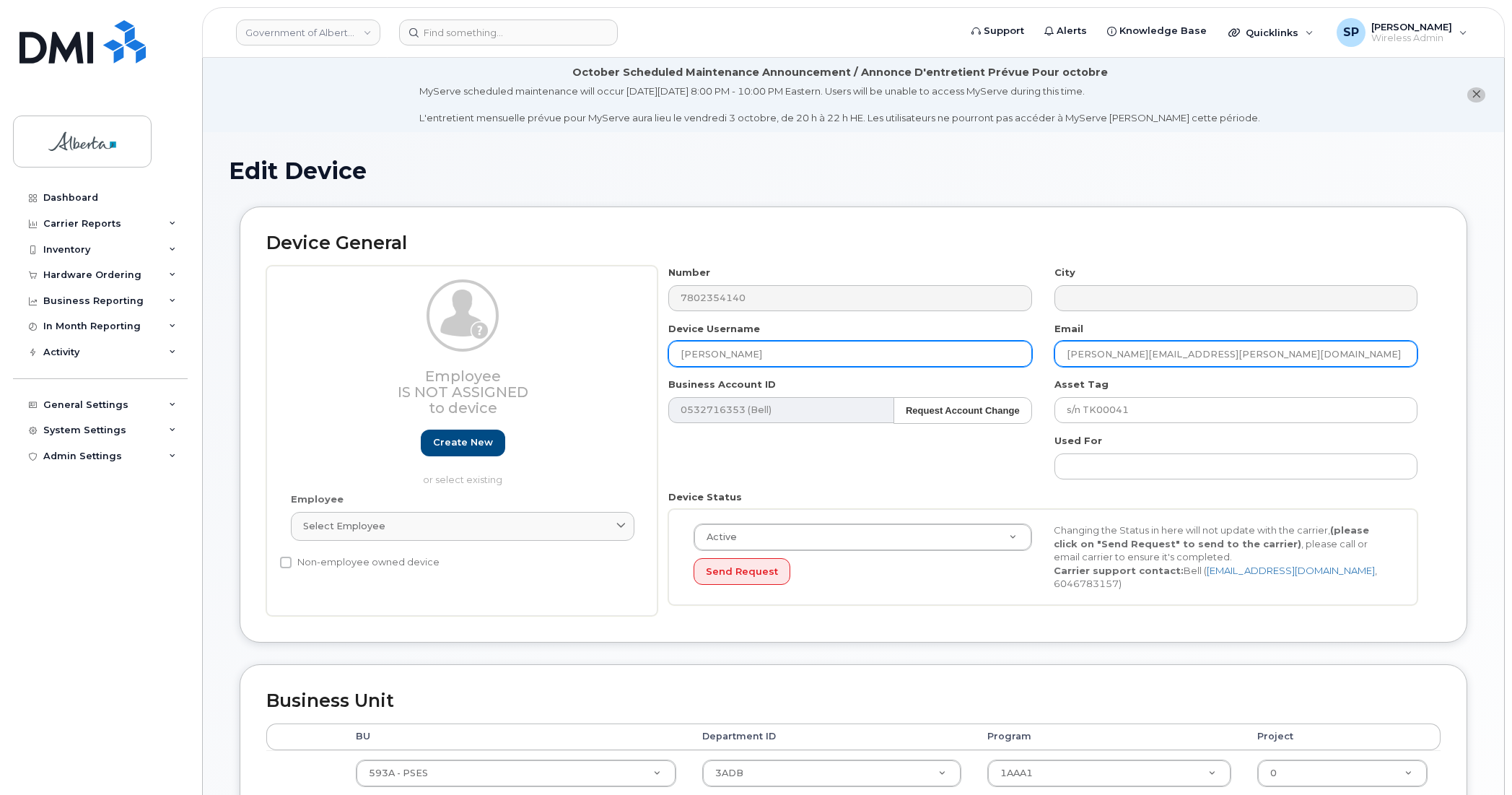
click at [942, 366] on div "Number 7802354140 City Device Username [PERSON_NAME] Email [PERSON_NAME][EMAIL_…" at bounding box center [1044, 441] width 772 height 350
paste input "[PERSON_NAME].[PERSON_NAME]"
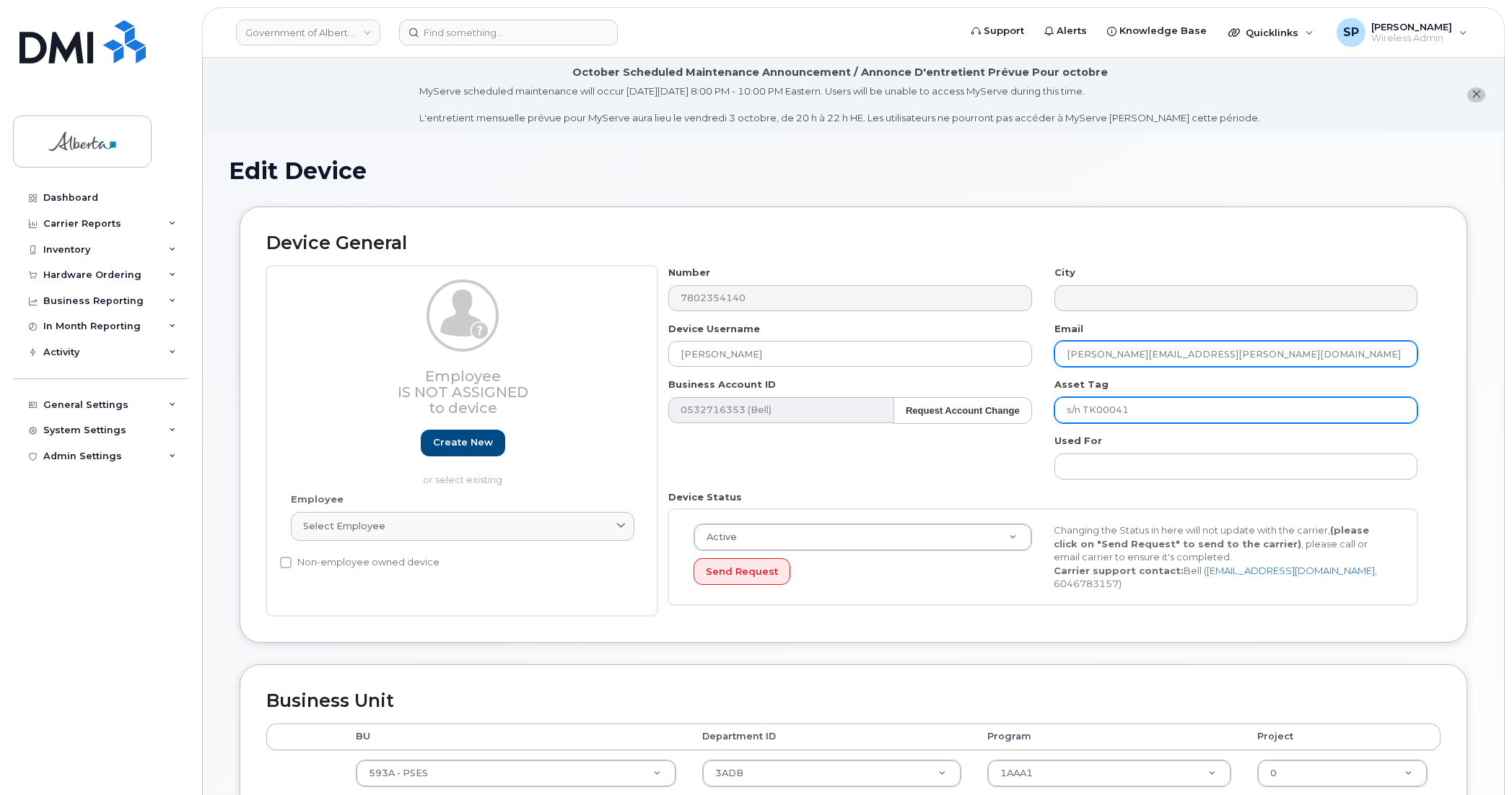
type input "[PERSON_NAME][EMAIL_ADDRESS][PERSON_NAME][DOMAIN_NAME]"
drag, startPoint x: 1137, startPoint y: 411, endPoint x: 984, endPoint y: 416, distance: 153.1
click at [984, 416] on div "Number 7802354140 City Device Username Rachel Kandathil Email Rachel.Kandathil@…" at bounding box center [1044, 441] width 772 height 350
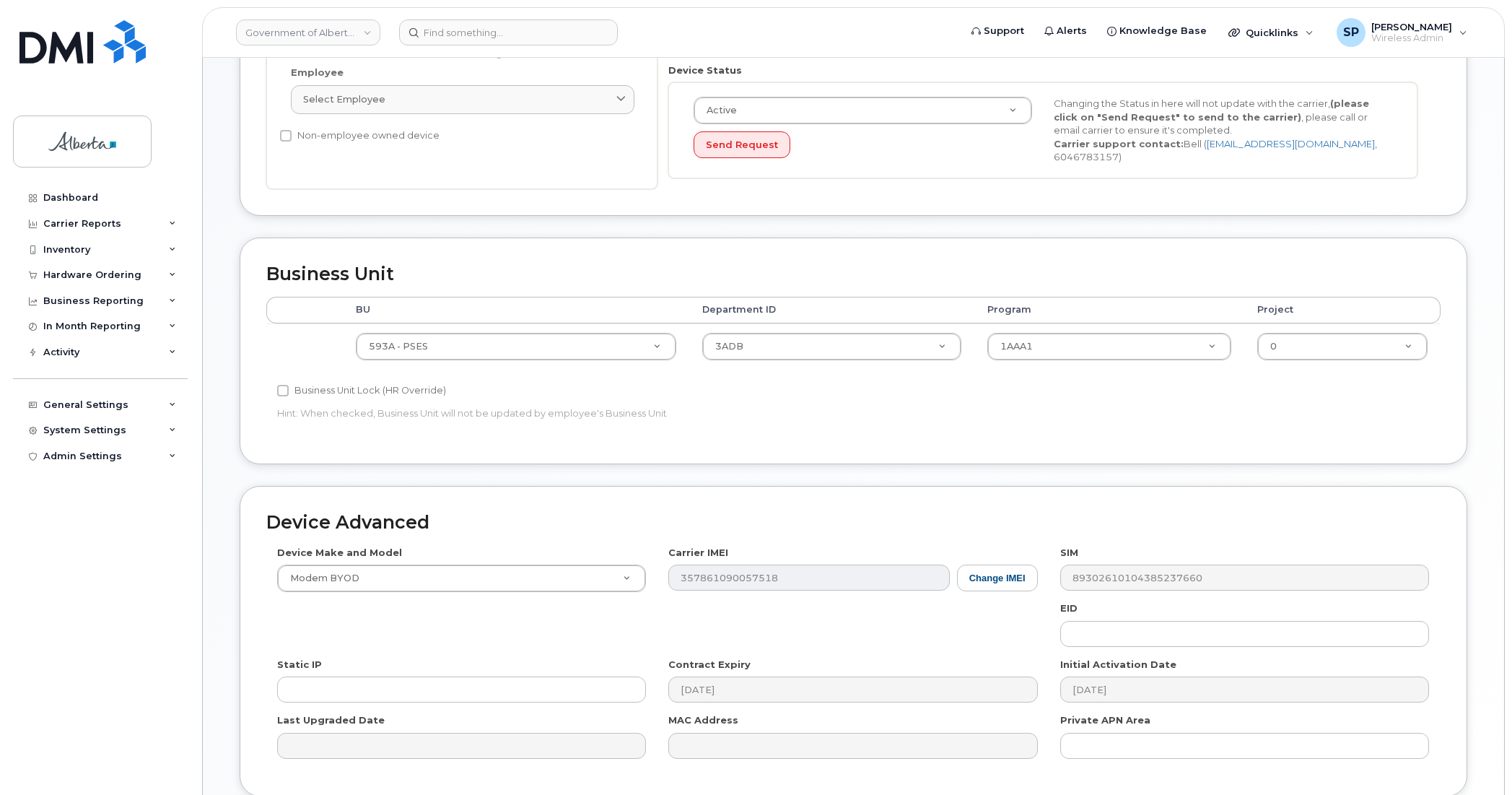
scroll to position [442, 0]
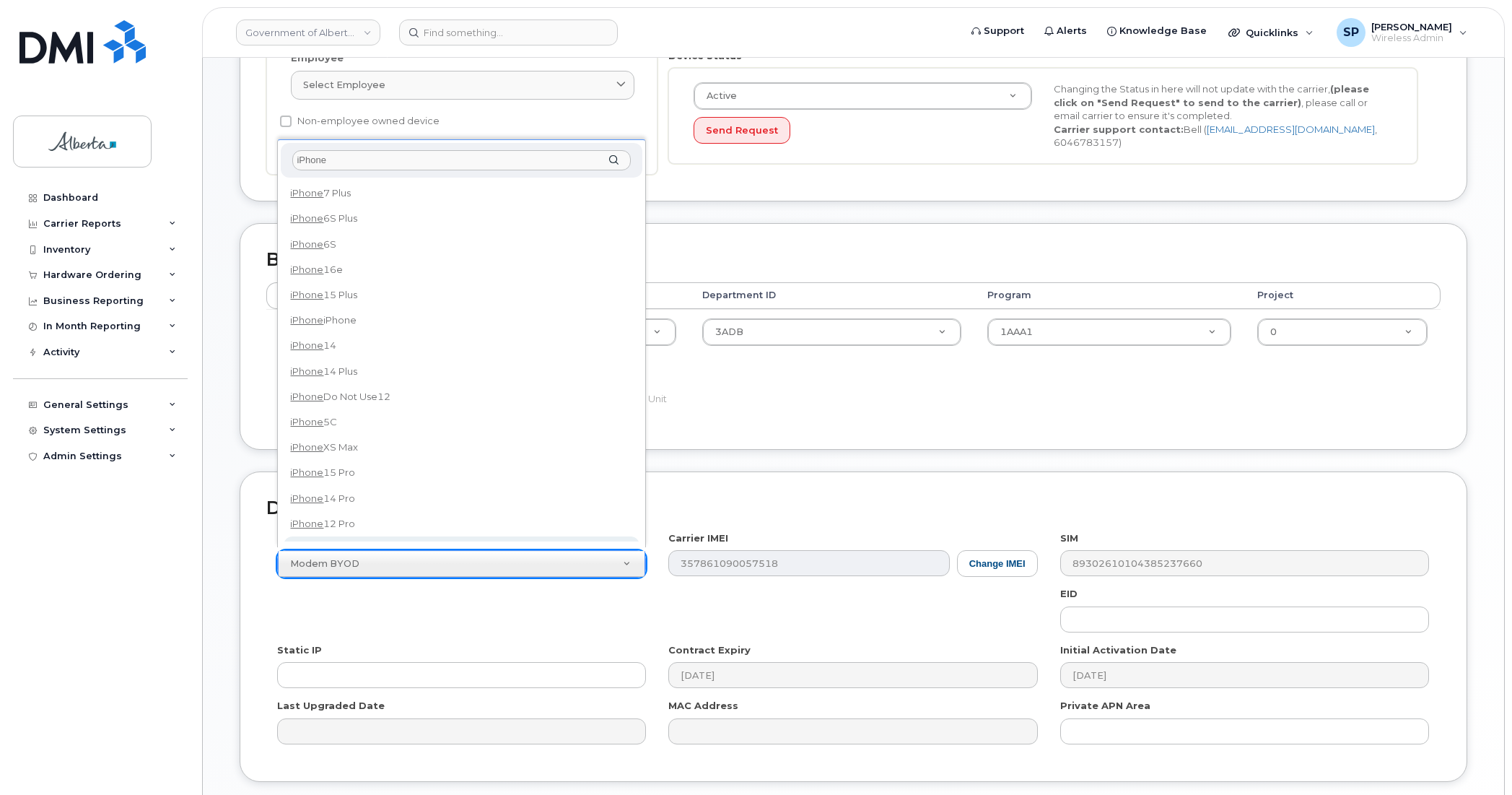
type input "iPhone"
select select "185"
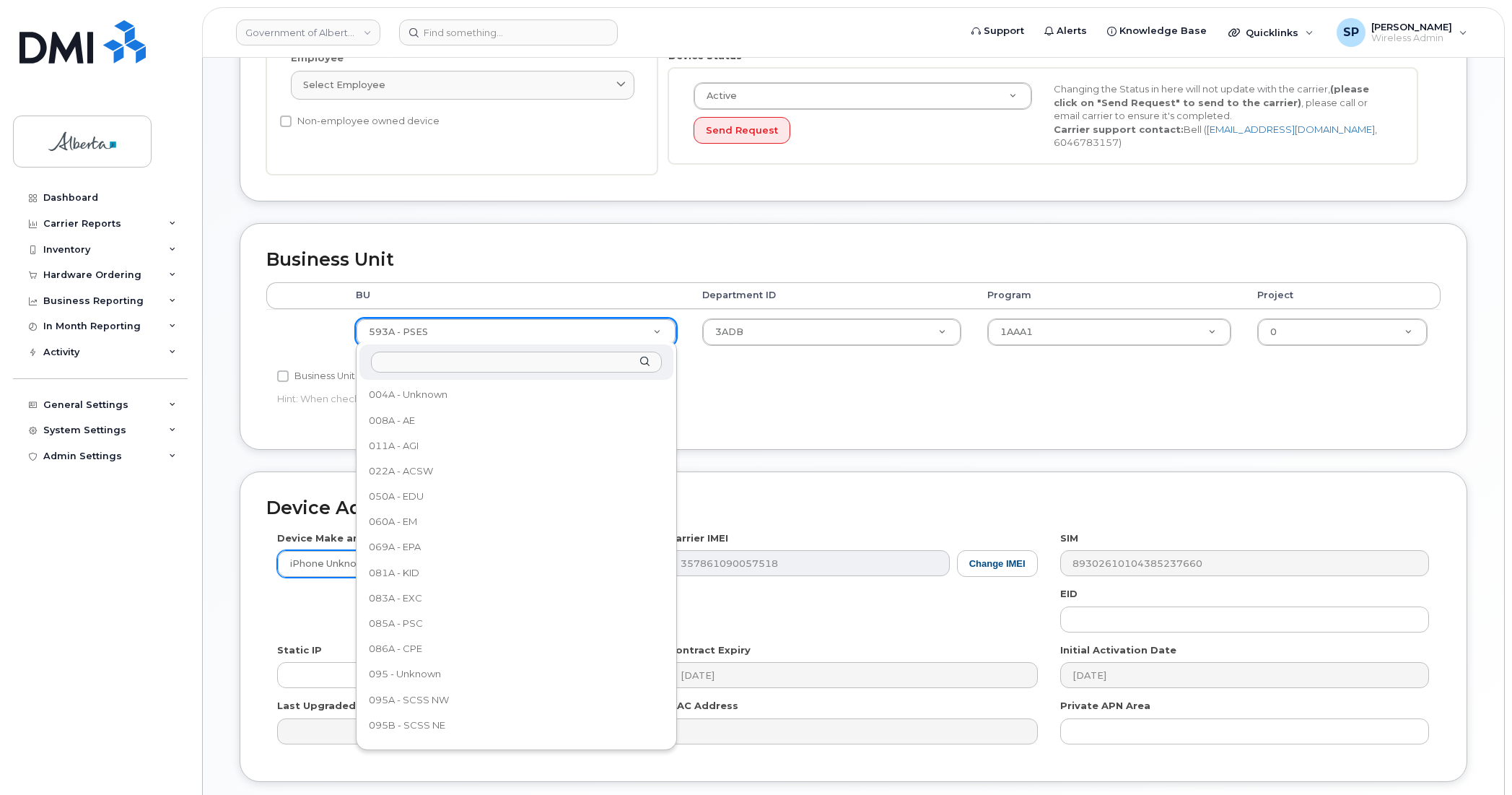
scroll to position [679, 0]
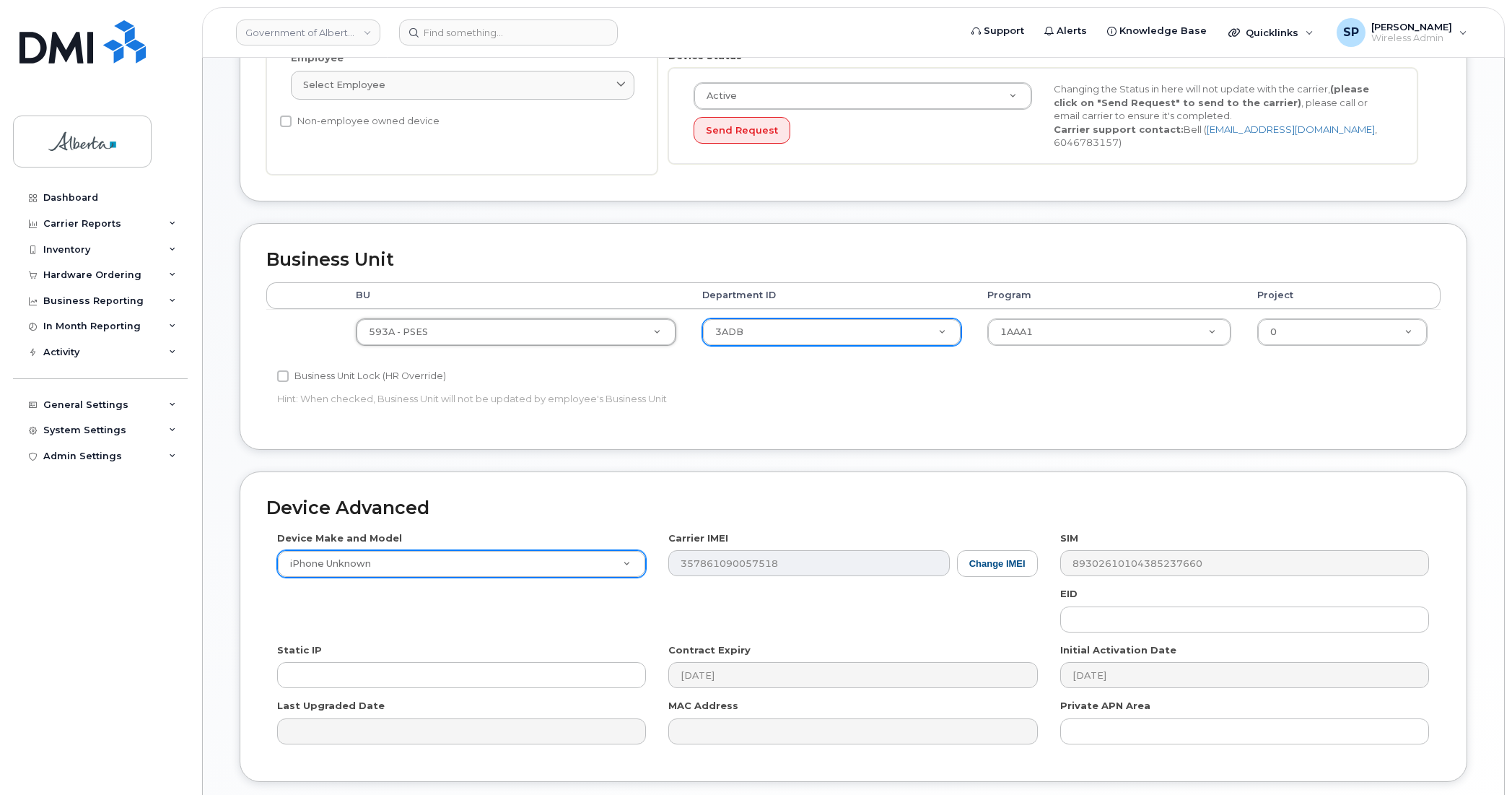
type input "0"
type input "00"
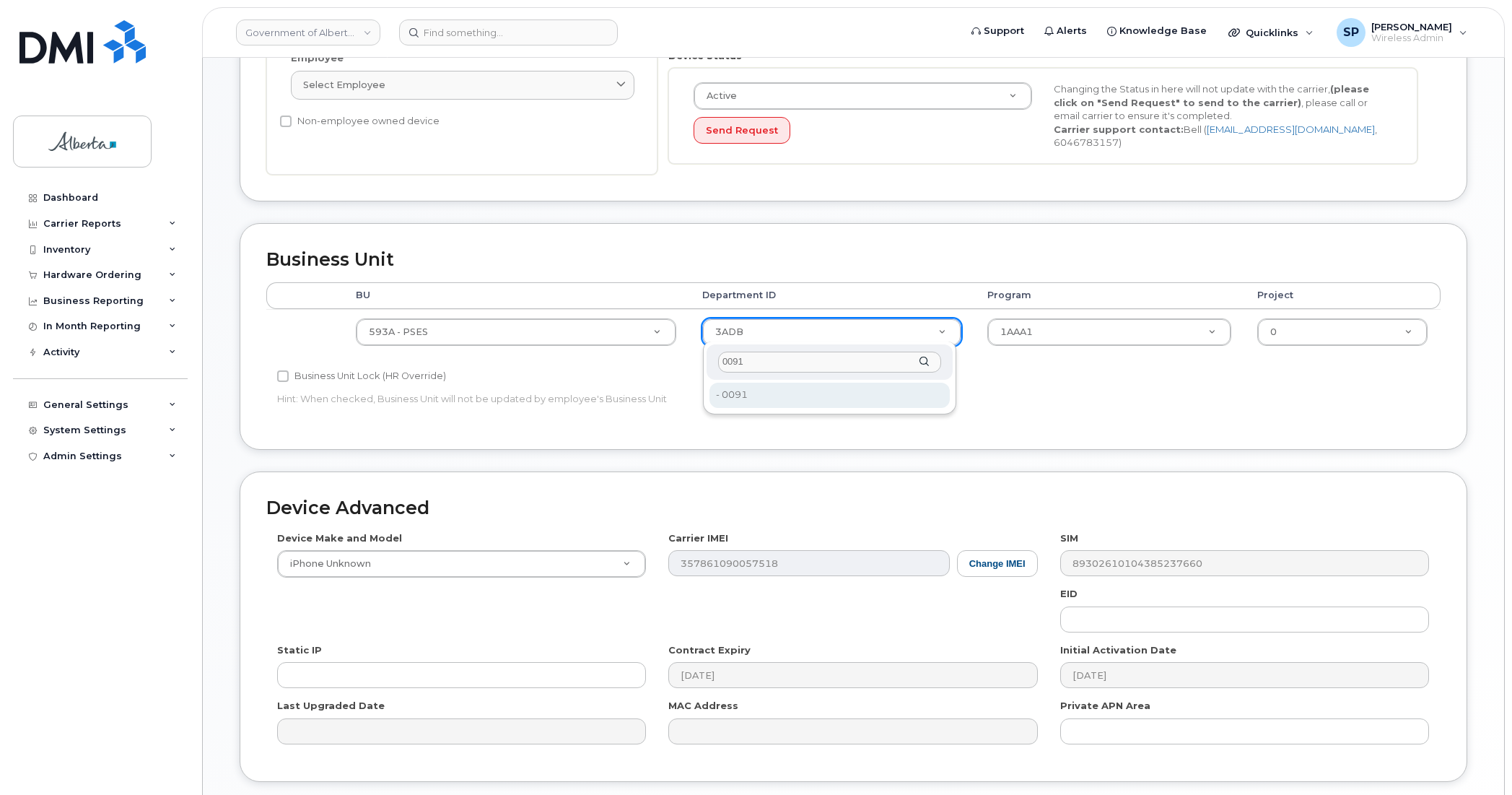
type input "0091"
type input "4752025"
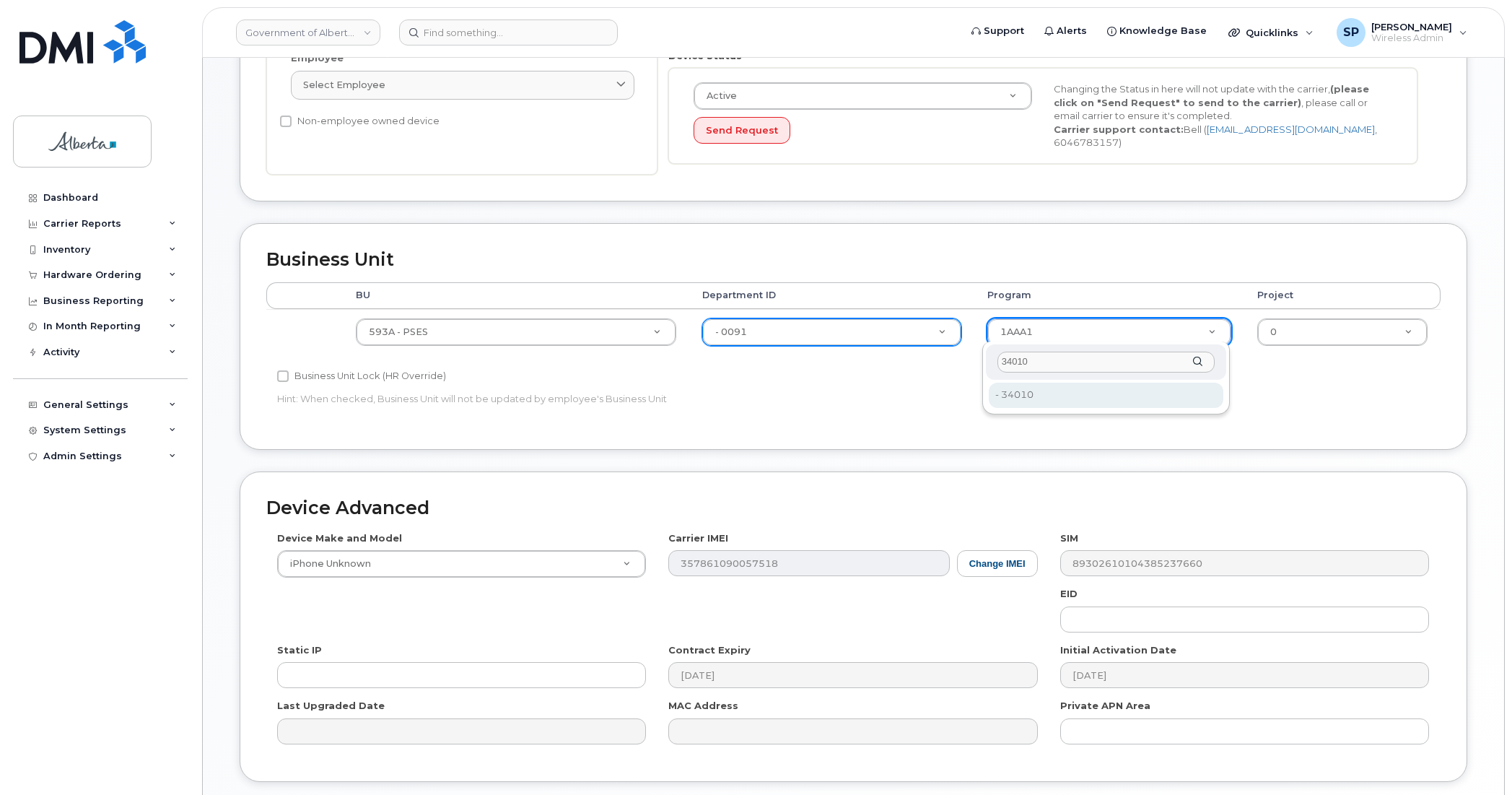
type input "34010"
drag, startPoint x: 1018, startPoint y: 387, endPoint x: 1041, endPoint y: 390, distance: 23.2
type input "4254278"
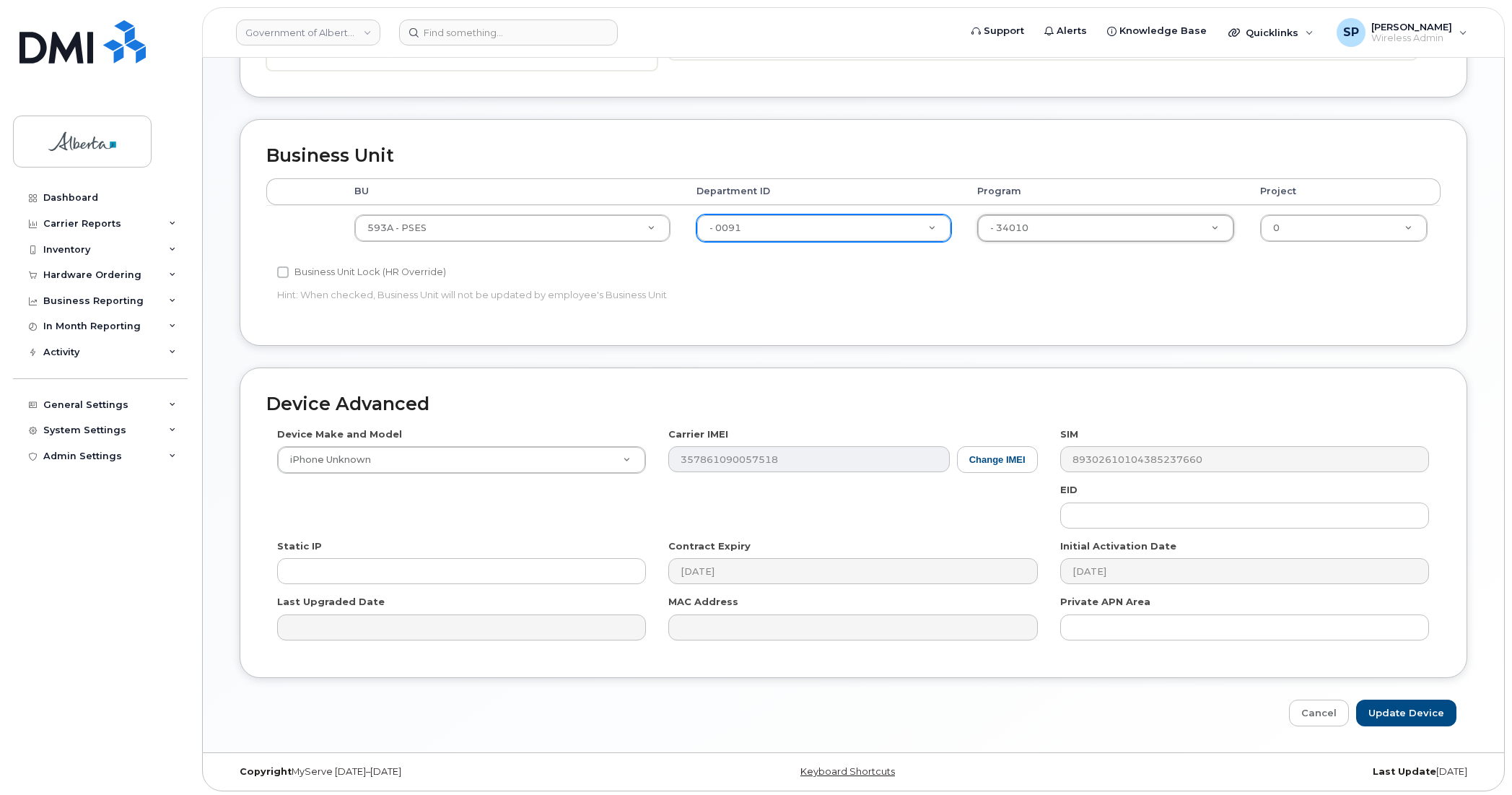
scroll to position [546, 0]
click at [1406, 710] on input "Update Device" at bounding box center [1406, 712] width 100 height 27
type input "Saving..."
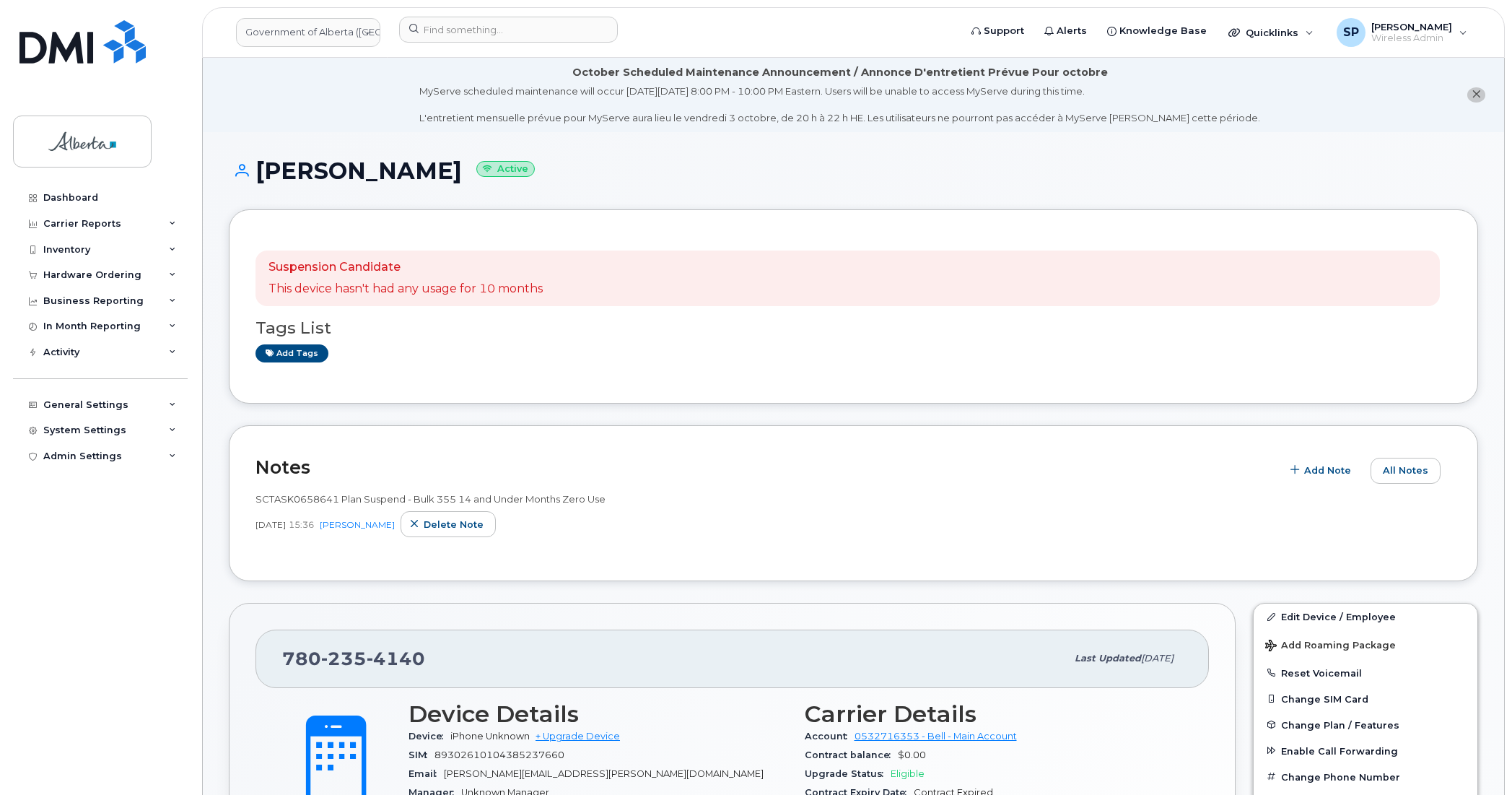
click at [340, 655] on span "235" at bounding box center [344, 659] width 46 height 22
copy span "[PHONE_NUMBER]"
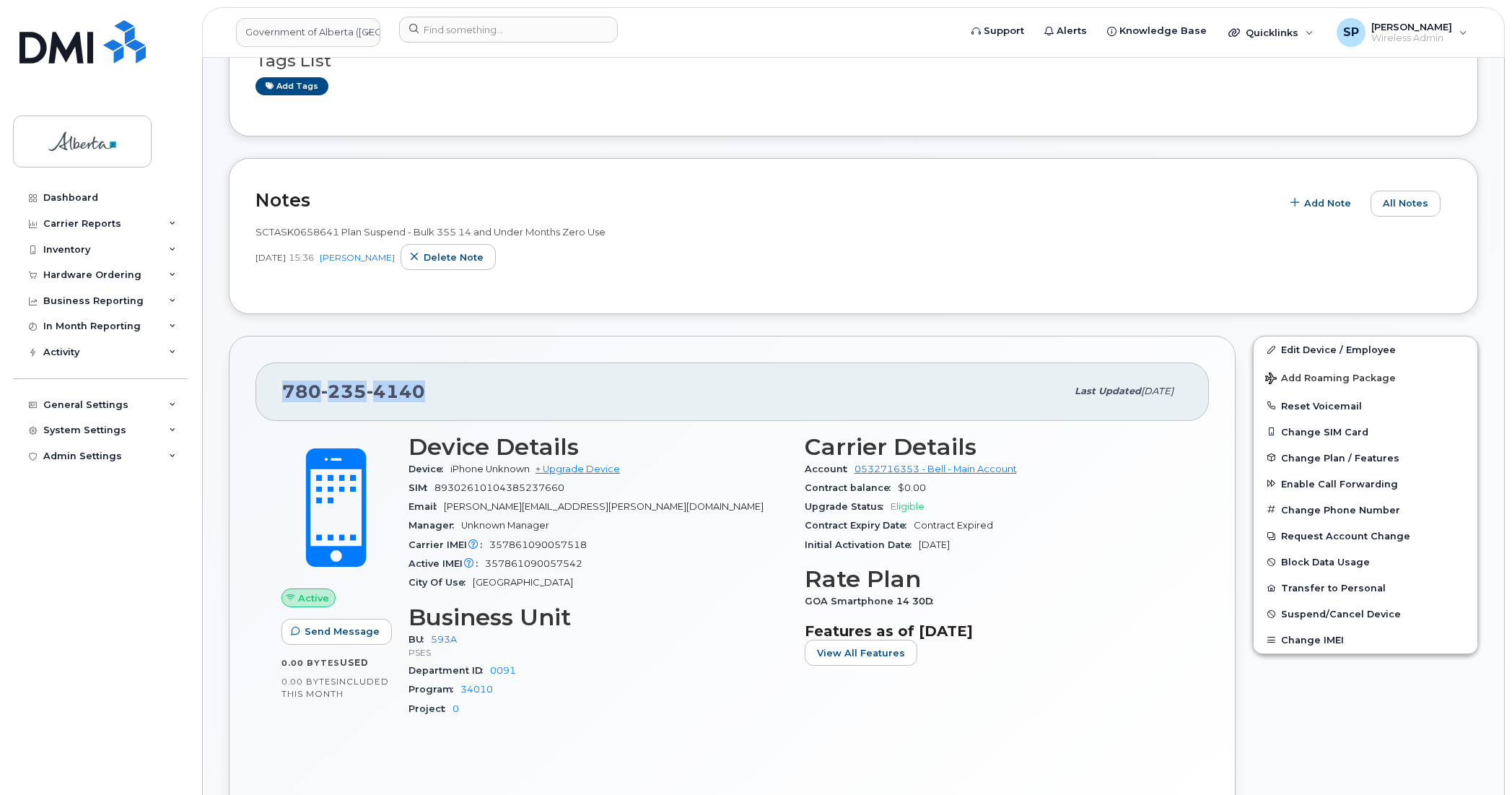
scroll to position [366, 0]
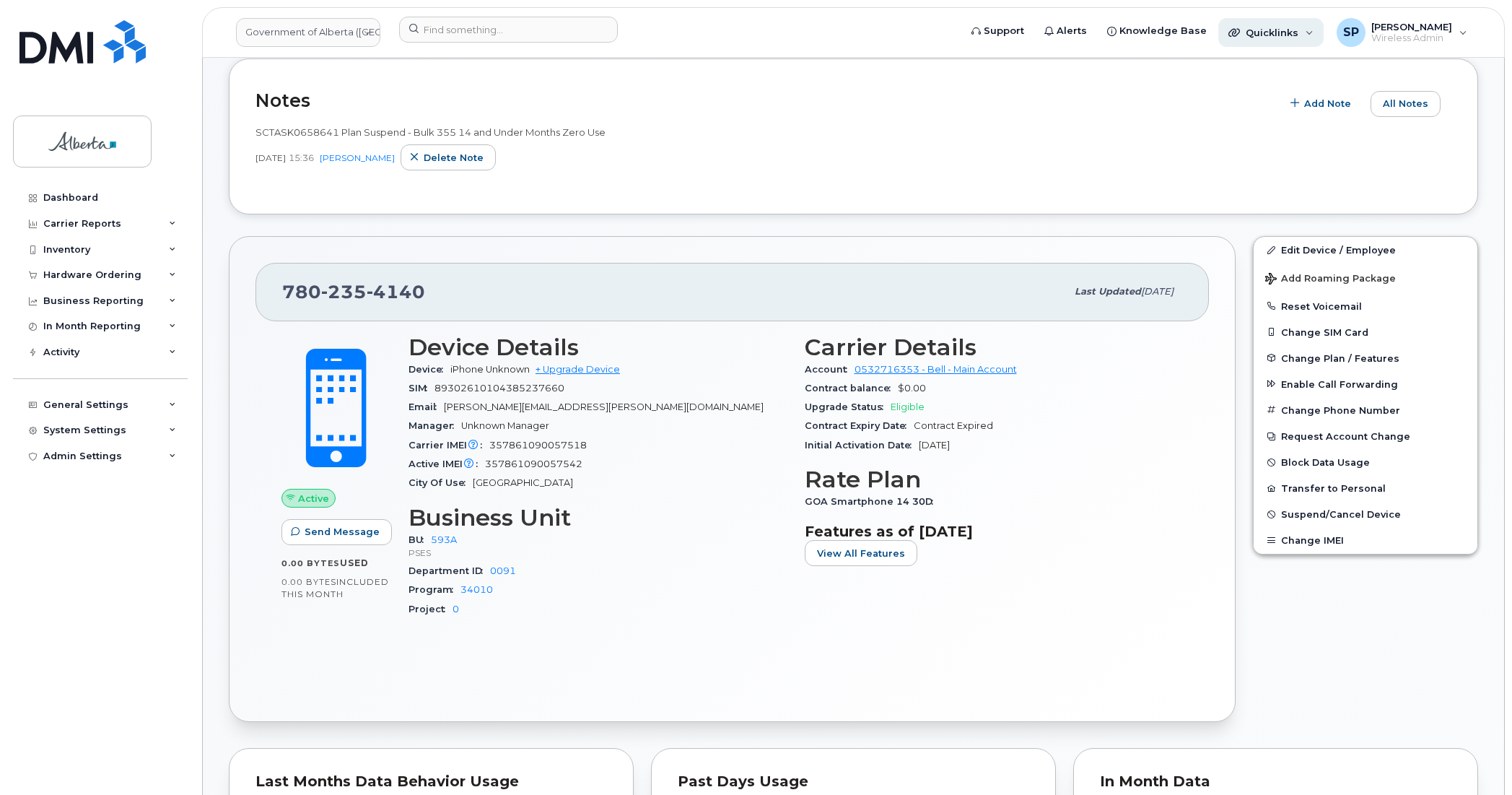
click at [1289, 28] on span "Quicklinks" at bounding box center [1272, 33] width 53 height 11
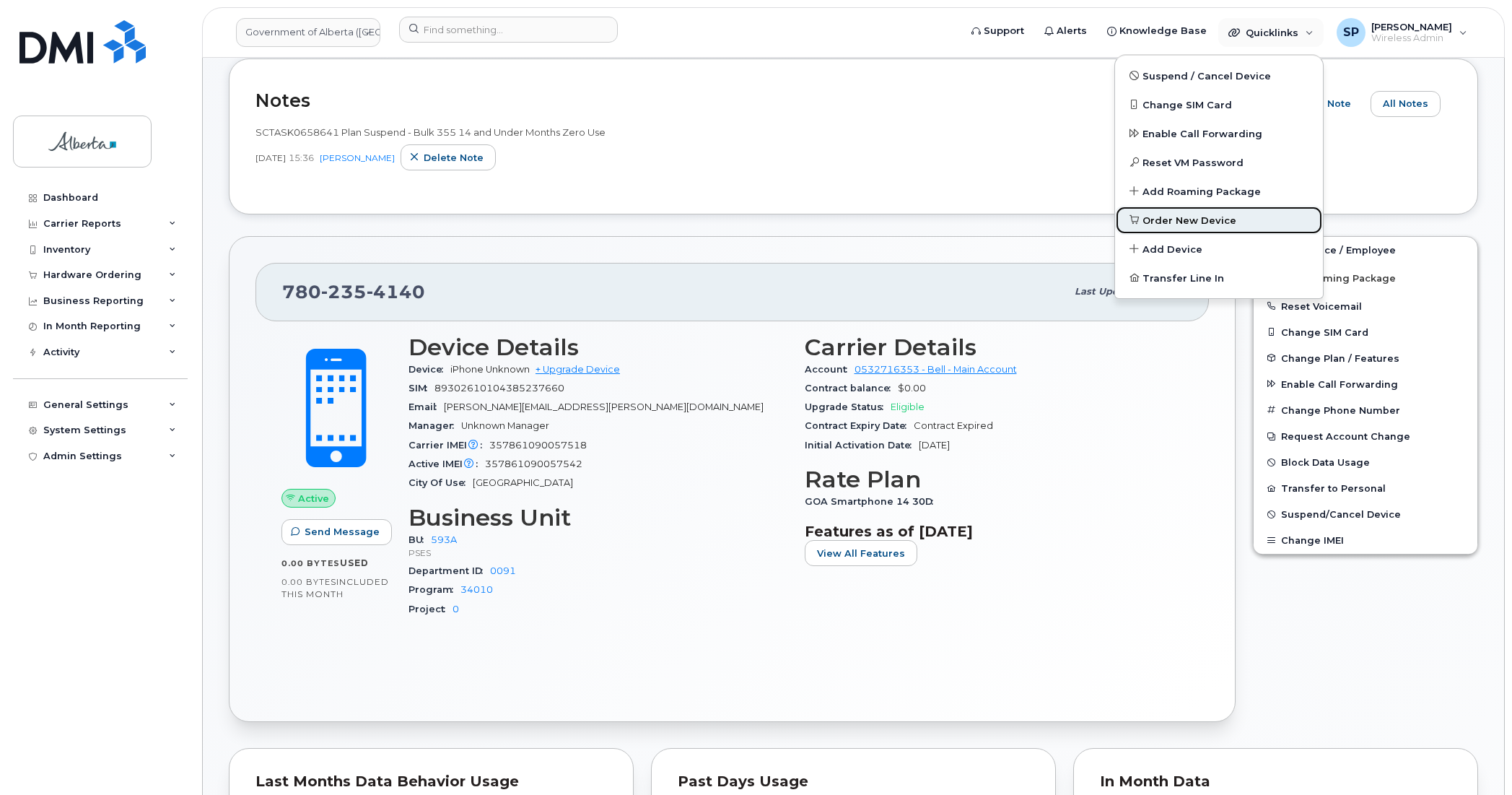
click at [1161, 222] on span "Order New Device" at bounding box center [1189, 221] width 94 height 15
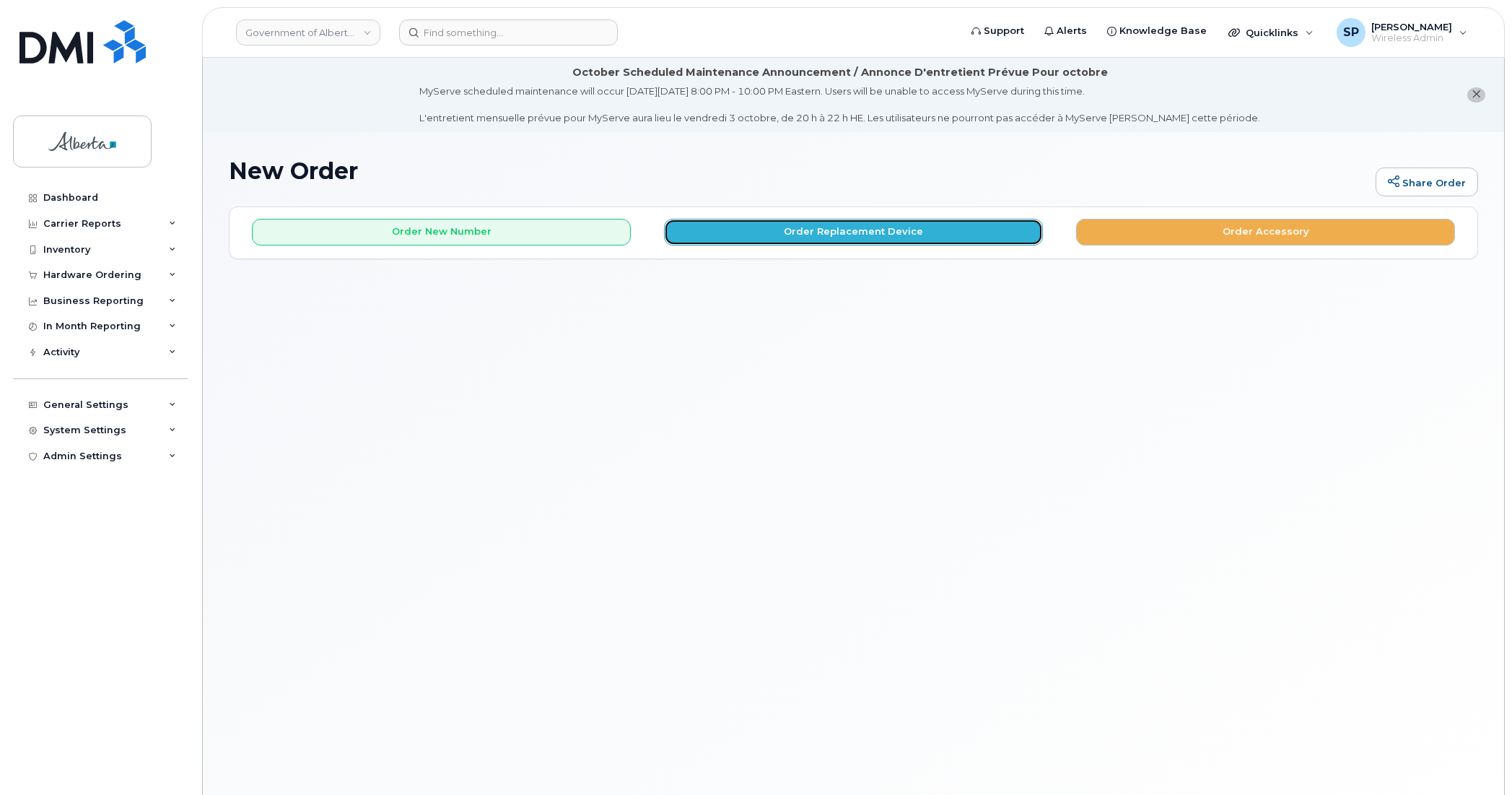
click at [721, 232] on button "Order Replacement Device" at bounding box center [854, 232] width 379 height 27
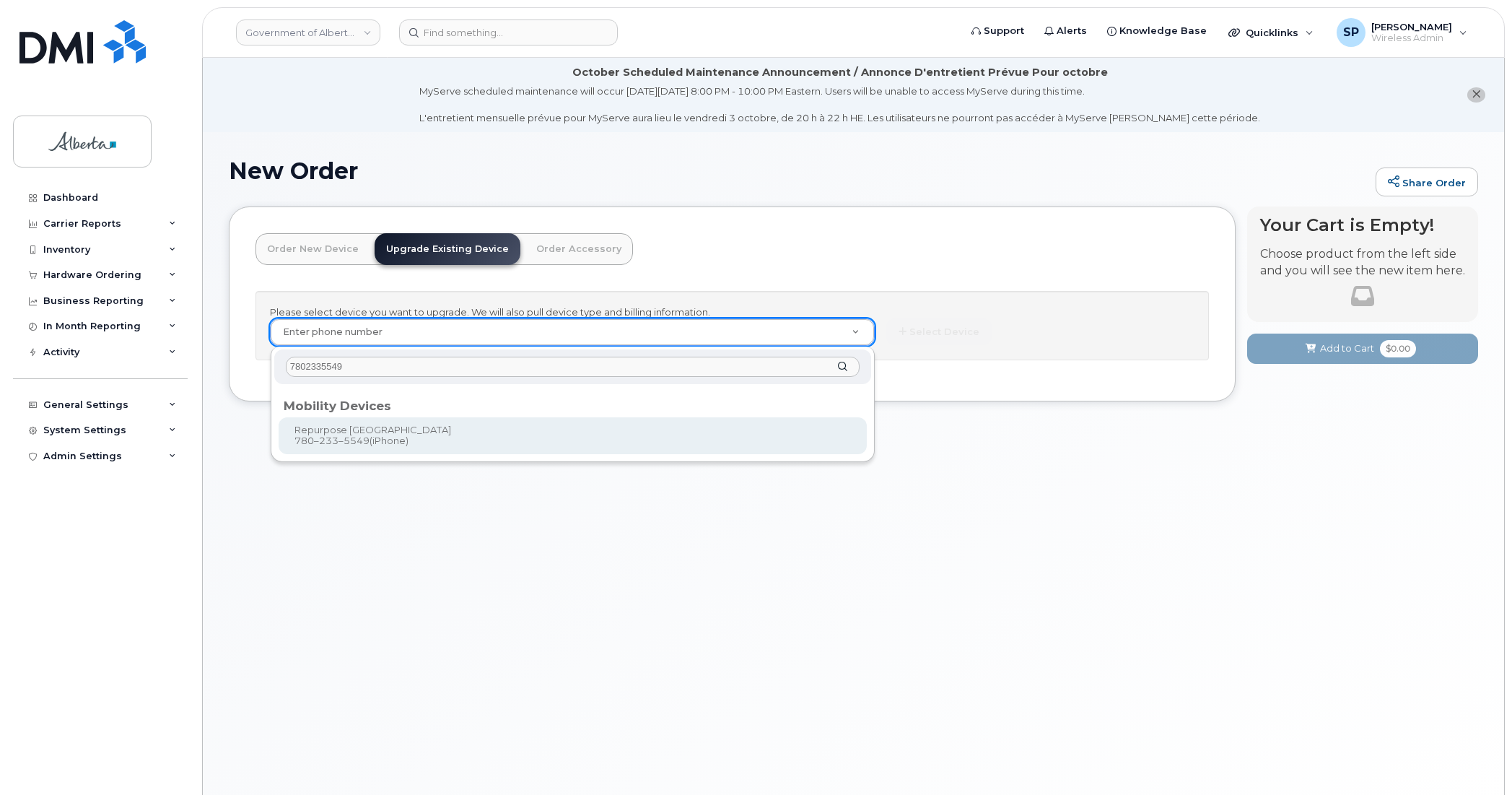
type input "7802335549"
drag, startPoint x: 330, startPoint y: 434, endPoint x: 330, endPoint y: 524, distance: 90.0
click at [330, 524] on body "Government of Alberta (GOA) Support Alerts Knowledge Base Quicklinks Suspend / …" at bounding box center [756, 438] width 1512 height 877
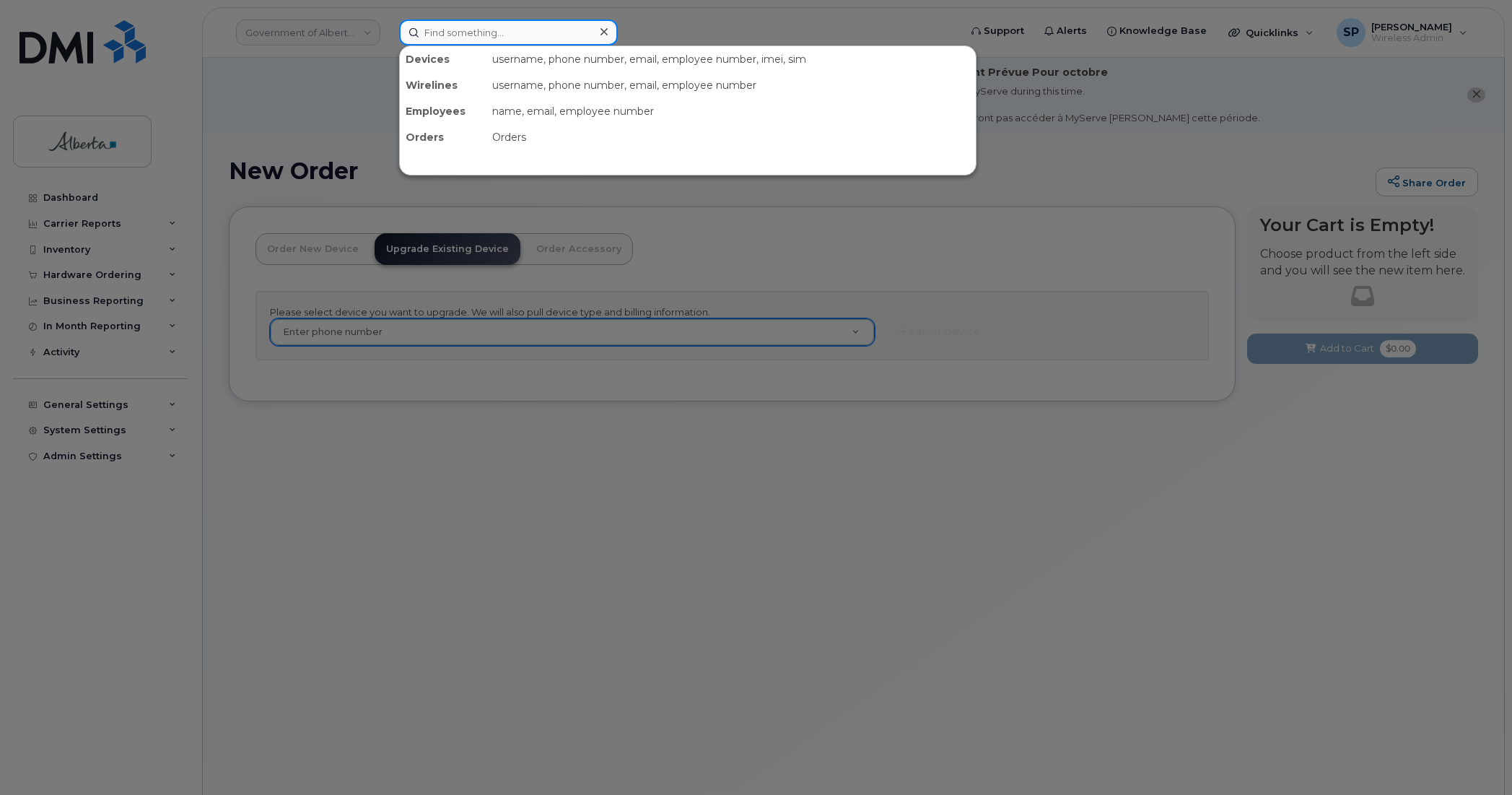
click at [450, 30] on input at bounding box center [508, 33] width 219 height 26
paste input "7802335549"
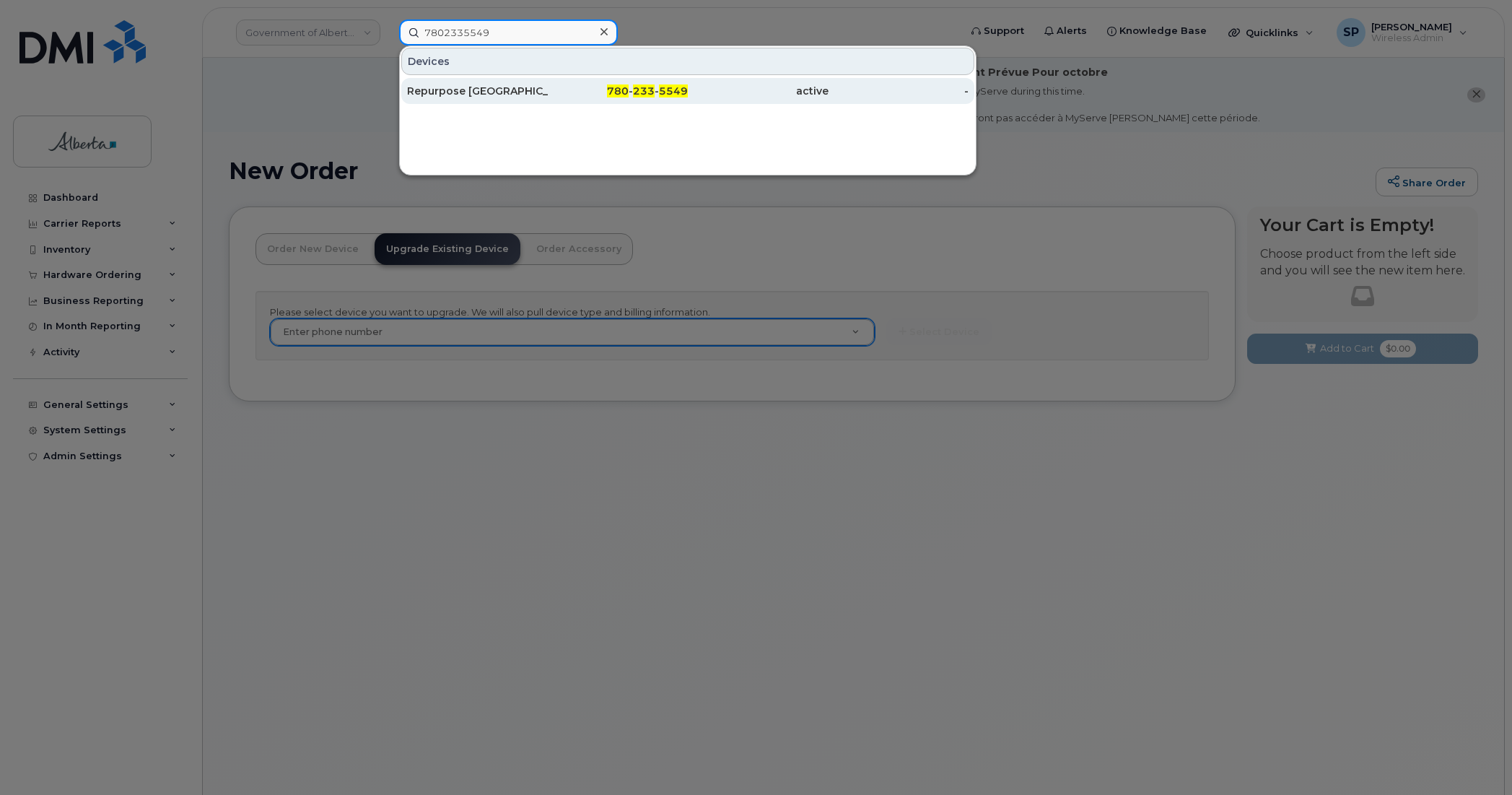
type input "7802335549"
click at [480, 91] on div "Repurpose Edmonton" at bounding box center [477, 91] width 141 height 15
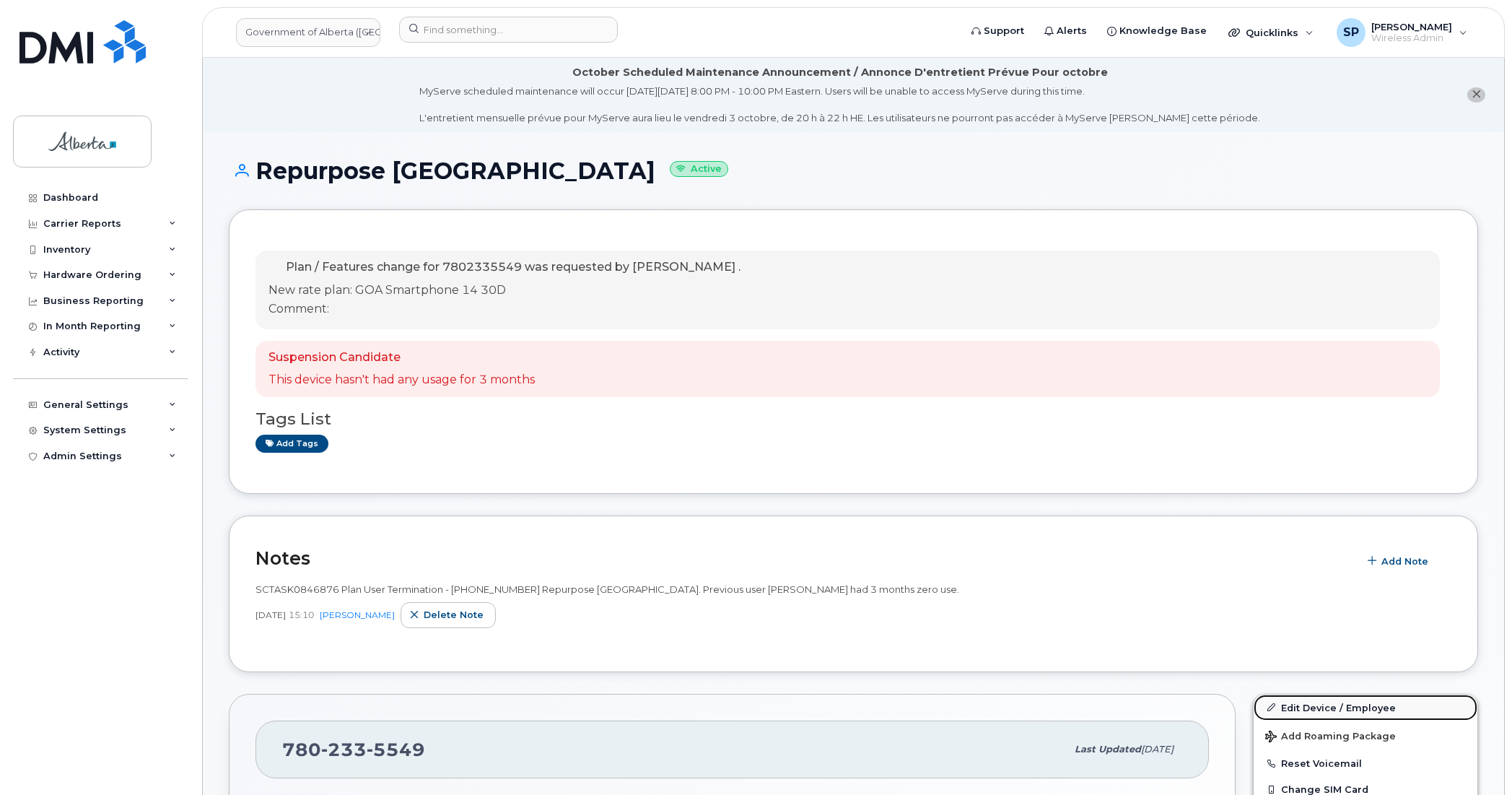
click at [1309, 706] on link "Edit Device / Employee" at bounding box center [1366, 708] width 224 height 26
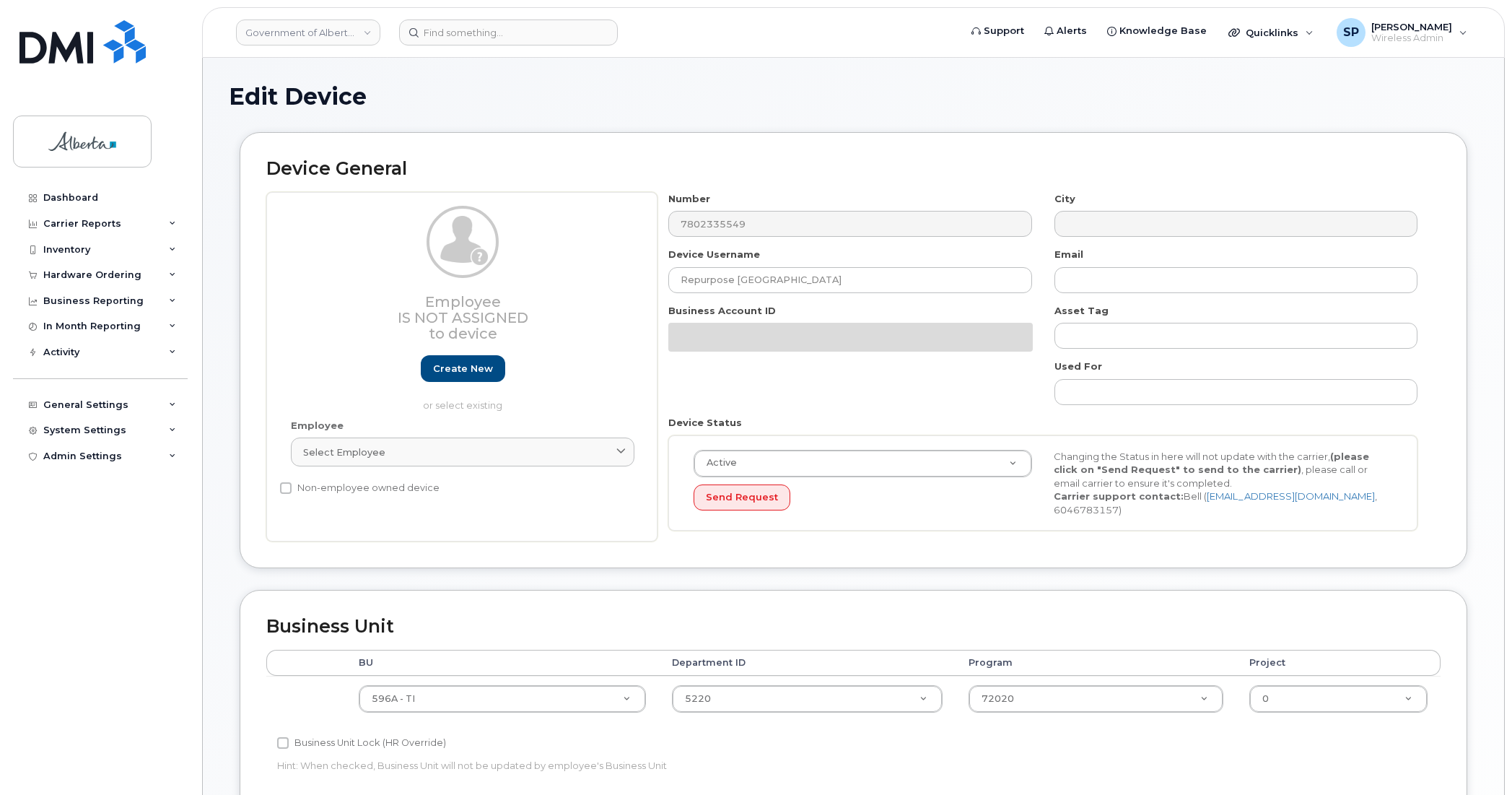
select select "4797729"
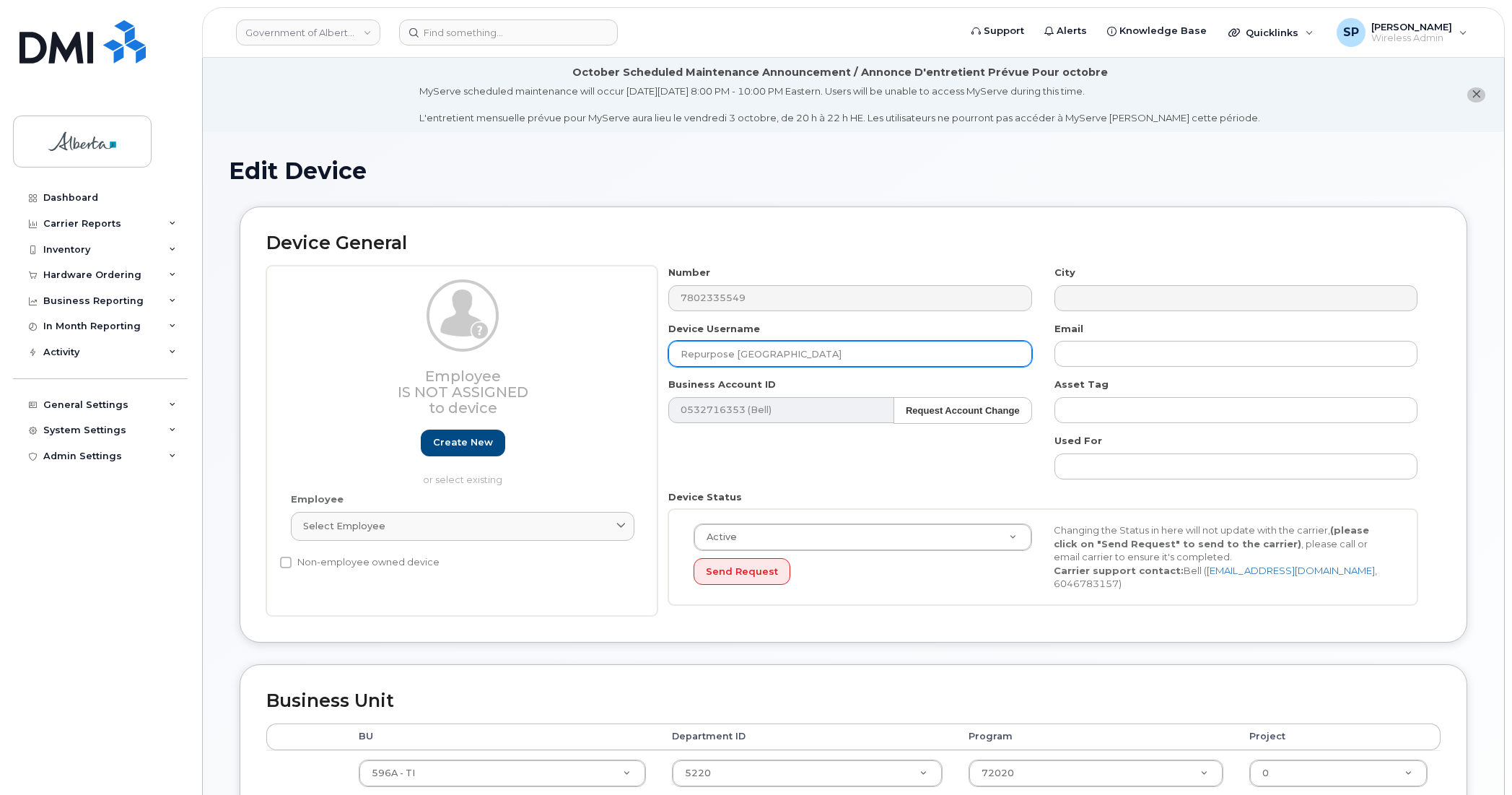
drag, startPoint x: 801, startPoint y: 350, endPoint x: 561, endPoint y: 361, distance: 240.3
click at [561, 361] on div "Employee Is not assigned to device Create new or select existing Employee Selec…" at bounding box center [853, 441] width 1174 height 350
paste input "[PERSON_NAME]"
type input "[PERSON_NAME]"
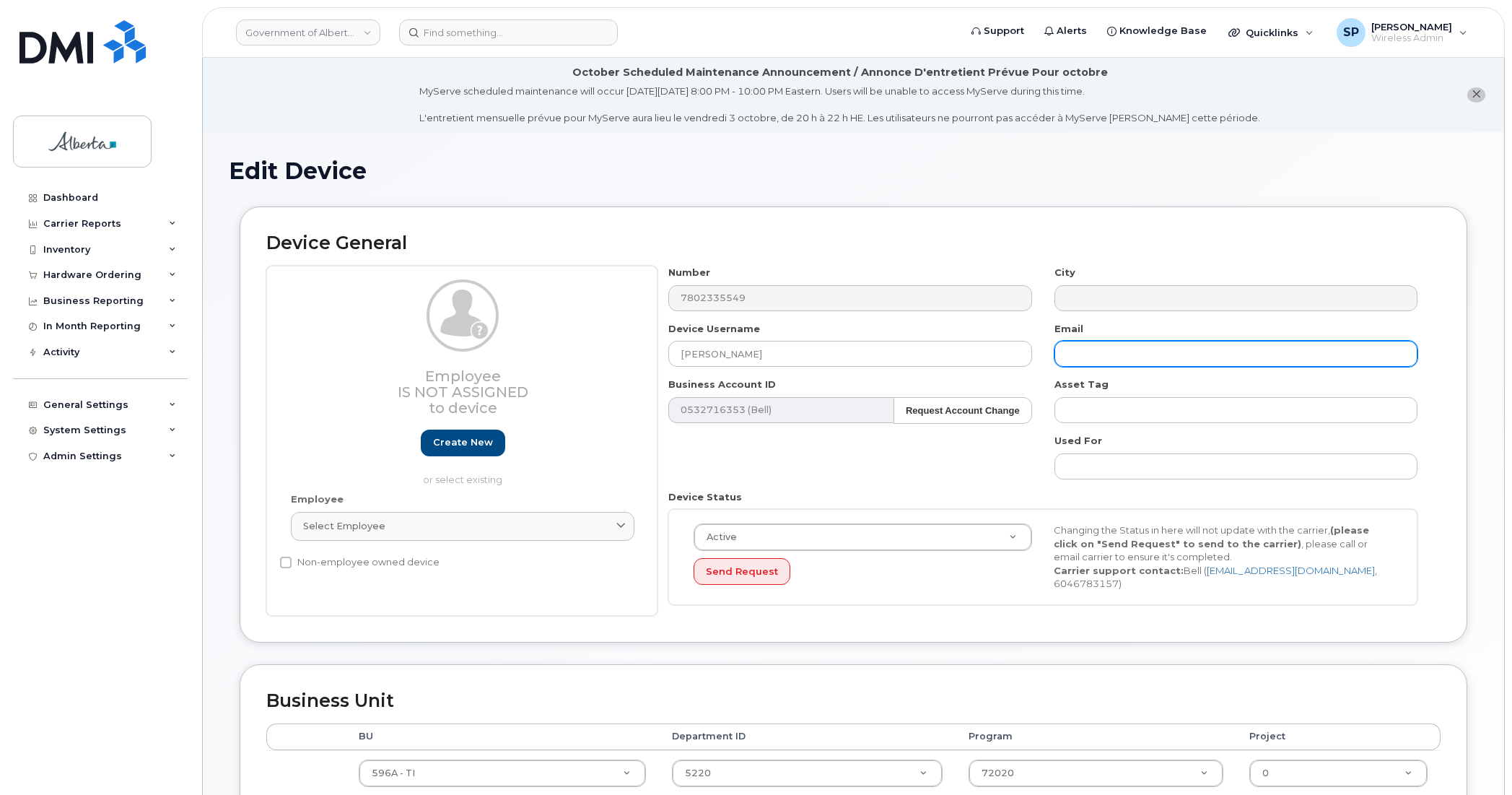
click at [1115, 359] on input "text" at bounding box center [1236, 354] width 363 height 26
paste input "[EMAIL_ADDRESS][PERSON_NAME][DOMAIN_NAME]"
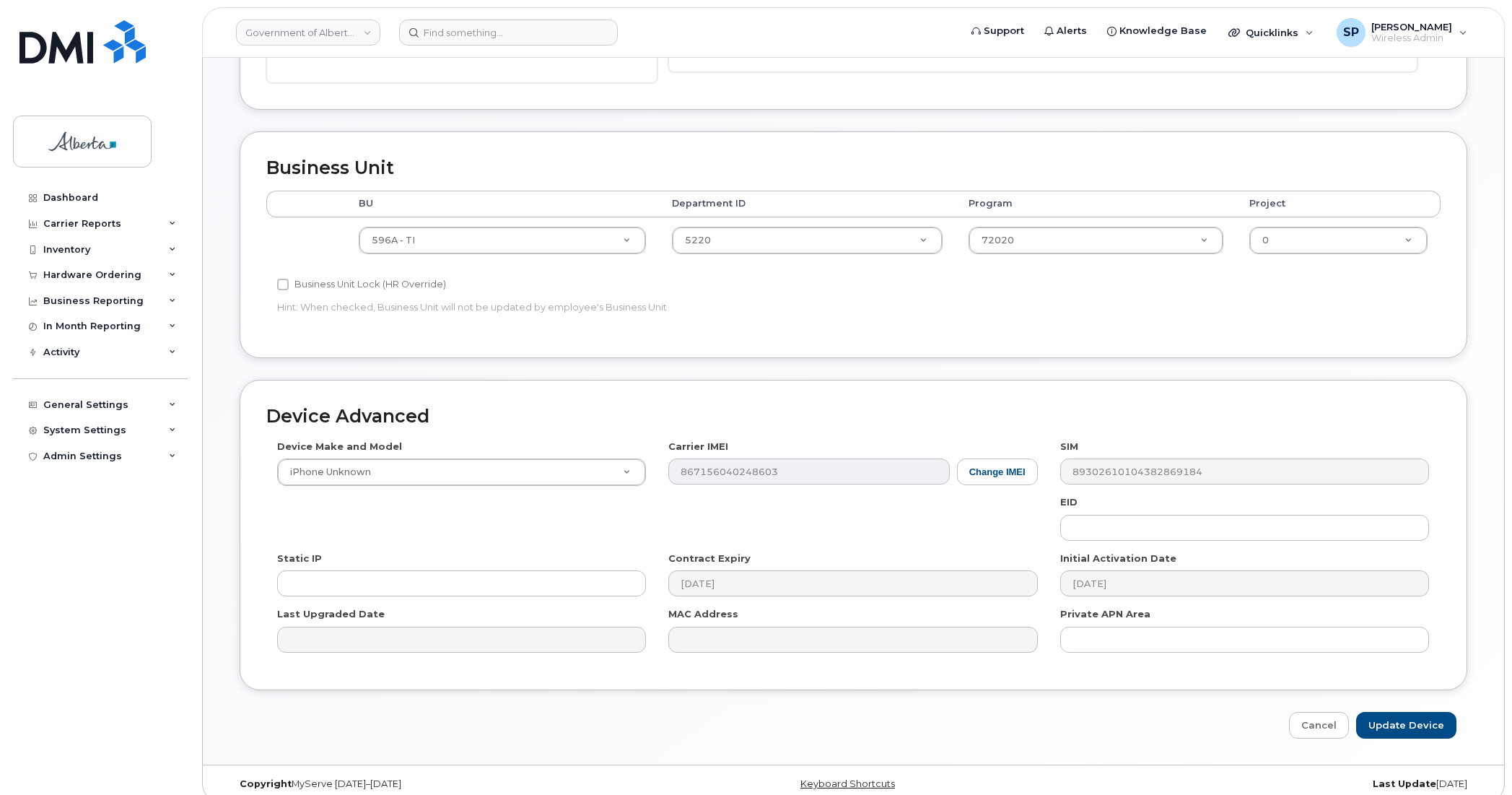
scroll to position [546, 0]
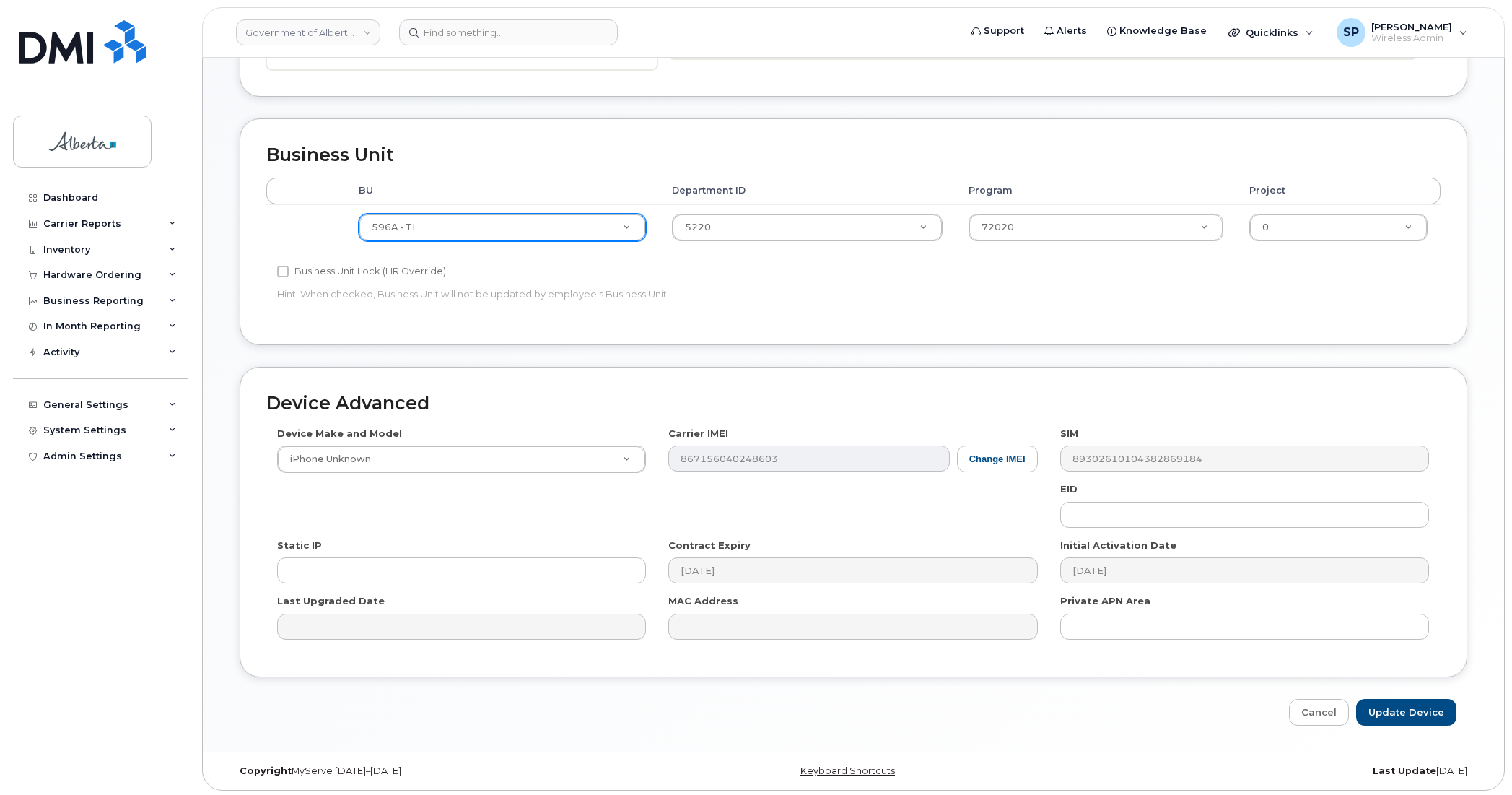
type input "[EMAIL_ADDRESS][PERSON_NAME][DOMAIN_NAME]"
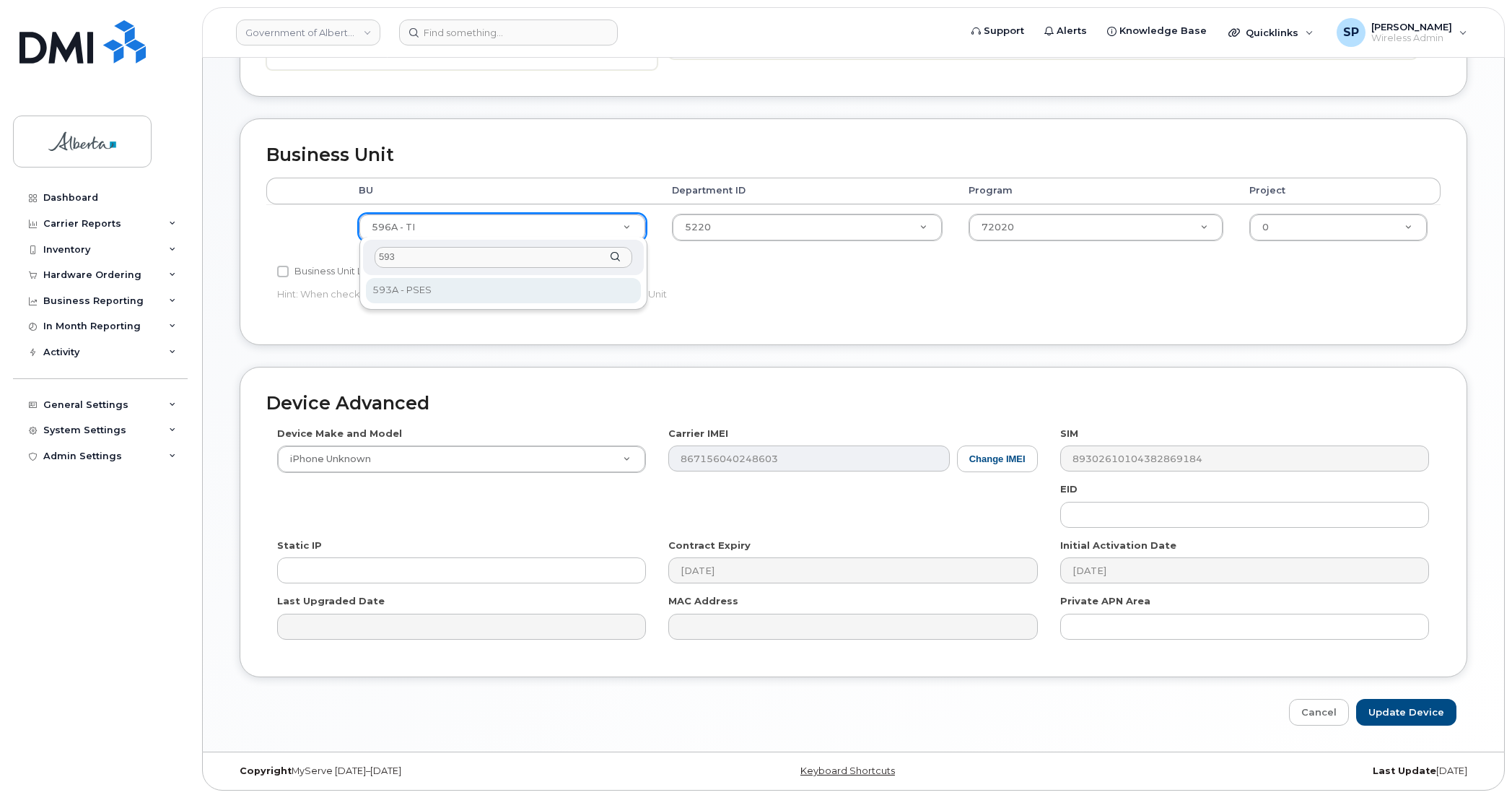
type input "593"
select select "4797682"
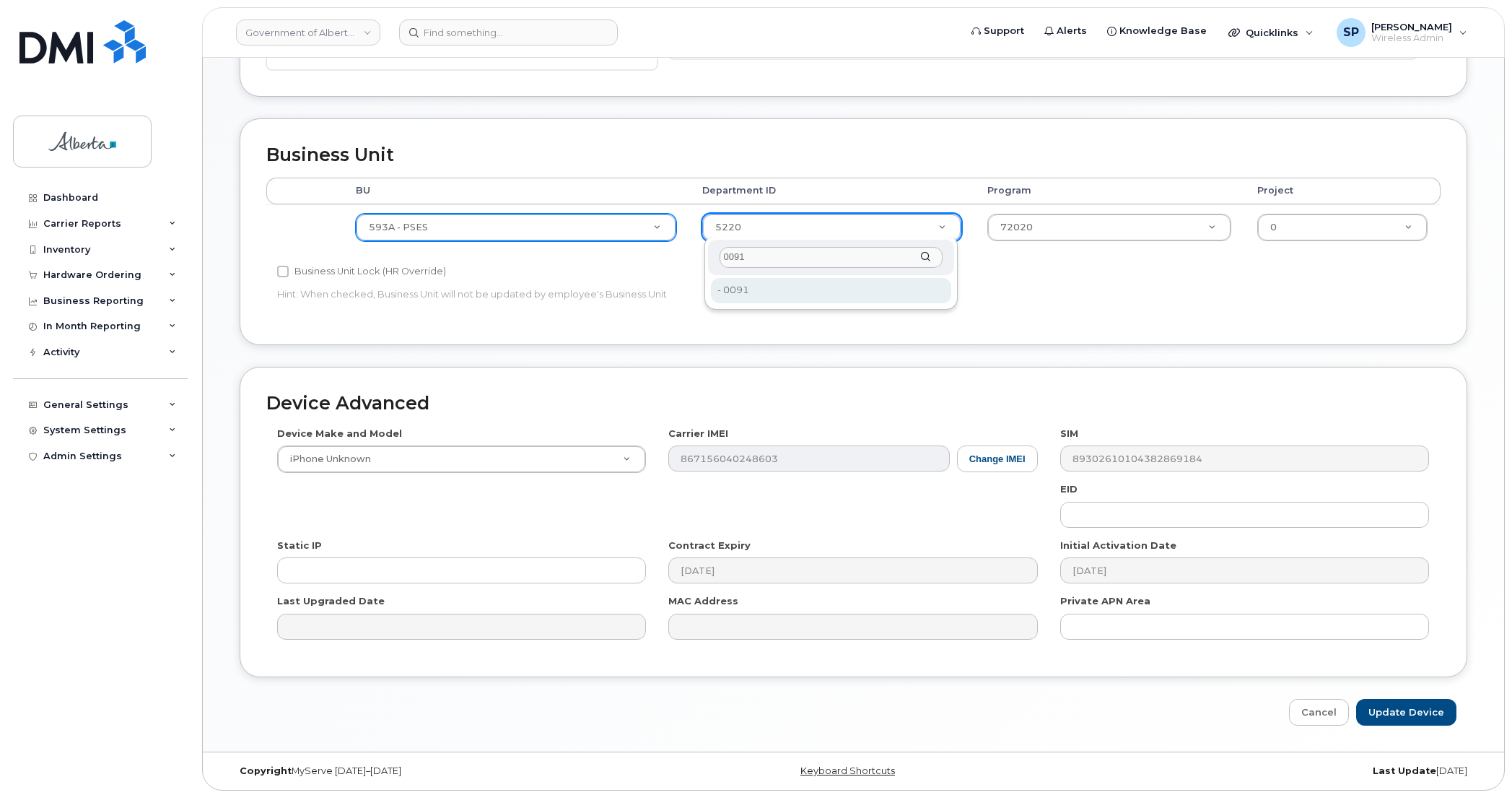
type input "0091"
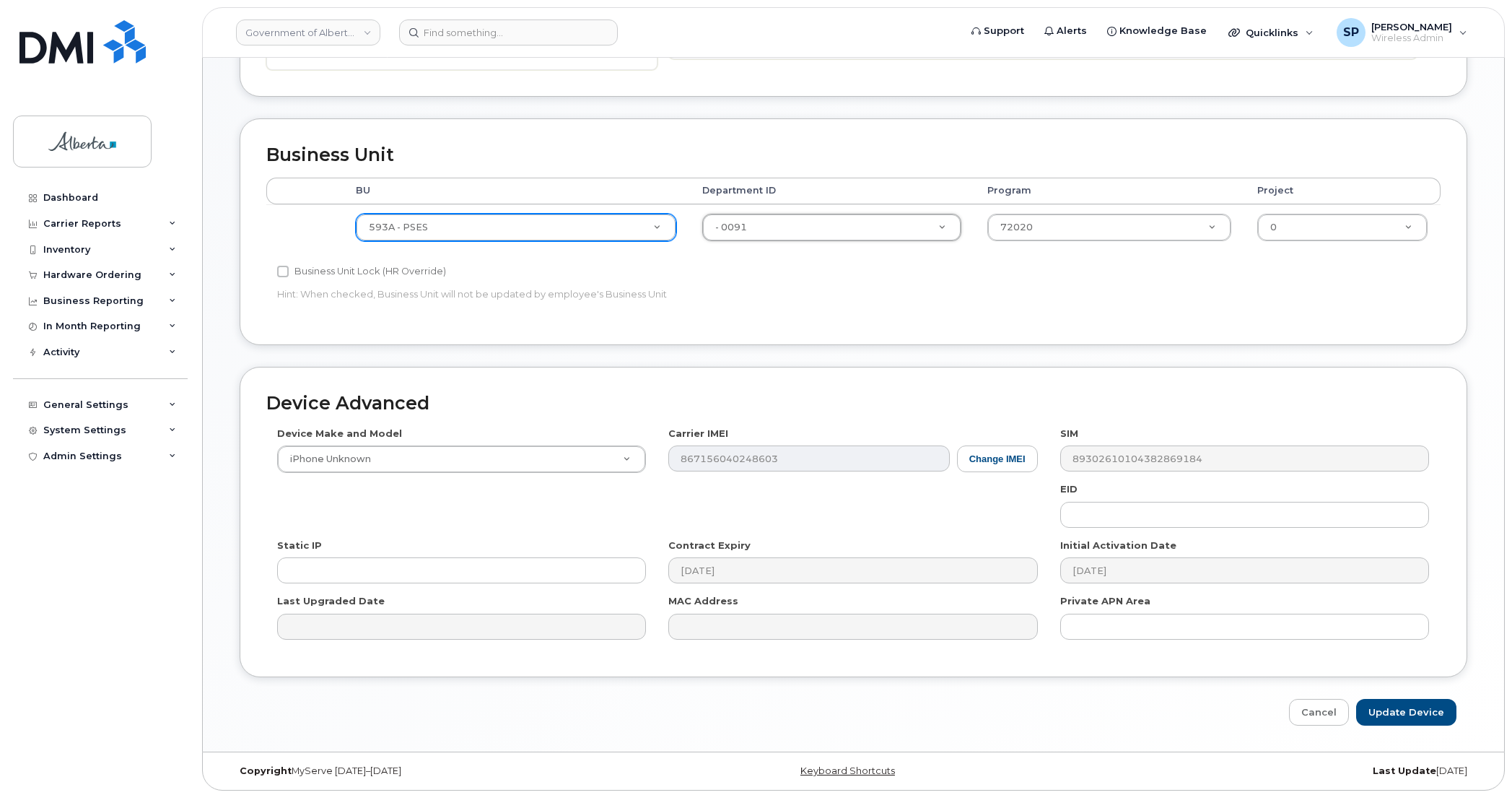
type input "4752025"
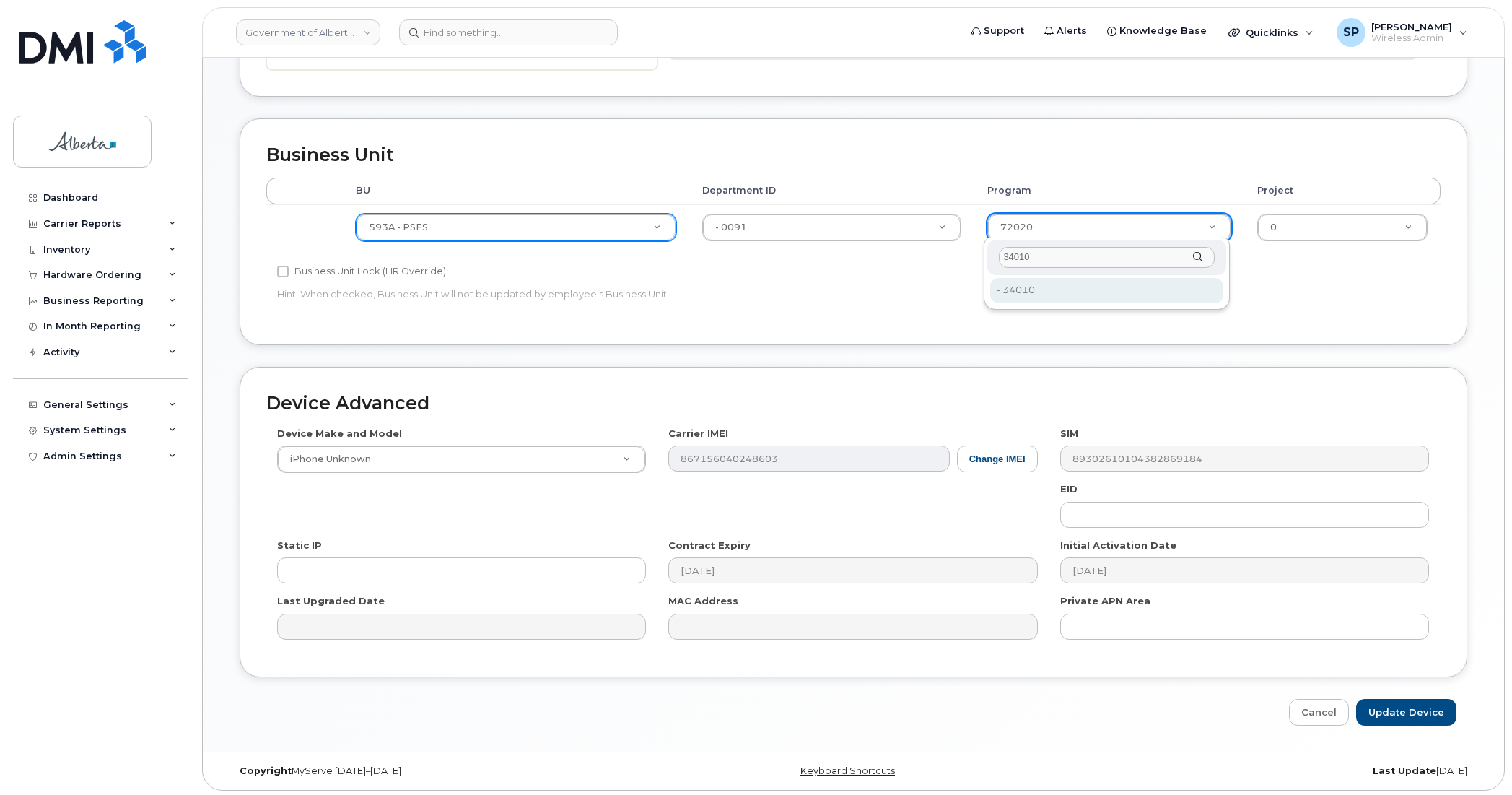
type input "34010"
type input "4254278"
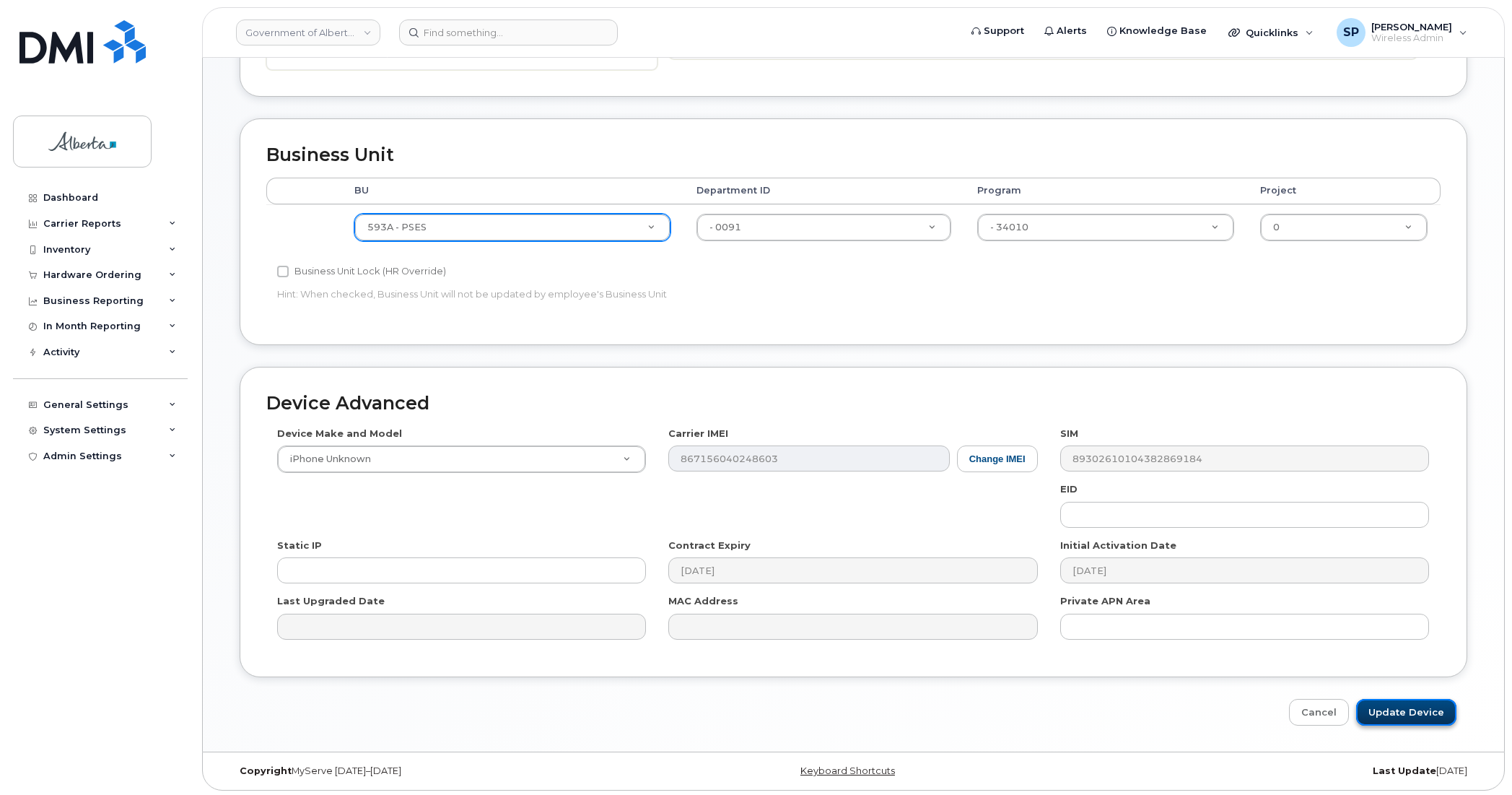
click at [1408, 712] on input "Update Device" at bounding box center [1406, 712] width 100 height 27
type input "Saving..."
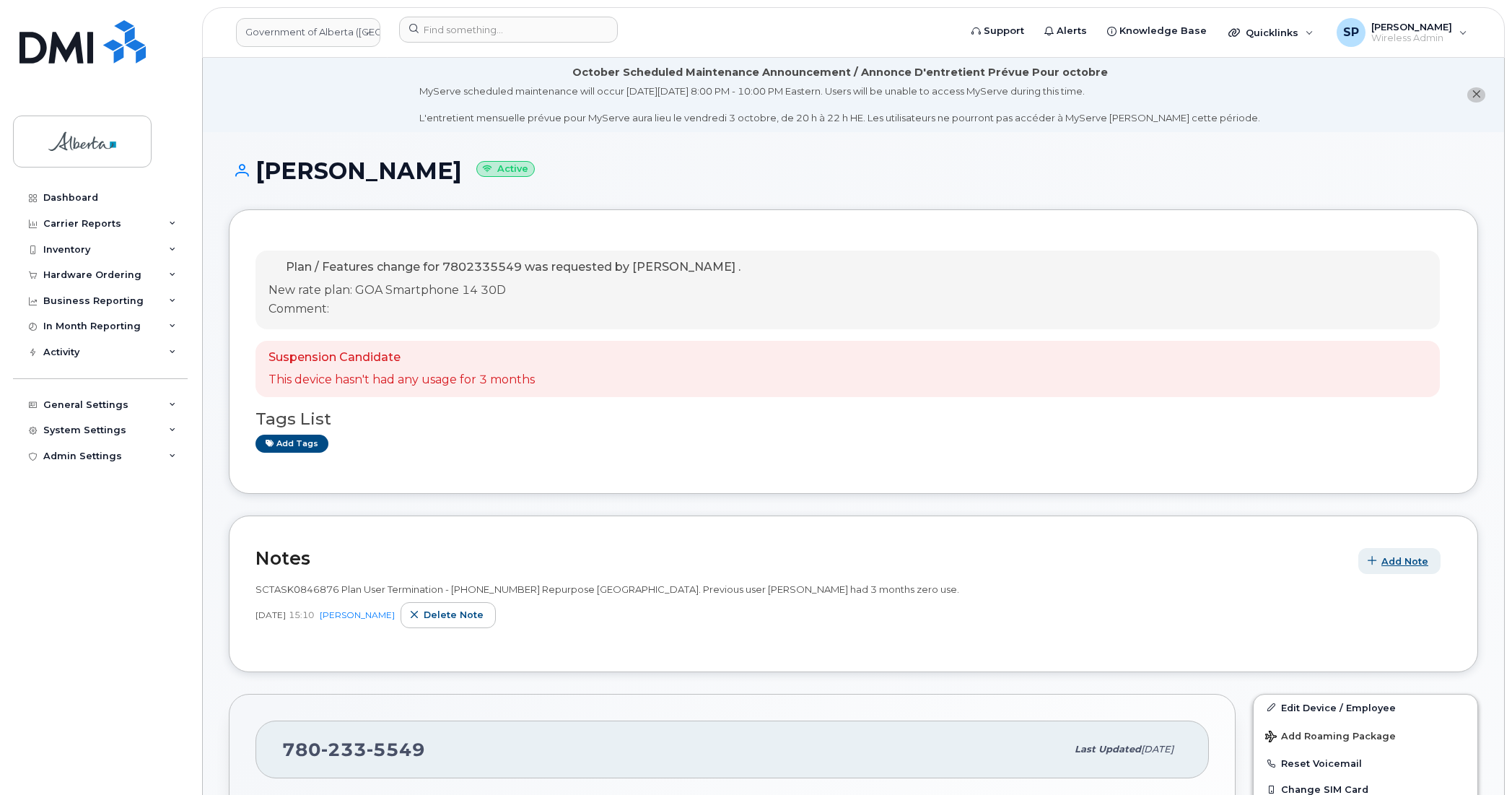
click at [1400, 564] on span "Add Note" at bounding box center [1405, 561] width 47 height 14
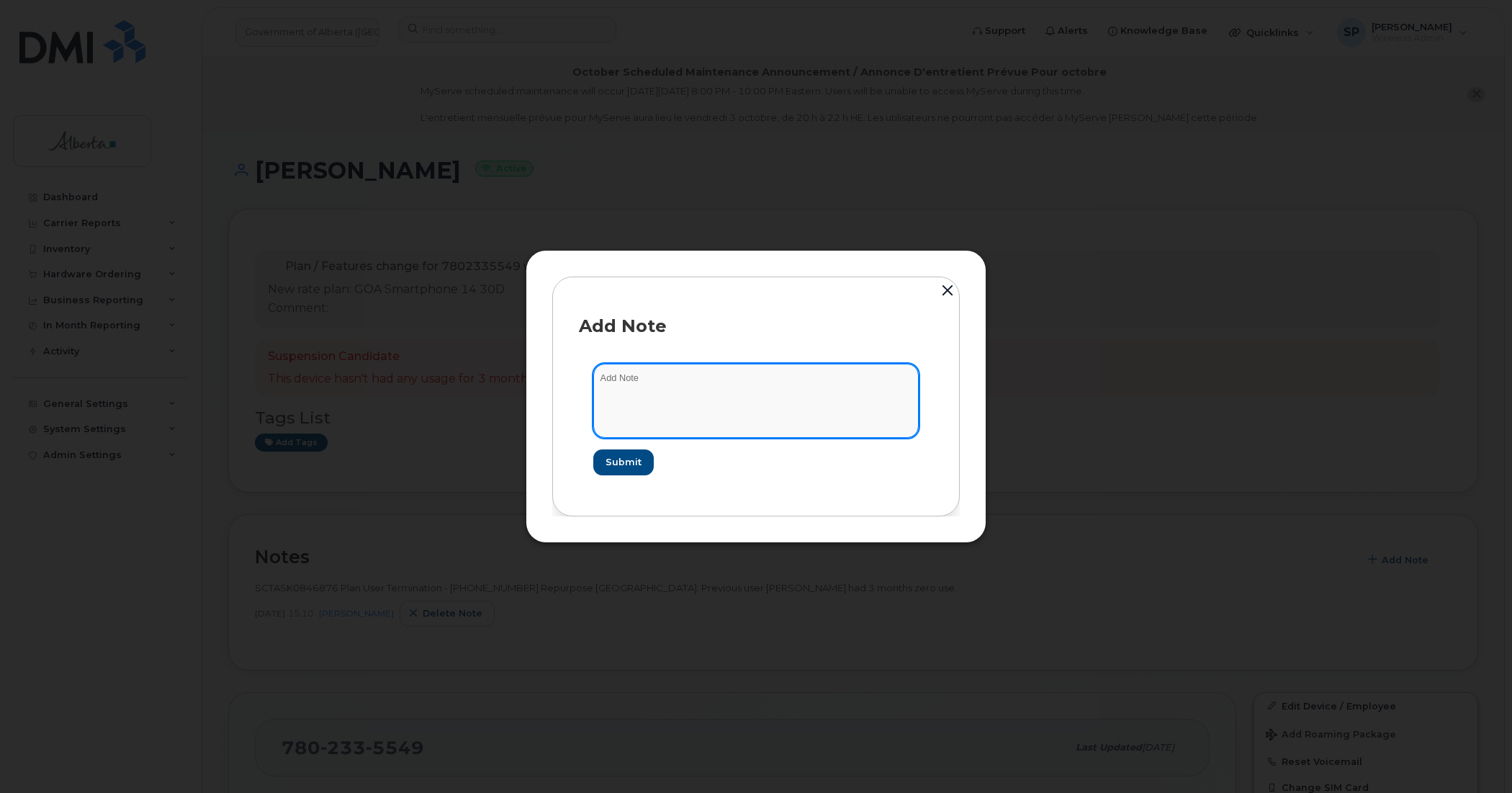
click at [757, 396] on textarea at bounding box center [756, 401] width 326 height 73
paste textarea "SCTASK0855573 7802335549 DO NOT DELETE - BEING REASSIGNED to [PERSON_NAME]. Pla…"
type textarea "SCTASK0855573 7802335549 DO NOT DELETE - BEING REASSIGNED to [PERSON_NAME]. Pla…"
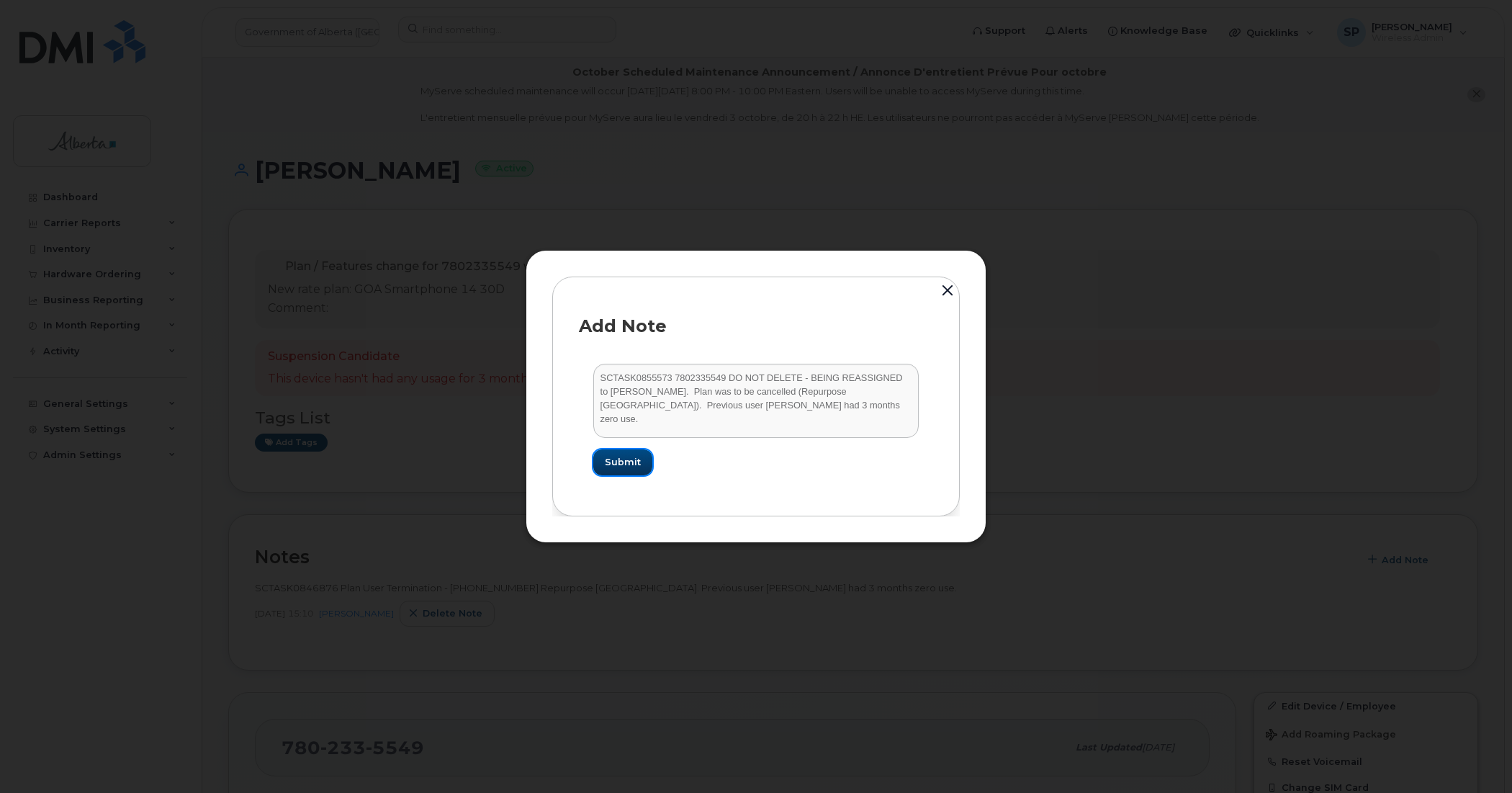
click at [645, 458] on button "Submit" at bounding box center [623, 462] width 59 height 26
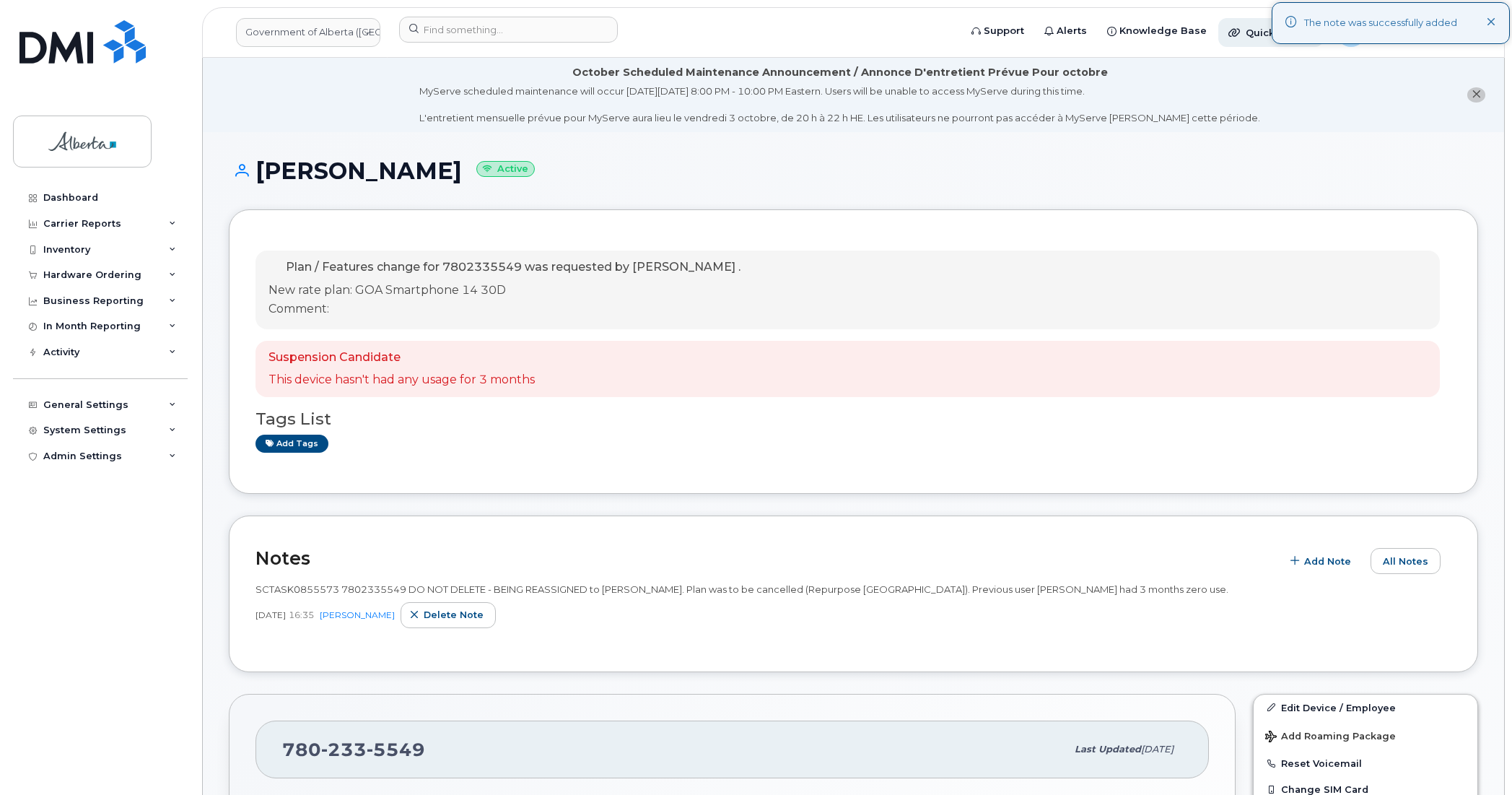
click at [1257, 27] on span "Quicklinks" at bounding box center [1272, 33] width 53 height 11
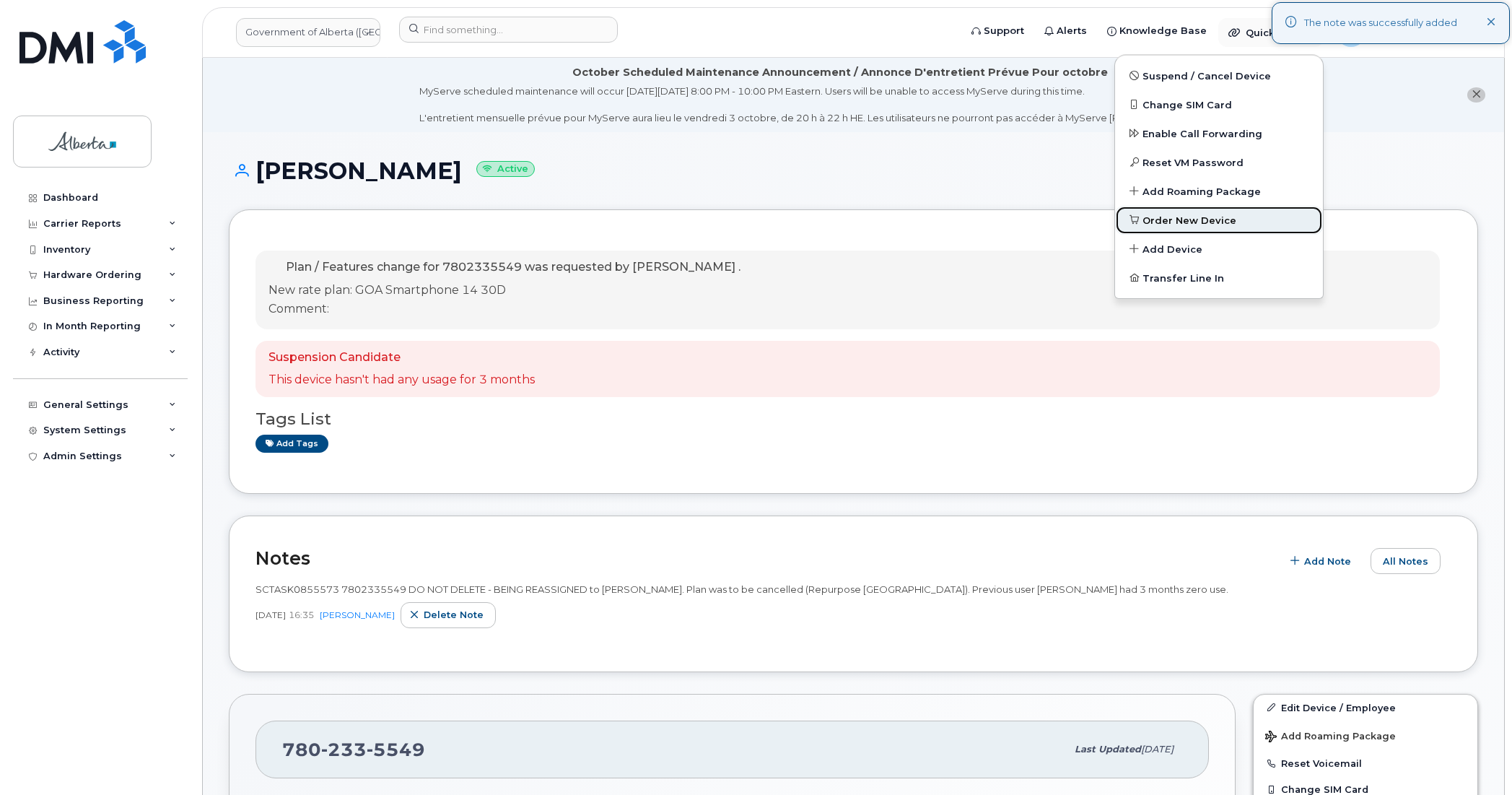
click at [1170, 218] on span "Order New Device" at bounding box center [1189, 221] width 94 height 15
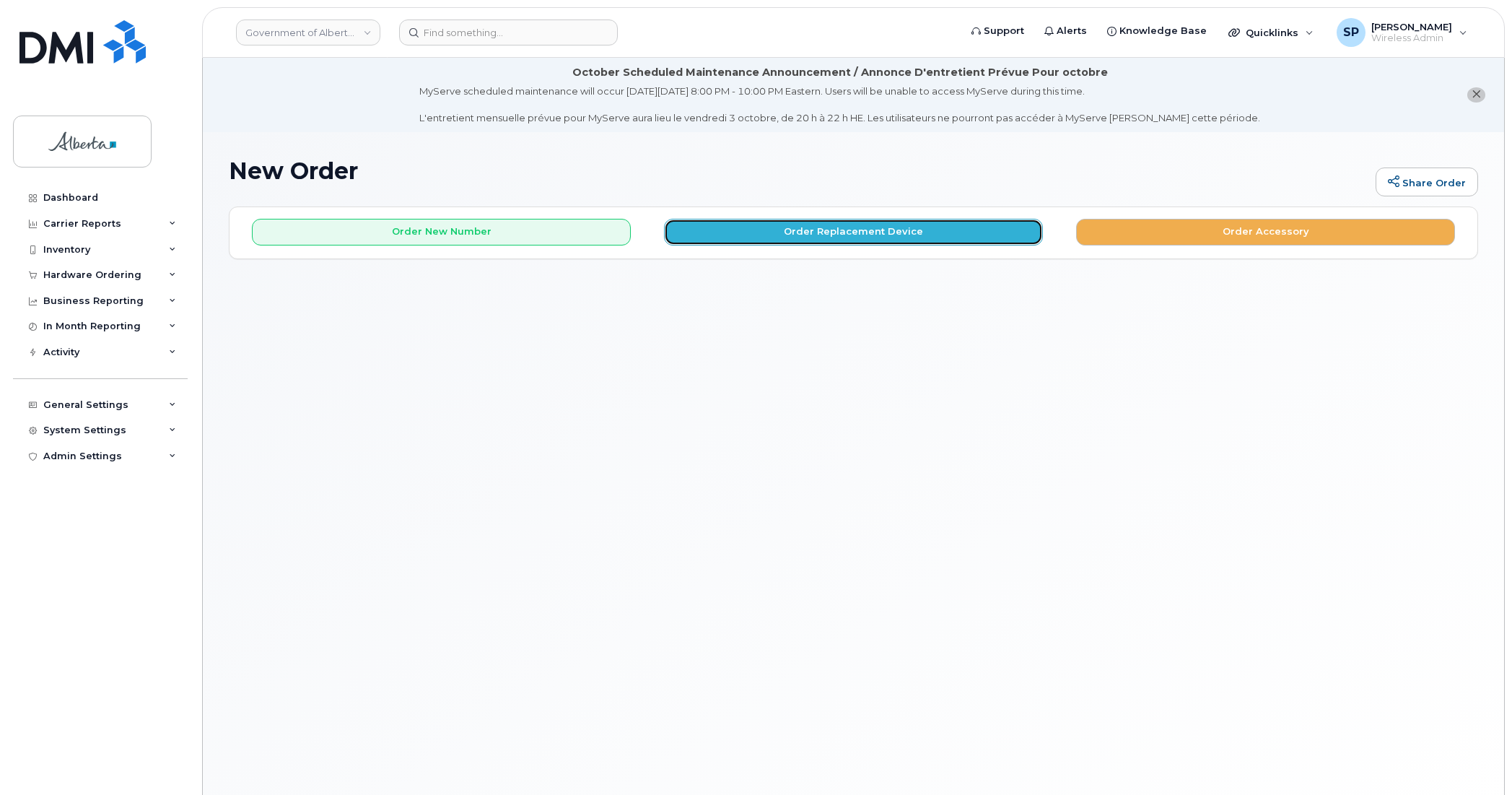
click at [777, 232] on button "Order Replacement Device" at bounding box center [854, 232] width 379 height 27
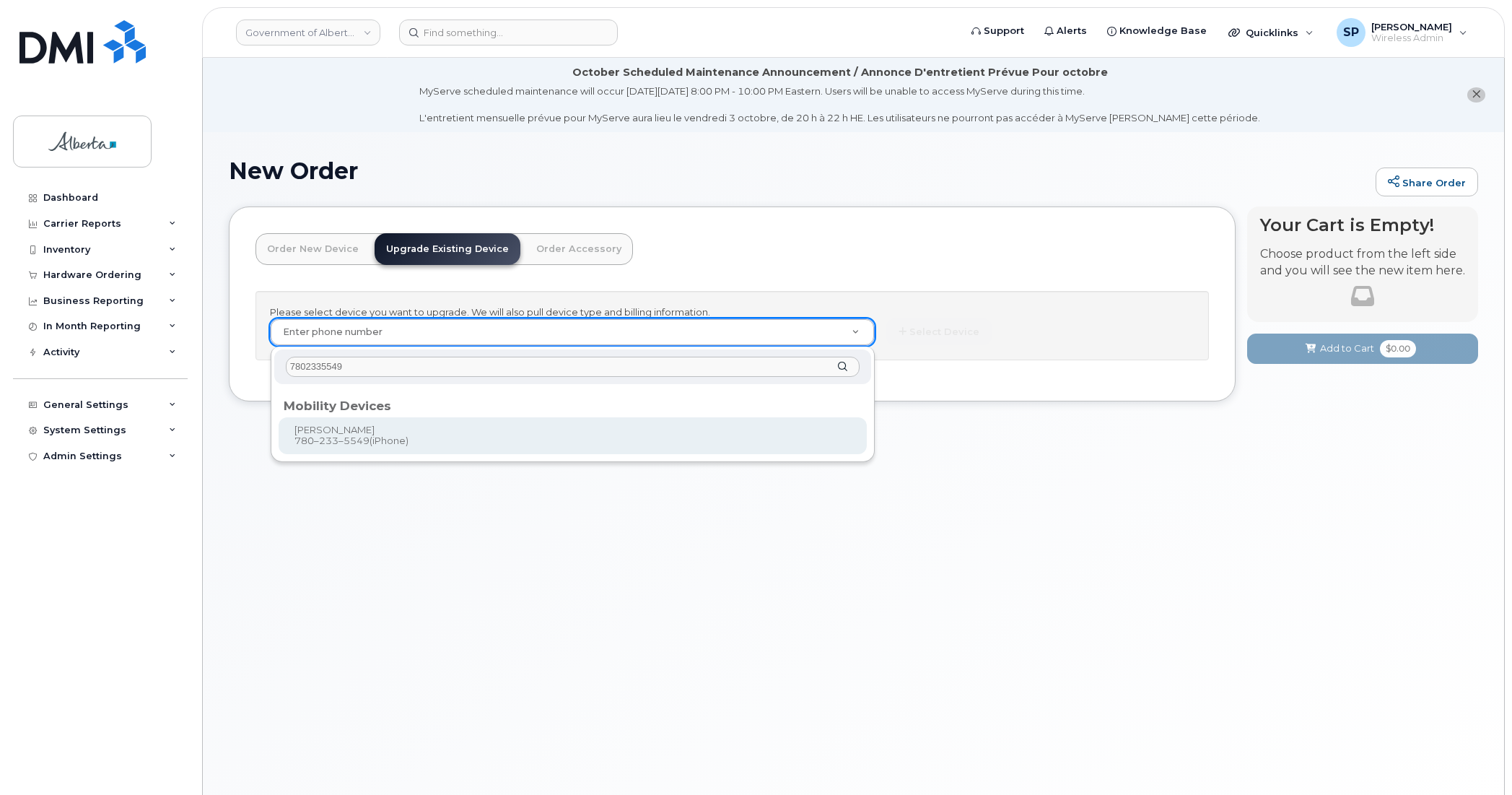
type input "7802335549"
type input "841036"
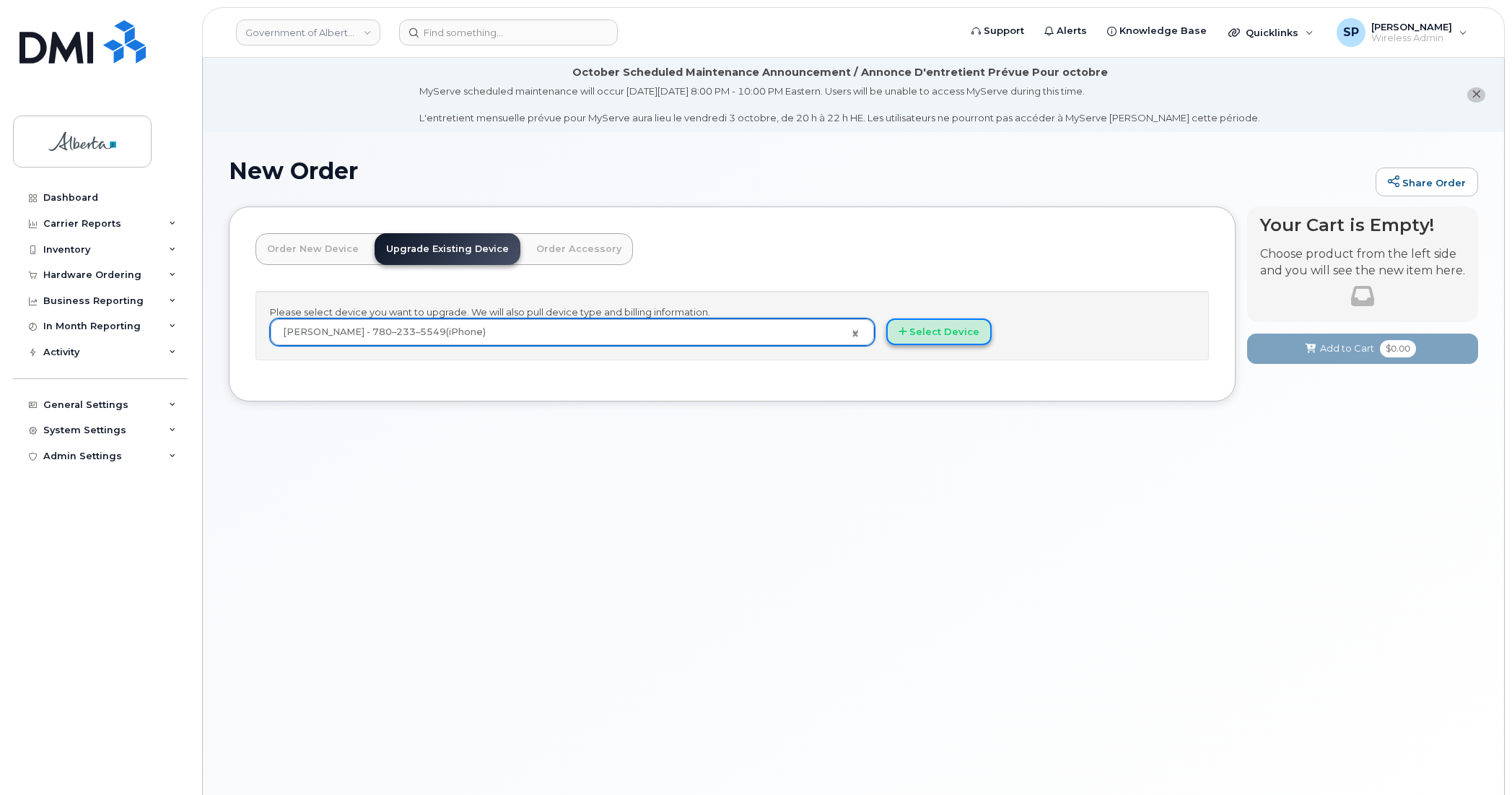
click at [954, 320] on button "Select Device" at bounding box center [938, 331] width 105 height 27
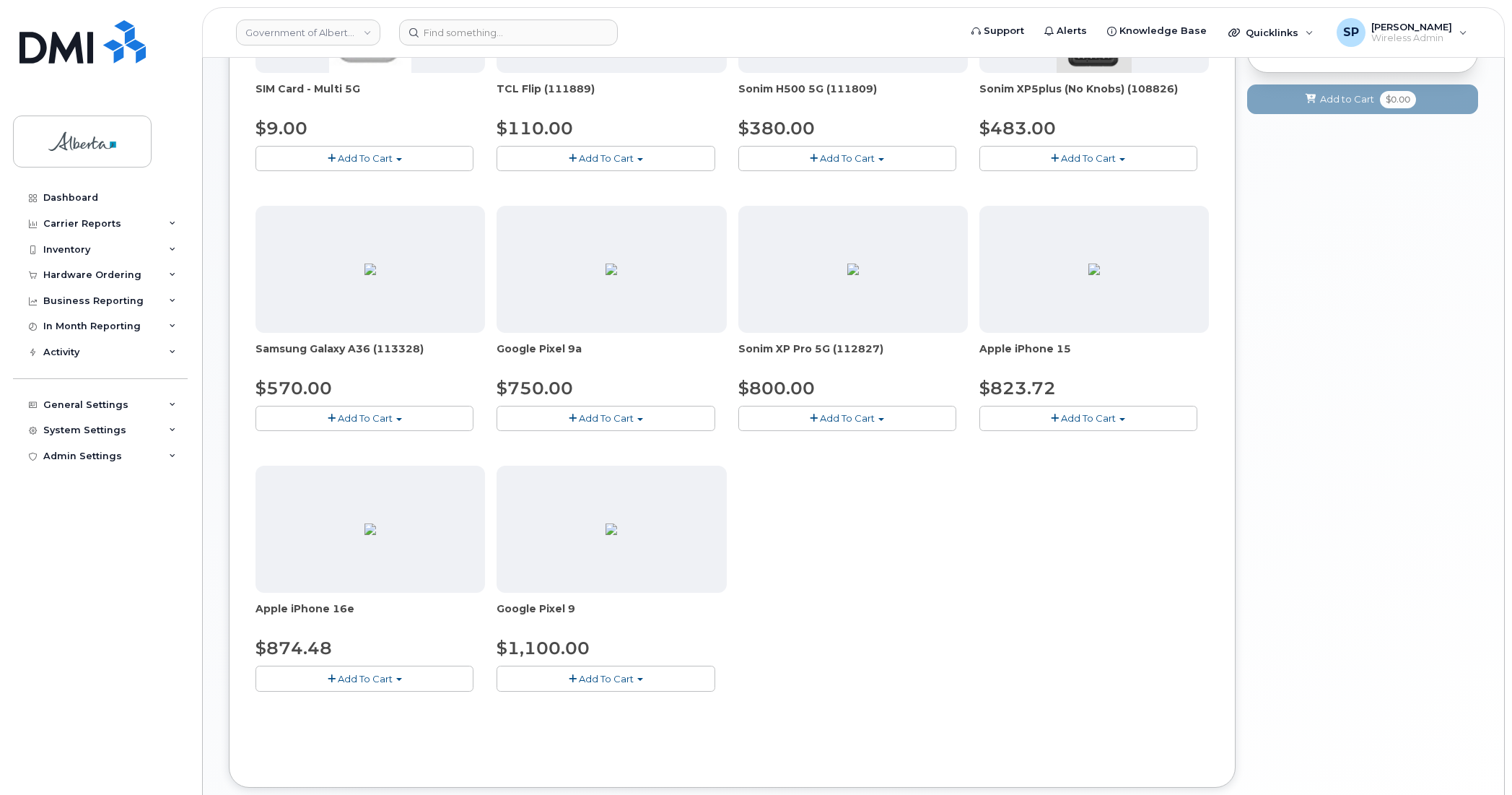
scroll to position [419, 0]
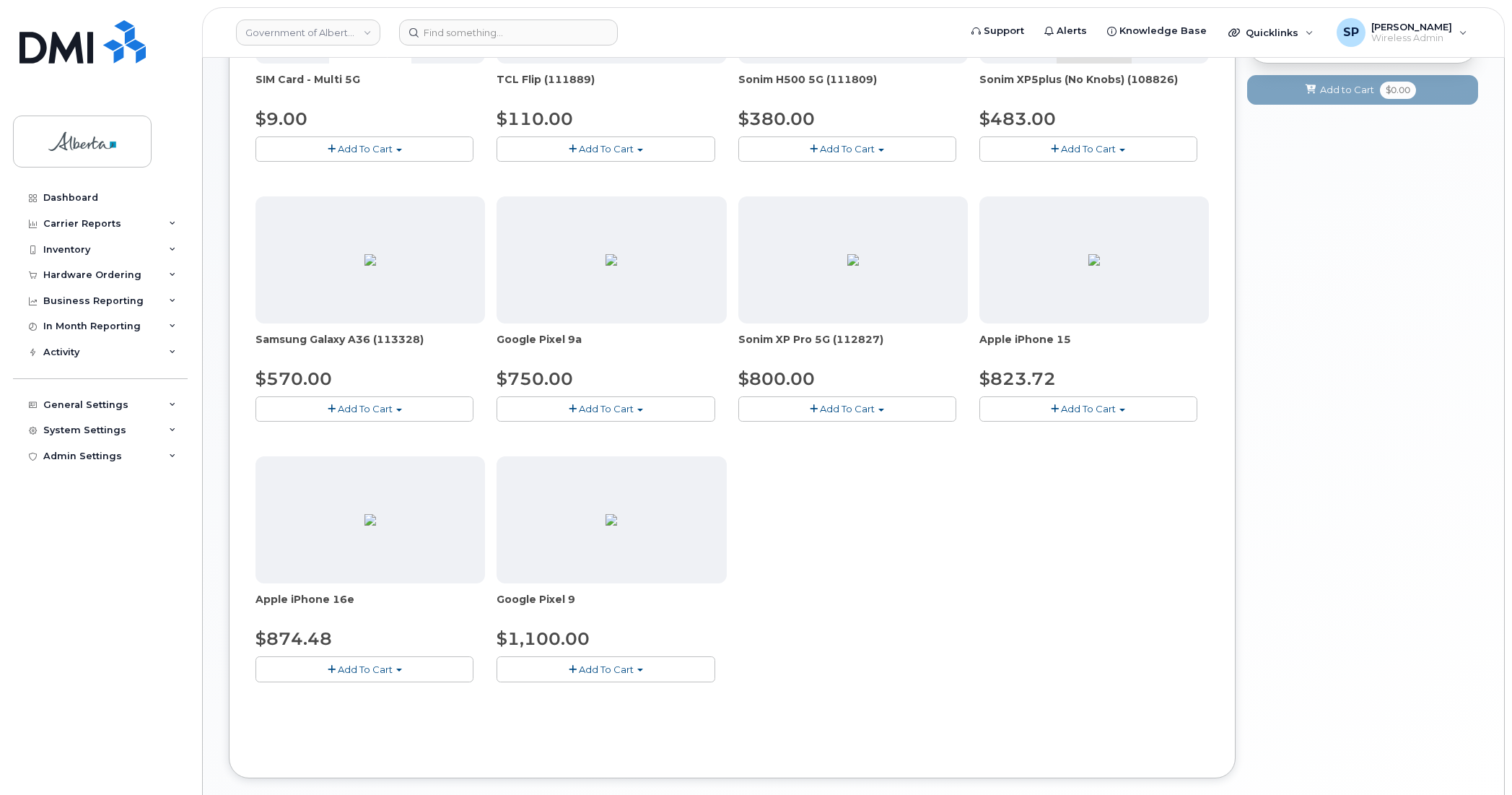
click at [623, 414] on span "Add To Cart" at bounding box center [606, 409] width 55 height 11
click at [619, 457] on link "$750.00 - 30-day upgrade (128GB model)" at bounding box center [614, 454] width 229 height 18
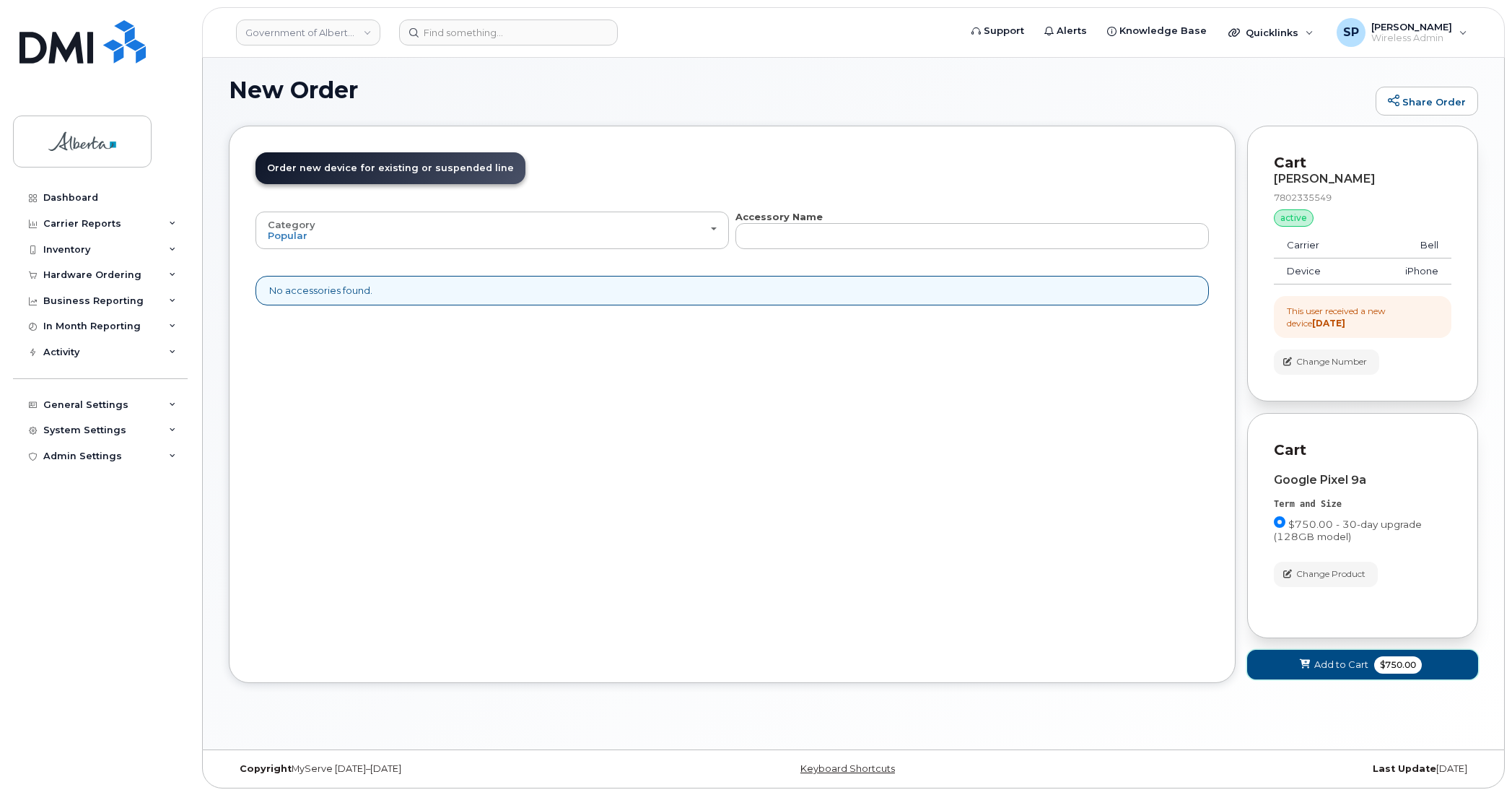
click at [1326, 668] on span "Add to Cart" at bounding box center [1341, 664] width 54 height 14
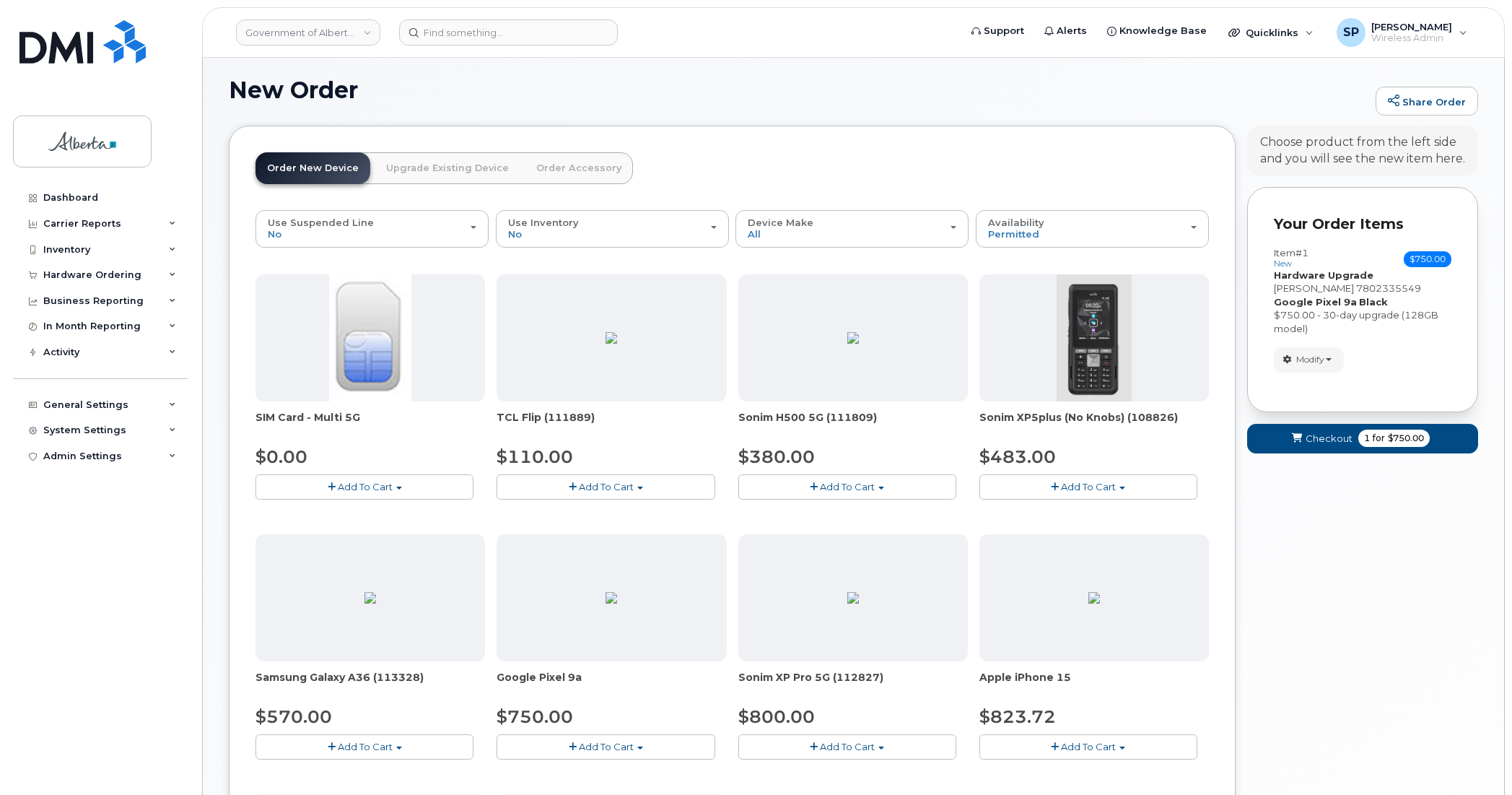
click at [469, 167] on link "Upgrade Existing Device" at bounding box center [447, 168] width 146 height 32
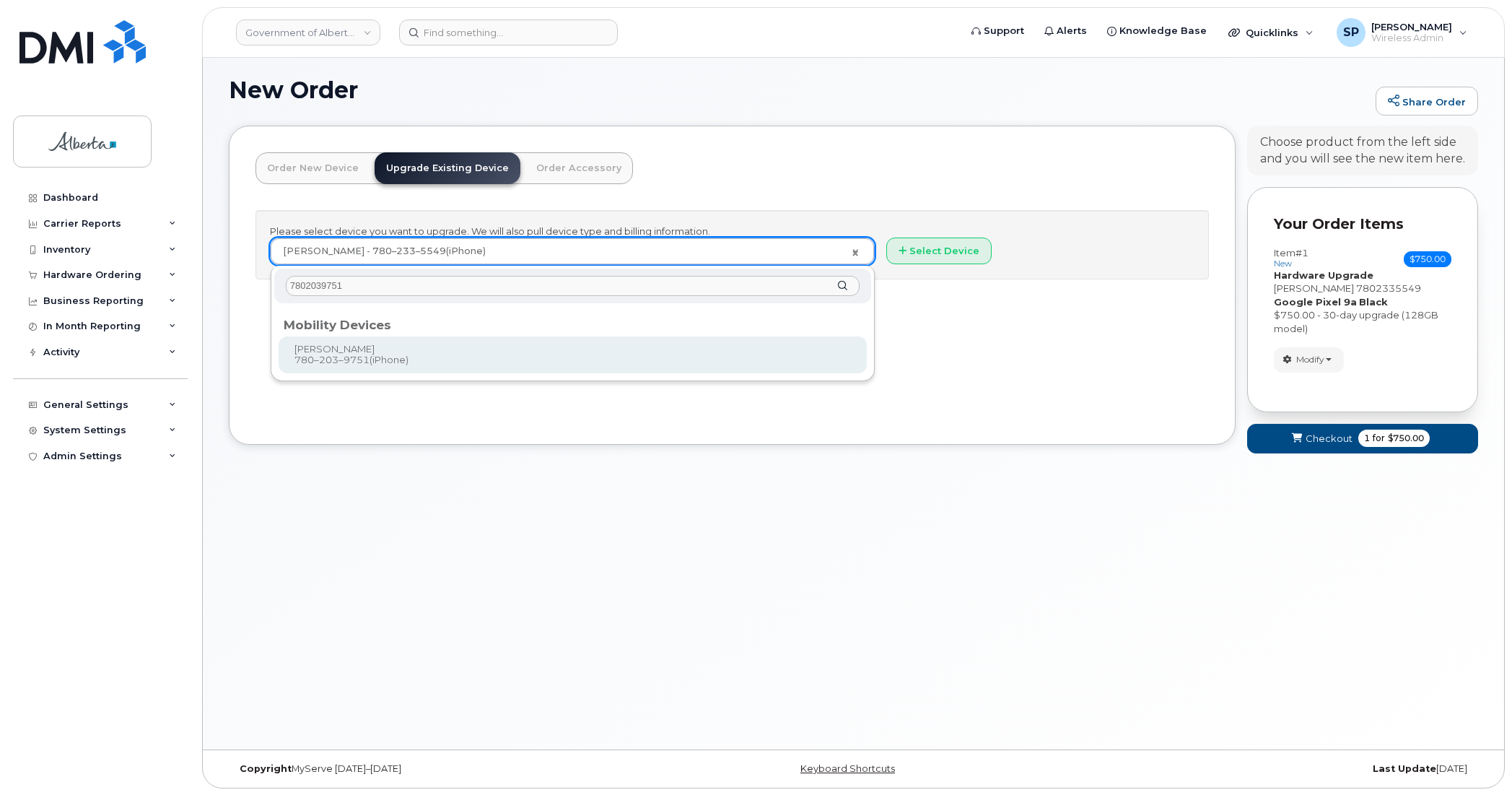
type input "7802039751"
type input "797743"
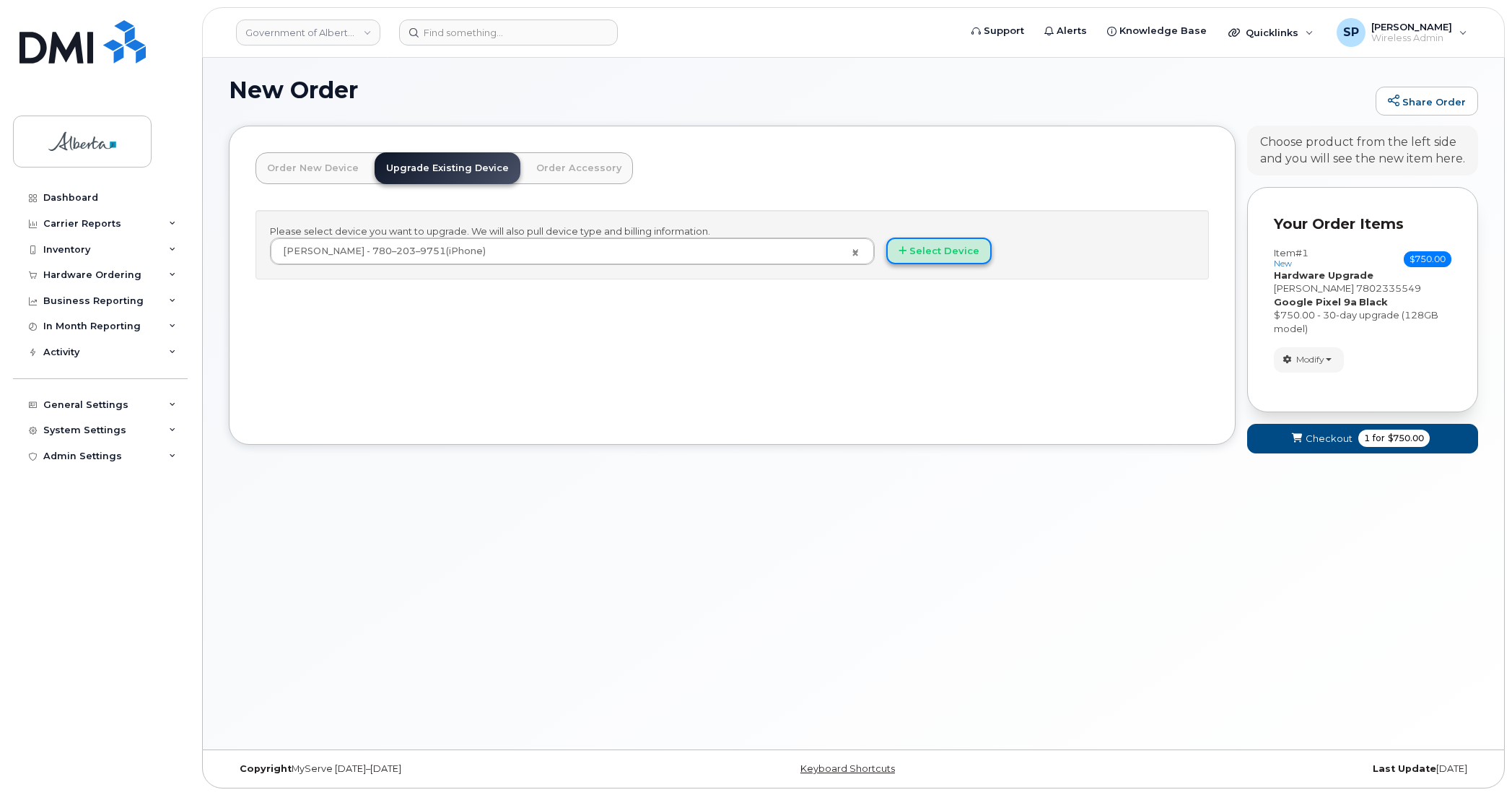
click at [925, 247] on button "Select Device" at bounding box center [938, 251] width 105 height 27
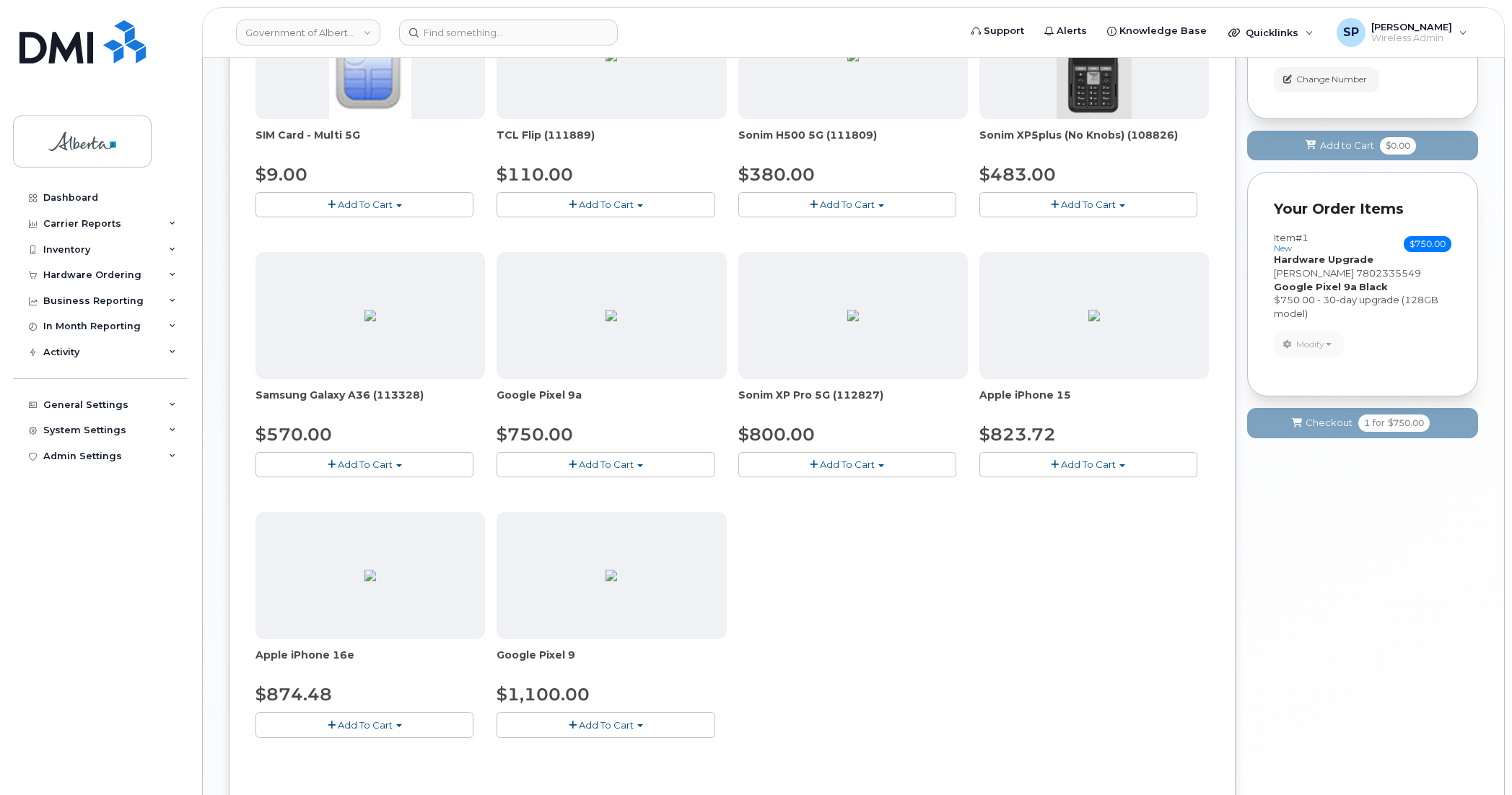
scroll to position [373, 0]
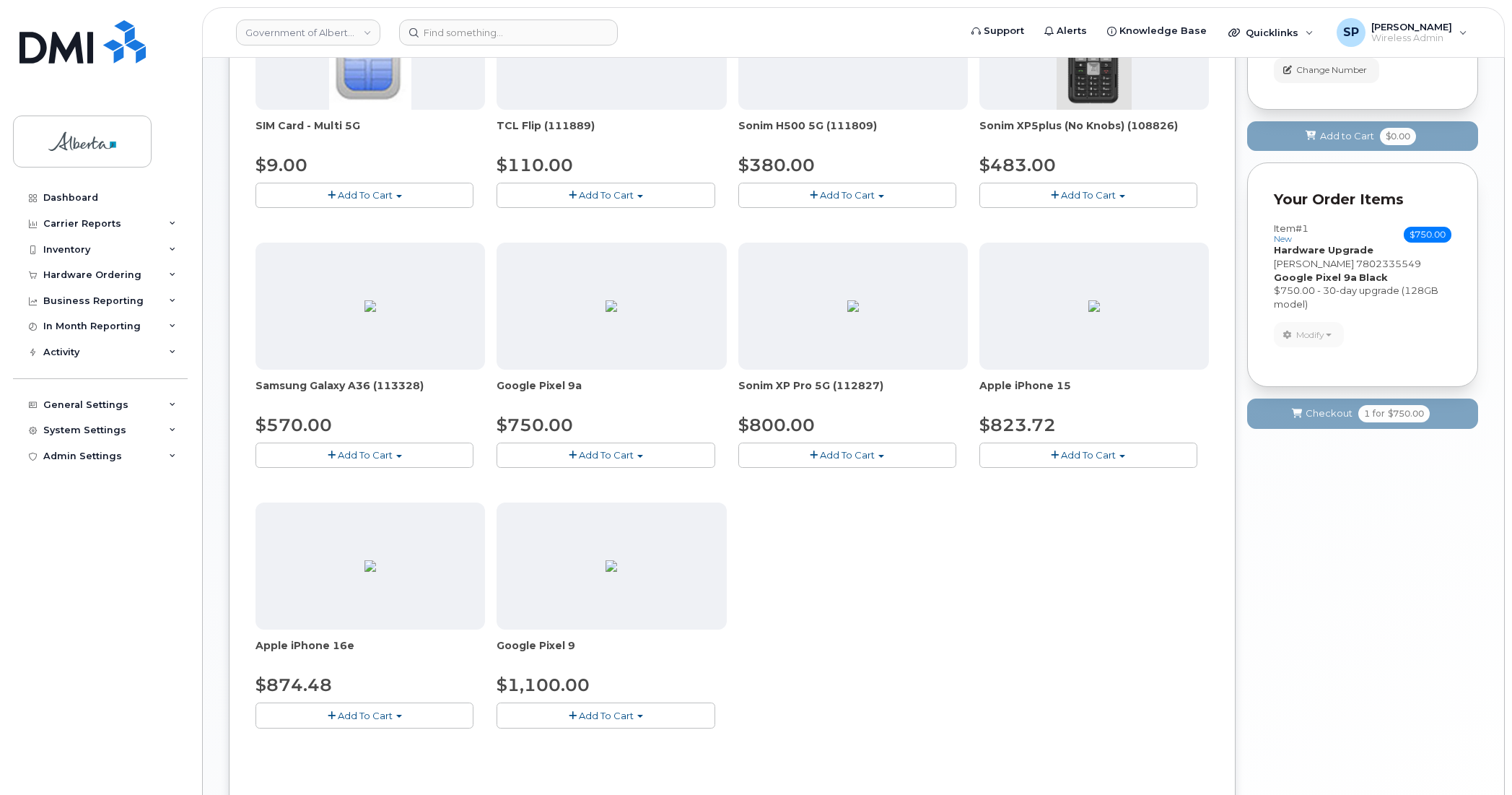
click at [614, 457] on span "Add To Cart" at bounding box center [606, 455] width 55 height 11
click at [599, 505] on link "$750.00 - 30-day upgrade (128GB model)" at bounding box center [614, 500] width 229 height 18
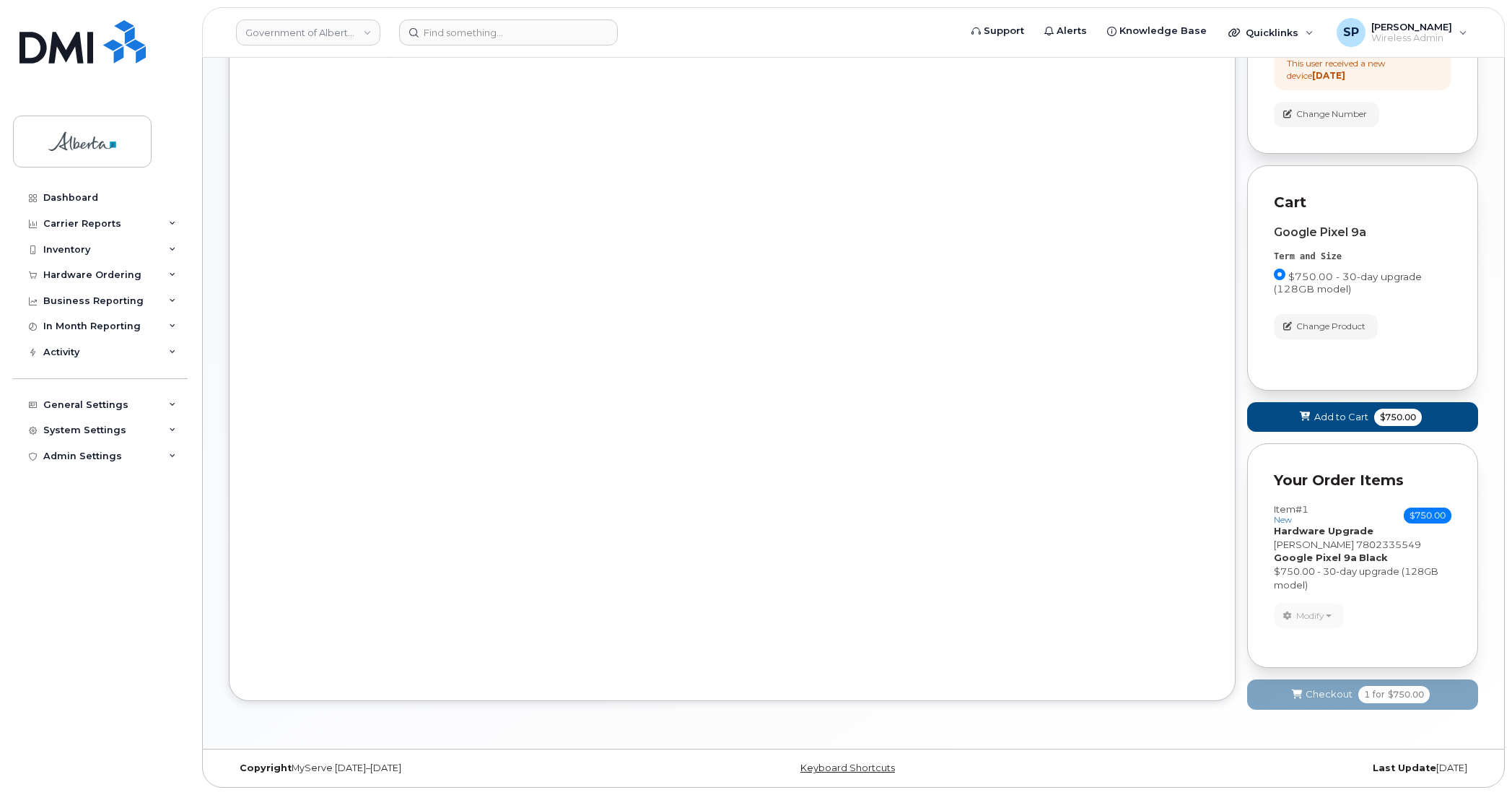
scroll to position [332, 0]
click at [1315, 419] on span "Add to Cart" at bounding box center [1341, 417] width 54 height 14
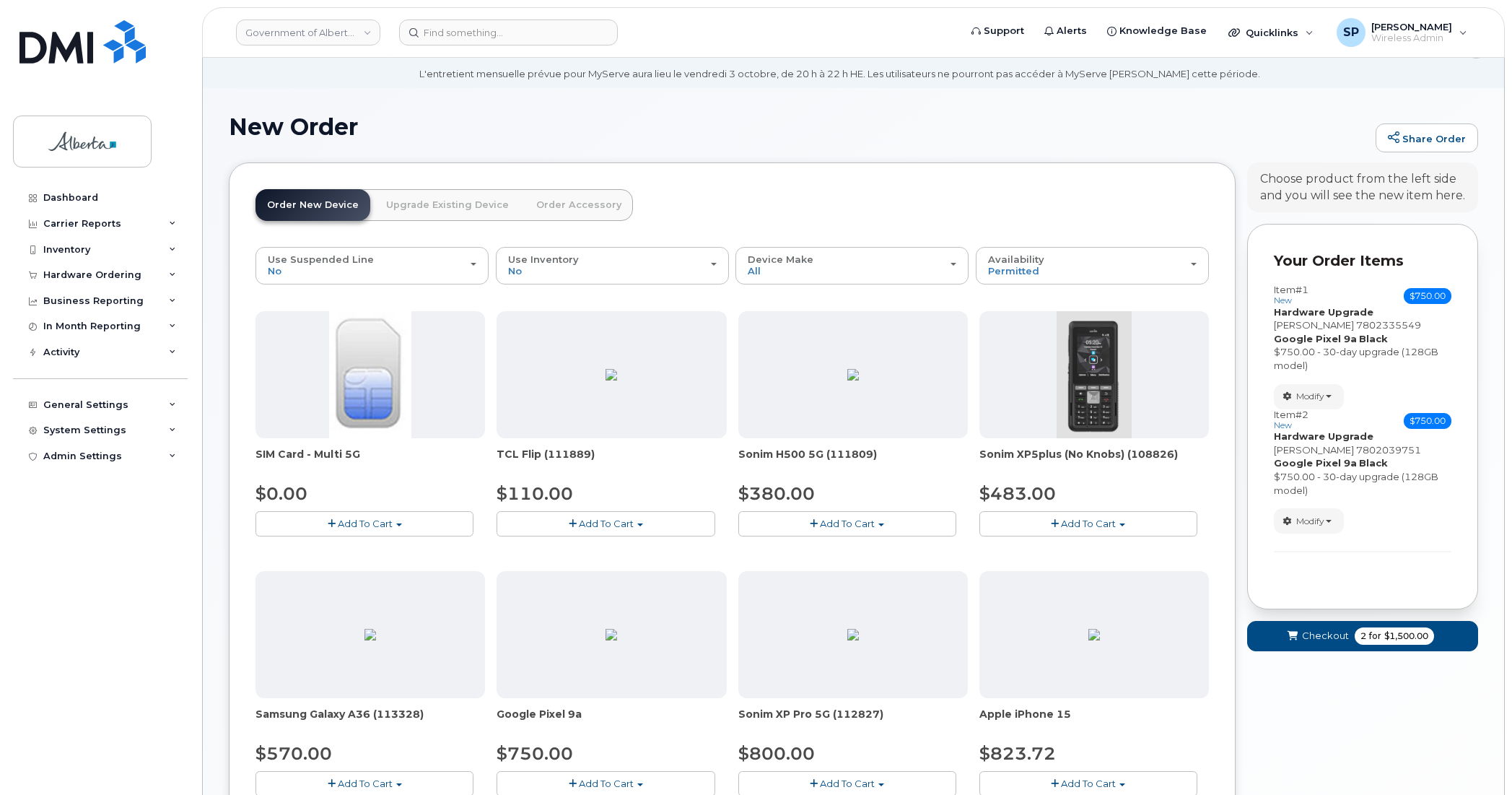
scroll to position [25, 0]
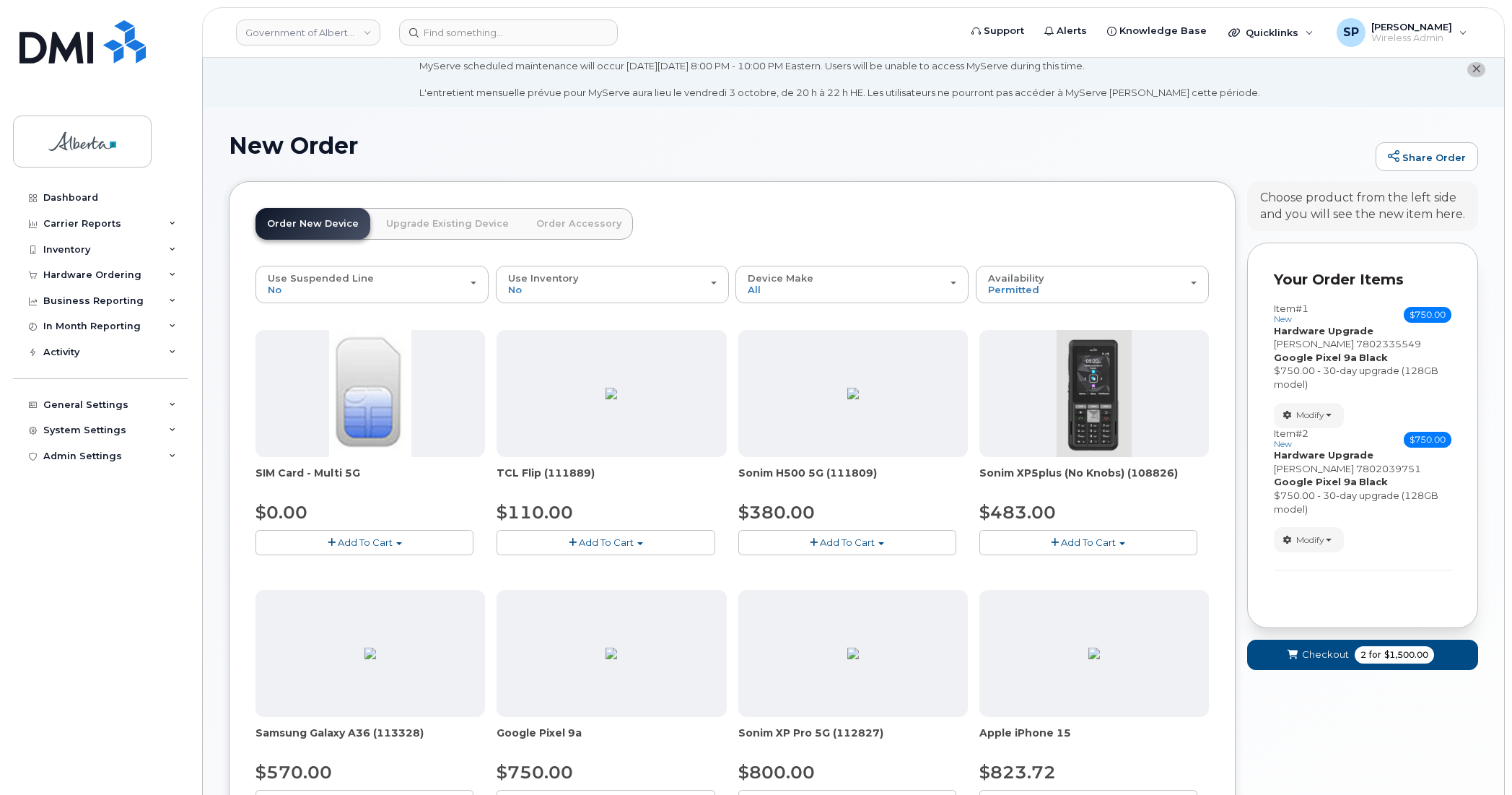
click at [428, 222] on link "Upgrade Existing Device" at bounding box center [447, 224] width 146 height 32
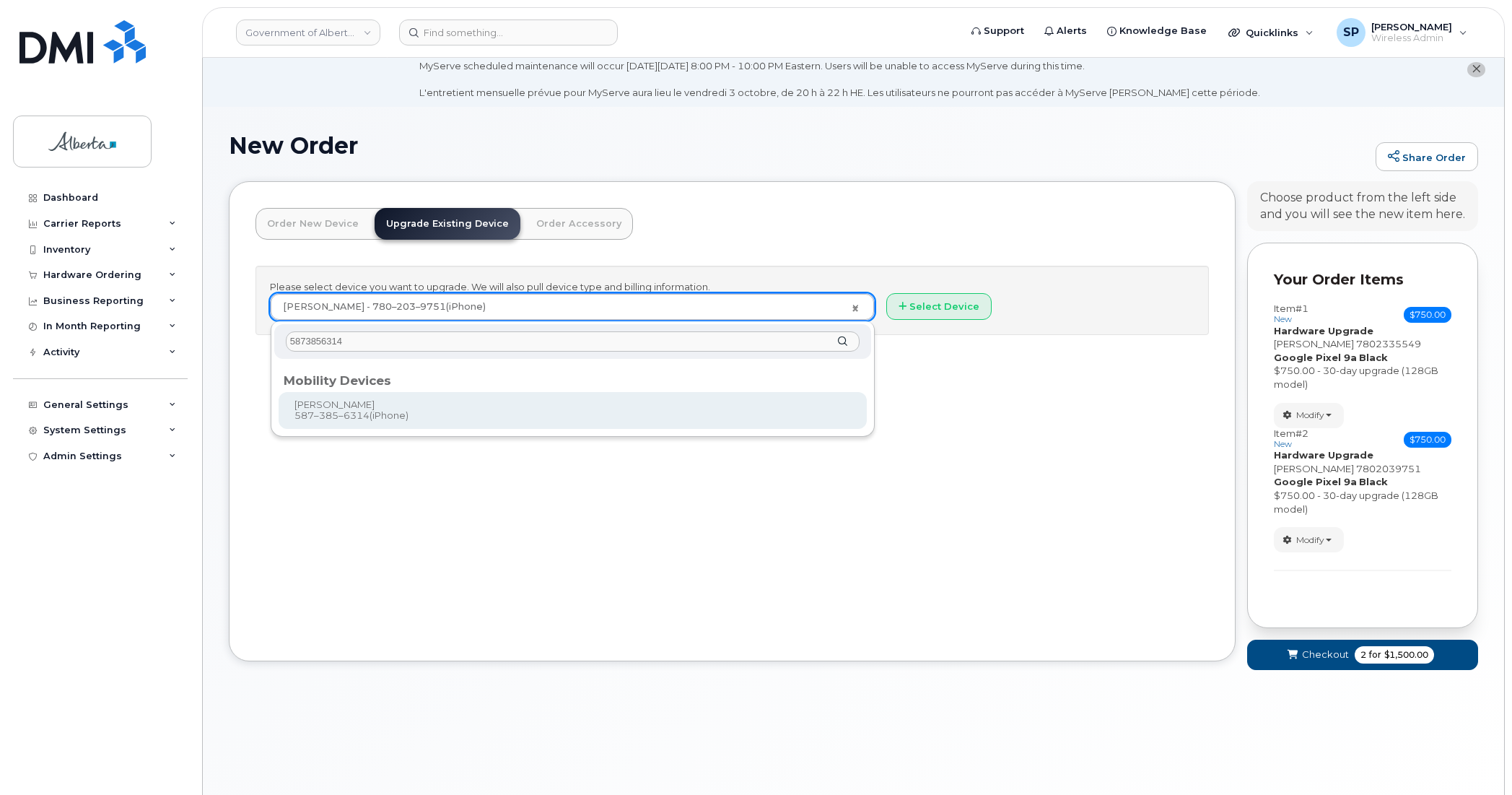
type input "5873856314"
type input "839134"
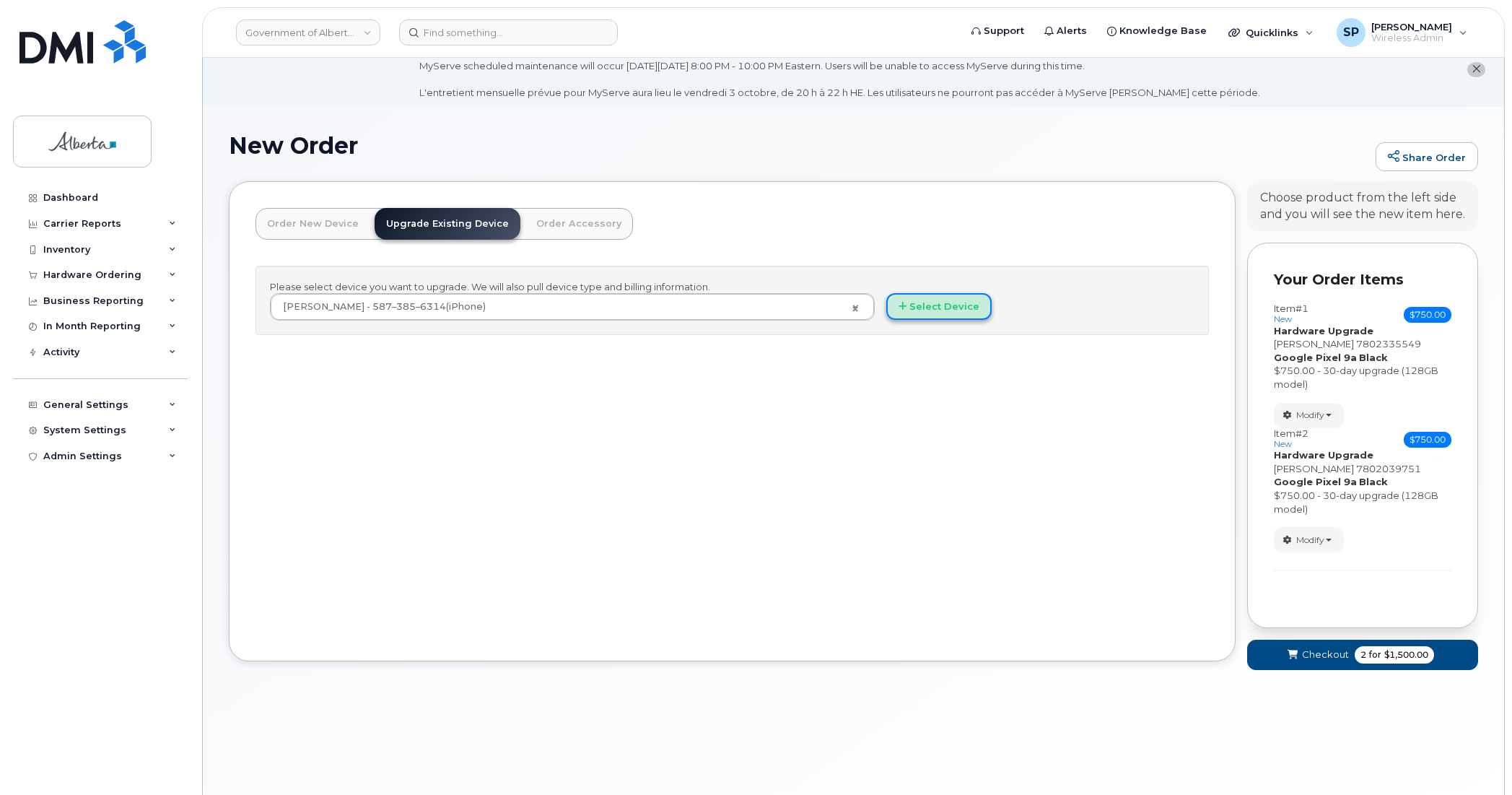
click at [951, 309] on button "Select Device" at bounding box center [938, 306] width 105 height 27
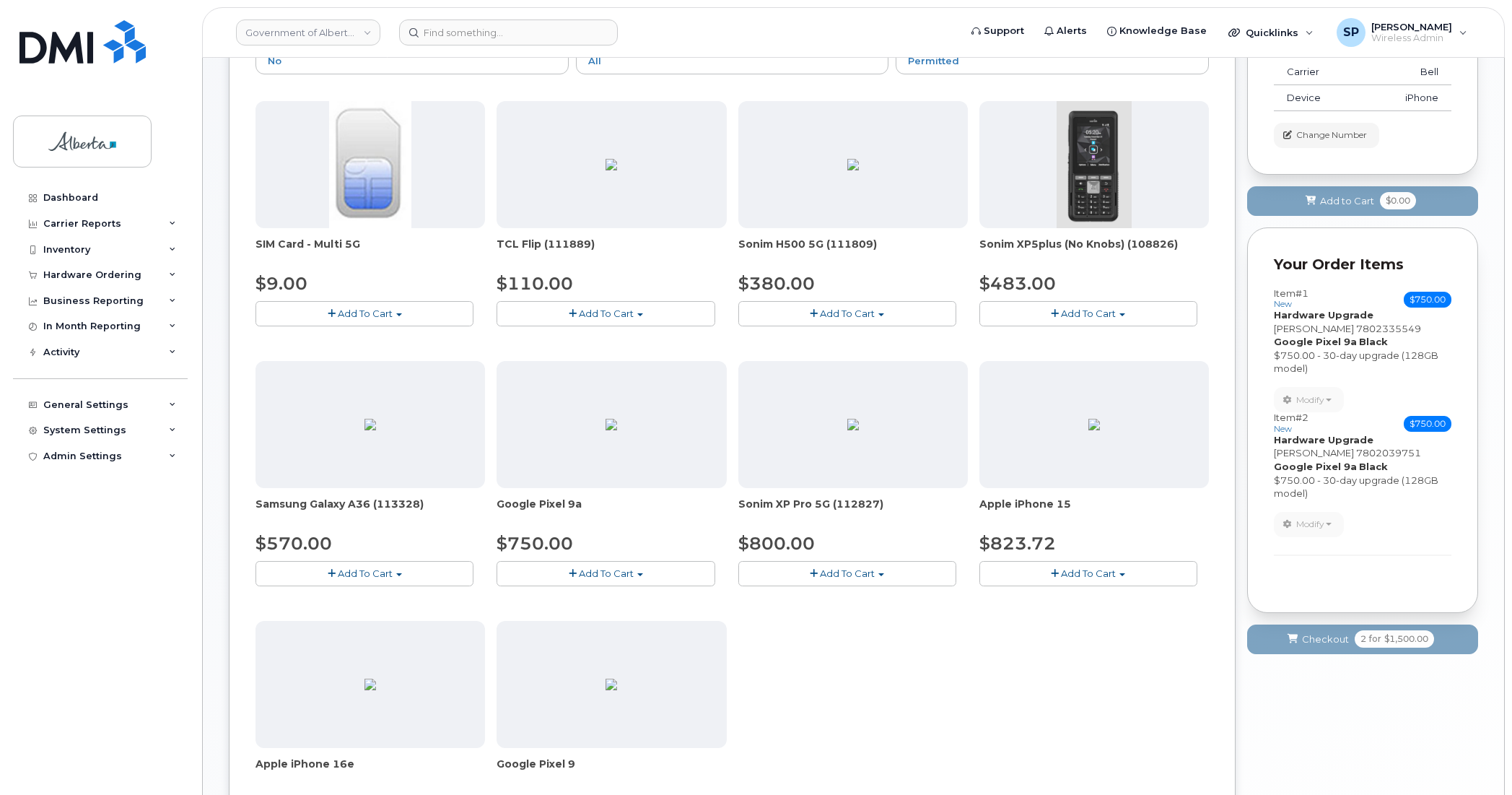
scroll to position [258, 0]
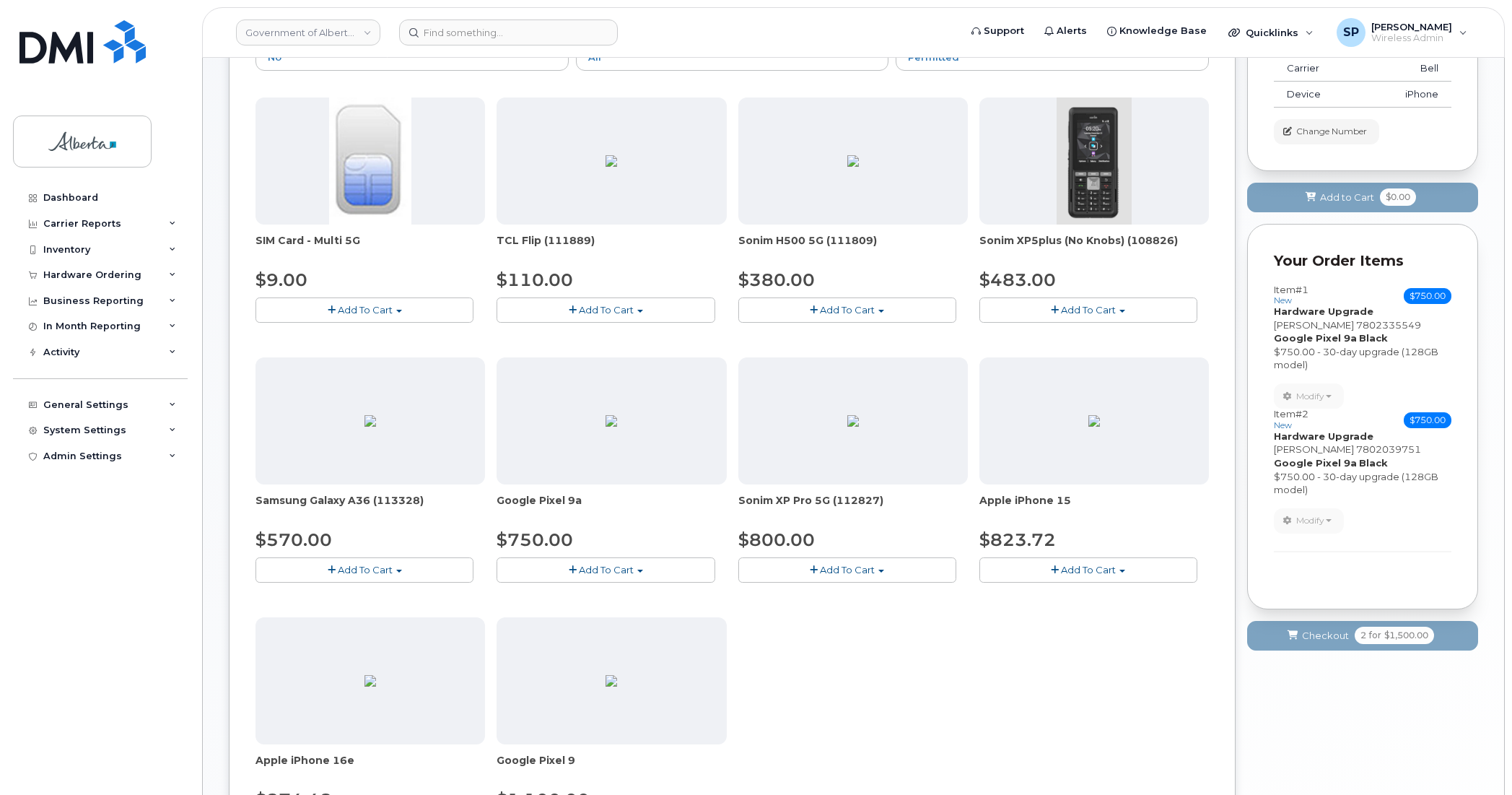
click at [594, 569] on span "Add To Cart" at bounding box center [606, 570] width 55 height 11
click at [586, 615] on link "$750.00 - 30-day upgrade (128GB model)" at bounding box center [614, 615] width 229 height 18
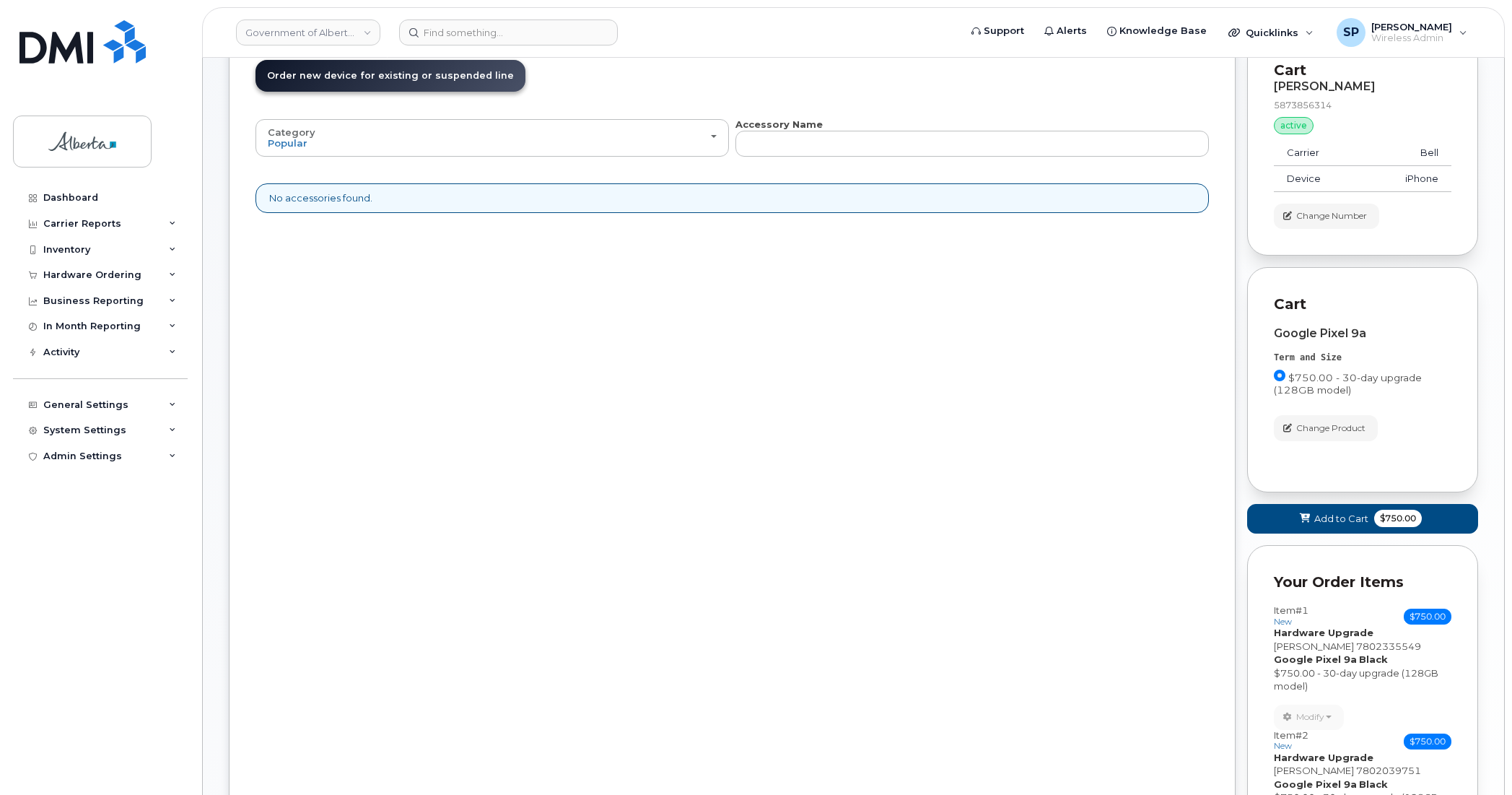
scroll to position [175, 0]
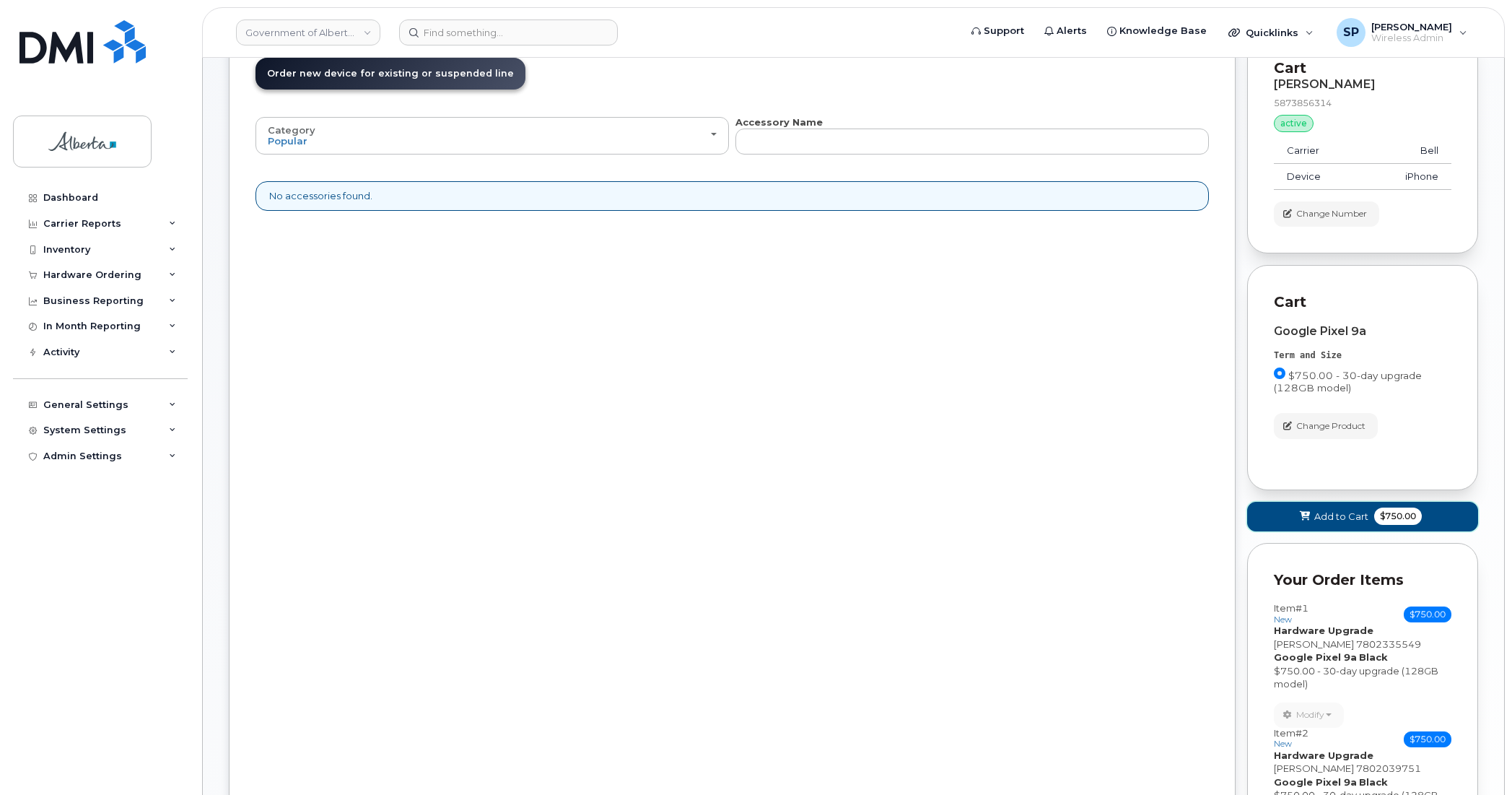
click at [1301, 518] on icon at bounding box center [1305, 517] width 10 height 10
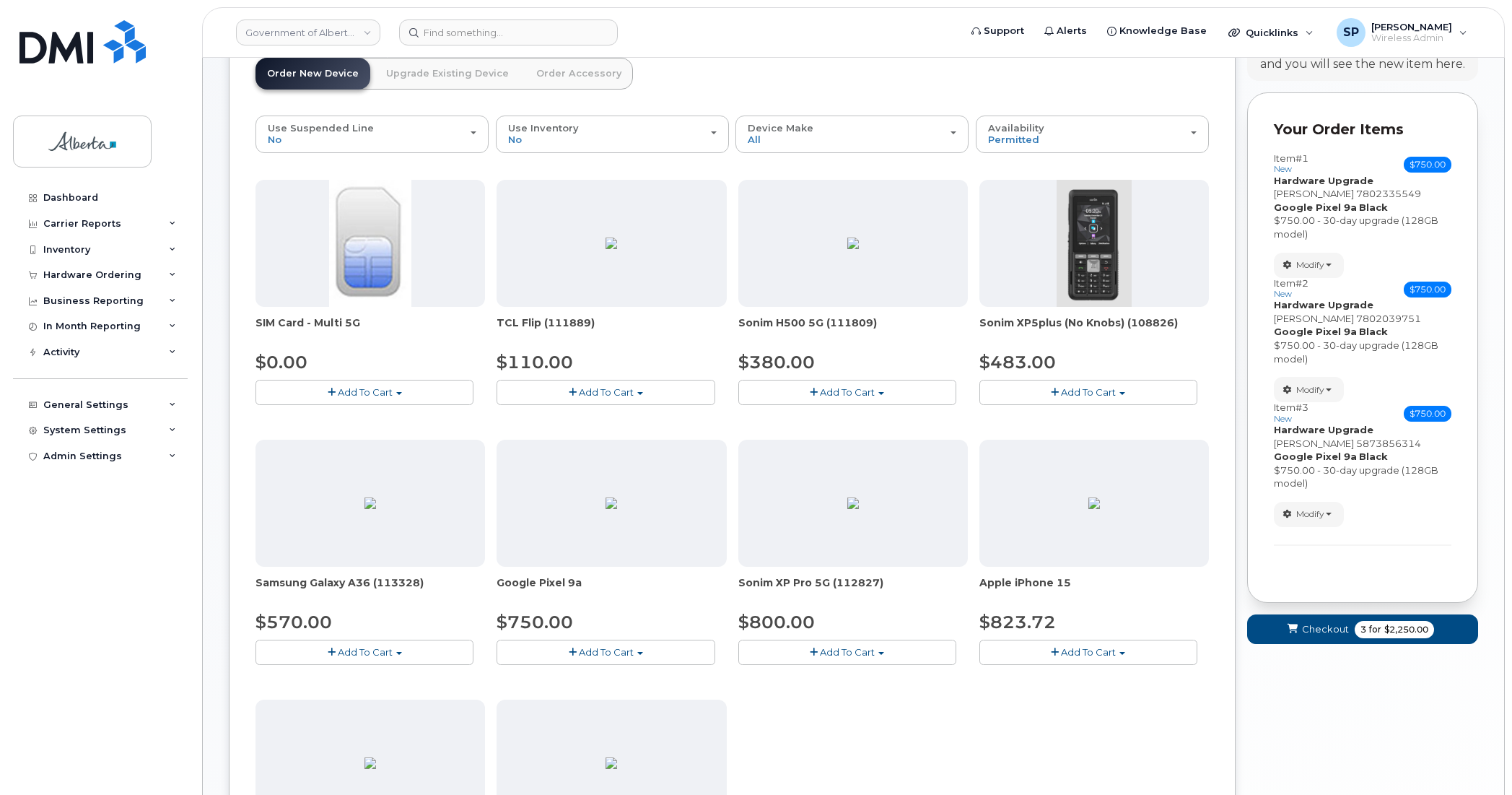
click at [457, 76] on link "Upgrade Existing Device" at bounding box center [447, 73] width 146 height 32
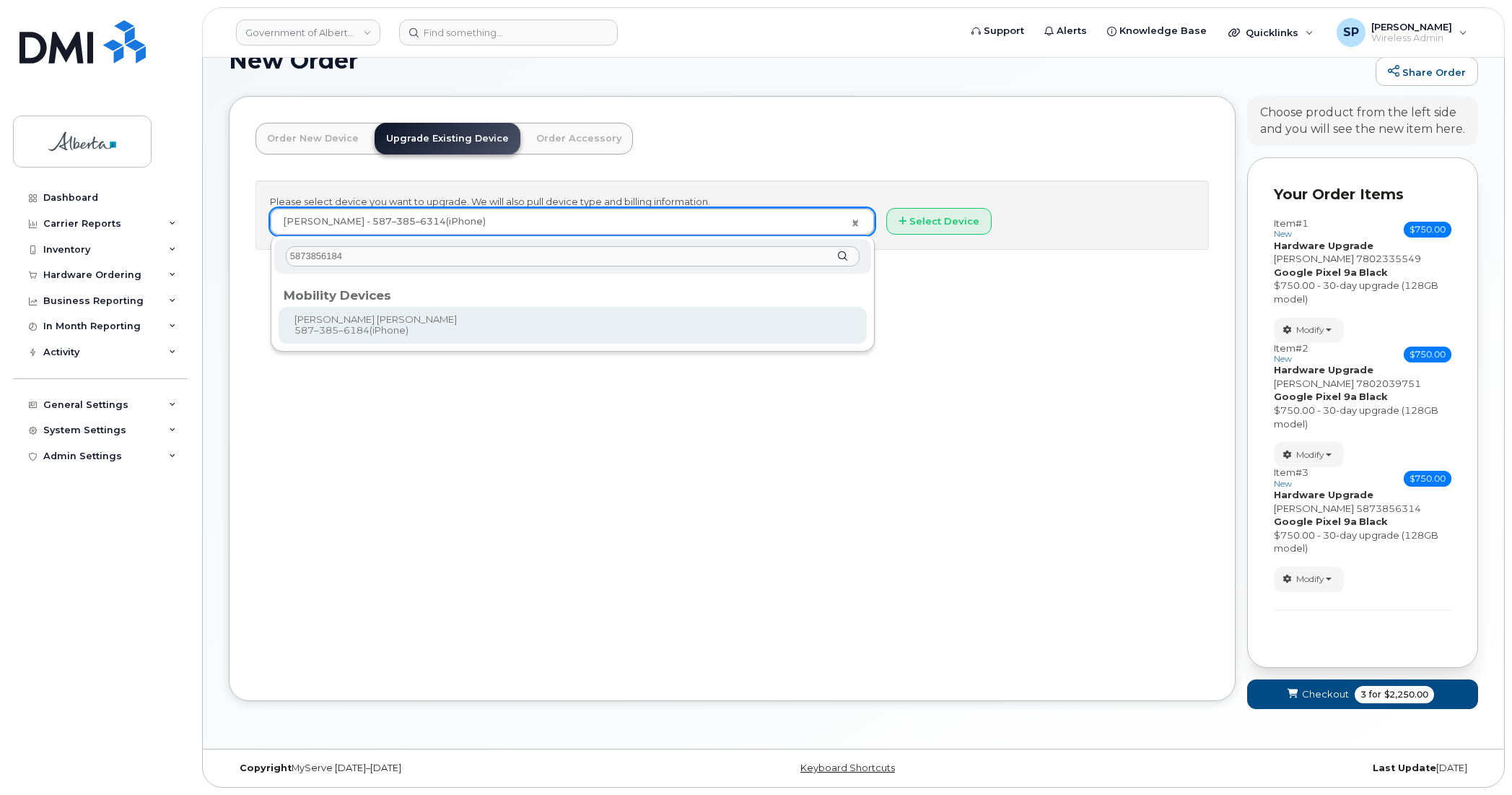
type input "5873856184"
type input "839120"
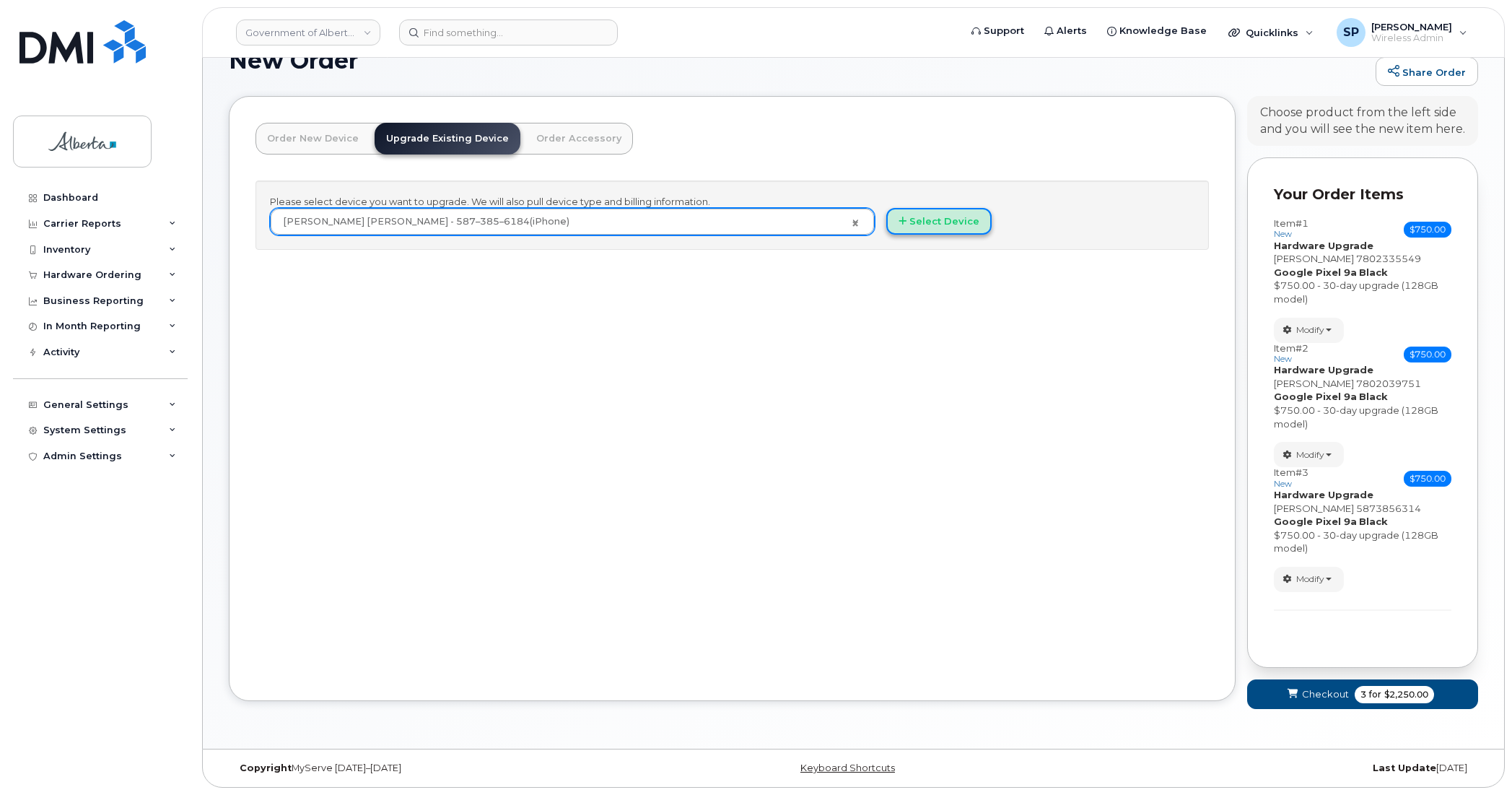
click at [925, 222] on button "Select Device" at bounding box center [938, 221] width 105 height 27
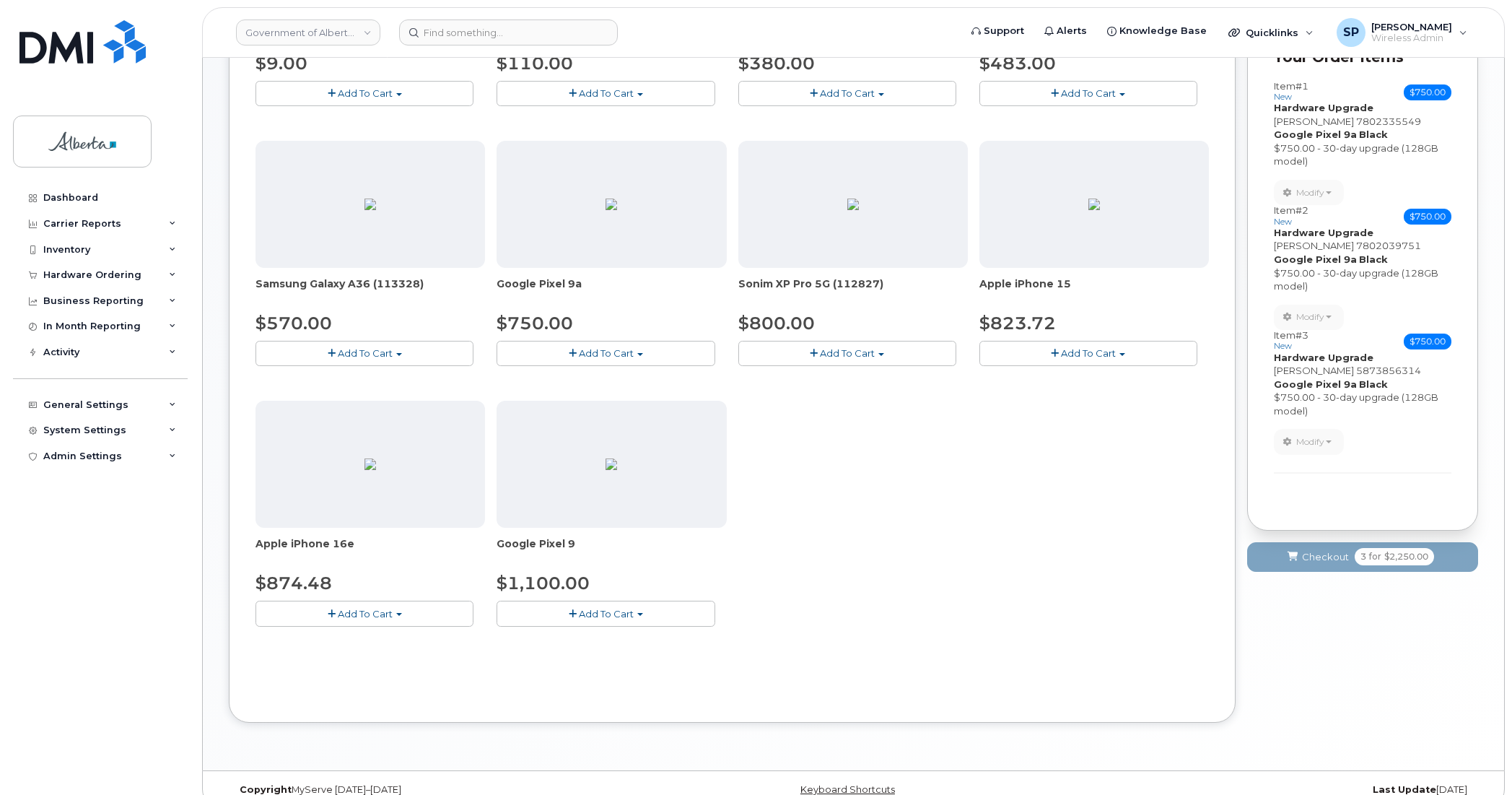
scroll to position [477, 0]
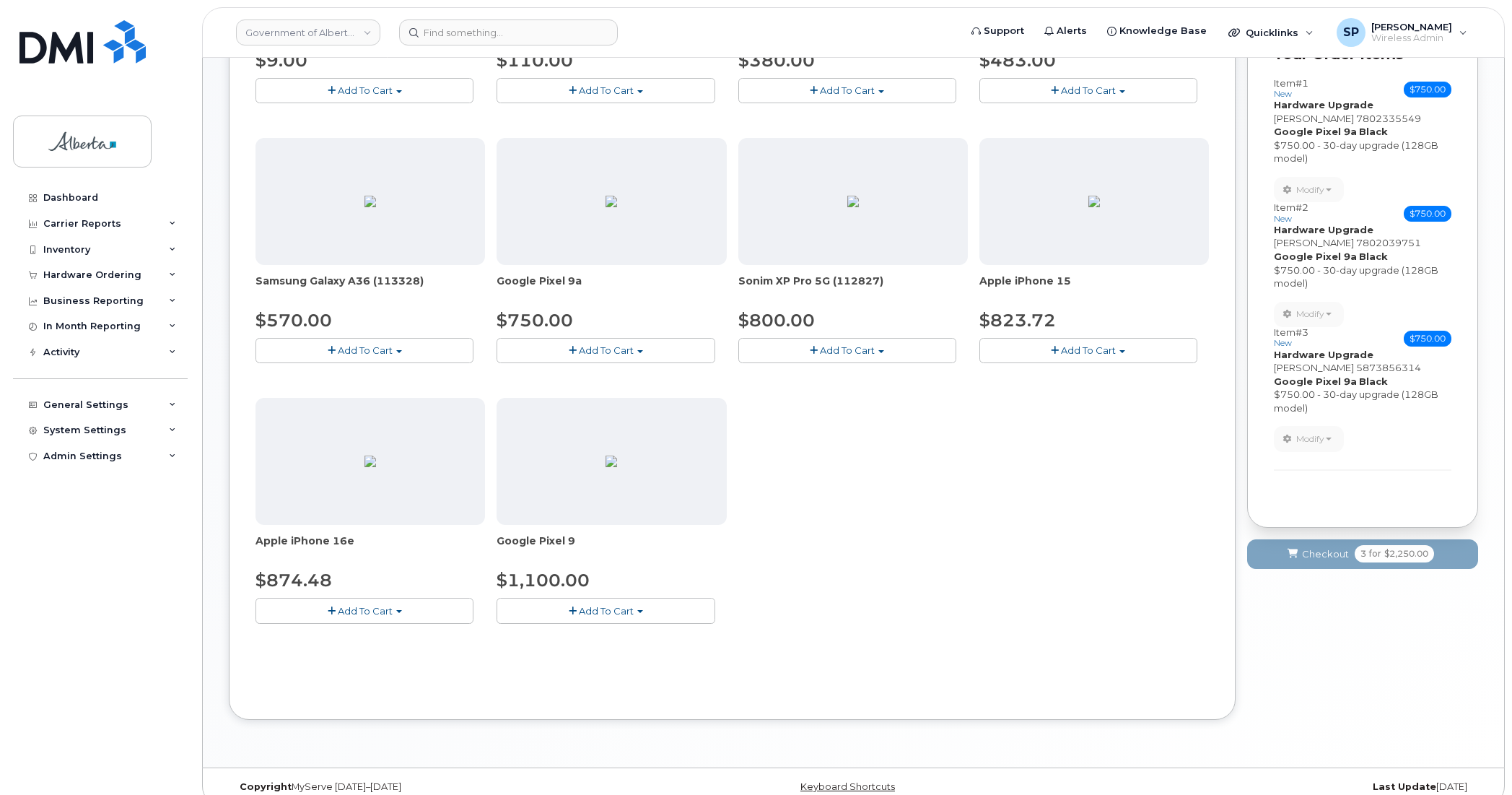
click at [343, 608] on span "Add To Cart" at bounding box center [365, 611] width 55 height 11
click at [348, 657] on link "$874.48 - 30-day upgrade (128GB model)" at bounding box center [374, 655] width 229 height 18
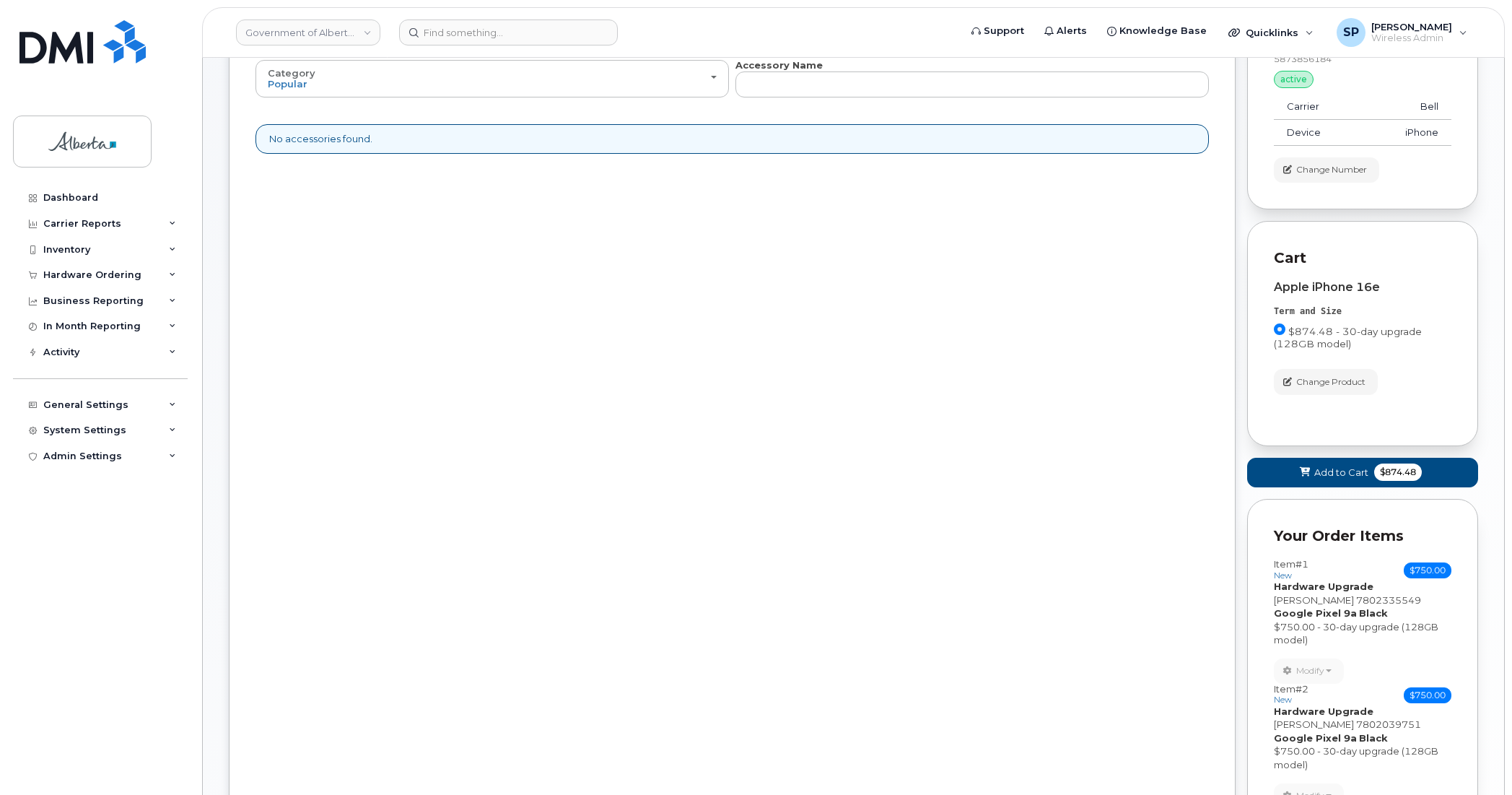
scroll to position [242, 0]
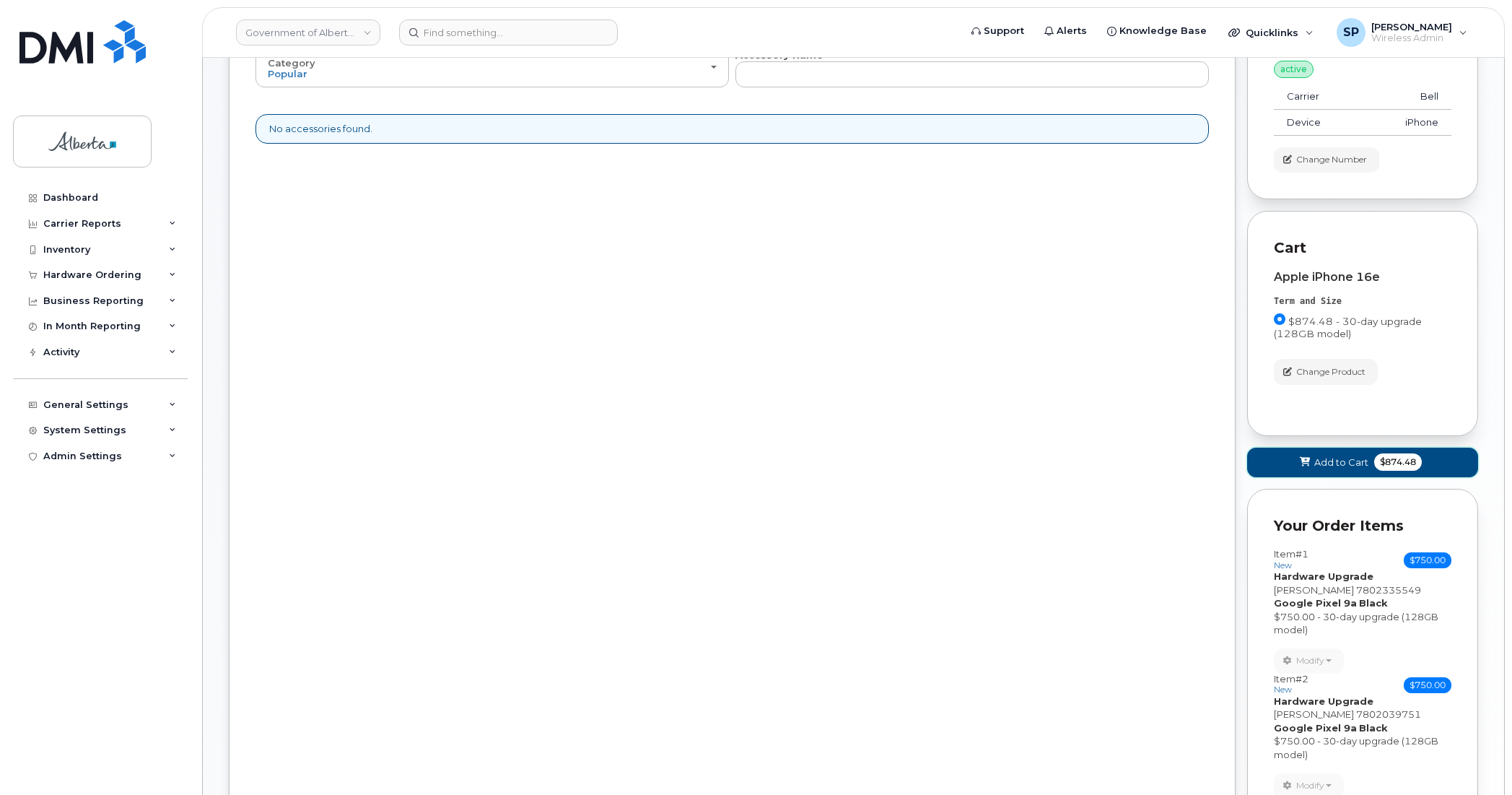
click at [1312, 454] on button "Add to Cart $874.48" at bounding box center [1363, 463] width 231 height 29
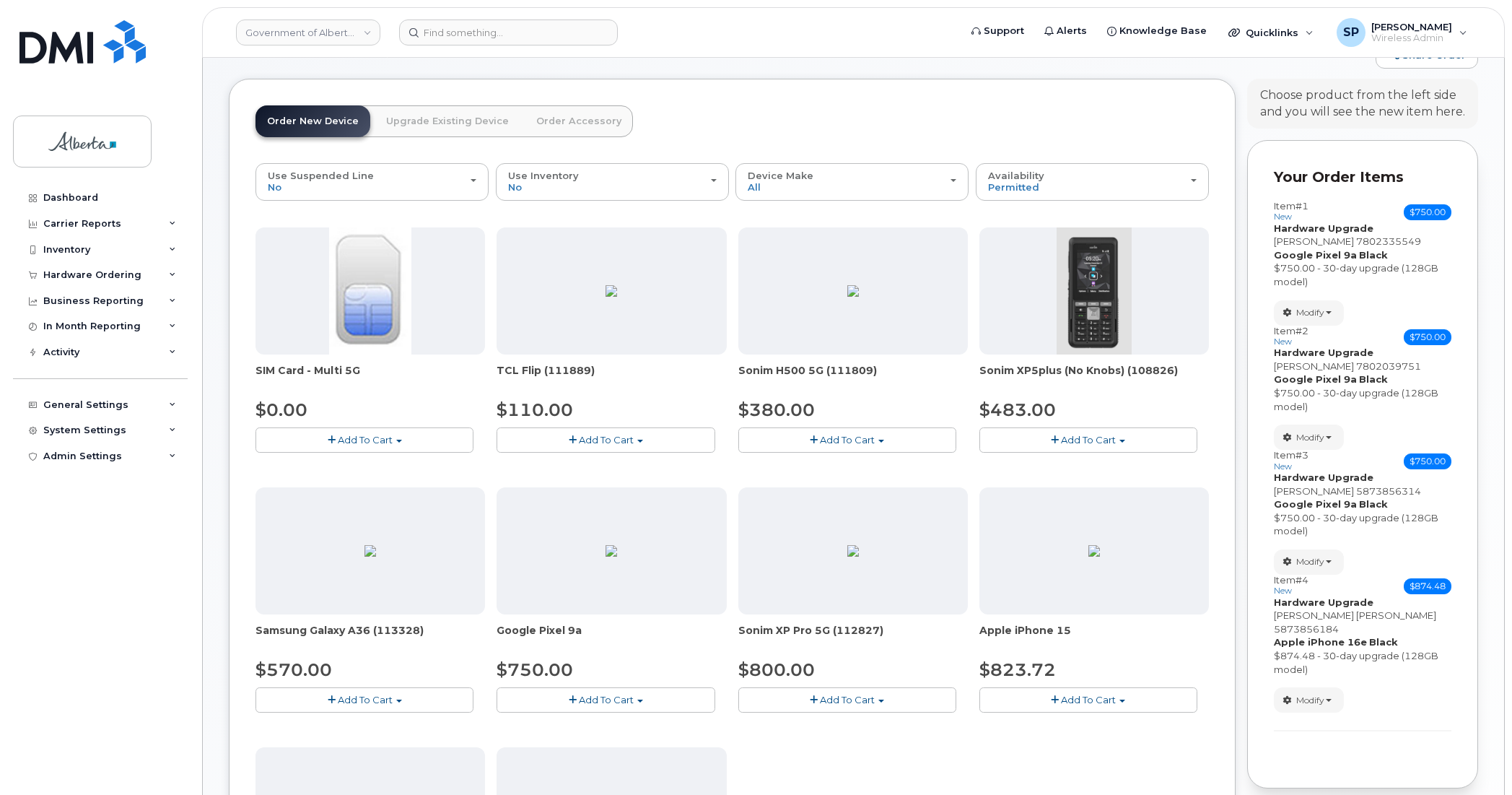
scroll to position [0, 0]
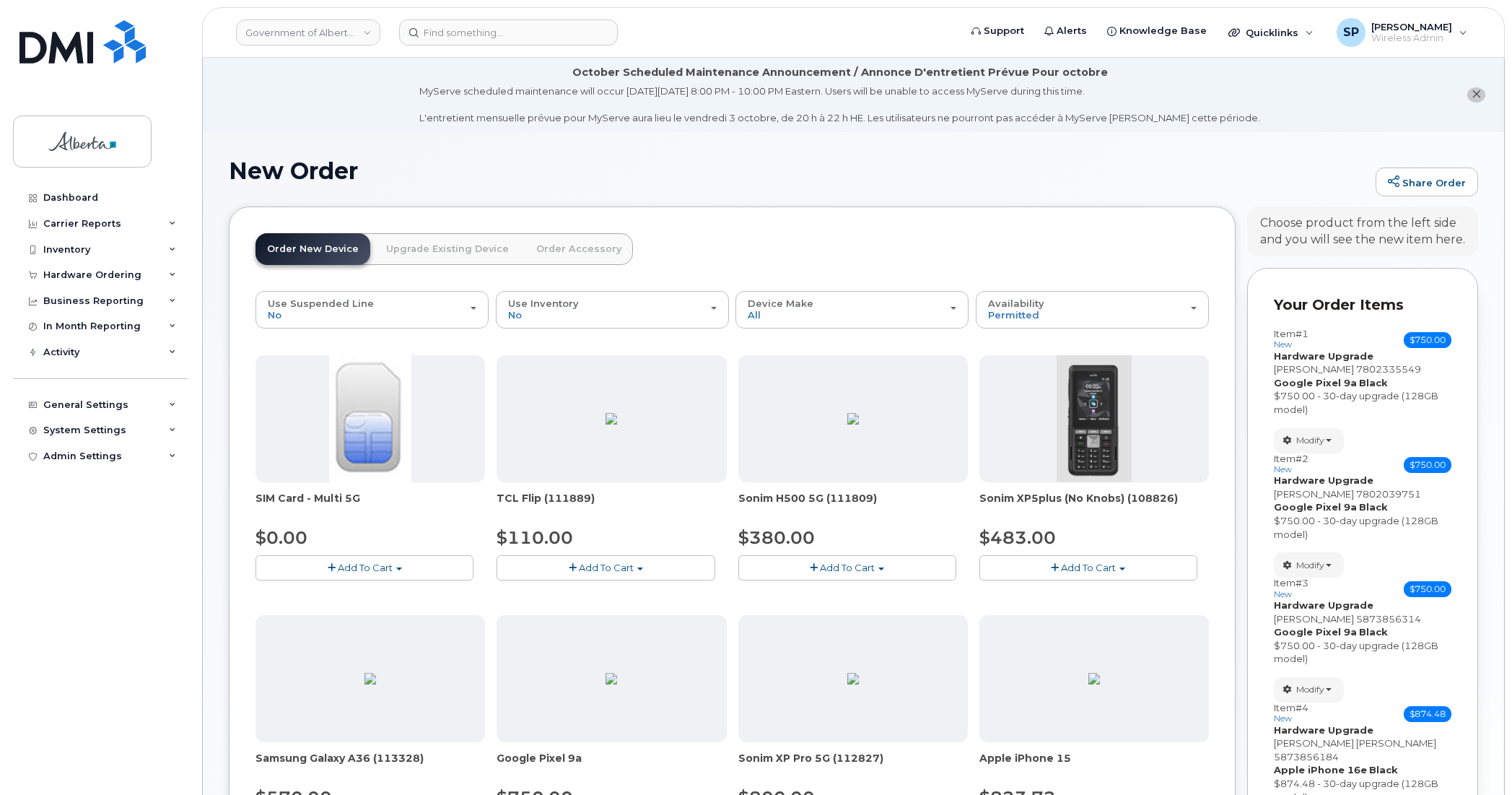
click at [433, 249] on link "Upgrade Existing Device" at bounding box center [447, 249] width 146 height 32
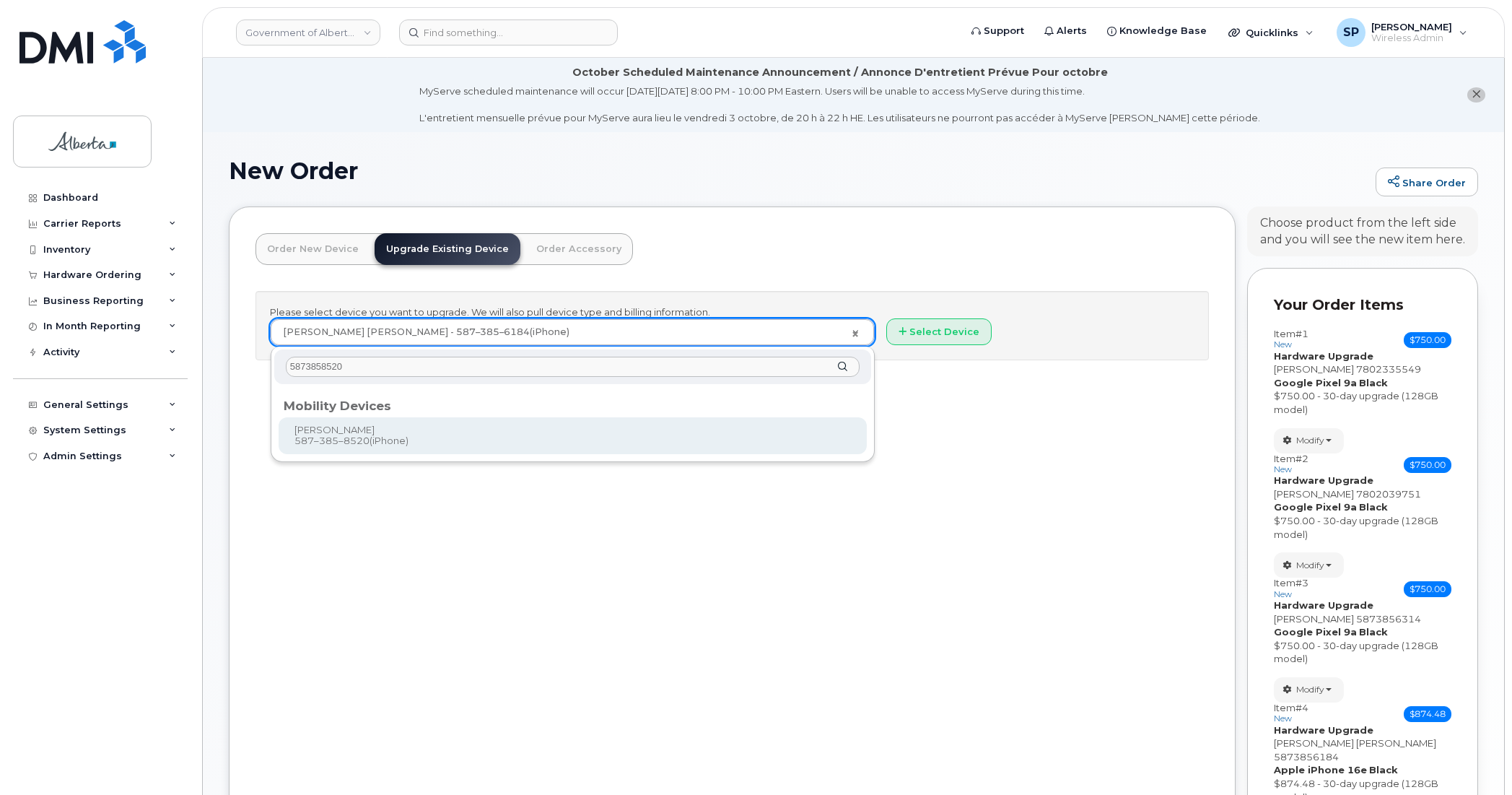
type input "5873858520"
type input "820966"
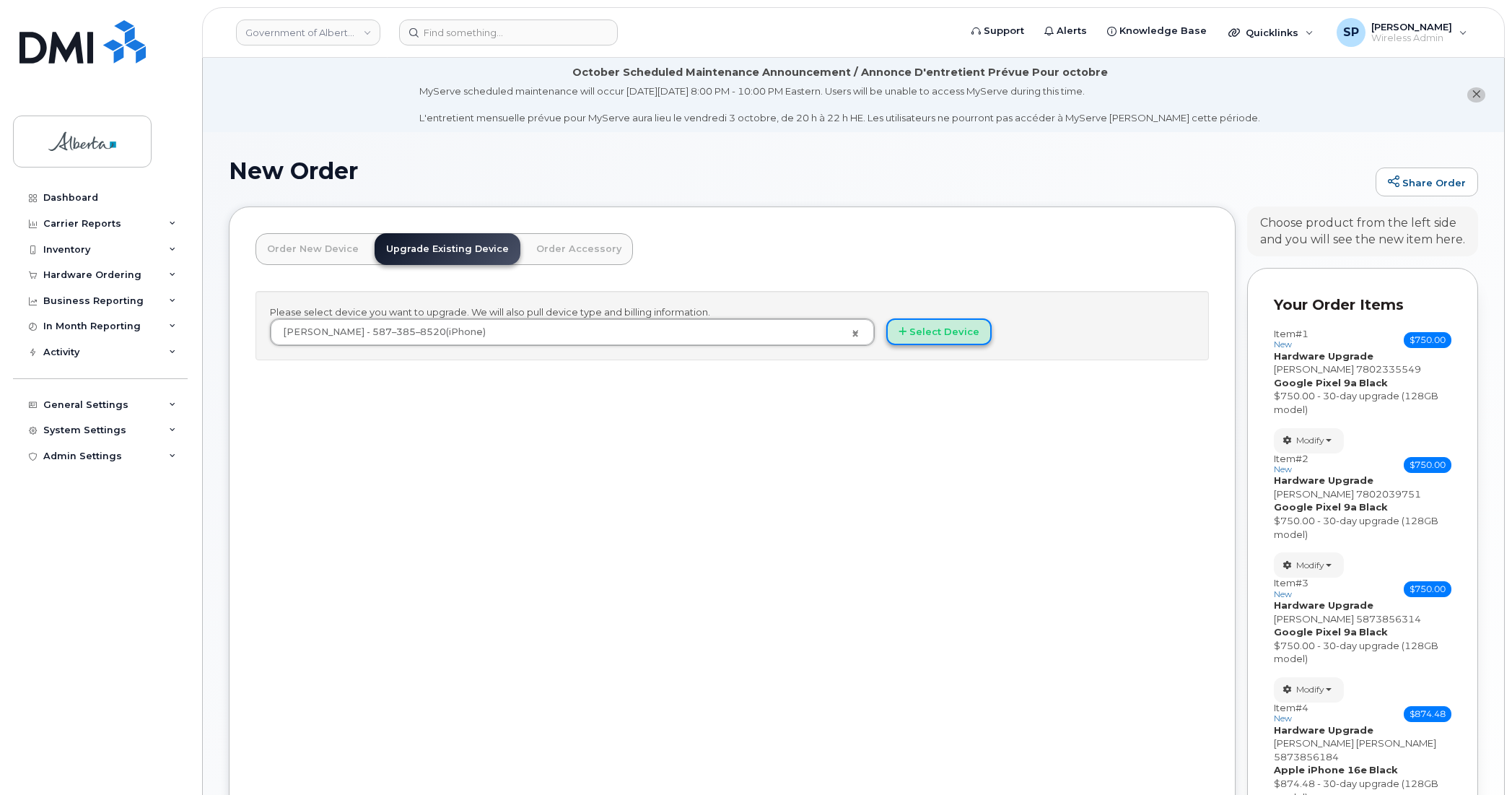
click at [956, 334] on button "Select Device" at bounding box center [938, 331] width 105 height 27
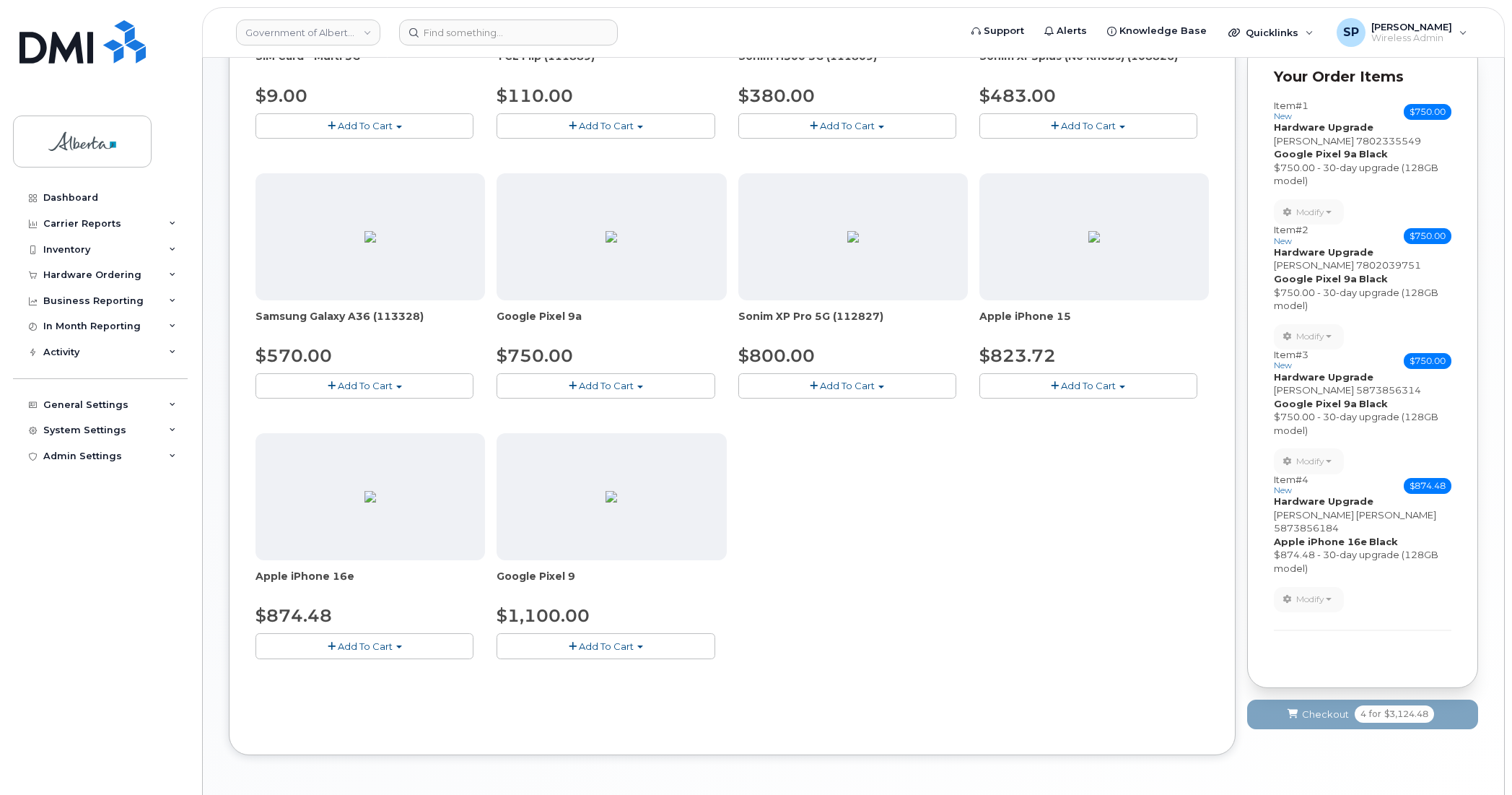
scroll to position [498, 0]
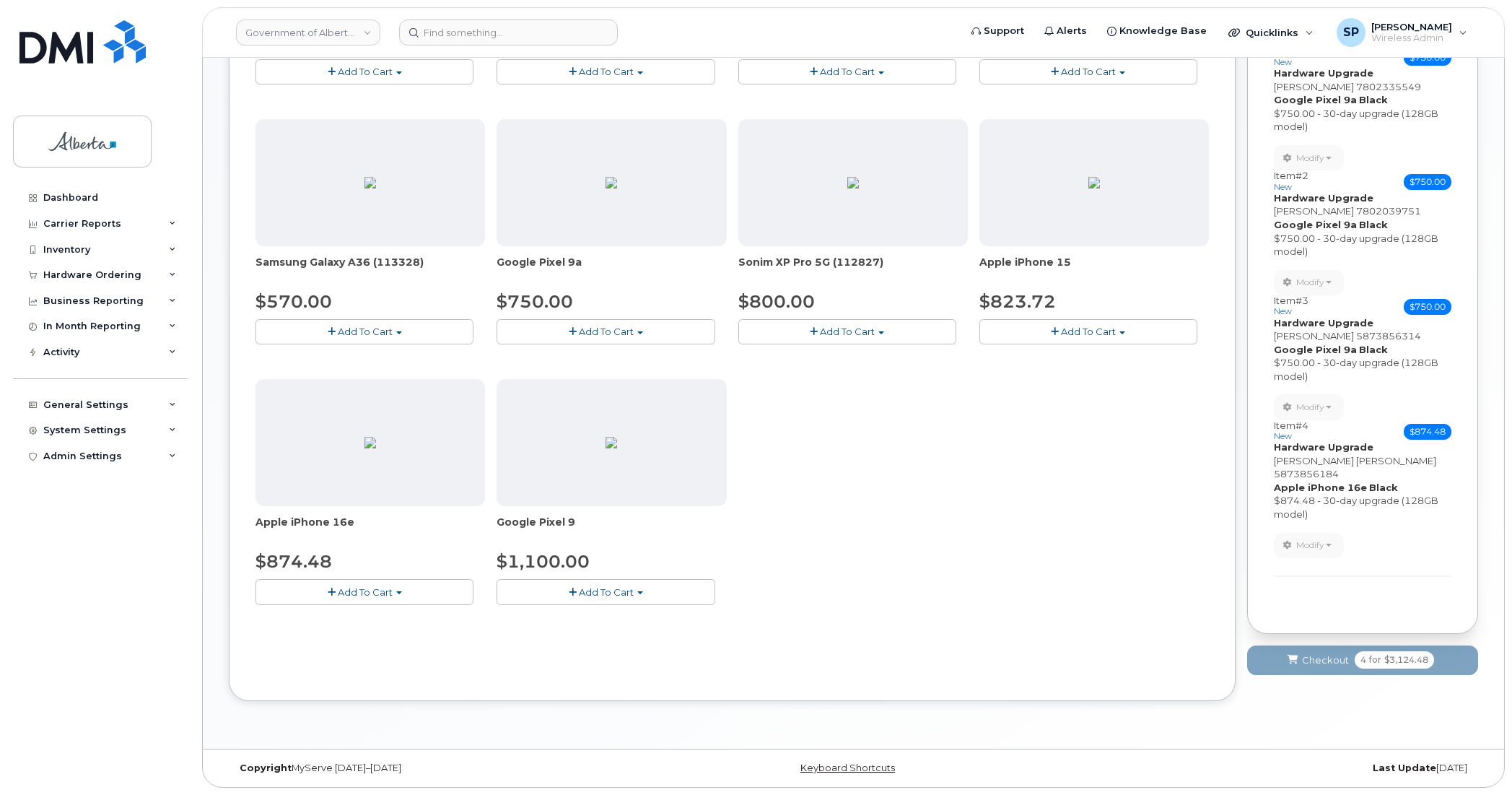
click at [323, 584] on button "Add To Cart" at bounding box center [364, 592] width 218 height 25
click at [327, 637] on link "$874.48 - 30-day upgrade (128GB model)" at bounding box center [374, 637] width 229 height 18
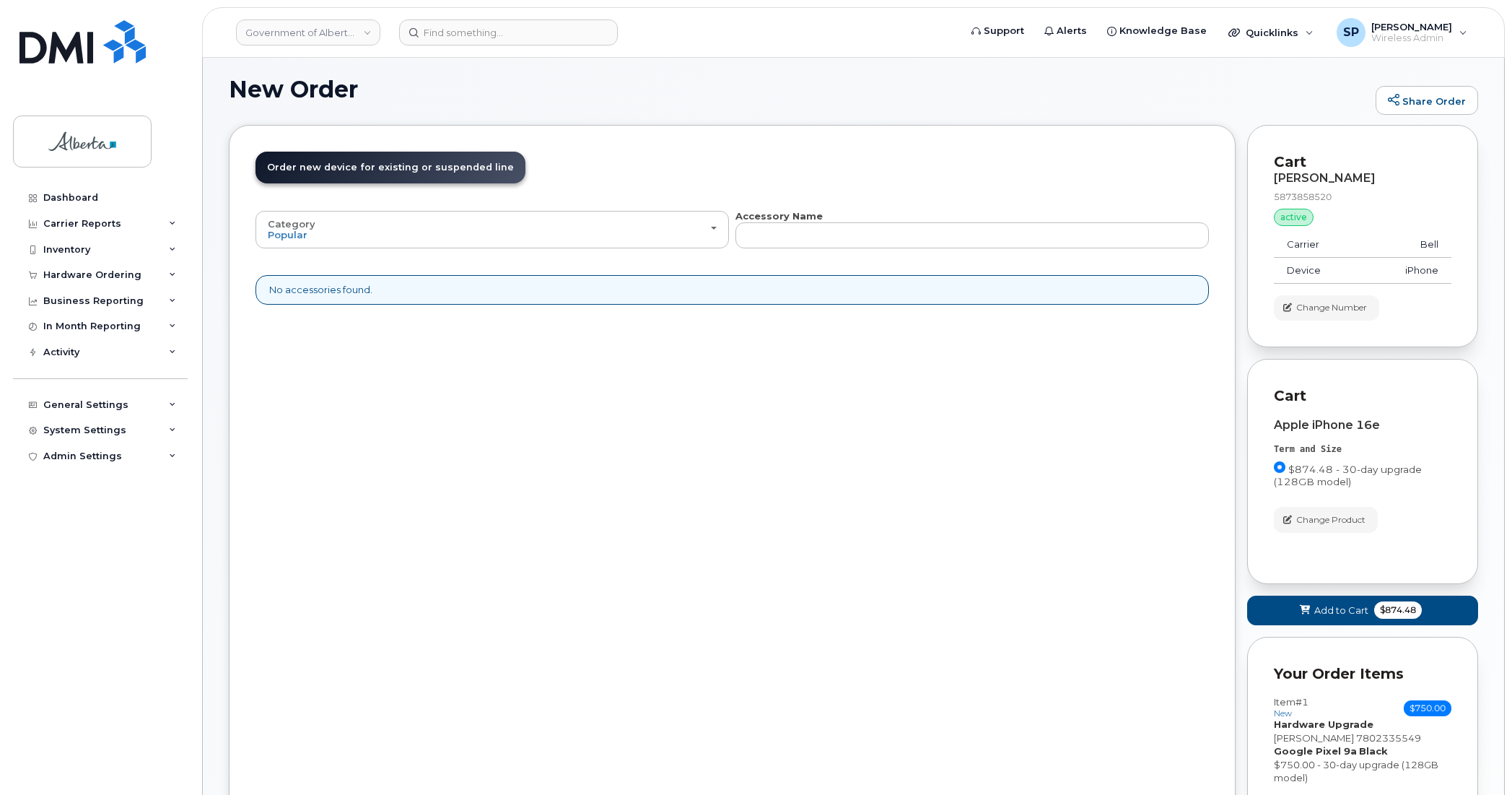
scroll to position [109, 0]
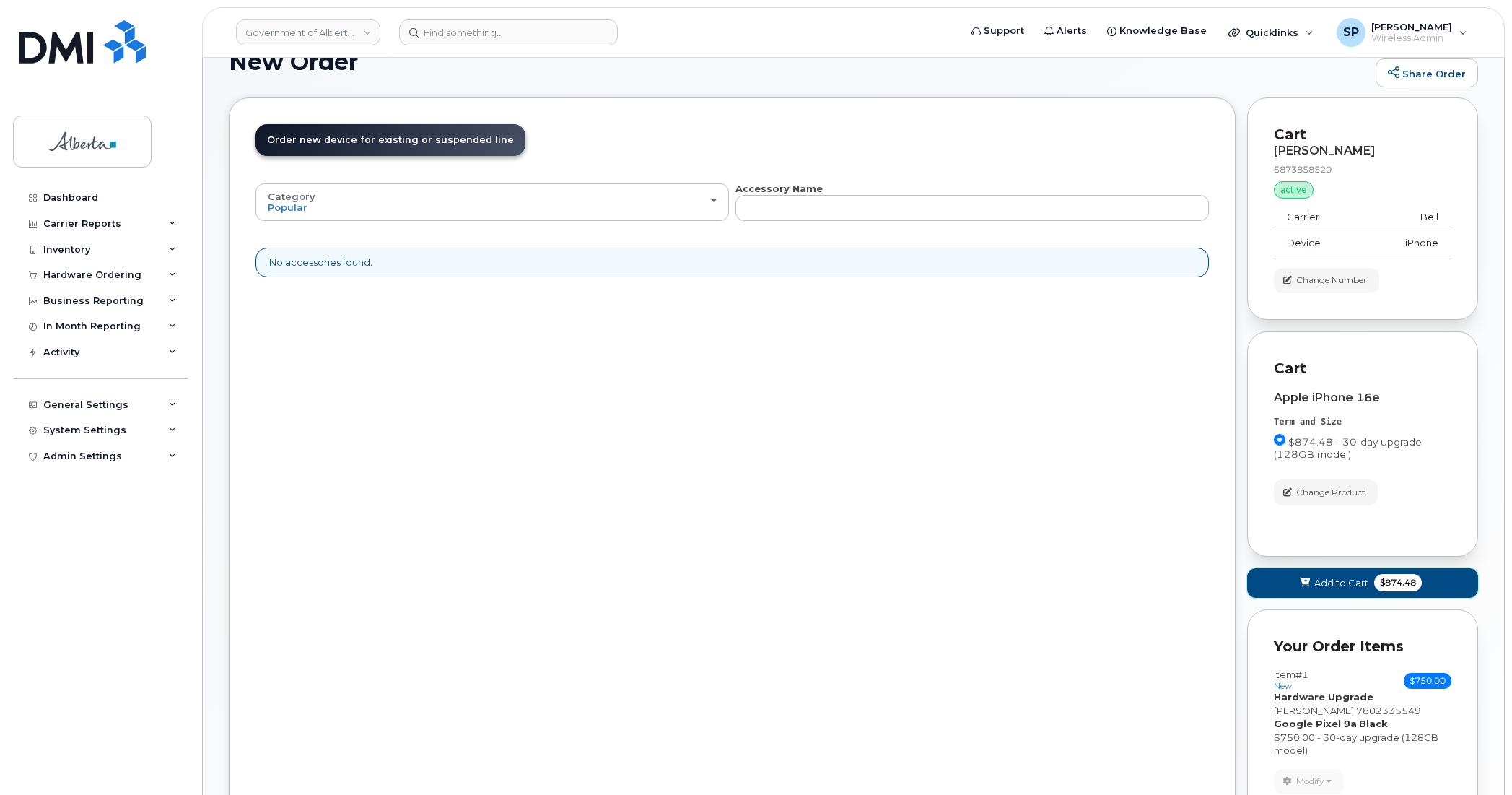
click at [1330, 585] on span "Add to Cart" at bounding box center [1341, 583] width 54 height 14
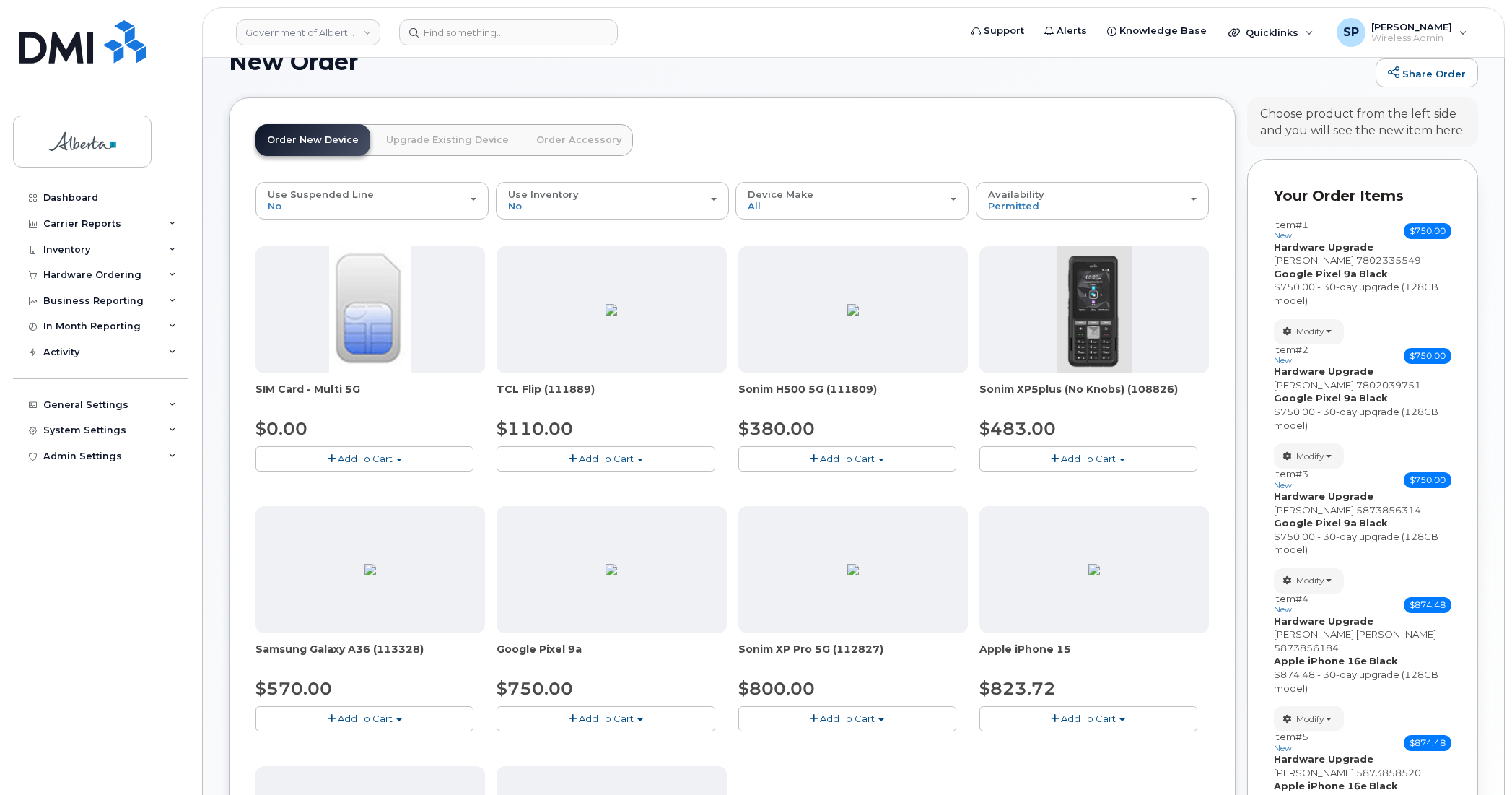
click at [412, 141] on link "Upgrade Existing Device" at bounding box center [447, 140] width 146 height 32
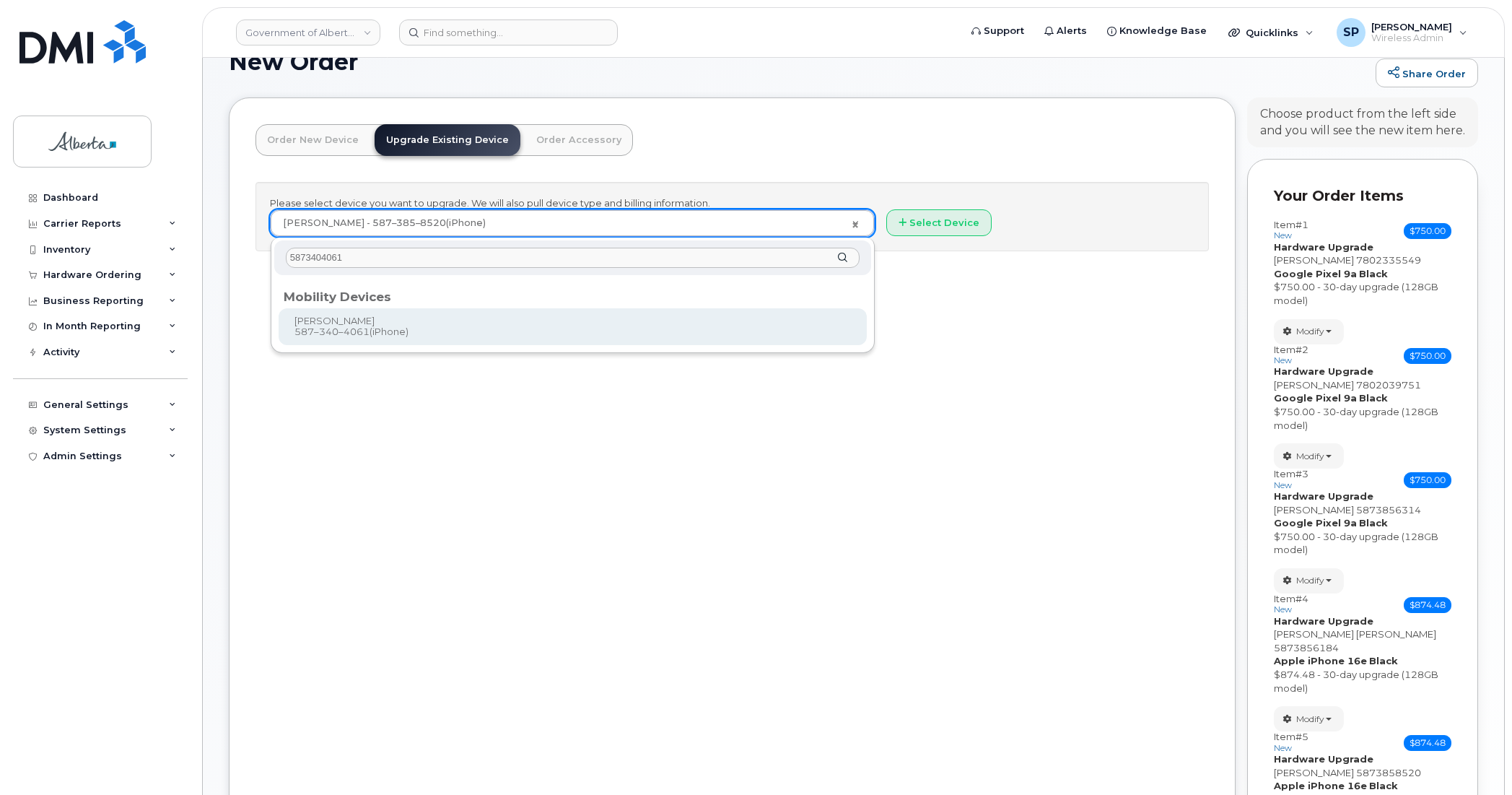
type input "5873404061"
type input "838030"
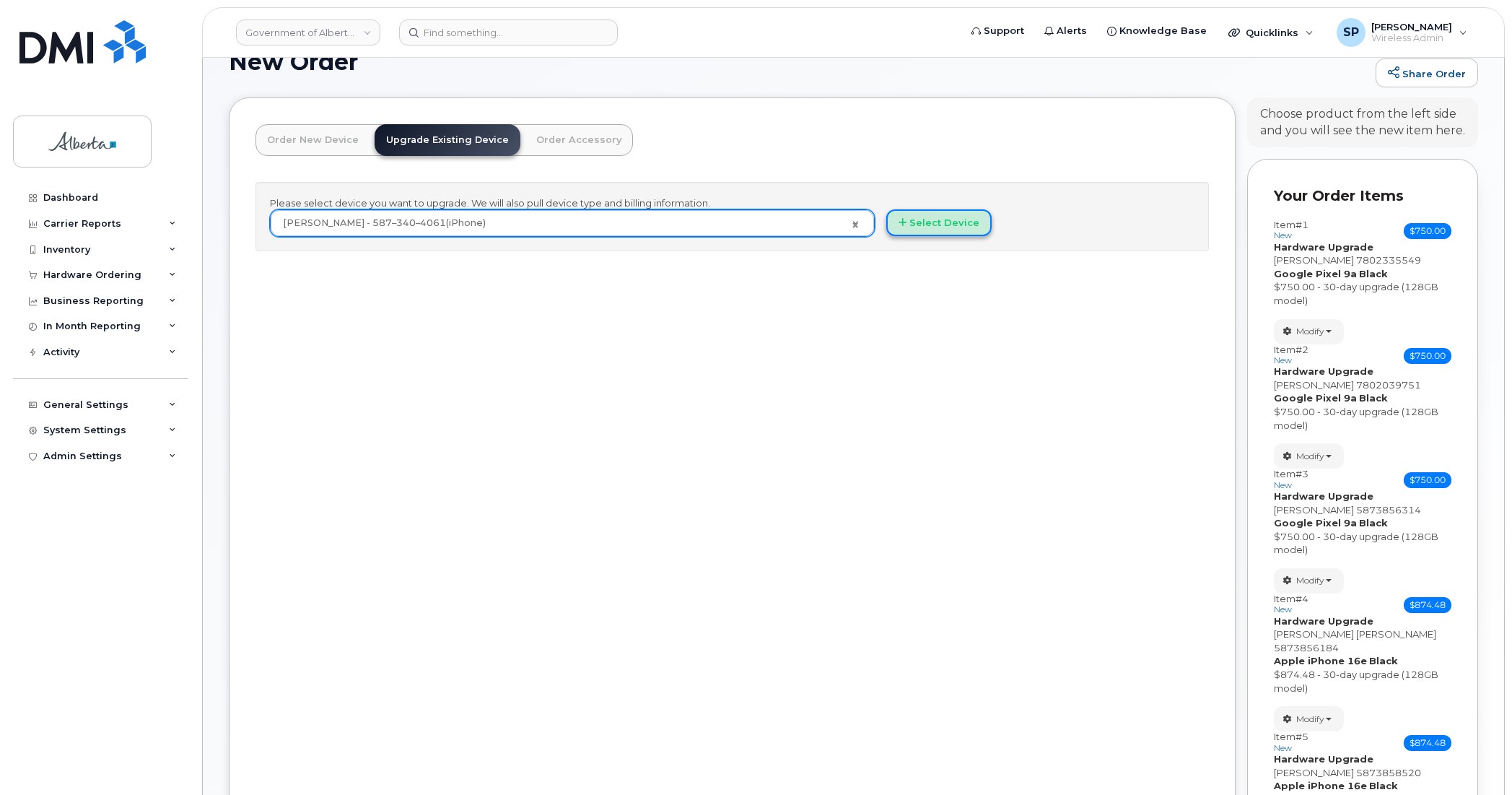
click at [965, 226] on button "Select Device" at bounding box center [938, 223] width 105 height 27
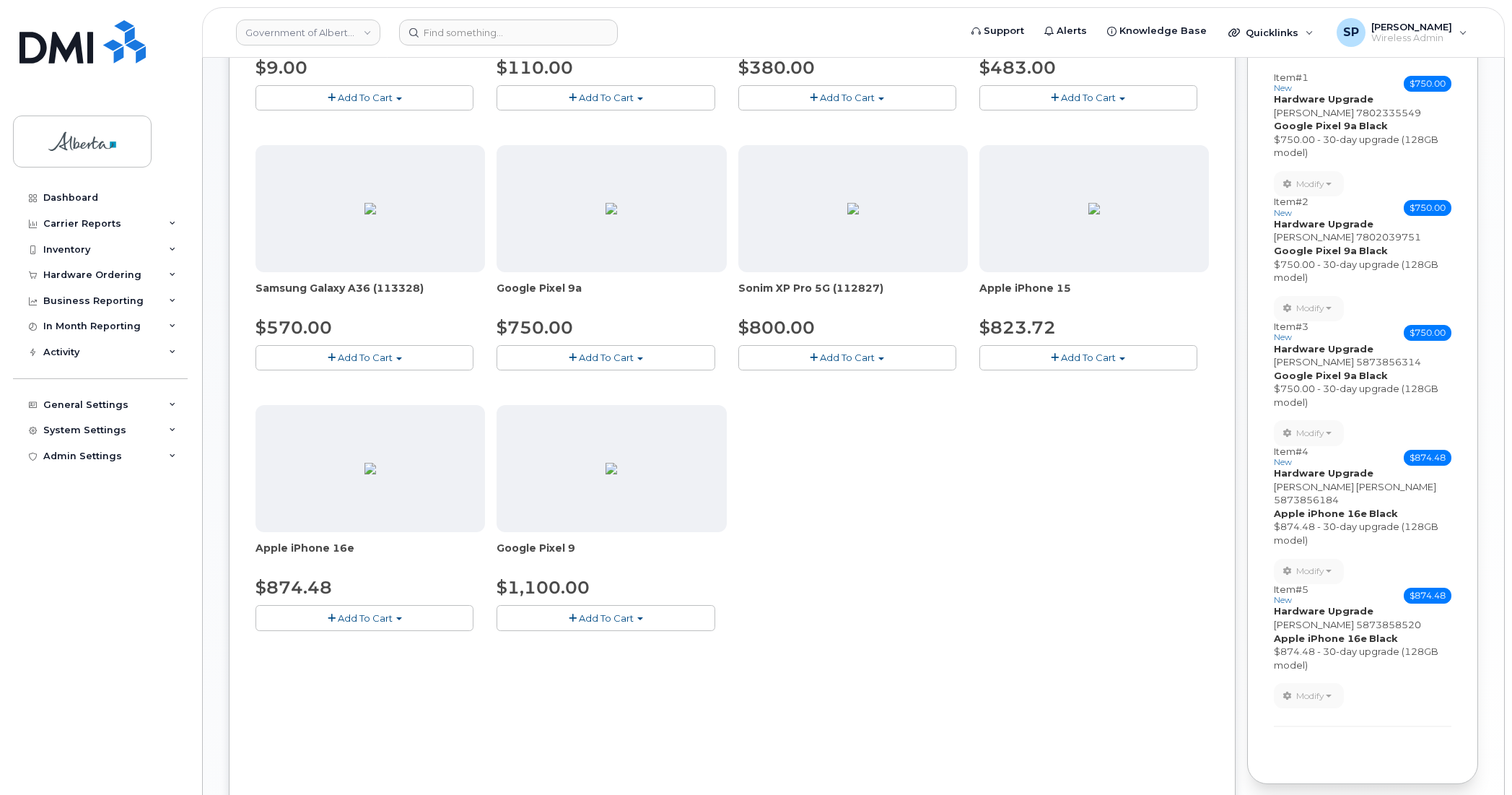
scroll to position [472, 0]
click at [339, 615] on span "Add To Cart" at bounding box center [365, 616] width 55 height 11
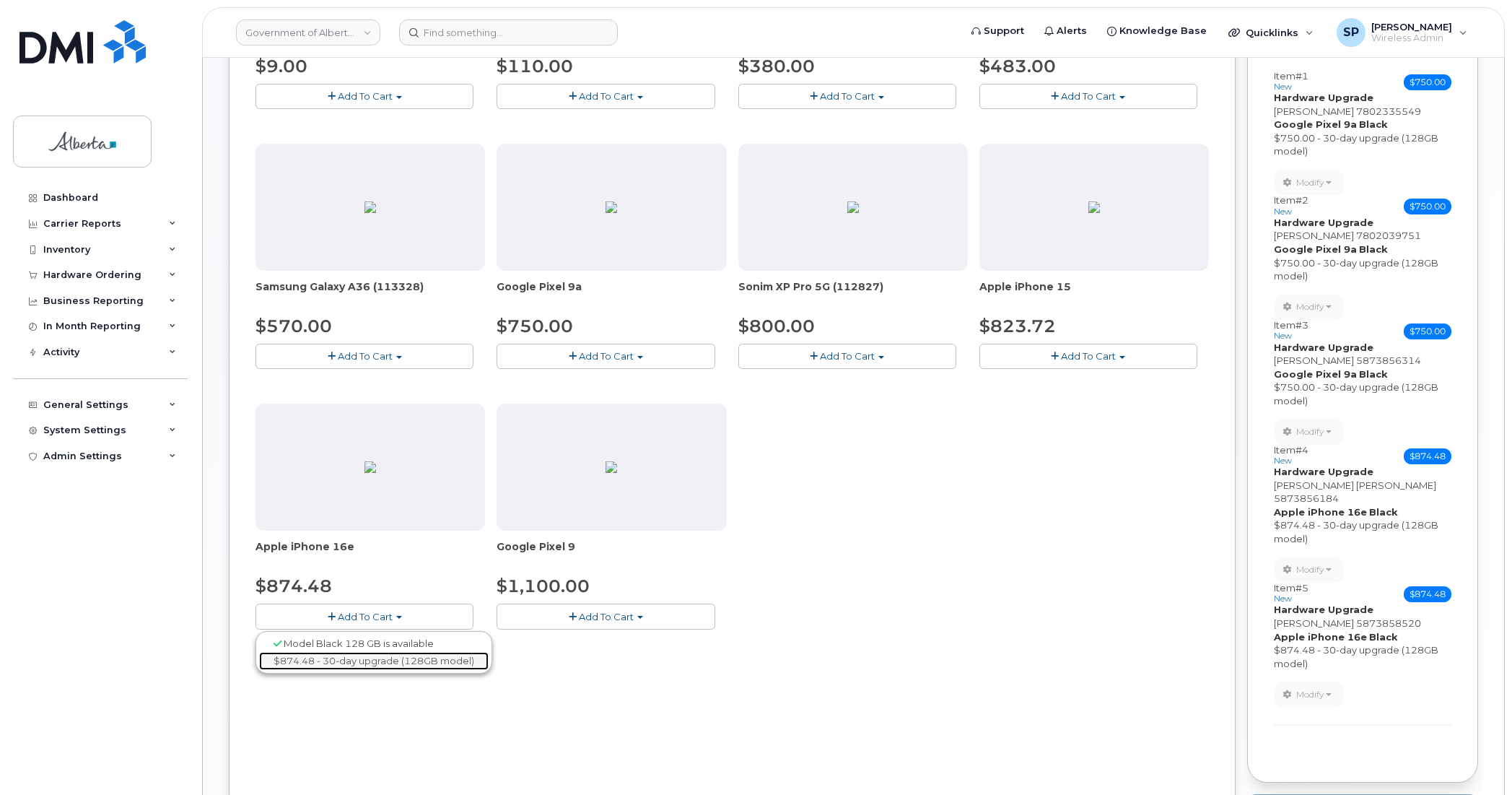
click at [333, 667] on link "$874.48 - 30-day upgrade (128GB model)" at bounding box center [374, 661] width 229 height 18
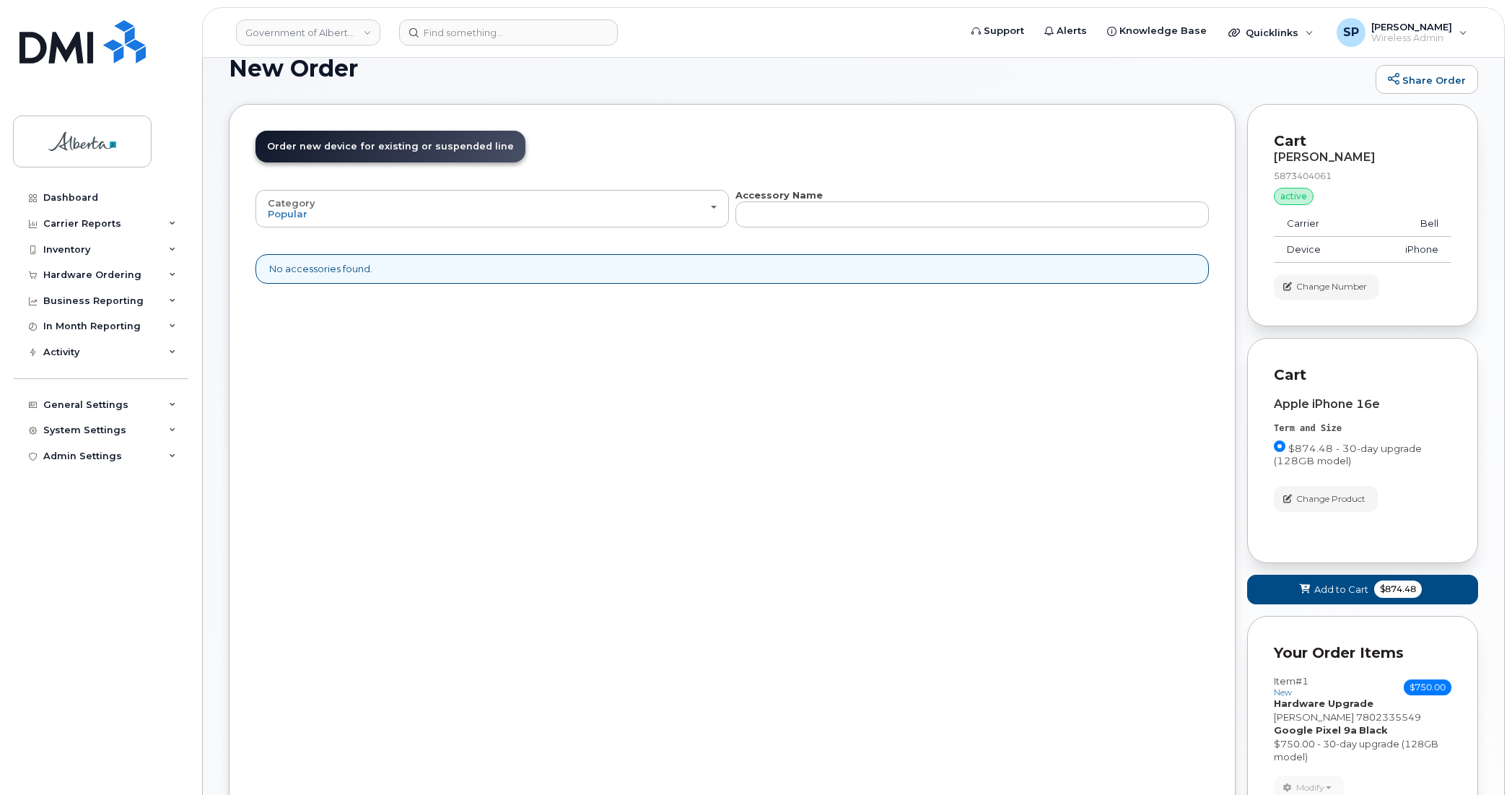
scroll to position [36, 0]
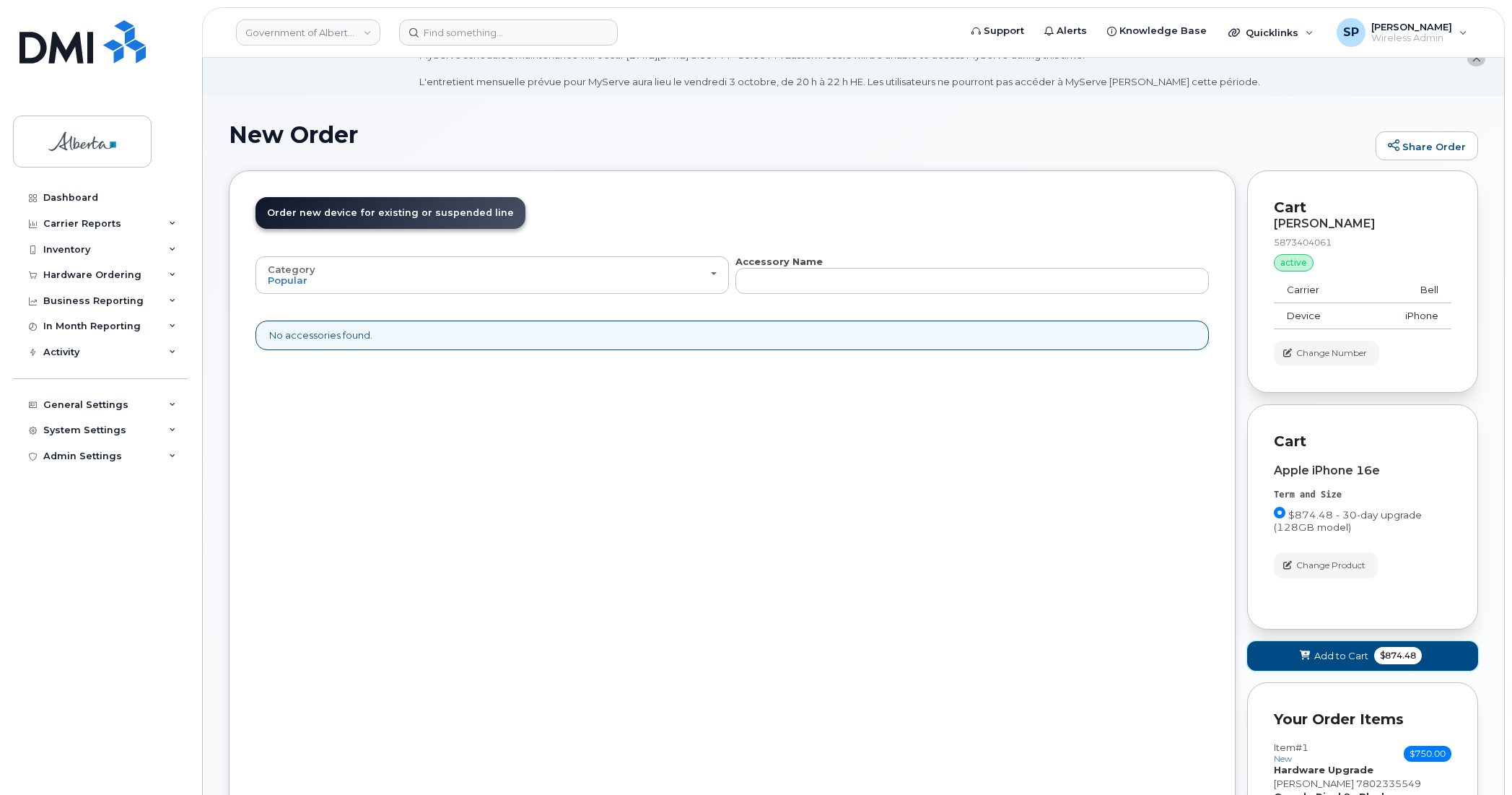
click at [1348, 662] on span "Add to Cart" at bounding box center [1341, 655] width 54 height 14
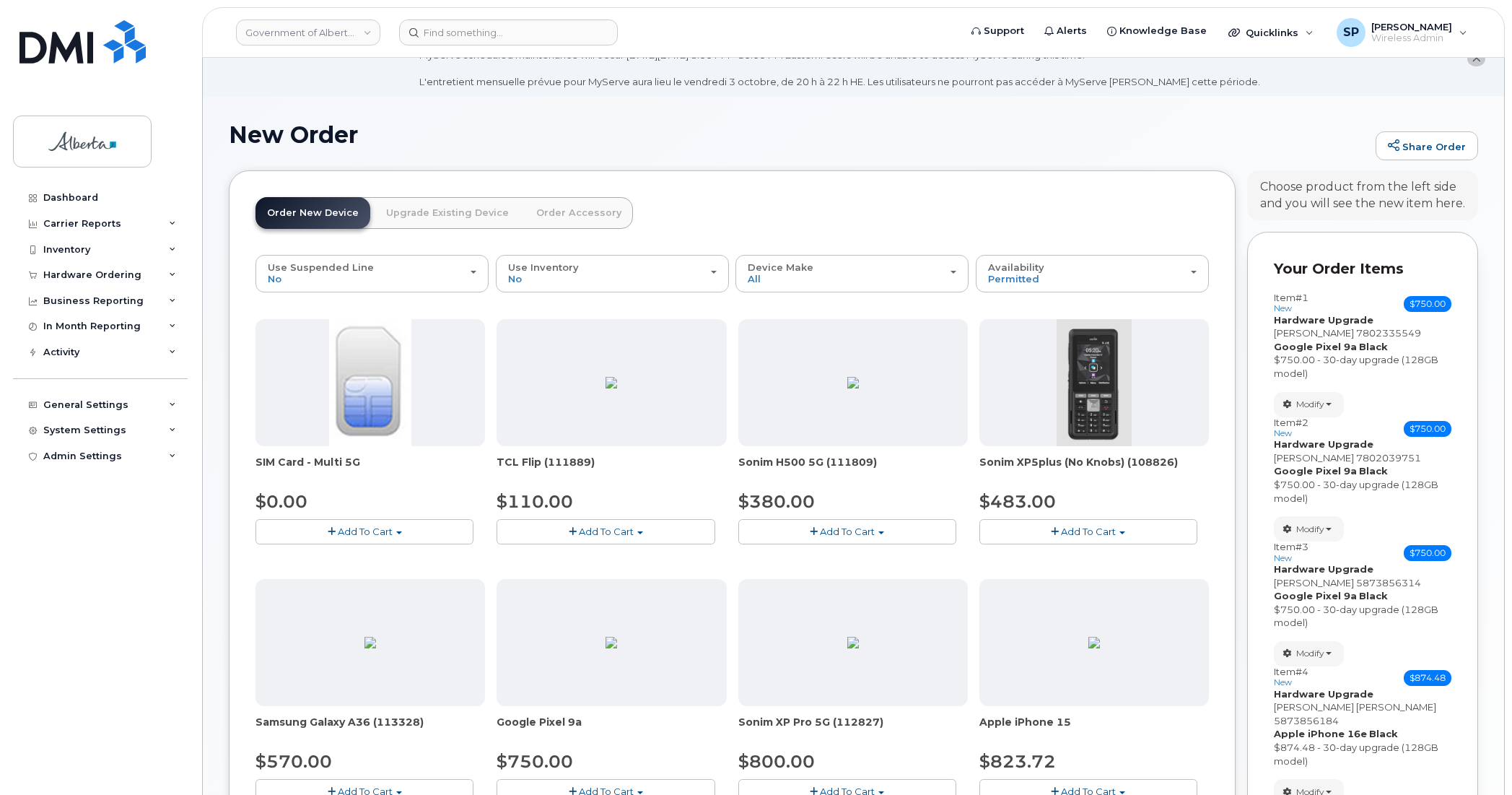
drag, startPoint x: 416, startPoint y: 207, endPoint x: 427, endPoint y: 207, distance: 11.0
click at [416, 207] on link "Upgrade Existing Device" at bounding box center [447, 213] width 146 height 32
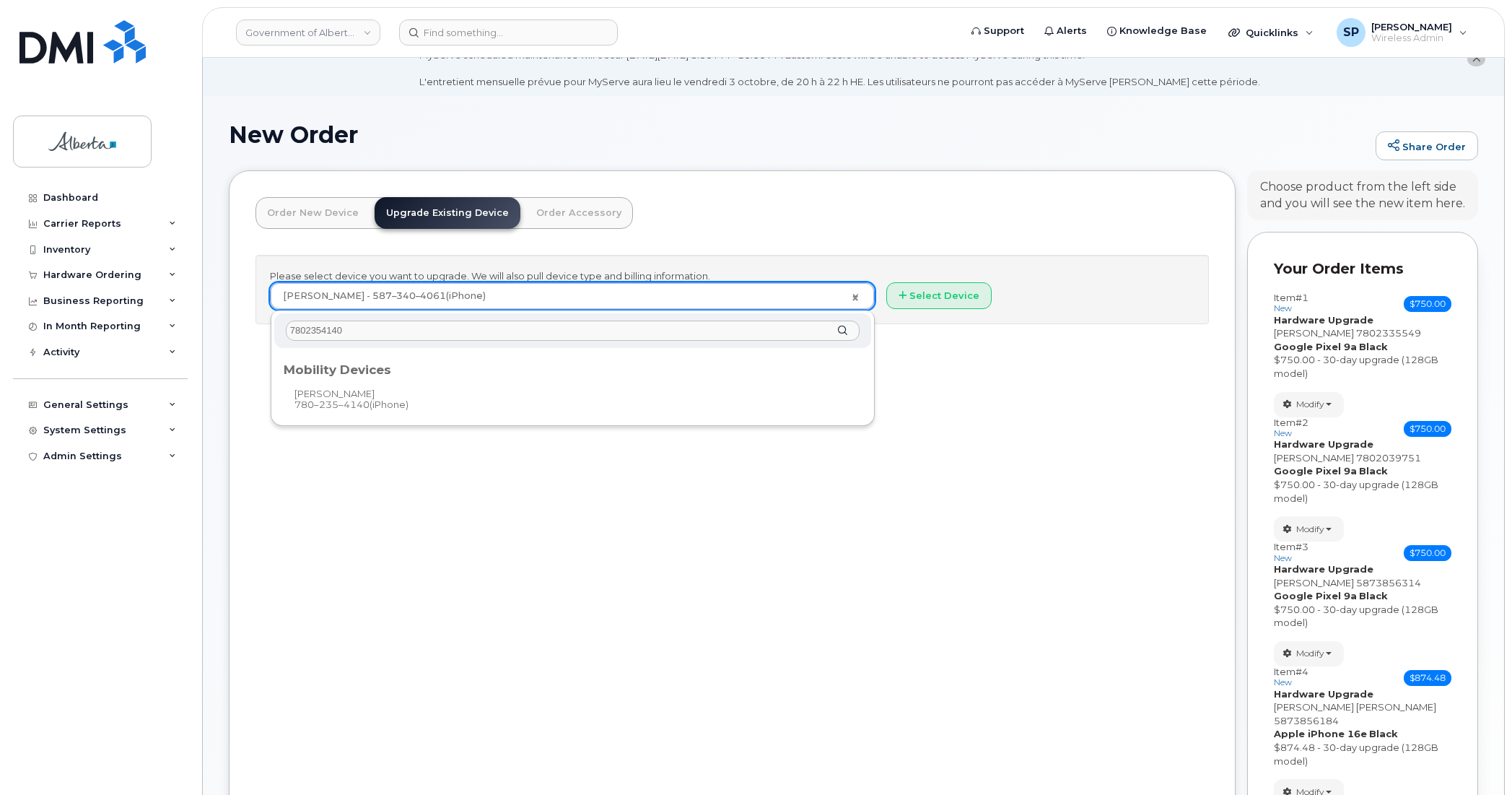
type input "7802354140"
click at [360, 376] on div "Mobility Devices" at bounding box center [572, 366] width 588 height 29
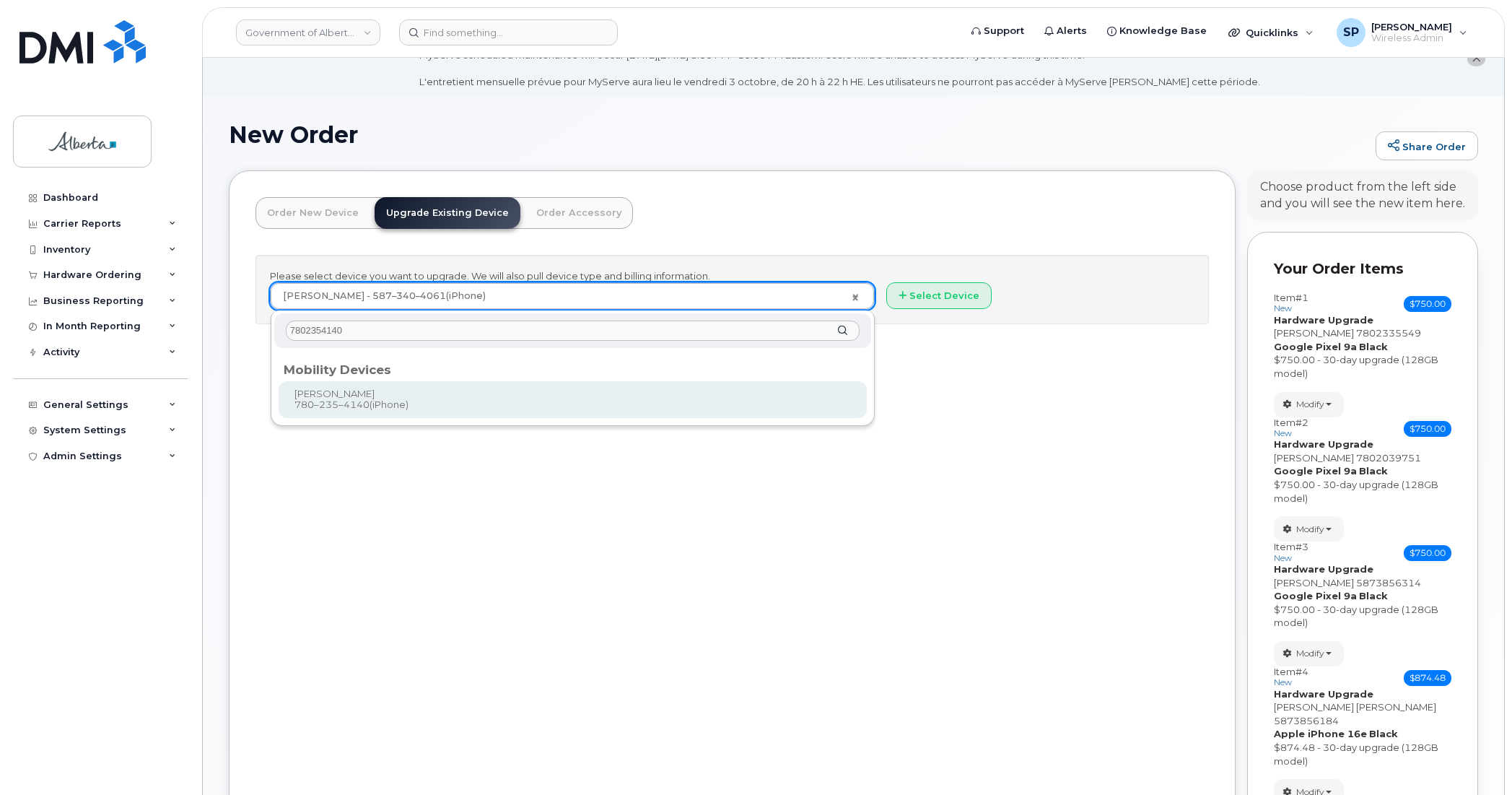
type input "839054"
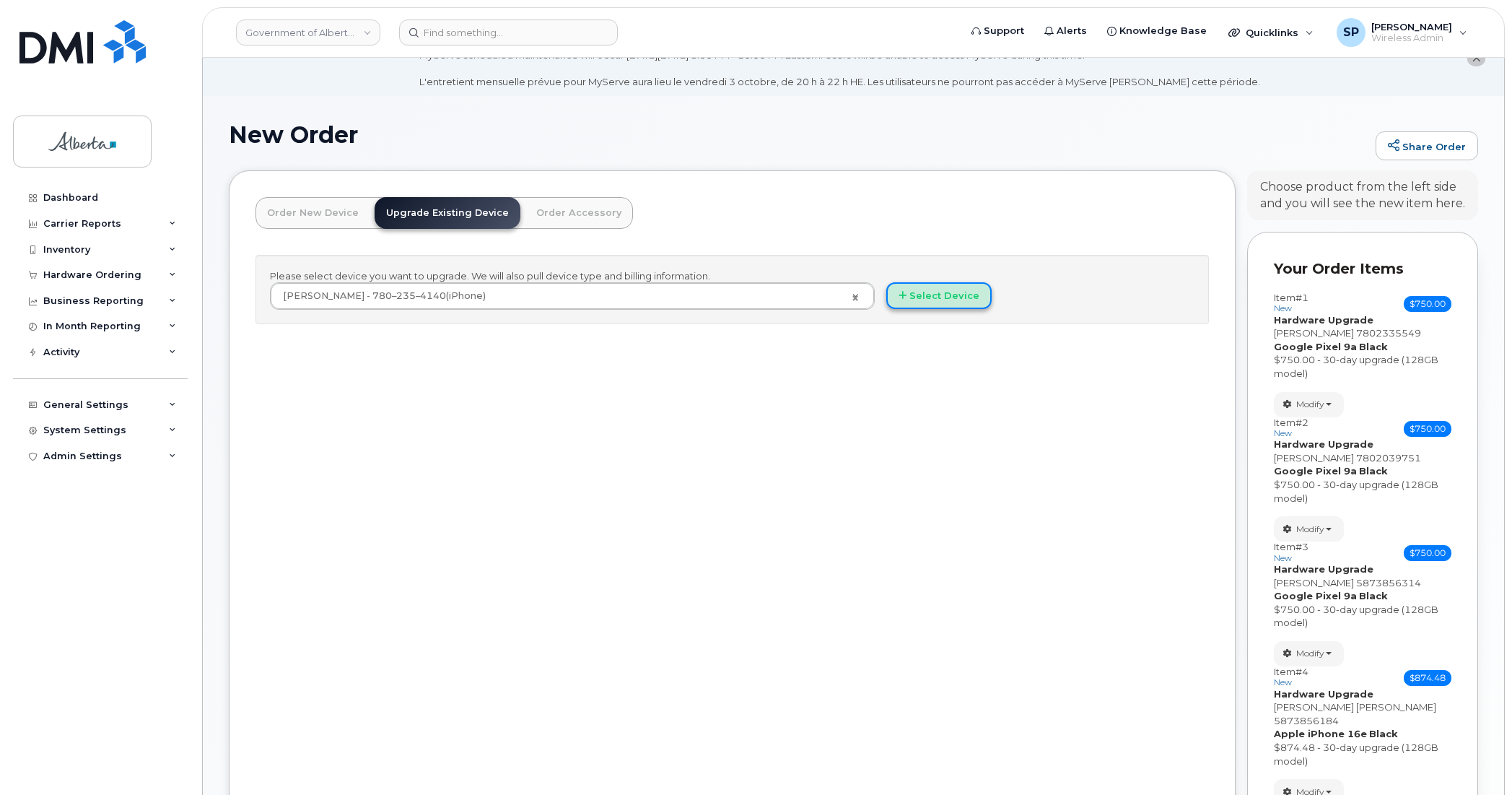
click at [964, 295] on button "Select Device" at bounding box center [938, 295] width 105 height 27
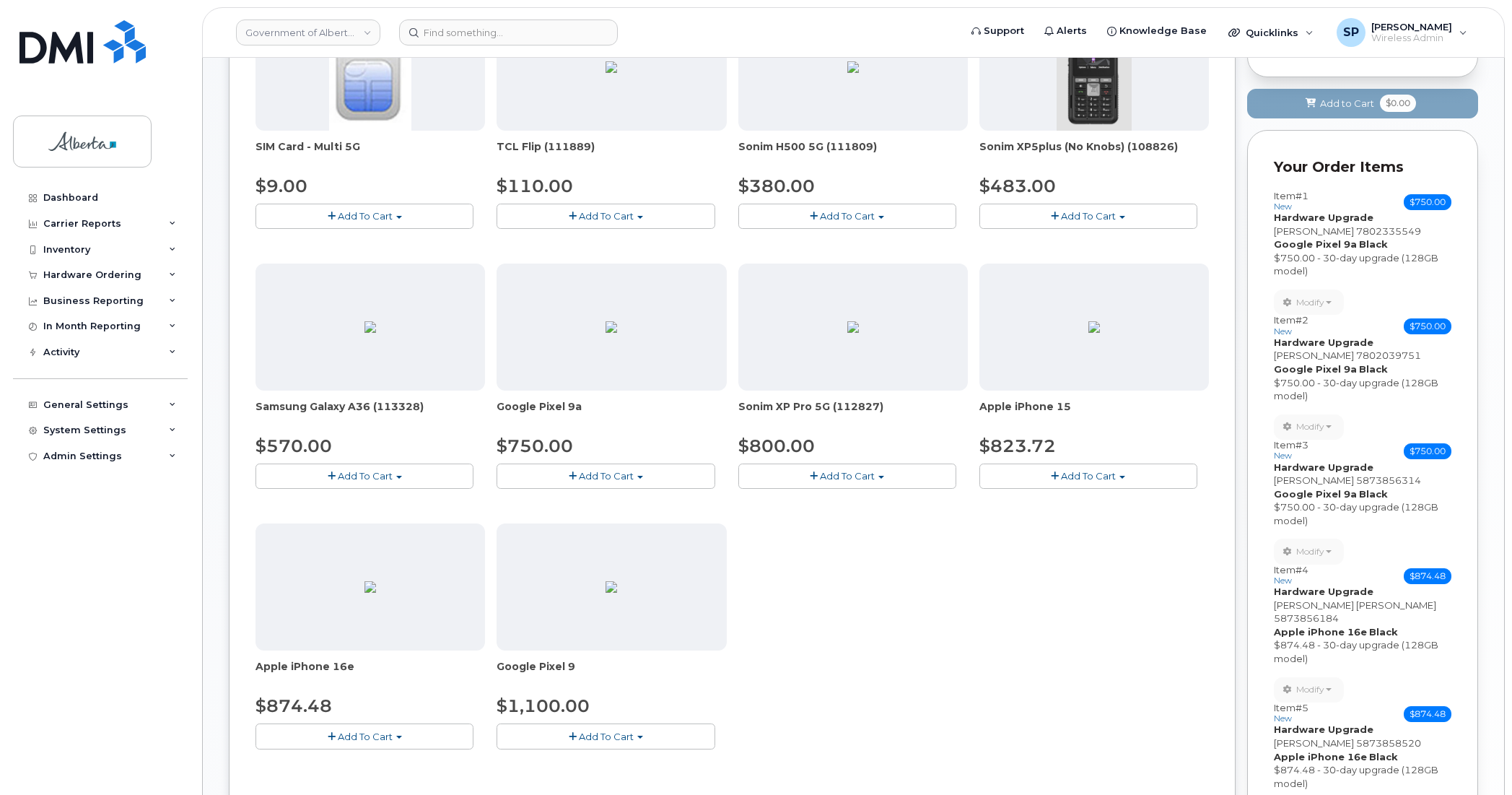
scroll to position [435, 0]
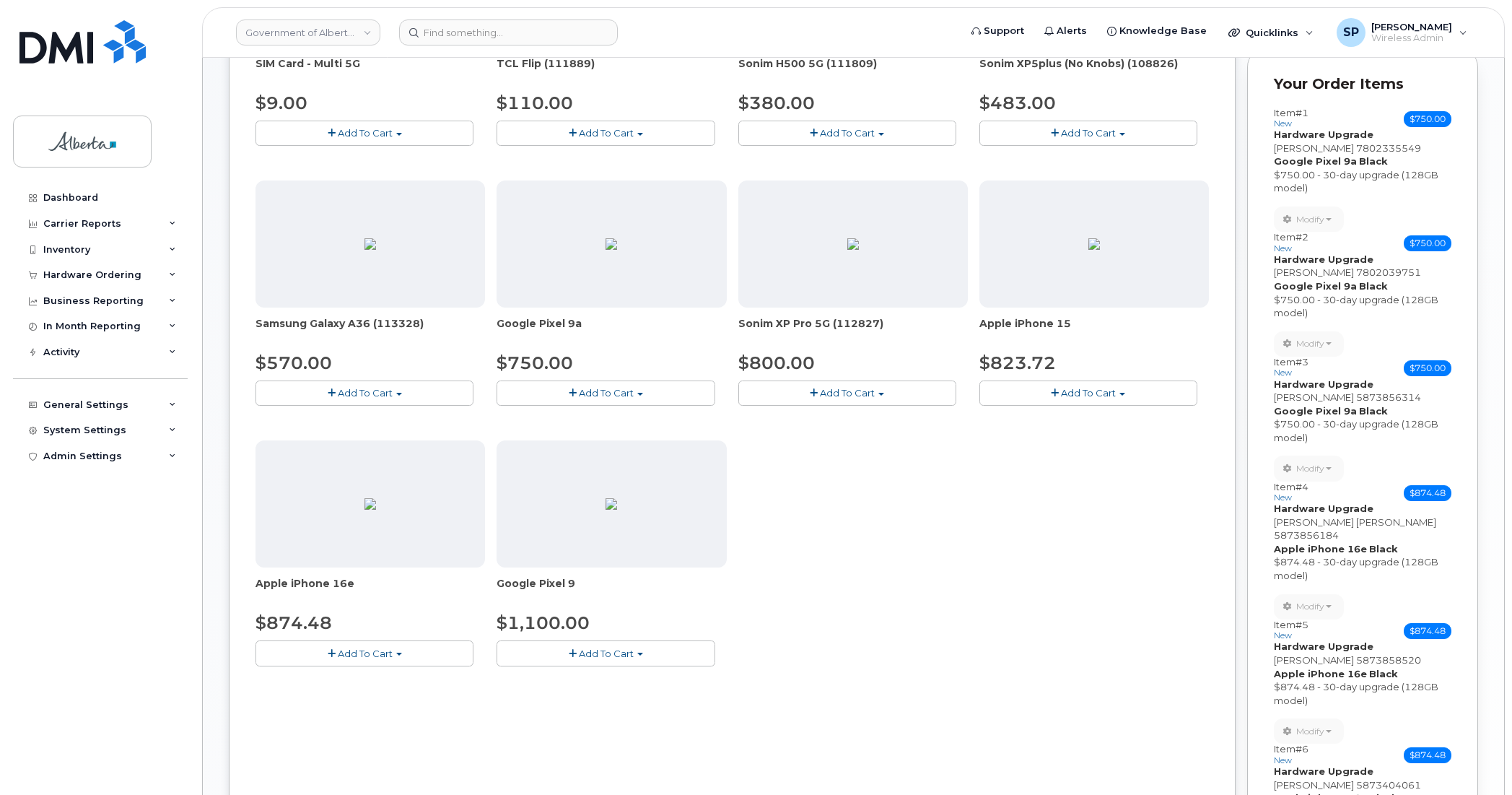
click at [344, 660] on button "Add To Cart" at bounding box center [364, 653] width 218 height 25
click at [343, 700] on link "$874.48 - 30-day upgrade (128GB model)" at bounding box center [374, 698] width 229 height 18
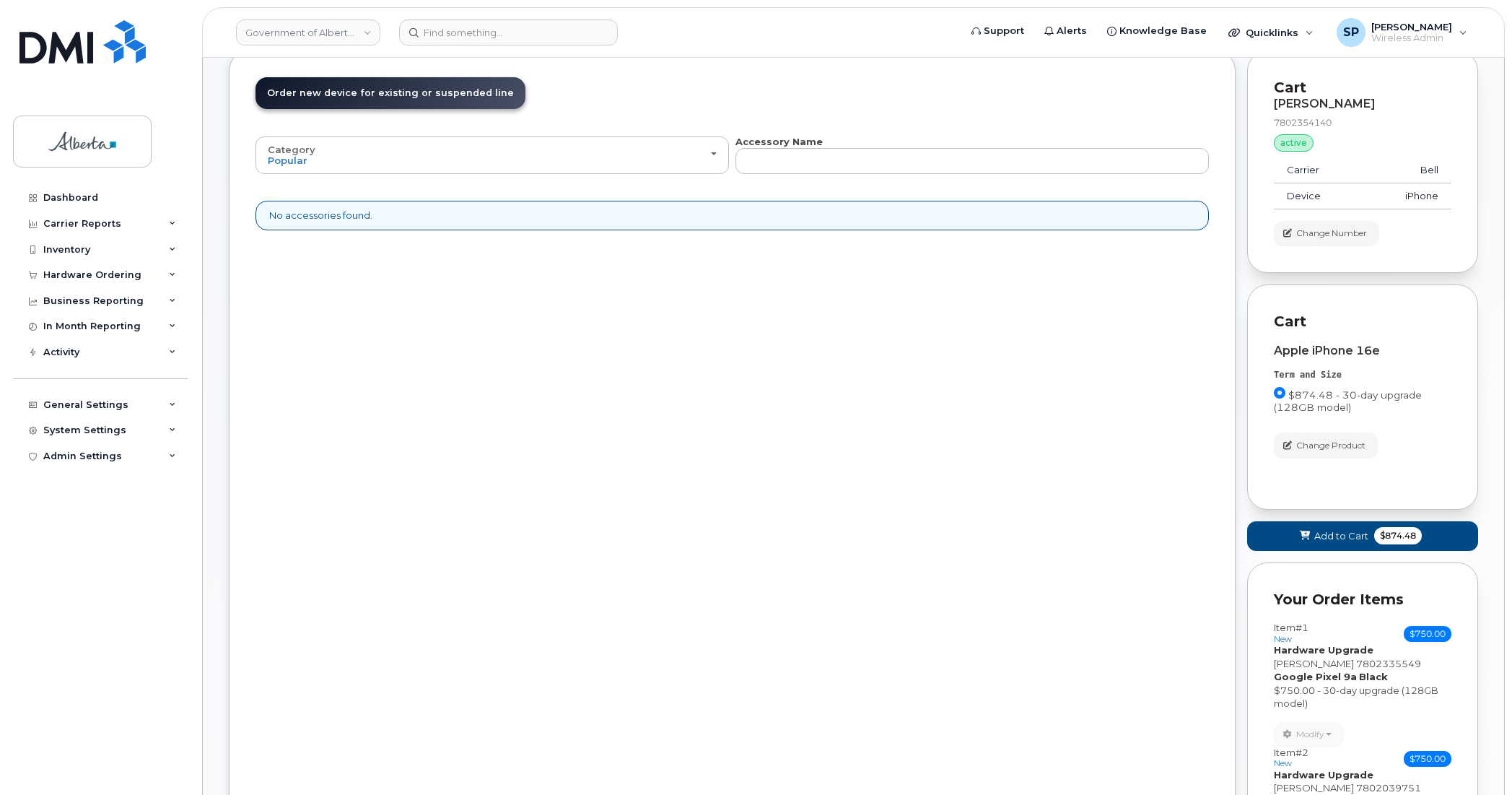
scroll to position [145, 0]
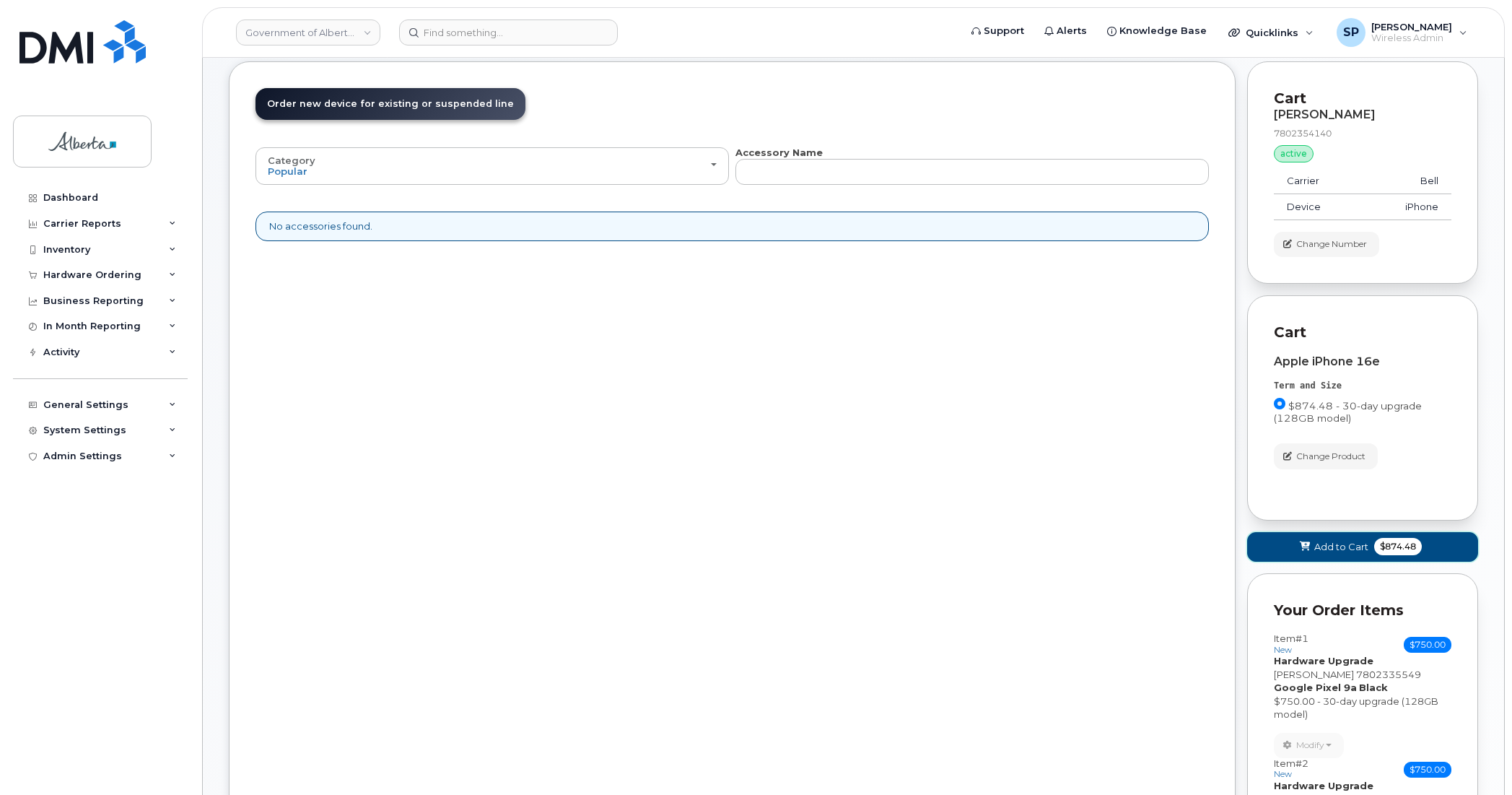
click at [1341, 550] on span "Add to Cart" at bounding box center [1341, 547] width 54 height 14
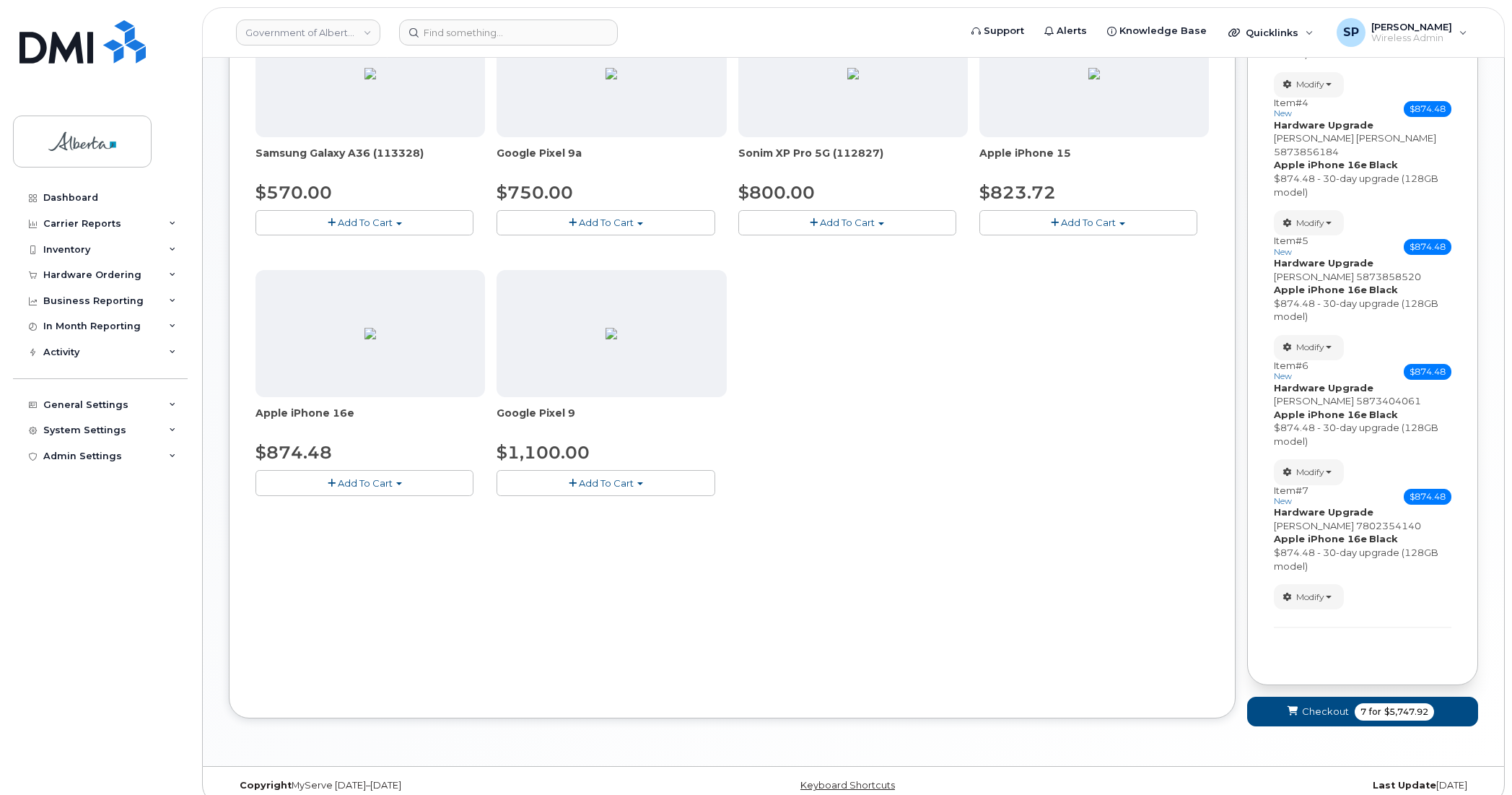
scroll to position [611, 0]
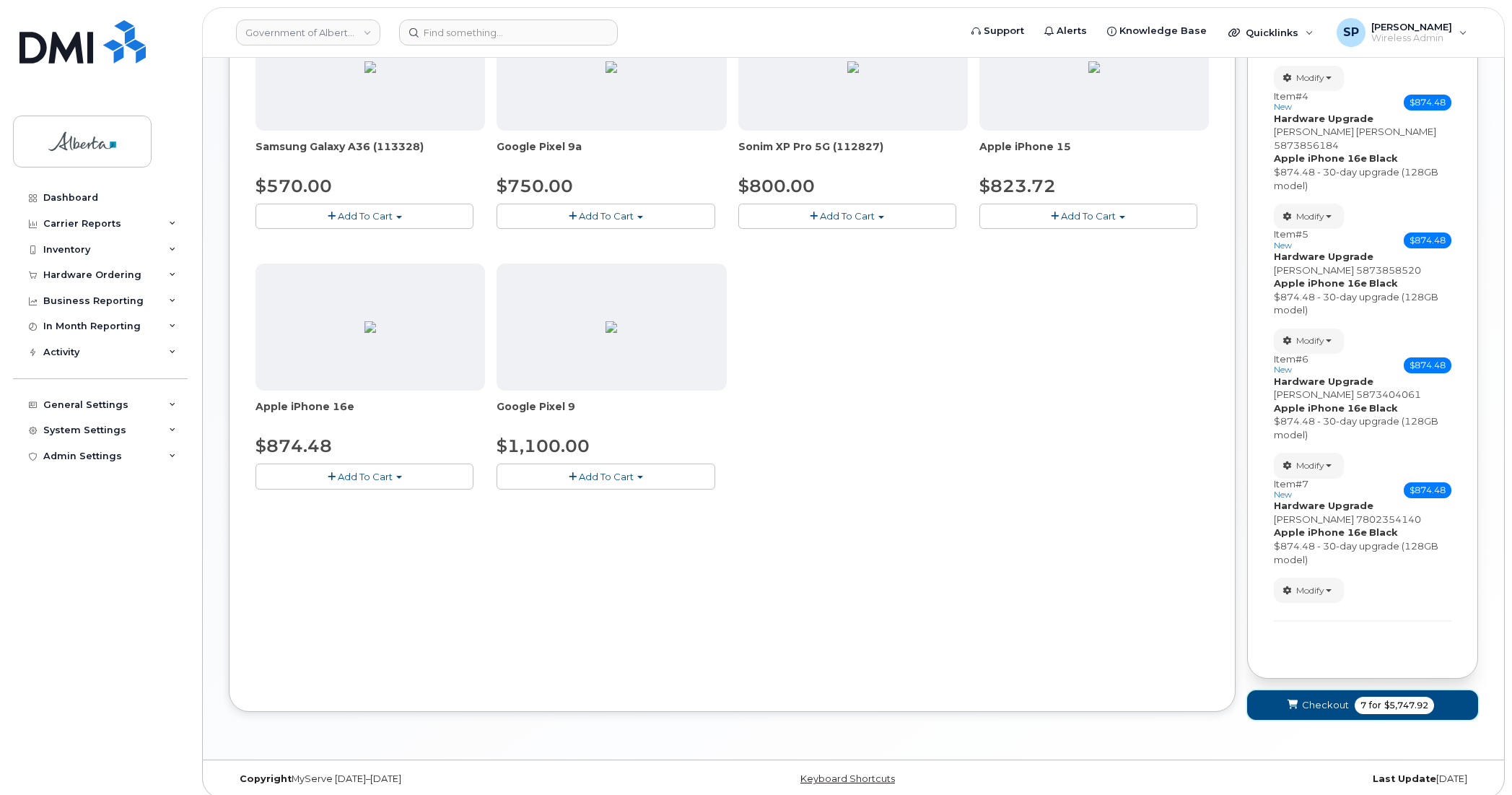
click at [1299, 699] on span "submit" at bounding box center [1293, 705] width 14 height 14
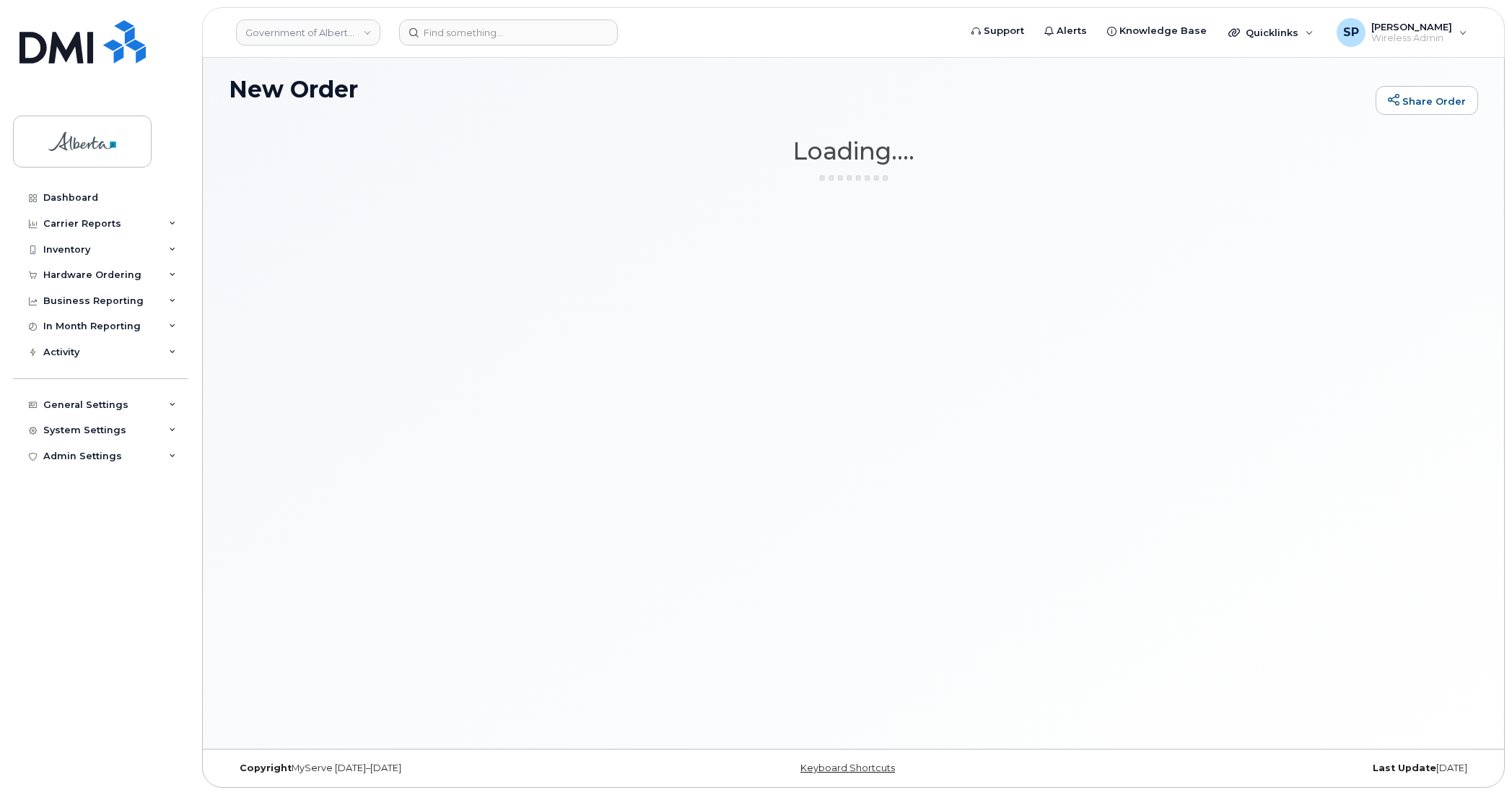
scroll to position [81, 0]
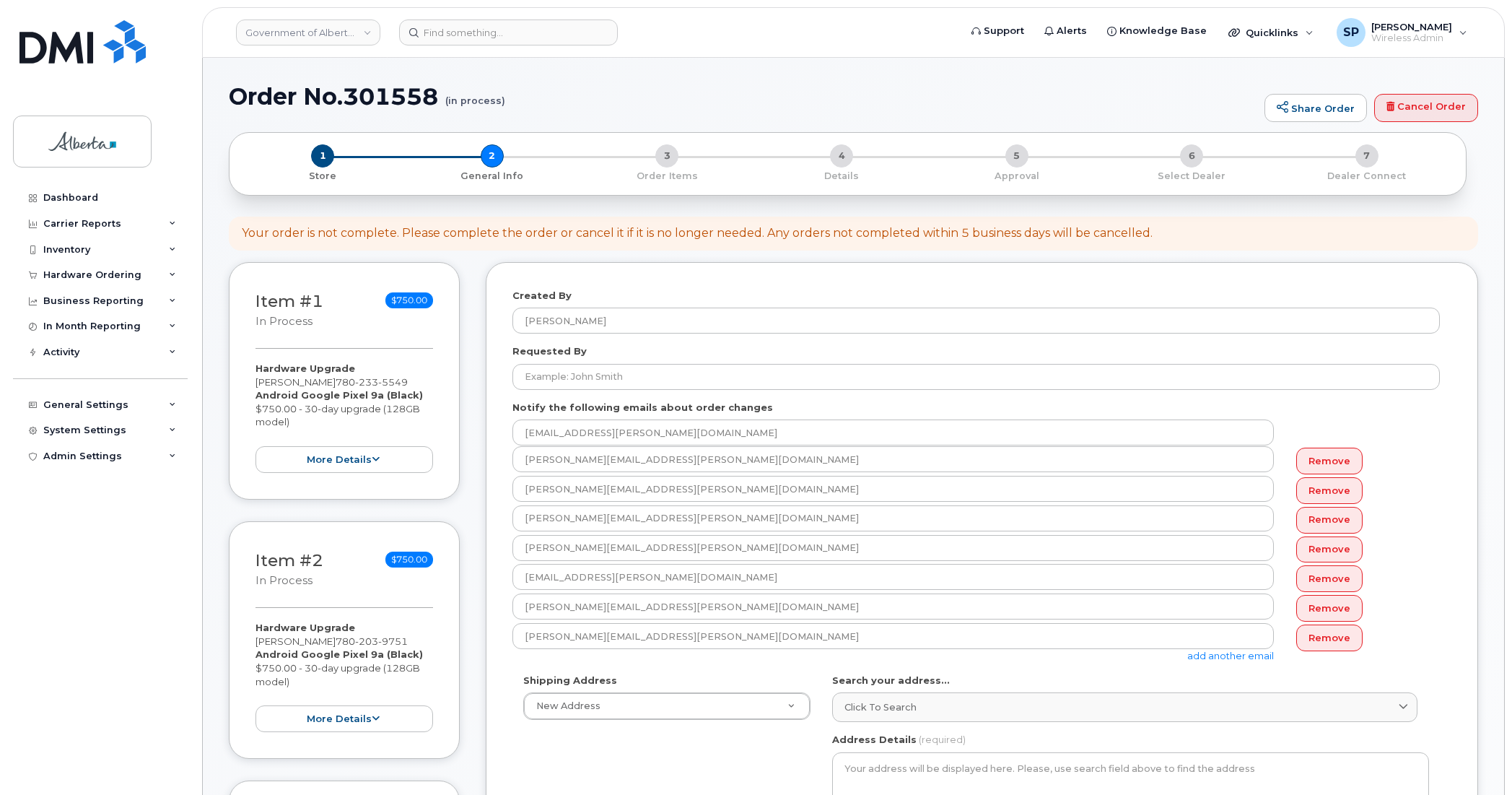
select select
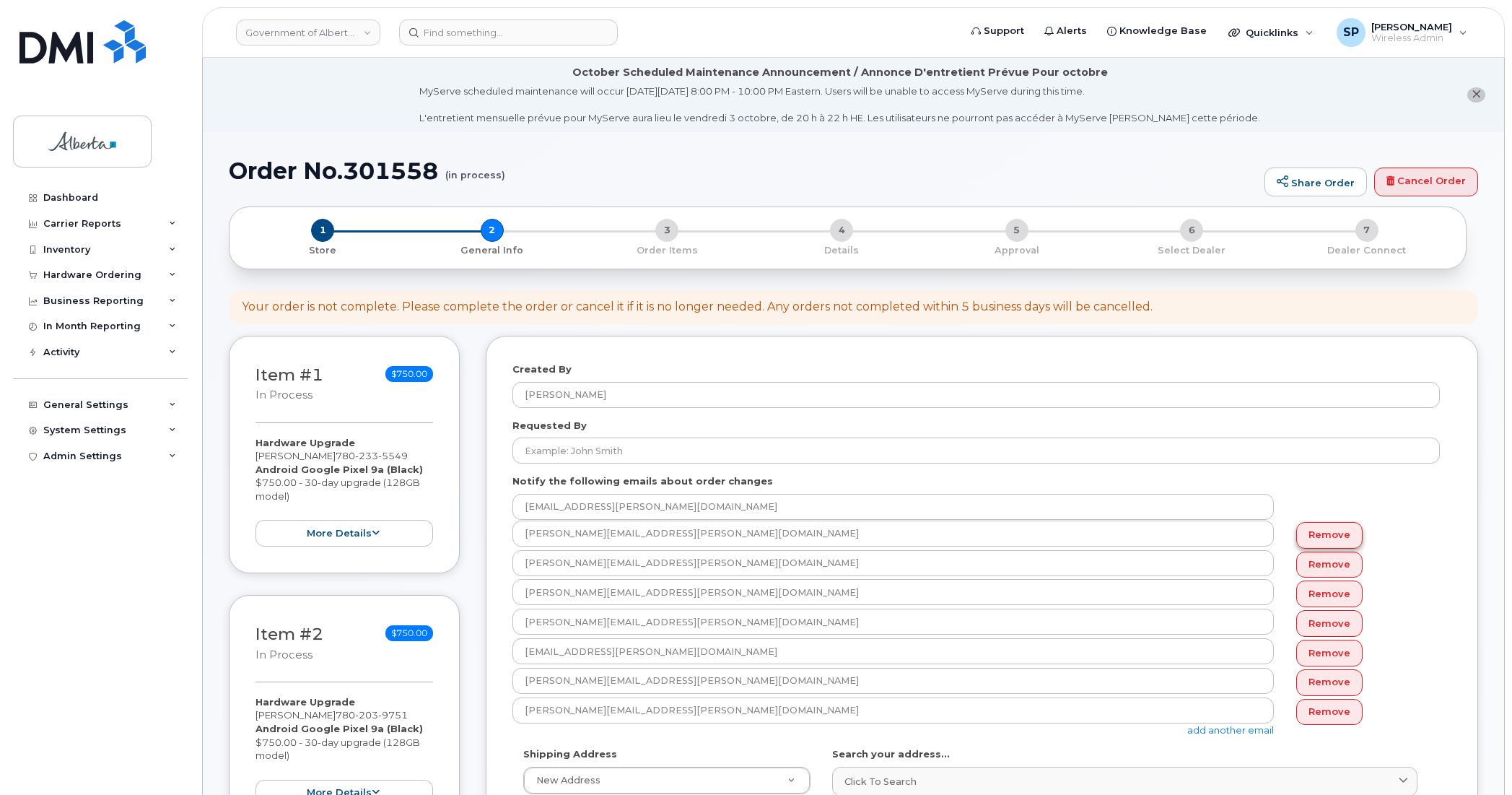
click at [1322, 535] on link "Remove" at bounding box center [1329, 535] width 66 height 27
type input "[PERSON_NAME][EMAIL_ADDRESS][PERSON_NAME][DOMAIN_NAME]"
type input "[EMAIL_ADDRESS][PERSON_NAME][DOMAIN_NAME]"
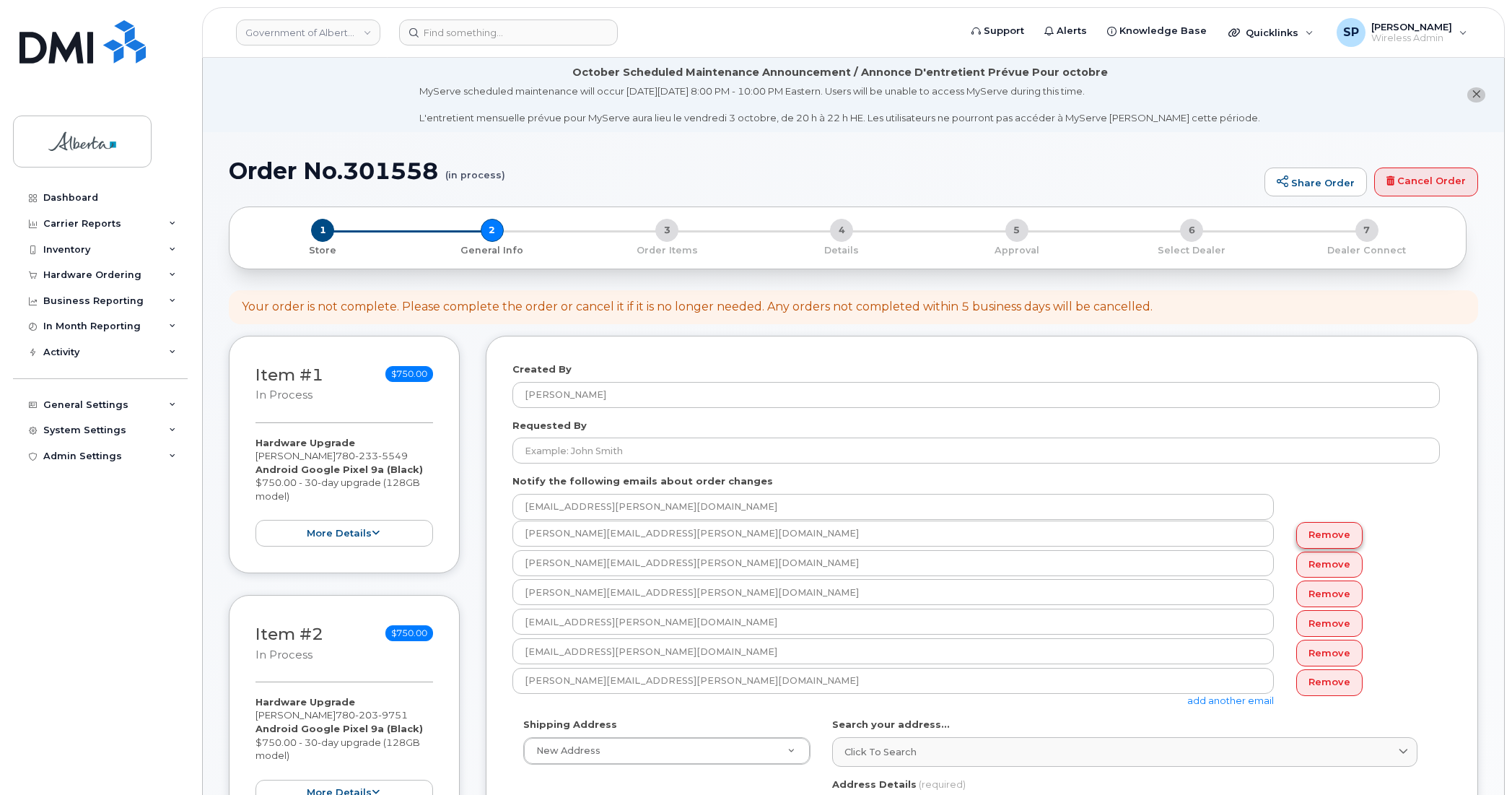
type input "[PERSON_NAME][EMAIL_ADDRESS][PERSON_NAME][DOMAIN_NAME]"
type input "susannah.parlee@gov.ab.ca"
click at [1322, 562] on link "Remove" at bounding box center [1329, 565] width 66 height 27
type input "[PERSON_NAME][EMAIL_ADDRESS][PERSON_NAME][DOMAIN_NAME]"
type input "[EMAIL_ADDRESS][PERSON_NAME][DOMAIN_NAME]"
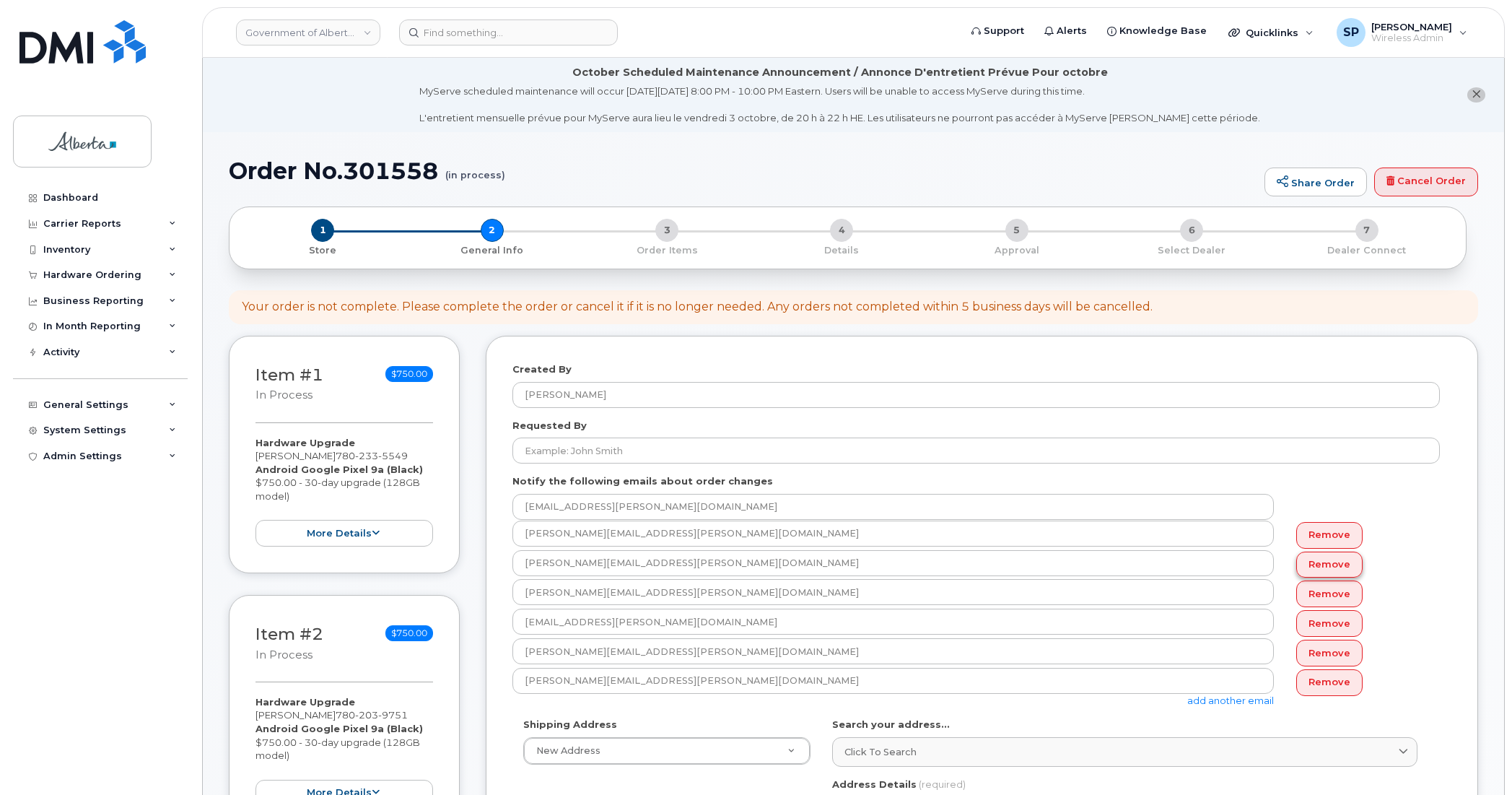
type input "[PERSON_NAME][EMAIL_ADDRESS][PERSON_NAME][DOMAIN_NAME]"
type input "susannah.parlee@gov.ab.ca"
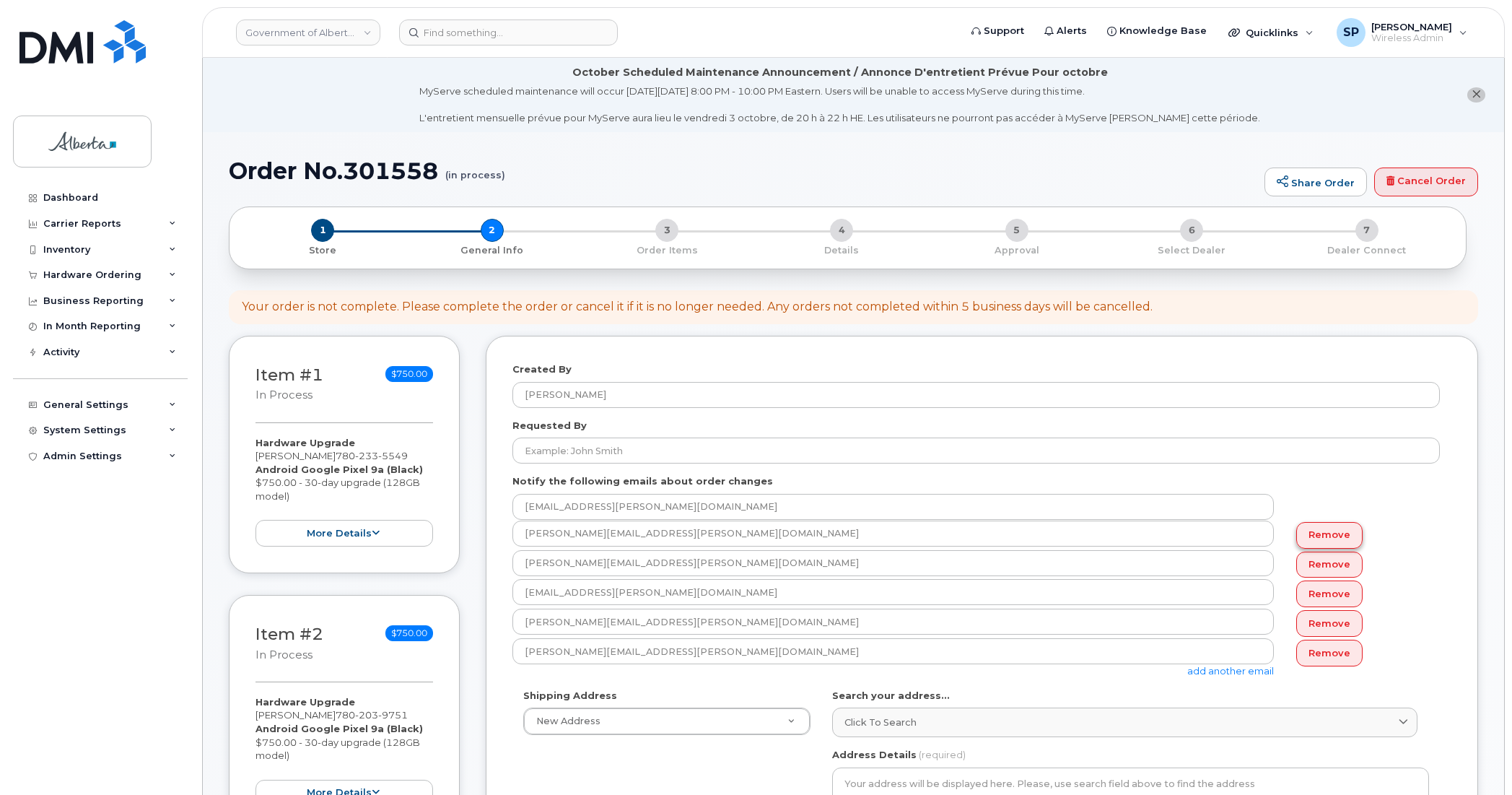
click at [1326, 539] on link "Remove" at bounding box center [1329, 535] width 66 height 27
type input "[PERSON_NAME][EMAIL_ADDRESS][PERSON_NAME][DOMAIN_NAME]"
type input "[EMAIL_ADDRESS][PERSON_NAME][DOMAIN_NAME]"
type input "[PERSON_NAME][EMAIL_ADDRESS][PERSON_NAME][DOMAIN_NAME]"
type input "susannah.parlee@gov.ab.ca"
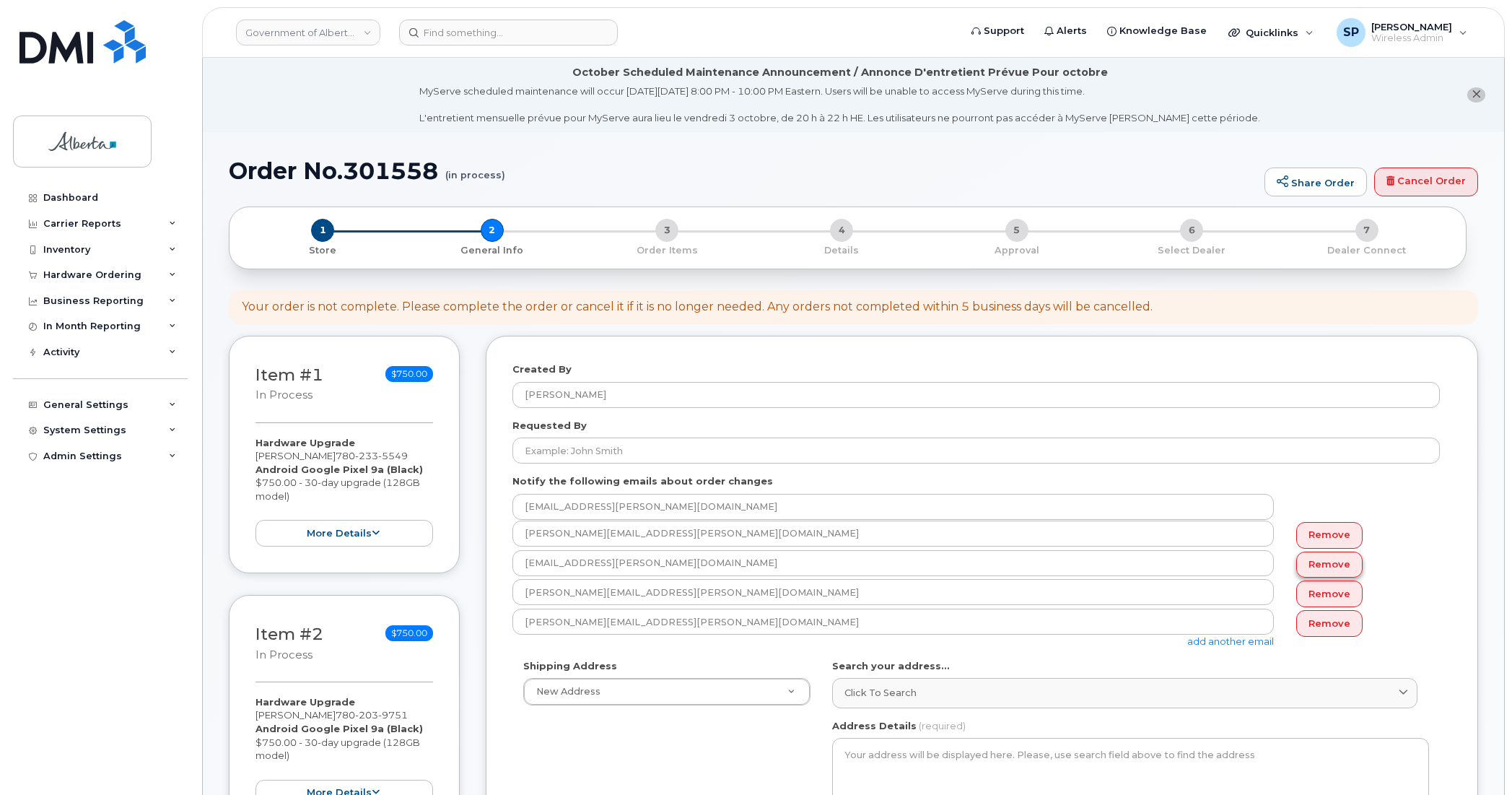
click at [1328, 568] on link "Remove" at bounding box center [1329, 565] width 66 height 27
type input "[PERSON_NAME][EMAIL_ADDRESS][PERSON_NAME][DOMAIN_NAME]"
type input "susannah.parlee@gov.ab.ca"
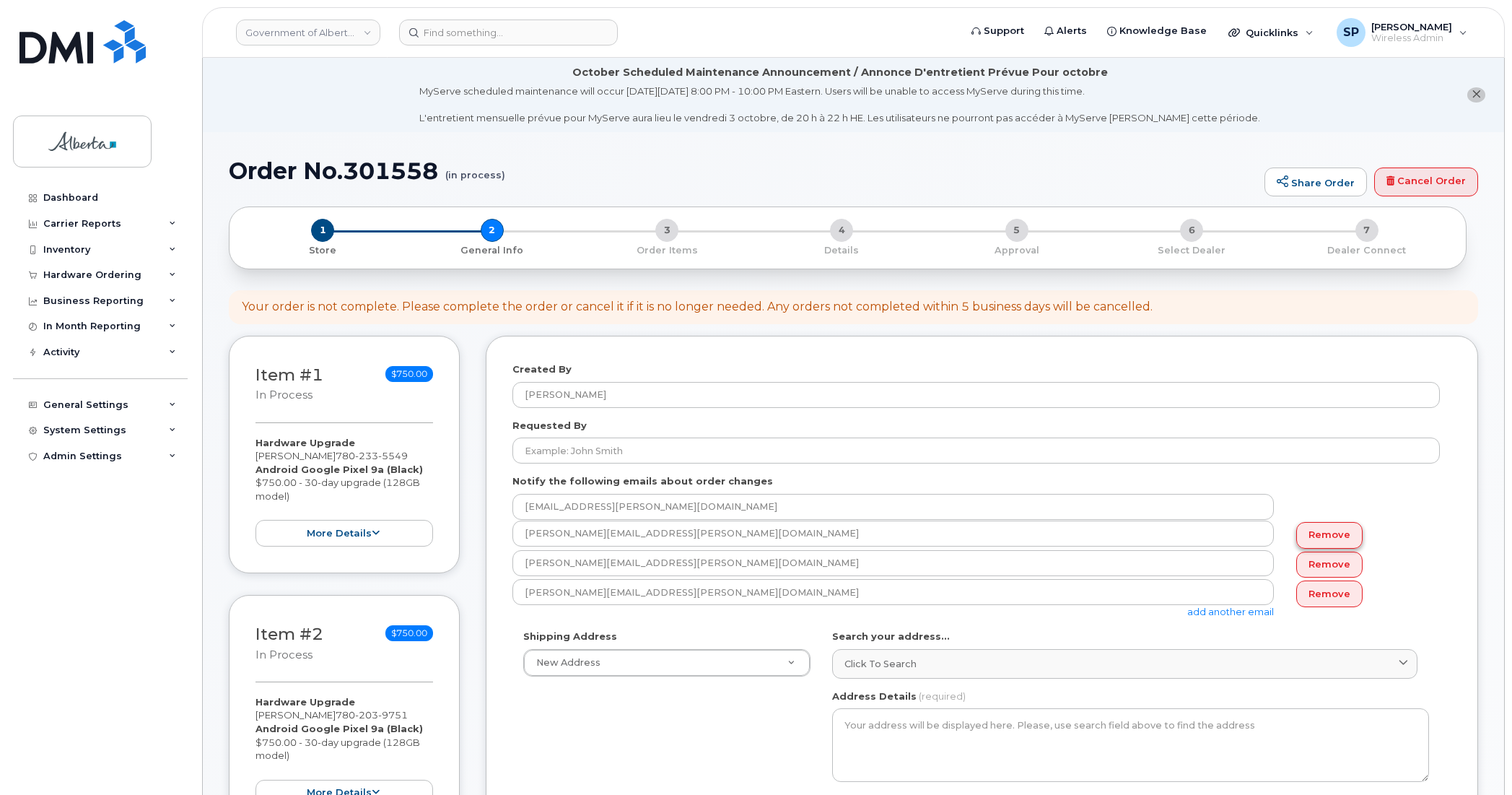
click at [1330, 535] on link "Remove" at bounding box center [1329, 535] width 66 height 27
type input "[PERSON_NAME][EMAIL_ADDRESS][PERSON_NAME][DOMAIN_NAME]"
type input "susannah.parlee@gov.ab.ca"
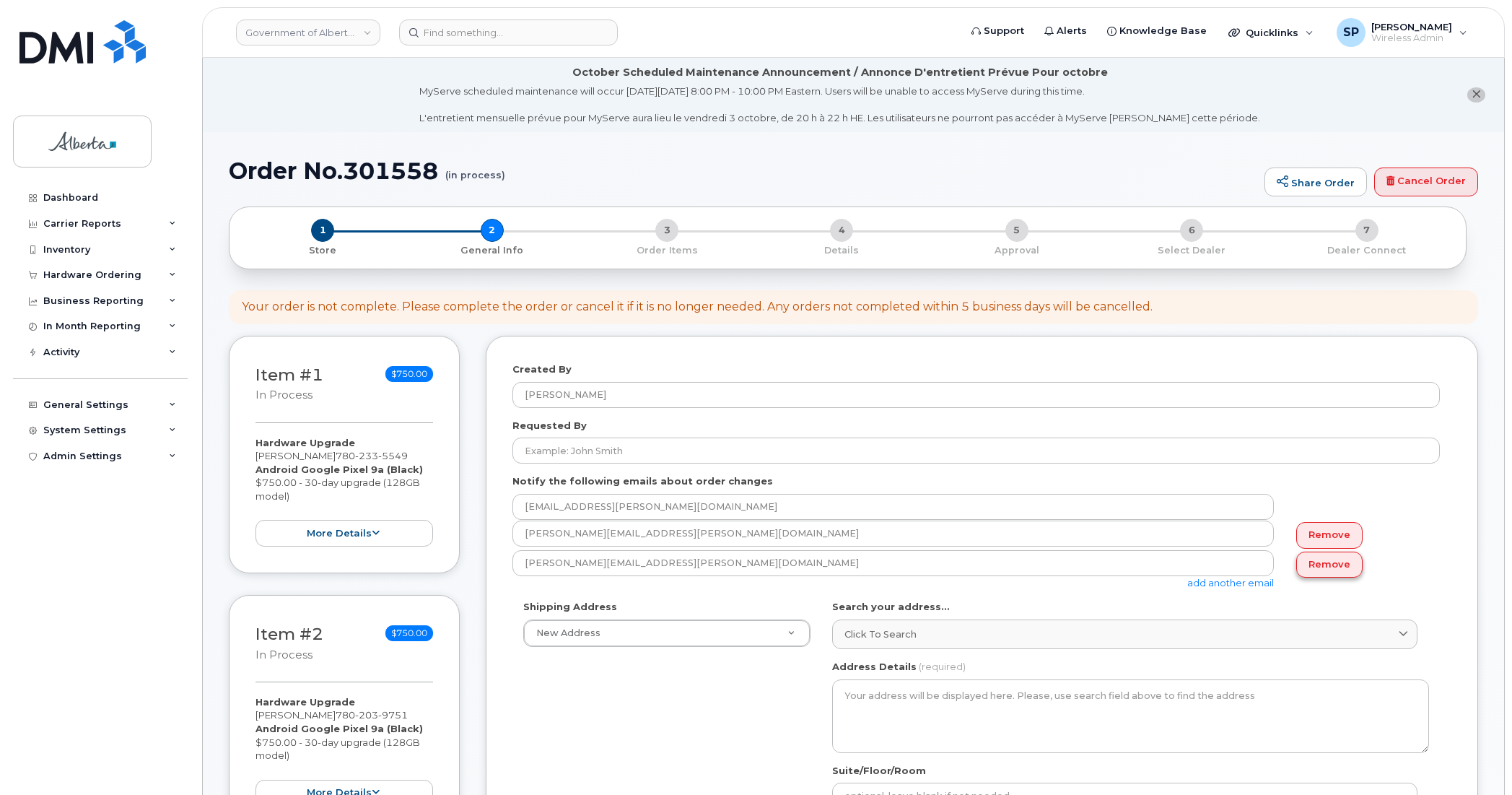
click at [1327, 566] on link "Remove" at bounding box center [1329, 565] width 66 height 27
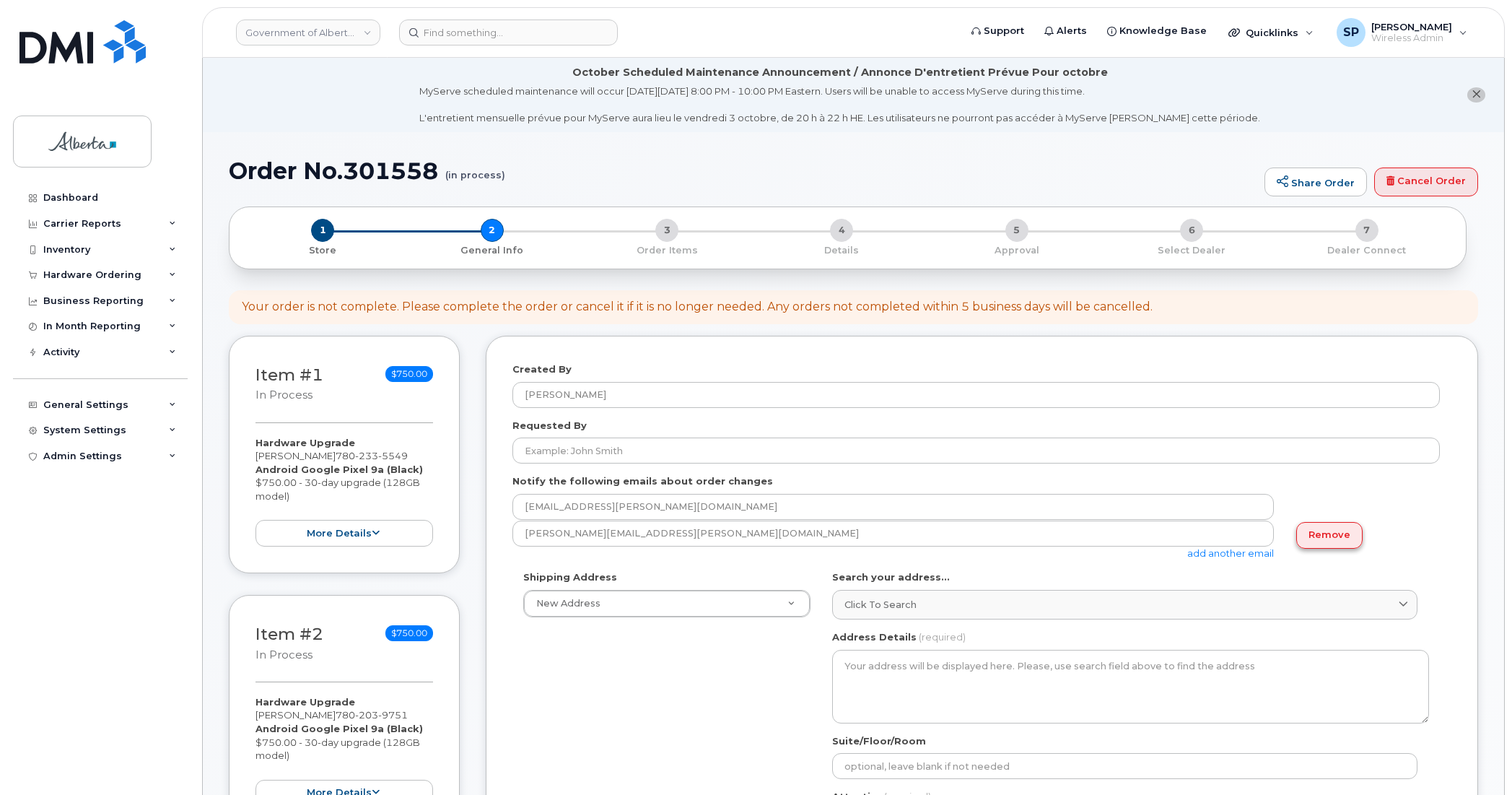
click at [1330, 538] on link "Remove" at bounding box center [1329, 535] width 66 height 27
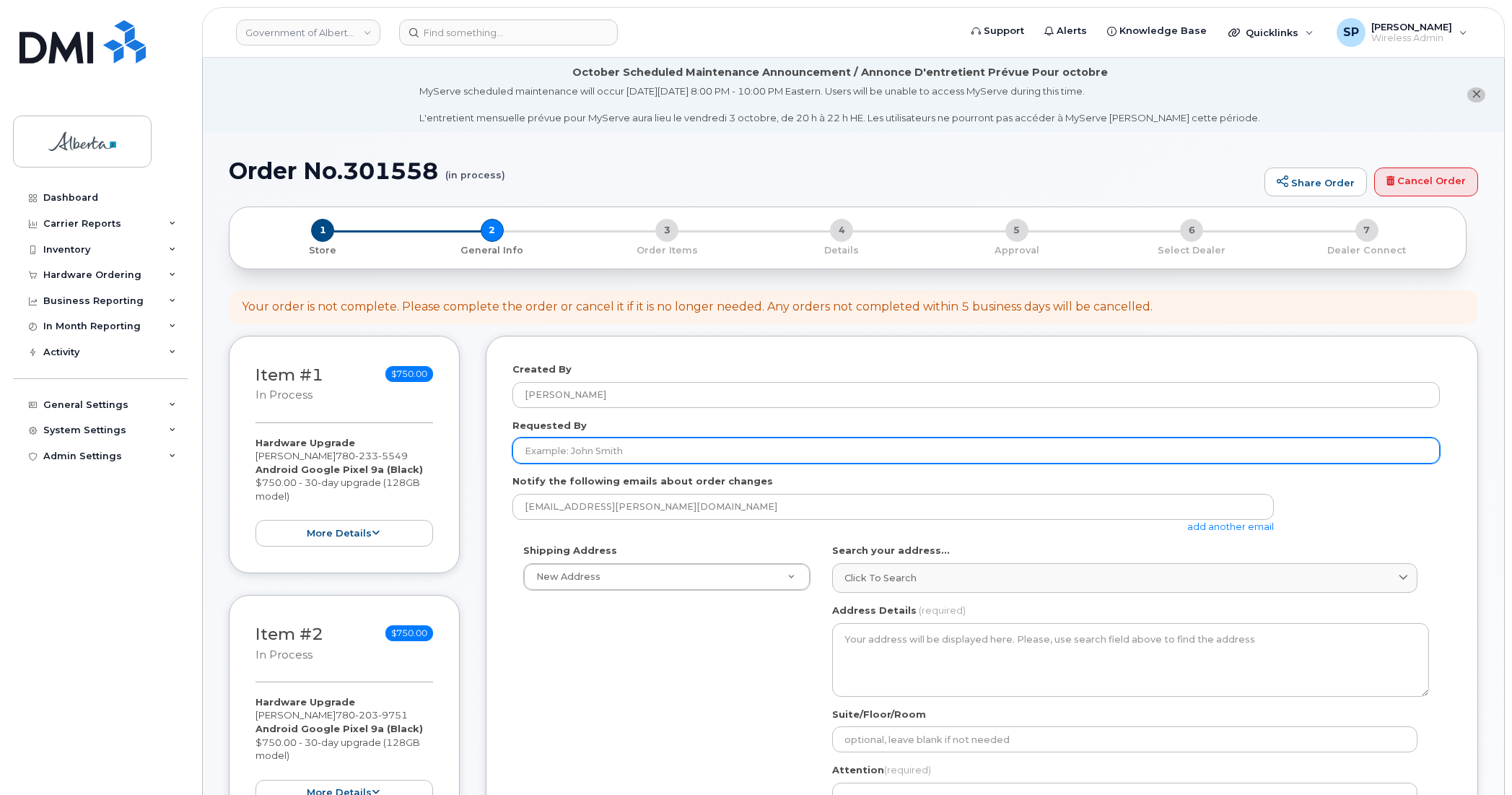
click at [645, 452] on input "Requested By" at bounding box center [976, 451] width 928 height 26
paste input "[PERSON_NAME]"
type input "[PERSON_NAME]"
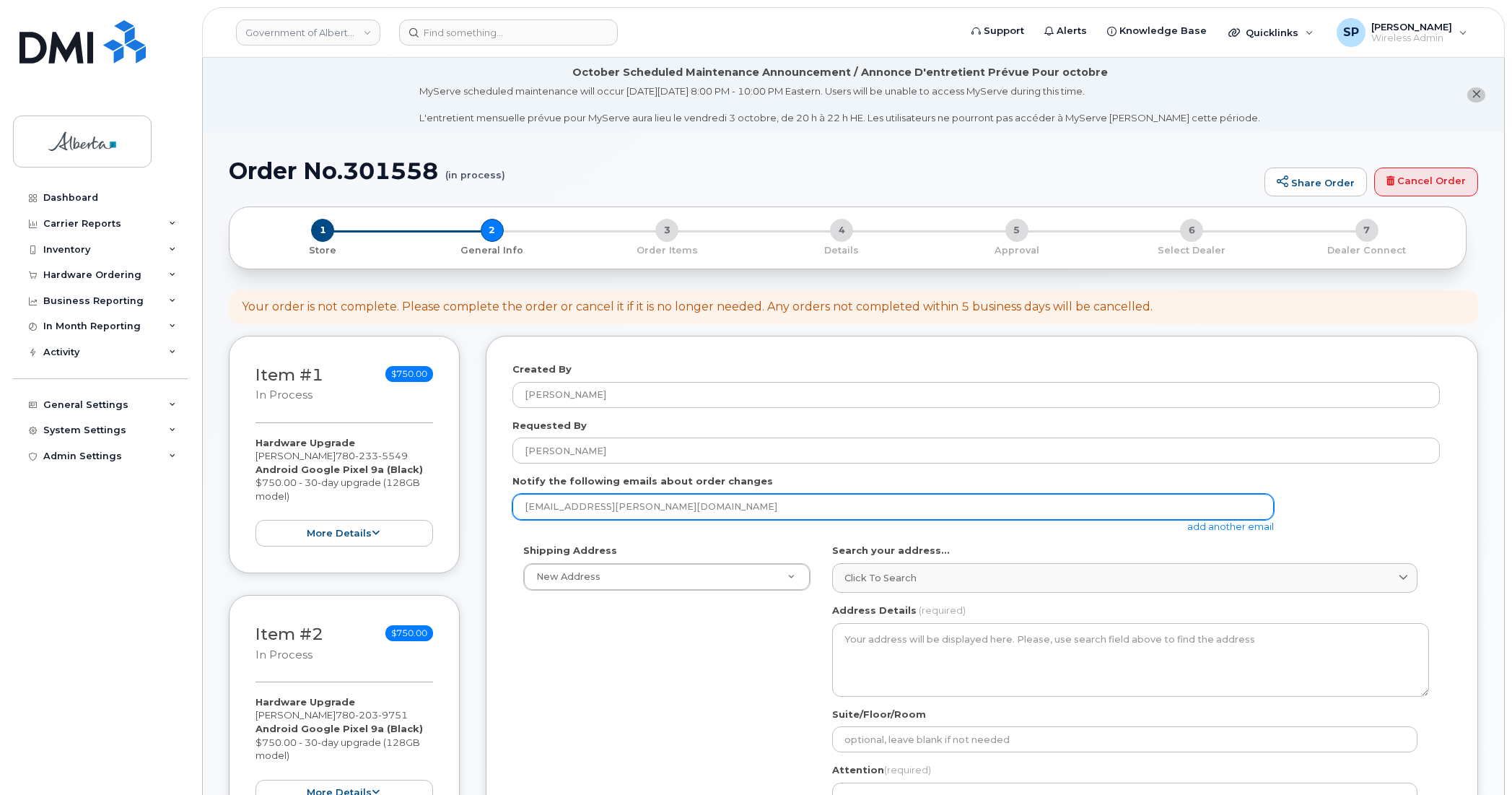
drag, startPoint x: 645, startPoint y: 513, endPoint x: 475, endPoint y: 509, distance: 170.0
paste input "maria.mariano"
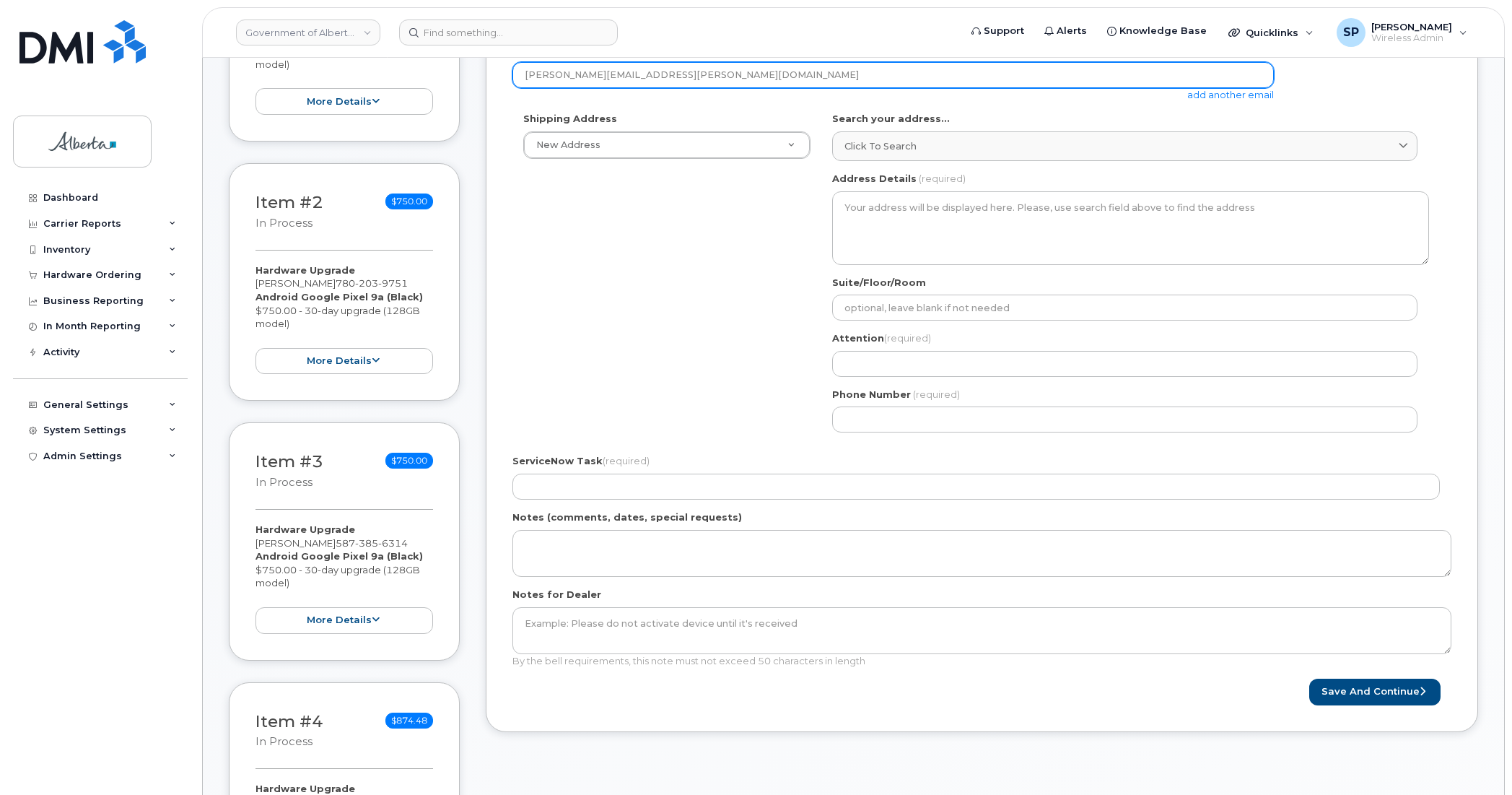
scroll to position [442, 0]
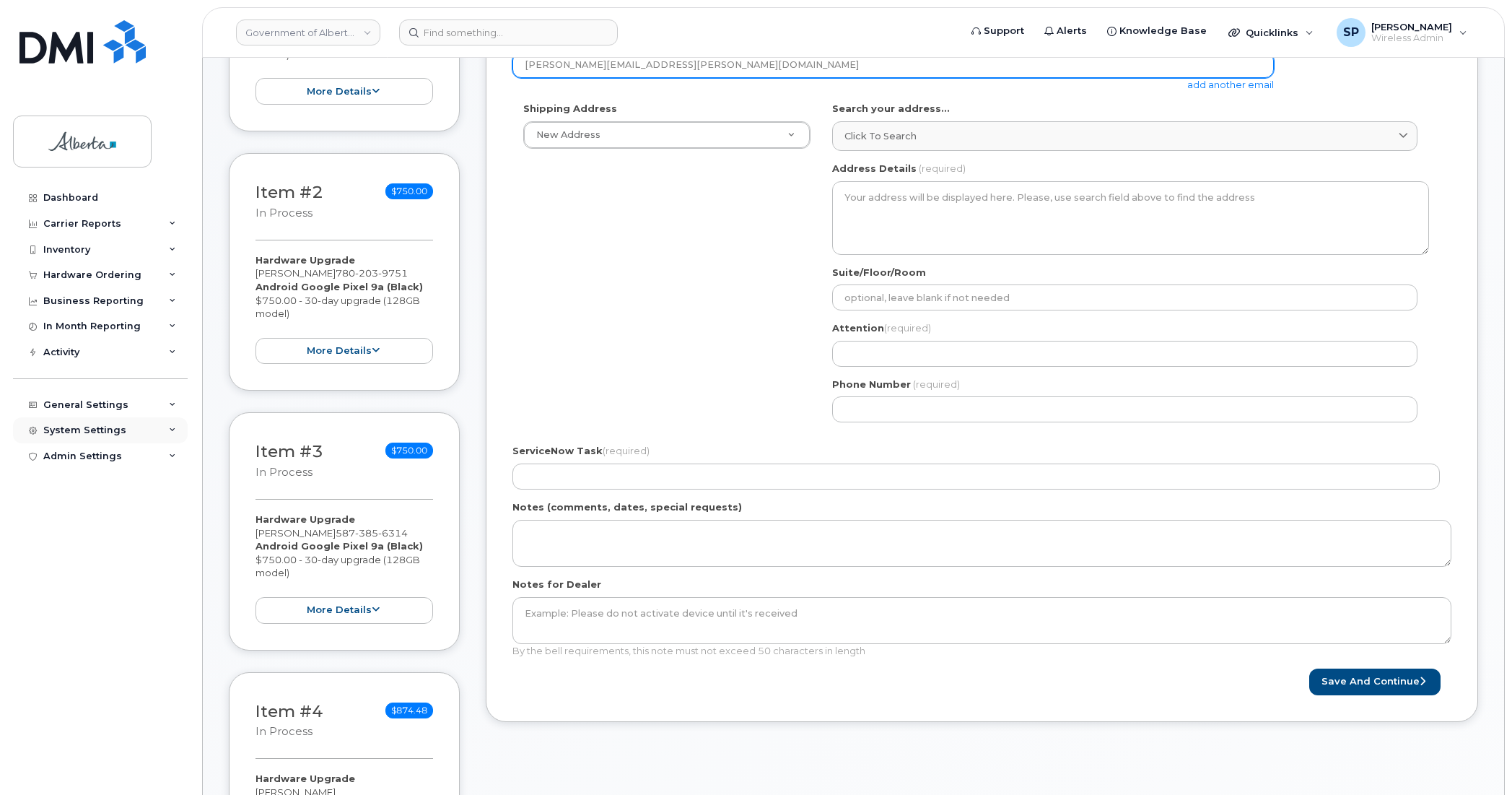
type input "maria.mariano@gov.ab.ca"
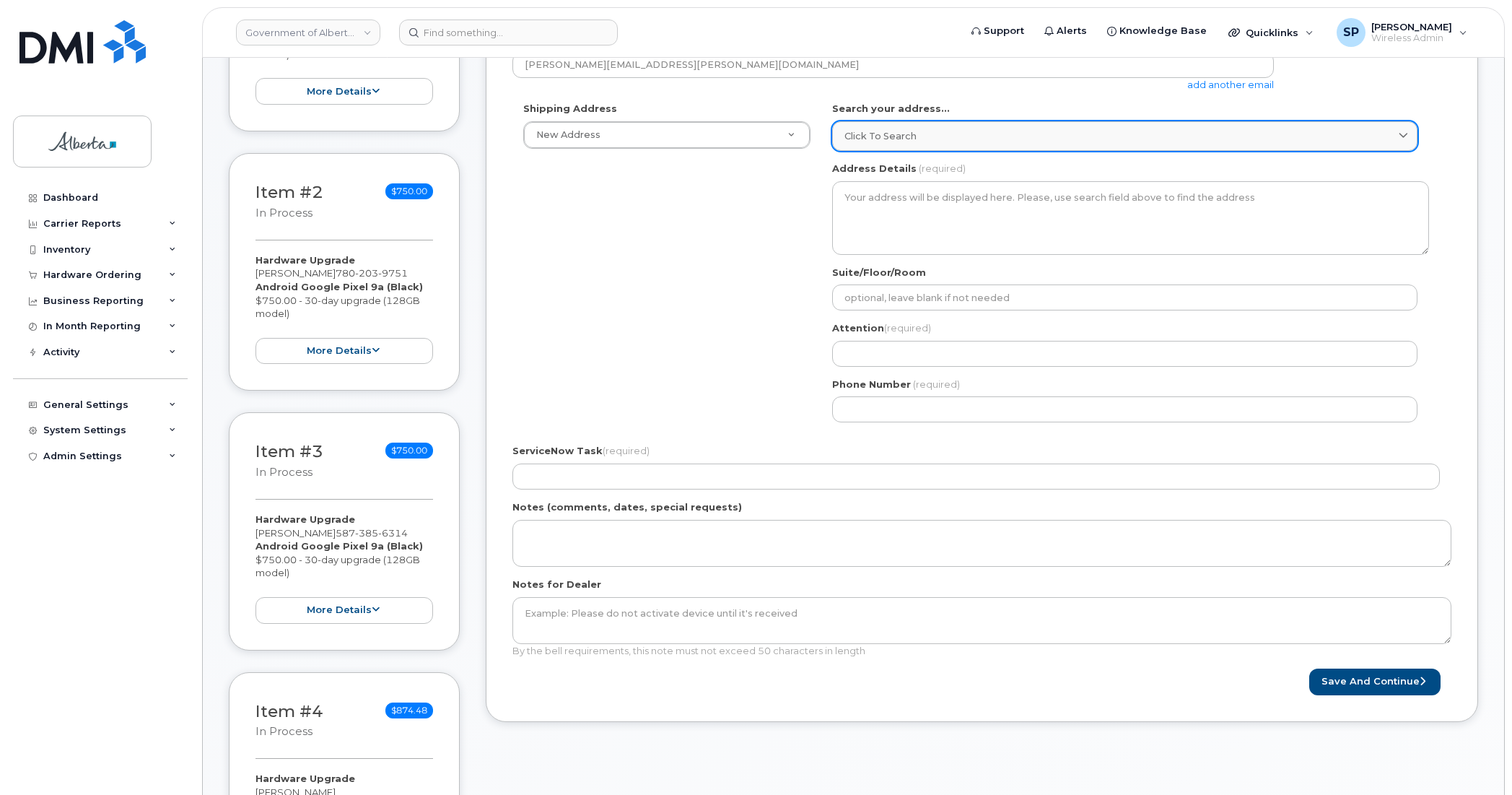
click at [971, 131] on div "Click to search" at bounding box center [1124, 135] width 561 height 14
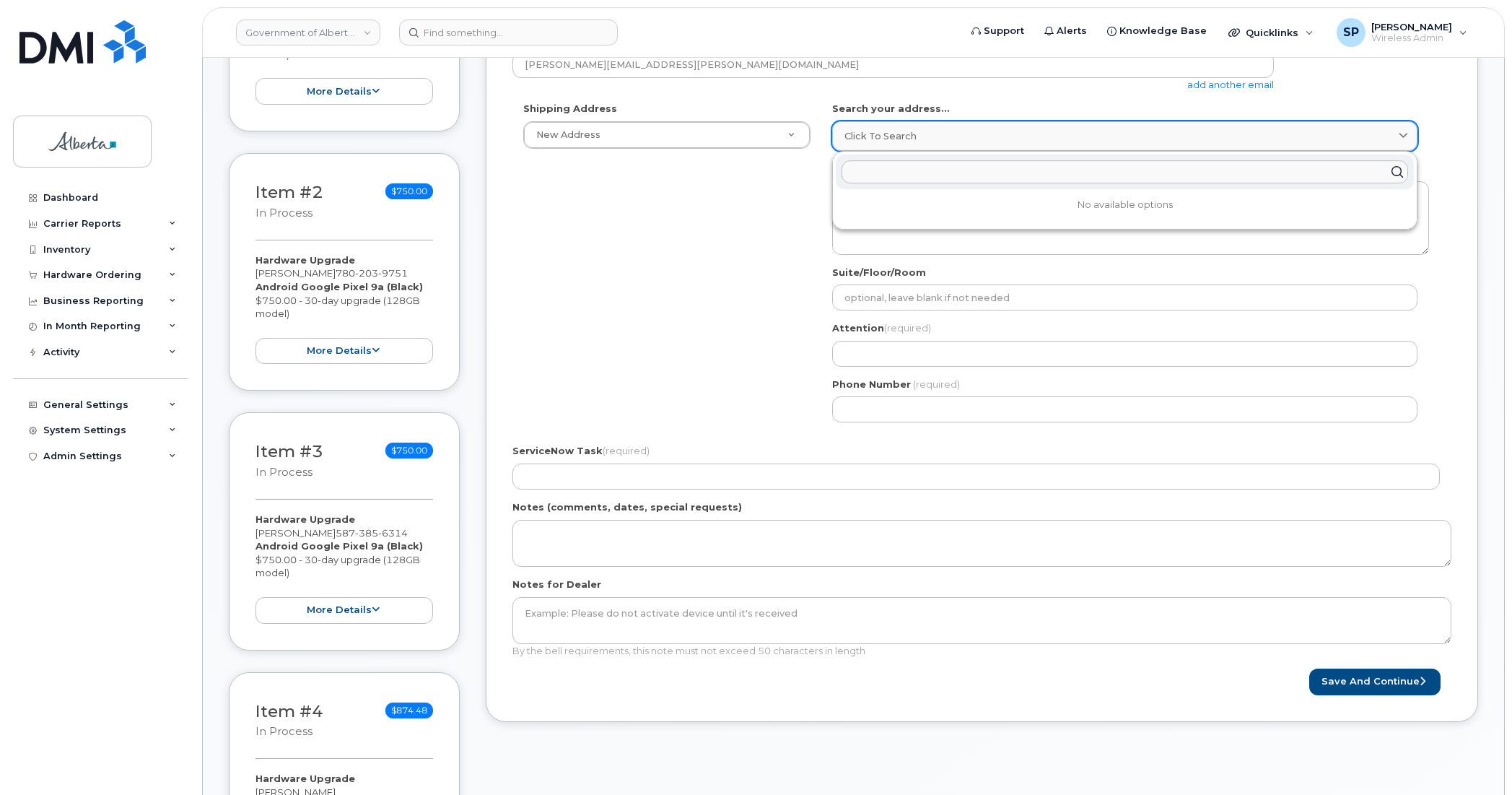
paste input "10242 - 105 Street"
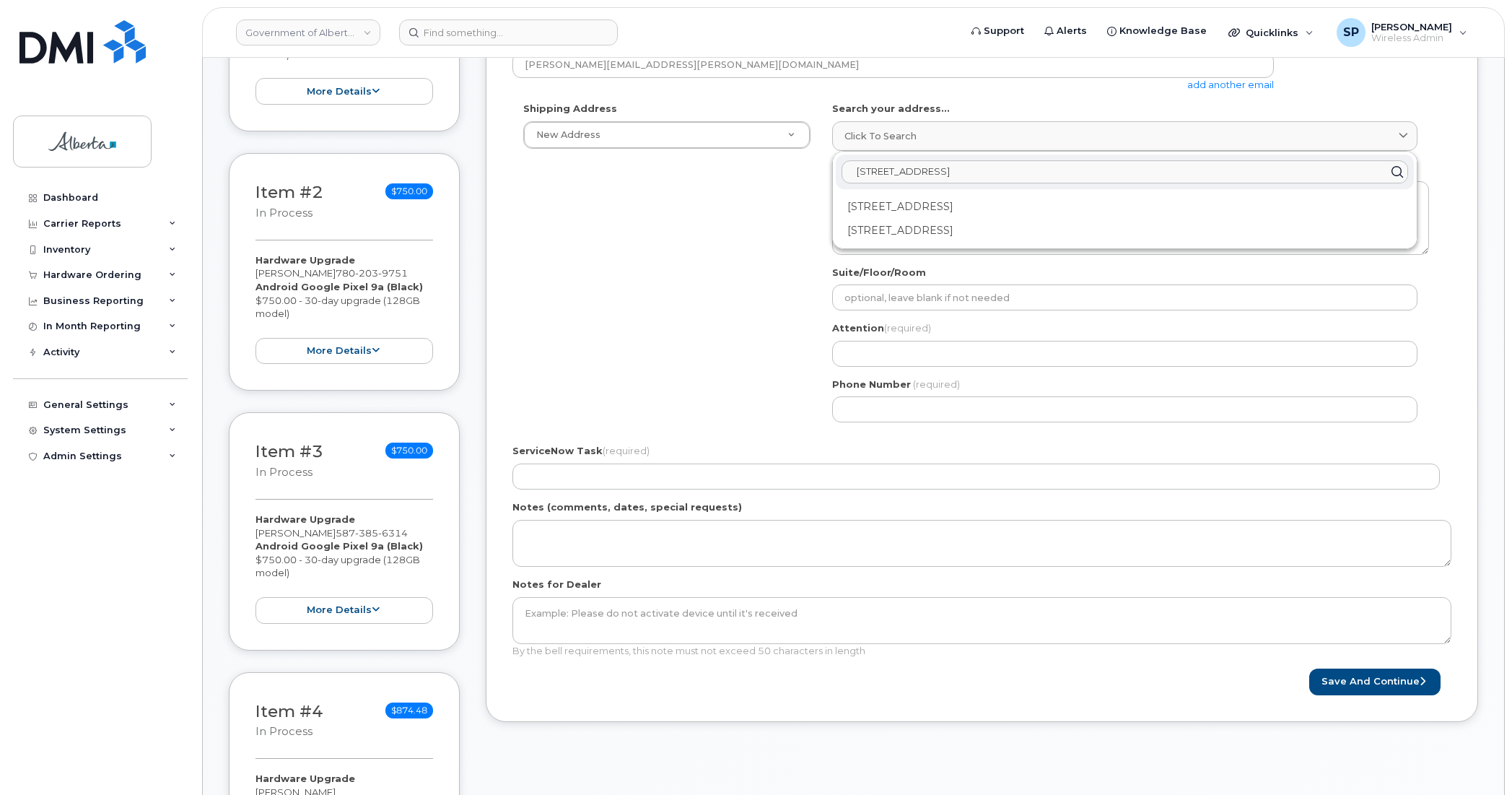
type input "10242 - 105 Street"
click at [924, 233] on div "10242 105 St NW Edmonton AB T5J 3L5" at bounding box center [1124, 230] width 579 height 24
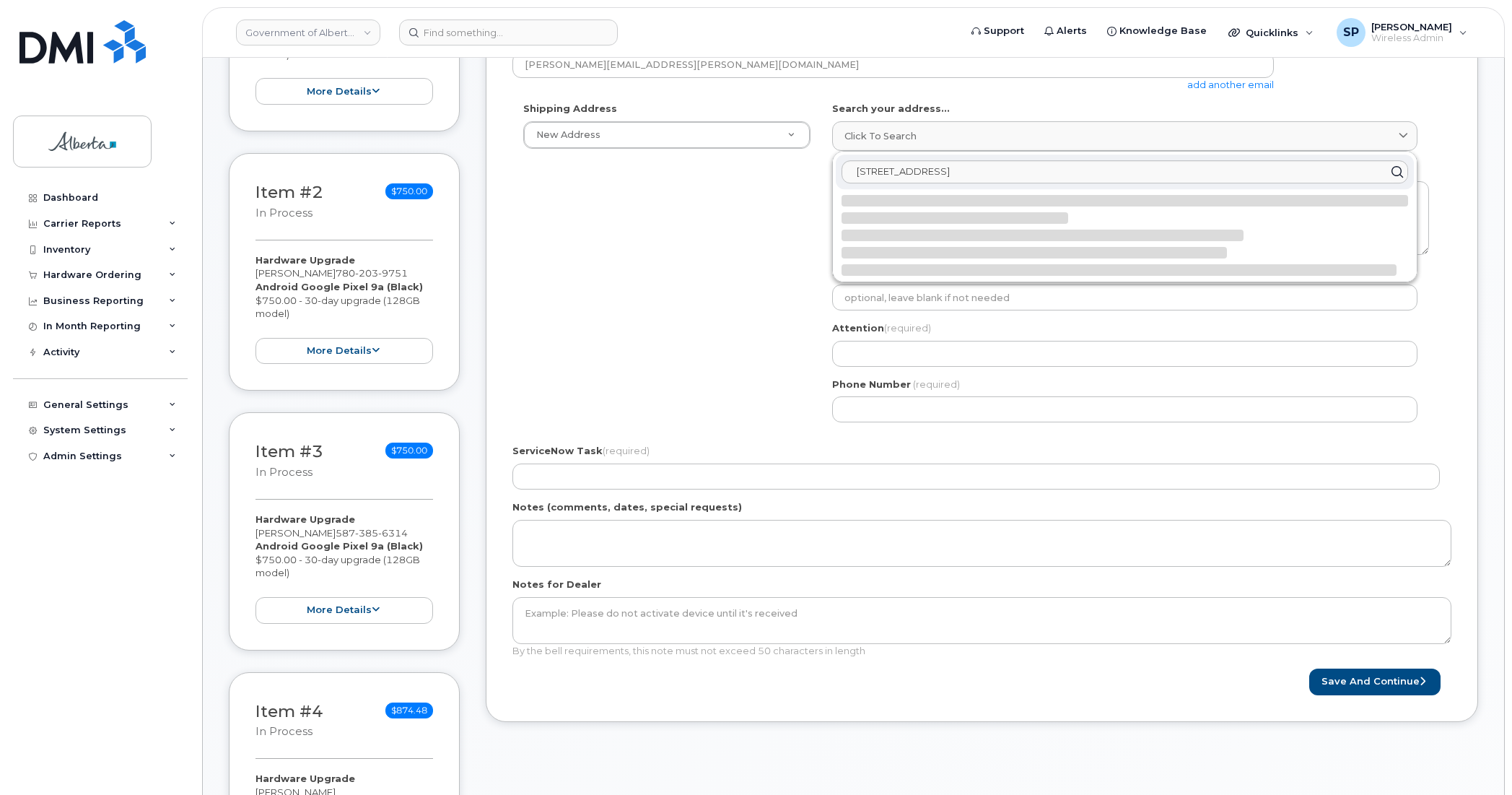
select select
type textarea "10242 105 St NW EDMONTON AB T5J 3L5 CANADA"
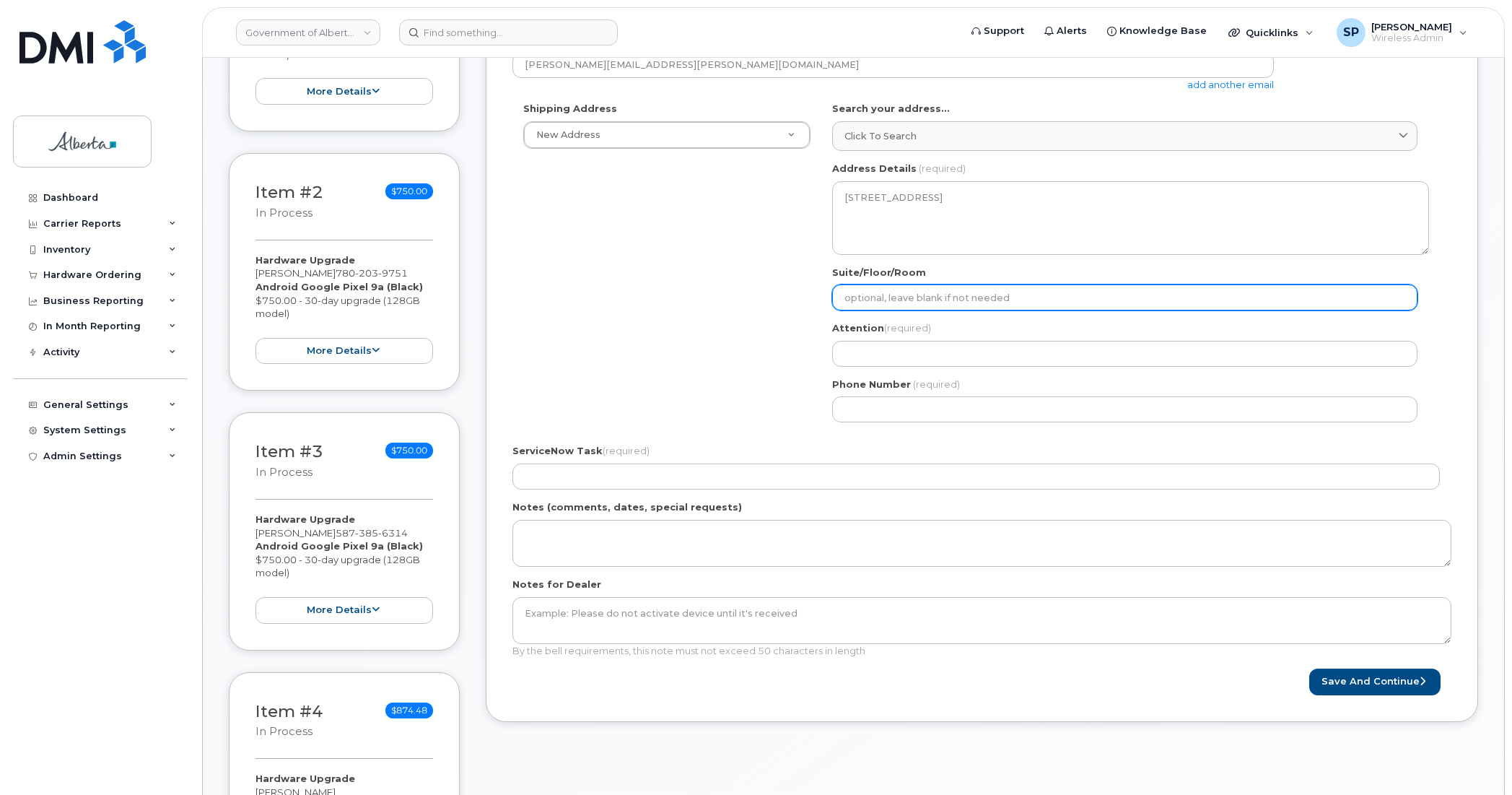
click at [889, 294] on input "Suite/Floor/Room" at bounding box center [1124, 298] width 585 height 26
select select
type input "9"
select select
type input "9t"
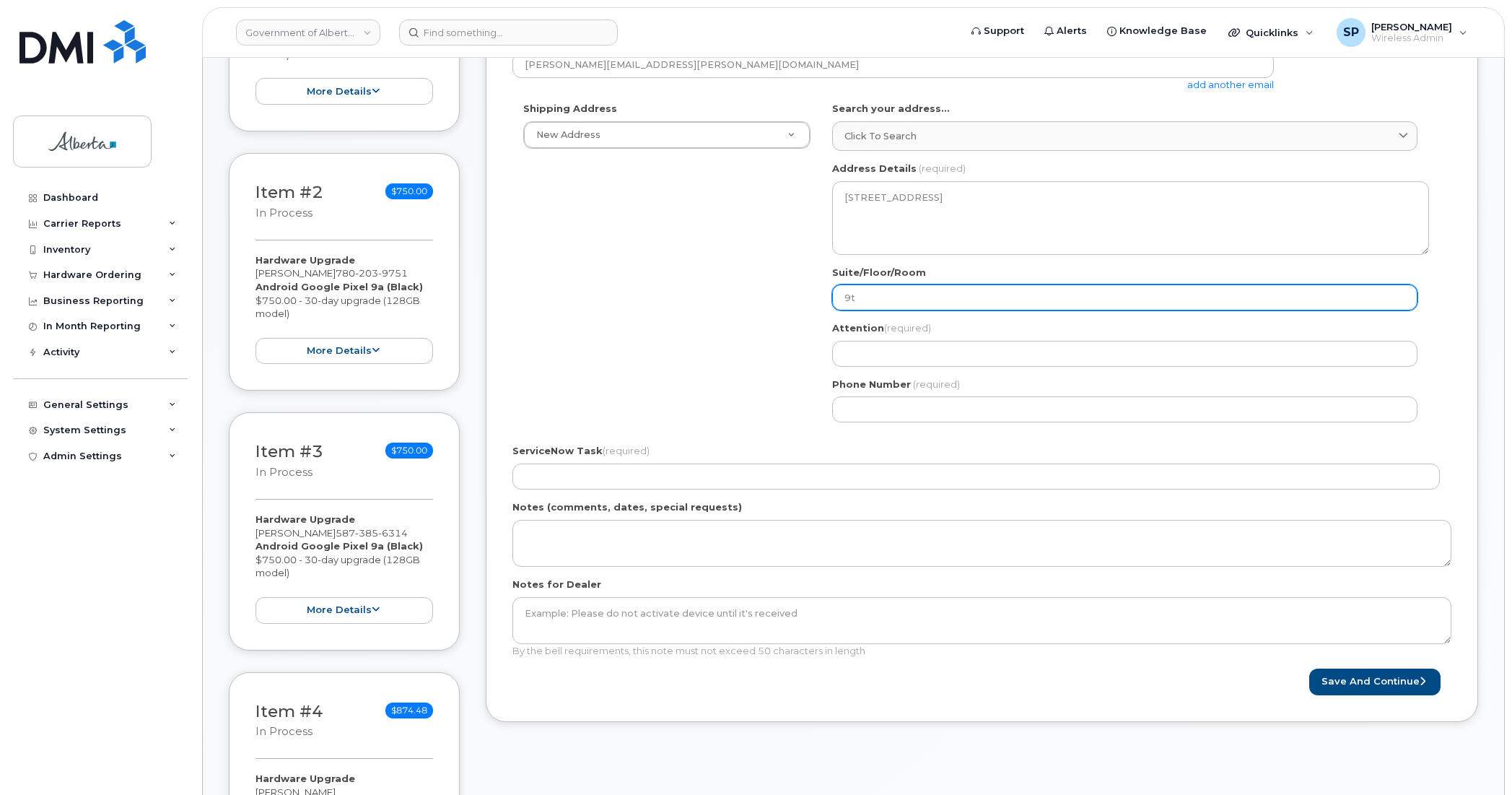
select select
type input "9th"
select select
type input "9th F"
select select
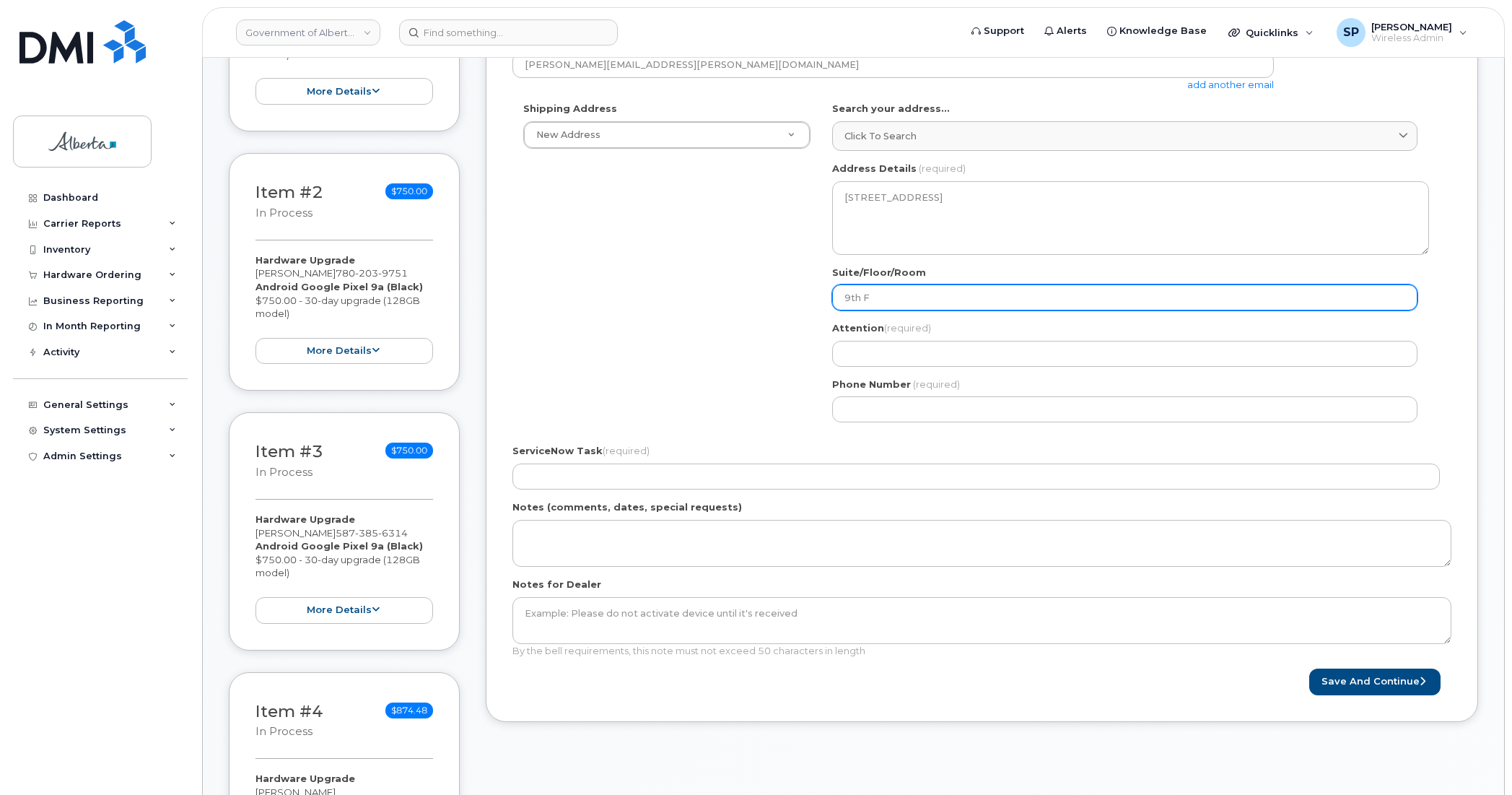
type input "9th Fl"
select select
type input "9th Flo"
select select
type input "9th Floo"
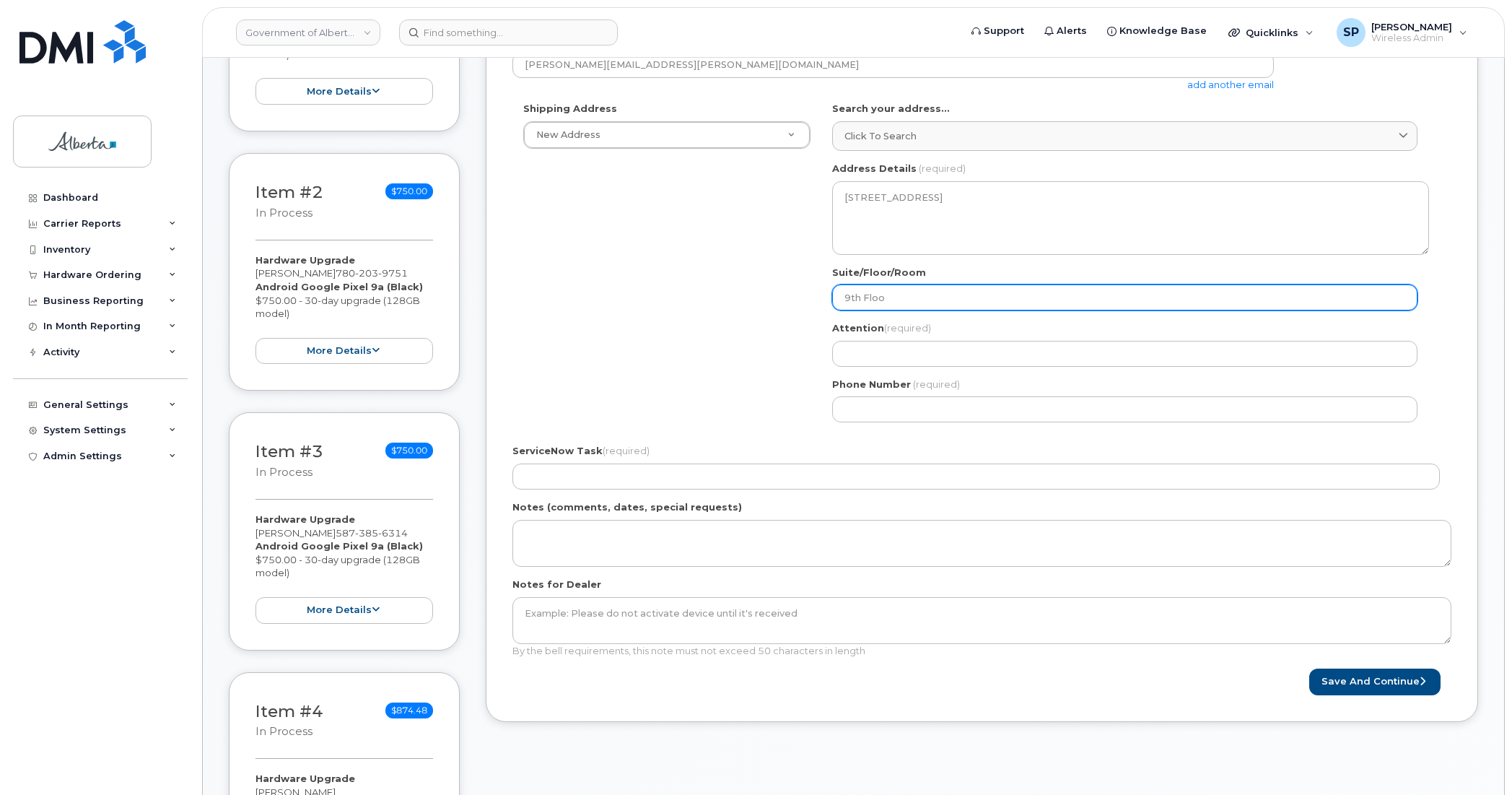
select select
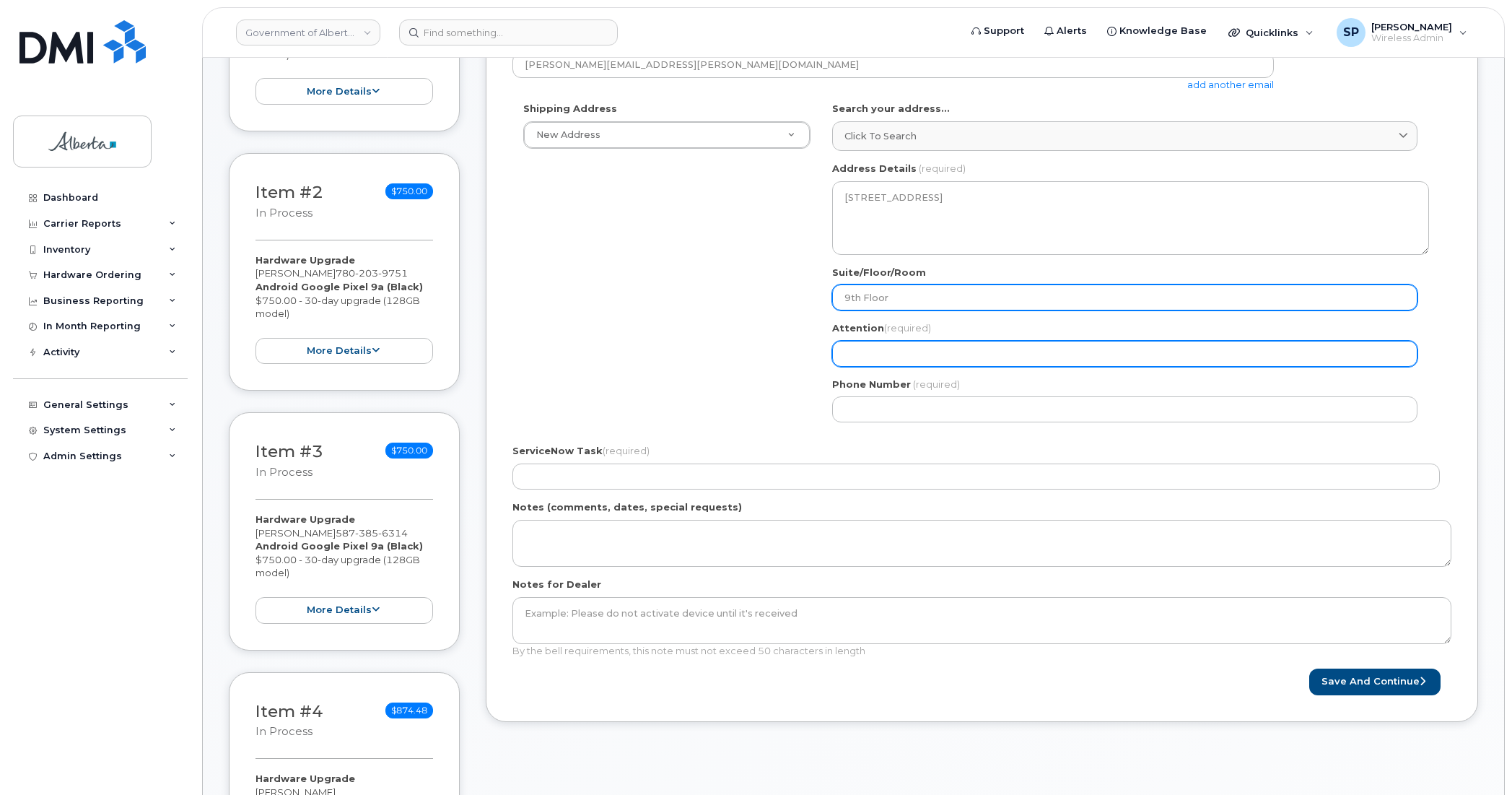
type input "9th Floor"
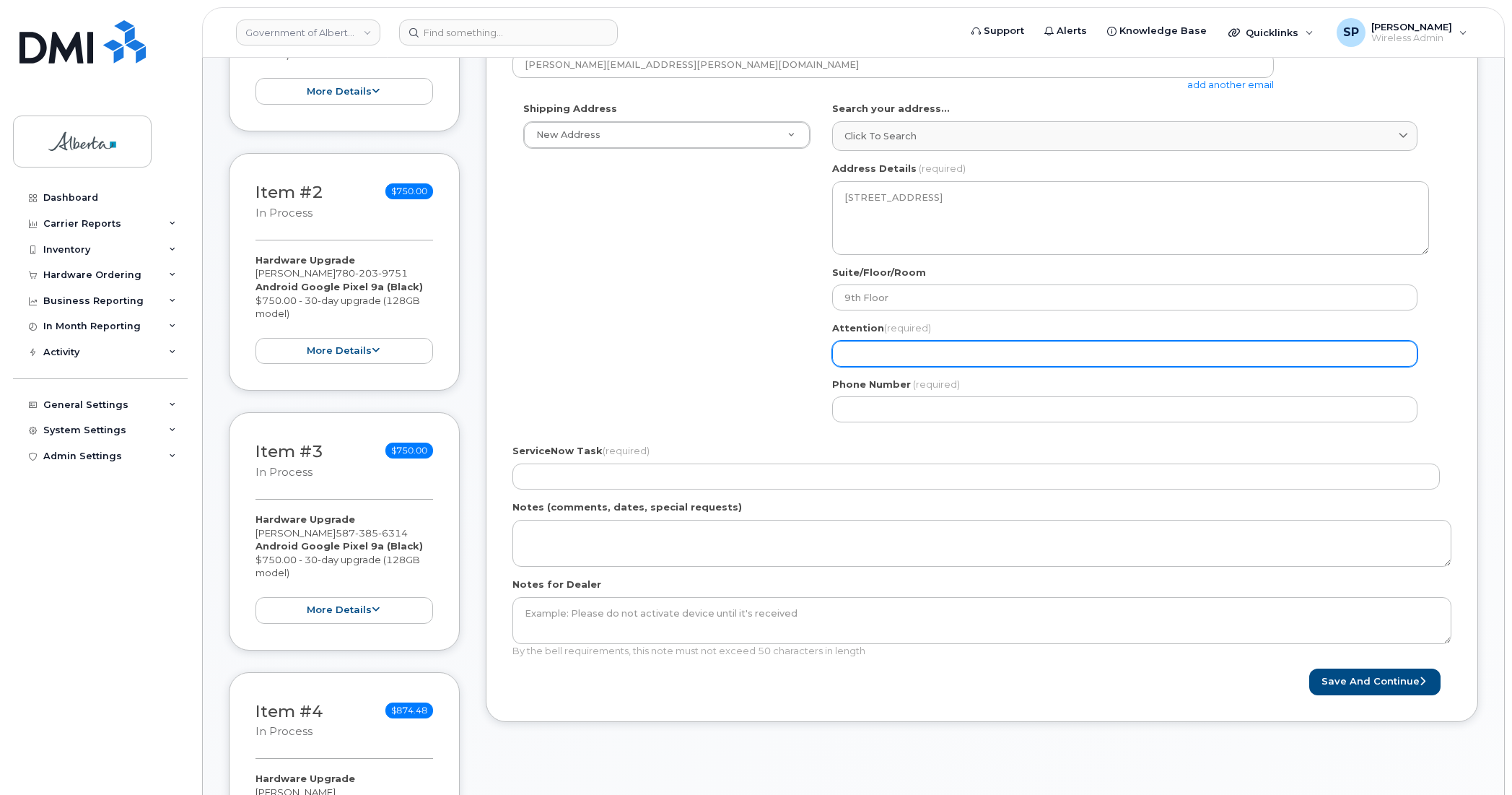
click at [872, 358] on input "Attention (required)" at bounding box center [1124, 354] width 585 height 26
click at [902, 344] on input "Attention (required)" at bounding box center [1124, 354] width 585 height 26
paste input "[PERSON_NAME]"
select select
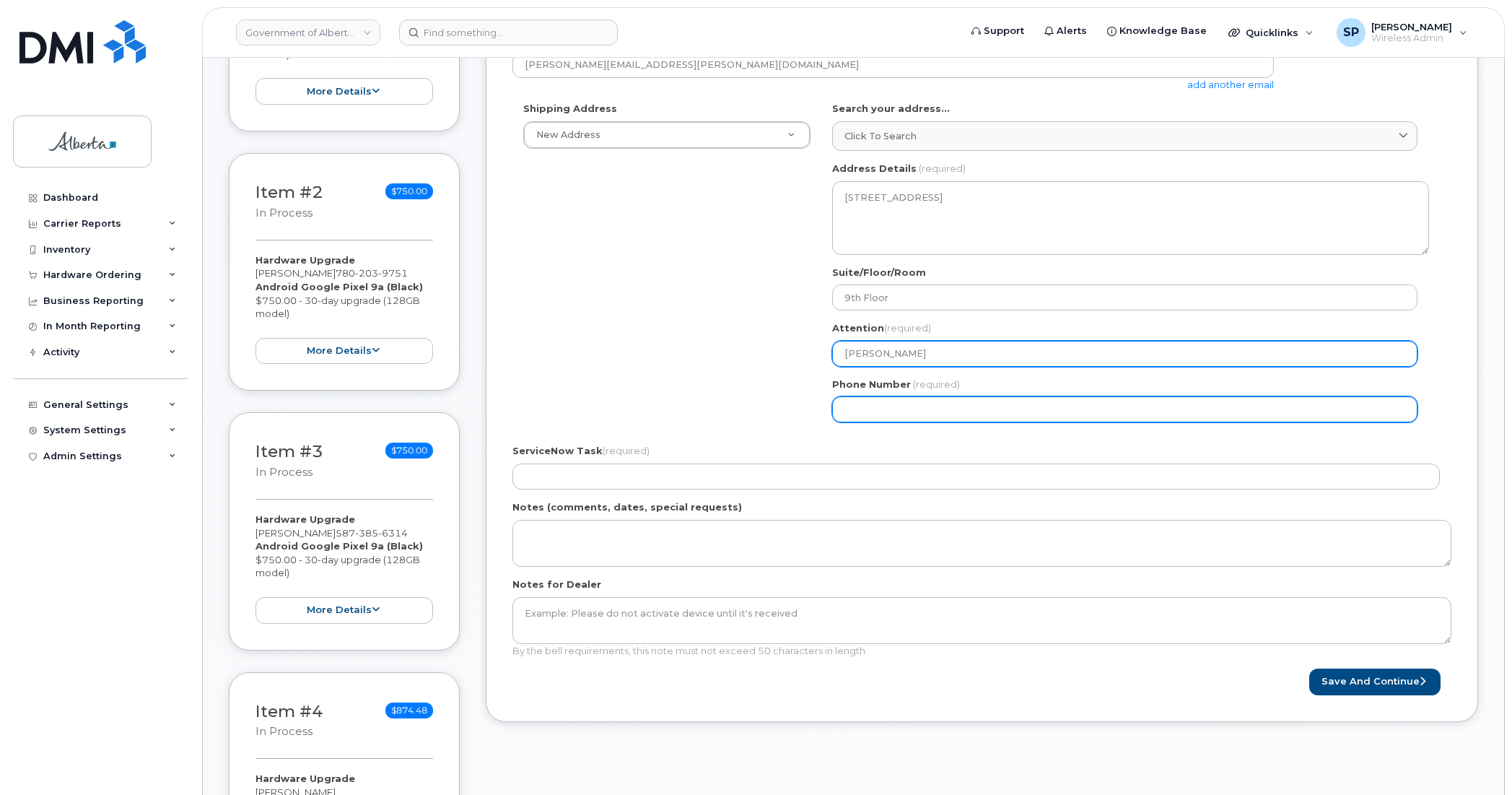
type input "[PERSON_NAME]"
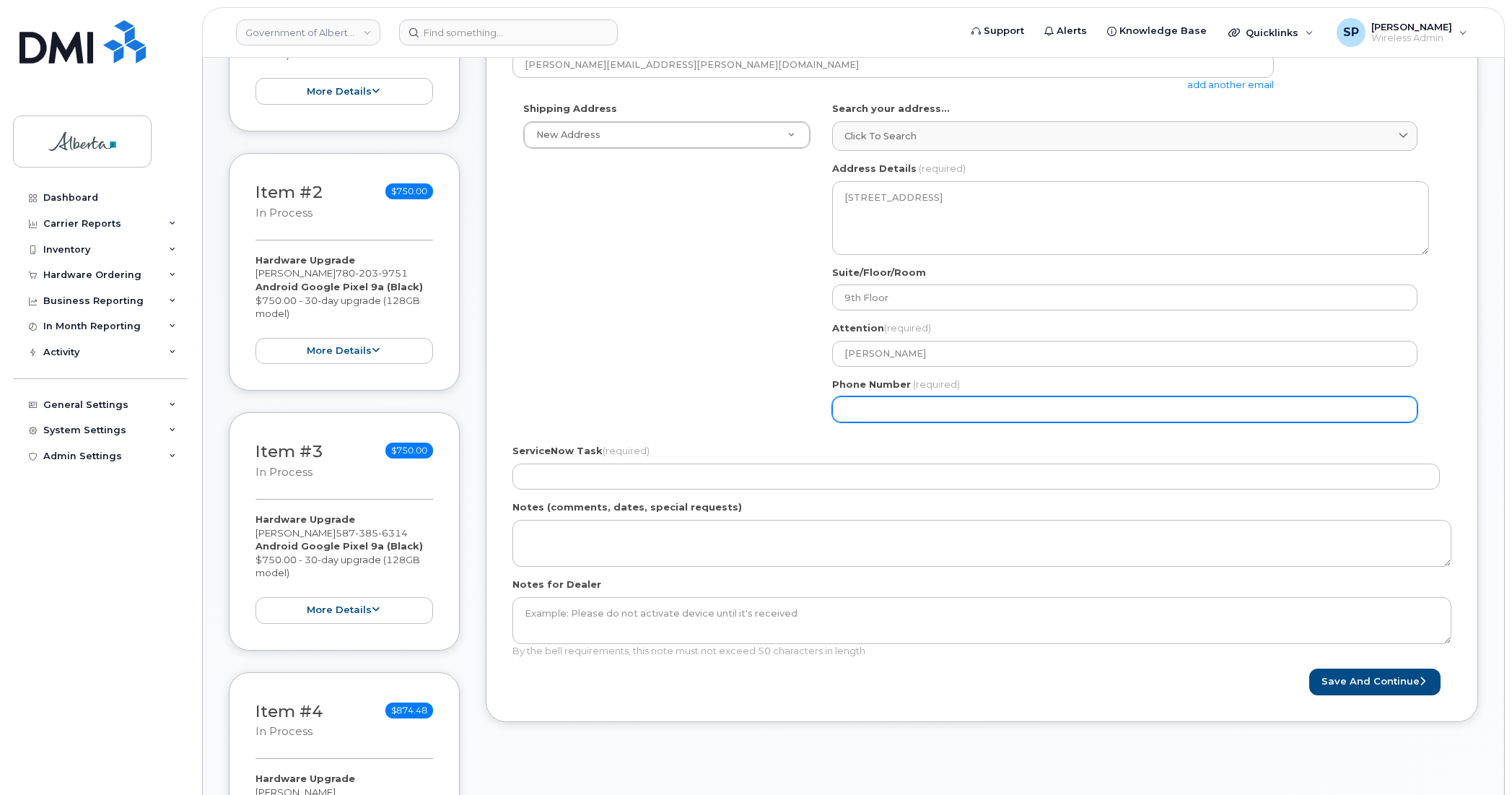
click at [873, 411] on input "Phone Number" at bounding box center [1124, 410] width 585 height 26
click at [960, 402] on input "Phone Number" at bounding box center [1124, 410] width 585 height 26
paste input "7804223866"
select select
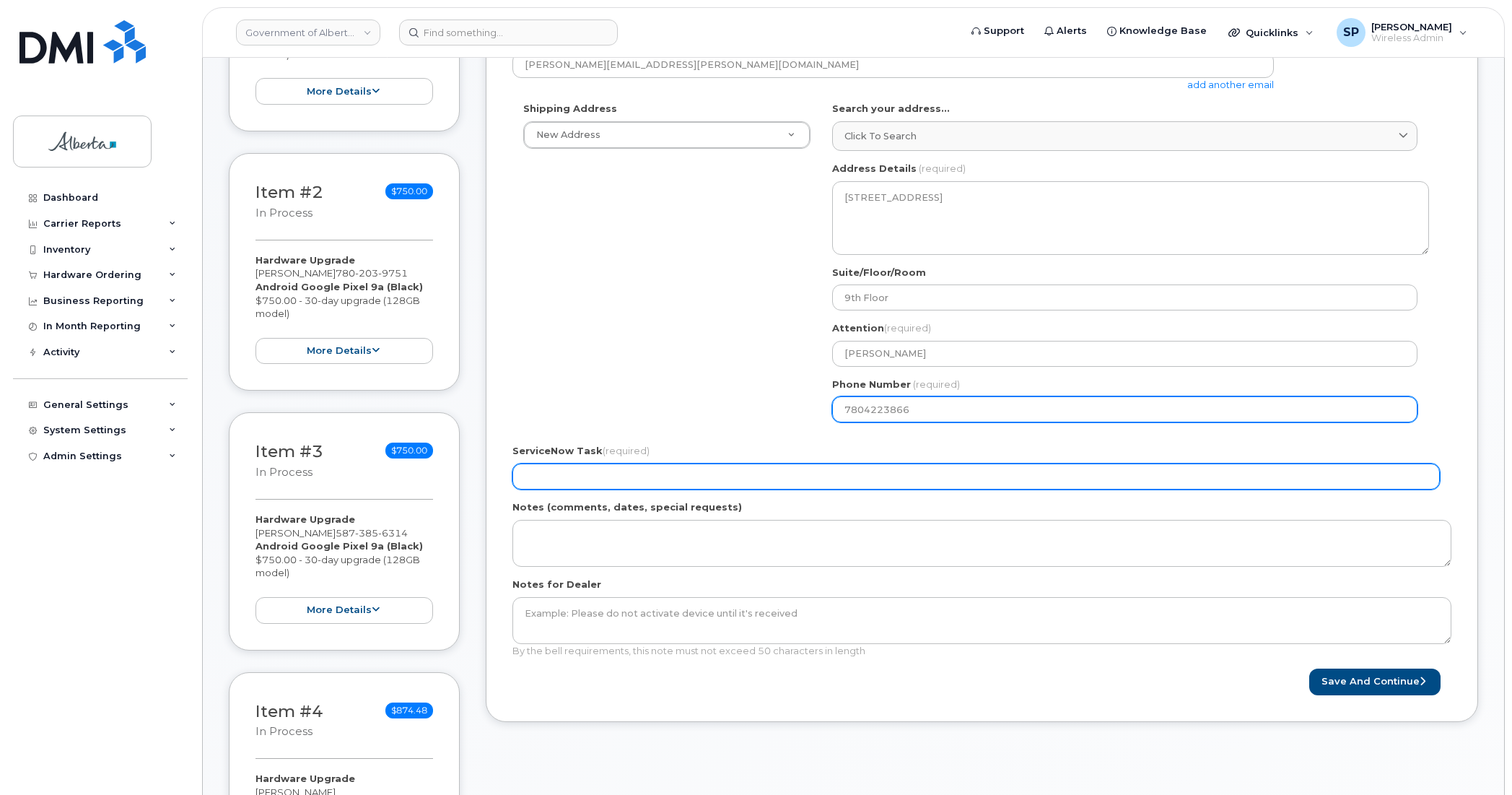
type input "7804223866"
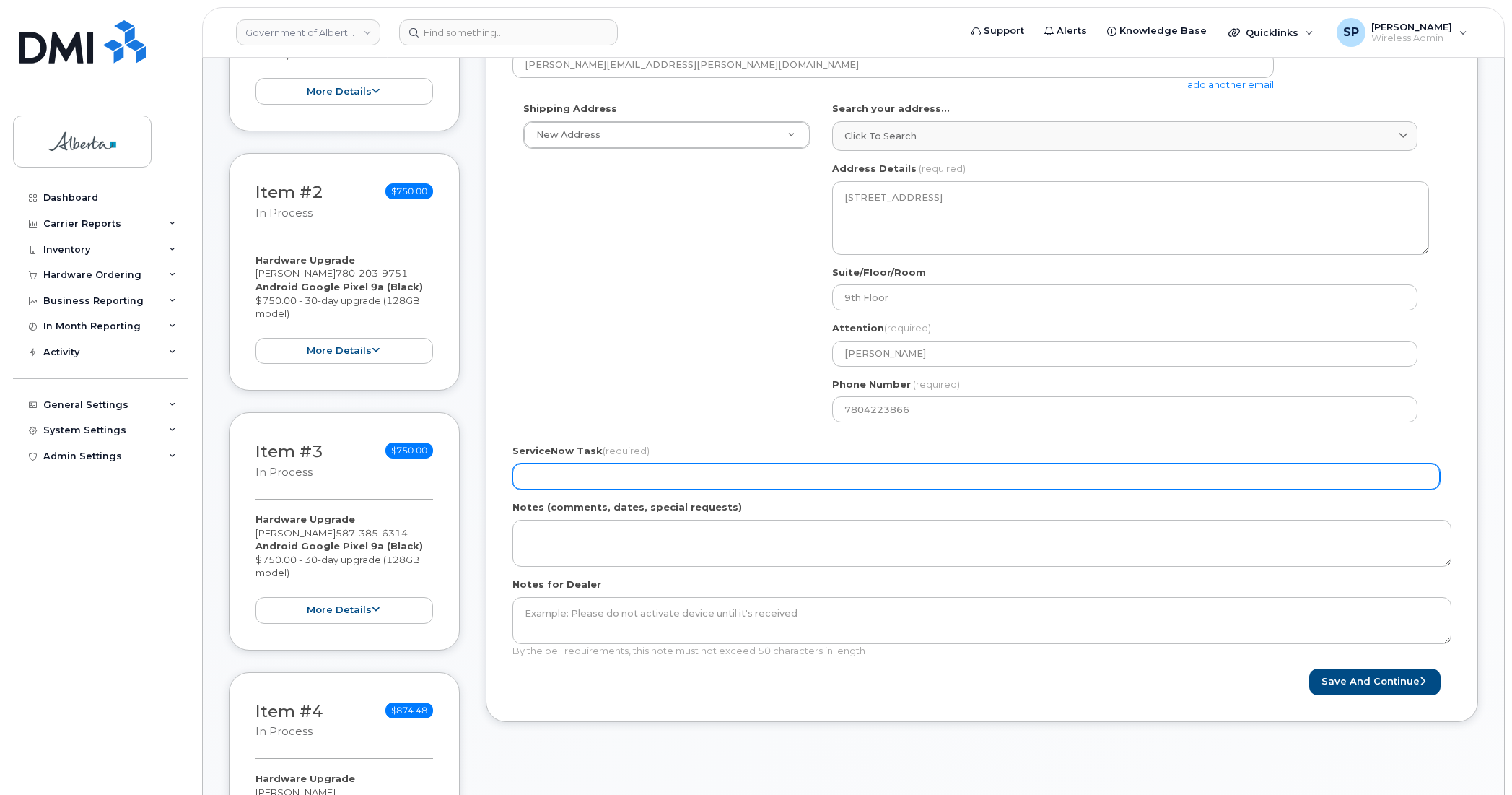
click at [579, 473] on input "ServiceNow Task (required)" at bounding box center [976, 477] width 928 height 26
click at [662, 471] on input "ServiceNow Task (required)" at bounding box center [976, 477] width 928 height 26
paste input "SCTASK0855573"
type input "SCTASK0855573"
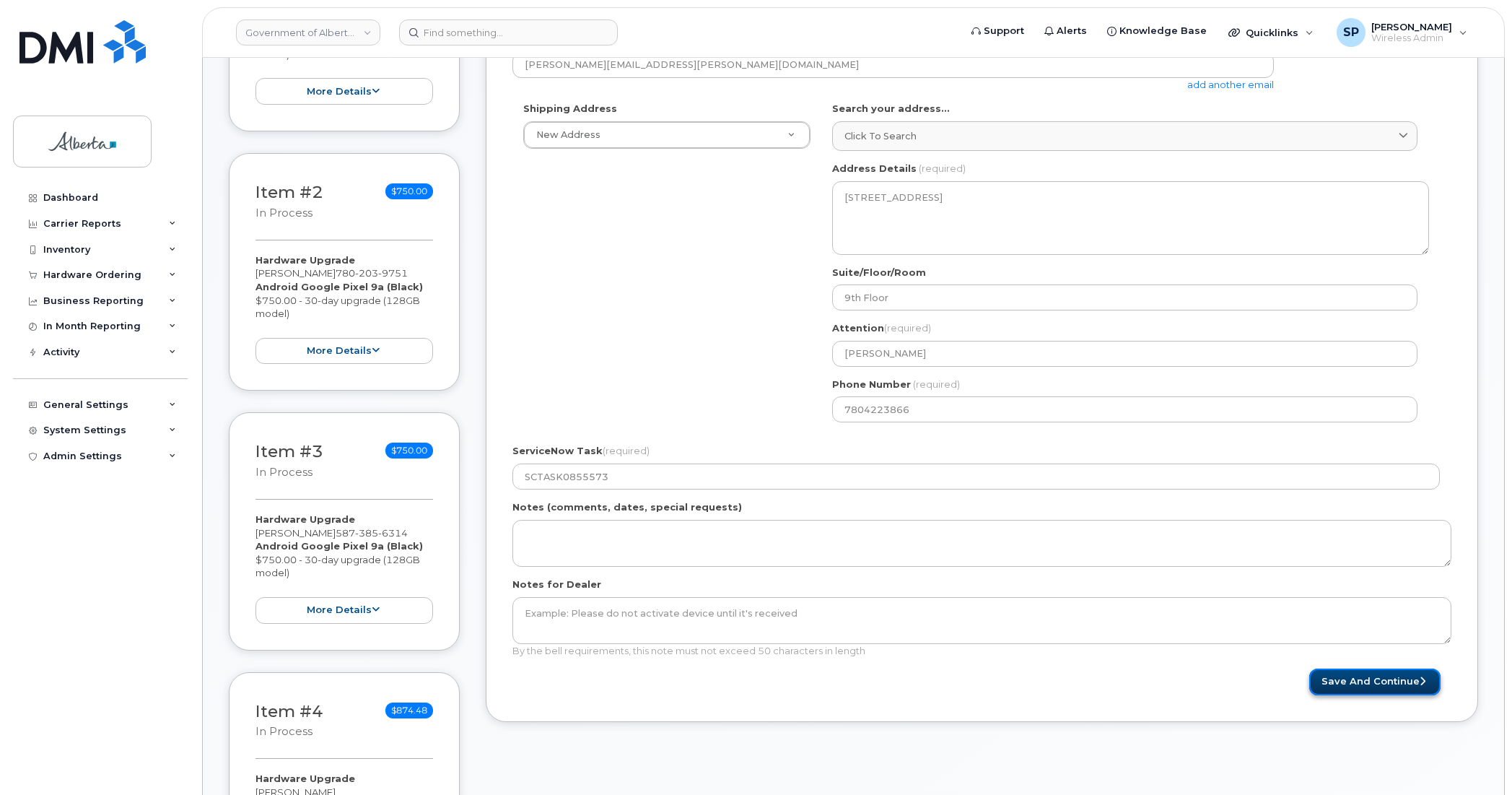
click at [1366, 687] on button "Save and Continue" at bounding box center [1375, 682] width 131 height 27
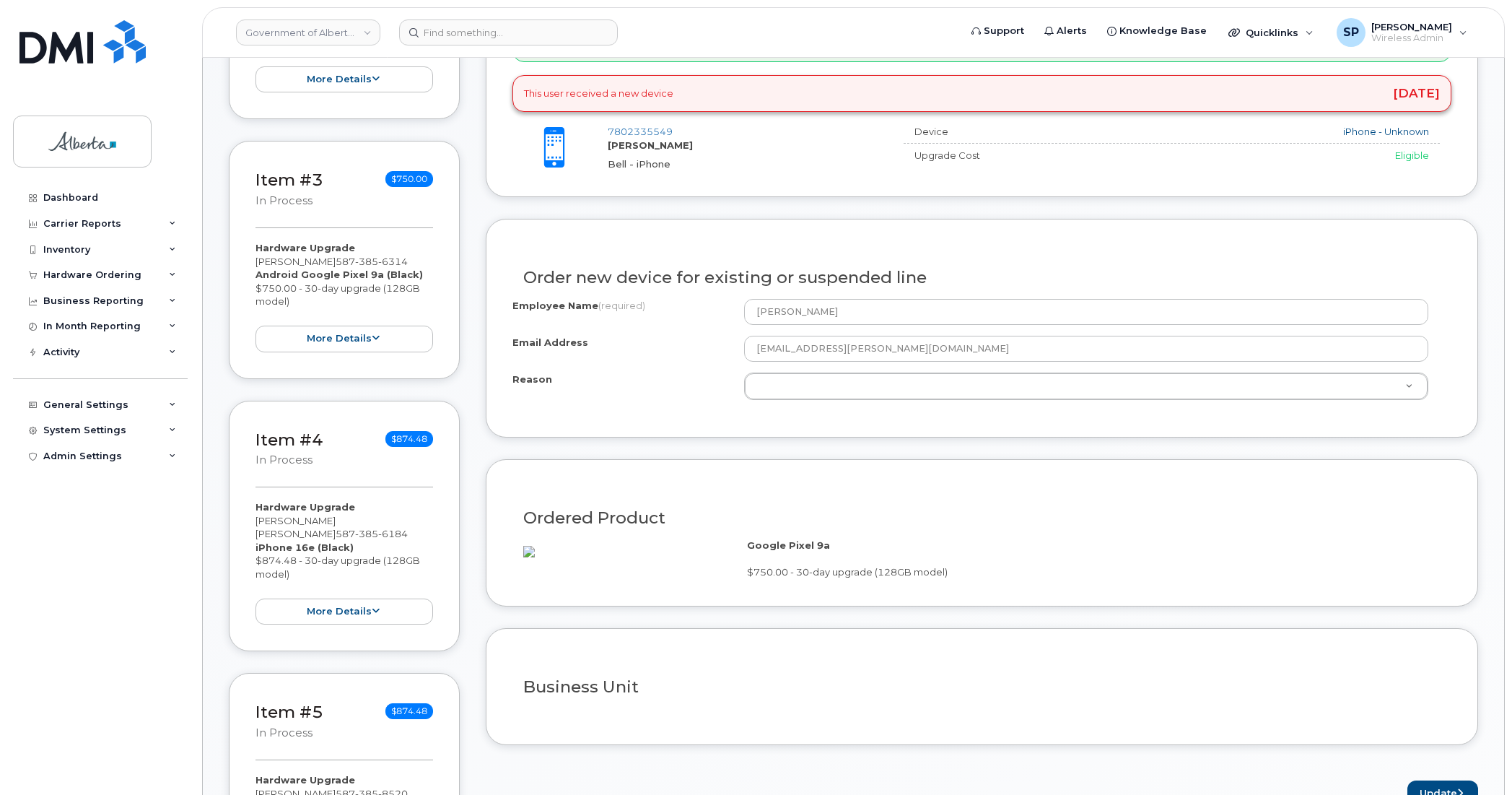
scroll to position [748, 0]
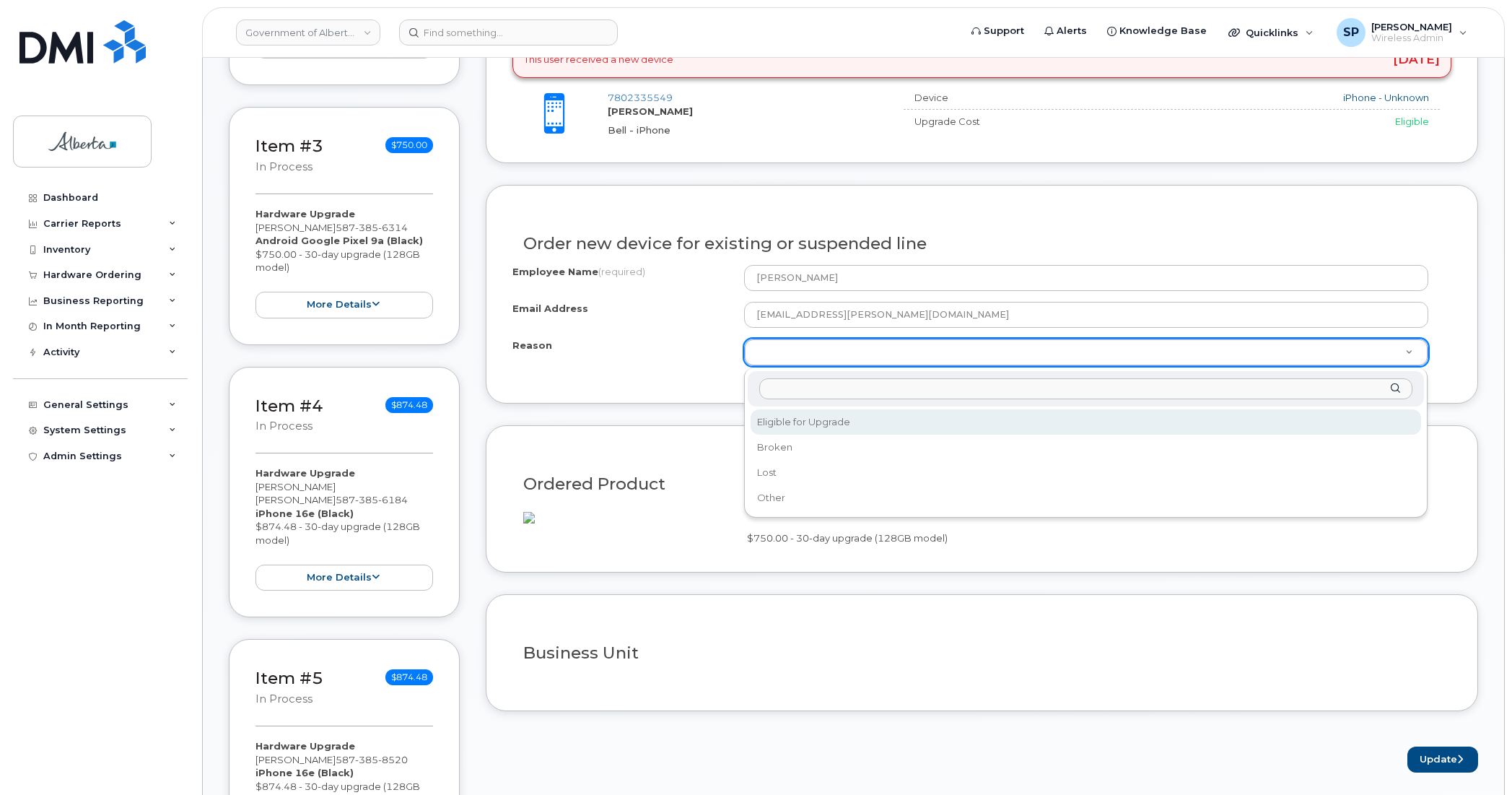
select select "eligible_for_upgrade"
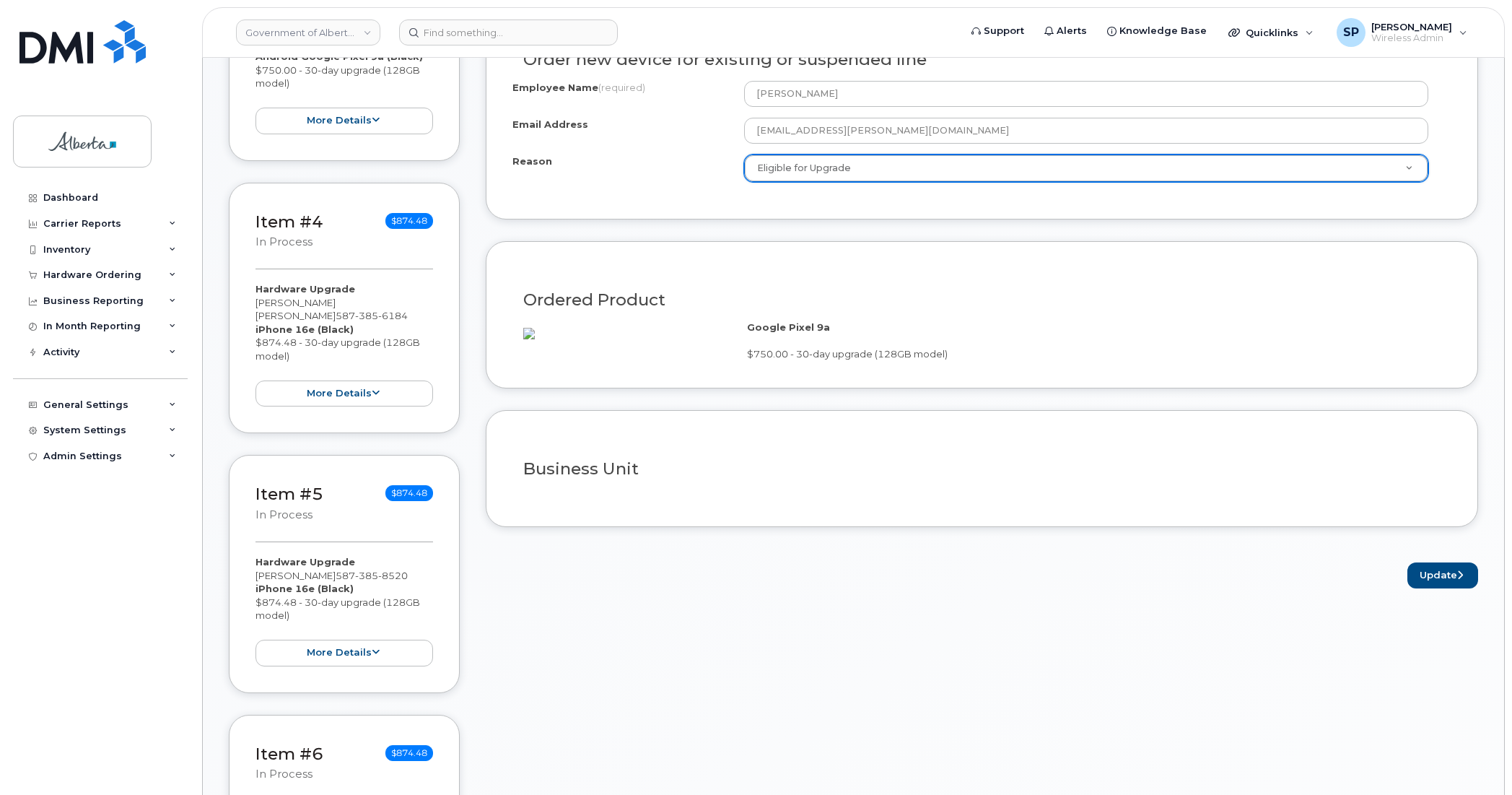
scroll to position [935, 0]
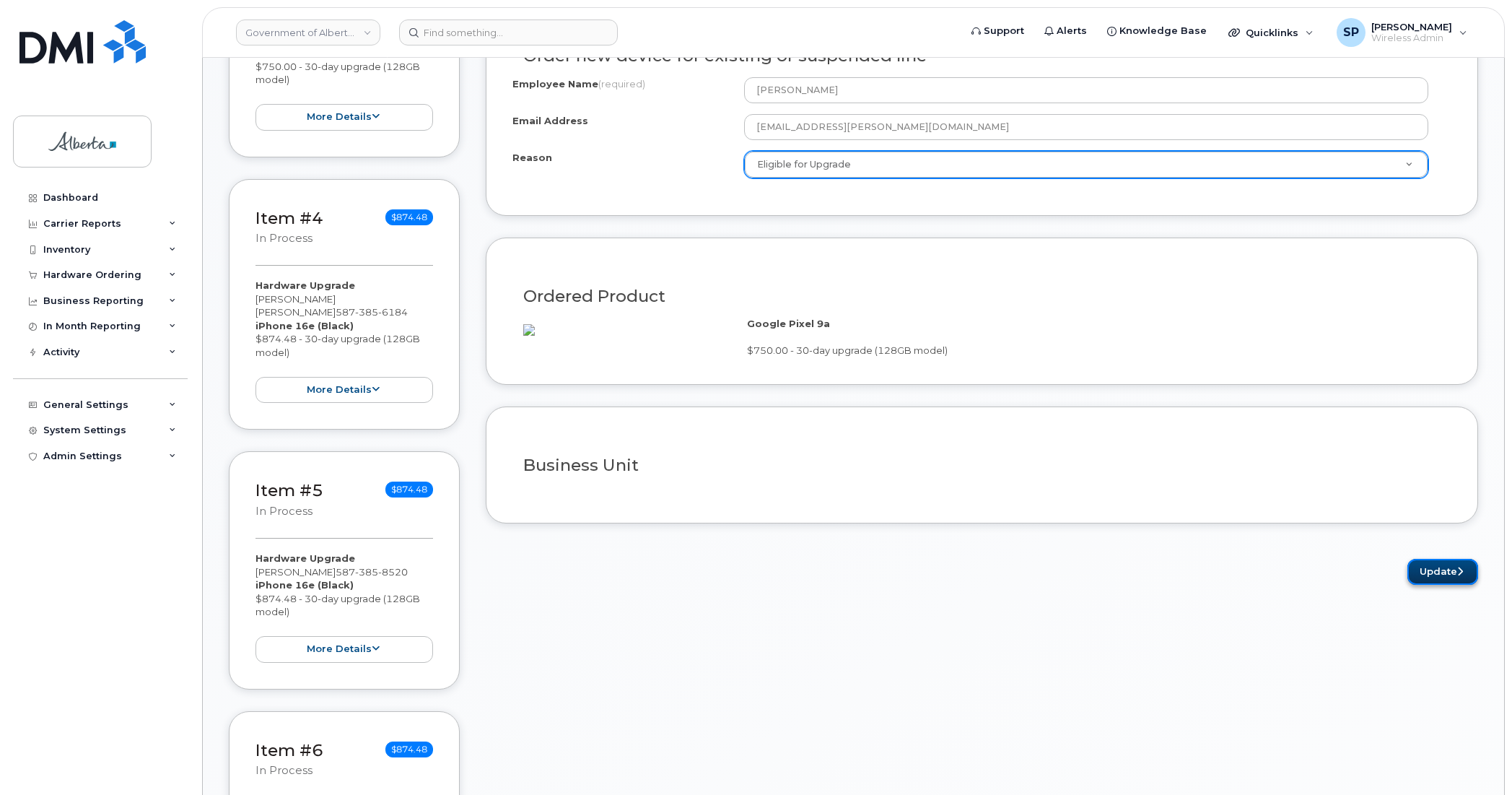
click at [1427, 585] on button "Update" at bounding box center [1443, 572] width 71 height 27
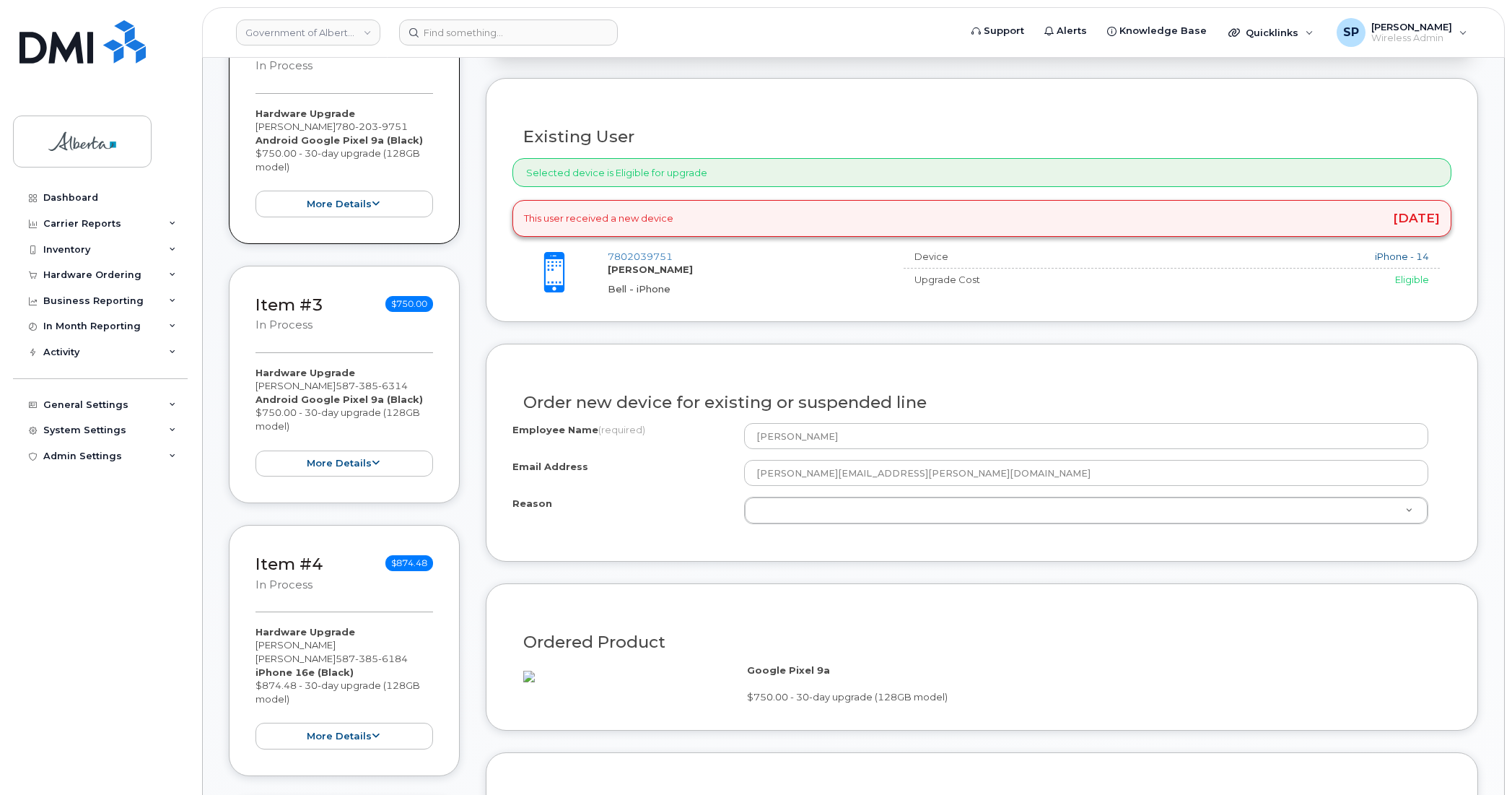
scroll to position [746, 0]
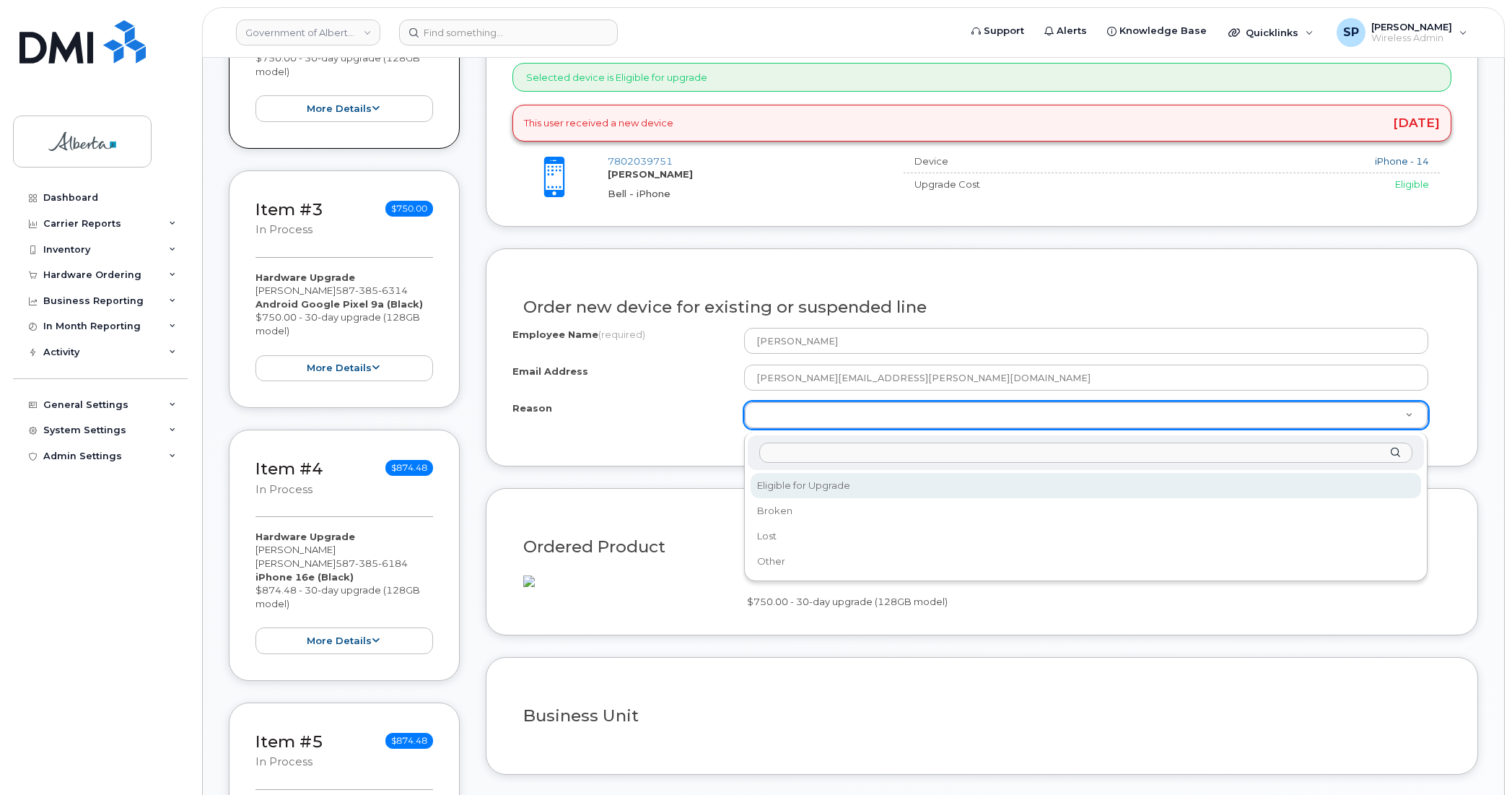
select select "eligible_for_upgrade"
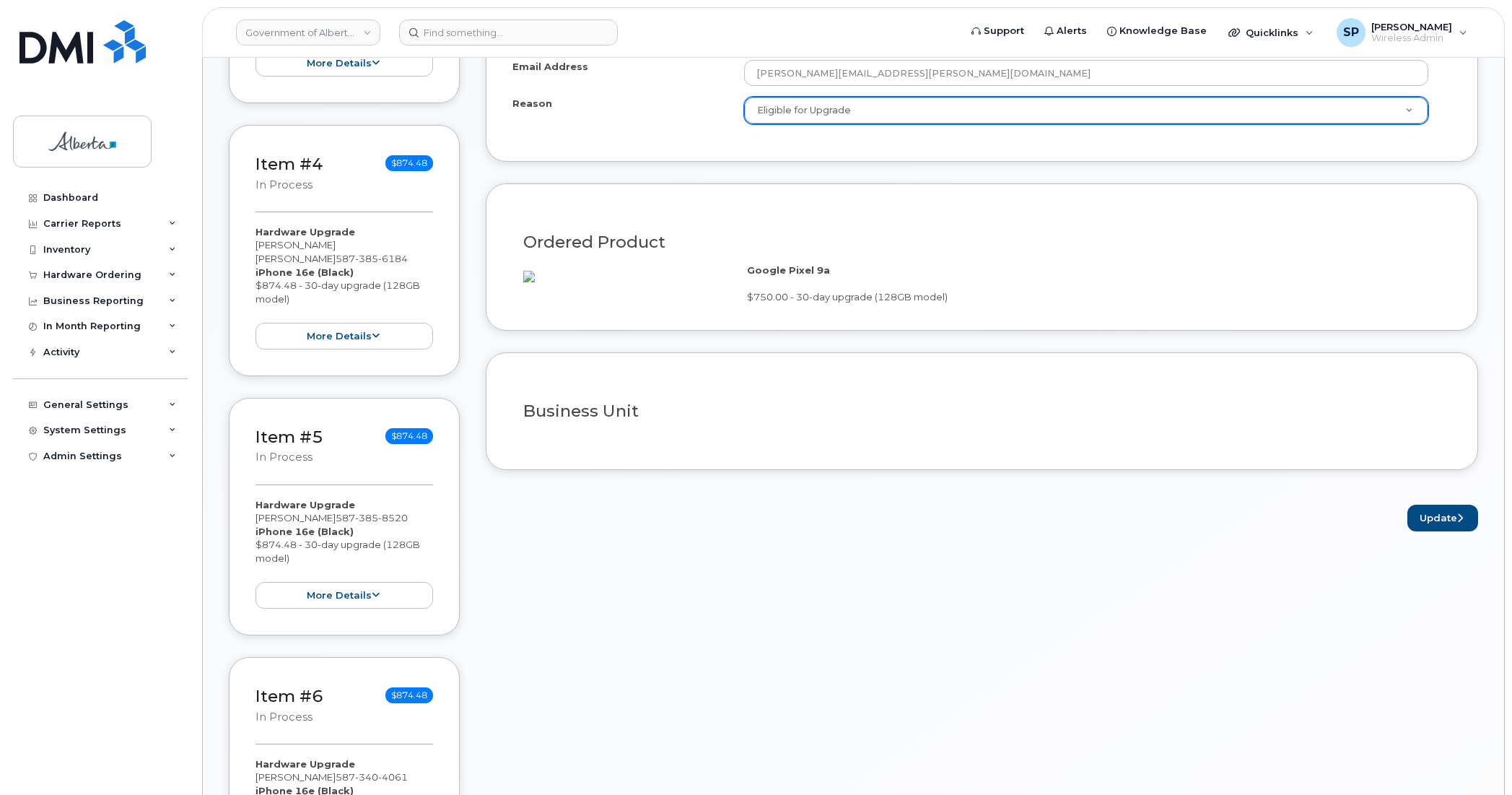
scroll to position [1055, 0]
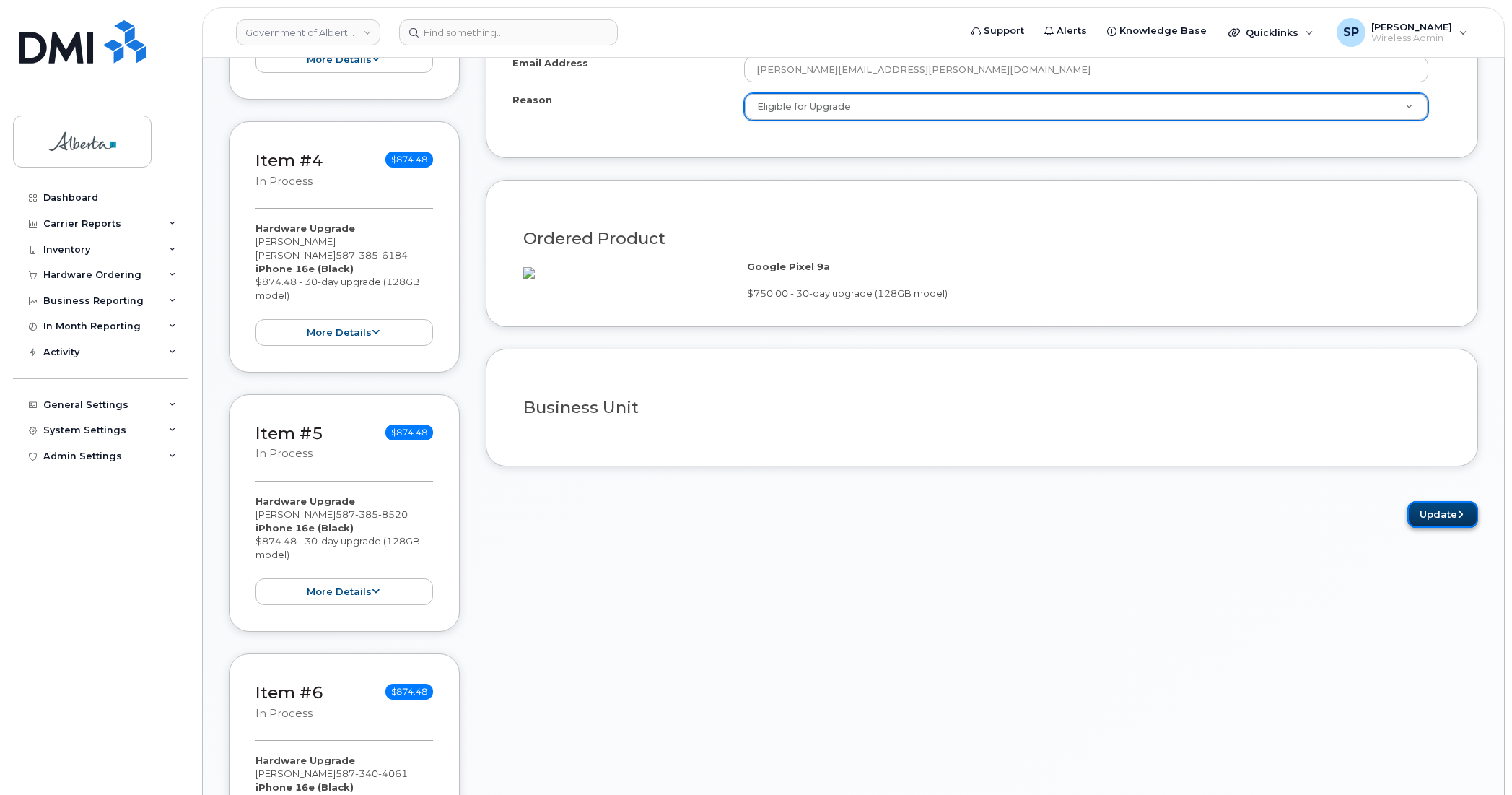
click at [1434, 528] on button "Update" at bounding box center [1443, 514] width 71 height 27
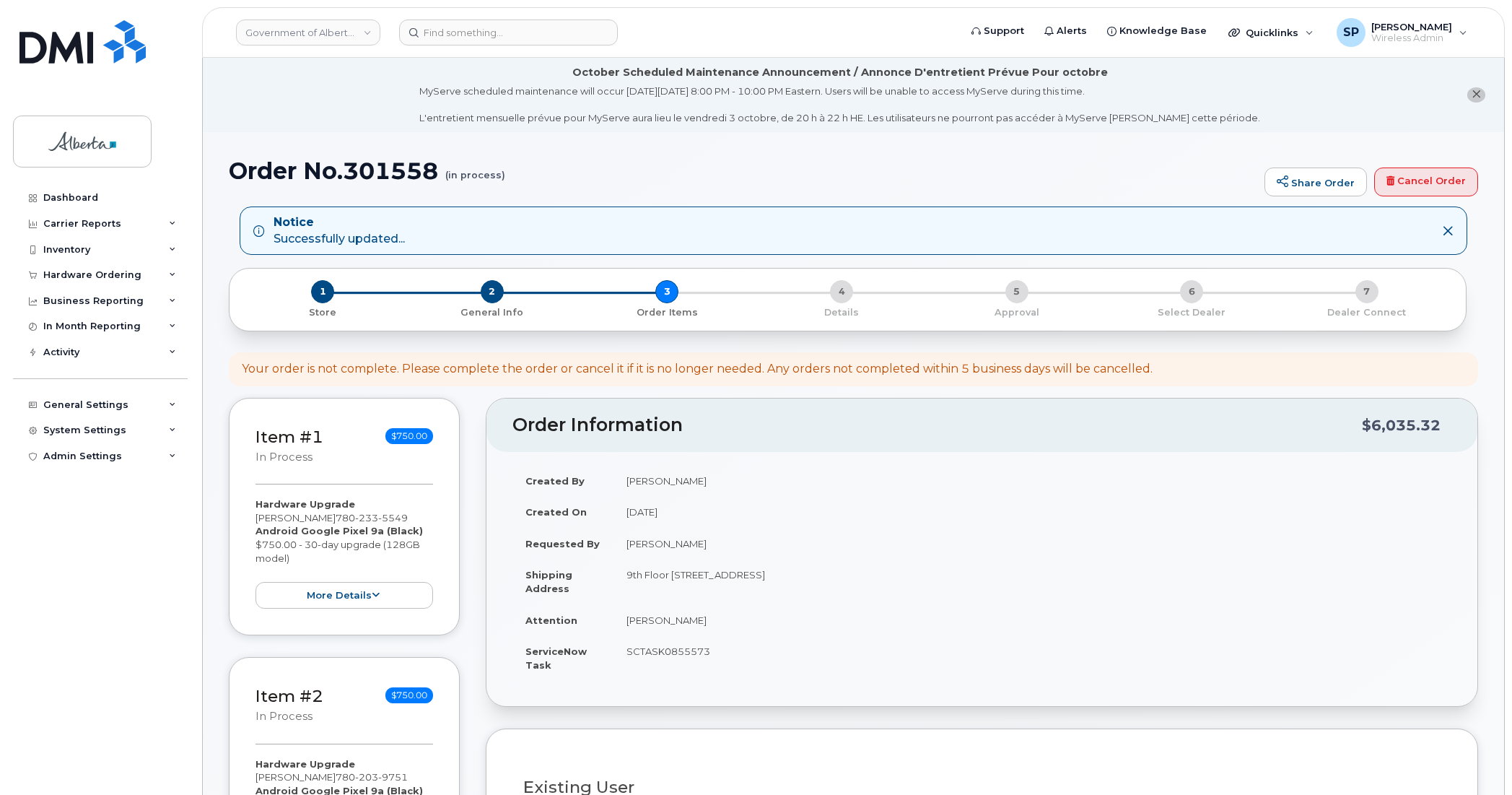
scroll to position [695, 0]
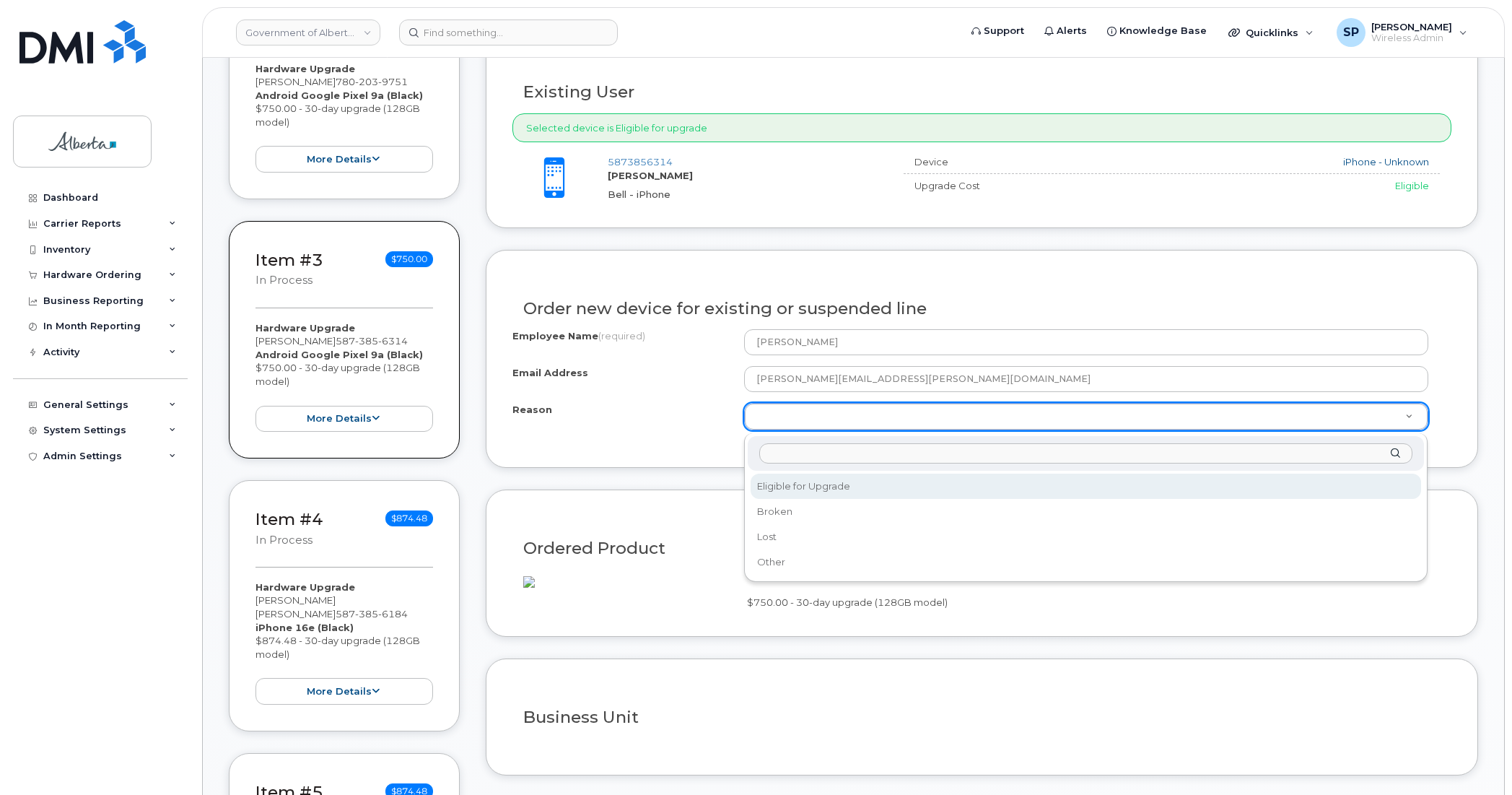
select select "eligible_for_upgrade"
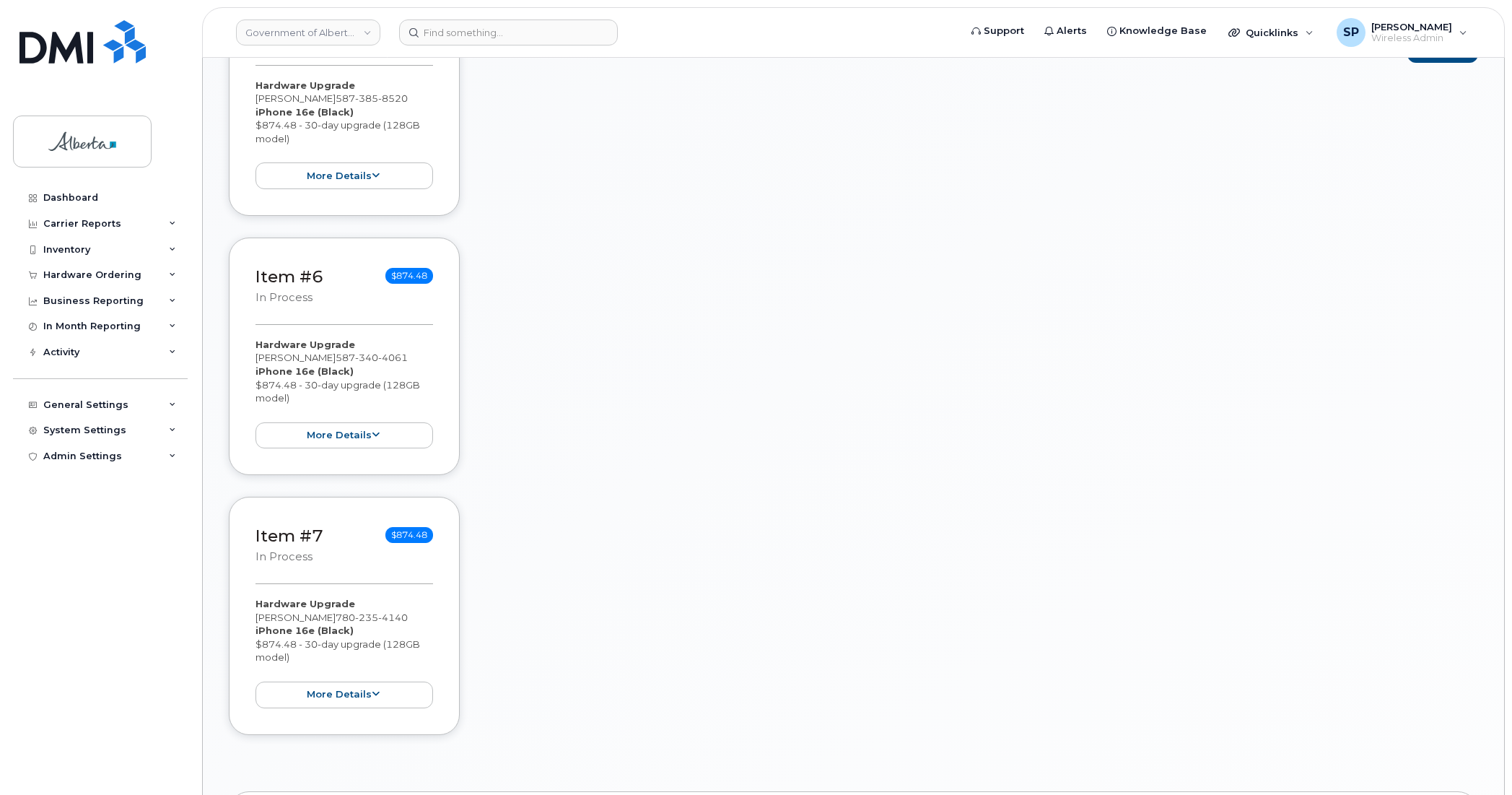
scroll to position [1197, 0]
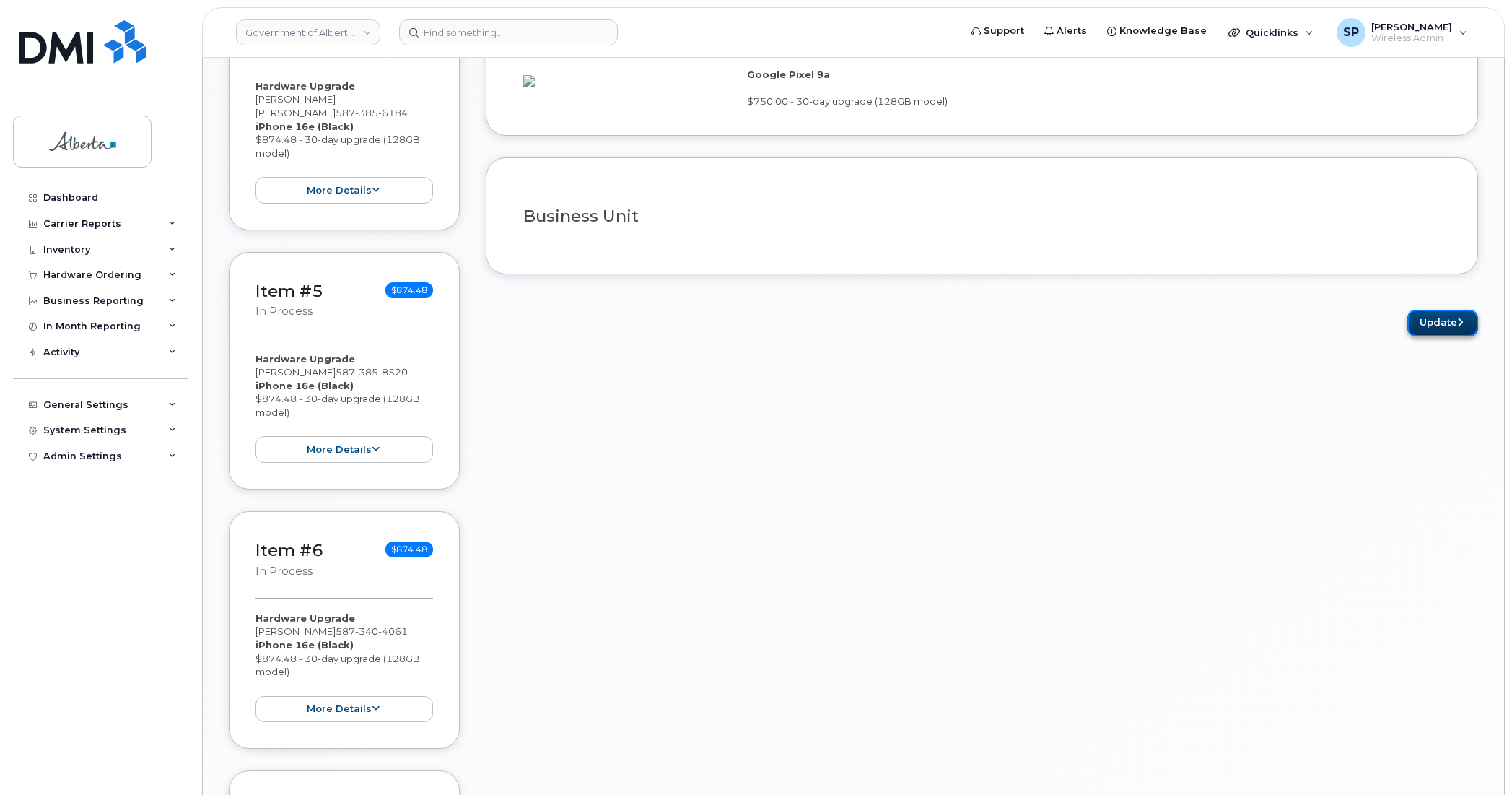
click at [1439, 336] on button "Update" at bounding box center [1443, 323] width 71 height 27
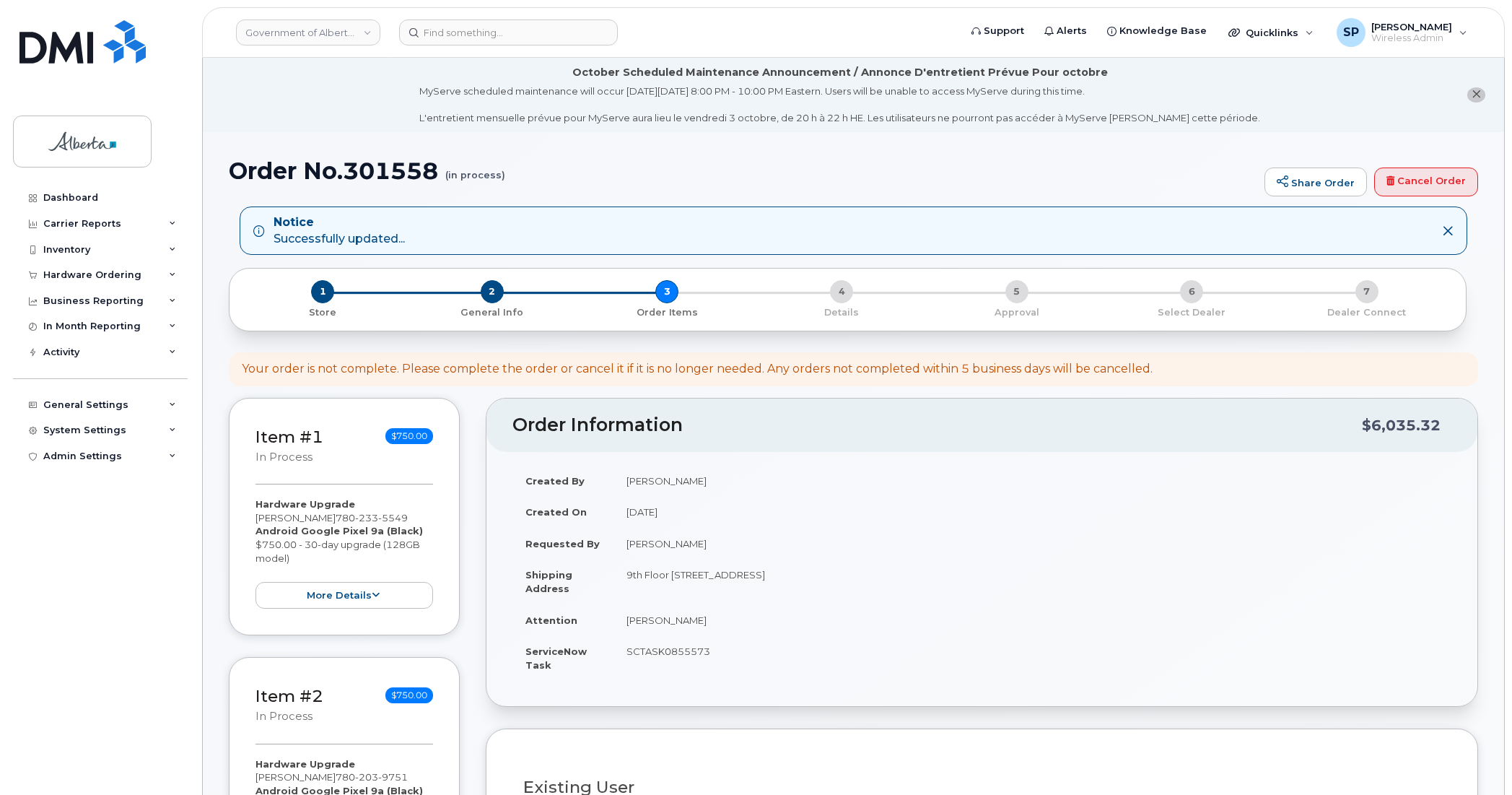
scroll to position [695, 0]
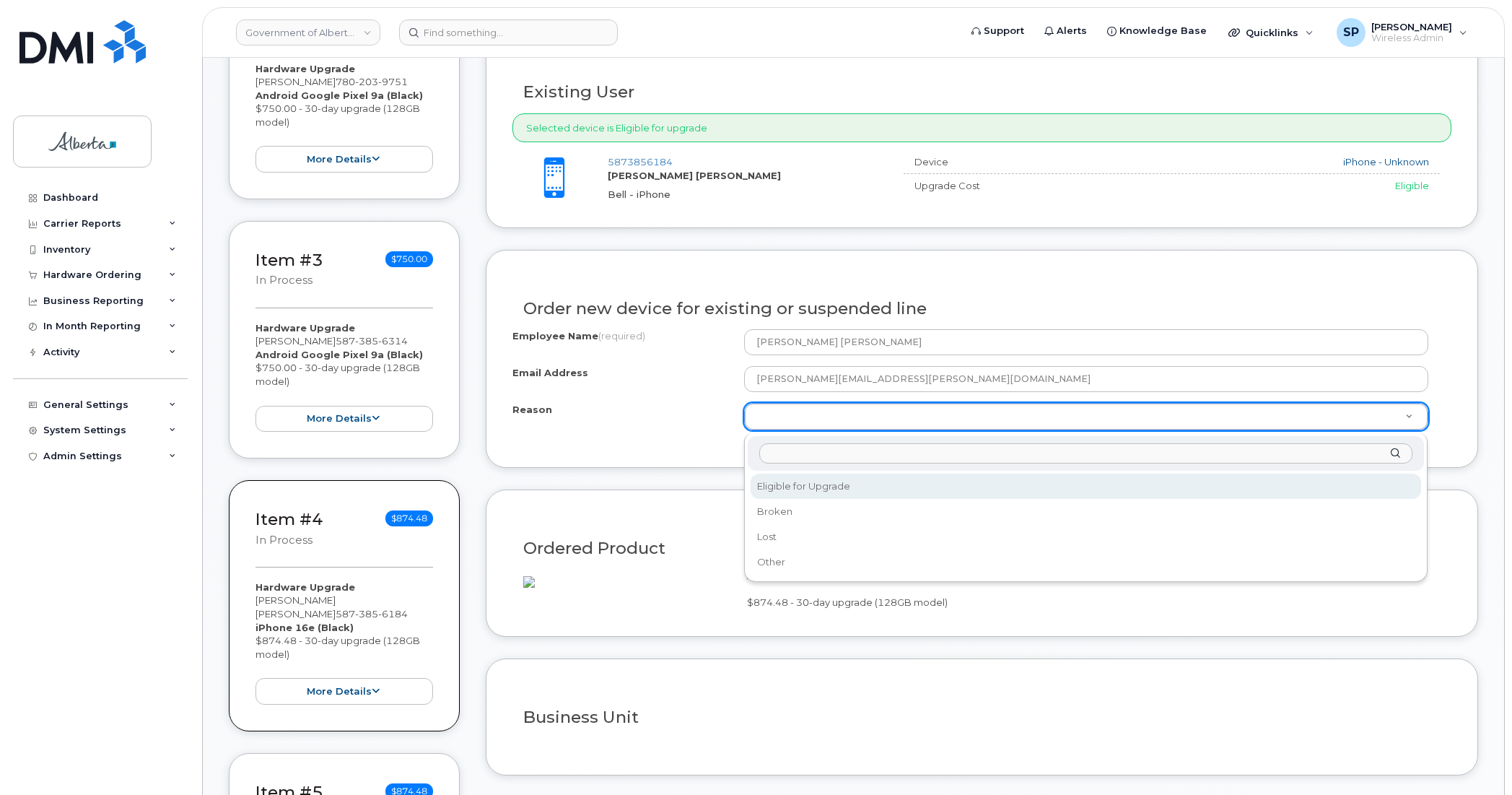
drag, startPoint x: 818, startPoint y: 482, endPoint x: 839, endPoint y: 487, distance: 21.6
select select "eligible_for_upgrade"
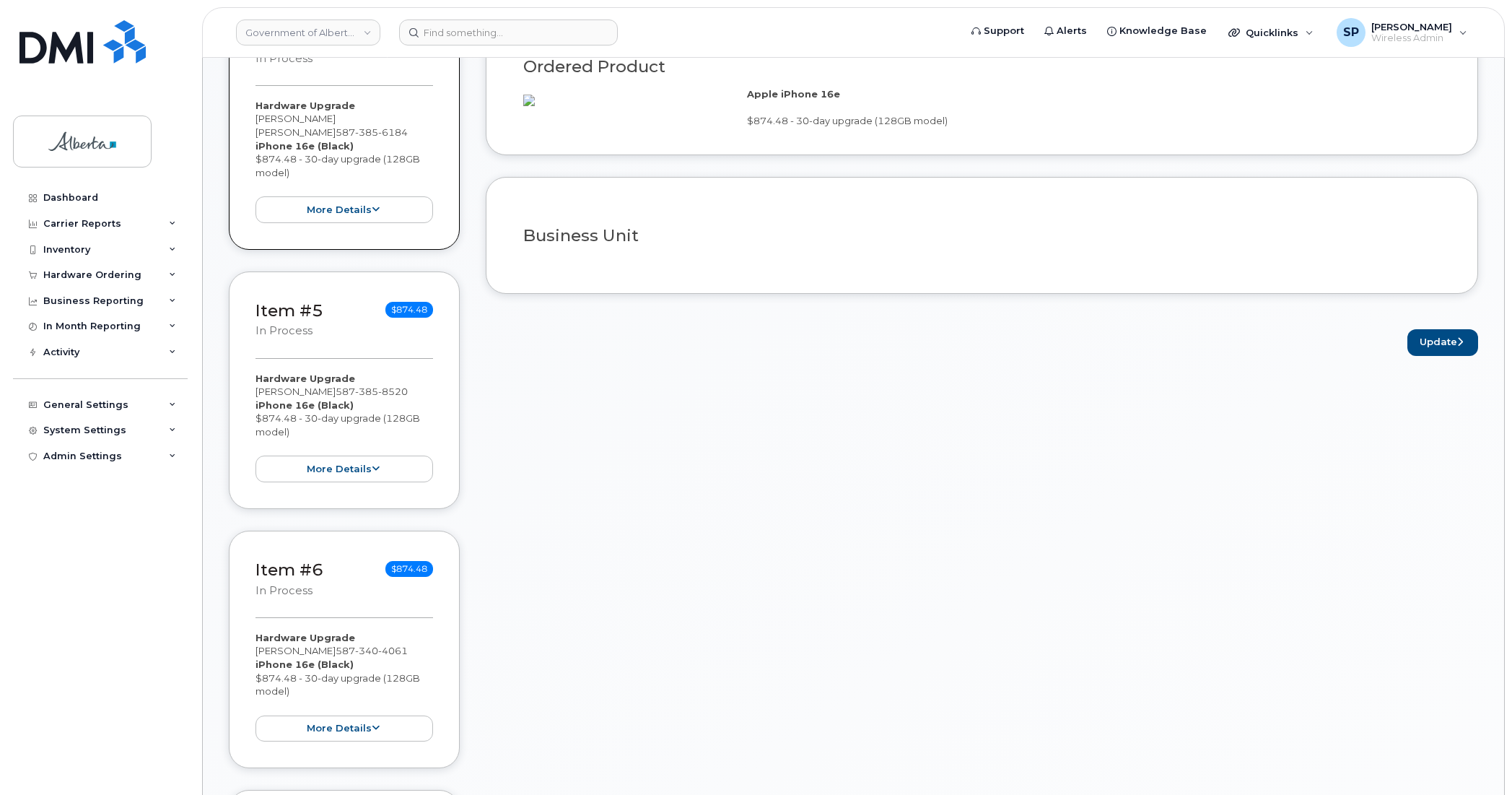
scroll to position [1214, 0]
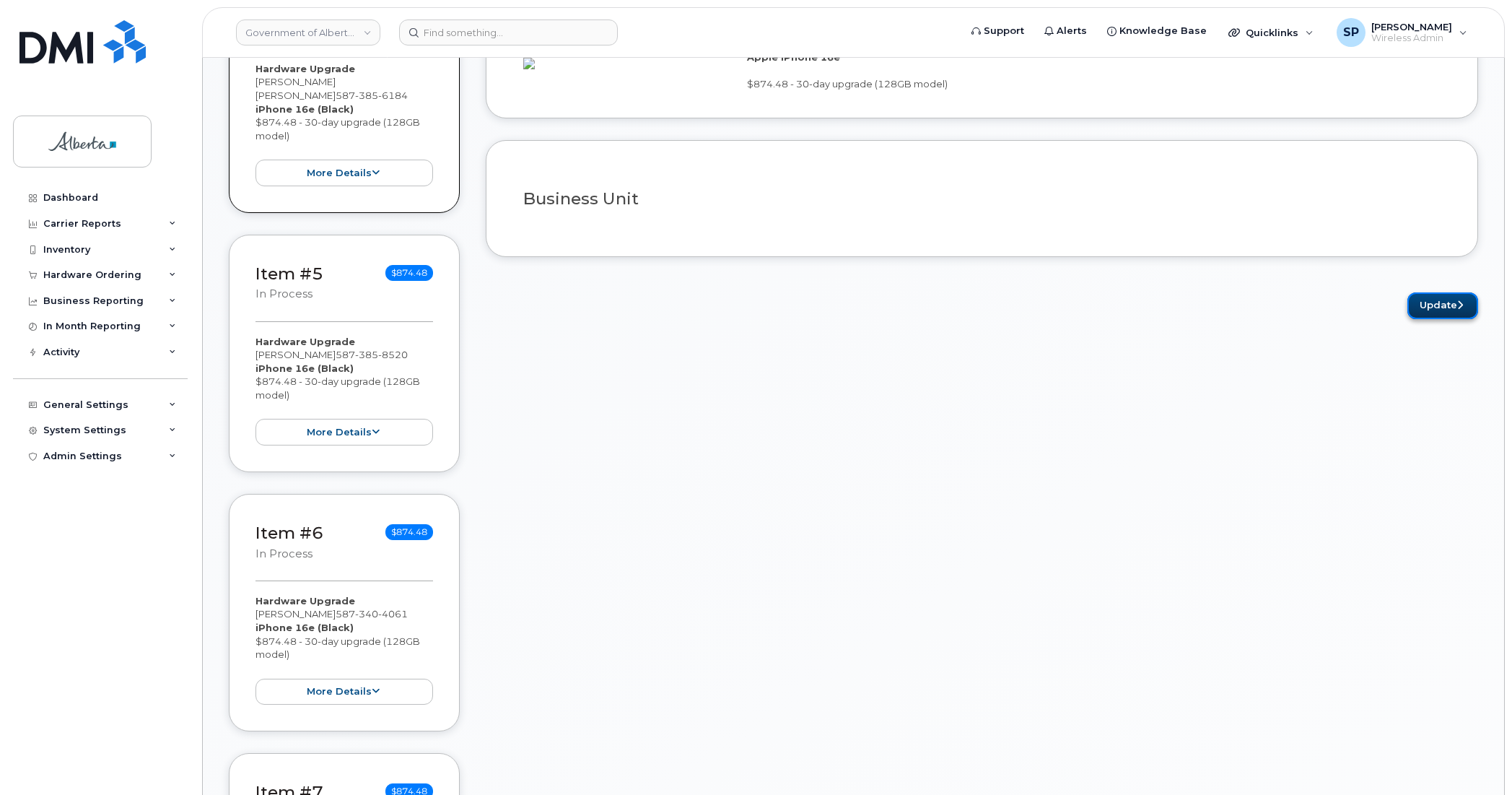
click at [1439, 319] on button "Update" at bounding box center [1443, 305] width 71 height 27
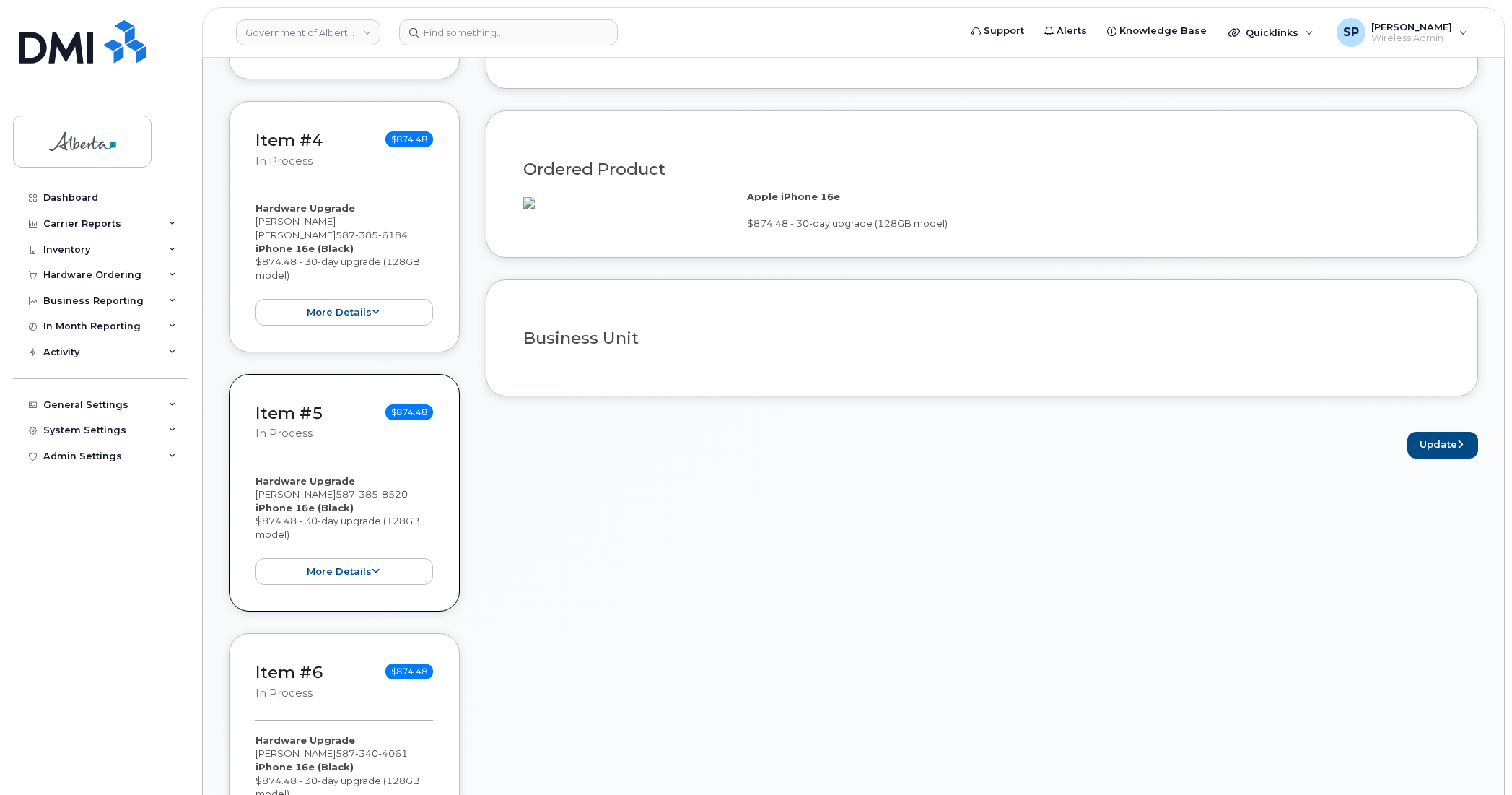
scroll to position [1076, 0]
click at [1445, 456] on button "Update" at bounding box center [1443, 443] width 71 height 27
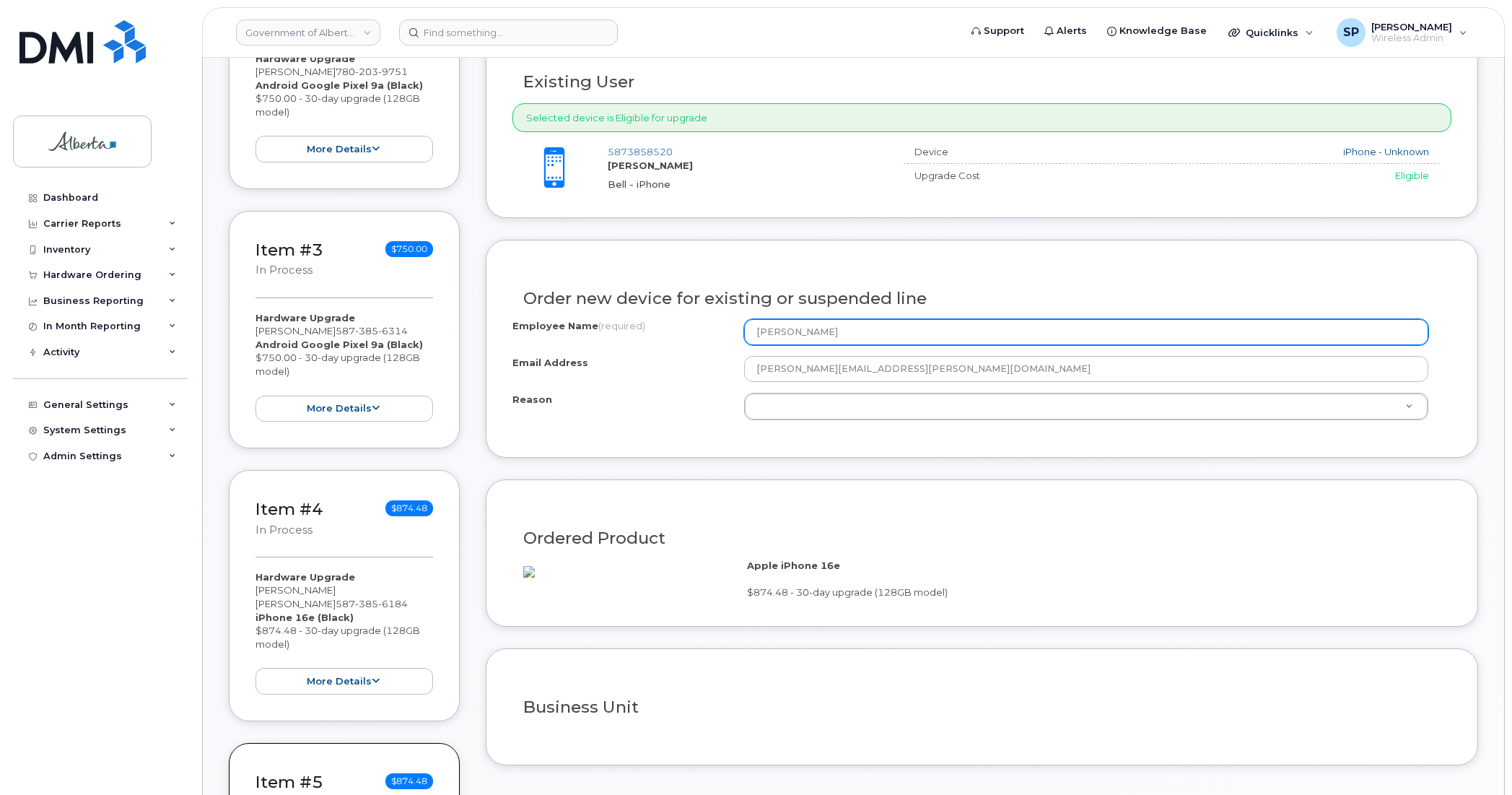
scroll to position [700, 0]
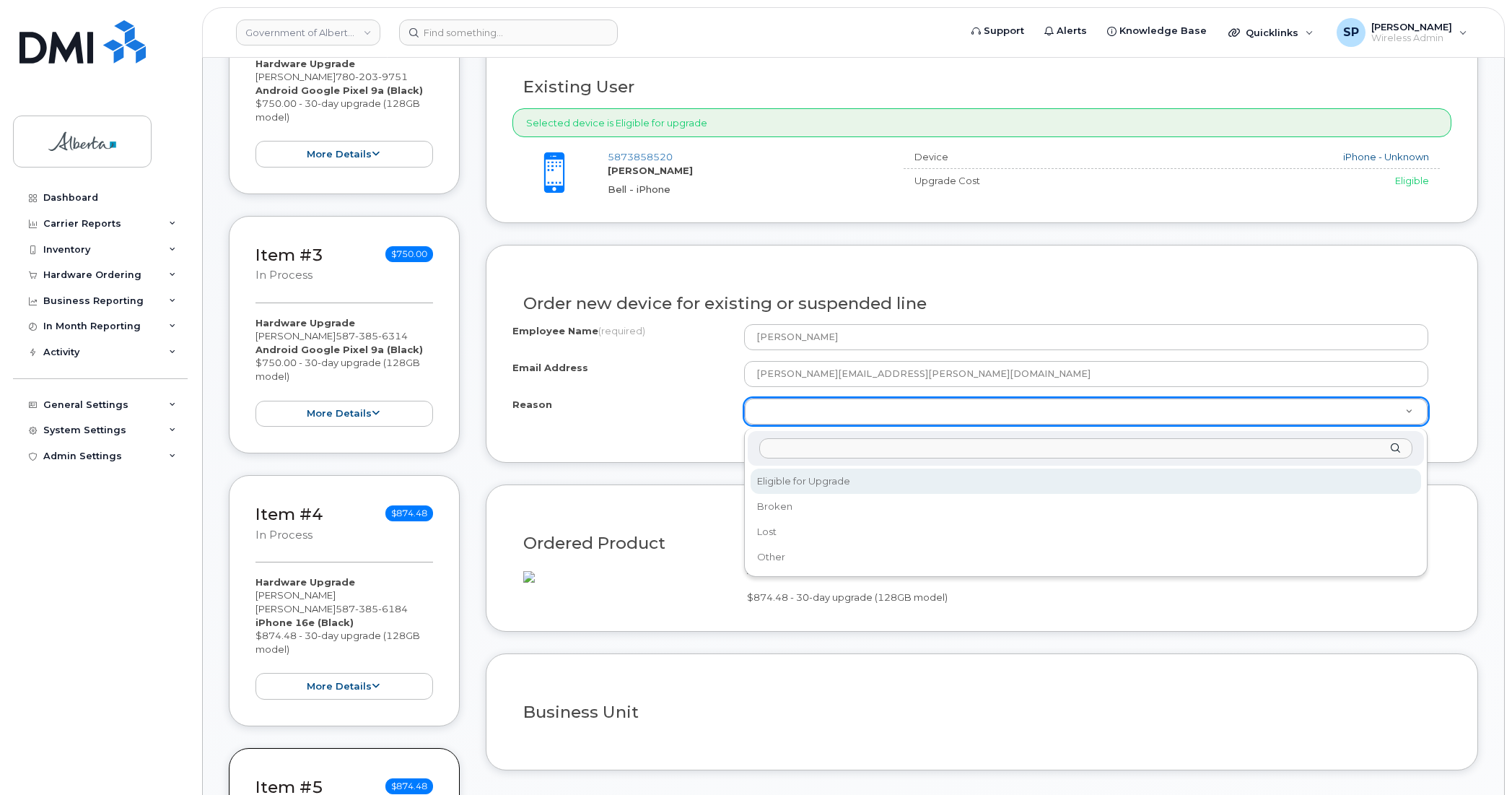
select select "eligible_for_upgrade"
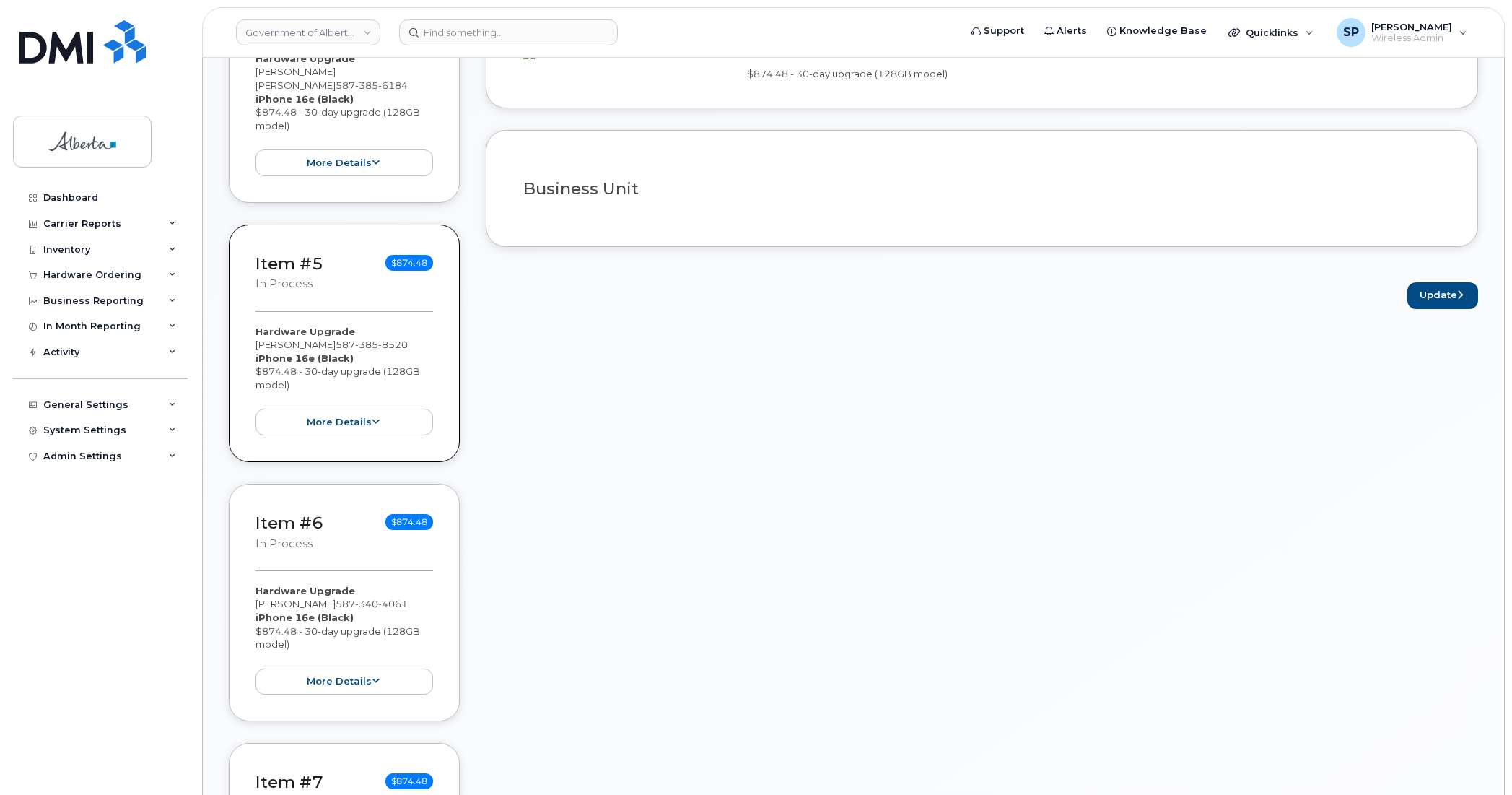
scroll to position [1228, 0]
click at [1445, 305] on button "Update" at bounding box center [1443, 291] width 71 height 27
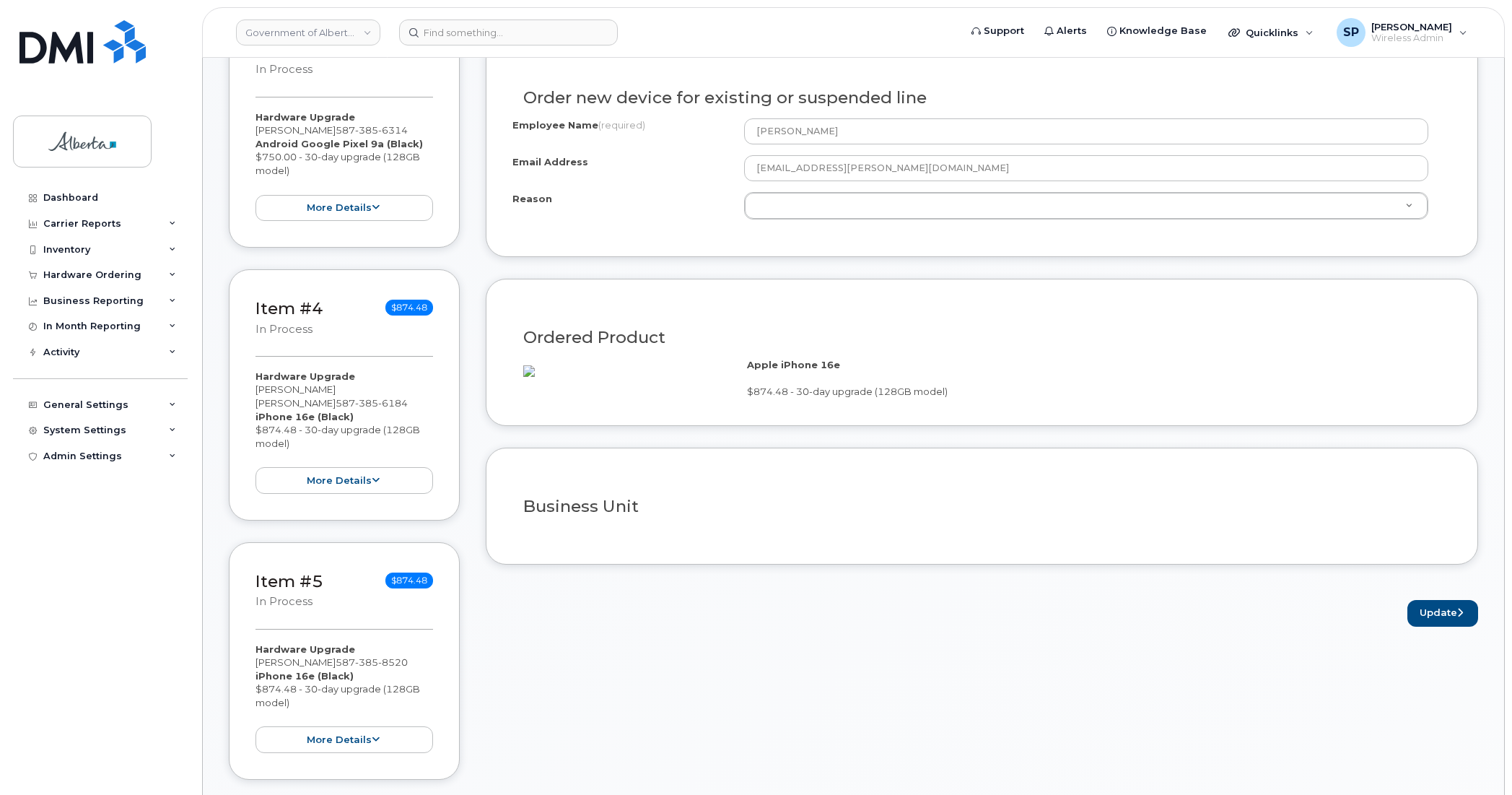
scroll to position [870, 0]
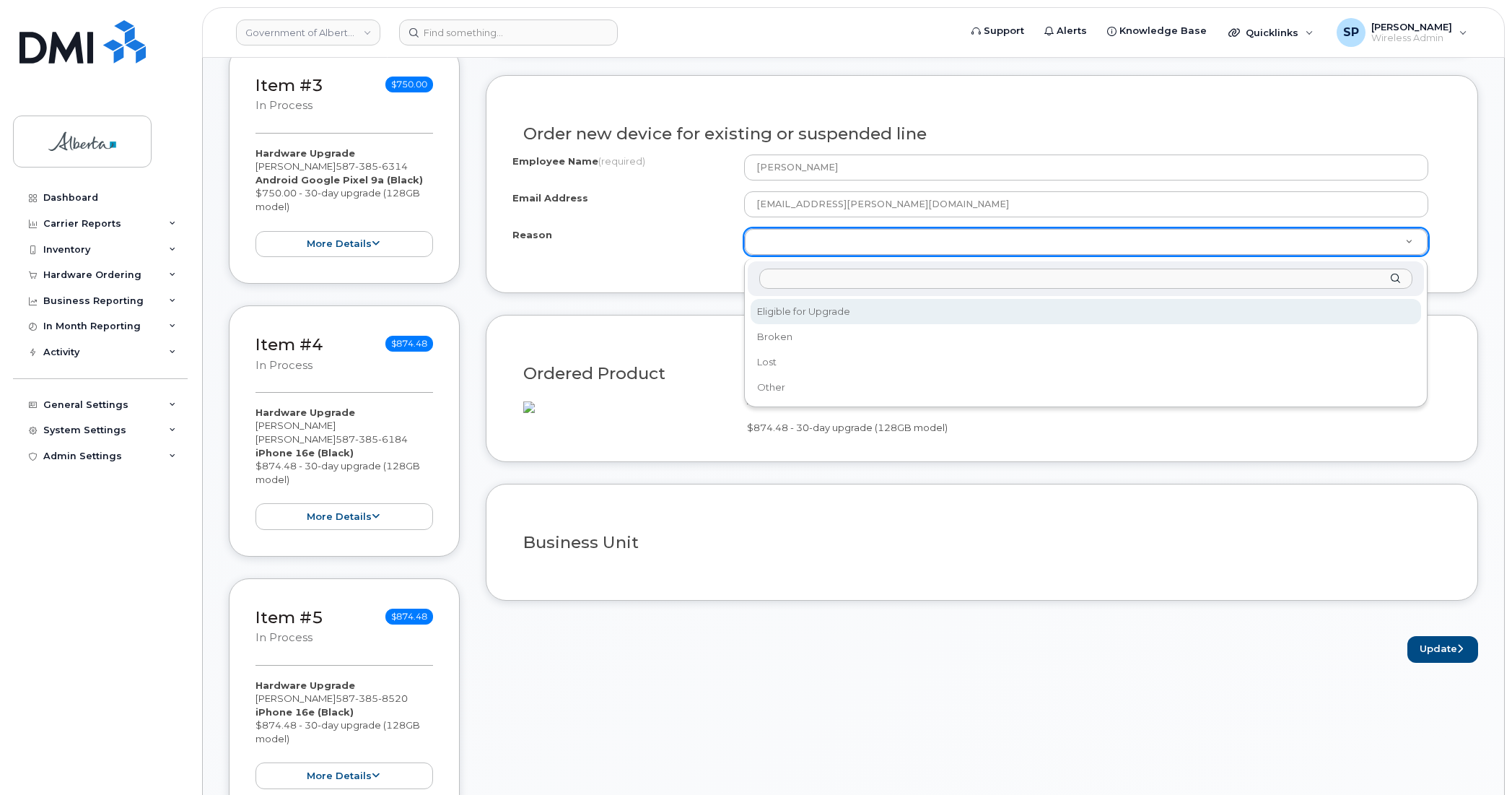
select select "eligible_for_upgrade"
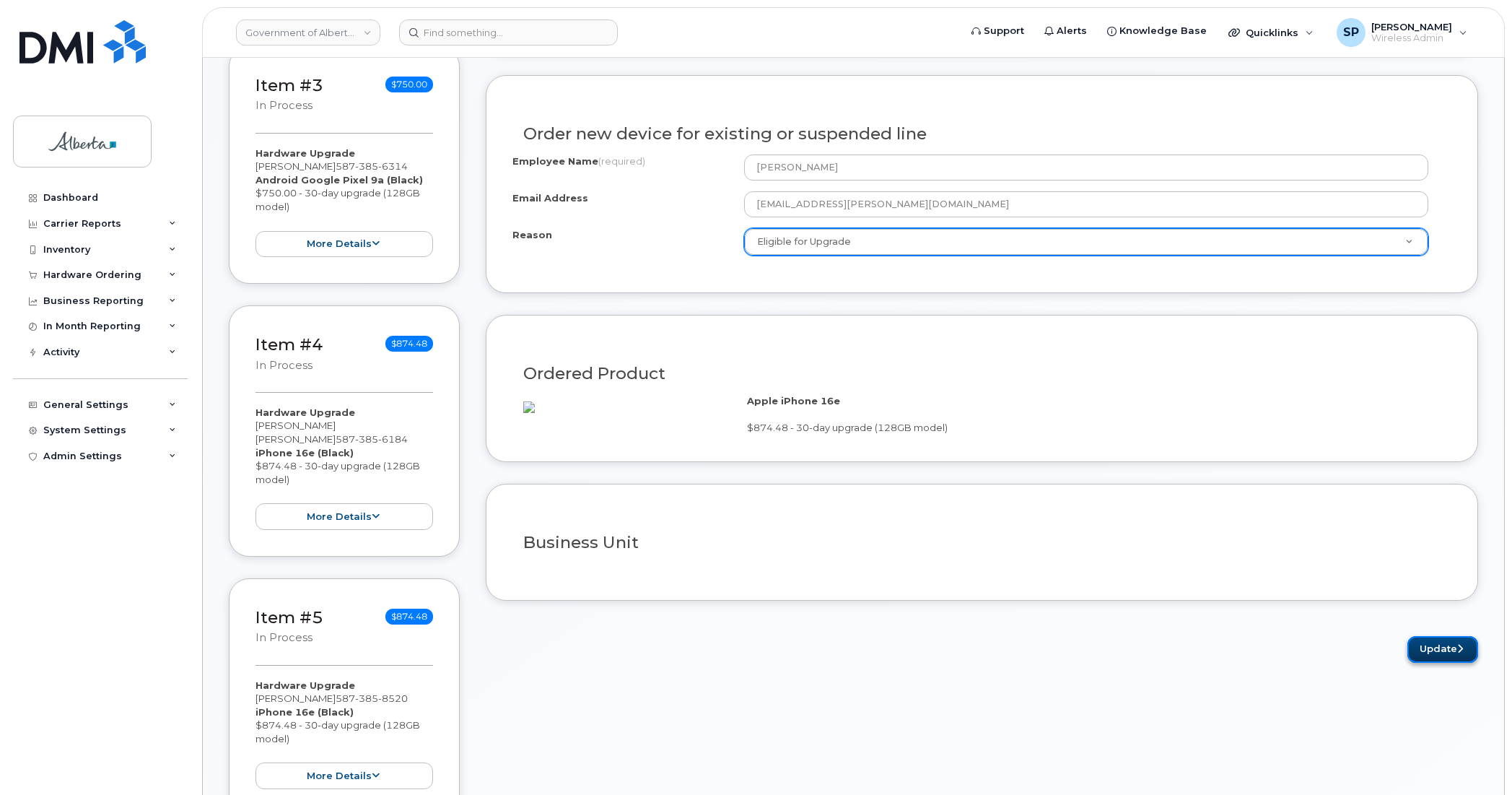
click at [1455, 663] on button "Update" at bounding box center [1443, 649] width 71 height 27
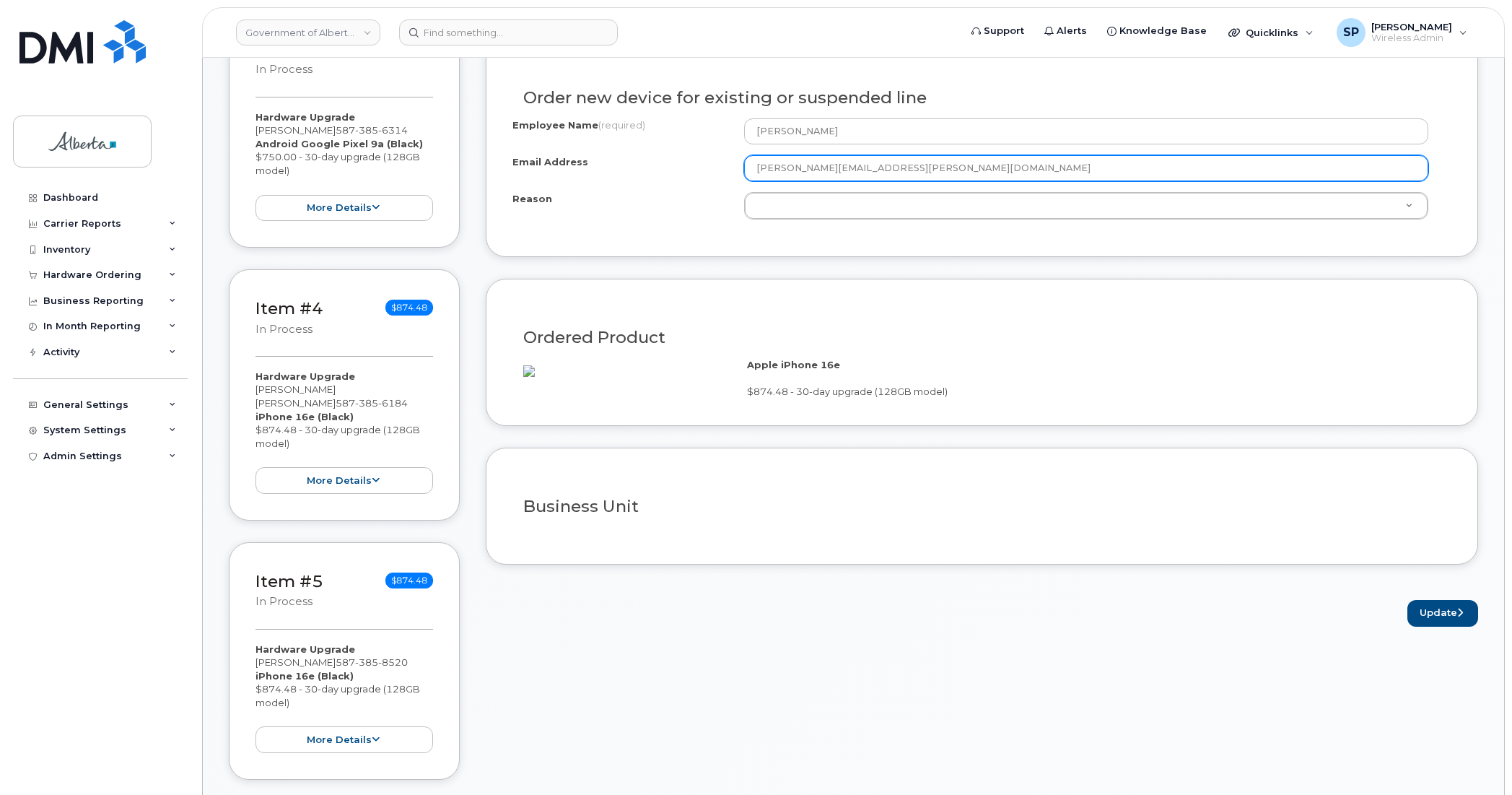
scroll to position [892, 0]
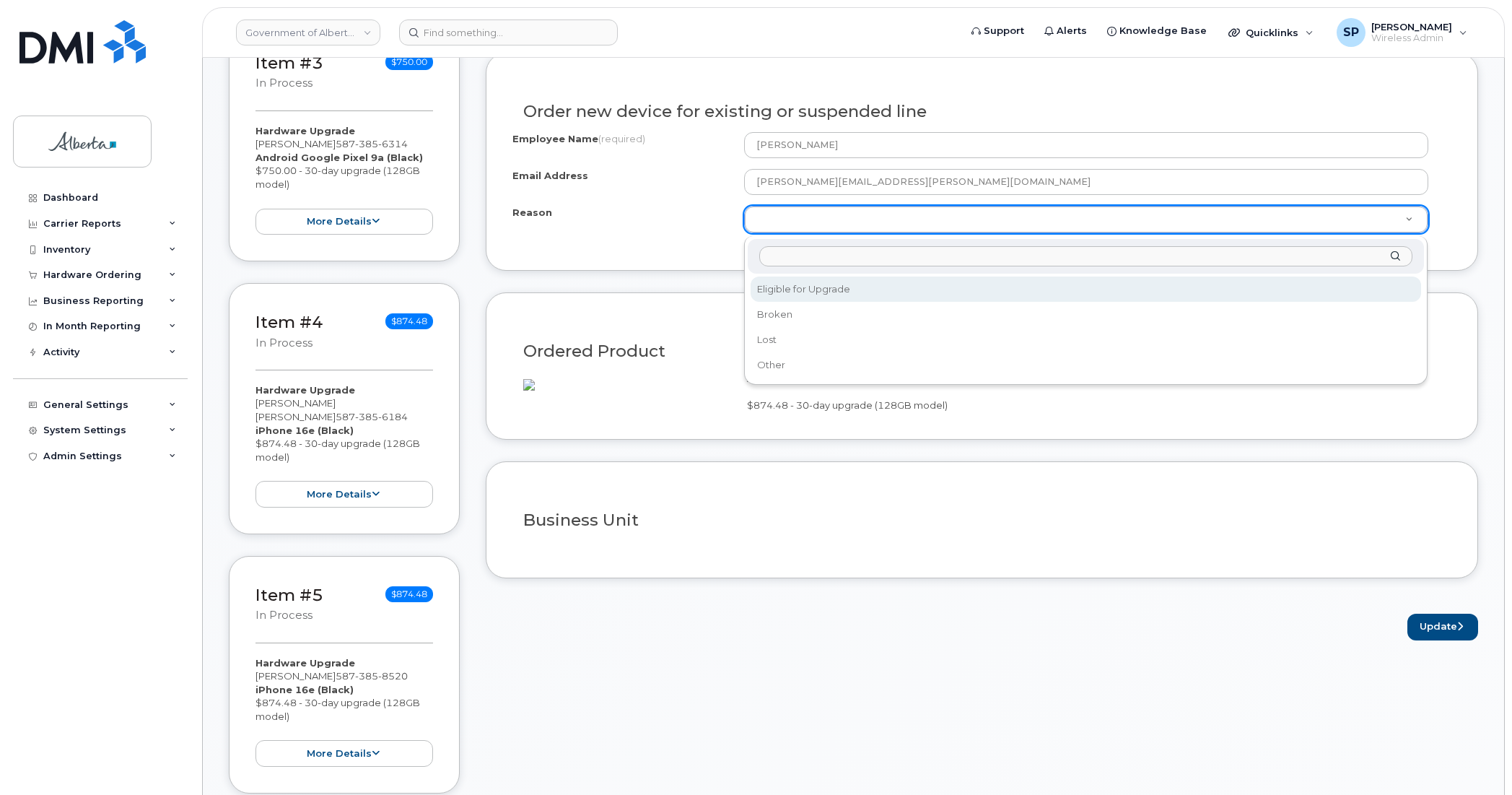
select select "eligible_for_upgrade"
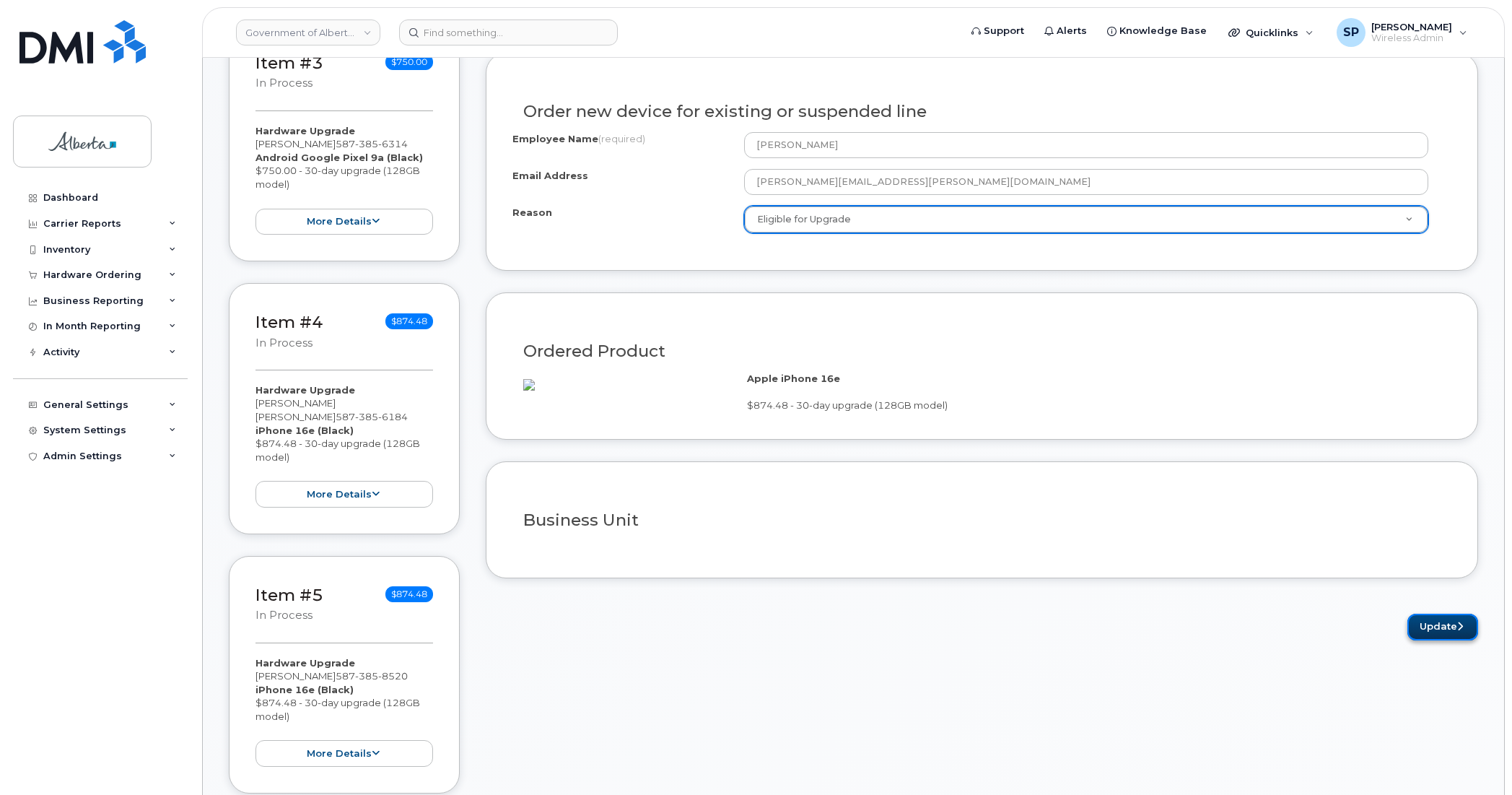
click at [1445, 641] on button "Update" at bounding box center [1443, 627] width 71 height 27
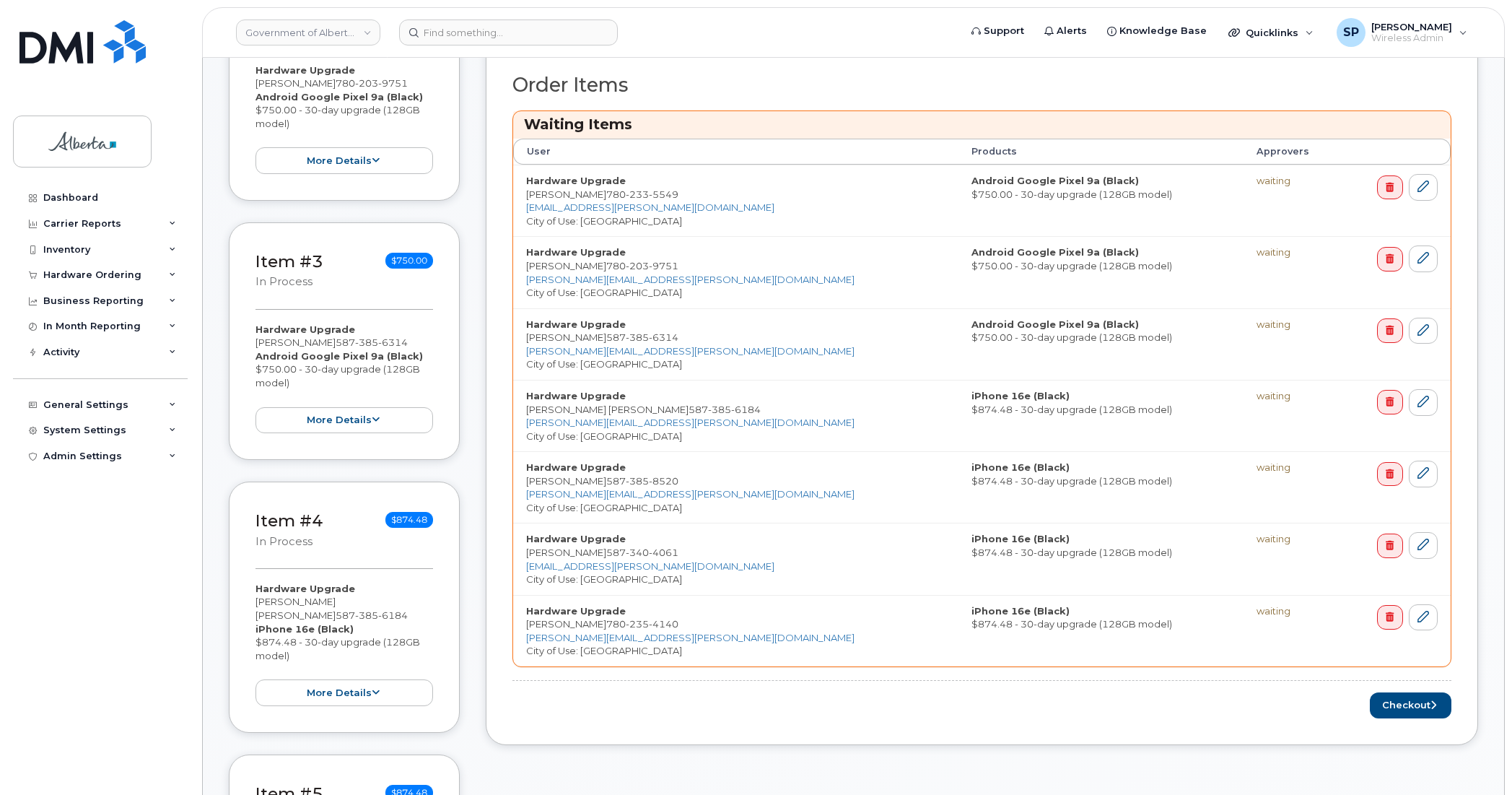
scroll to position [751, 0]
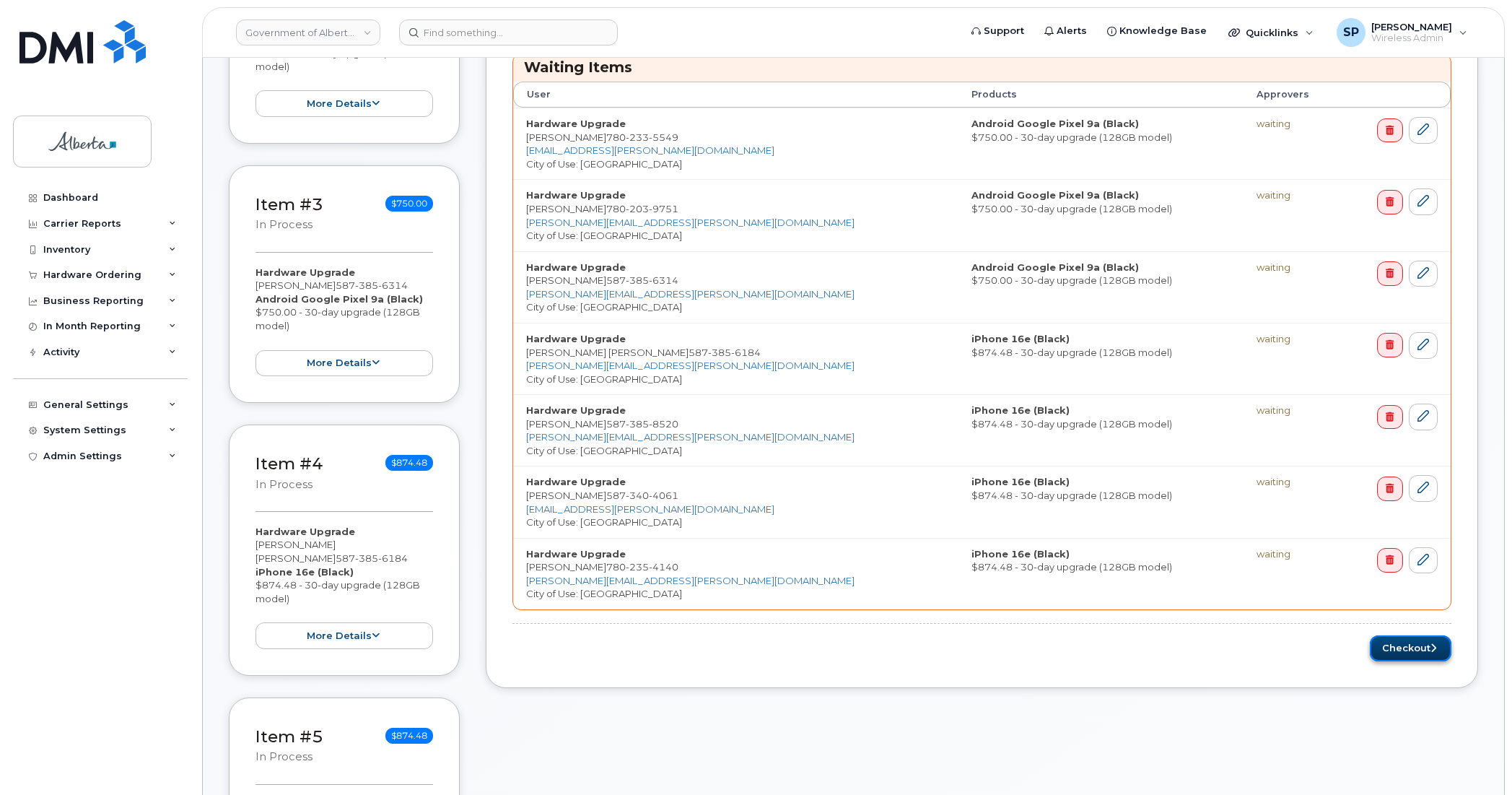
click at [1384, 652] on button "Checkout" at bounding box center [1411, 649] width 82 height 27
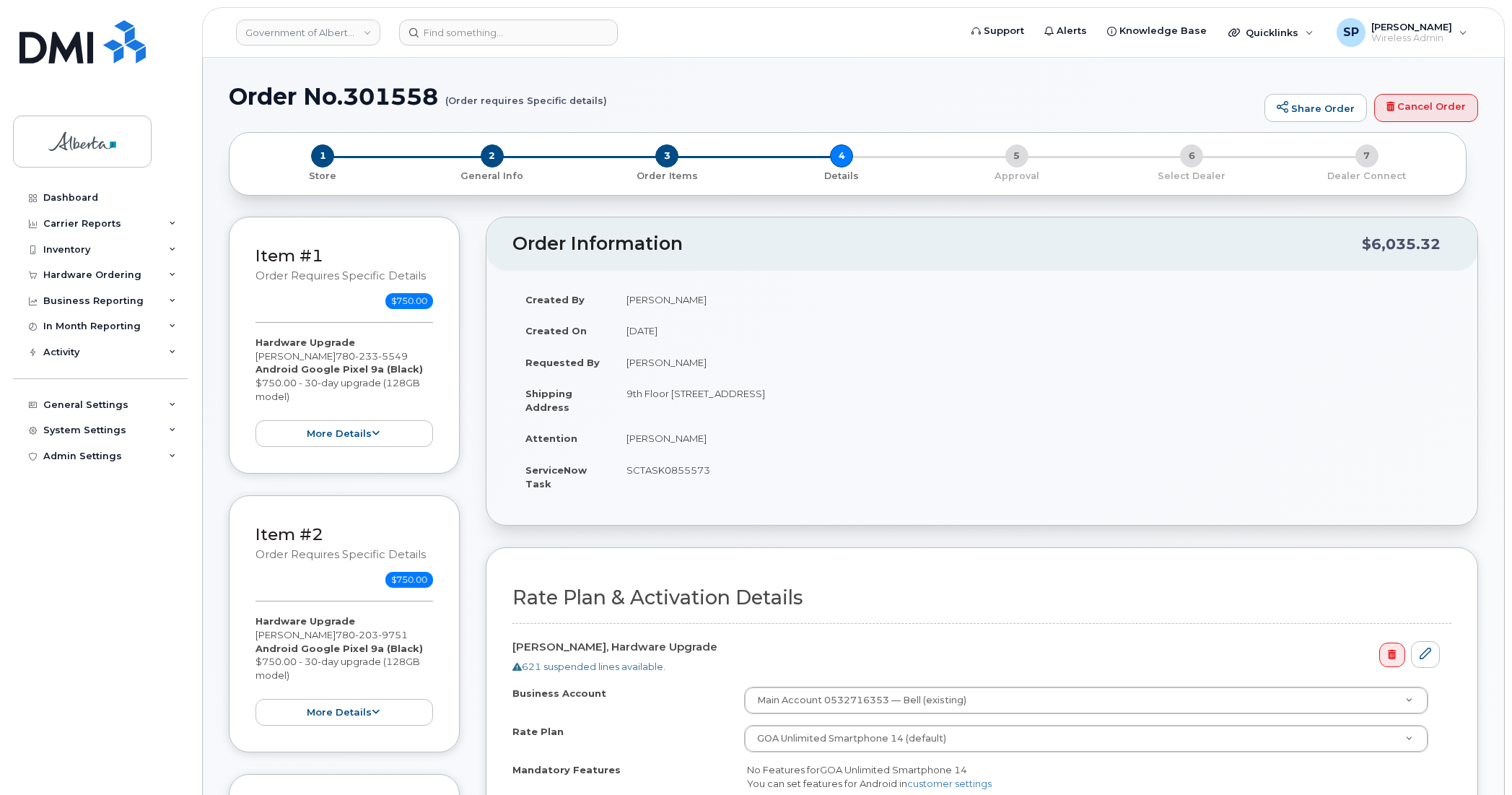
select select
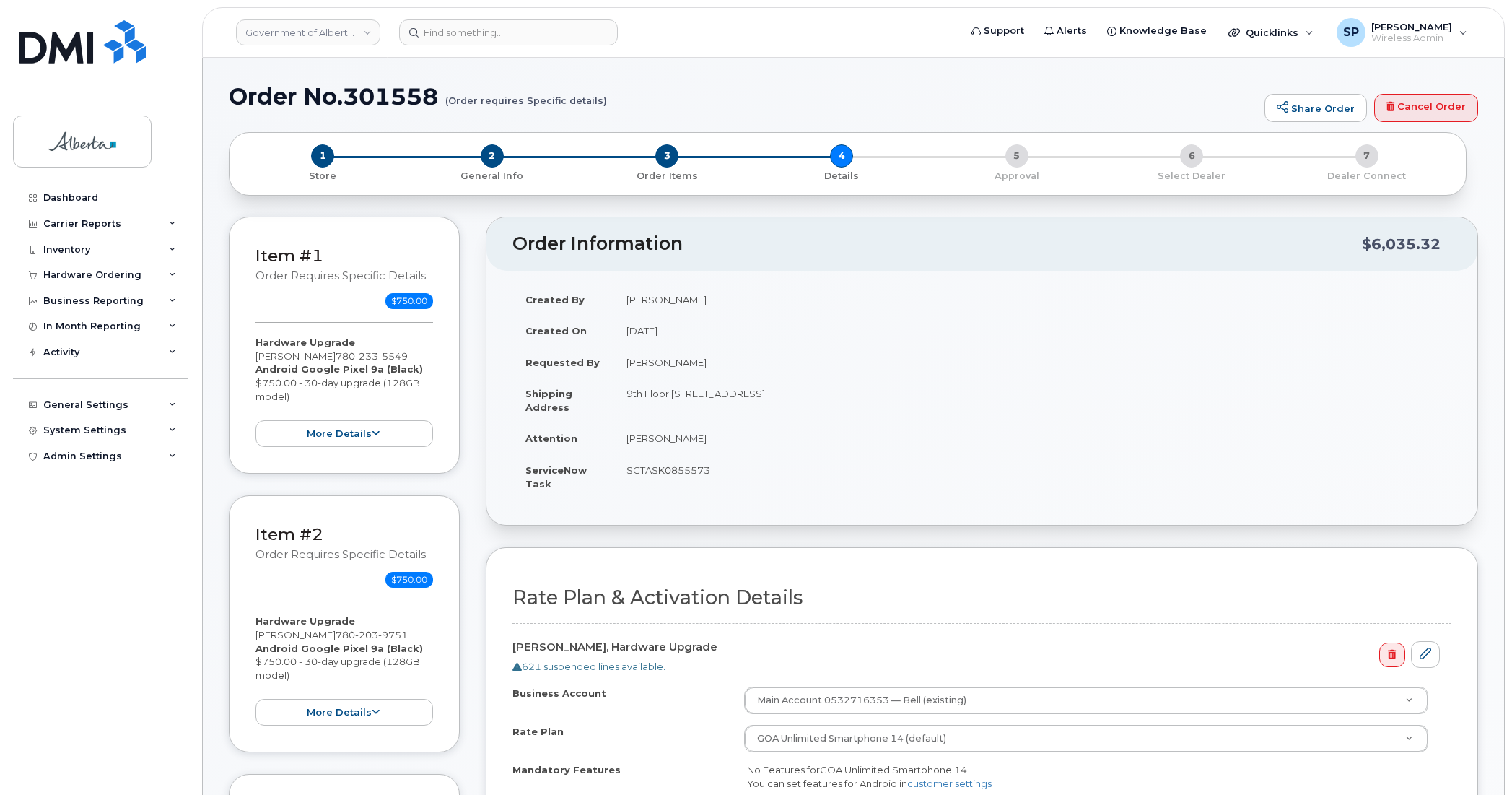
select select
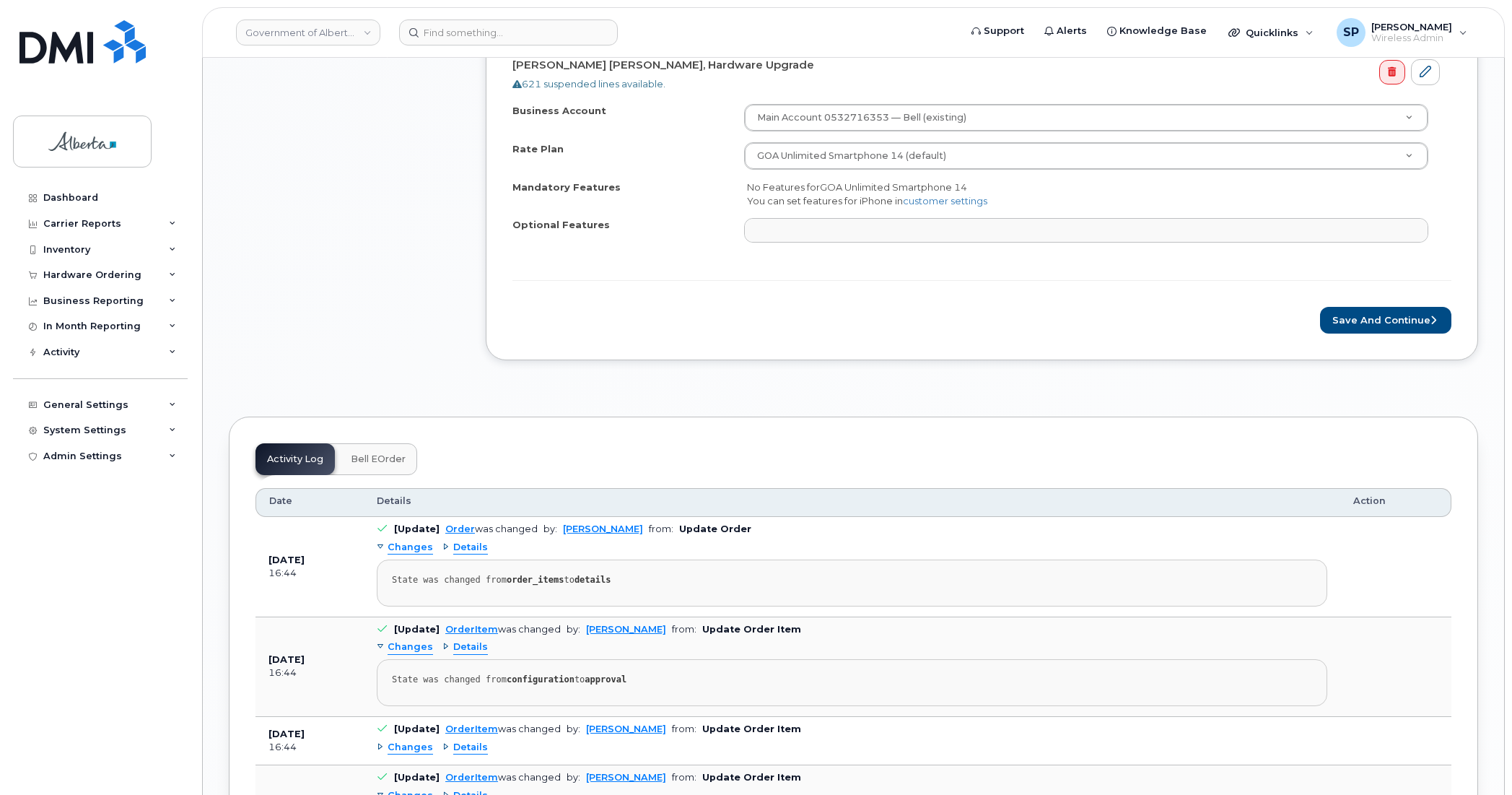
scroll to position [2399, 0]
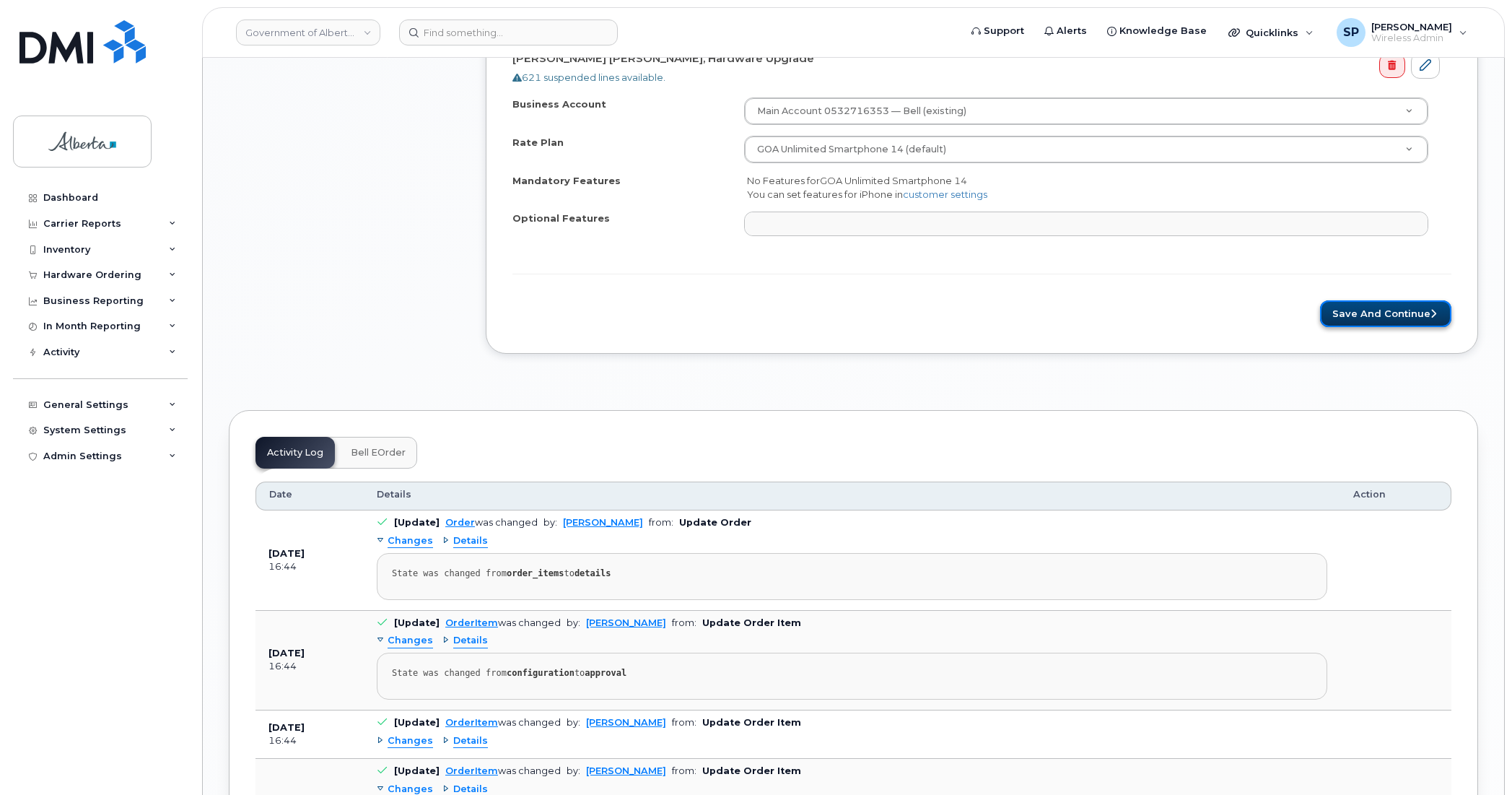
click at [1370, 326] on button "Save and Continue" at bounding box center [1386, 313] width 131 height 27
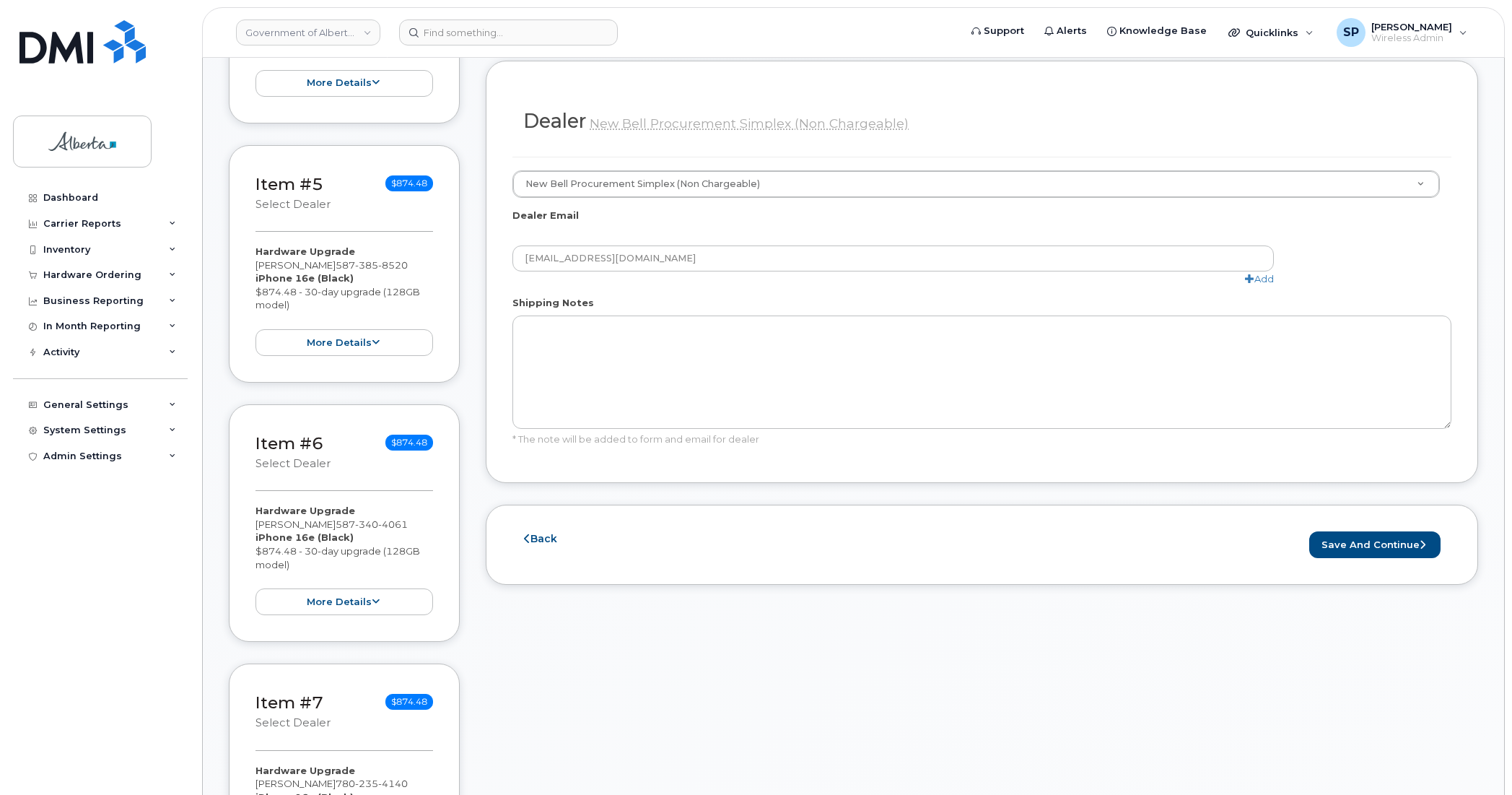
scroll to position [1218, 0]
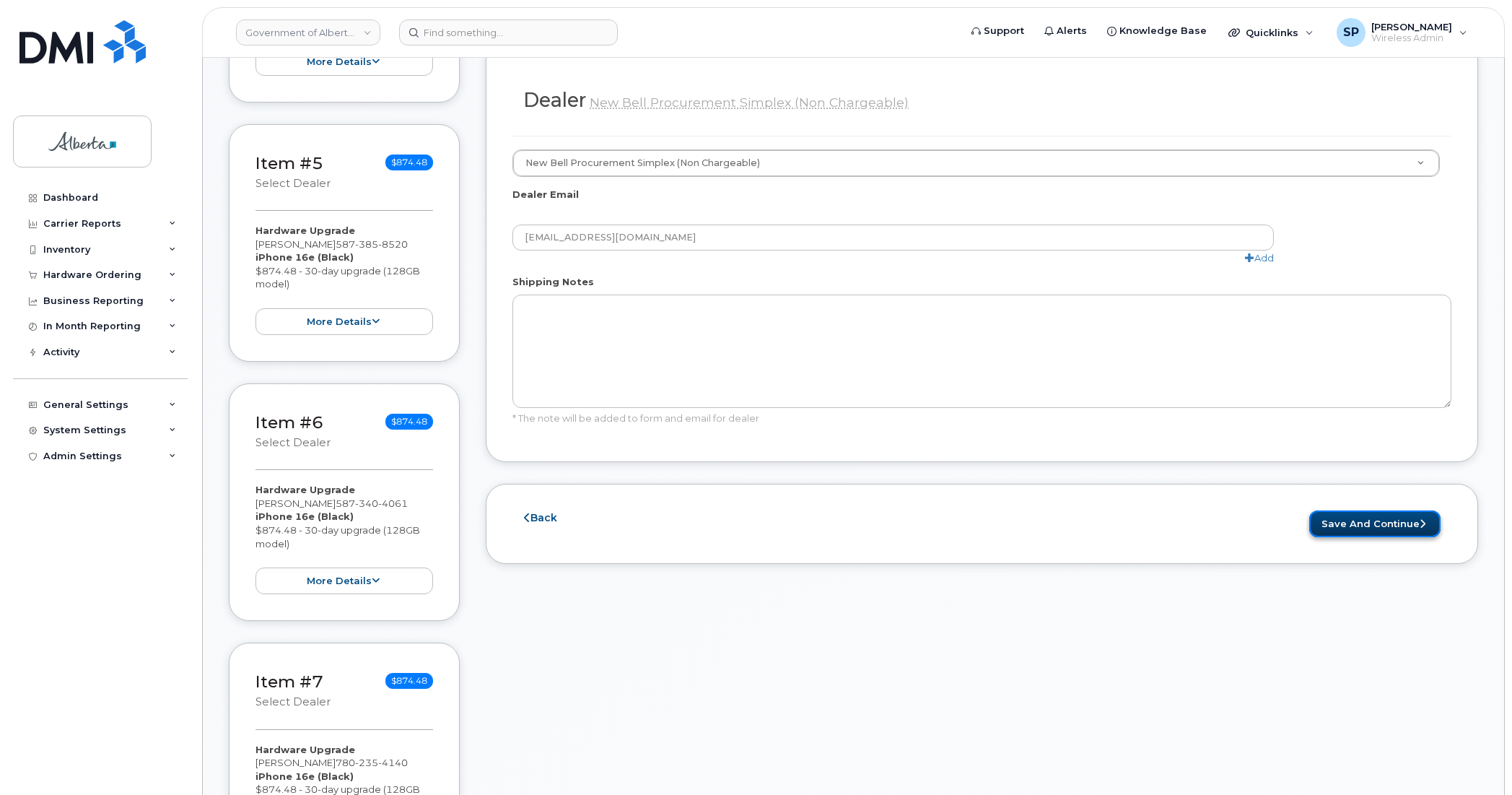
click at [1386, 529] on button "Save and Continue" at bounding box center [1375, 523] width 131 height 27
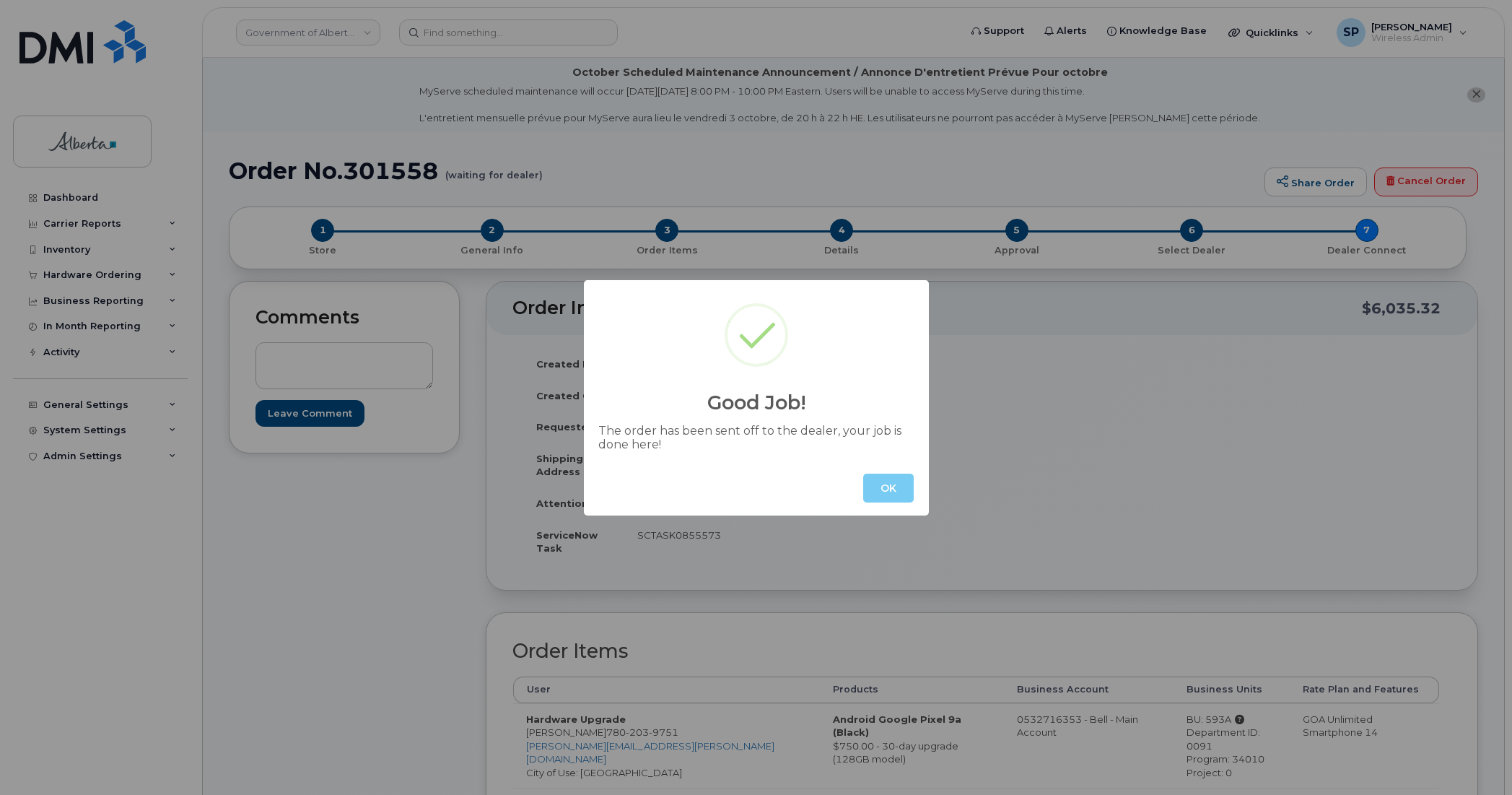
click at [896, 486] on button "OK" at bounding box center [889, 487] width 51 height 29
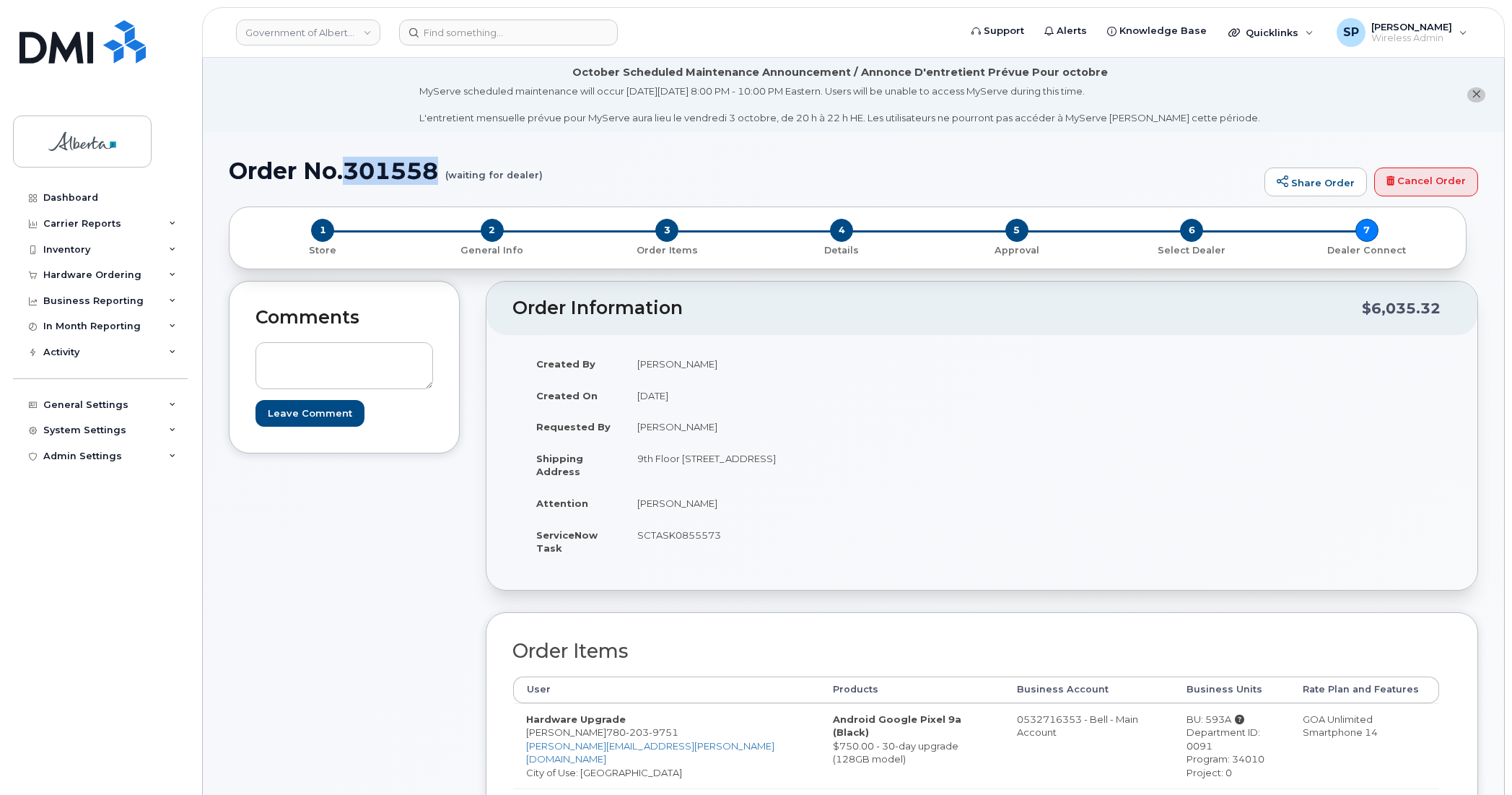
drag, startPoint x: 445, startPoint y: 165, endPoint x: 348, endPoint y: 166, distance: 97.0
click at [348, 166] on h1 "Order No.301558 (waiting for dealer)" at bounding box center [743, 171] width 1029 height 25
copy h1 "301558"
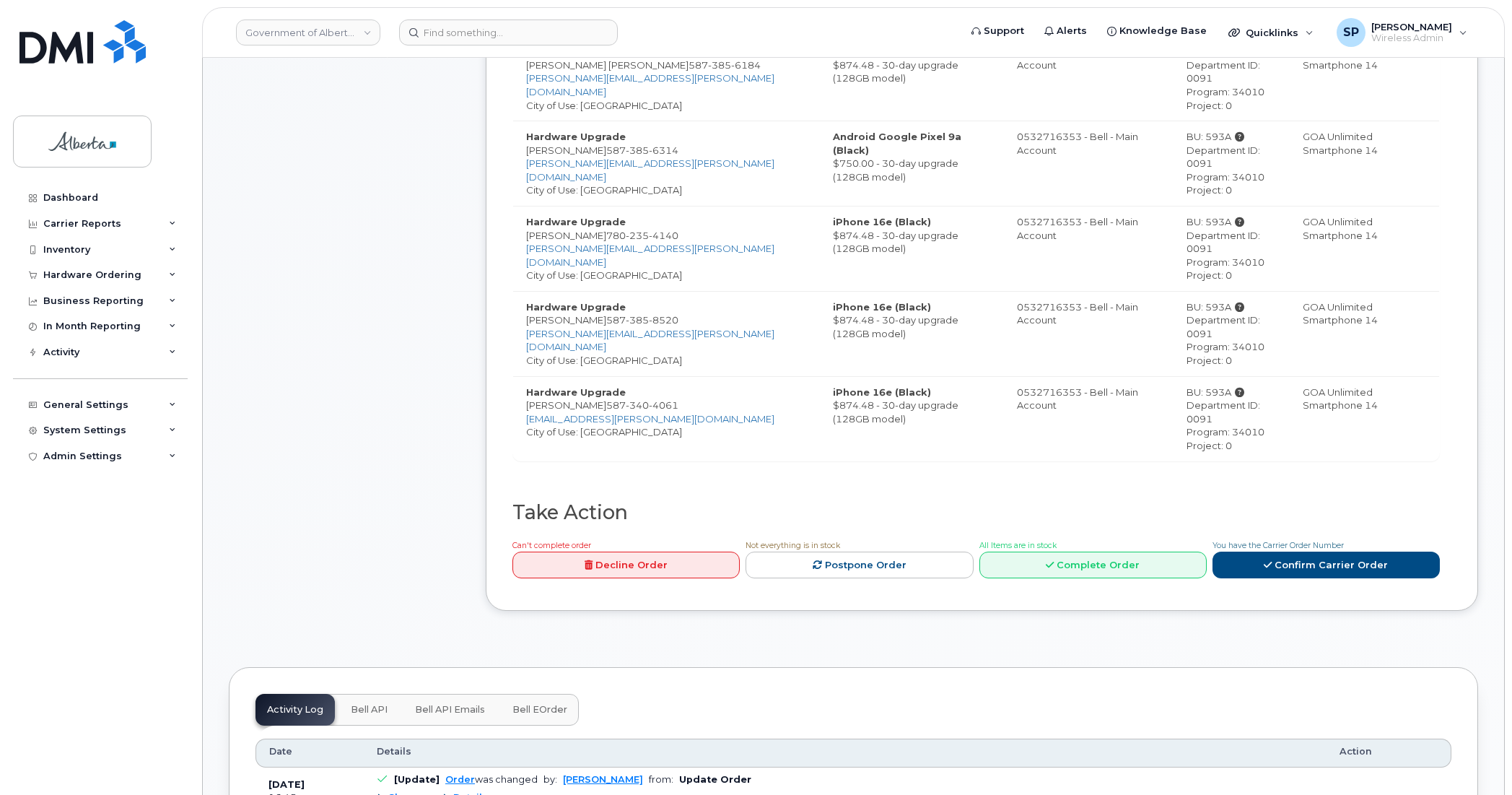
scroll to position [860, 0]
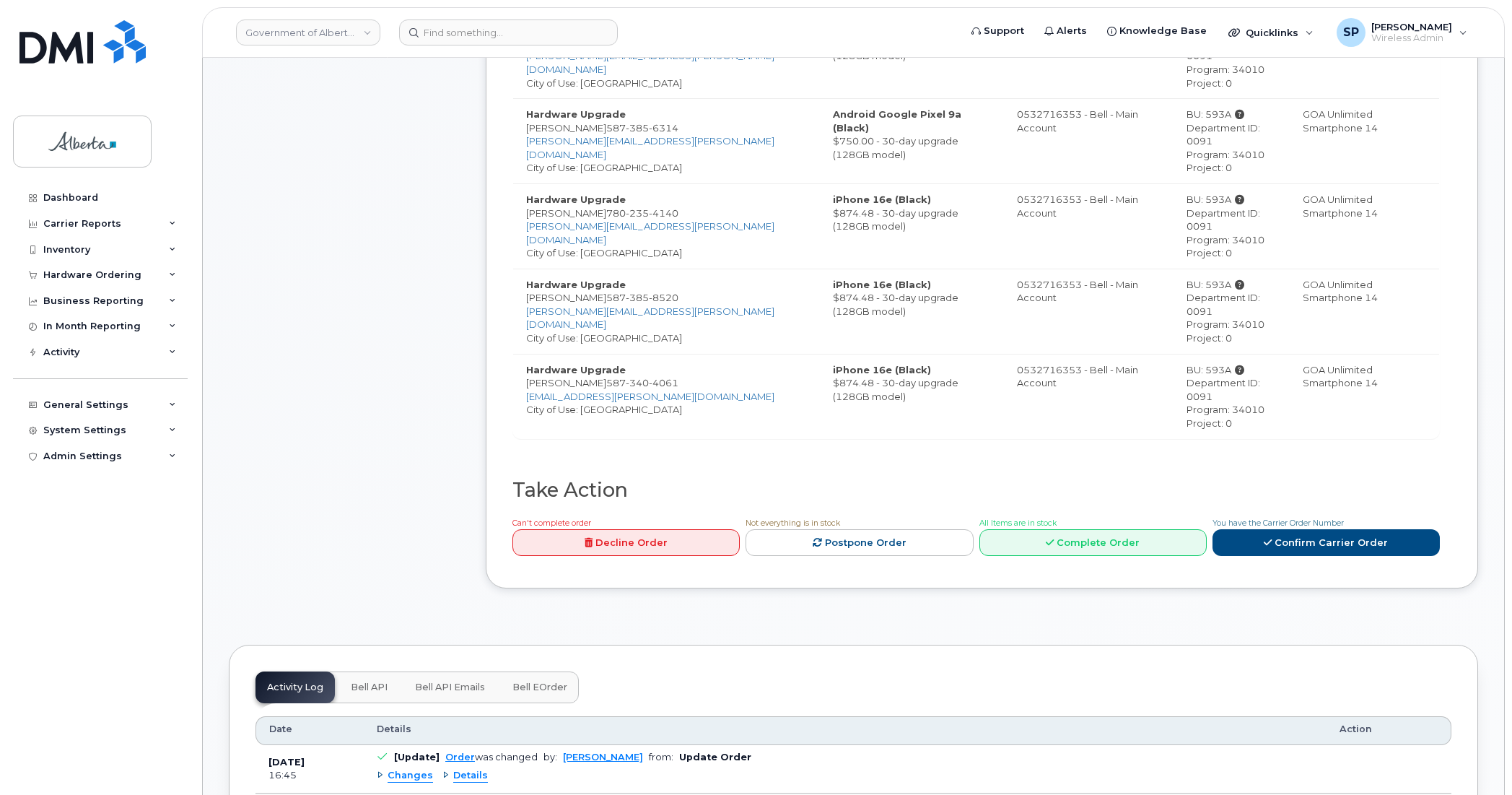
click at [374, 682] on span "Bell API" at bounding box center [369, 687] width 37 height 11
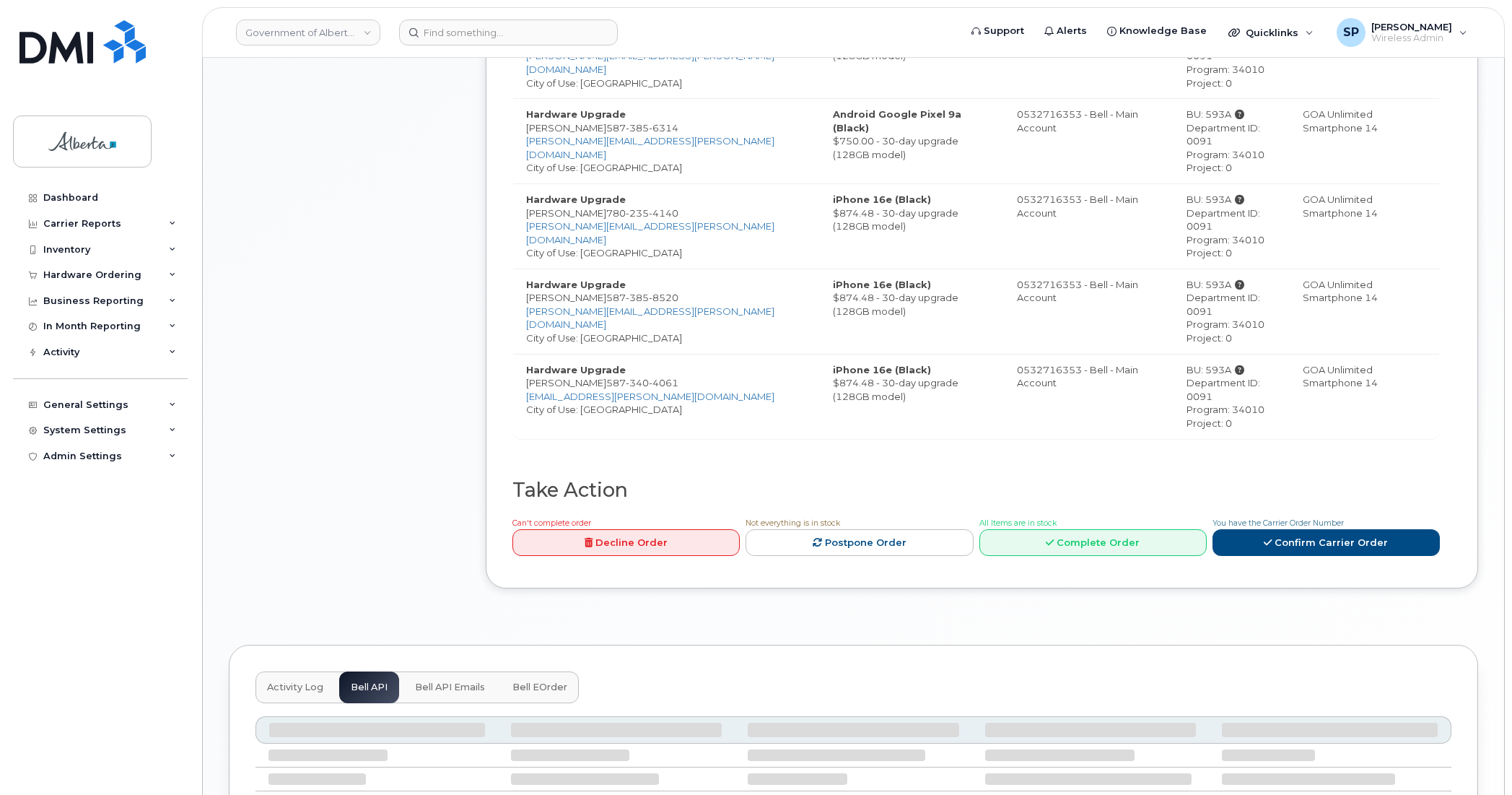
scroll to position [845, 0]
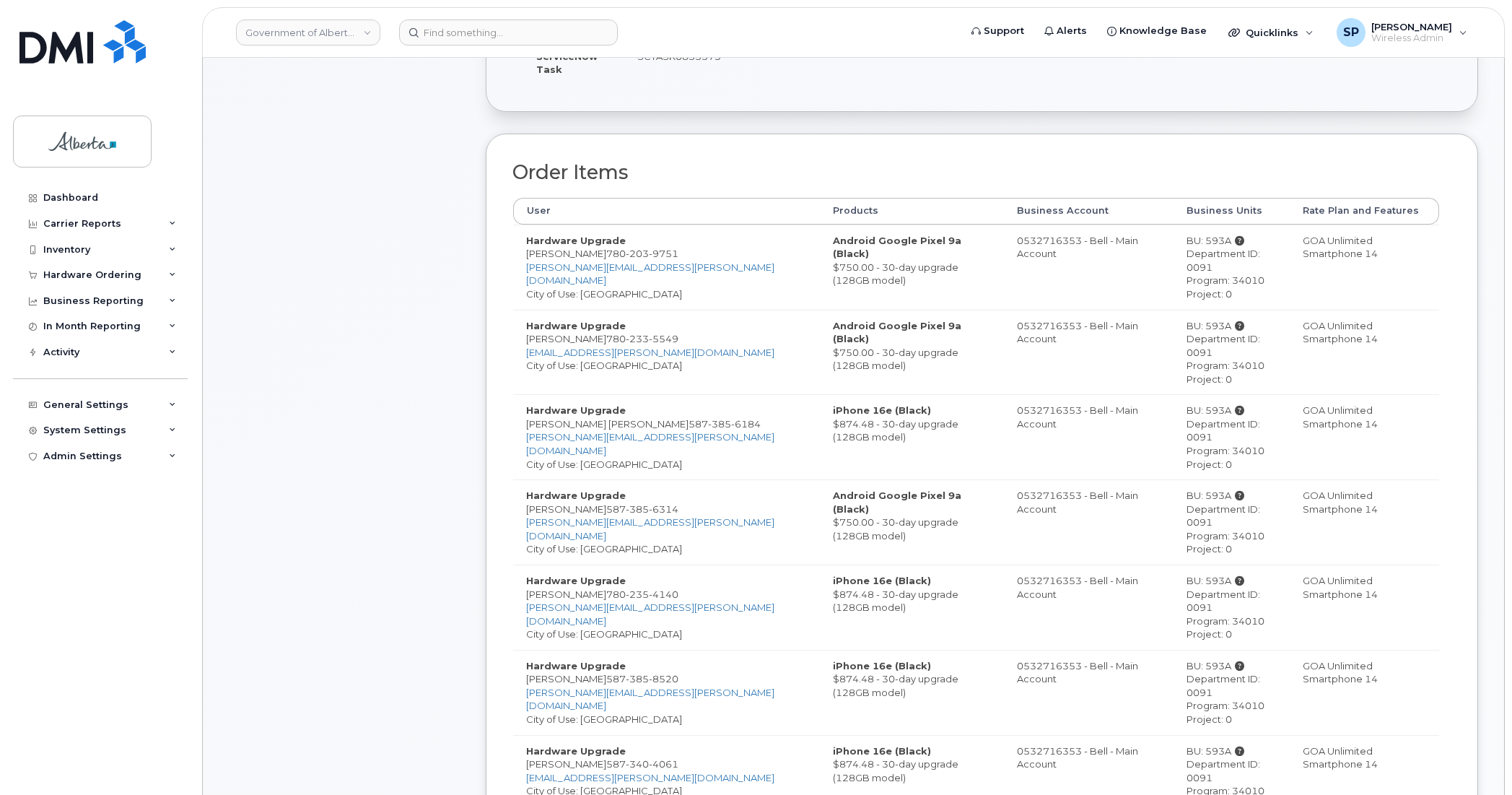
scroll to position [466, 0]
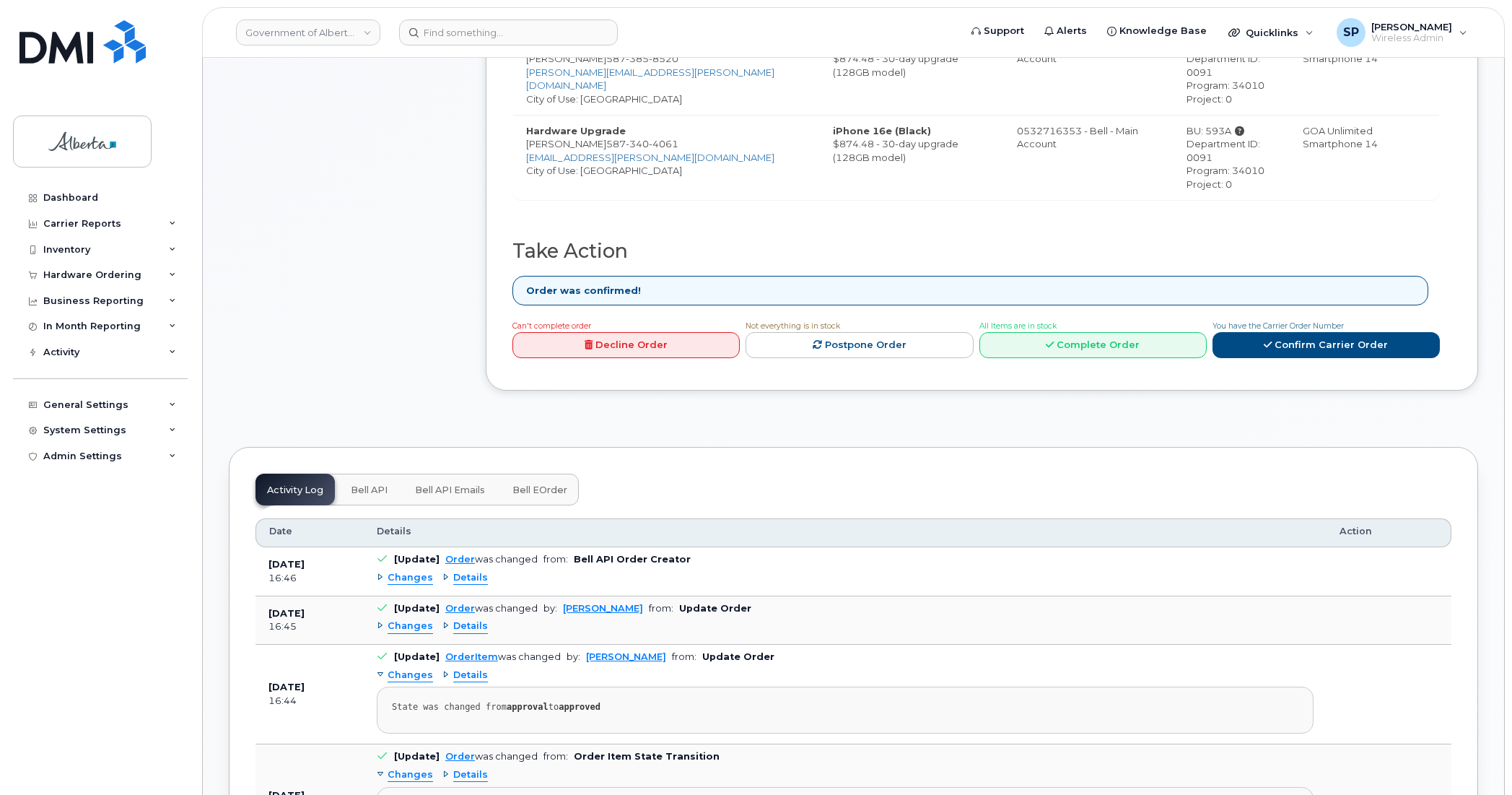
scroll to position [1105, 0]
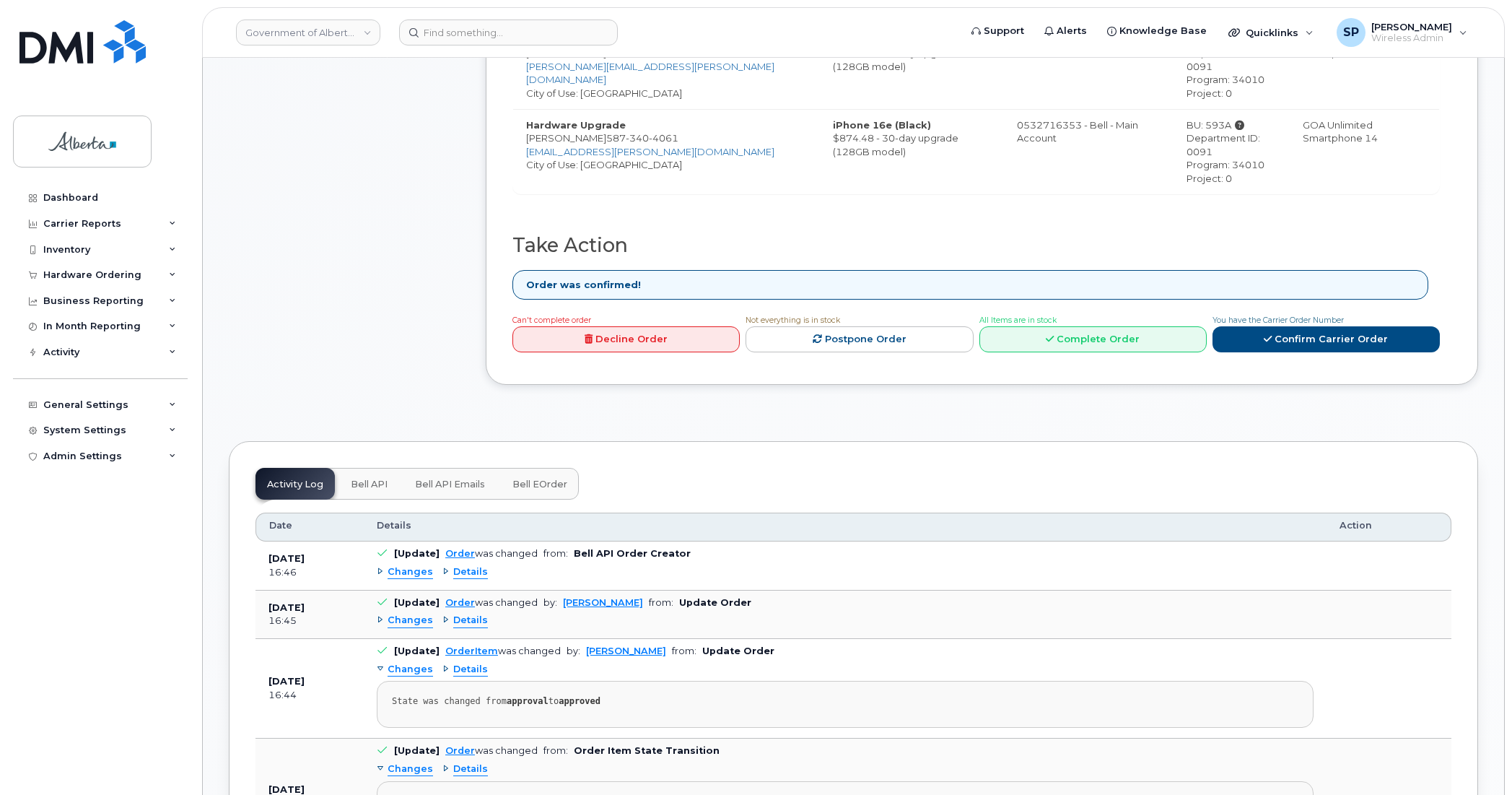
click at [370, 479] on span "Bell API" at bounding box center [369, 485] width 37 height 11
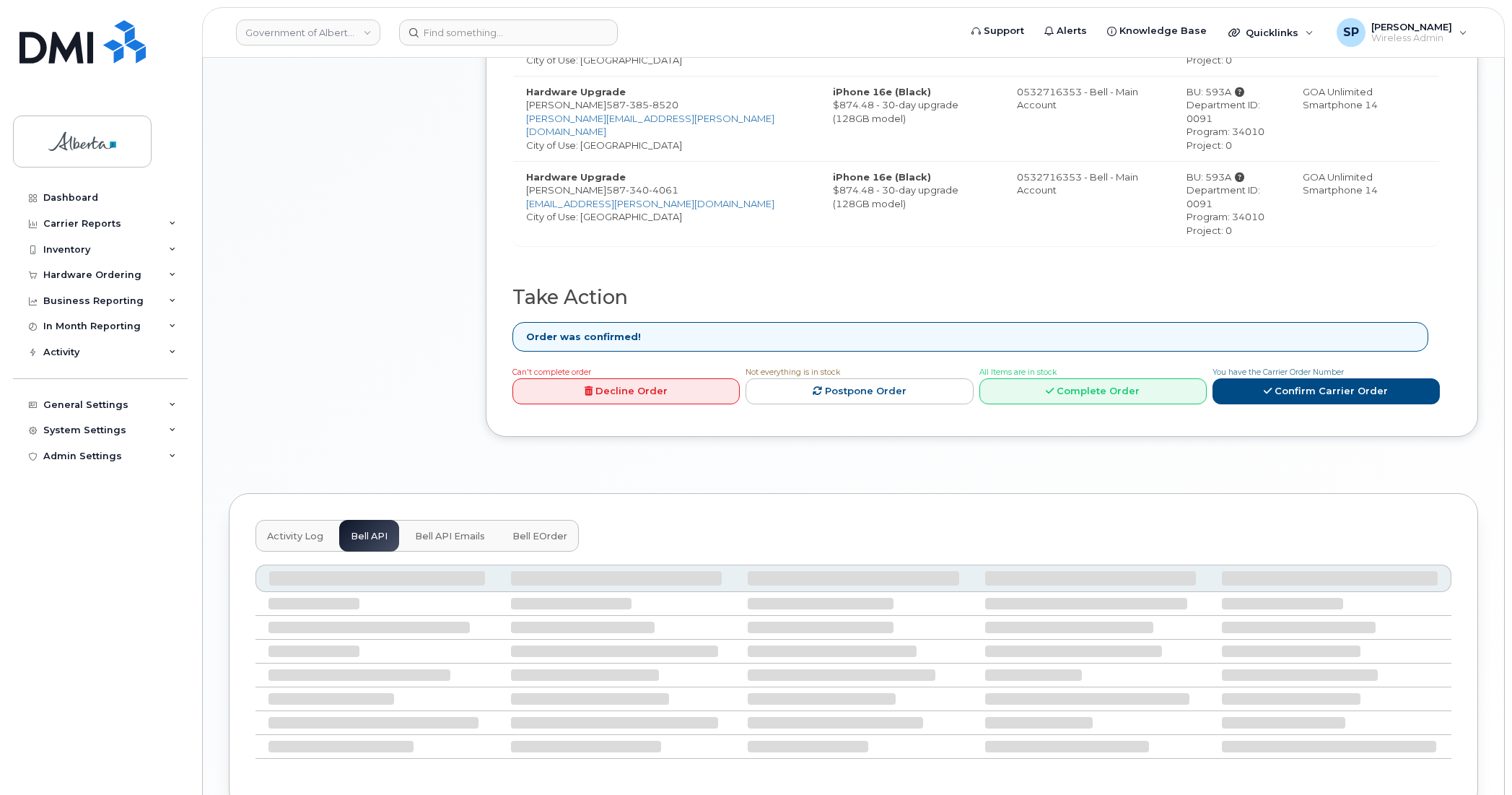
scroll to position [925, 0]
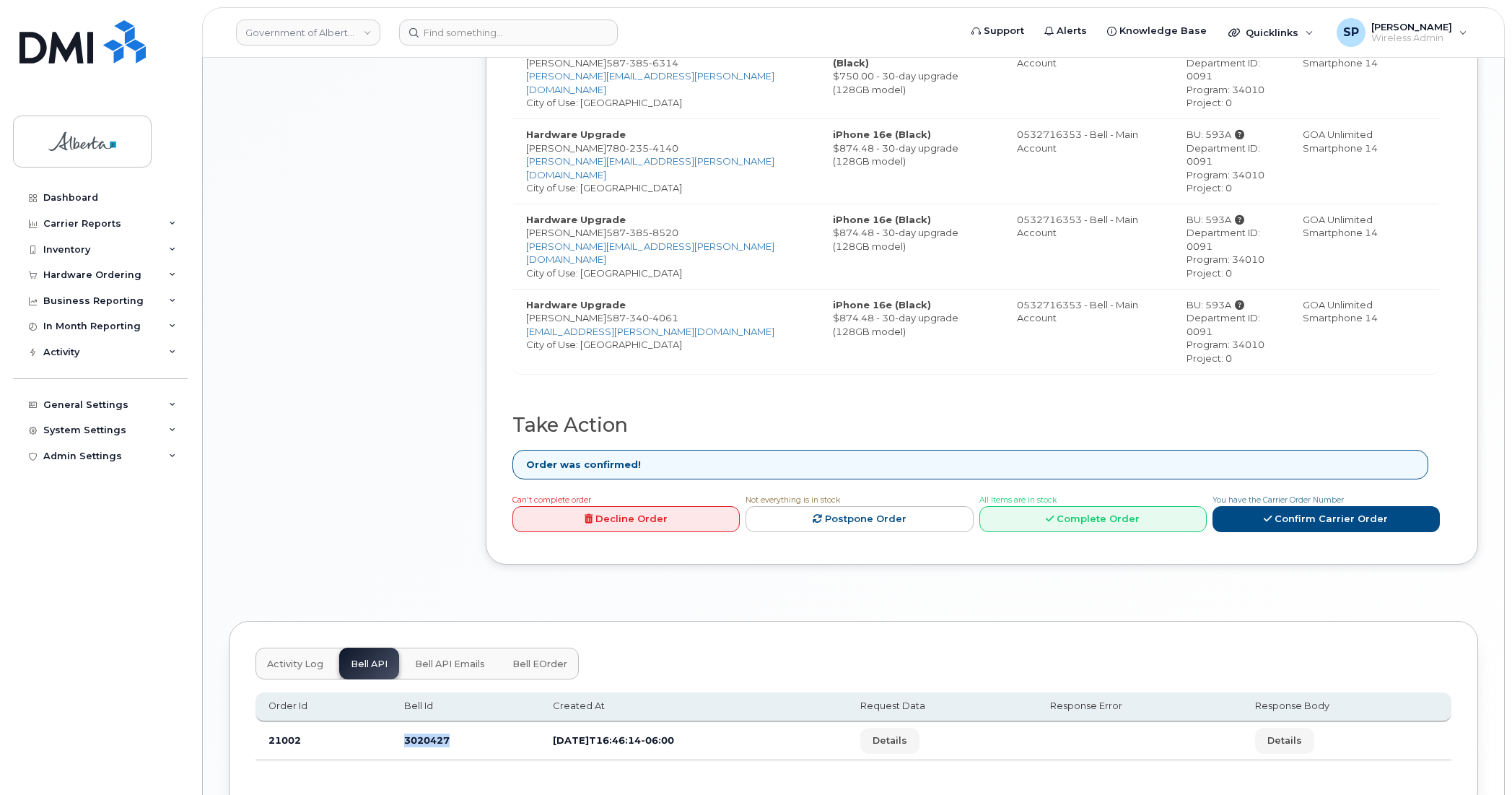
drag, startPoint x: 450, startPoint y: 651, endPoint x: 399, endPoint y: 651, distance: 51.0
click at [399, 722] on td "3020427" at bounding box center [466, 741] width 149 height 38
copy td "3020427"
click at [72, 564] on div "Dashboard Carrier Reports Monthly Billing Data Daily Data Pooling Data Behavior…" at bounding box center [102, 478] width 179 height 588
